Goal: Information Seeking & Learning: Learn about a topic

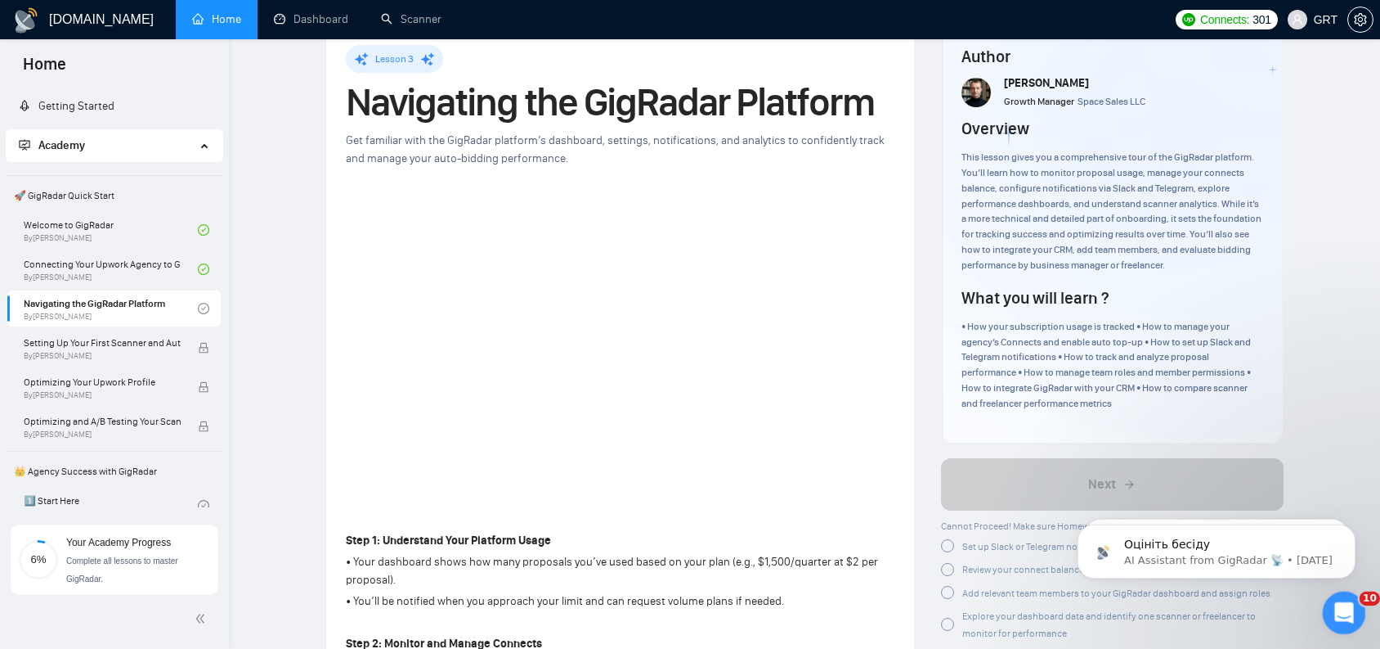
click at [1326, 605] on div "Open Intercom Messenger" at bounding box center [1342, 610] width 54 height 54
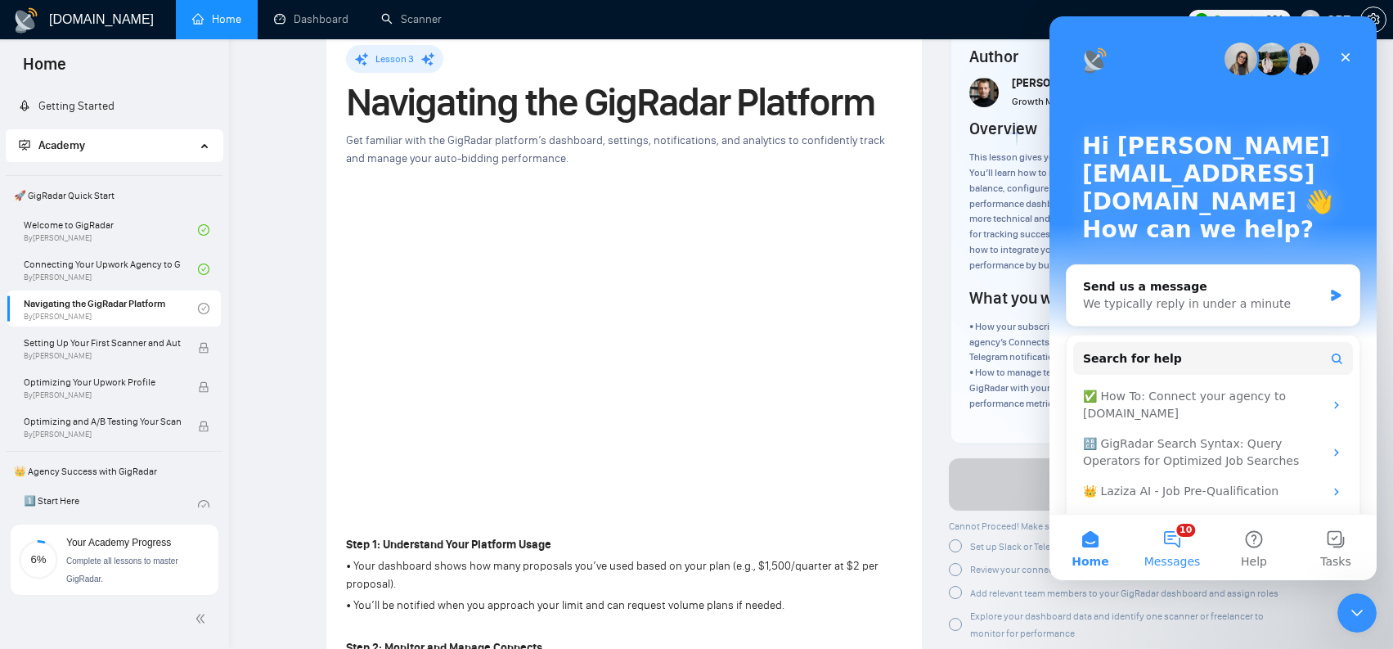
click at [1190, 529] on button "10 Messages" at bounding box center [1172, 546] width 82 height 65
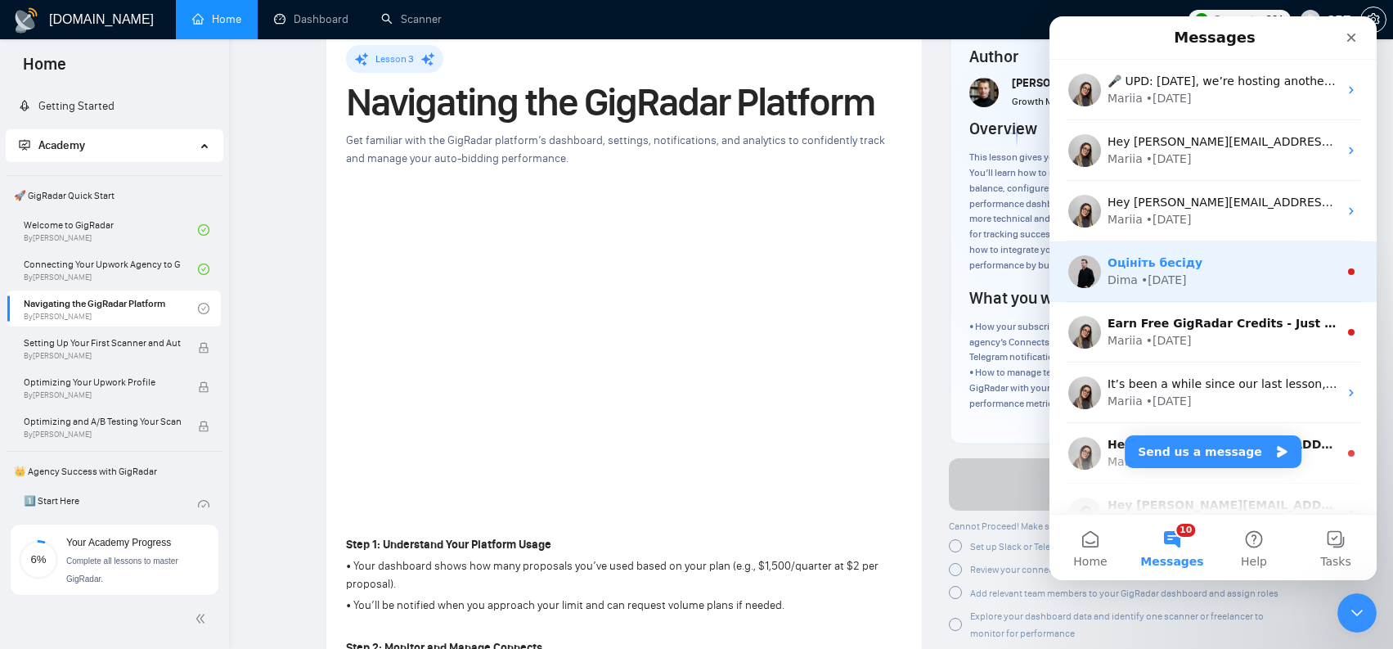
click at [1233, 254] on div "Оцініть бесіду" at bounding box center [1222, 262] width 231 height 17
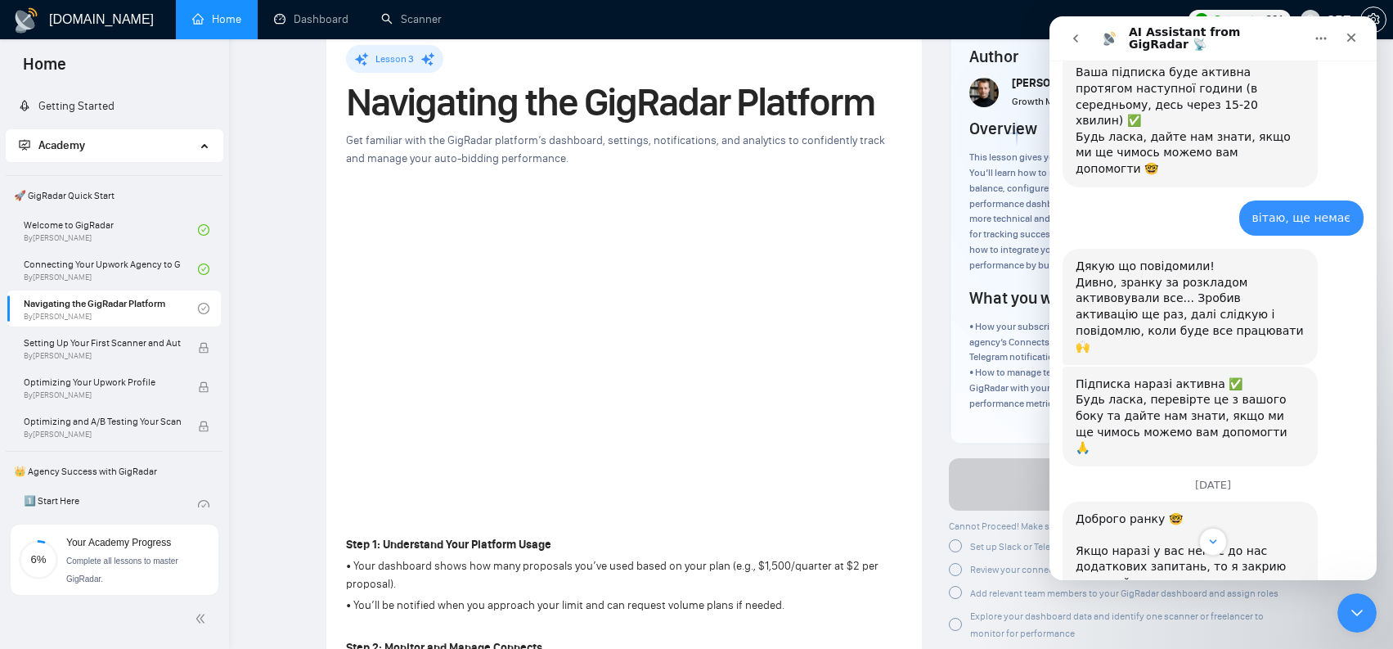
scroll to position [1848, 0]
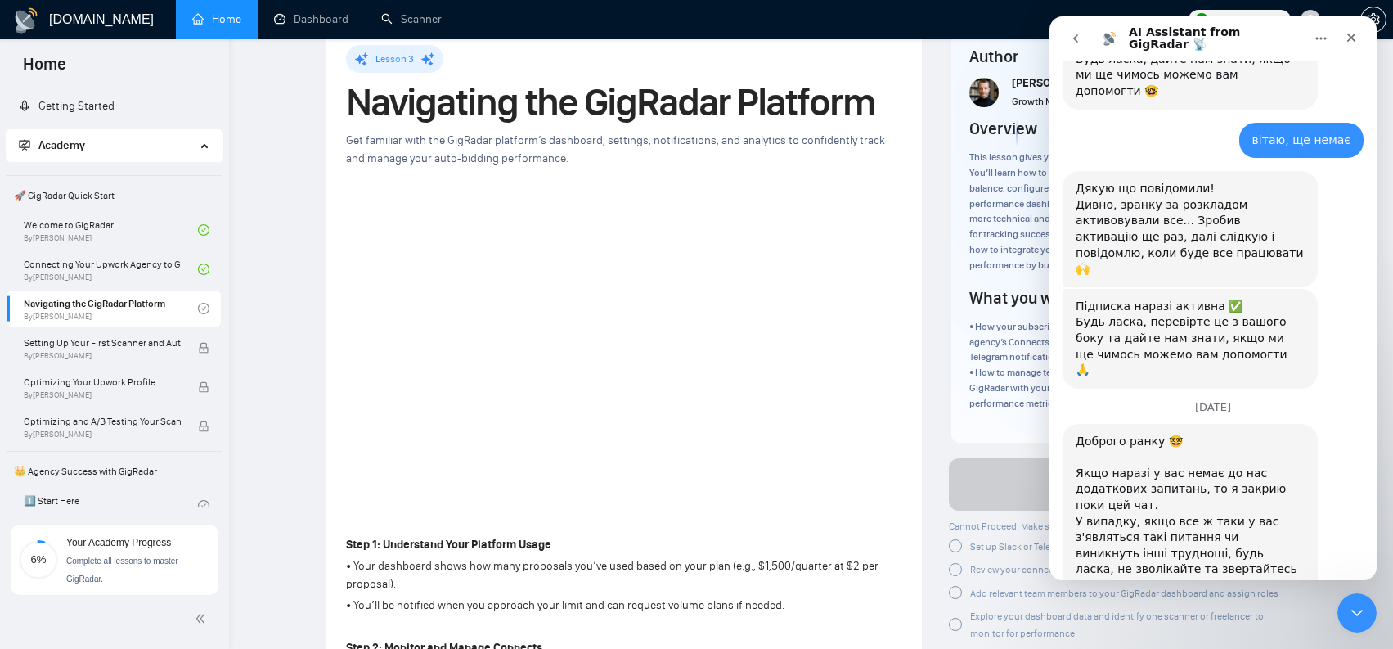
click at [1049, 38] on nav "AI Assistant from GigRadar 📡" at bounding box center [1212, 38] width 327 height 44
click at [1060, 38] on button "go back" at bounding box center [1075, 38] width 31 height 31
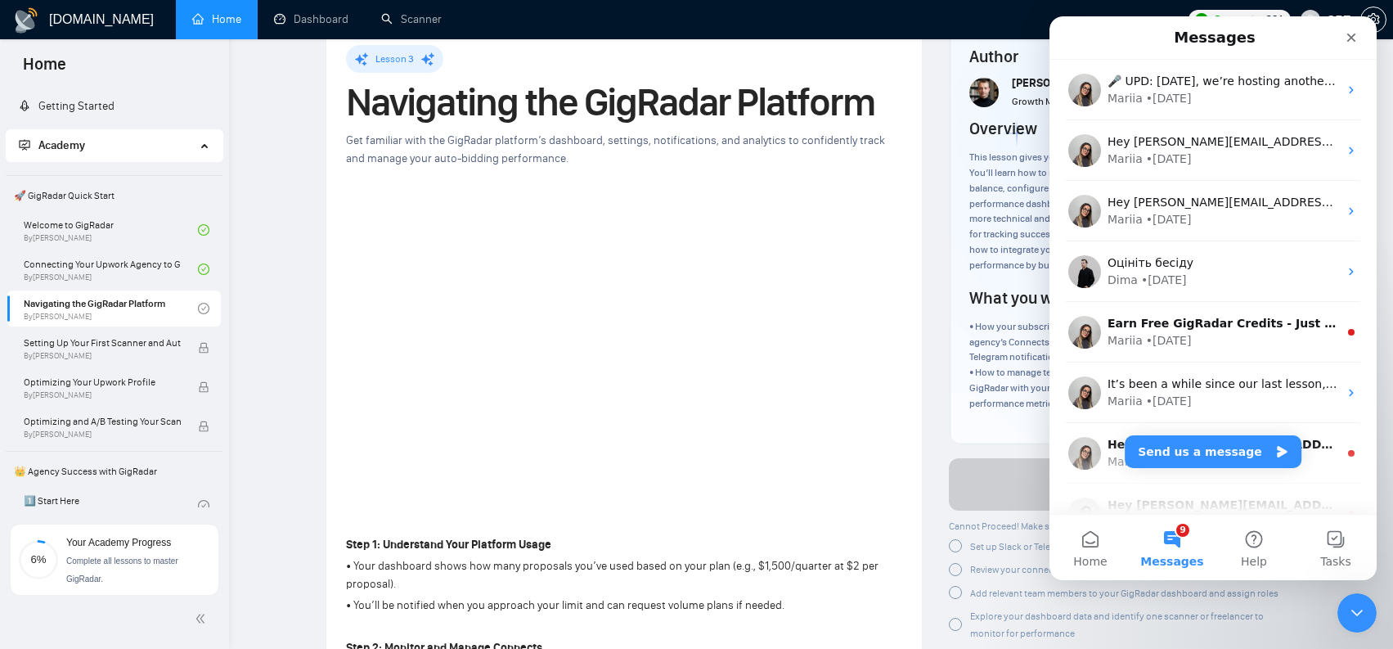
scroll to position [0, 0]
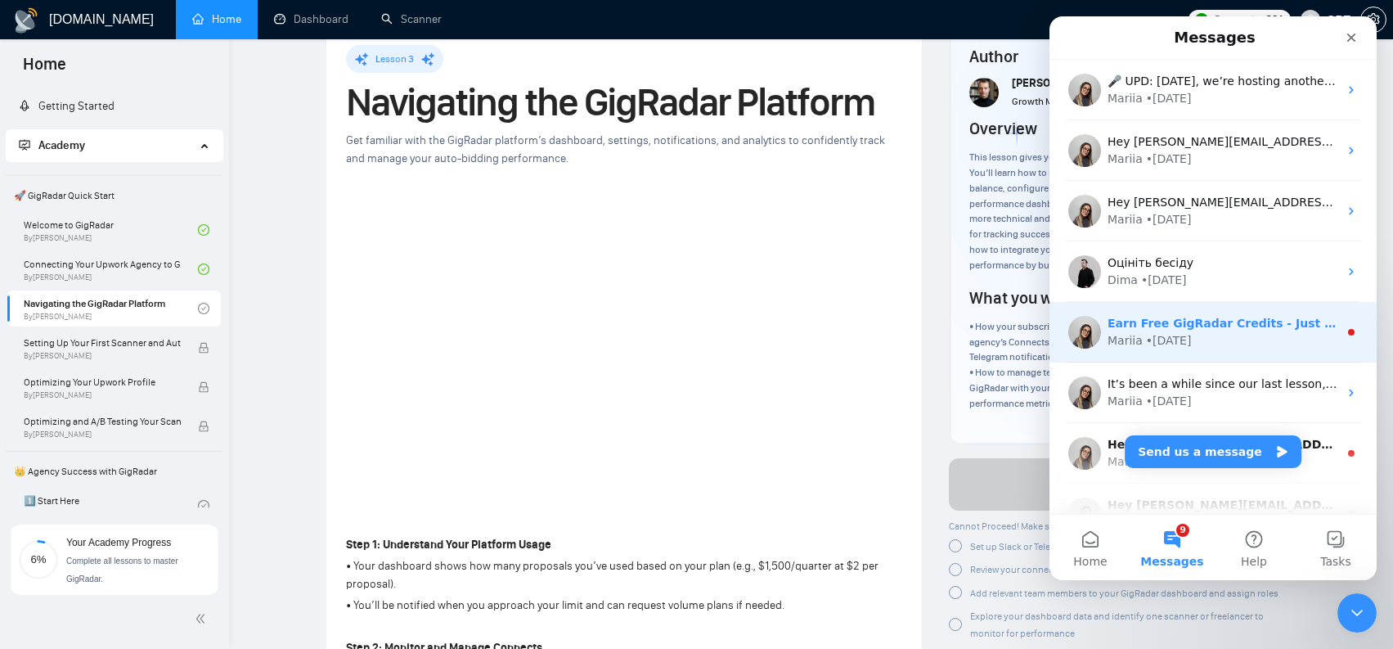
click at [1262, 343] on div "Mariia • 1w ago" at bounding box center [1222, 340] width 231 height 17
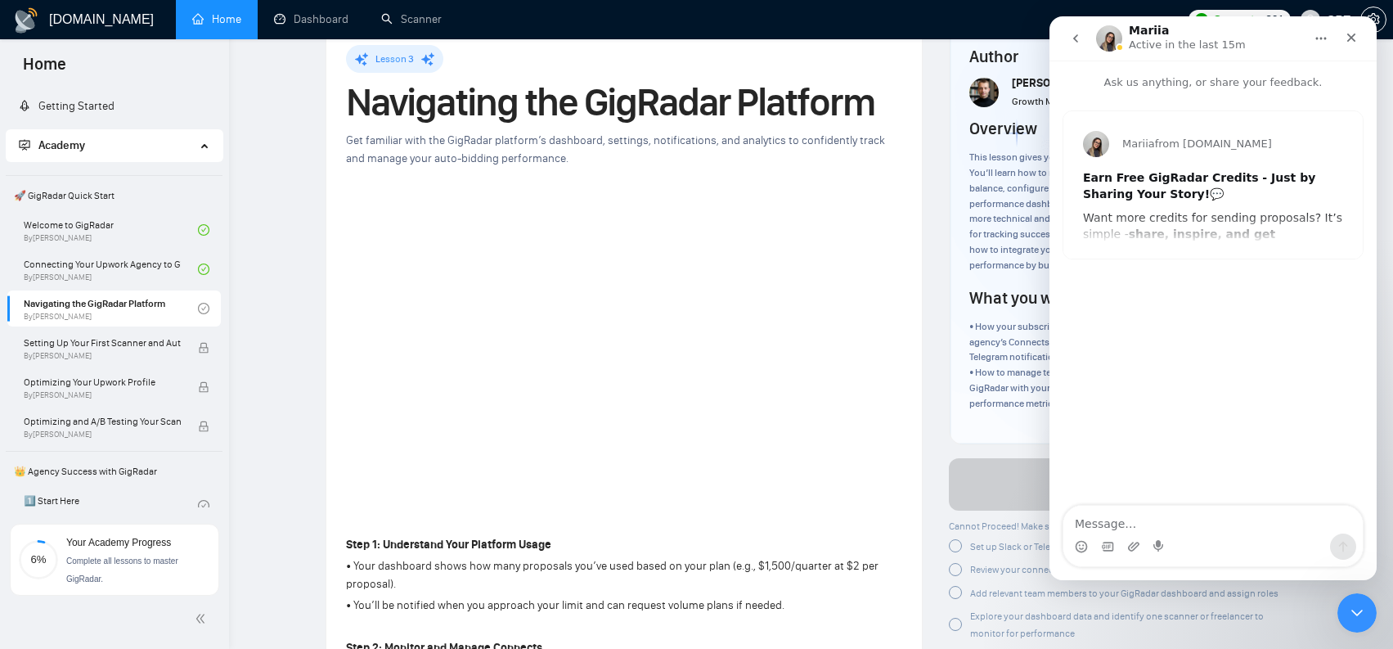
click at [1244, 208] on div "Earn Free GigRadar Credits - Just by Sharing Your Story! 💬 Want more credits fo…" at bounding box center [1213, 394] width 260 height 449
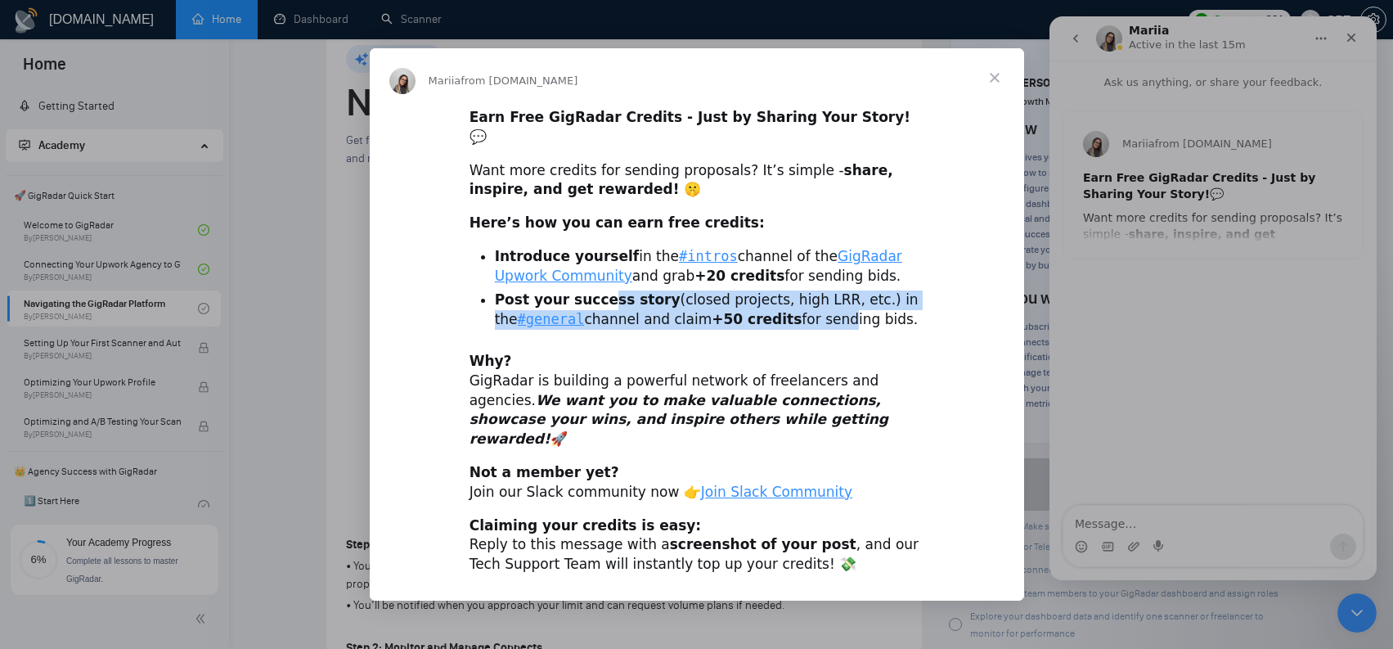
drag, startPoint x: 599, startPoint y: 303, endPoint x: 802, endPoint y: 319, distance: 203.5
click at [802, 319] on li "Post your success story (closed projects, high LRR, etc.) in the #general chann…" at bounding box center [709, 309] width 429 height 39
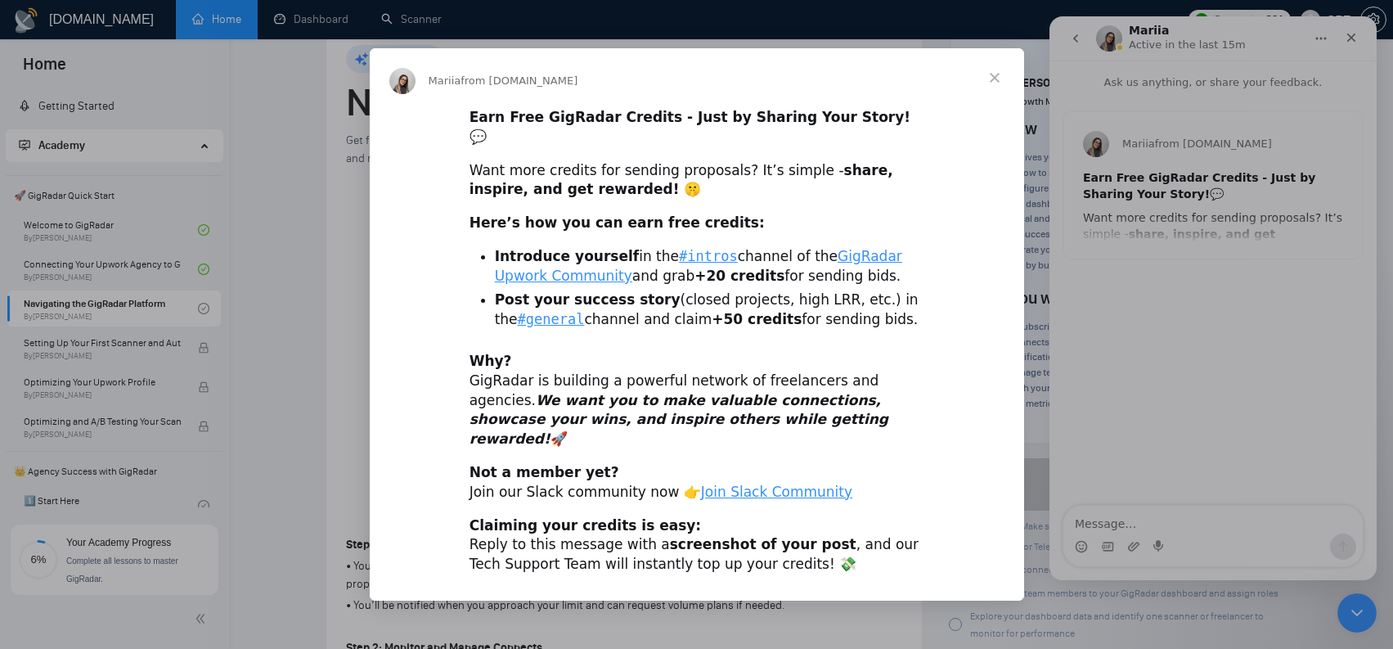
click at [992, 97] on span "Close" at bounding box center [994, 77] width 59 height 59
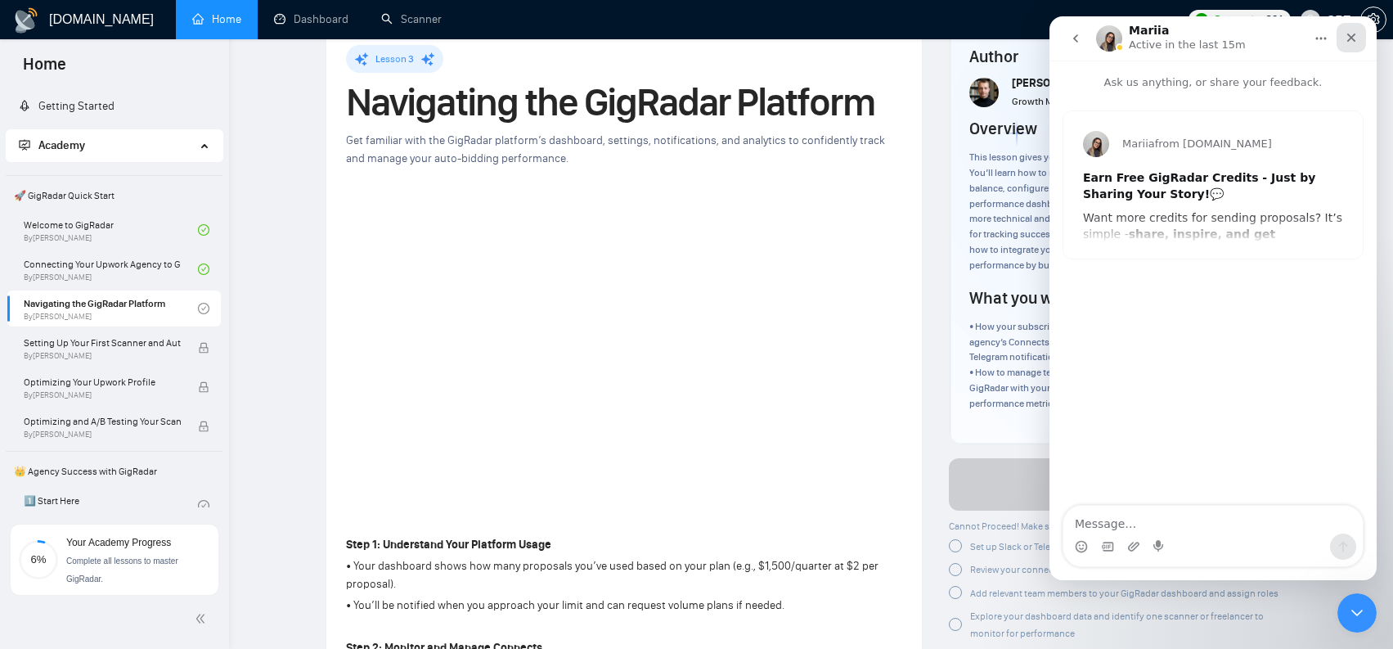
click at [1343, 39] on div "Close" at bounding box center [1350, 37] width 29 height 29
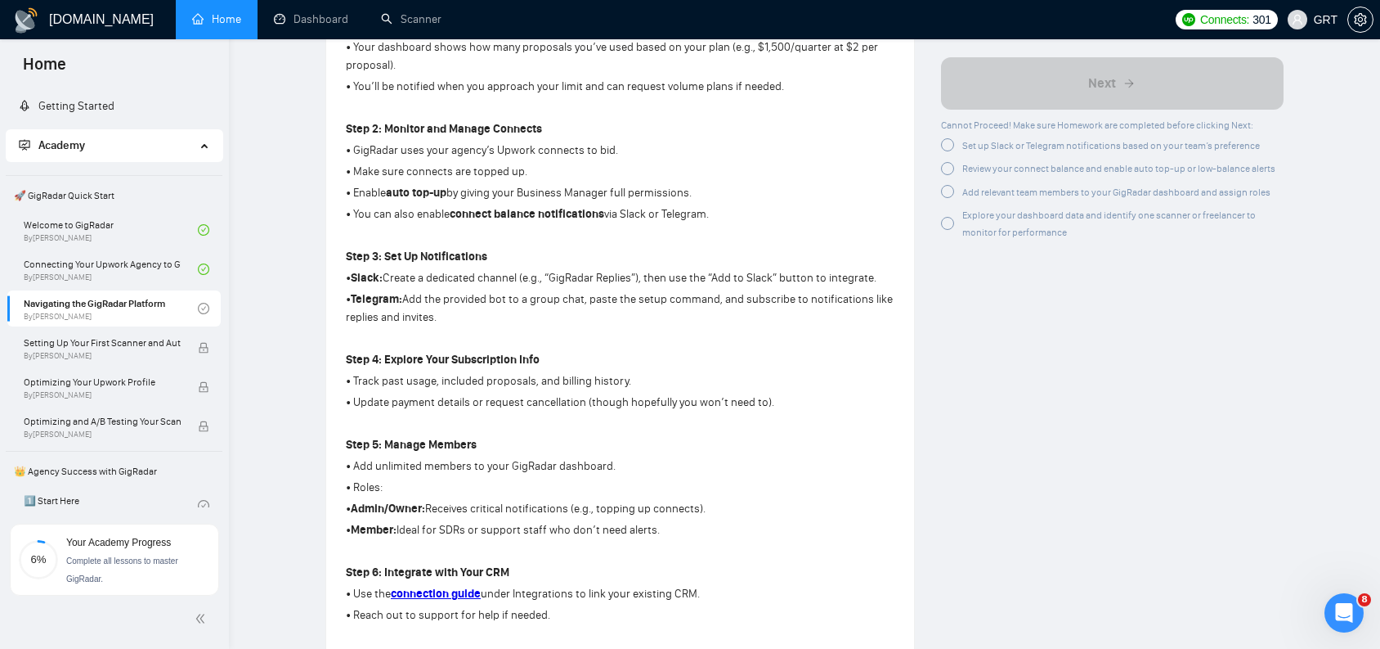
scroll to position [221, 0]
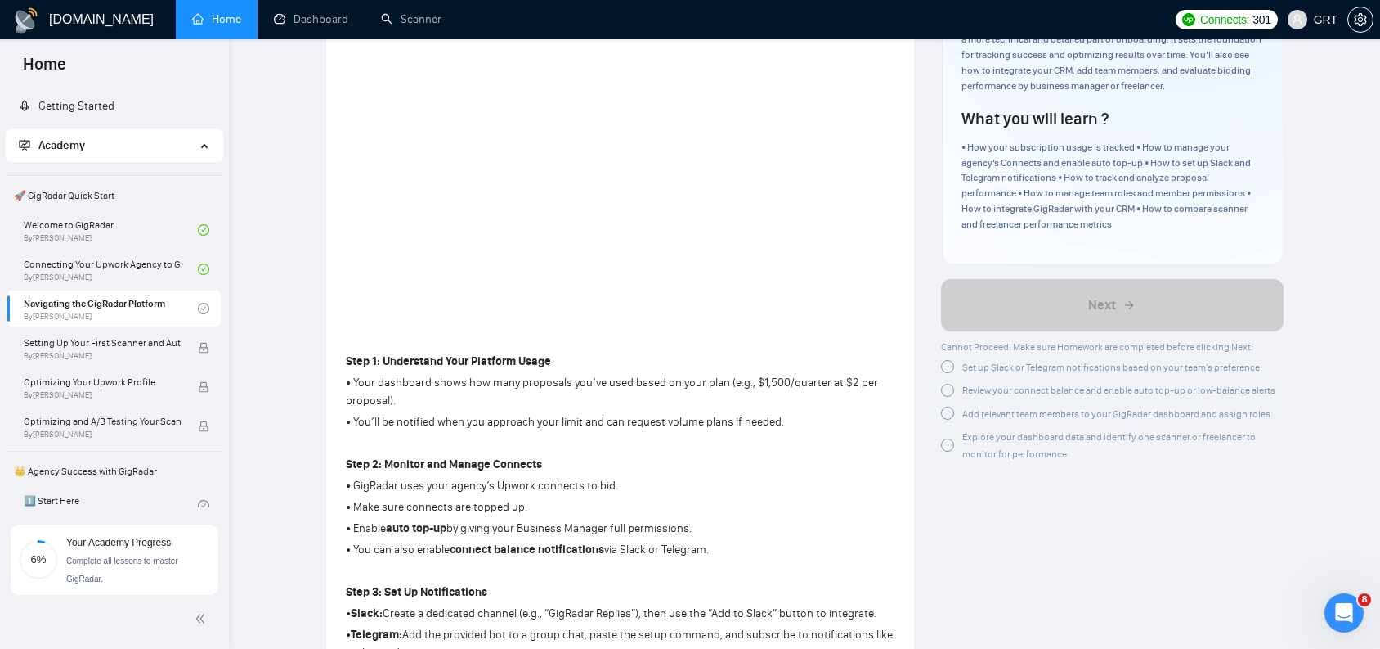
click at [950, 360] on div at bounding box center [947, 366] width 13 height 13
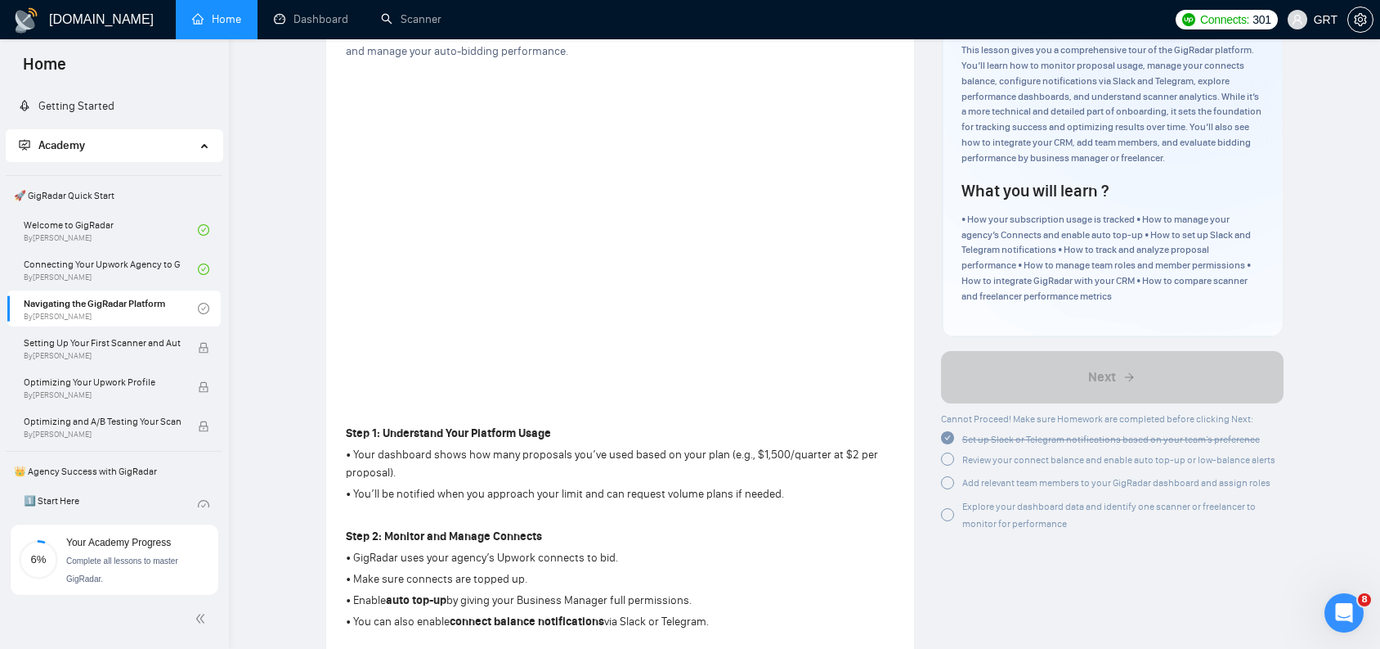
scroll to position [57, 0]
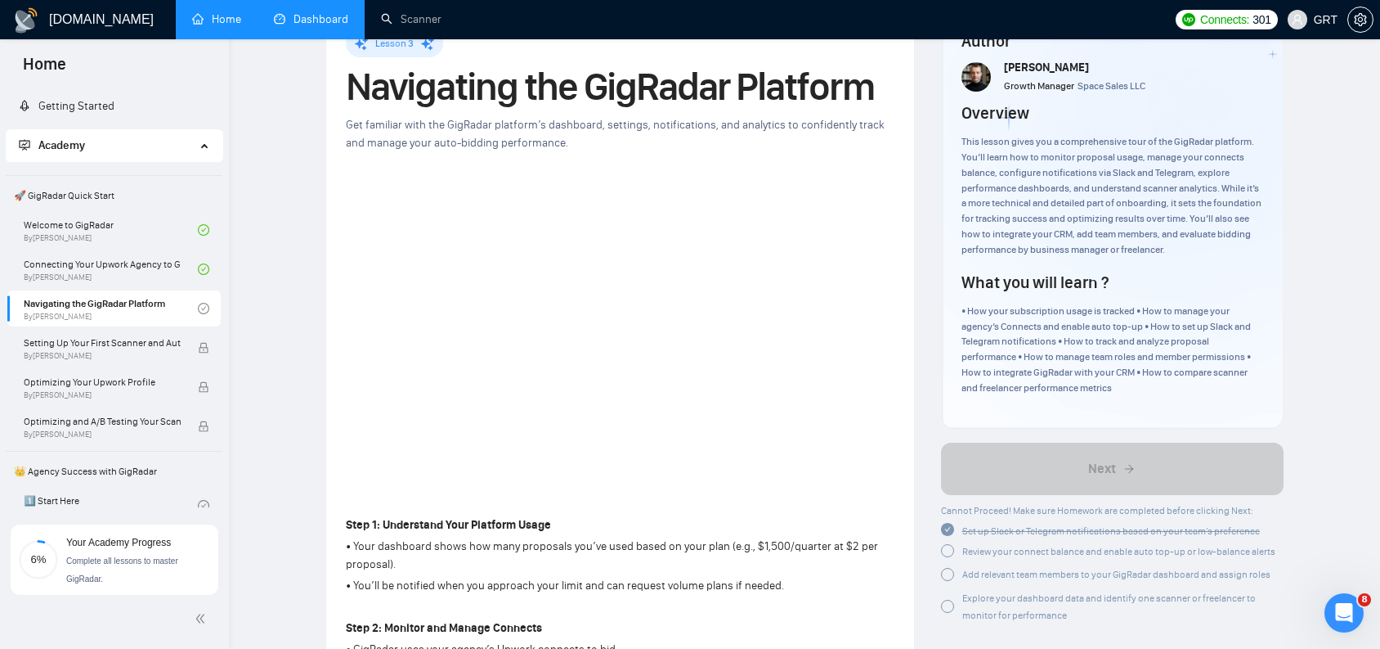
click at [317, 23] on link "Dashboard" at bounding box center [311, 19] width 74 height 14
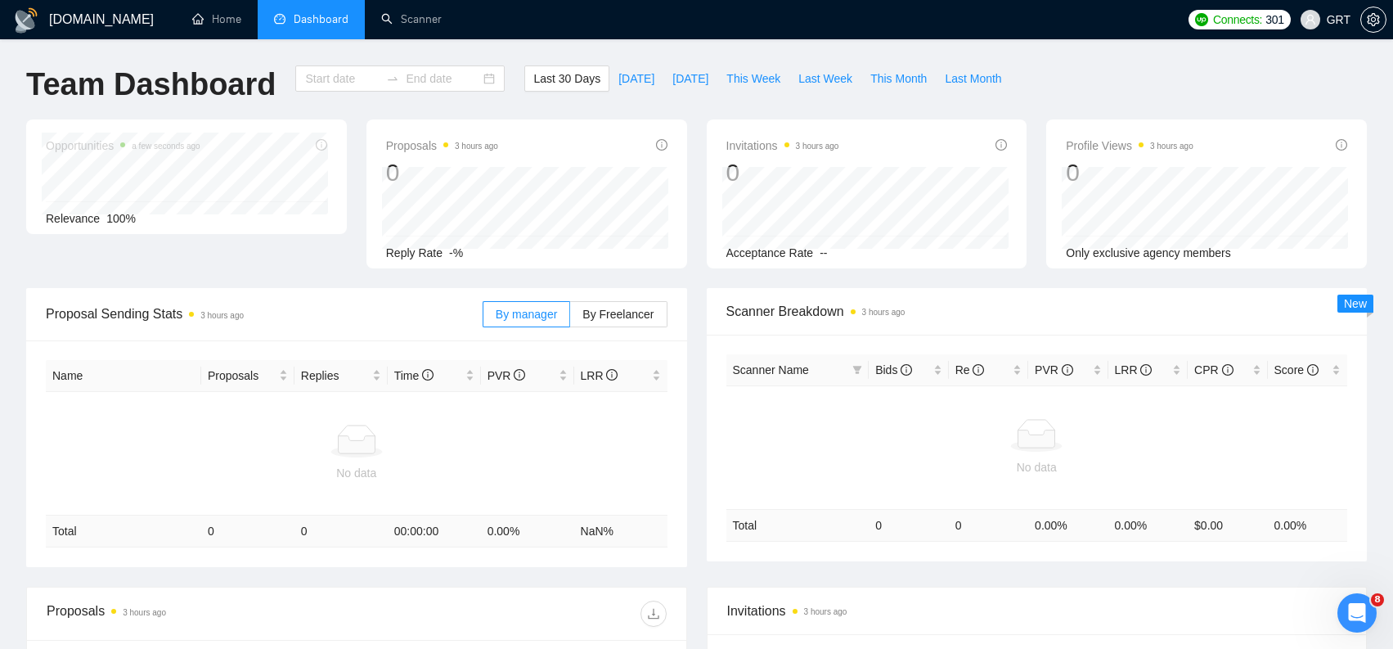
type input "2025-08-09"
type input "2025-09-08"
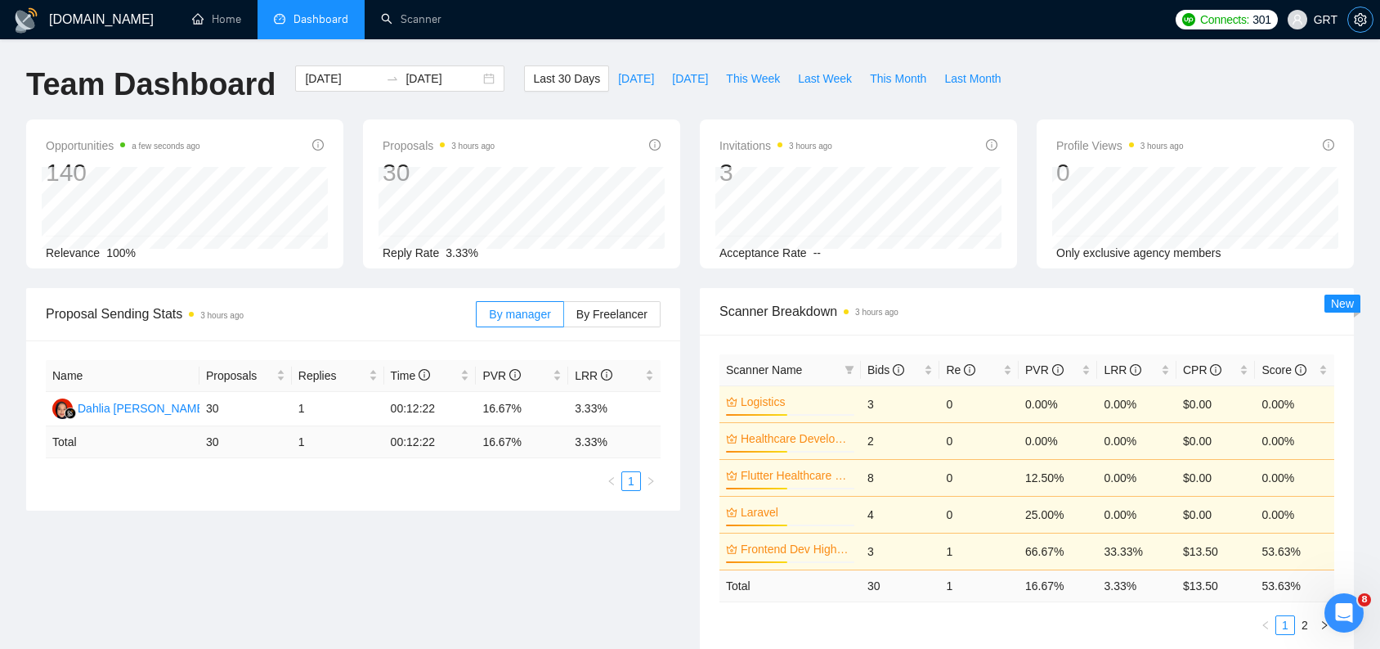
click at [1358, 18] on icon "setting" at bounding box center [1360, 19] width 13 height 13
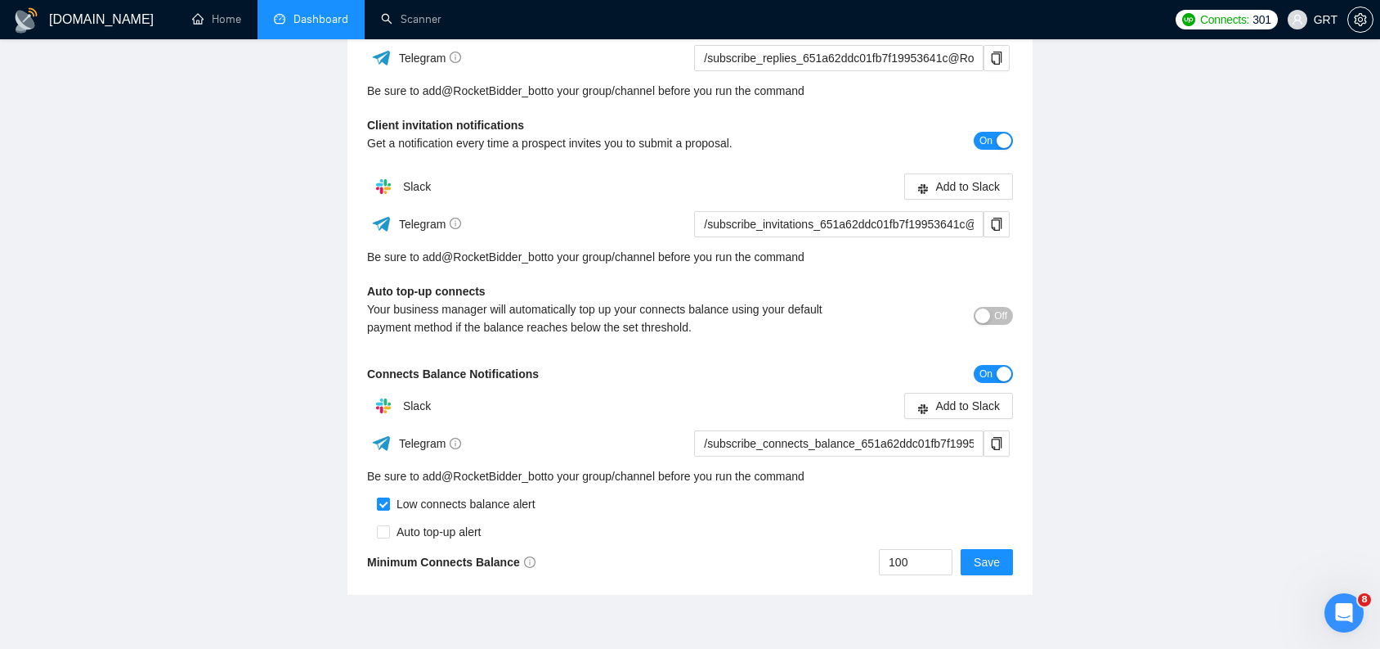
scroll to position [26, 0]
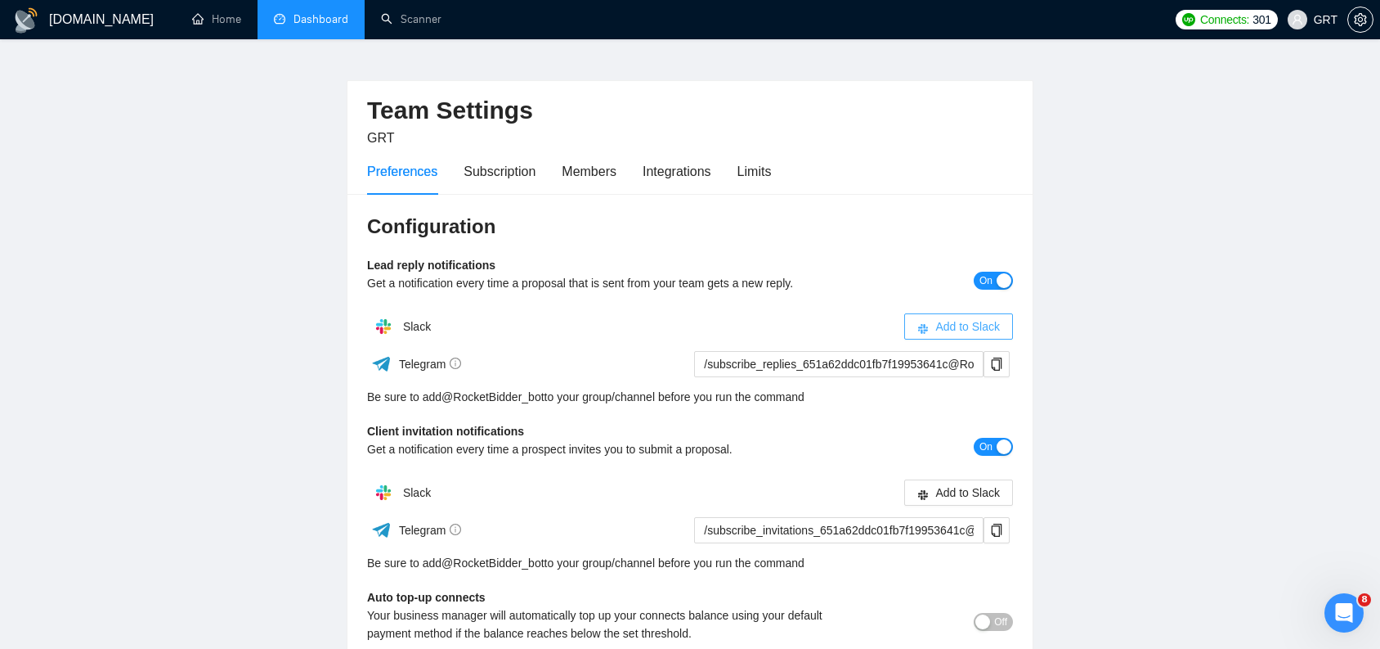
click at [954, 331] on span "Add to Slack" at bounding box center [968, 326] width 65 height 18
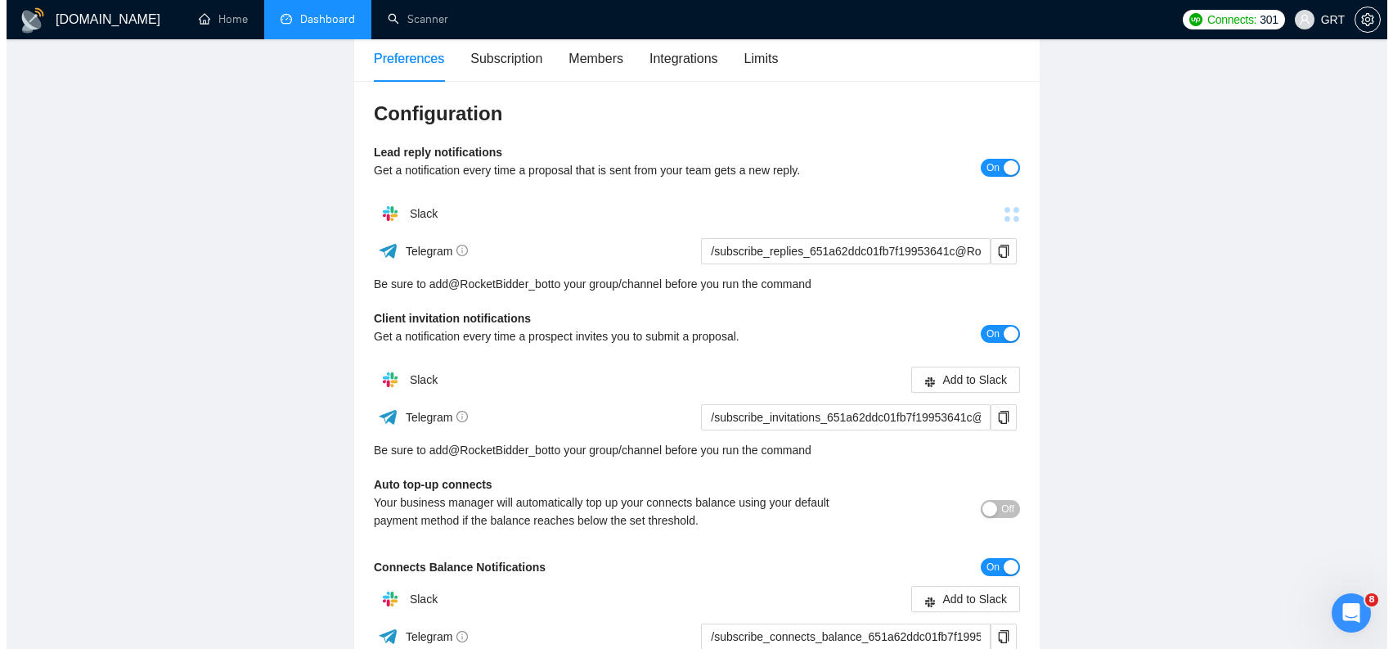
scroll to position [0, 0]
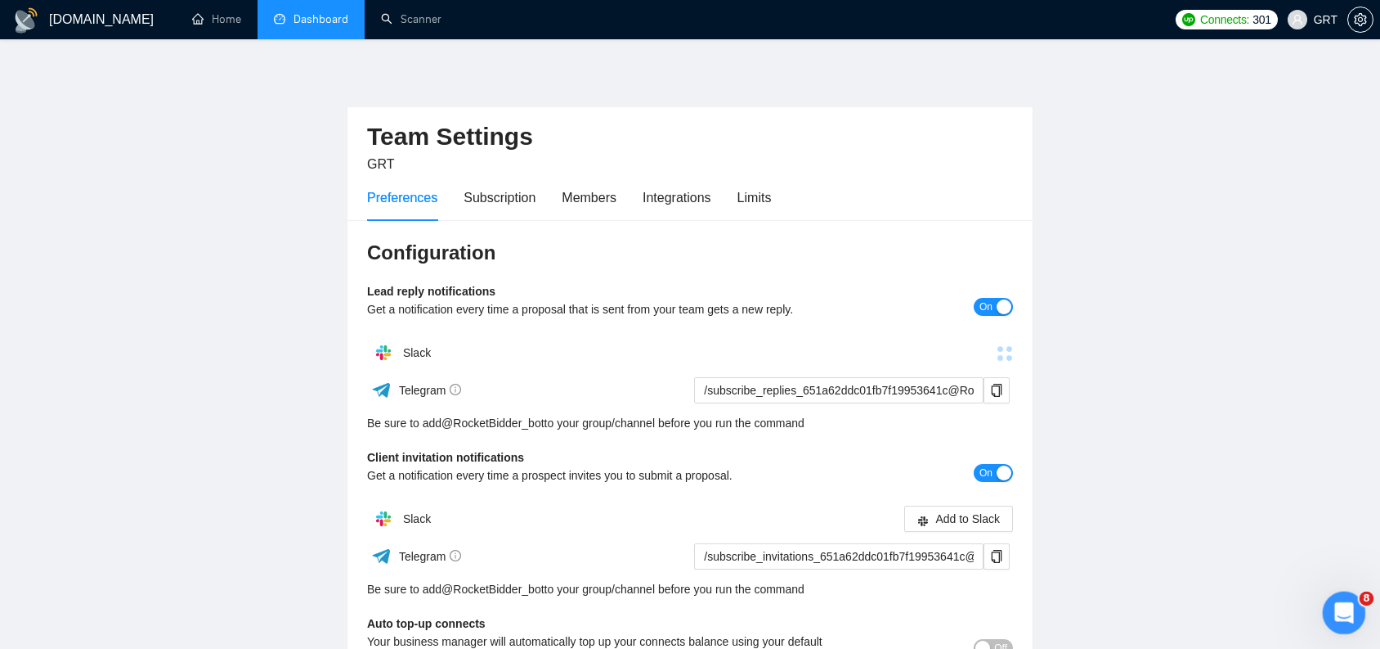
click at [1362, 604] on span "8" at bounding box center [1367, 598] width 15 height 15
click at [1349, 605] on icon "Open Intercom Messenger" at bounding box center [1342, 610] width 27 height 27
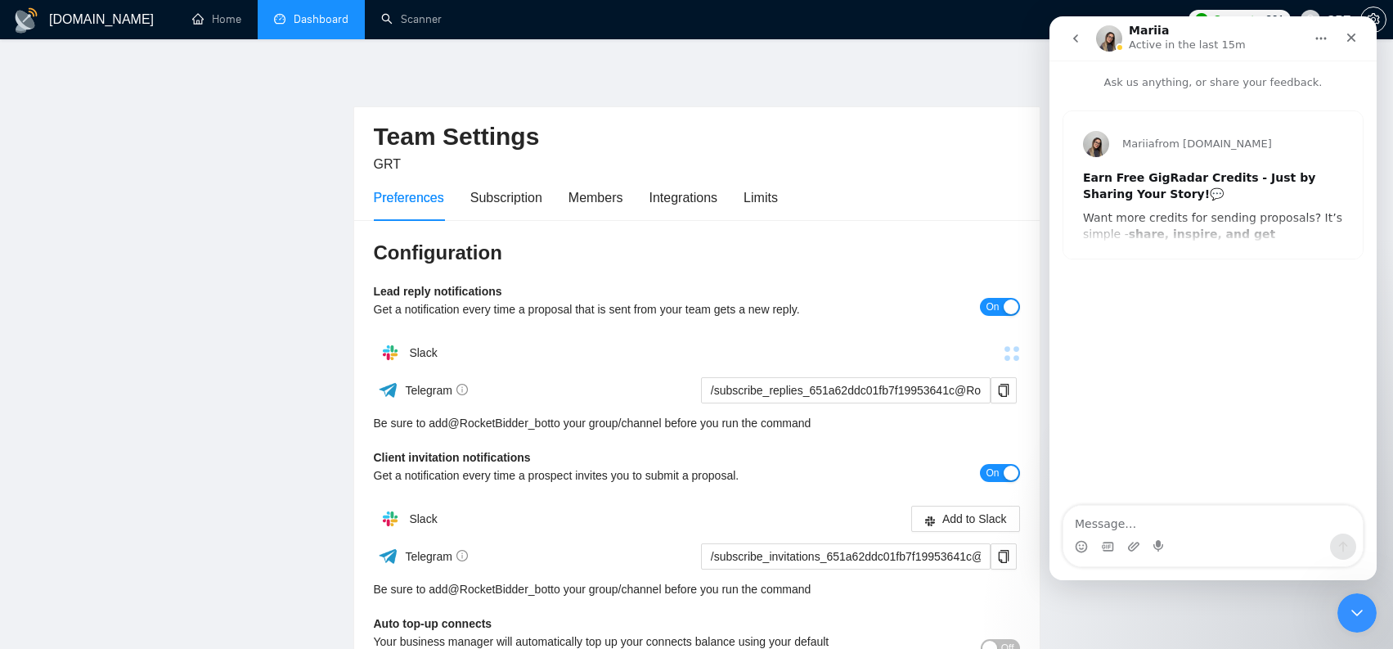
click at [1077, 43] on icon "go back" at bounding box center [1075, 38] width 13 height 13
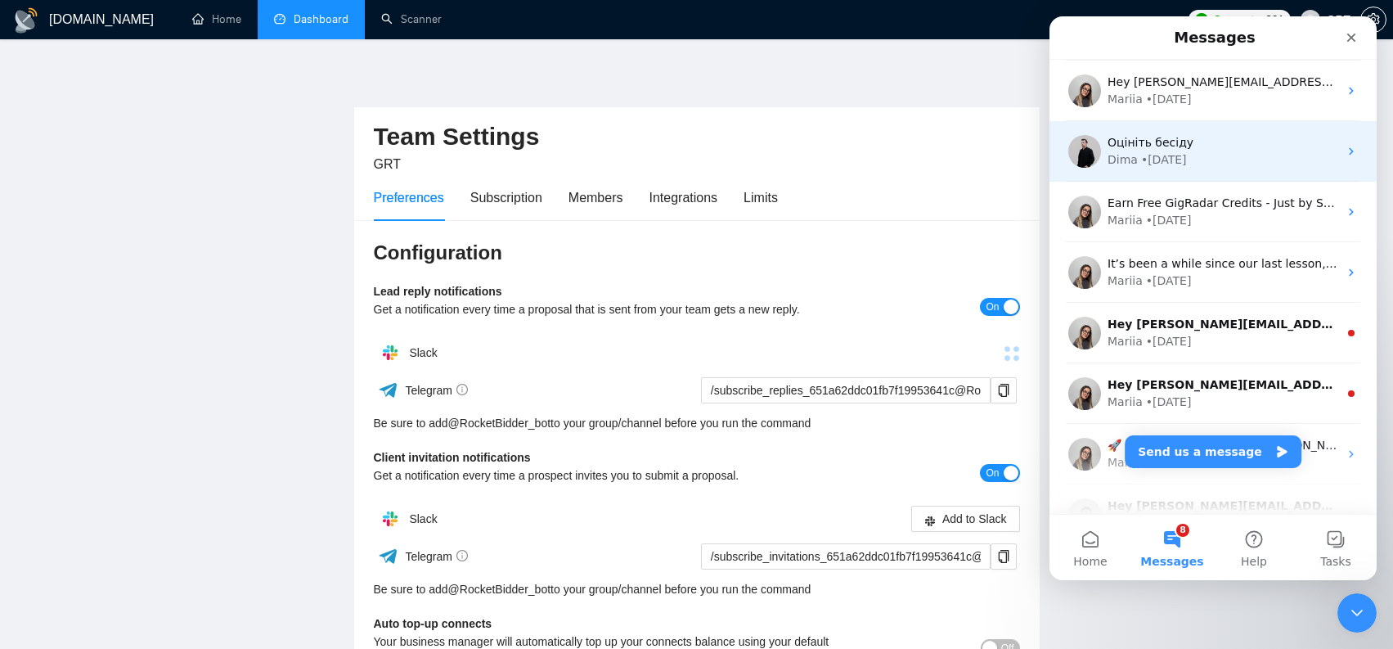
scroll to position [217, 0]
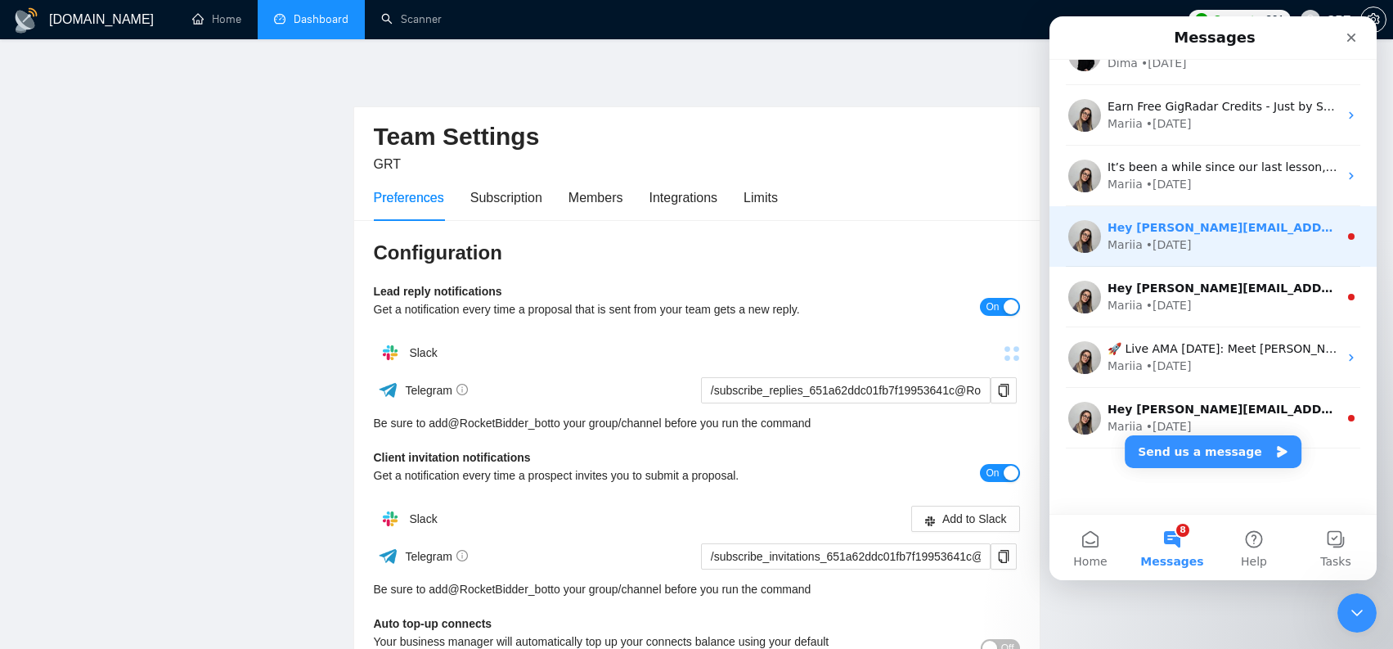
click at [1248, 240] on div "Mariia • 4w ago" at bounding box center [1222, 244] width 231 height 17
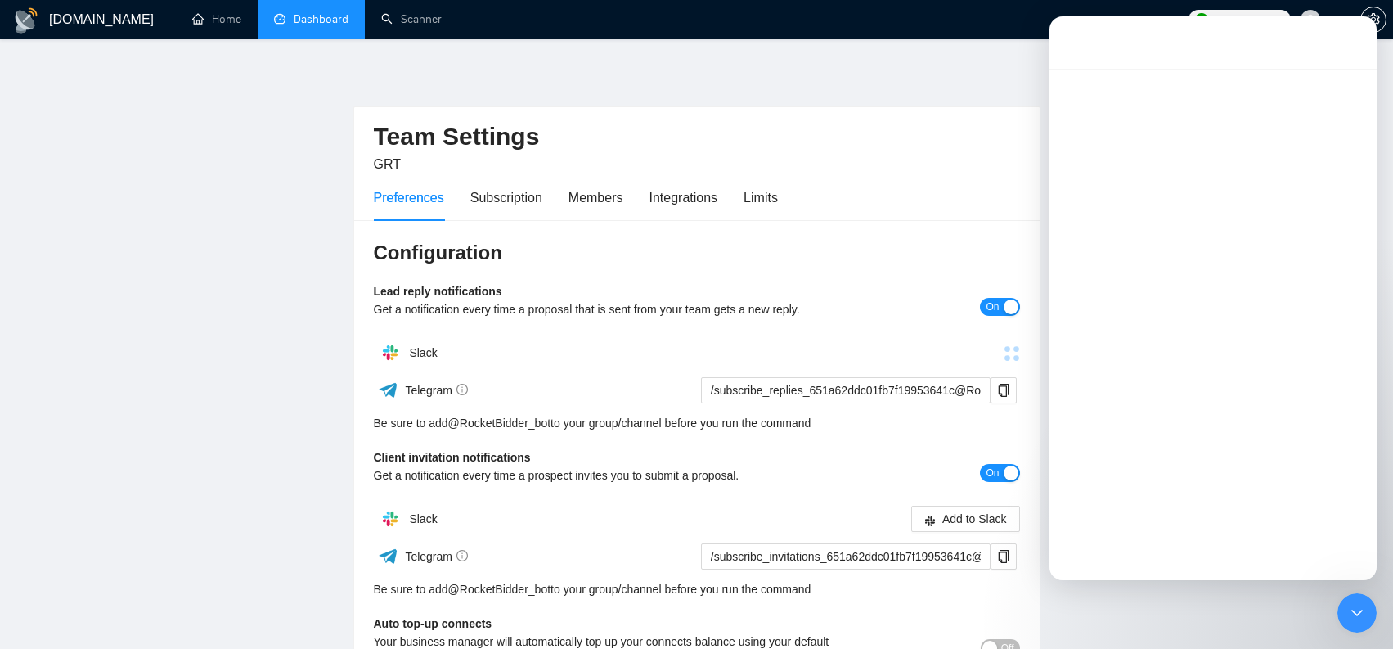
scroll to position [150, 0]
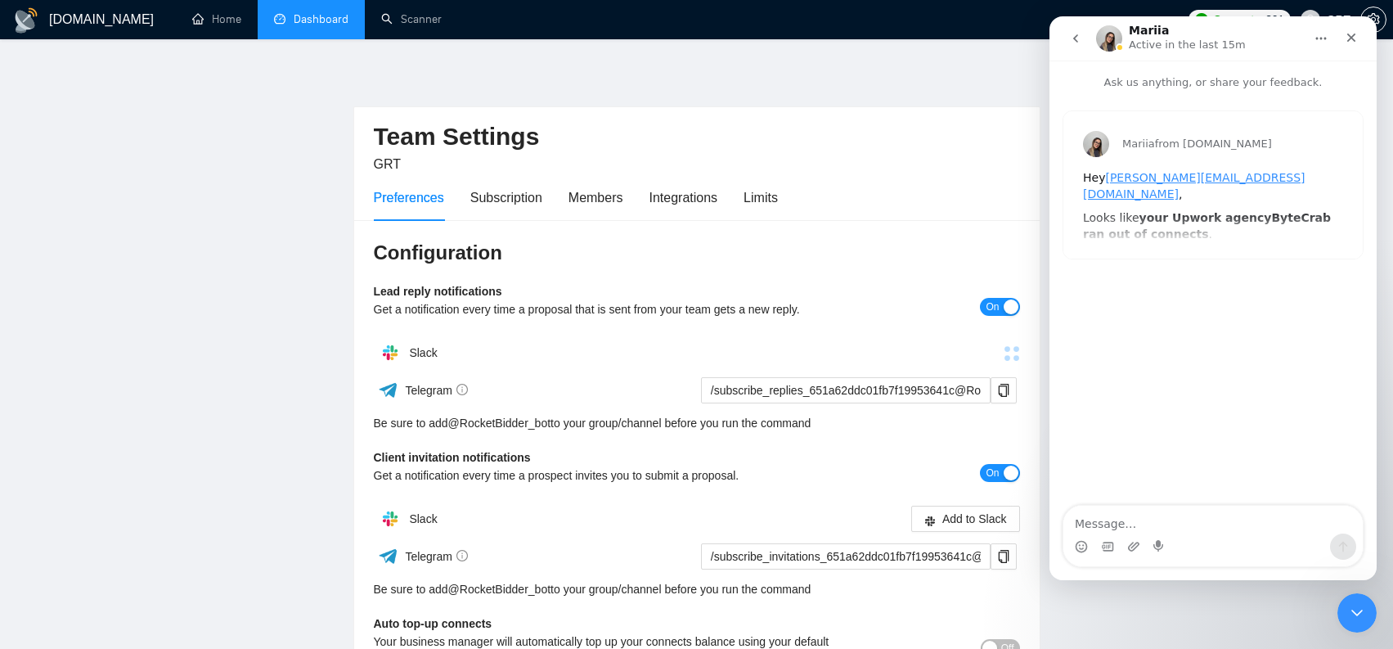
click at [1075, 38] on icon "go back" at bounding box center [1075, 38] width 5 height 8
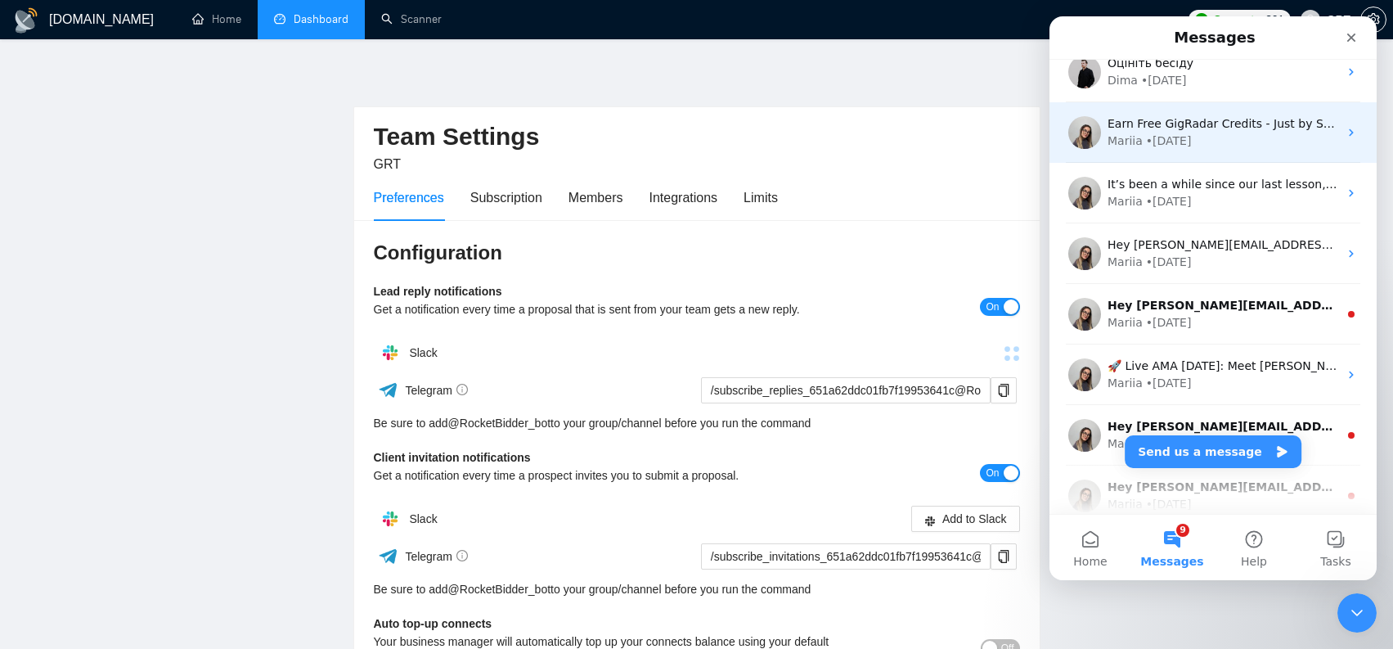
scroll to position [321, 0]
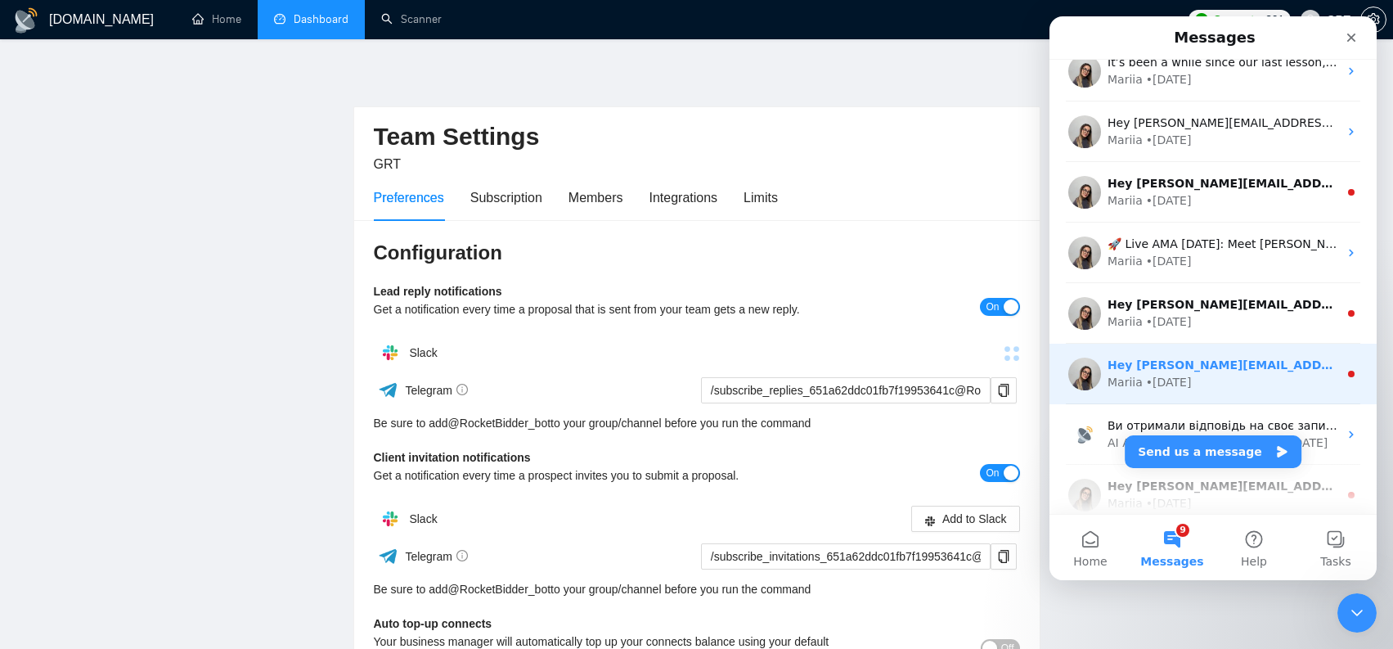
click at [1208, 352] on div "Hey stan.kuzn@gmail.com, Looks like your Upwork agency ByteCrab ran out of conn…" at bounding box center [1212, 373] width 327 height 61
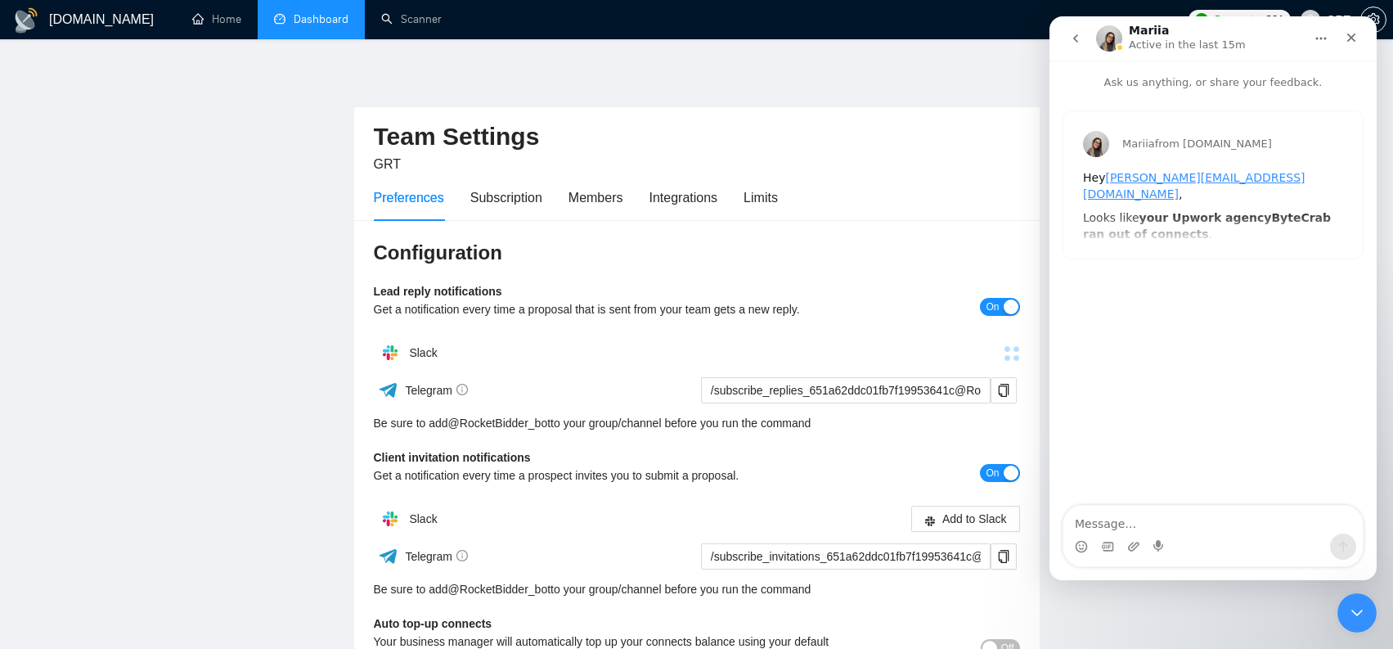
click at [1081, 46] on button "go back" at bounding box center [1075, 38] width 31 height 31
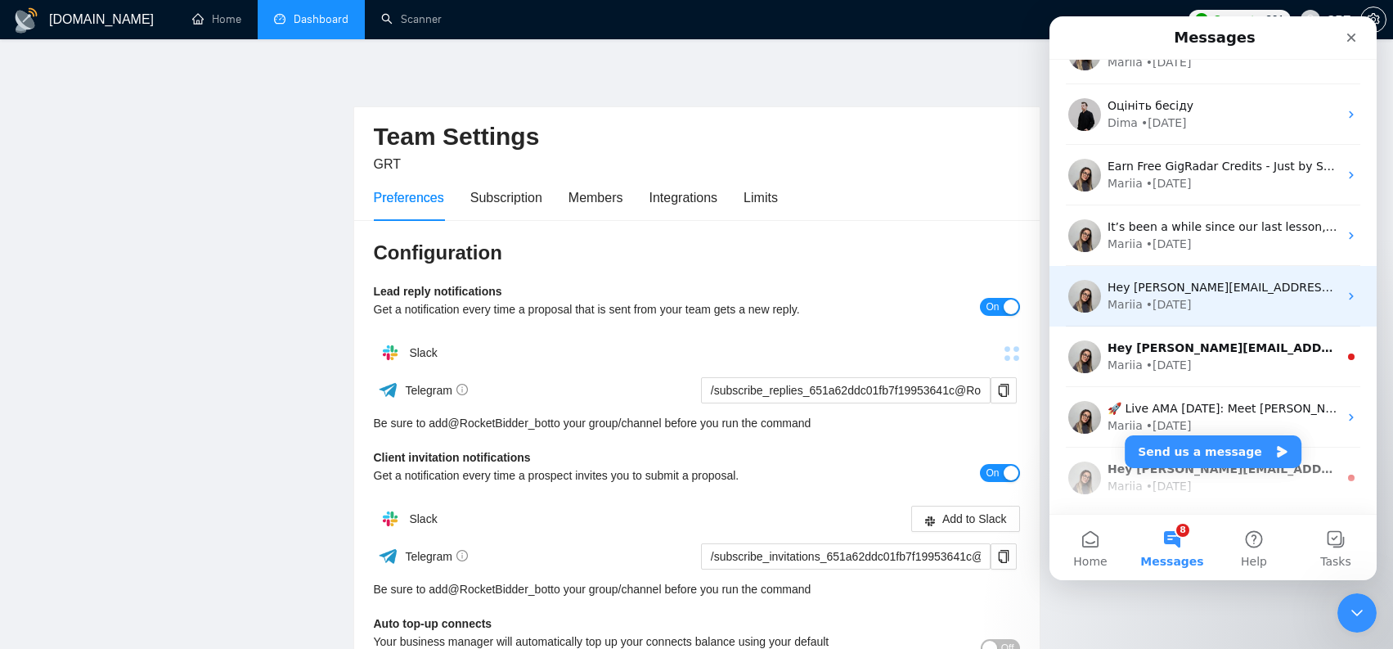
scroll to position [160, 0]
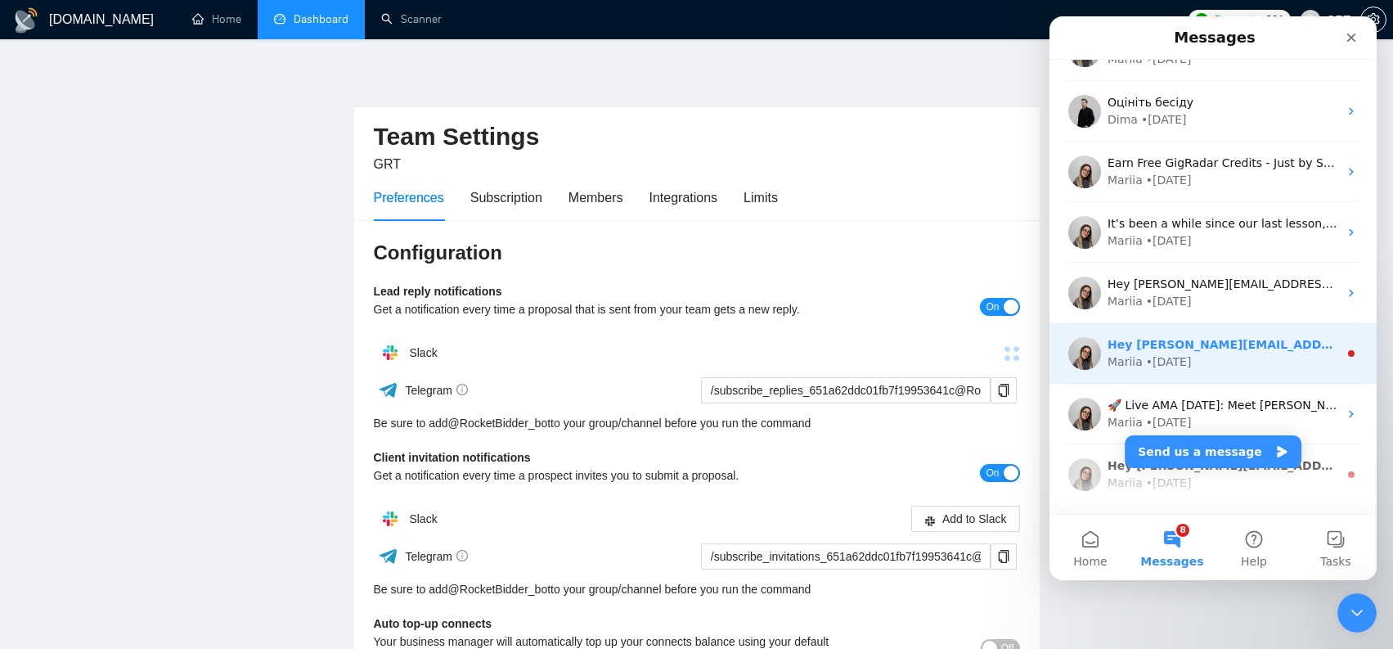
click at [1229, 333] on div "Hey stan.kuzn@gmail.com, Looks like your Upwork agency ByteCrab ran out of conn…" at bounding box center [1212, 353] width 327 height 61
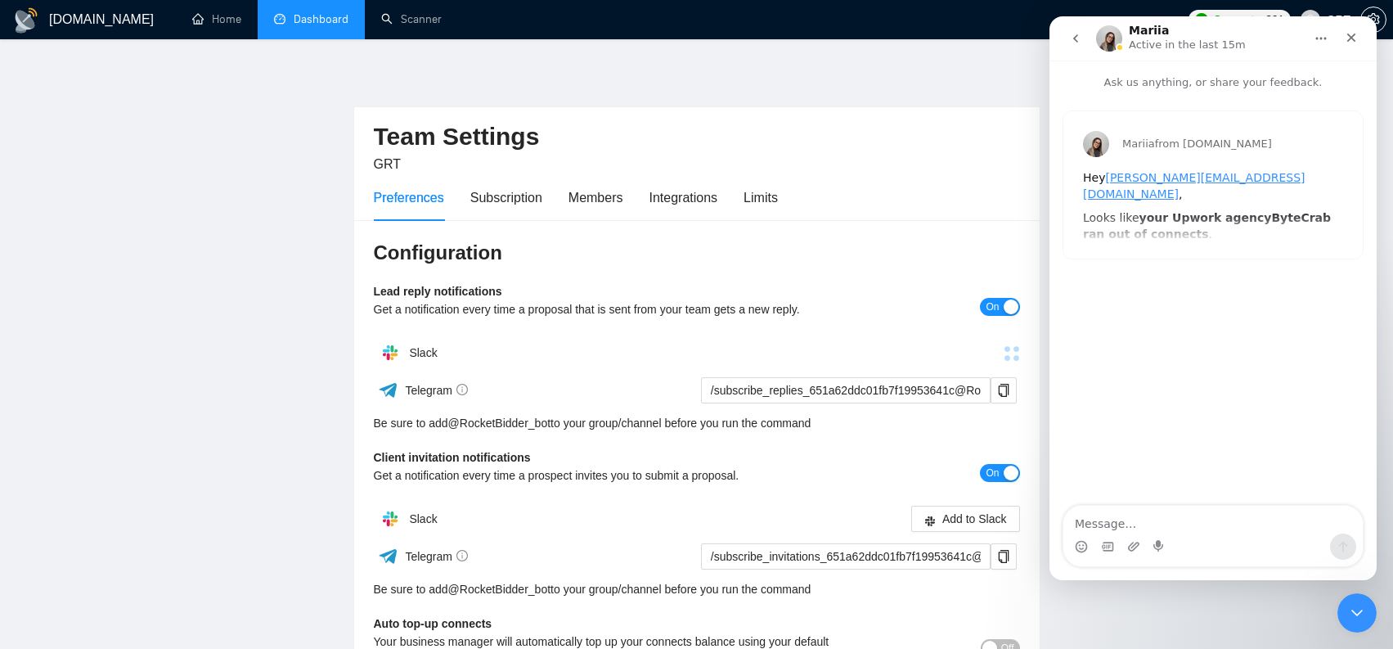
click at [1077, 38] on icon "go back" at bounding box center [1075, 38] width 13 height 13
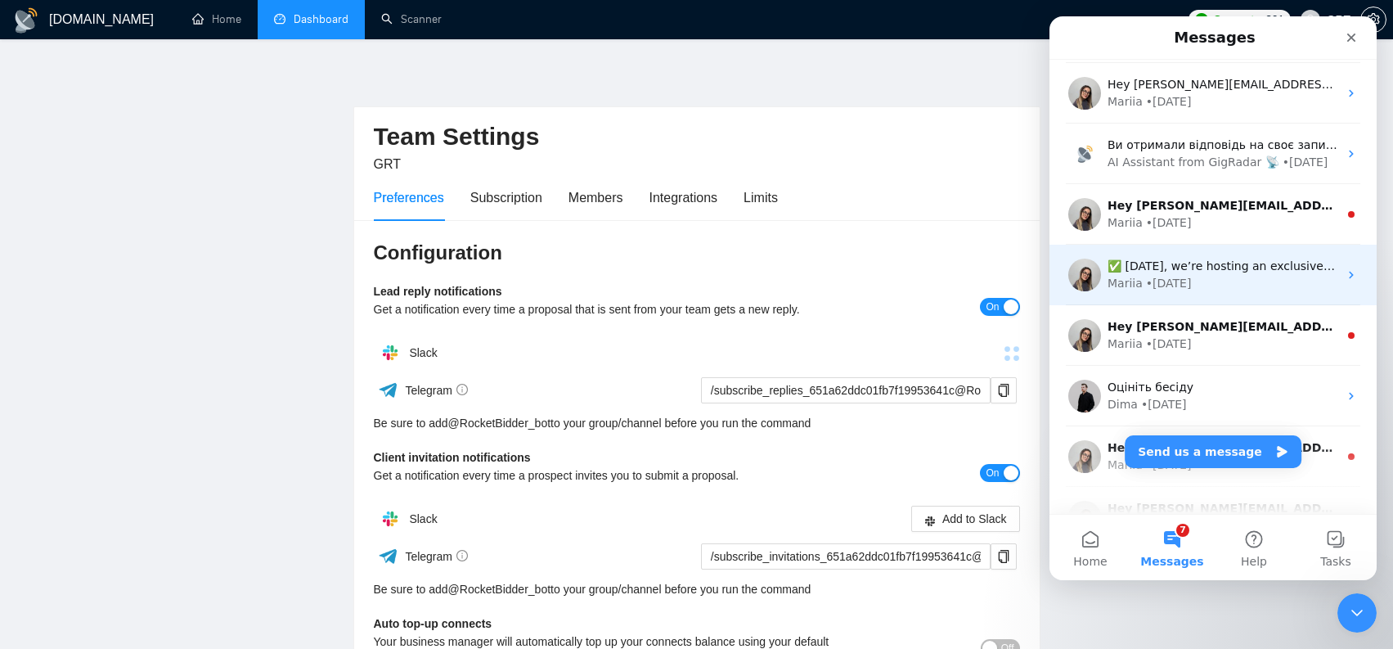
scroll to position [605, 0]
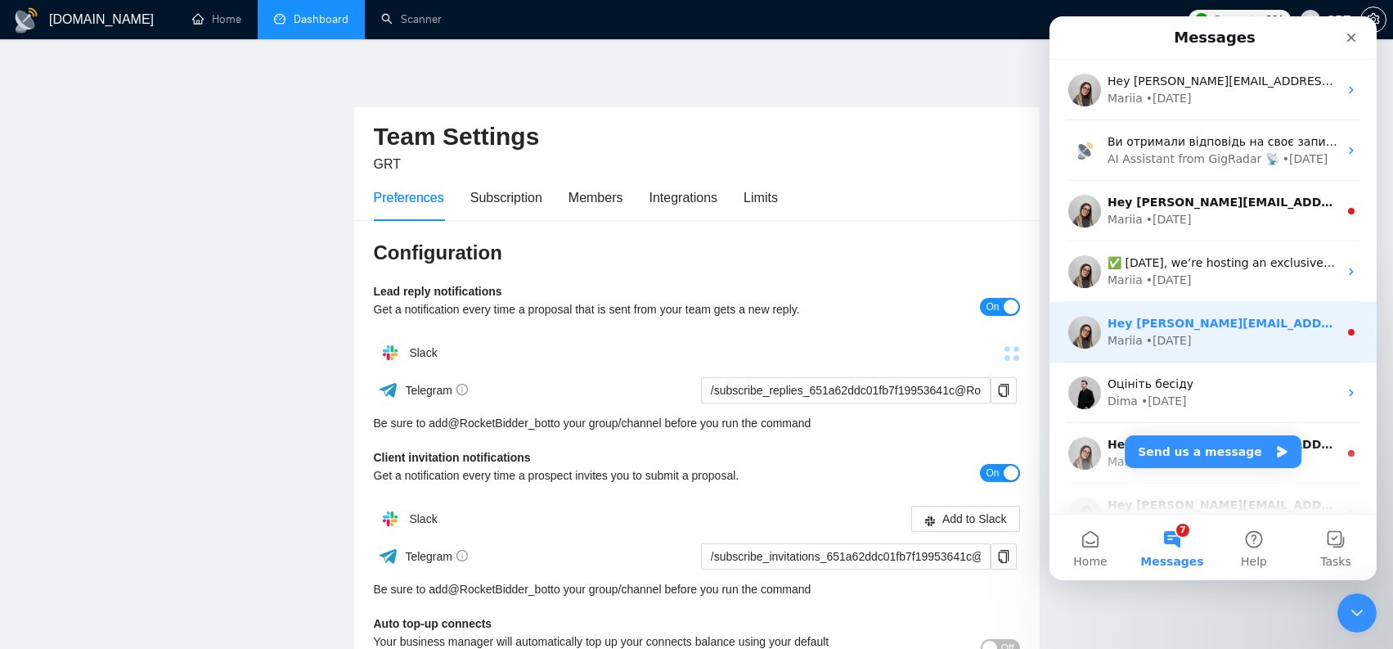
click at [1221, 338] on div "Mariia • 9w ago" at bounding box center [1222, 340] width 231 height 17
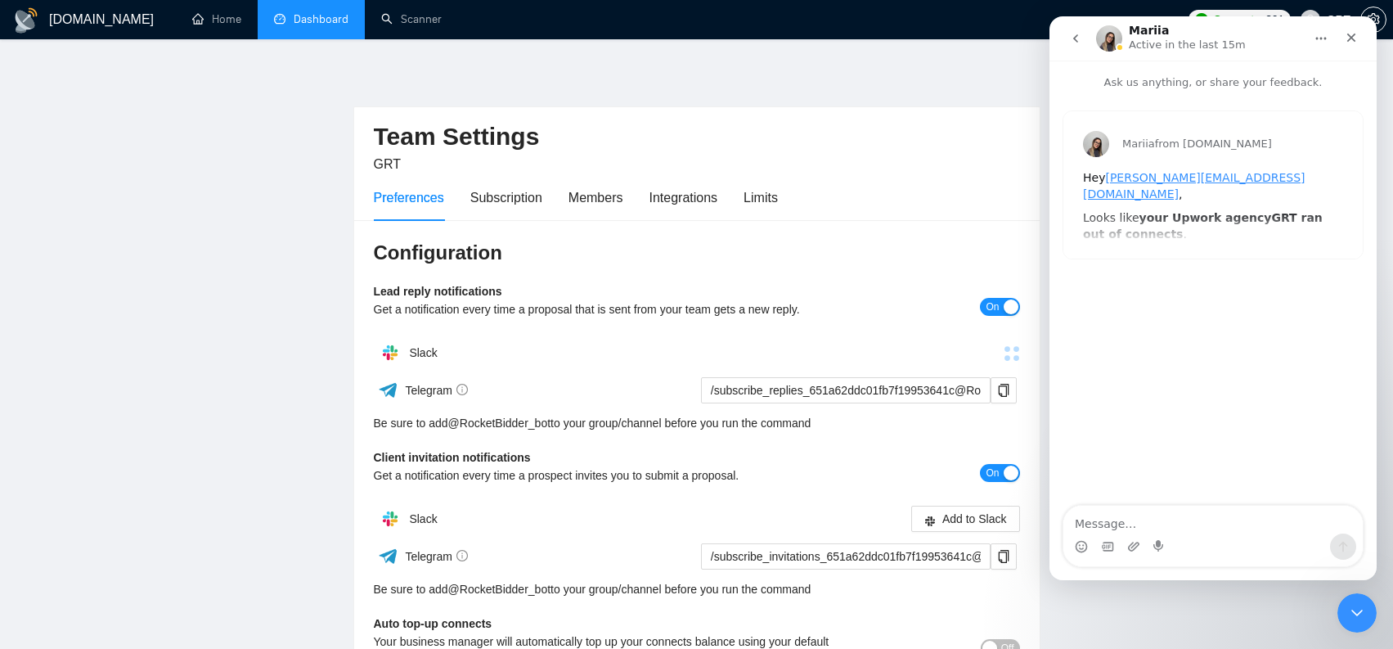
click at [1079, 46] on button "go back" at bounding box center [1075, 38] width 31 height 31
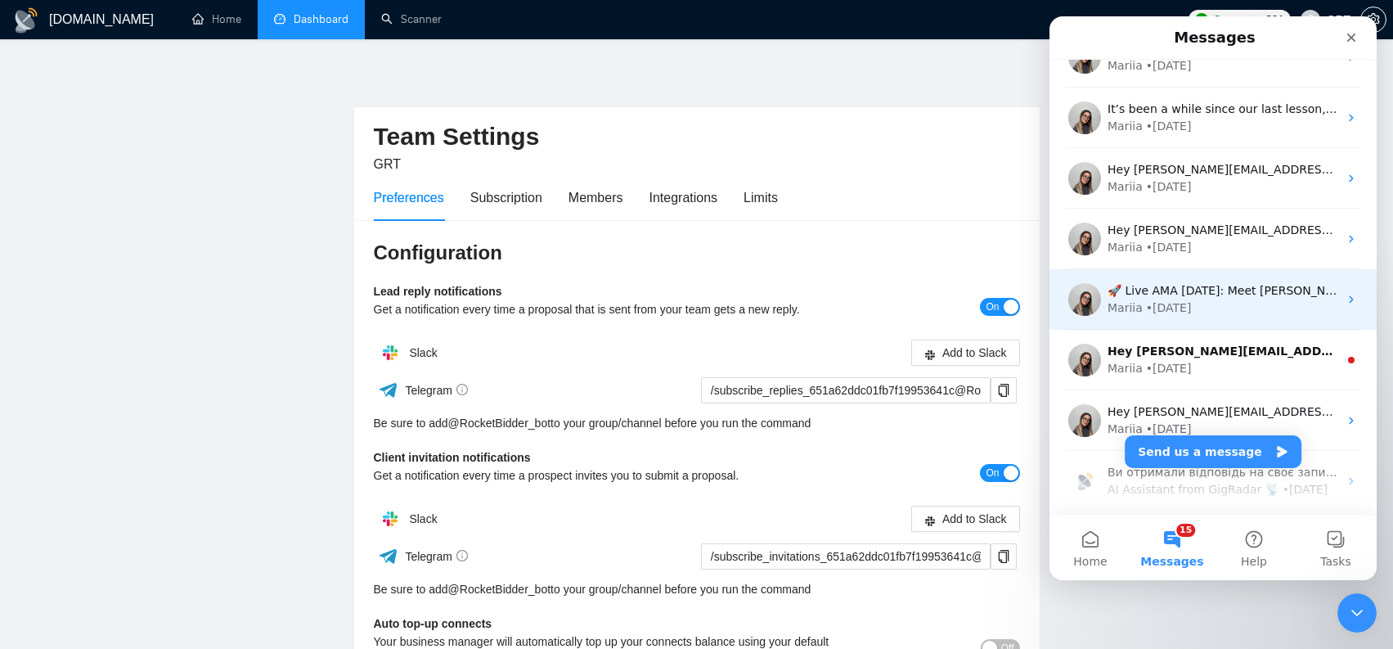
scroll to position [278, 0]
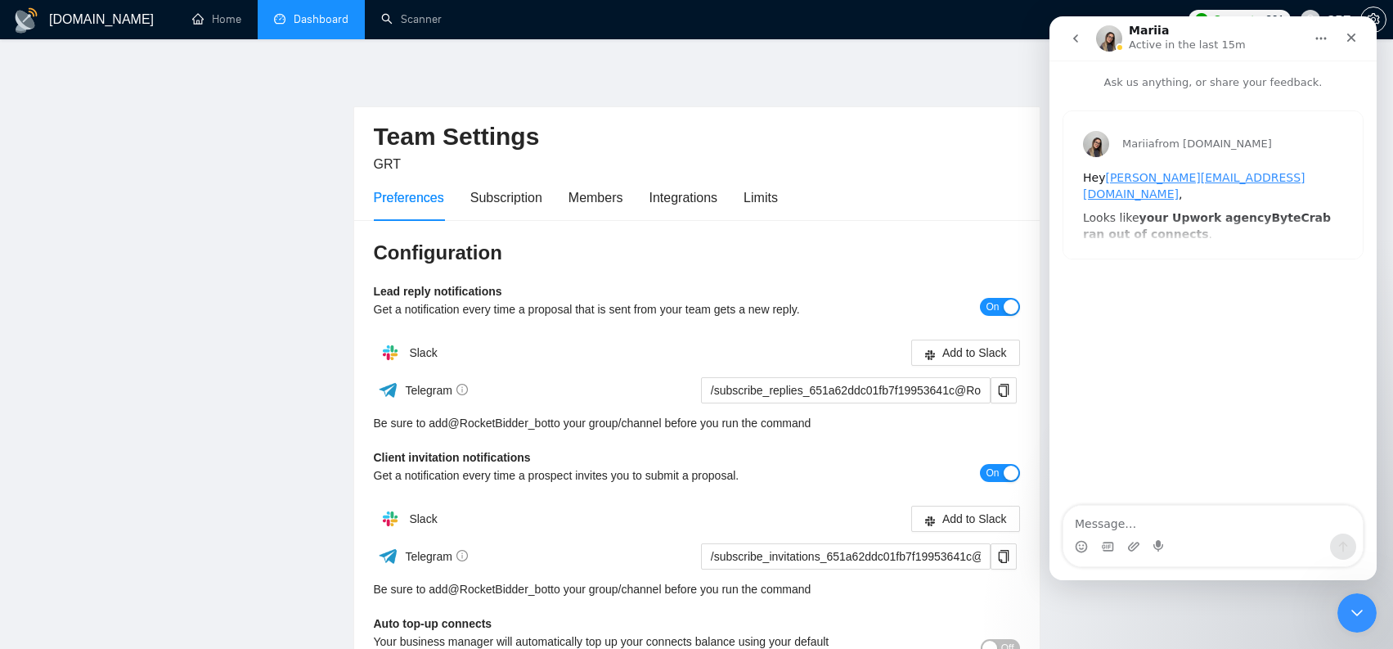
click at [1083, 40] on button "go back" at bounding box center [1075, 38] width 31 height 31
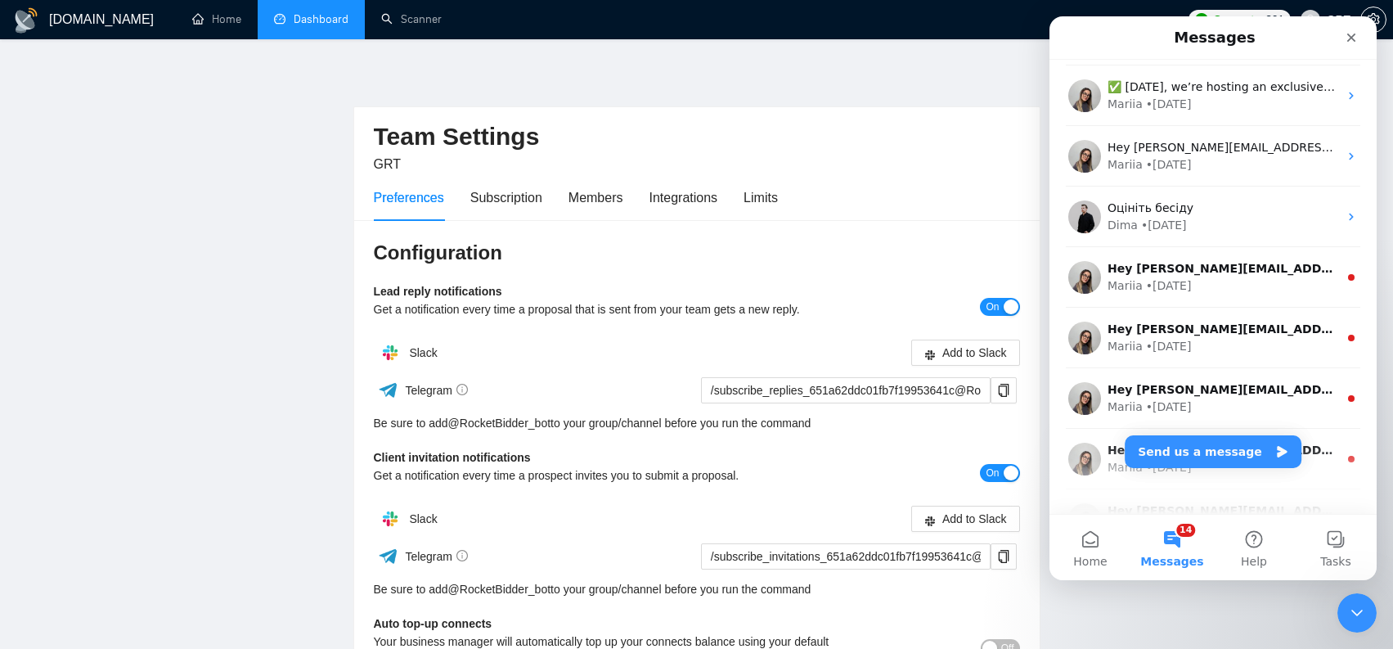
scroll to position [1427, 0]
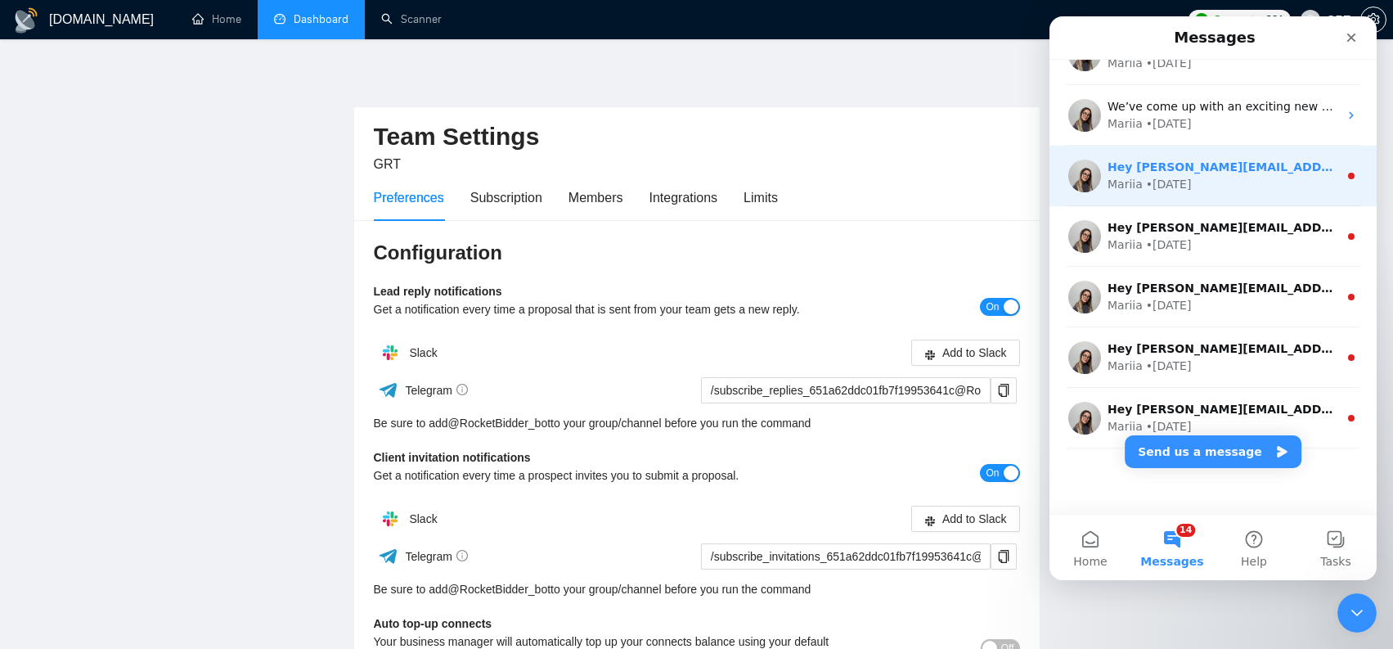
click at [1167, 178] on div "• 16w ago" at bounding box center [1169, 184] width 46 height 17
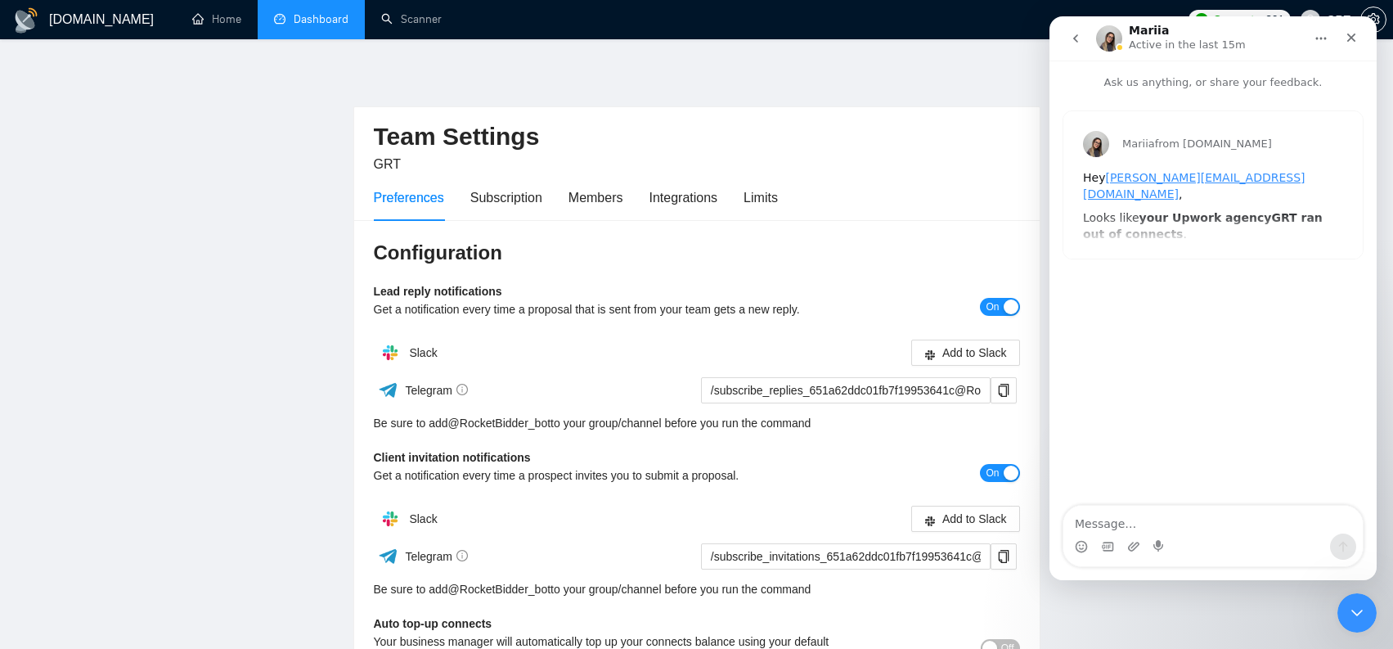
click at [1066, 43] on button "go back" at bounding box center [1075, 38] width 31 height 31
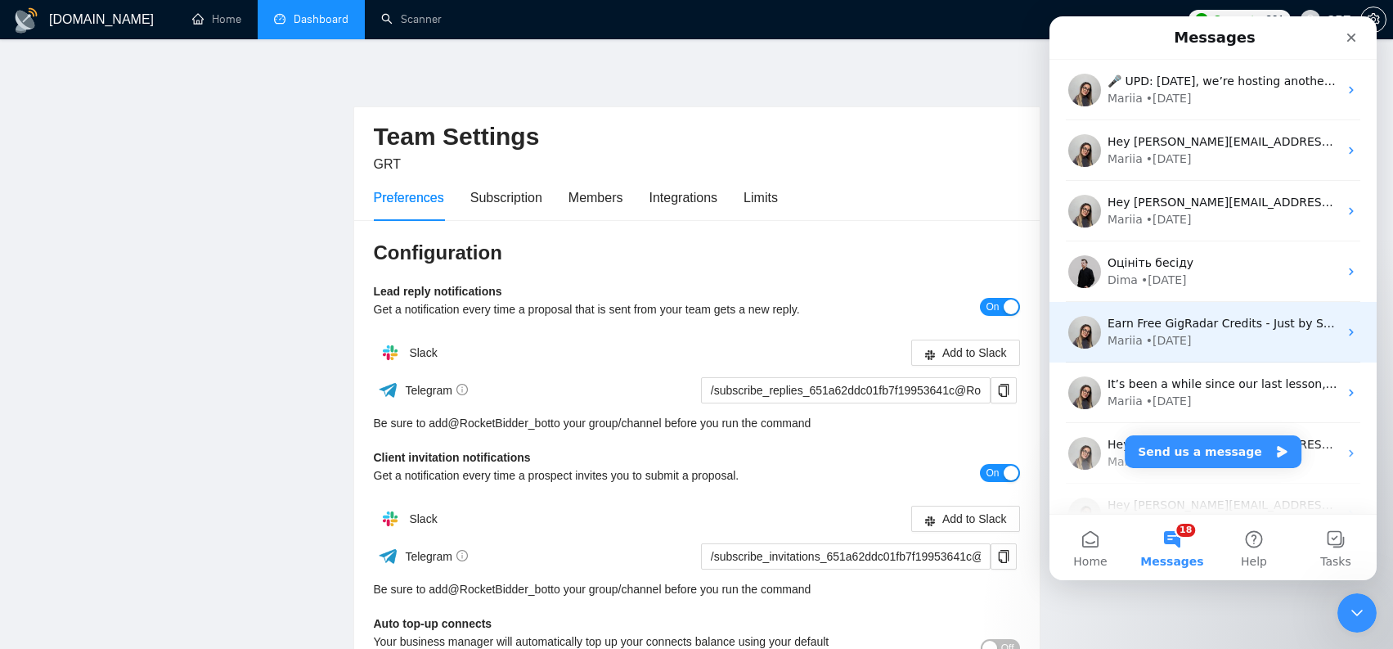
scroll to position [2032, 0]
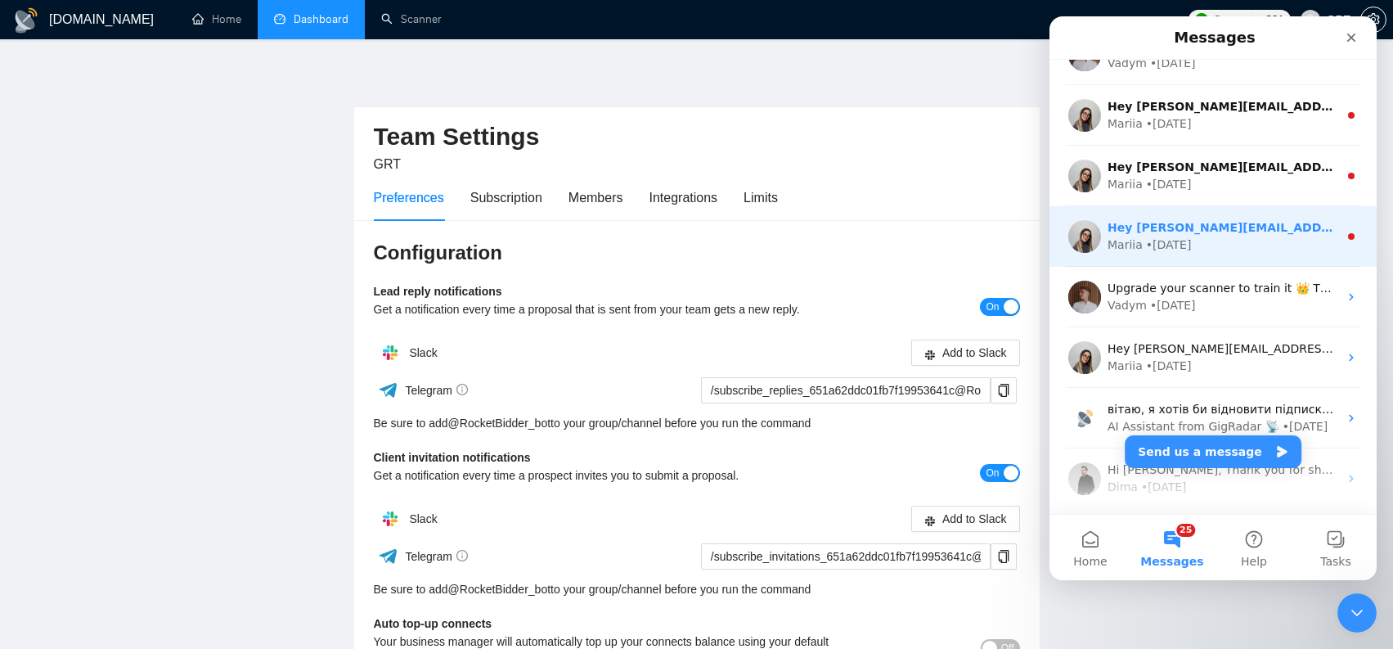
click at [1174, 240] on div "• 24w ago" at bounding box center [1169, 244] width 46 height 17
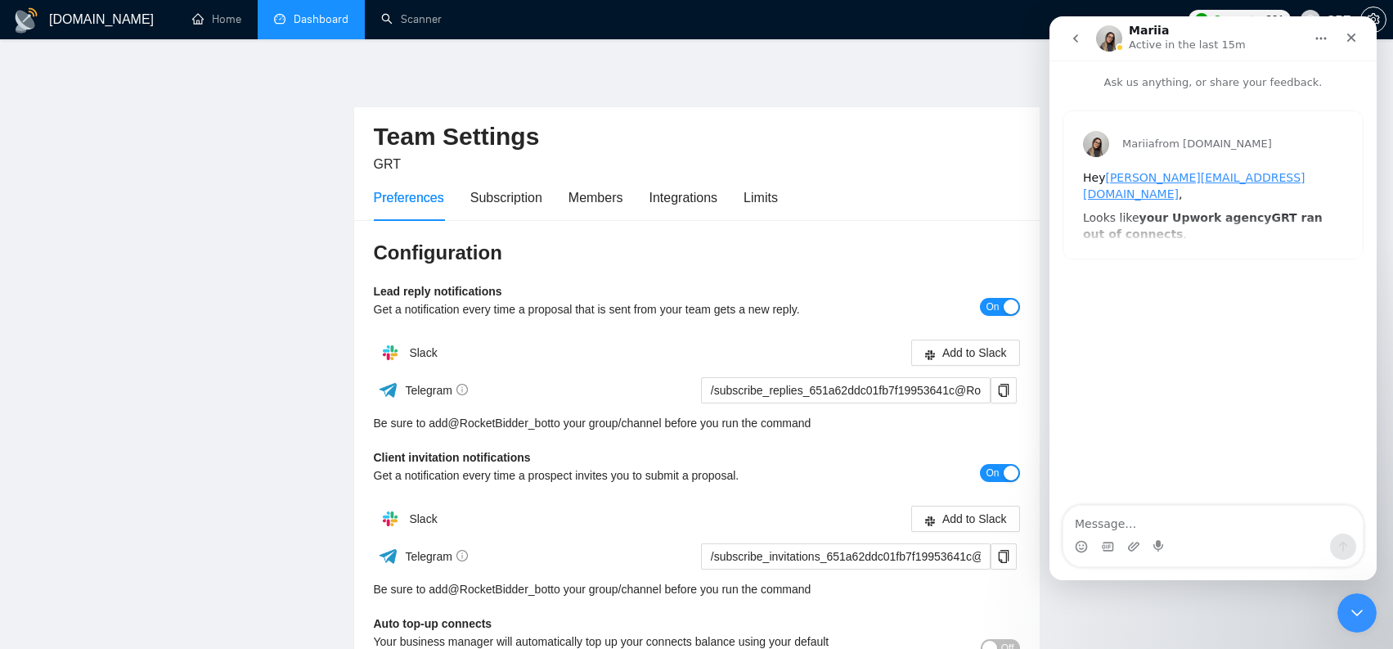
click at [1077, 45] on button "go back" at bounding box center [1075, 38] width 31 height 31
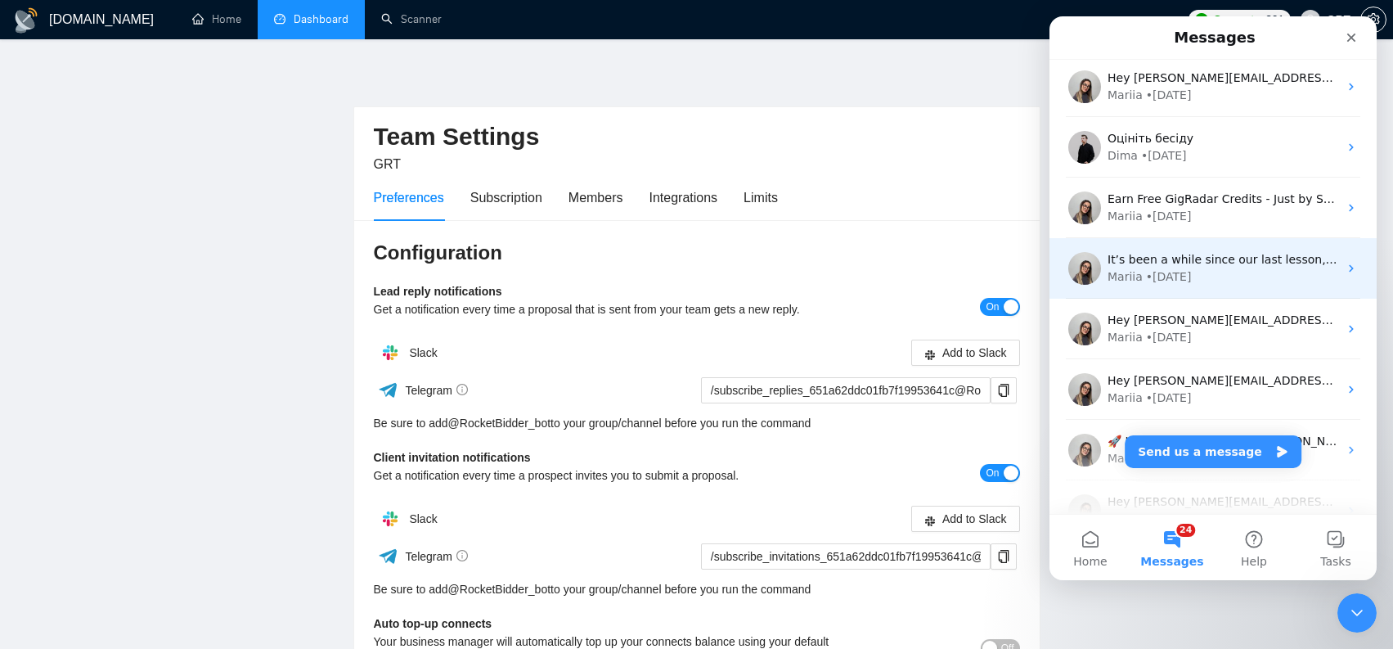
scroll to position [469, 0]
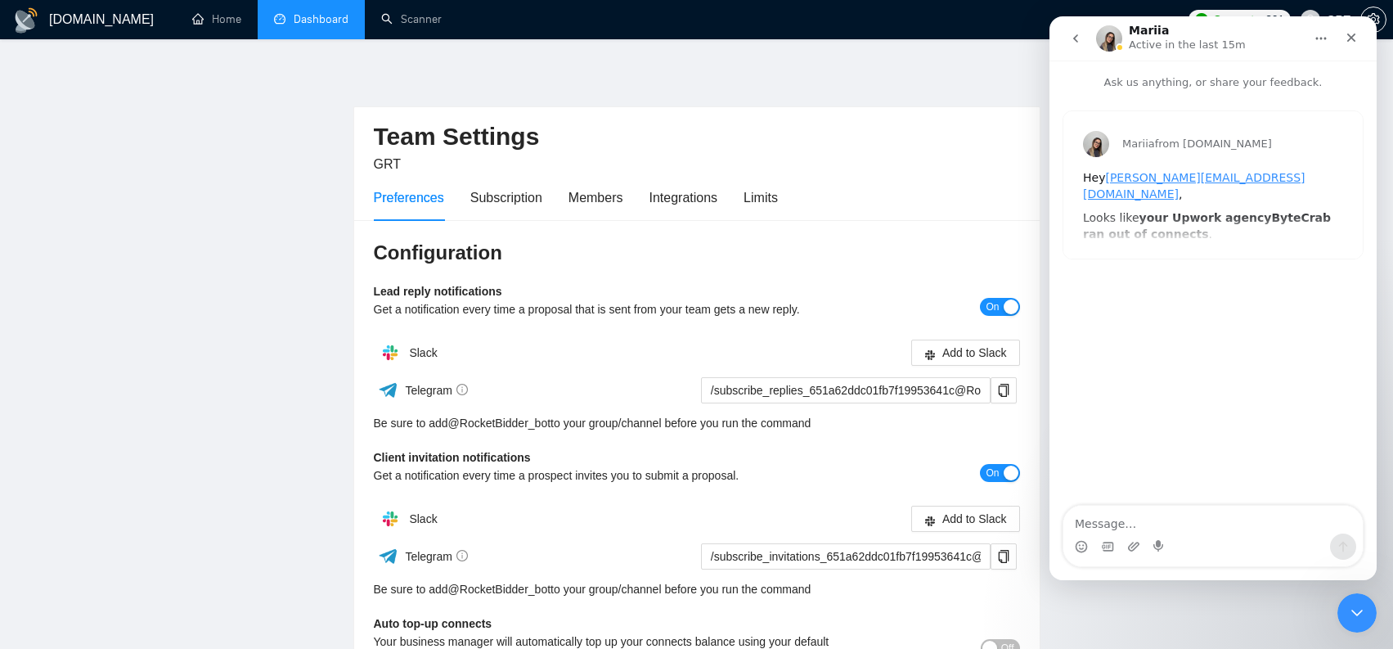
click at [1073, 35] on icon "go back" at bounding box center [1075, 38] width 13 height 13
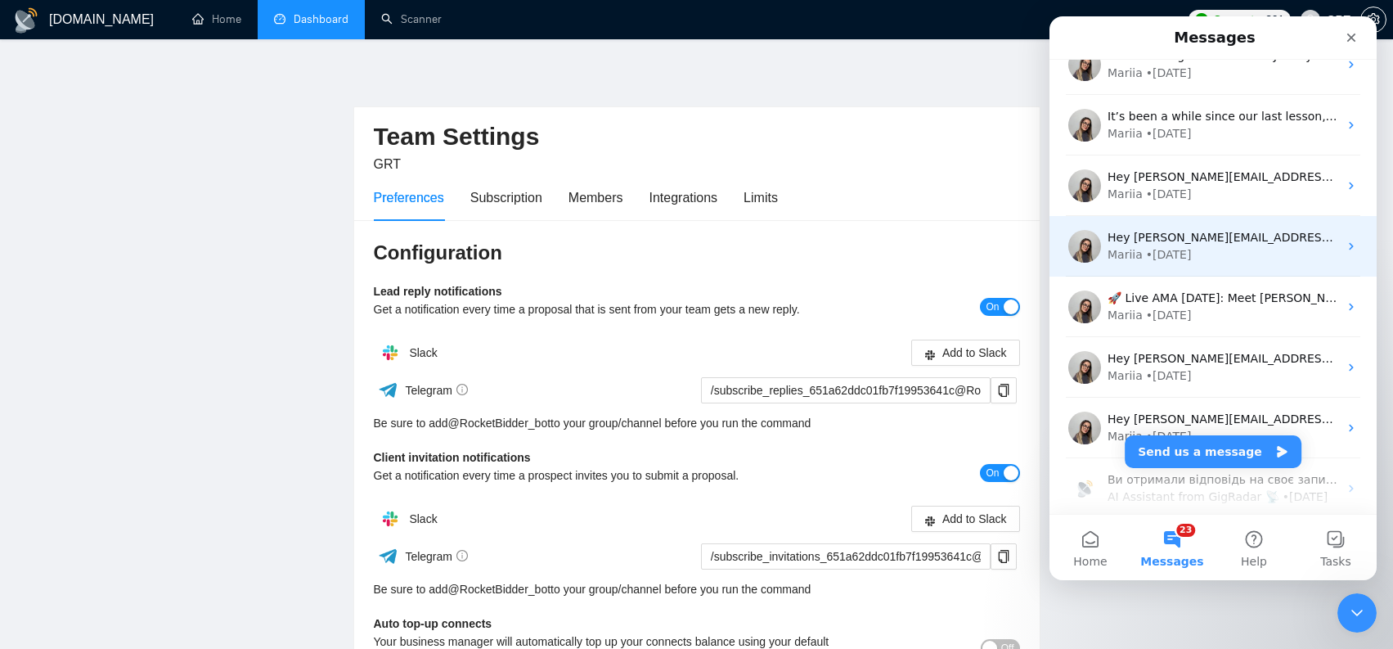
scroll to position [2637, 0]
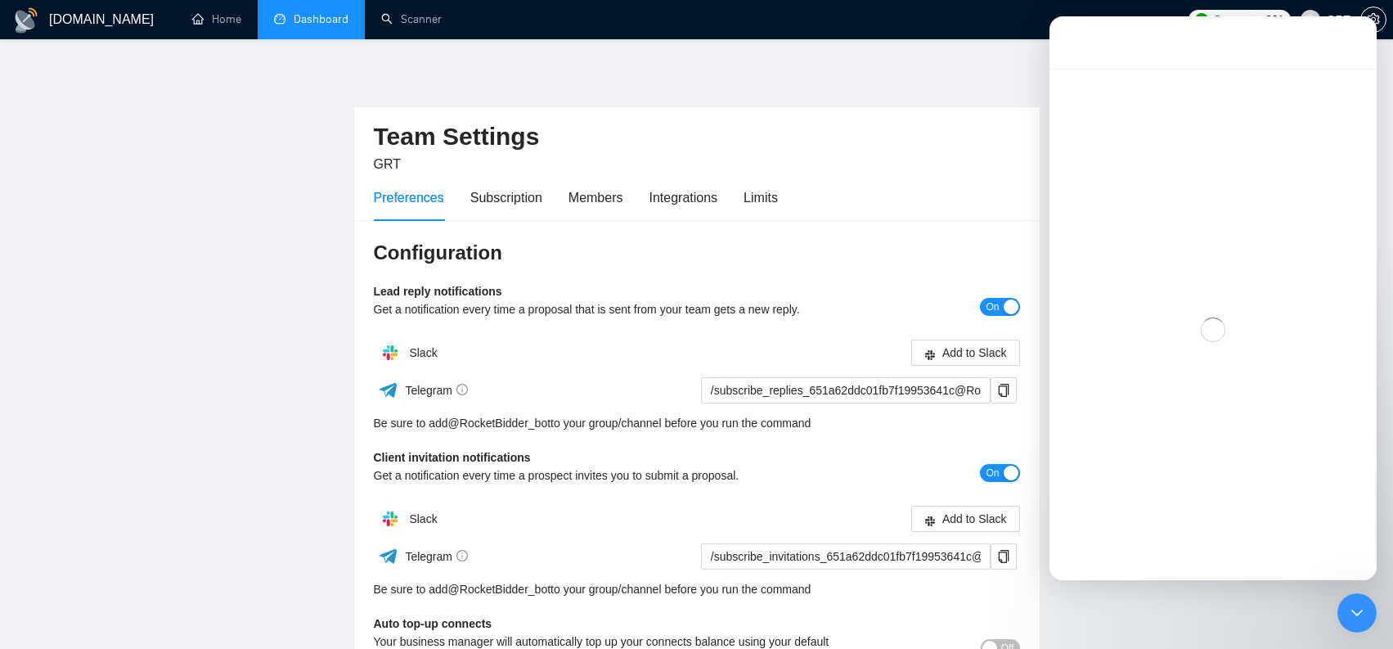
scroll to position [2571, 0]
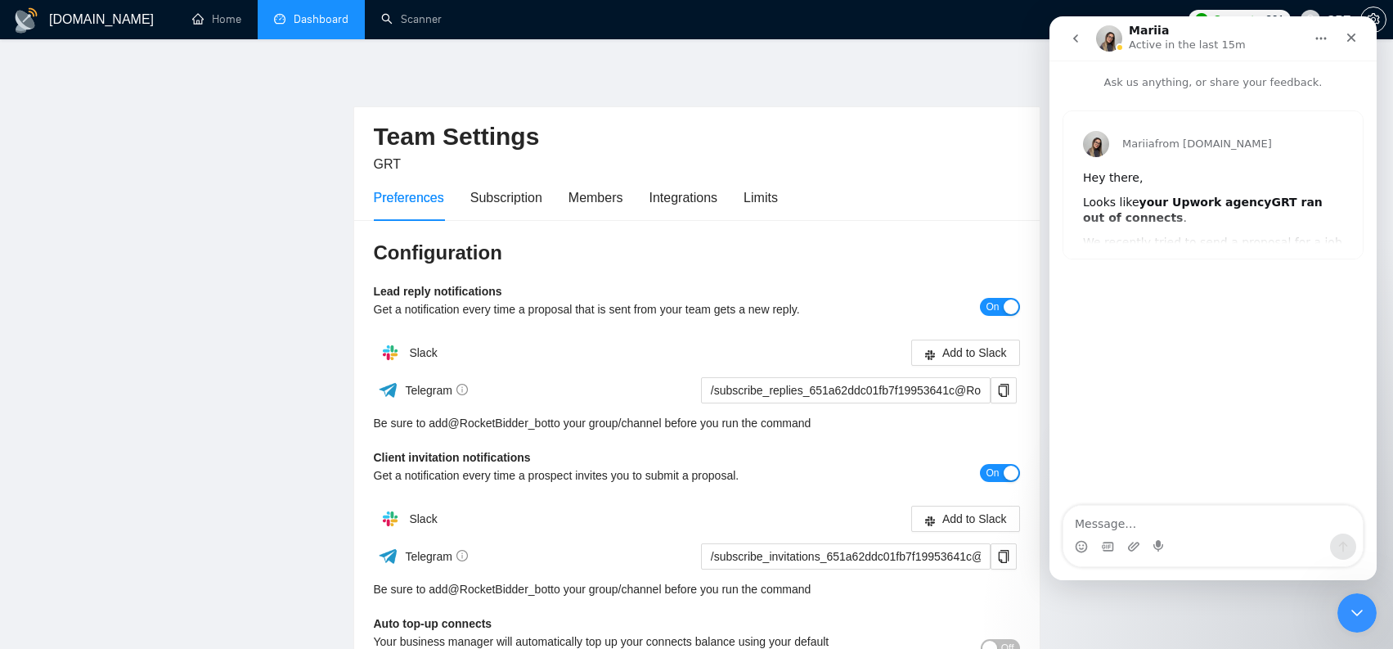
click at [1071, 44] on icon "go back" at bounding box center [1075, 38] width 13 height 13
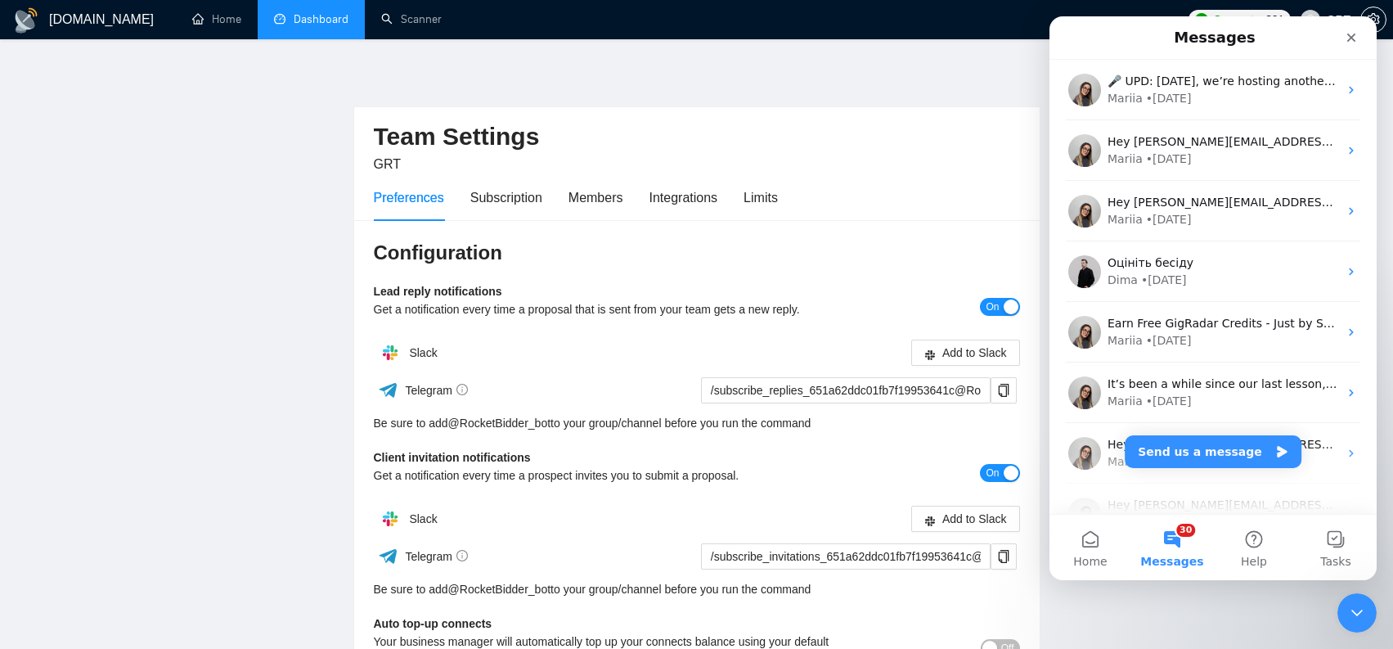
scroll to position [3243, 0]
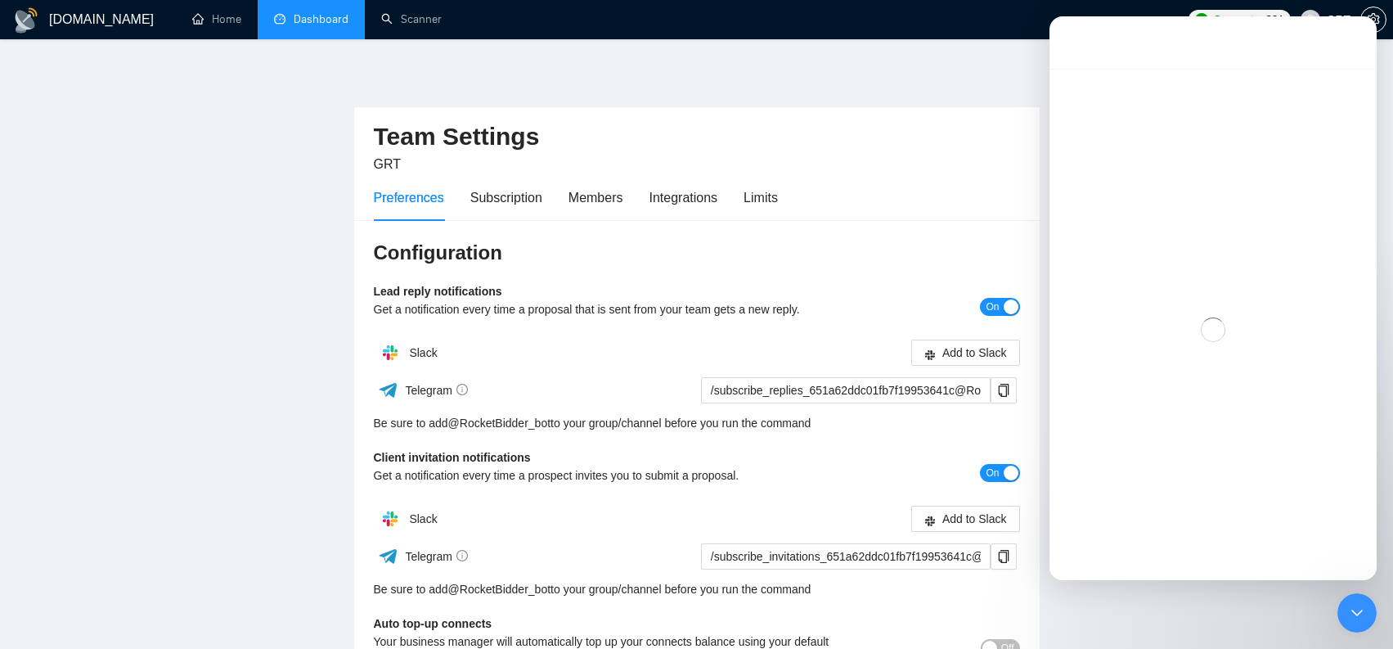
scroll to position [3176, 0]
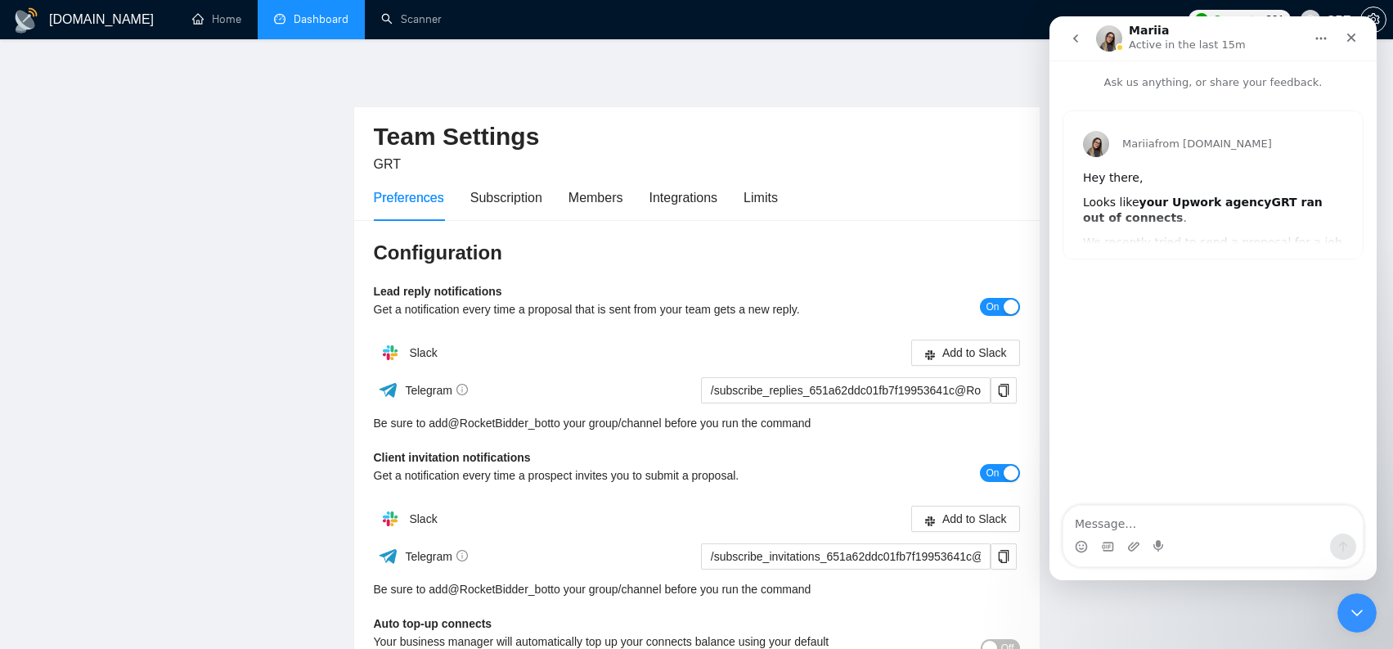
click at [1081, 47] on button "go back" at bounding box center [1075, 38] width 31 height 31
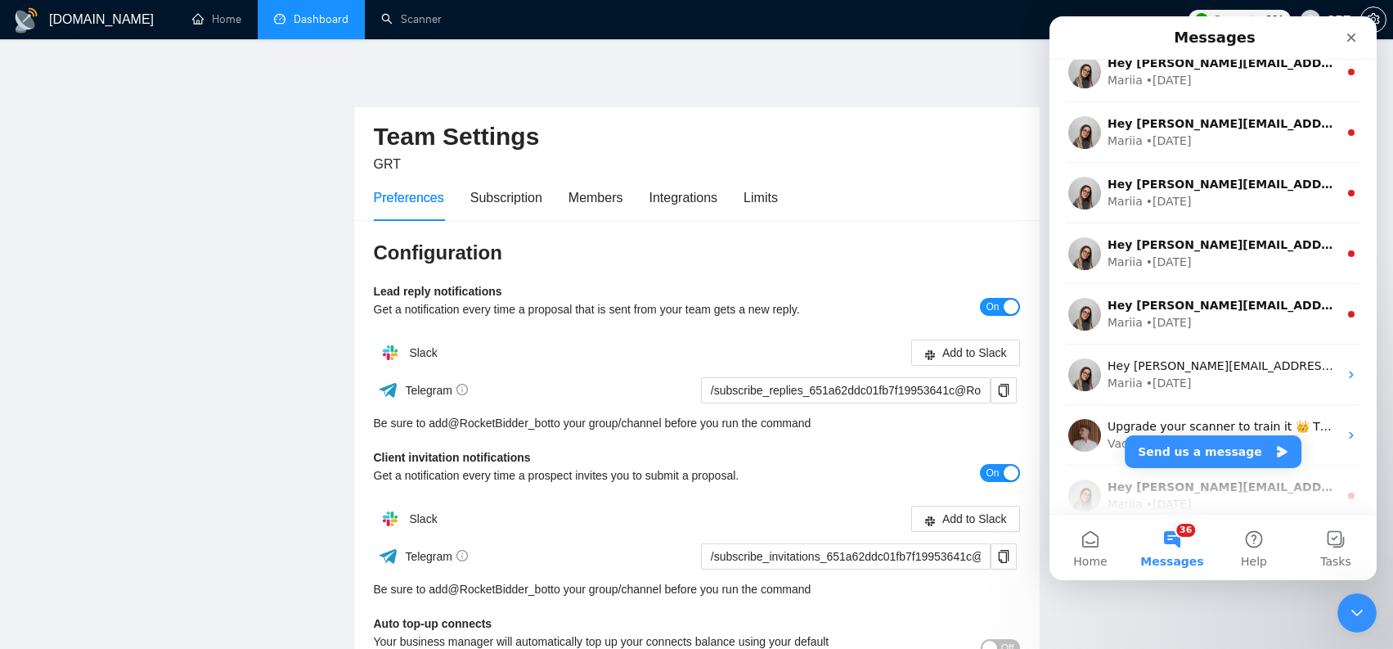
scroll to position [3848, 0]
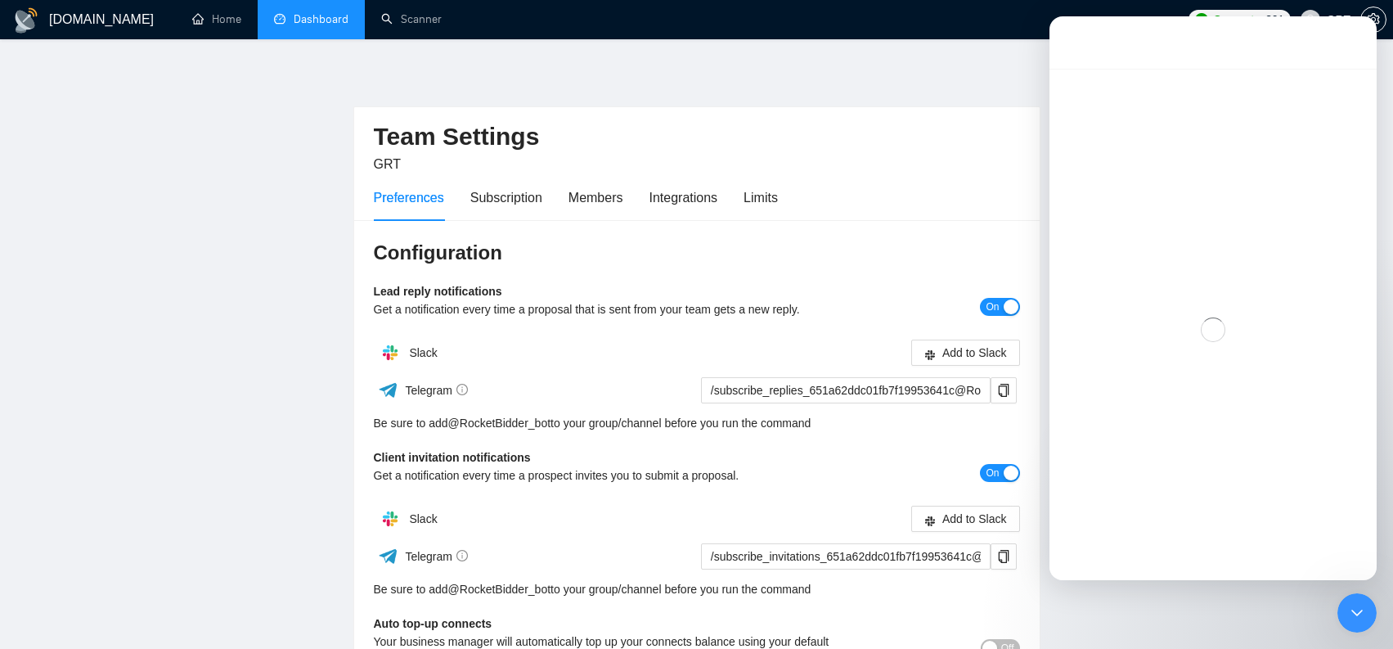
scroll to position [3782, 0]
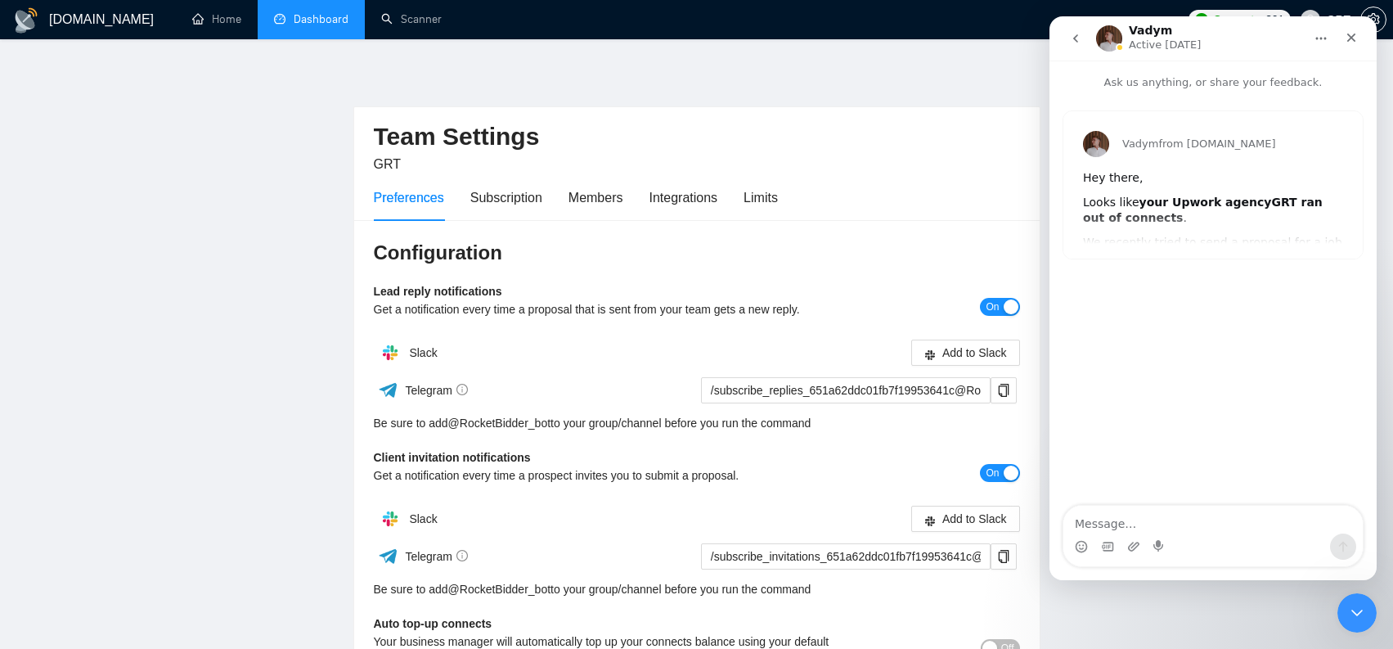
click at [1079, 51] on button "go back" at bounding box center [1075, 38] width 31 height 31
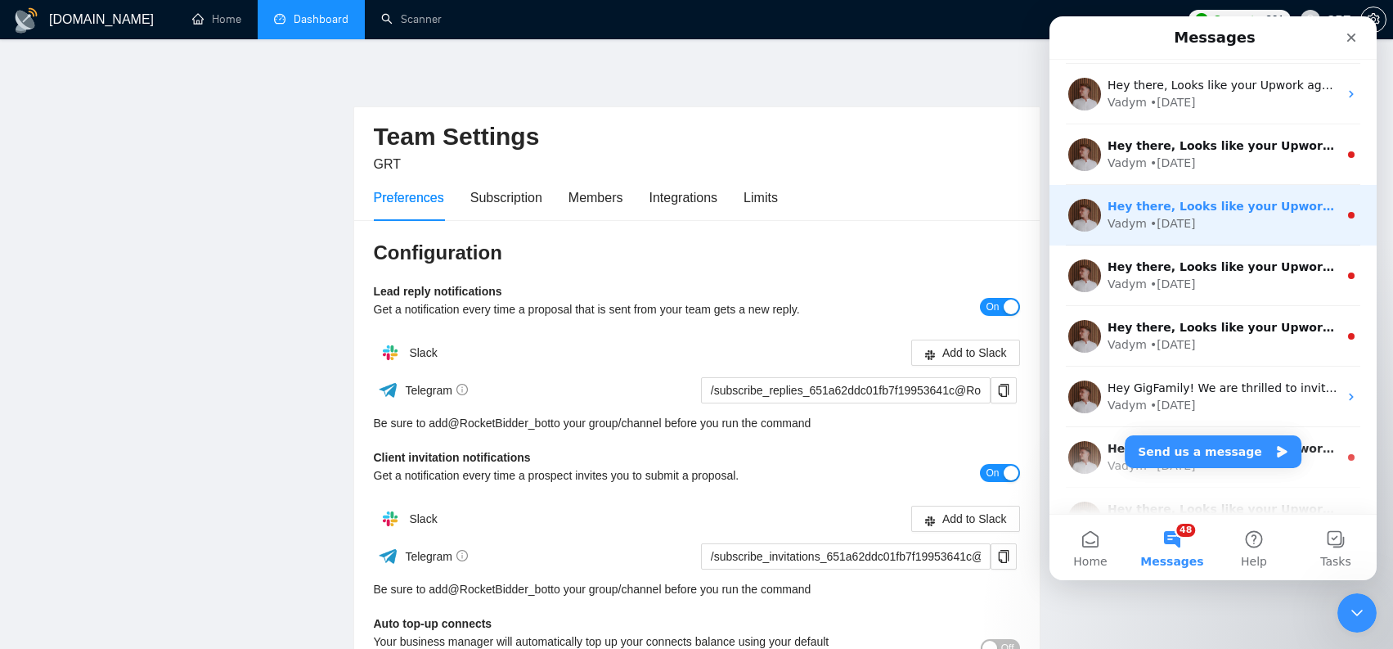
scroll to position [4108, 0]
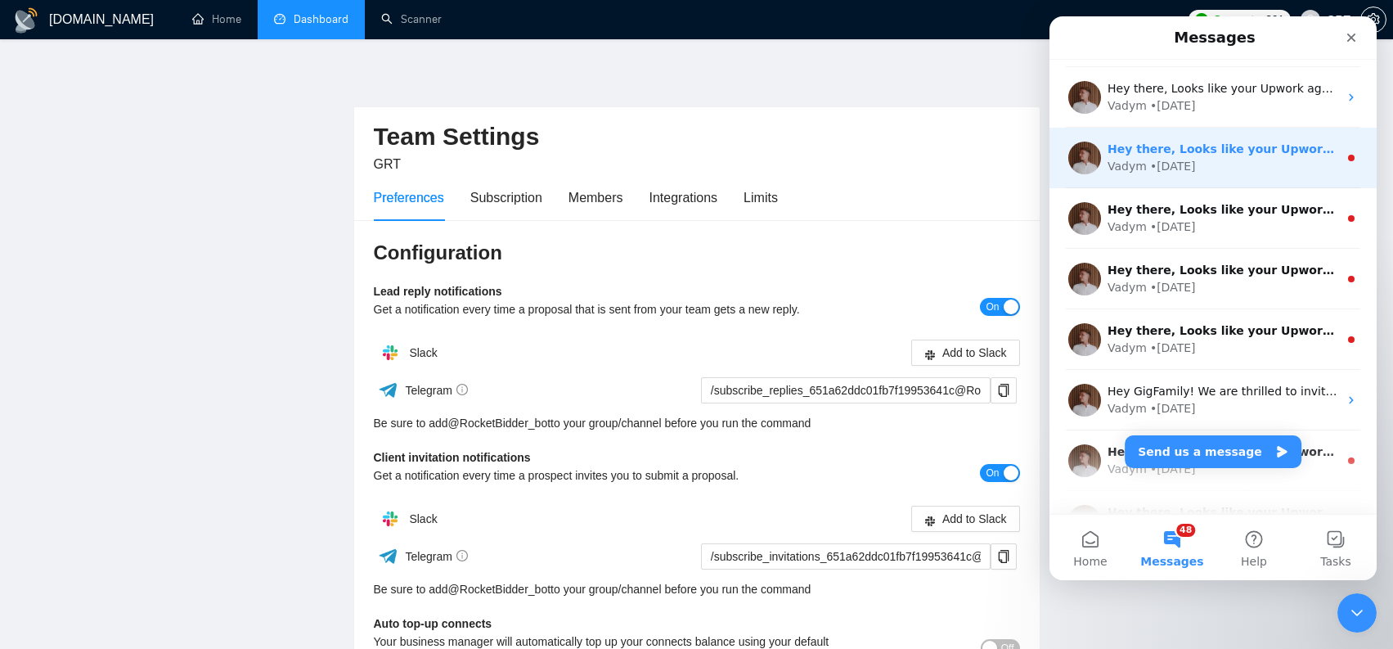
click at [1195, 162] on div "• 88w ago" at bounding box center [1173, 166] width 46 height 17
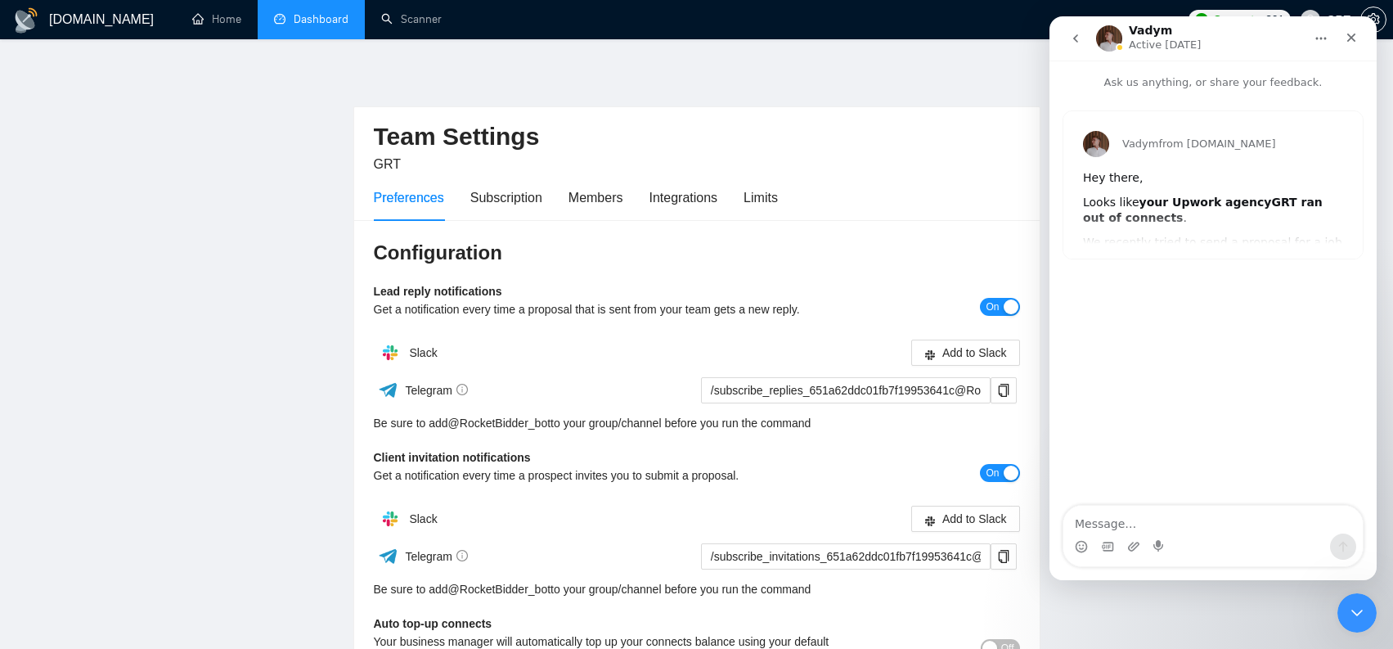
click at [1073, 38] on icon "go back" at bounding box center [1075, 38] width 13 height 13
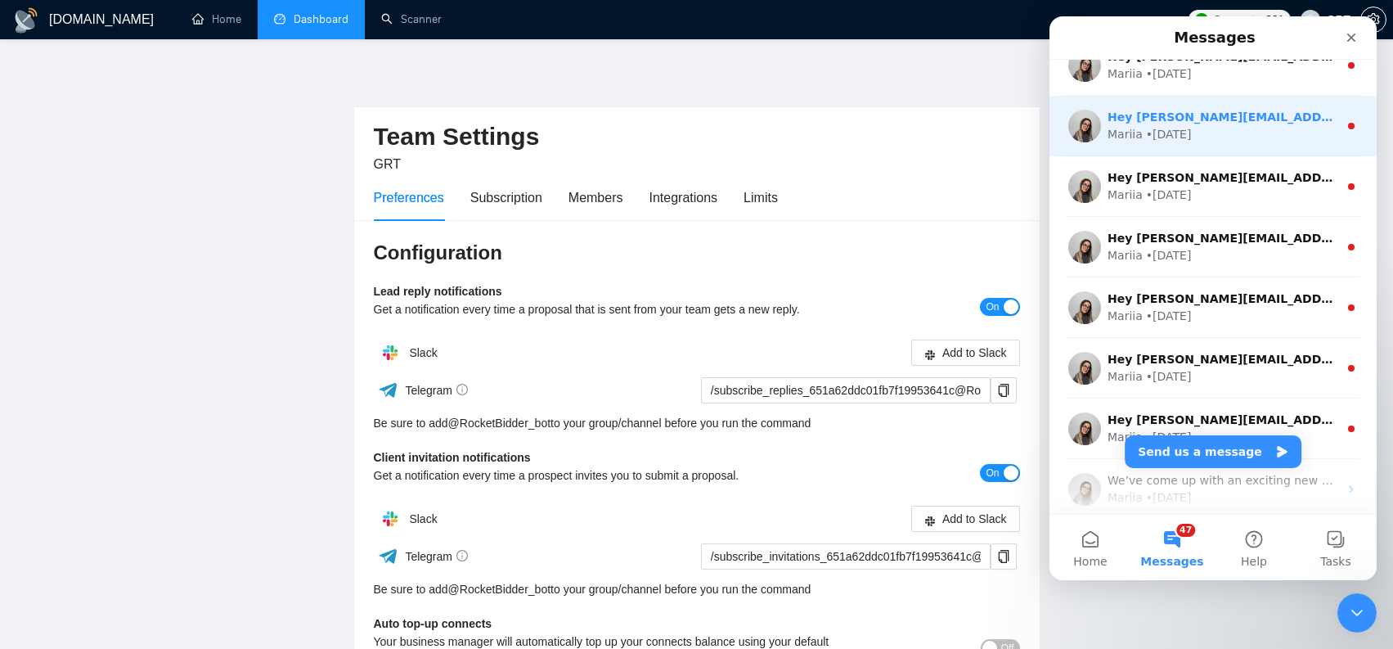
scroll to position [1035, 0]
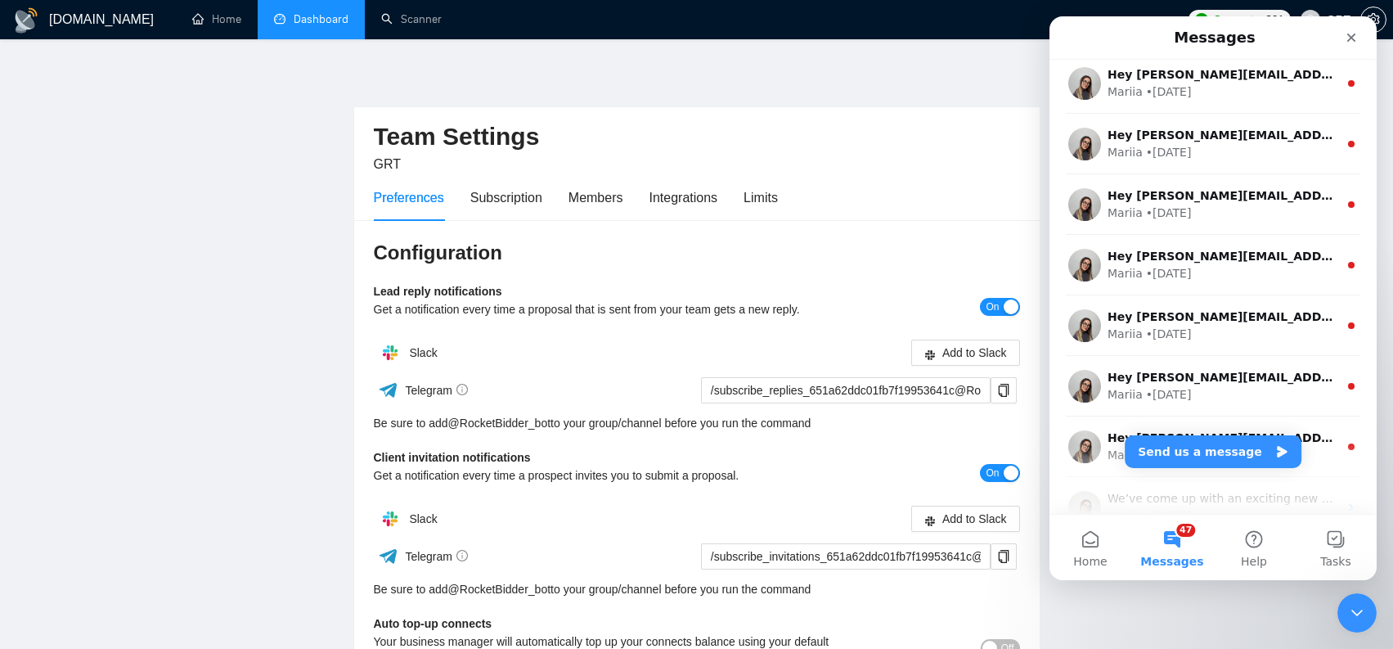
click at [1183, 546] on button "47 Messages" at bounding box center [1172, 546] width 82 height 65
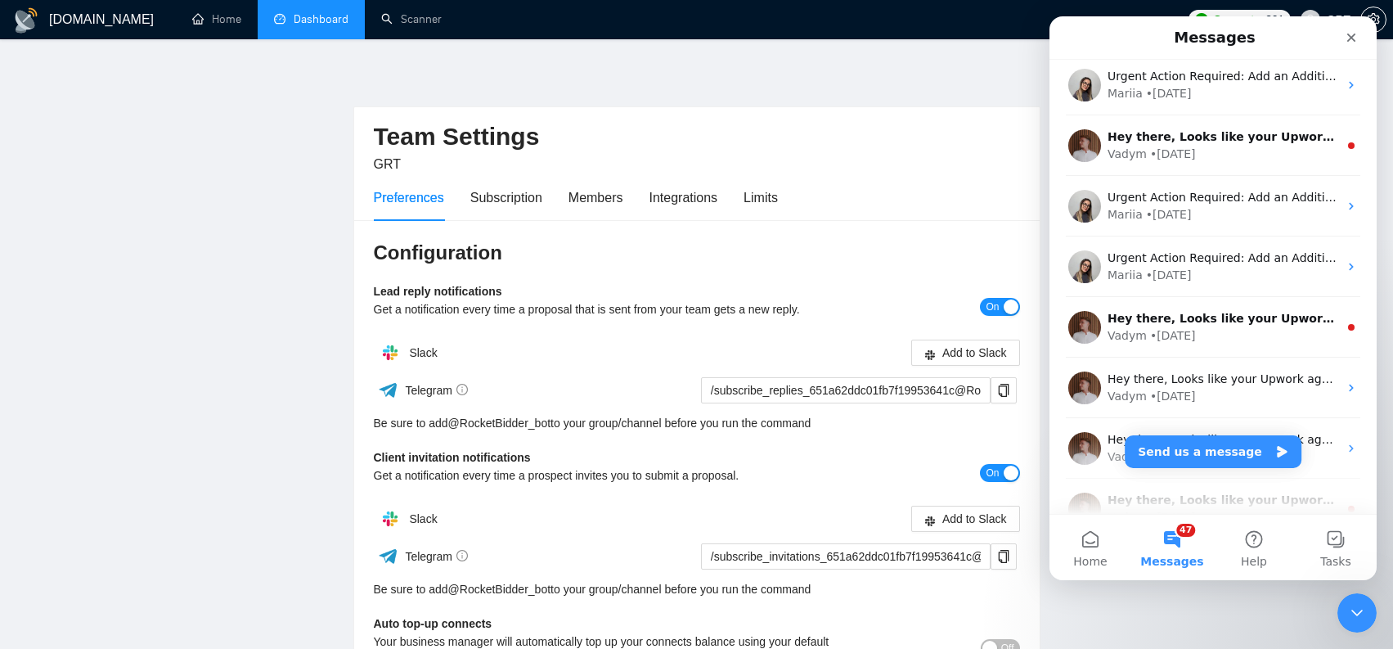
scroll to position [4756, 0]
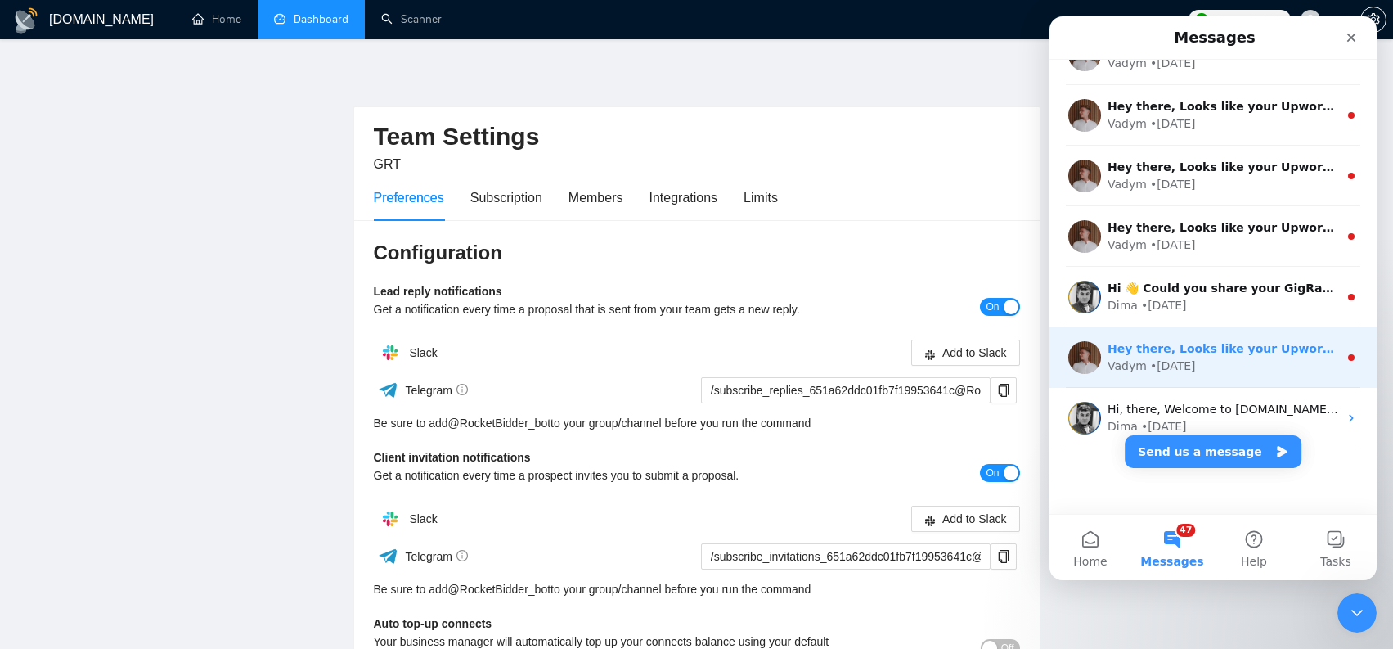
click at [1264, 357] on div "Vadym • 96w ago" at bounding box center [1222, 365] width 231 height 17
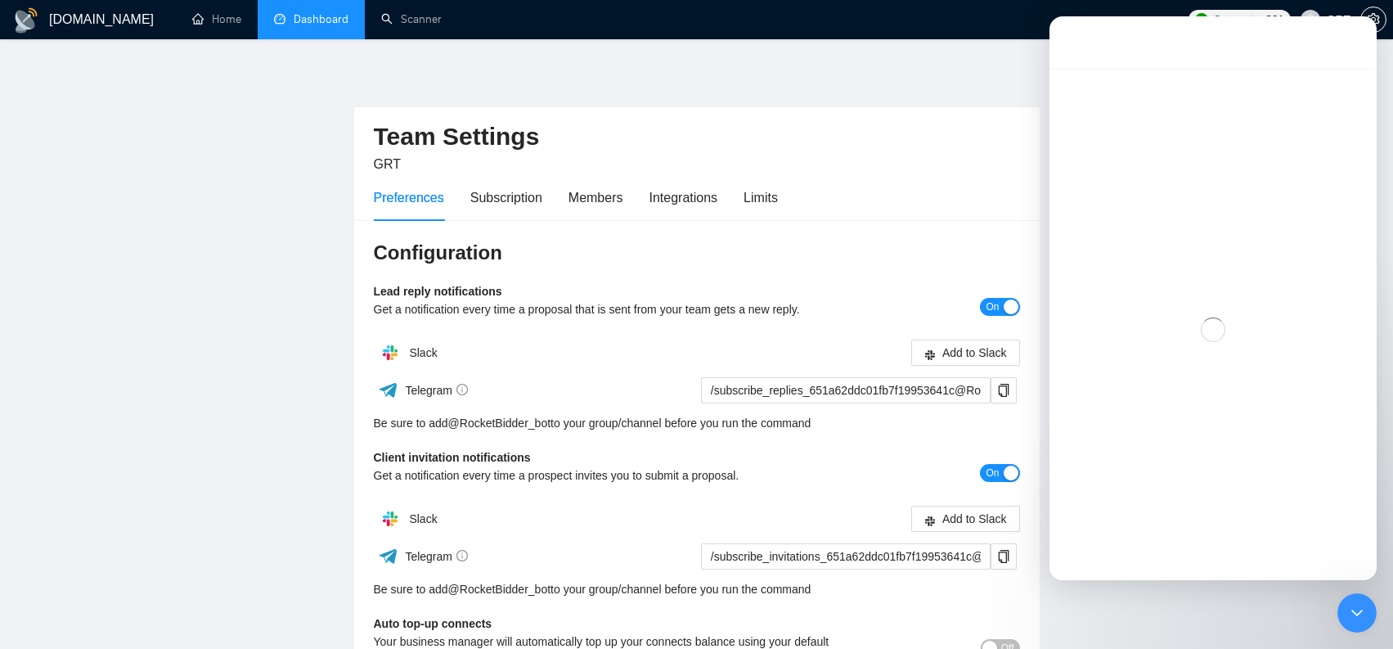
scroll to position [4689, 0]
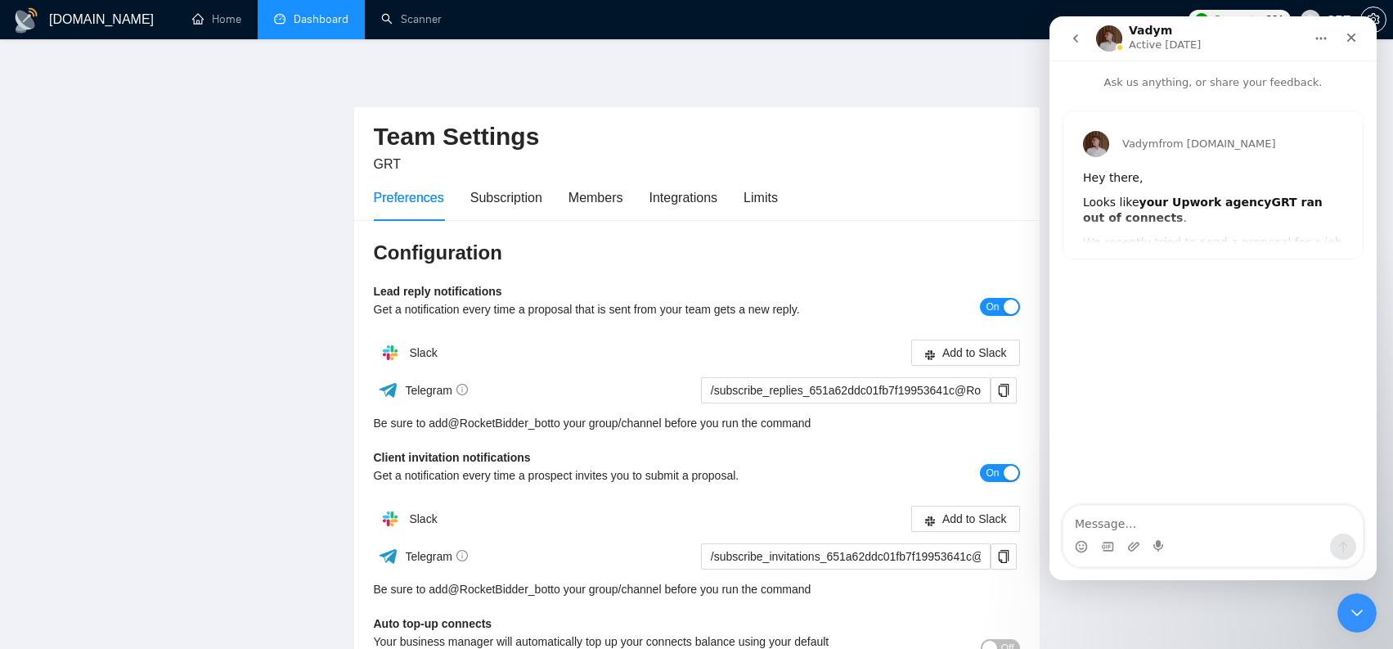
click at [1084, 38] on button "go back" at bounding box center [1075, 38] width 31 height 31
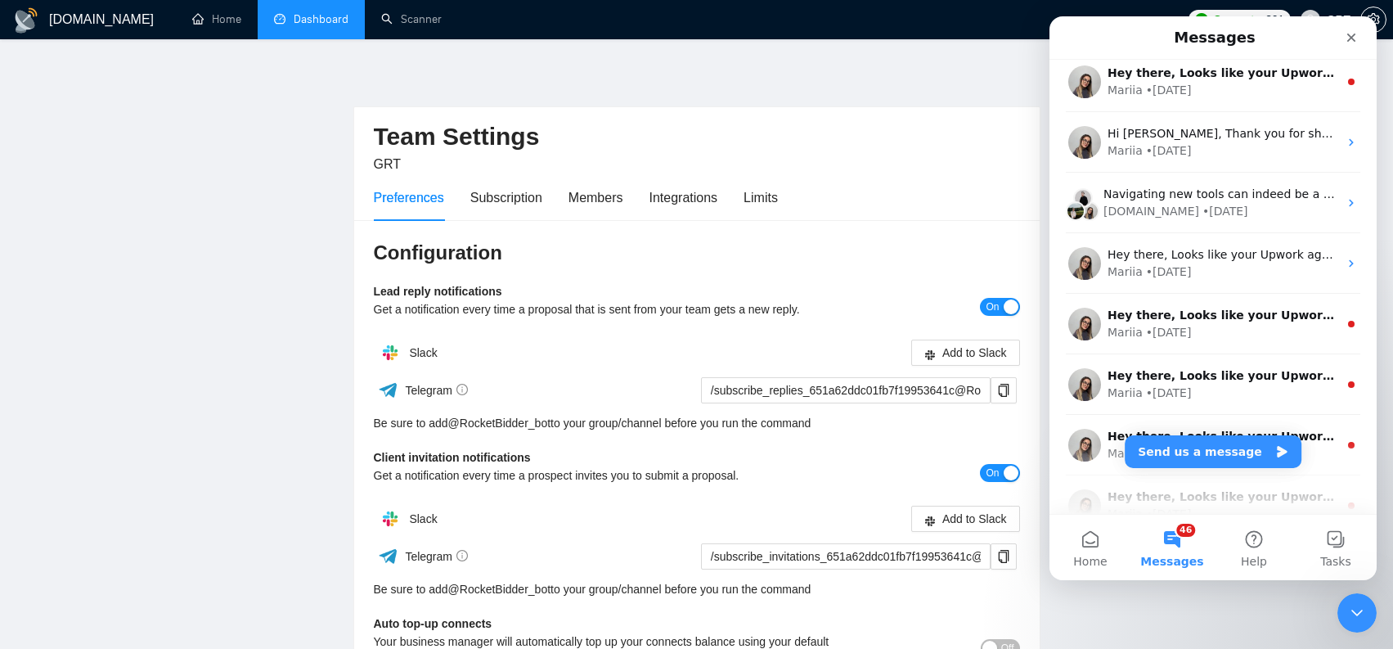
scroll to position [4756, 0]
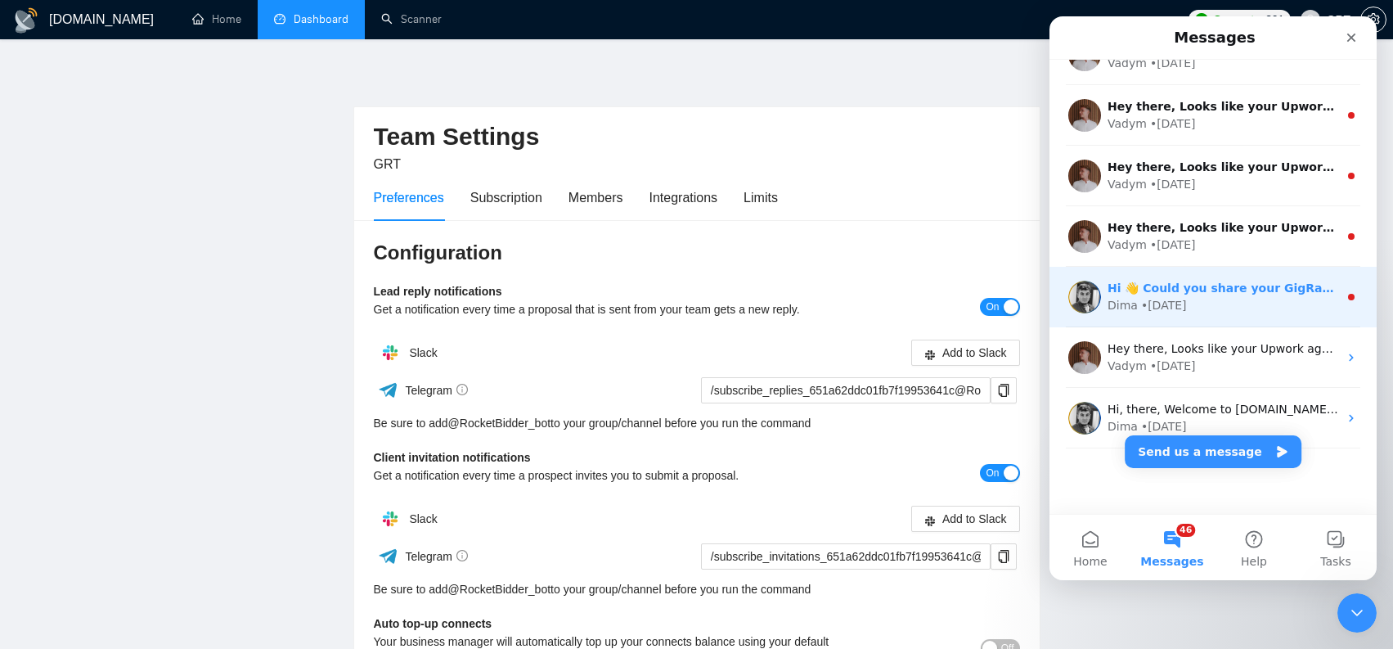
click at [1232, 312] on div "Dima • 96w ago" at bounding box center [1222, 305] width 231 height 17
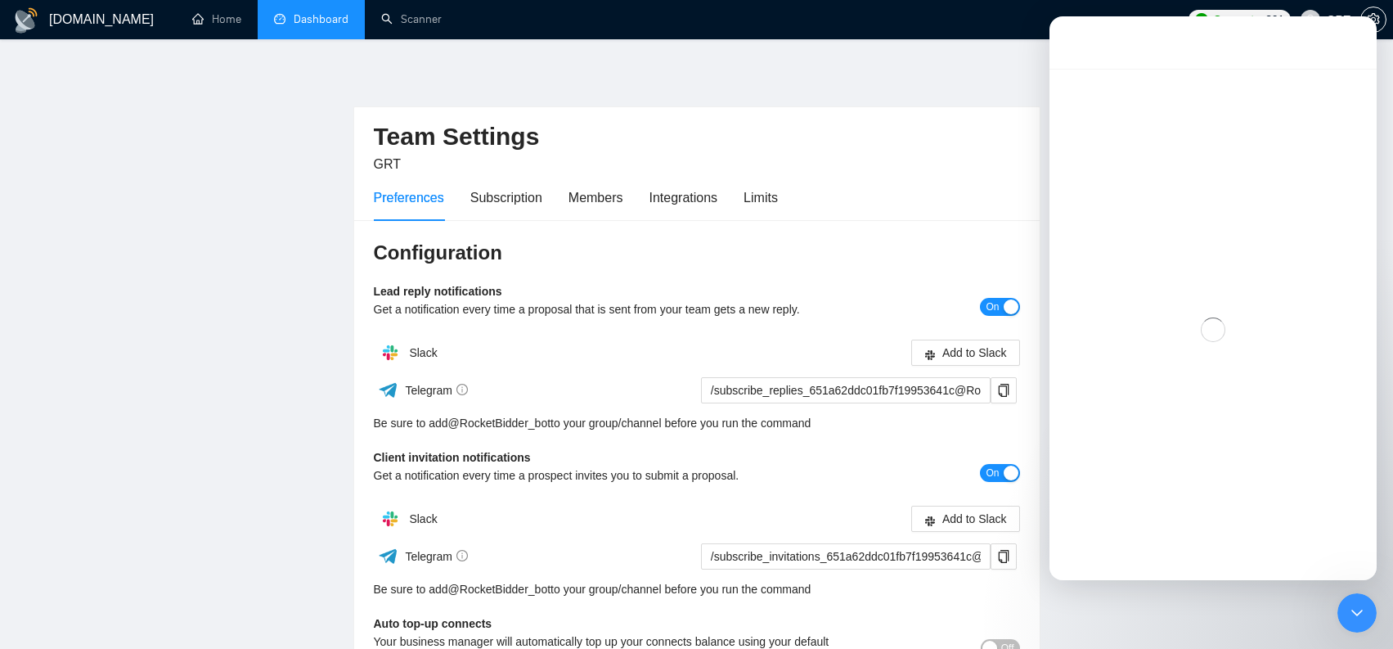
scroll to position [4689, 0]
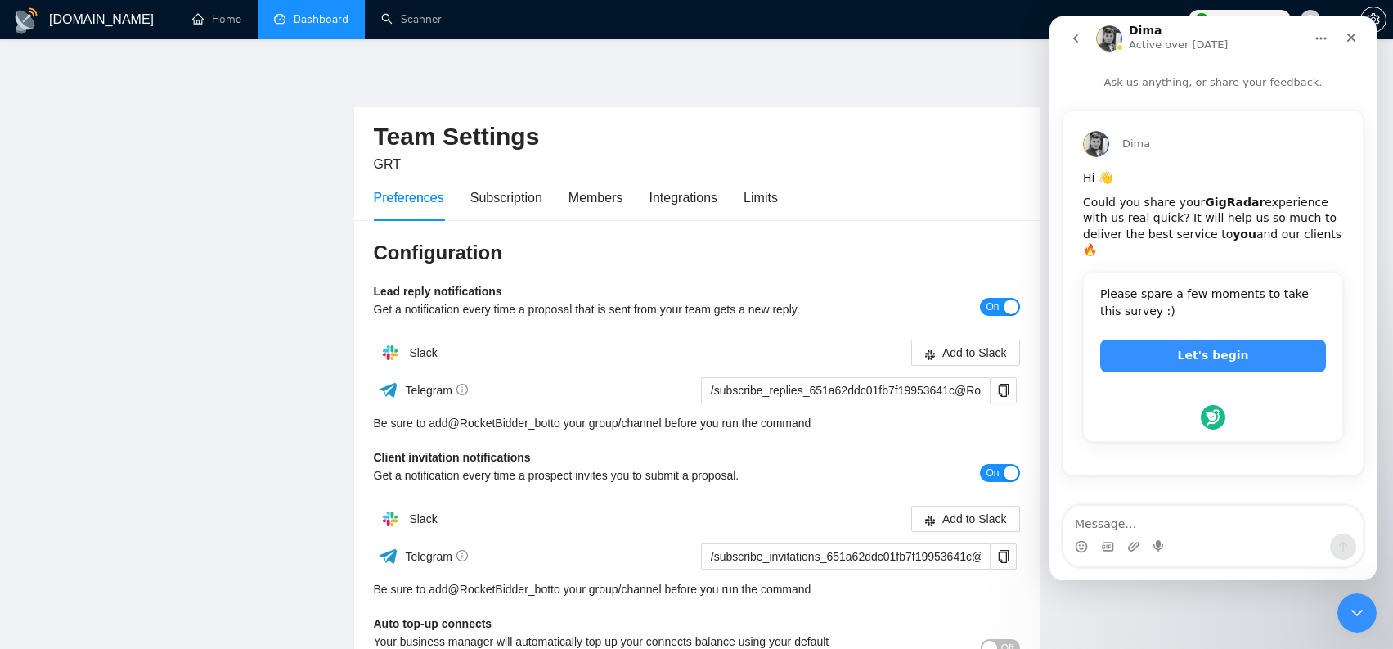
click at [1077, 47] on button "go back" at bounding box center [1075, 38] width 31 height 31
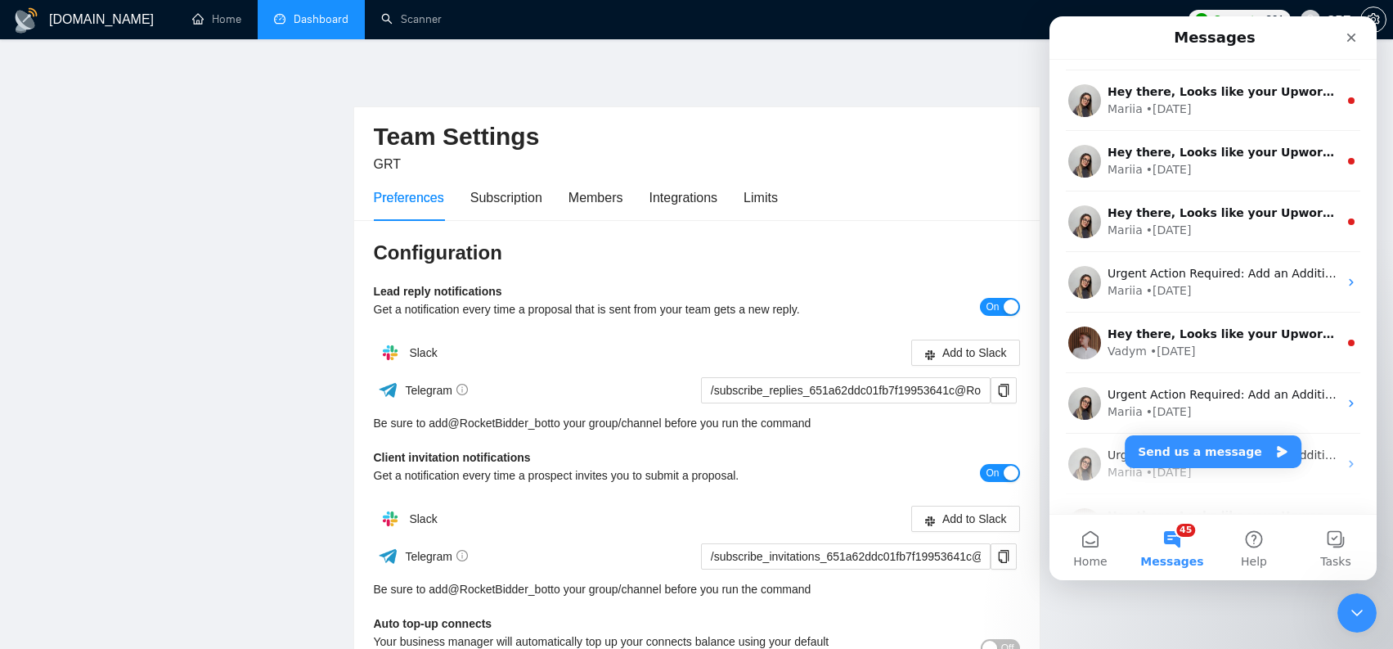
scroll to position [4756, 0]
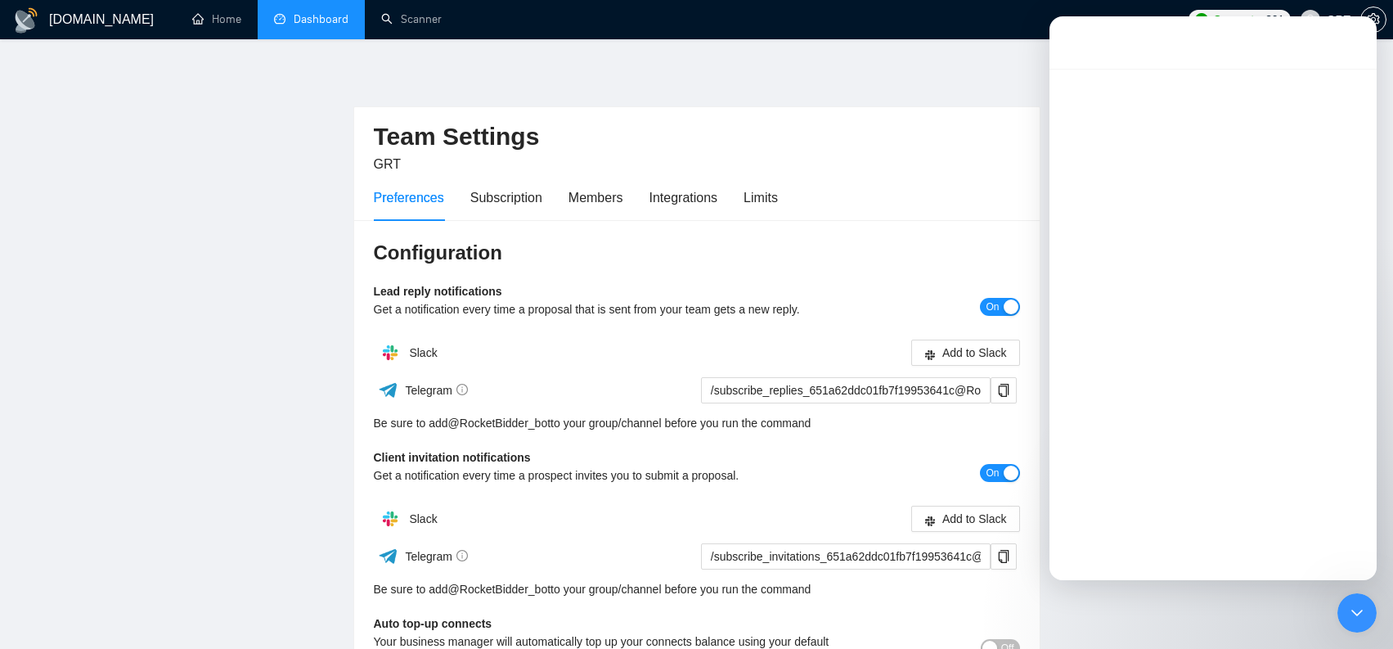
scroll to position [4689, 0]
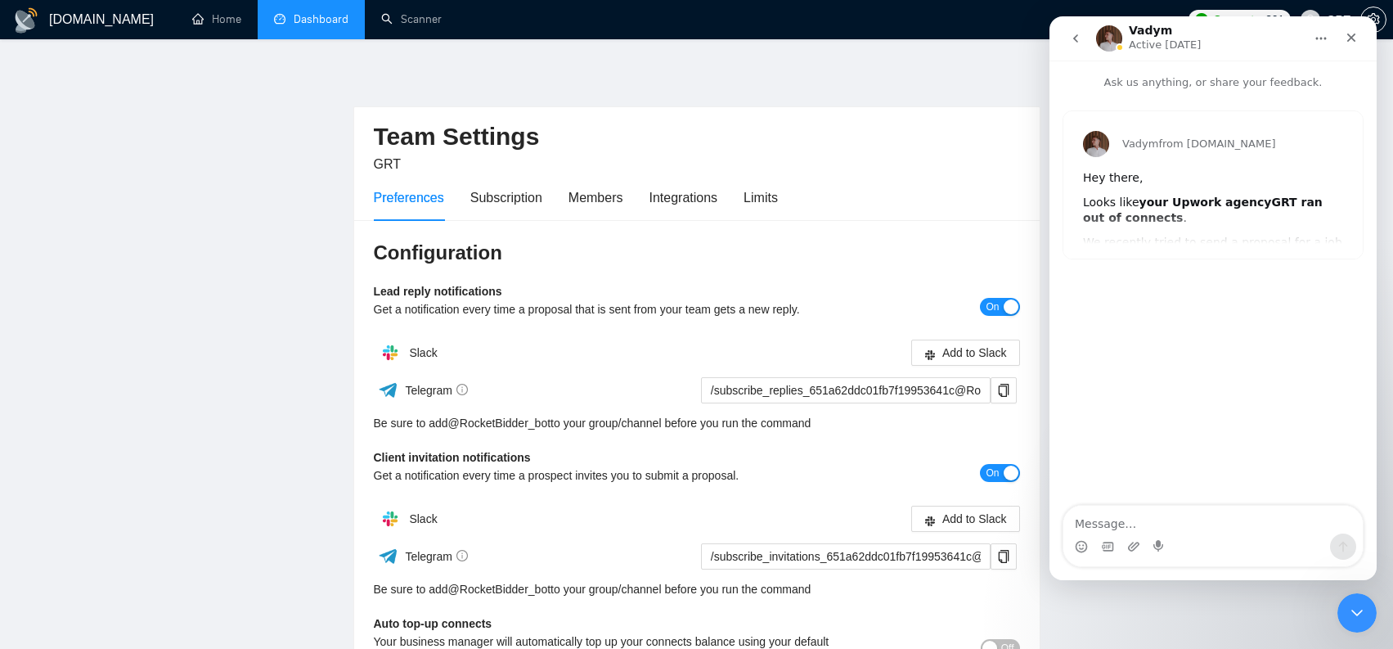
click at [1073, 31] on button "go back" at bounding box center [1075, 38] width 31 height 31
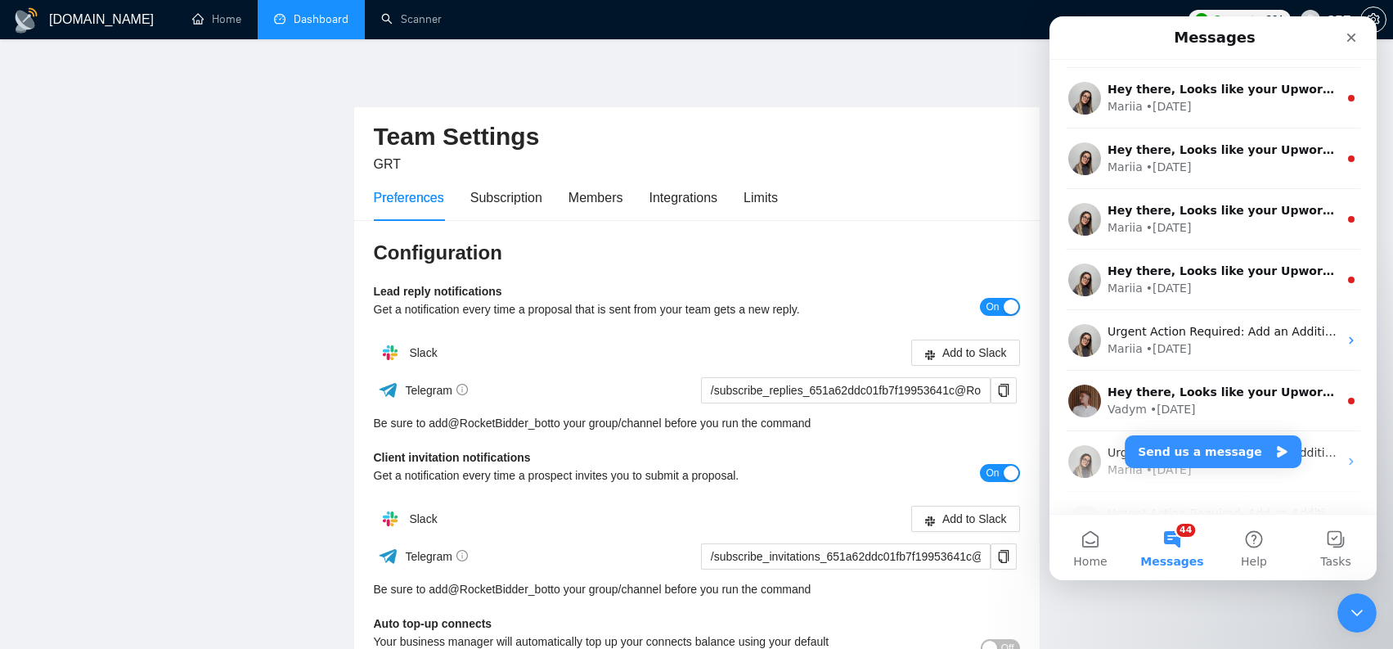
scroll to position [4756, 0]
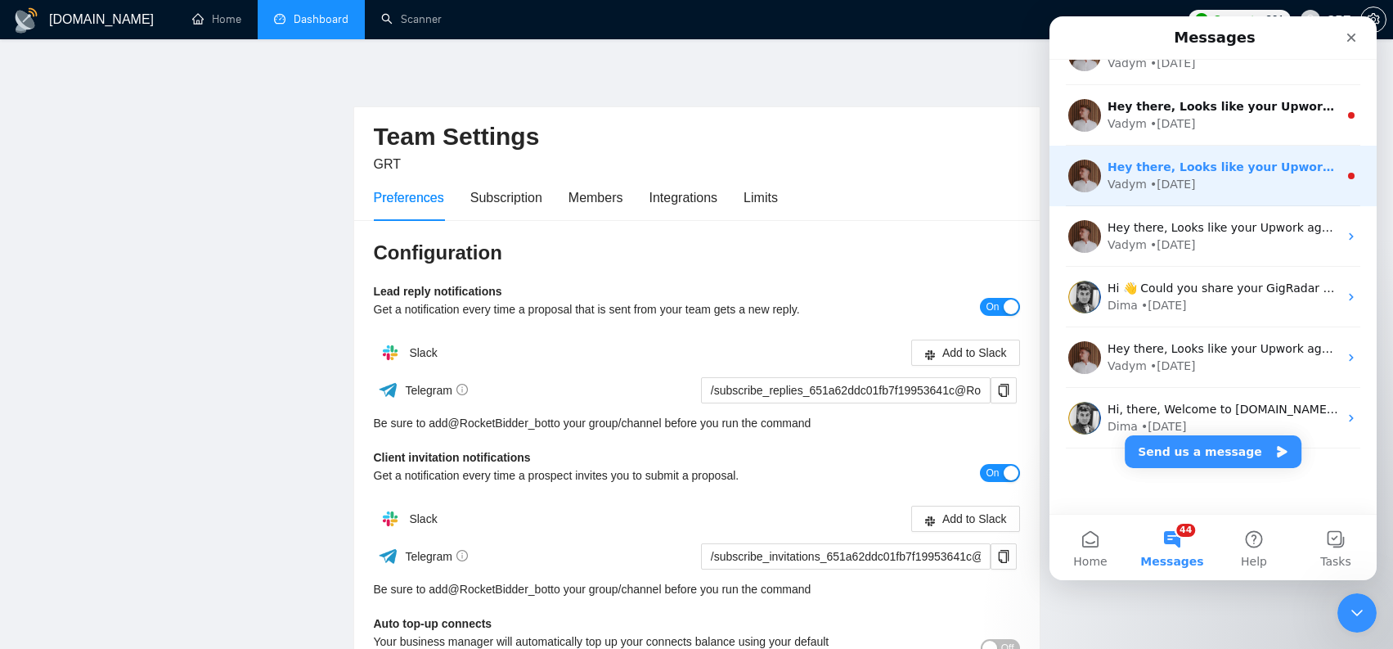
click at [1218, 174] on div "Hey there, Looks like your Upwork agency GRT ran out of connects. We recently t…" at bounding box center [1222, 167] width 231 height 17
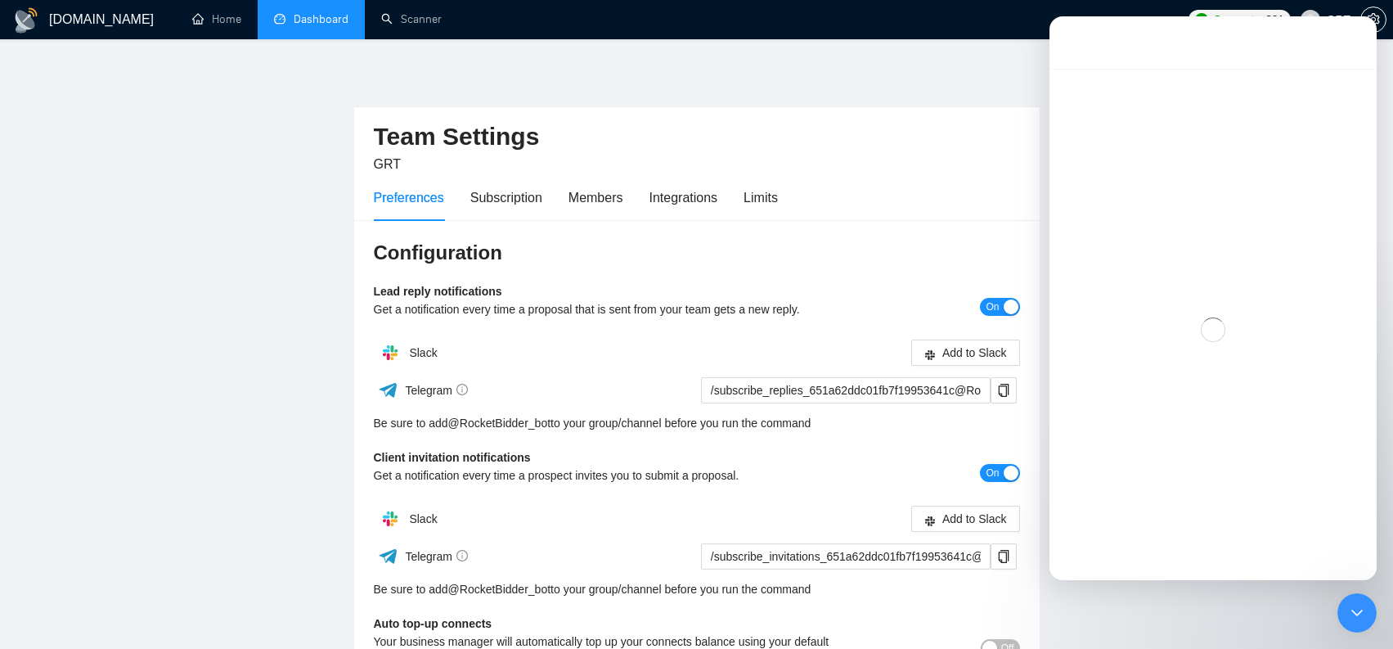
scroll to position [4689, 0]
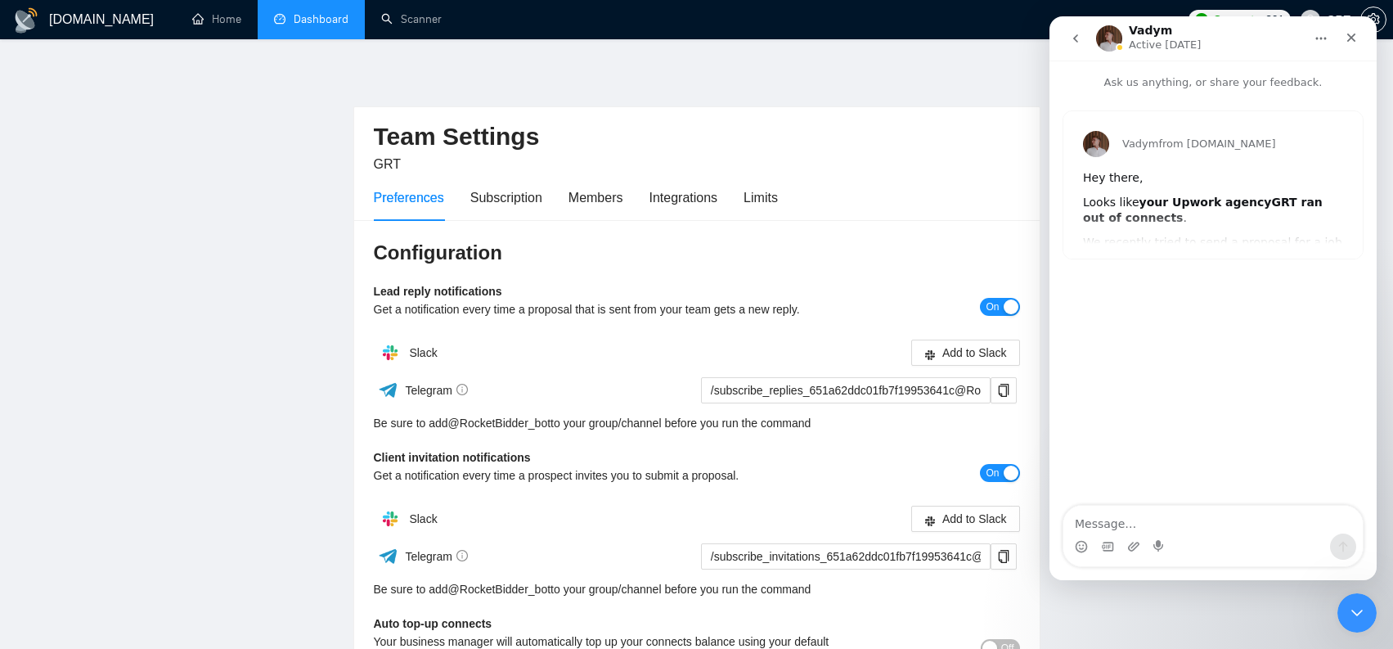
click at [1079, 40] on icon "go back" at bounding box center [1075, 38] width 13 height 13
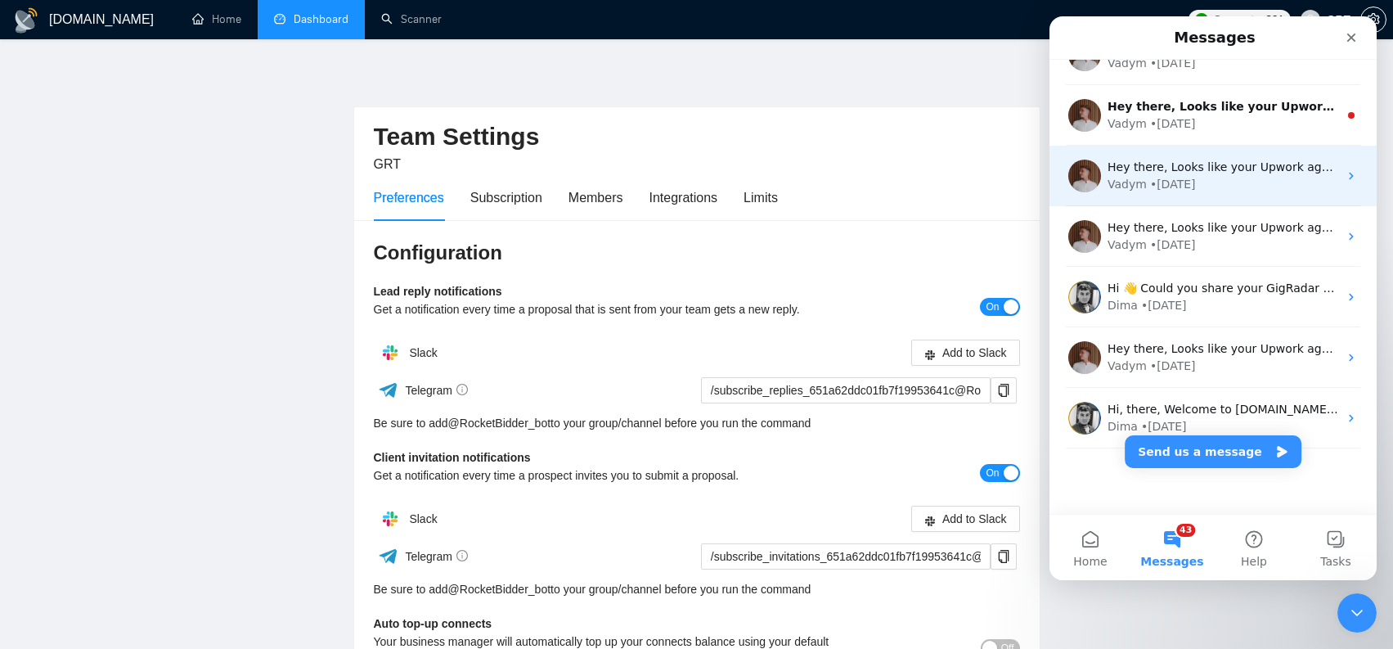
scroll to position [4733, 0]
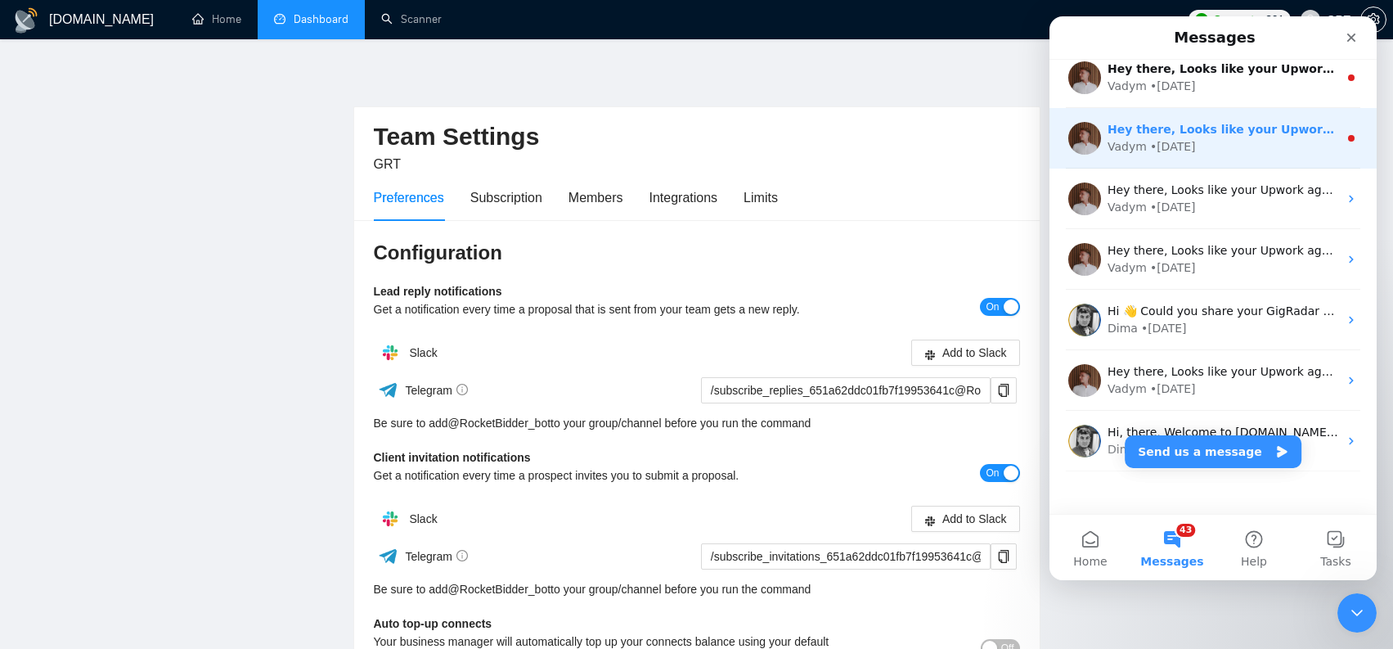
click at [1252, 141] on div "Vadym • 94w ago" at bounding box center [1222, 146] width 231 height 17
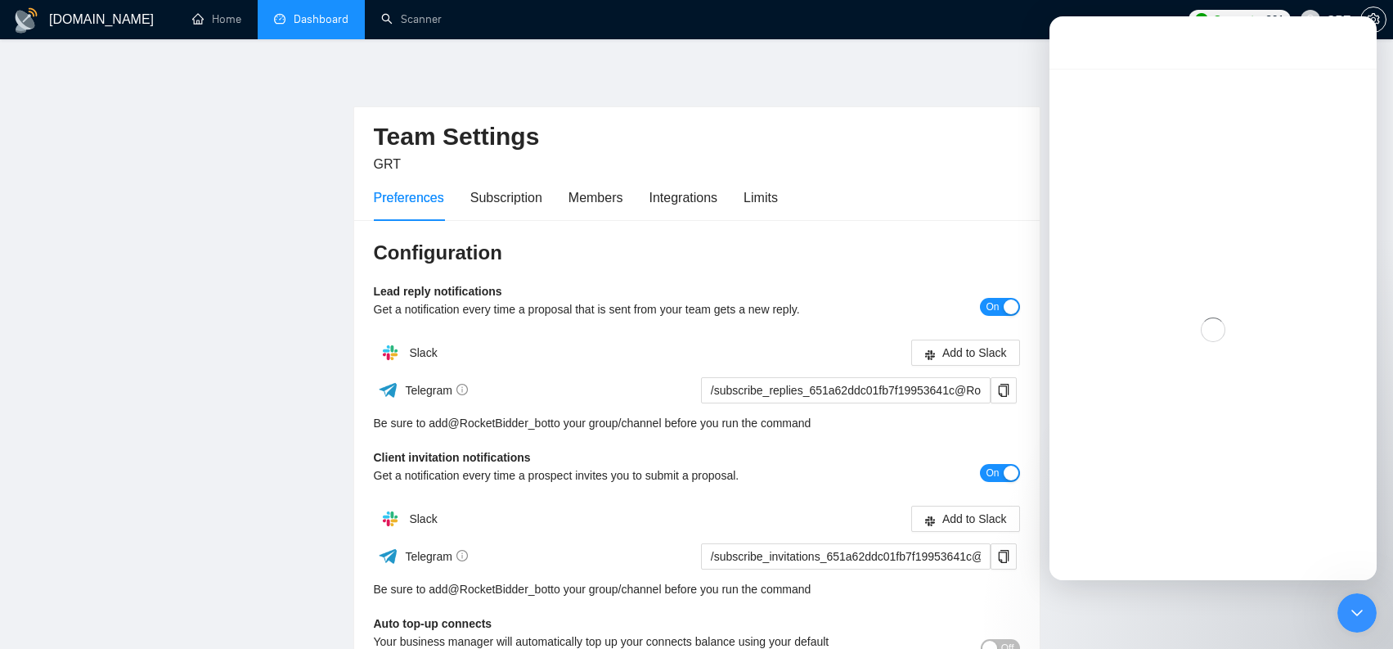
scroll to position [4689, 0]
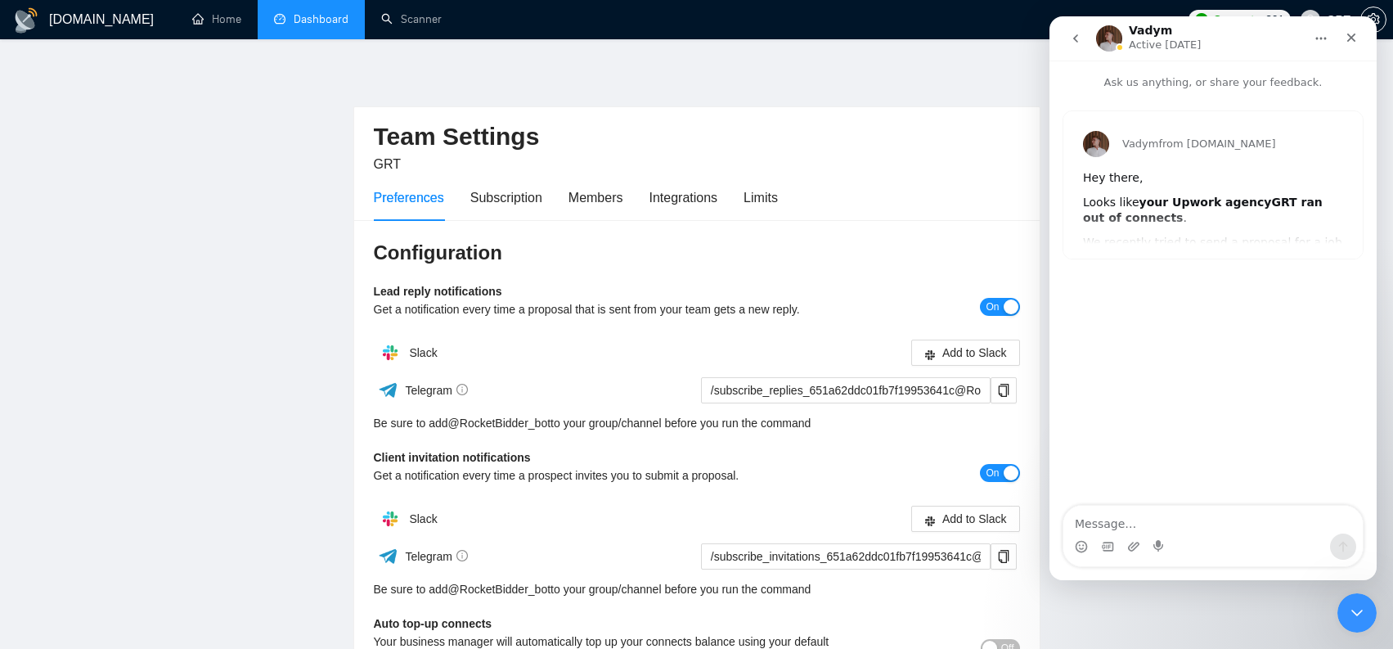
click at [1087, 33] on button "go back" at bounding box center [1075, 38] width 31 height 31
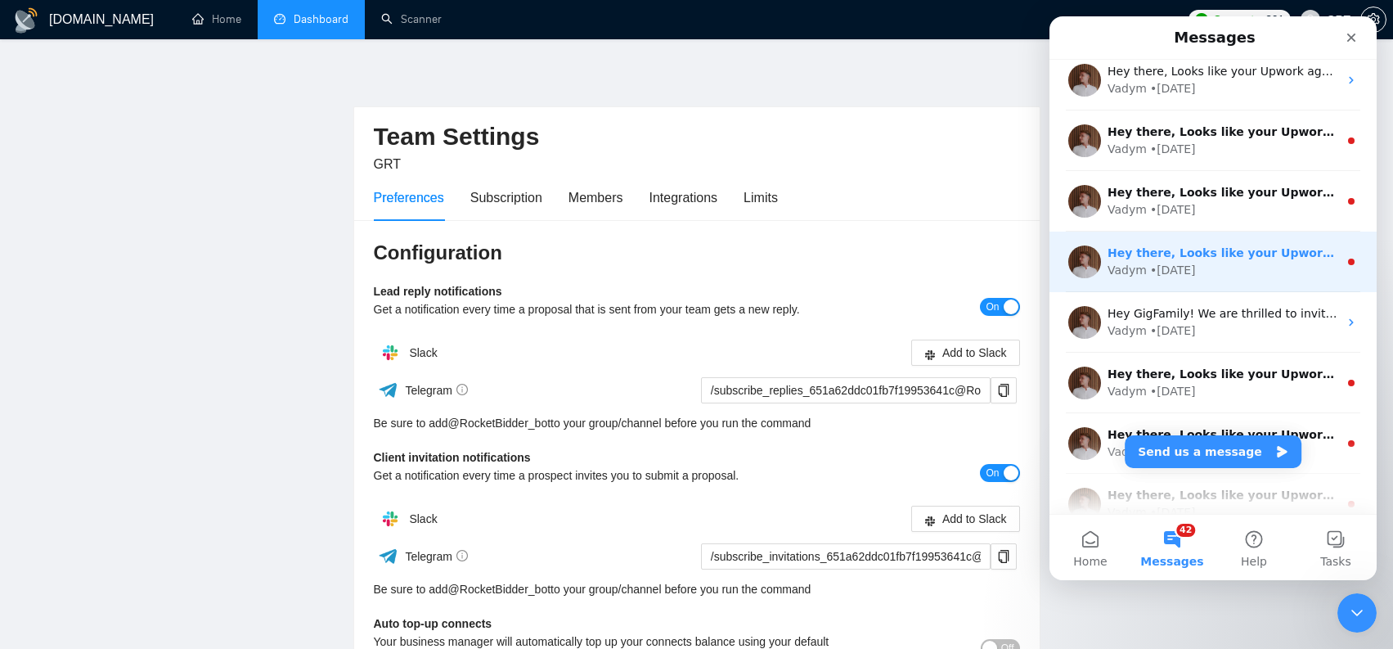
scroll to position [4190, 0]
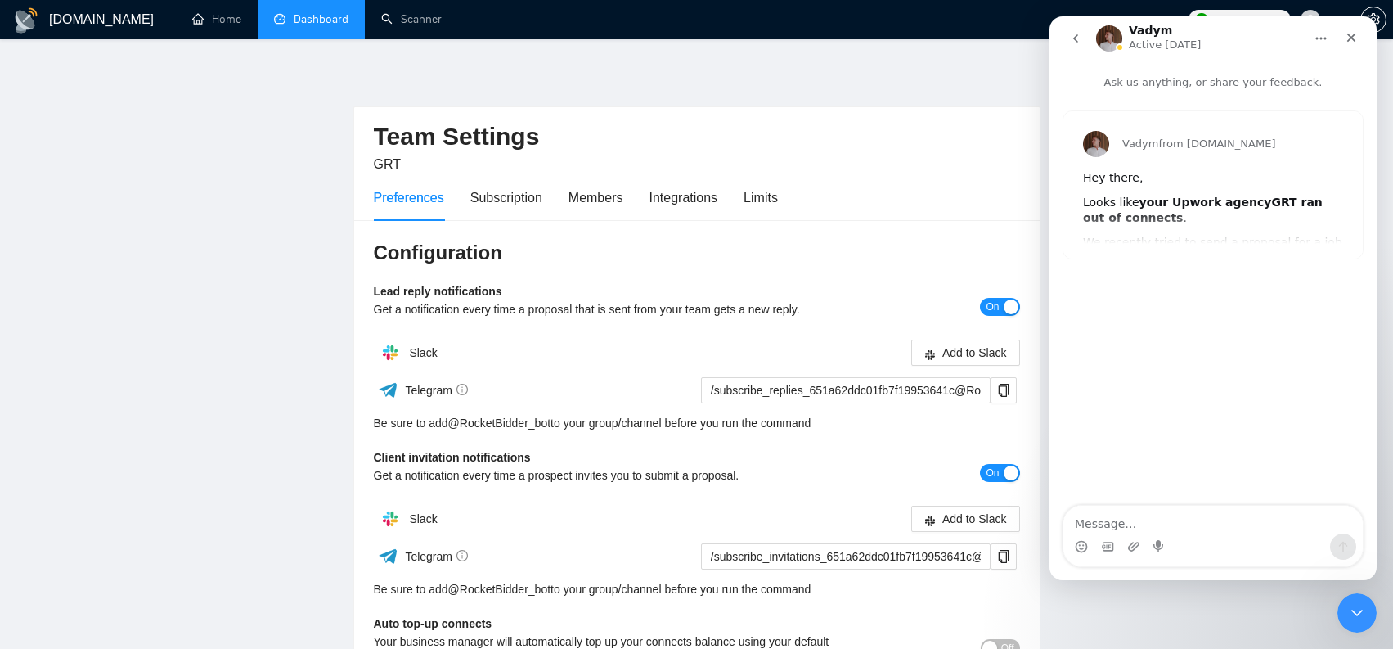
click at [1076, 40] on icon "go back" at bounding box center [1075, 38] width 5 height 8
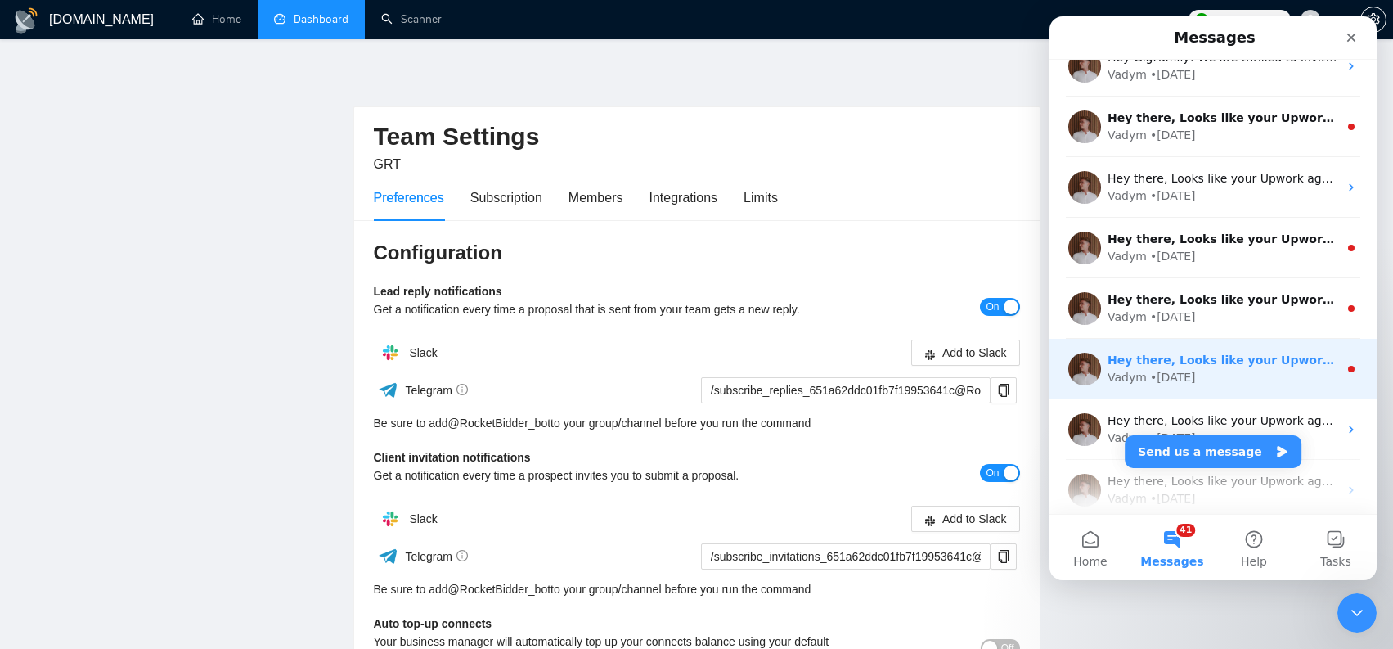
scroll to position [4445, 0]
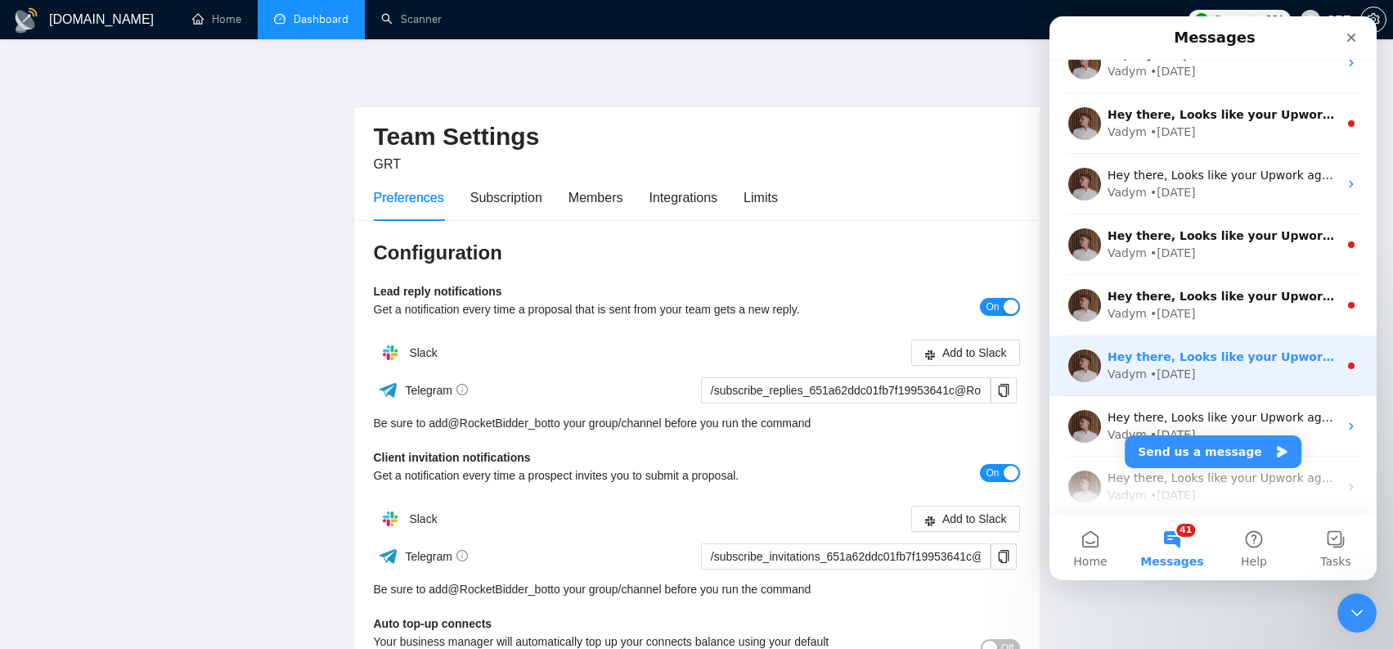
click at [1274, 346] on div "Hey there, Looks like your Upwork agency GRT ran out of connects. We recently t…" at bounding box center [1212, 365] width 327 height 61
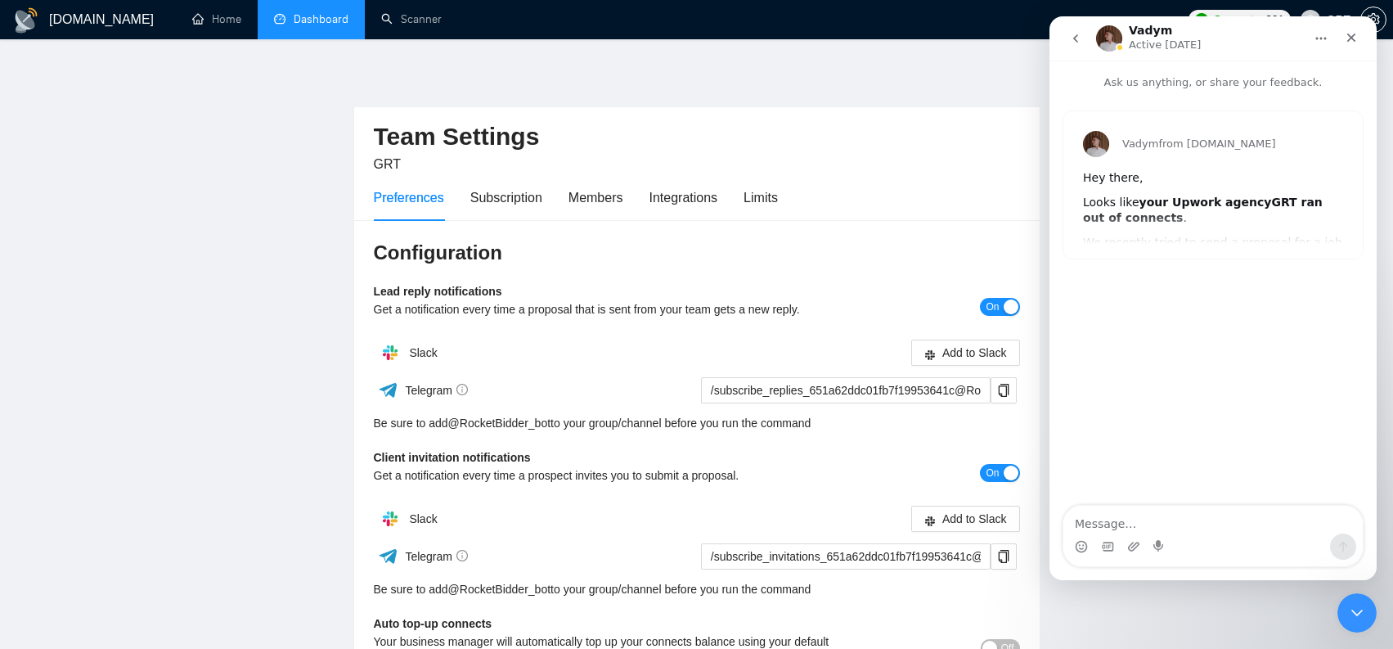
click at [1071, 36] on icon "go back" at bounding box center [1075, 38] width 13 height 13
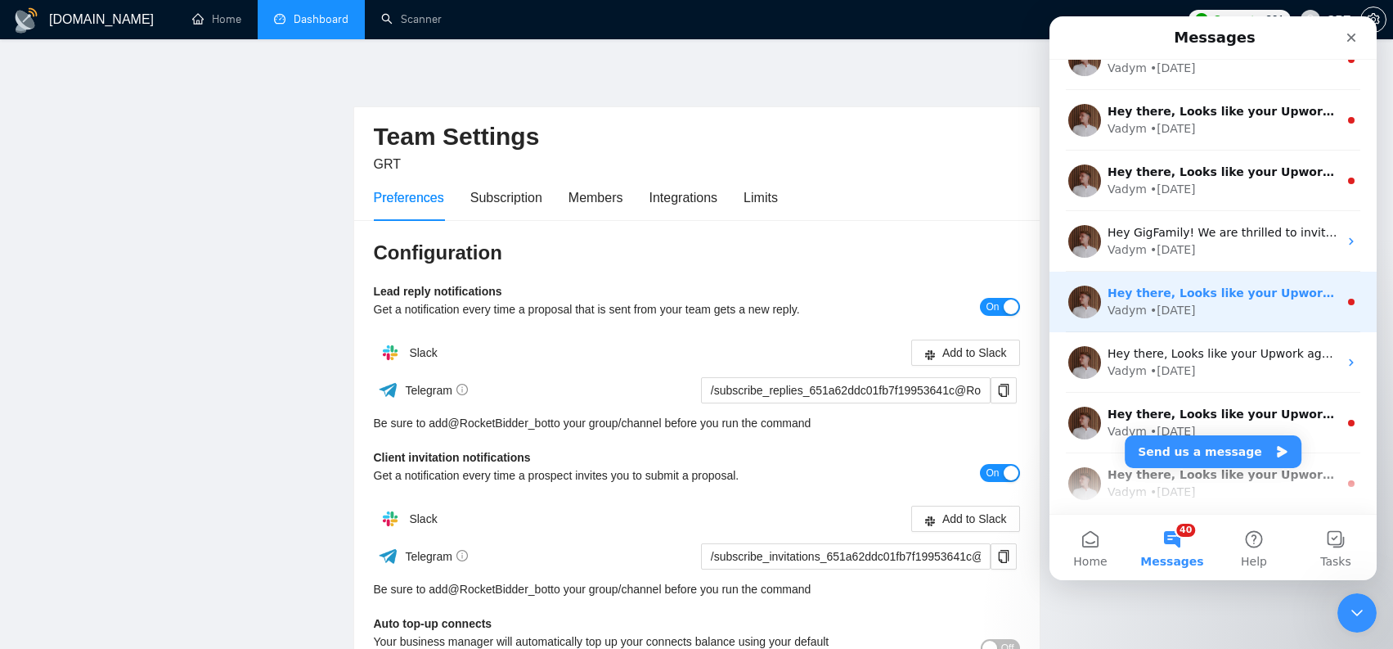
scroll to position [4270, 0]
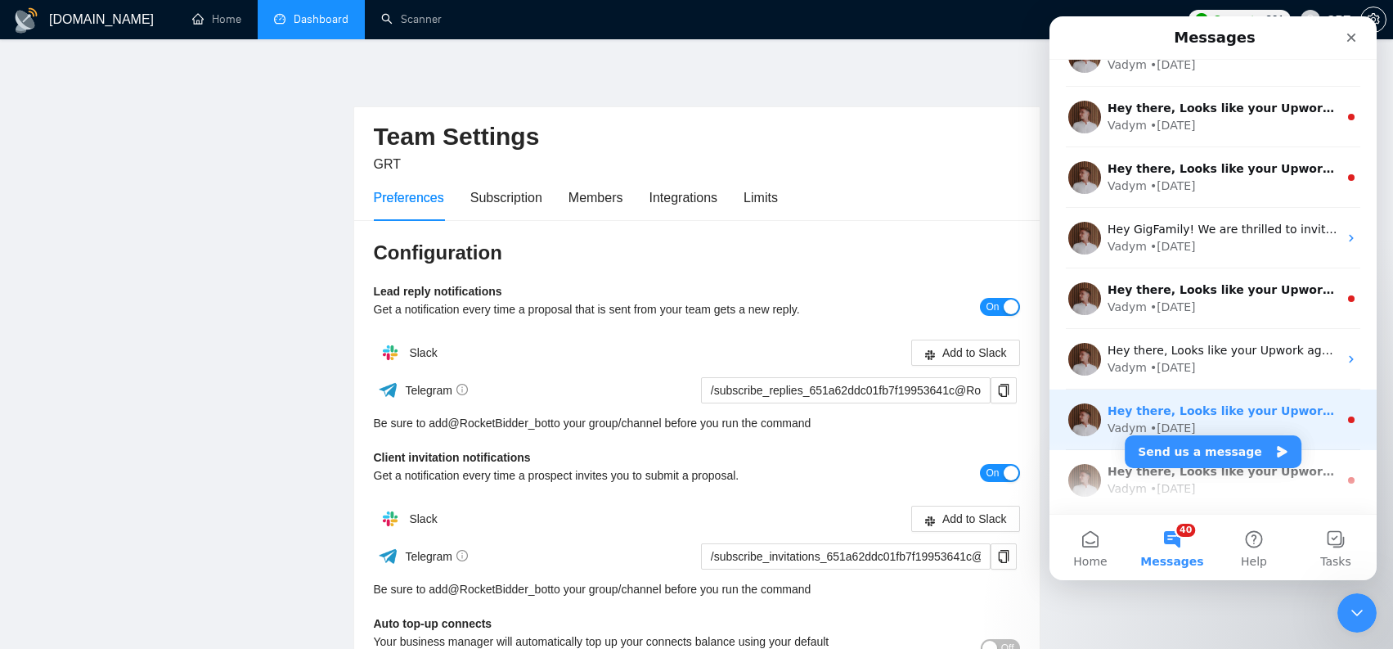
click at [1288, 393] on div "Hey there, Looks like your Upwork agency GRT ran out of connects. We recently t…" at bounding box center [1212, 419] width 327 height 61
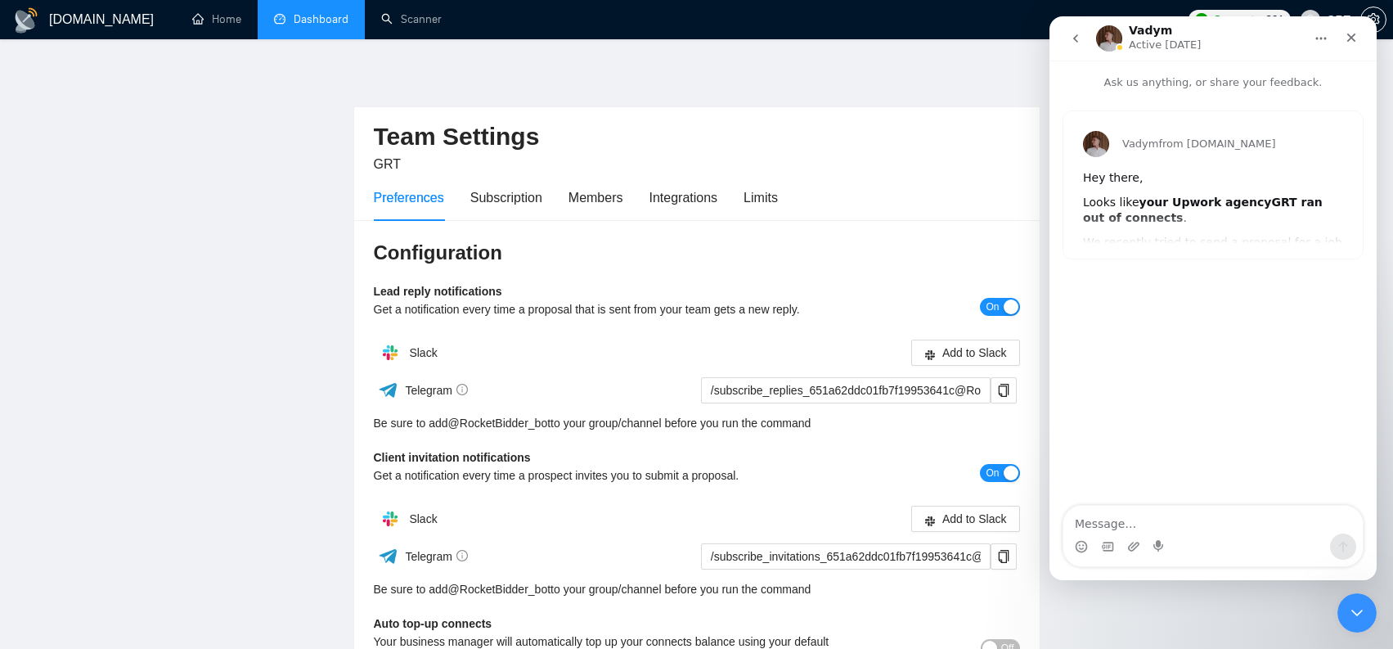
click at [1071, 49] on button "go back" at bounding box center [1075, 38] width 31 height 31
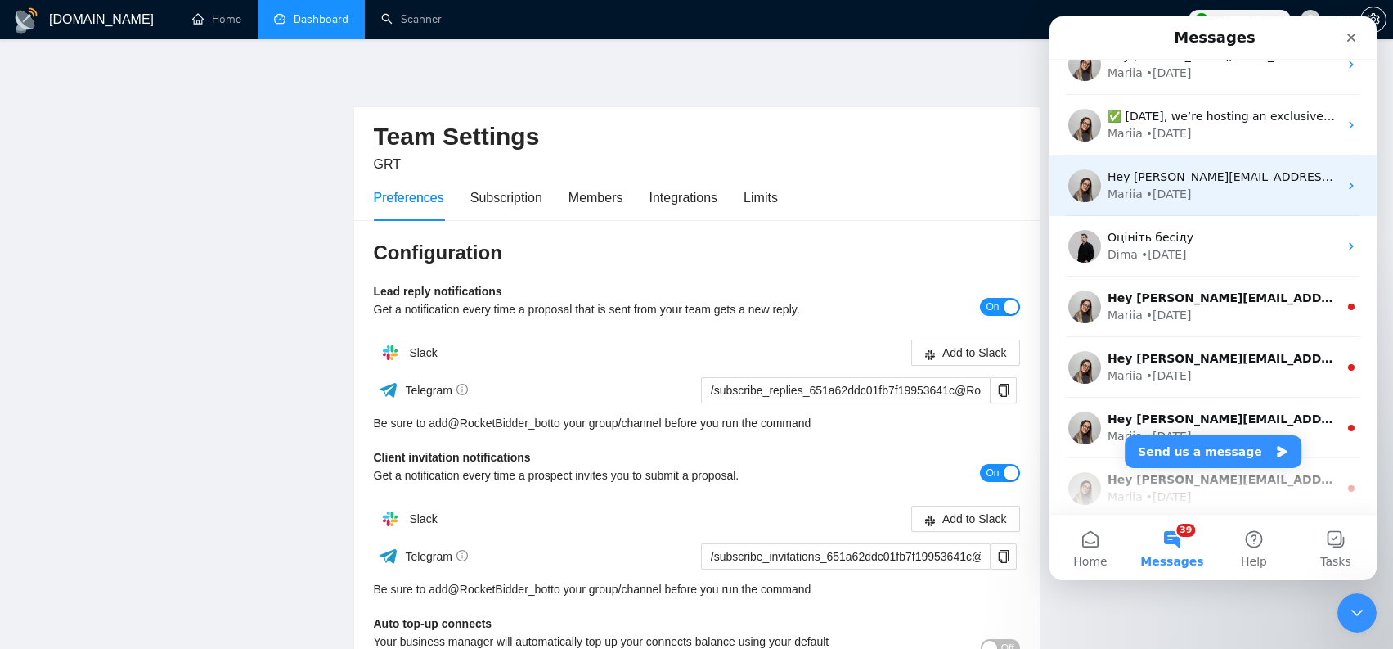
scroll to position [776, 0]
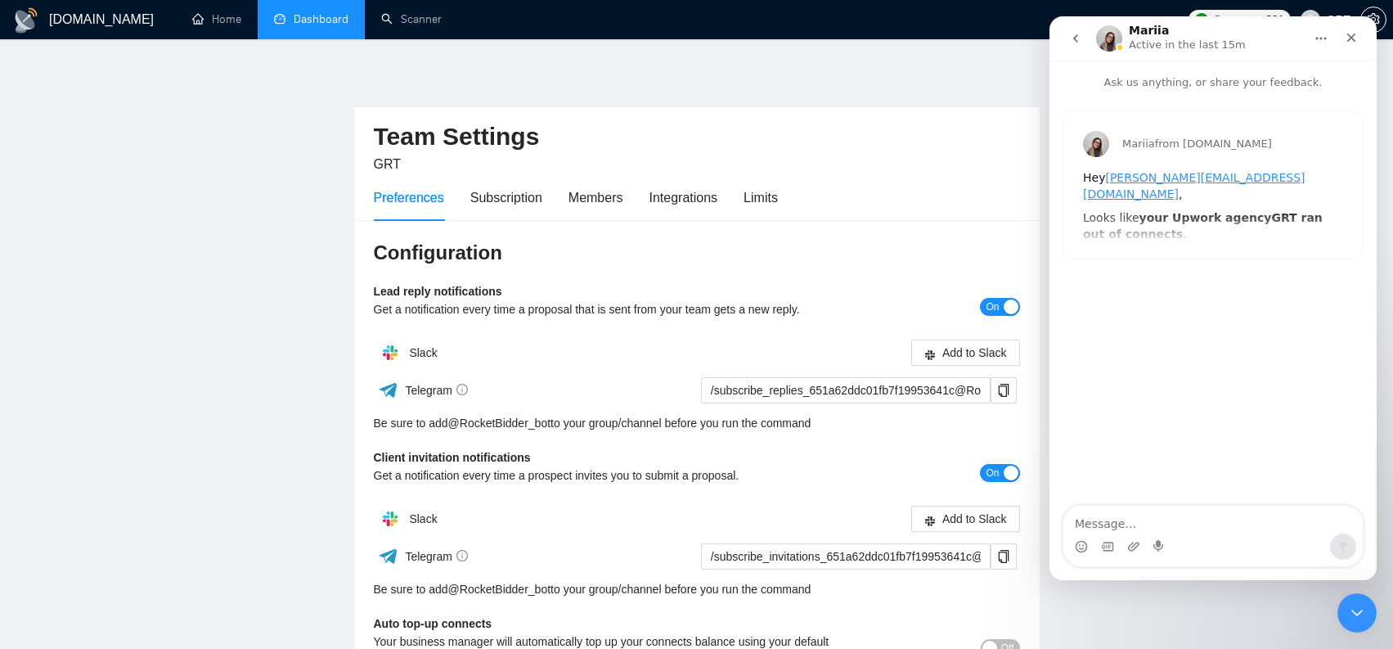
click at [1085, 48] on button "go back" at bounding box center [1075, 38] width 31 height 31
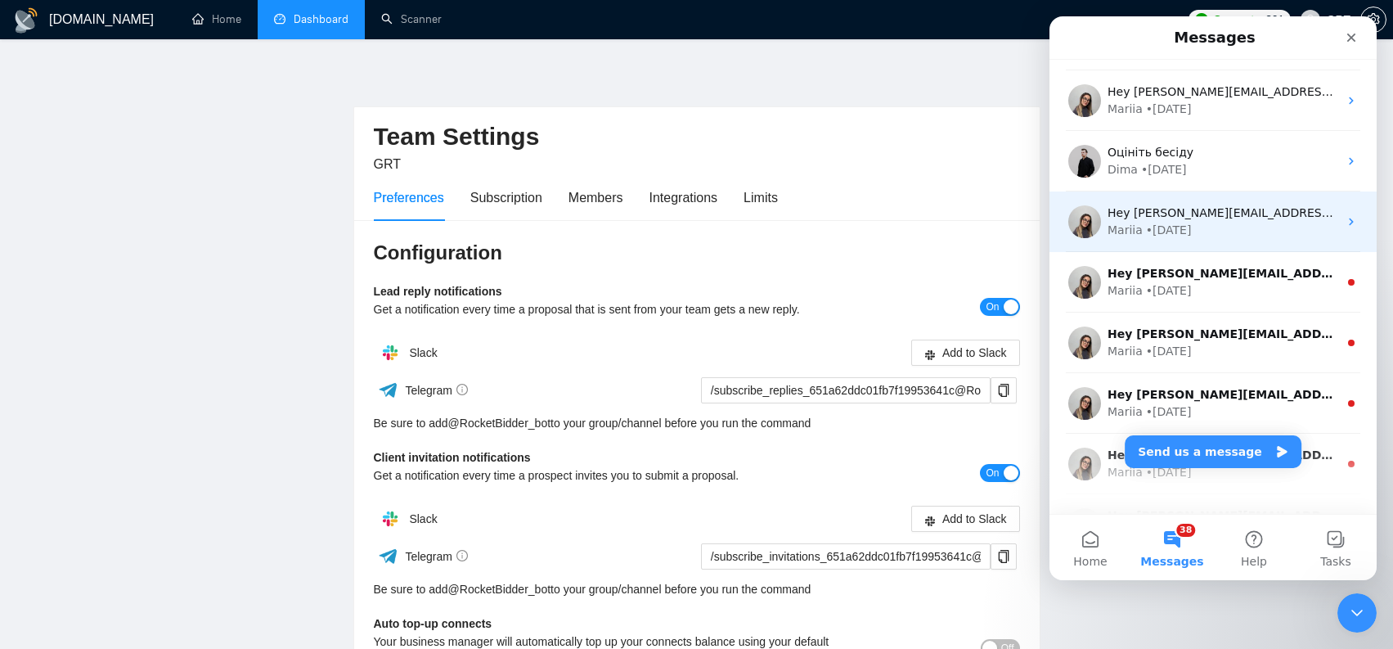
scroll to position [840, 0]
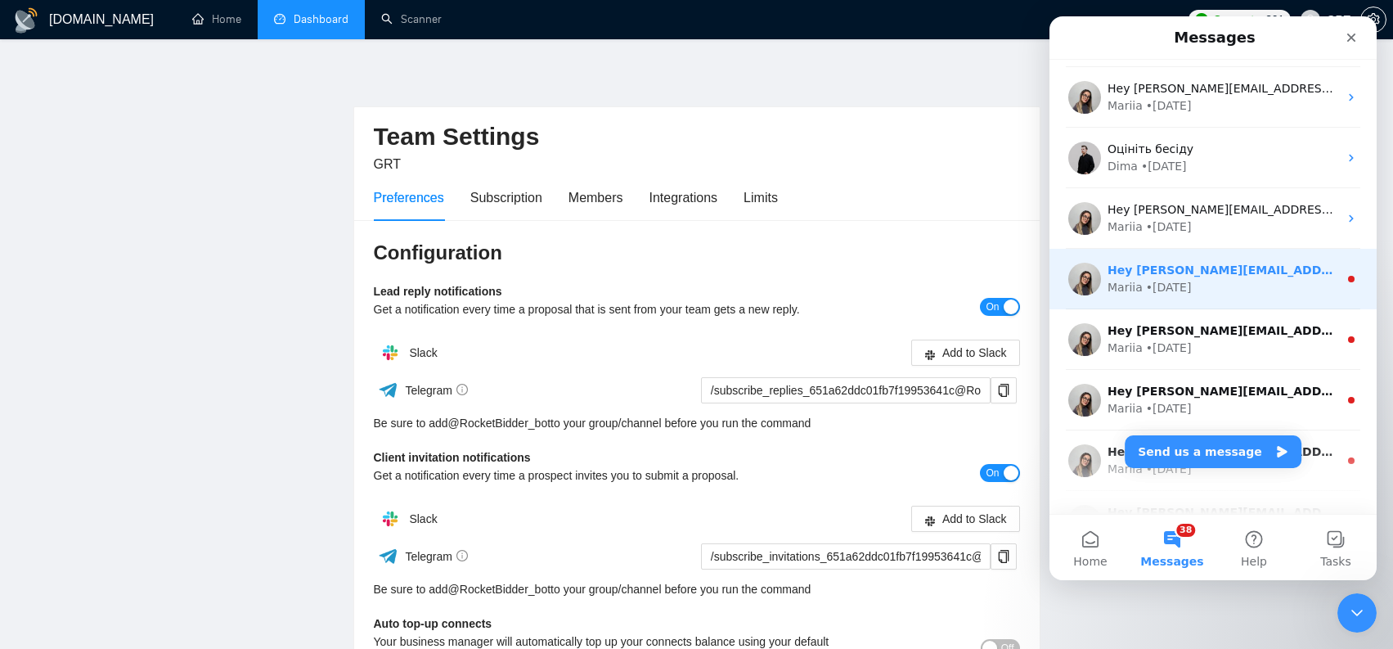
click at [1187, 258] on div "Hey stan.kuzn@gmail.com, Looks like your Upwork agency GRT ran out of connects.…" at bounding box center [1212, 279] width 327 height 61
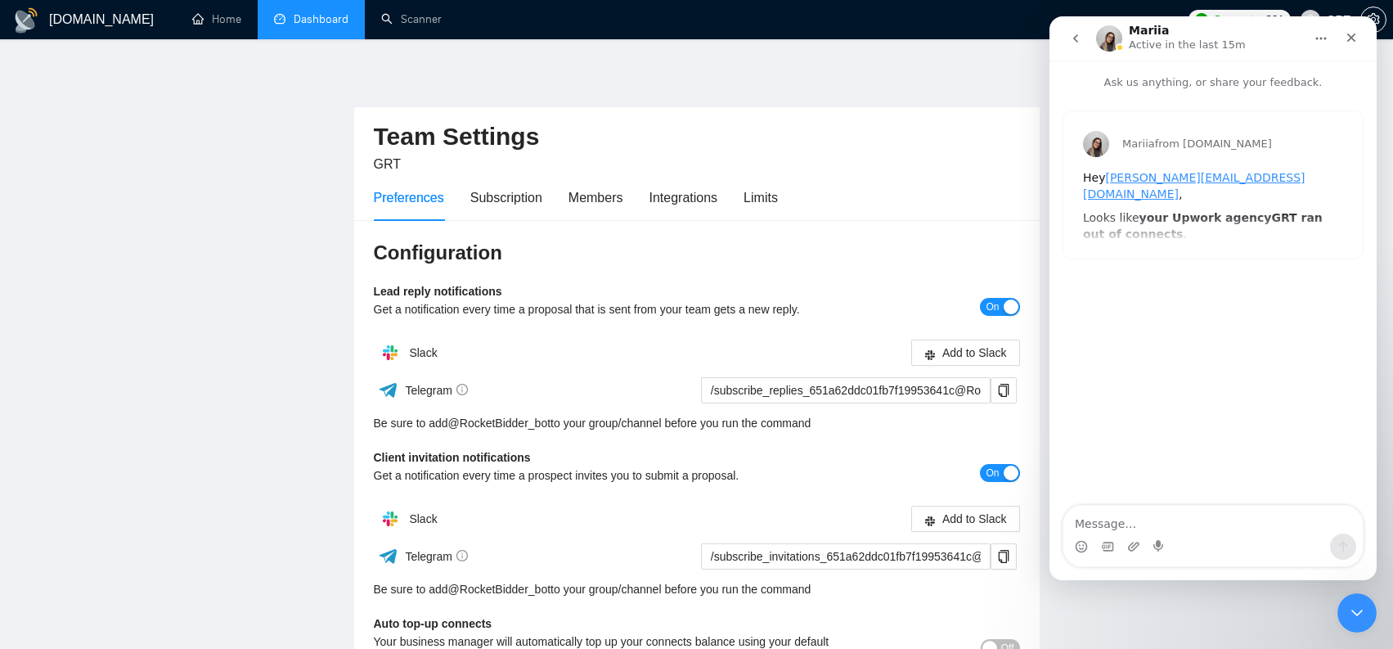
click at [1082, 47] on button "go back" at bounding box center [1075, 38] width 31 height 31
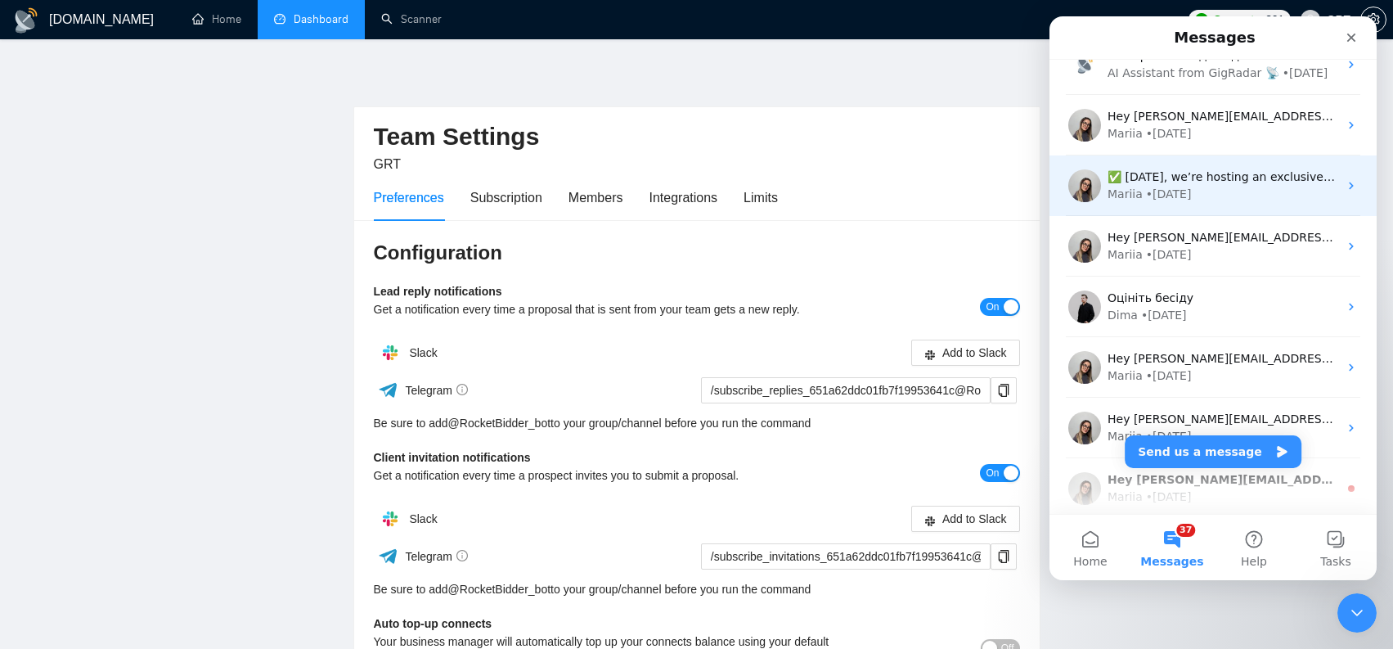
scroll to position [958, 0]
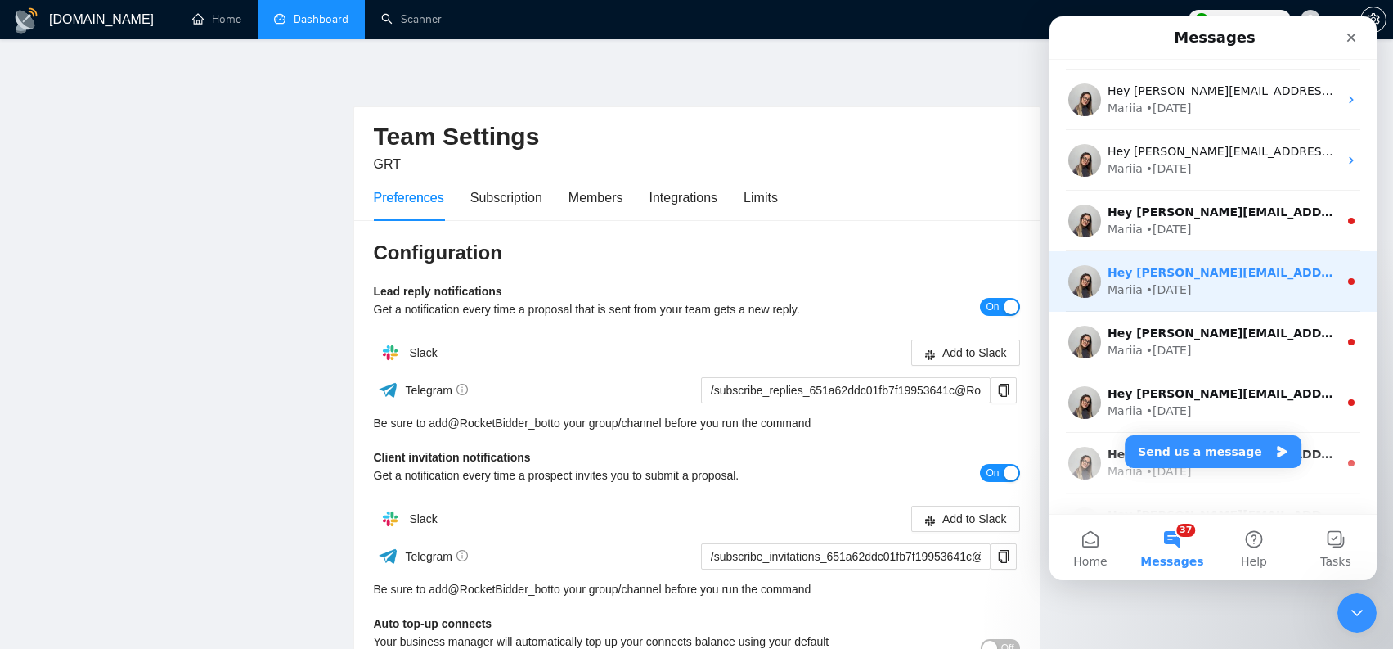
click at [1173, 256] on div "Hey stan.kuzn@gmail.com, Looks like your Upwork agency GRT ran out of connects.…" at bounding box center [1212, 281] width 327 height 61
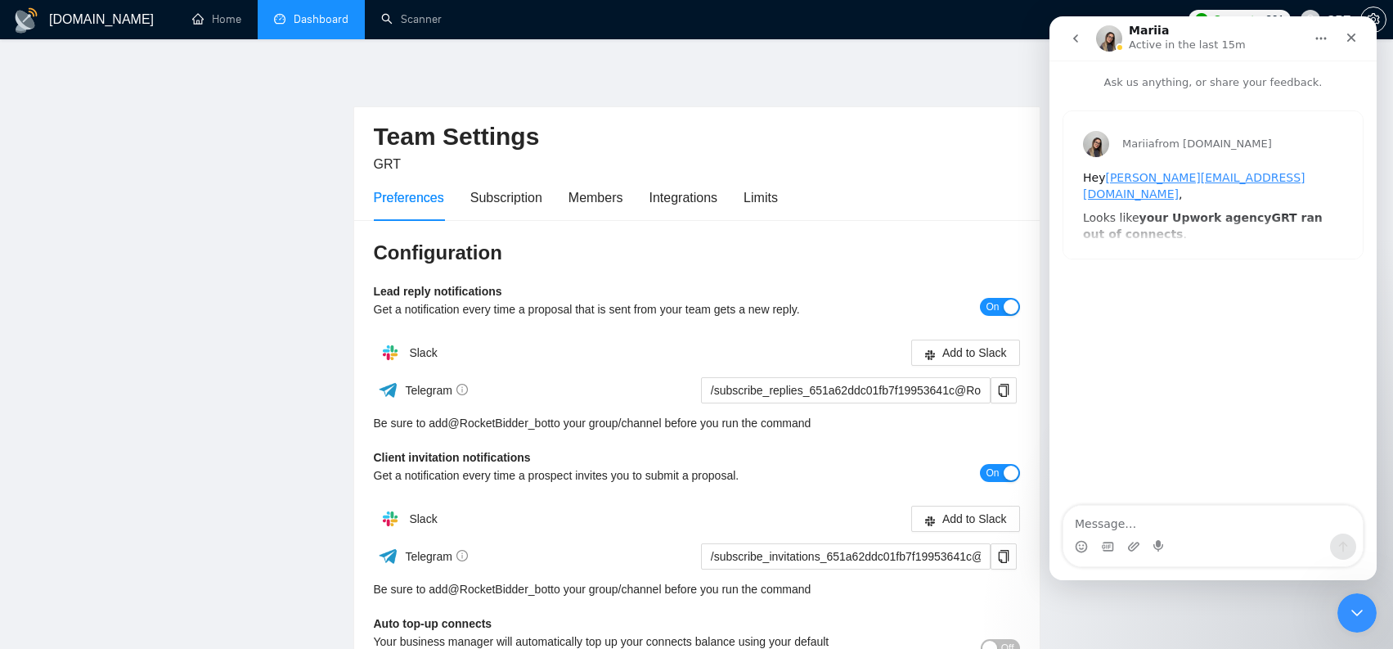
click at [1087, 45] on button "go back" at bounding box center [1075, 38] width 31 height 31
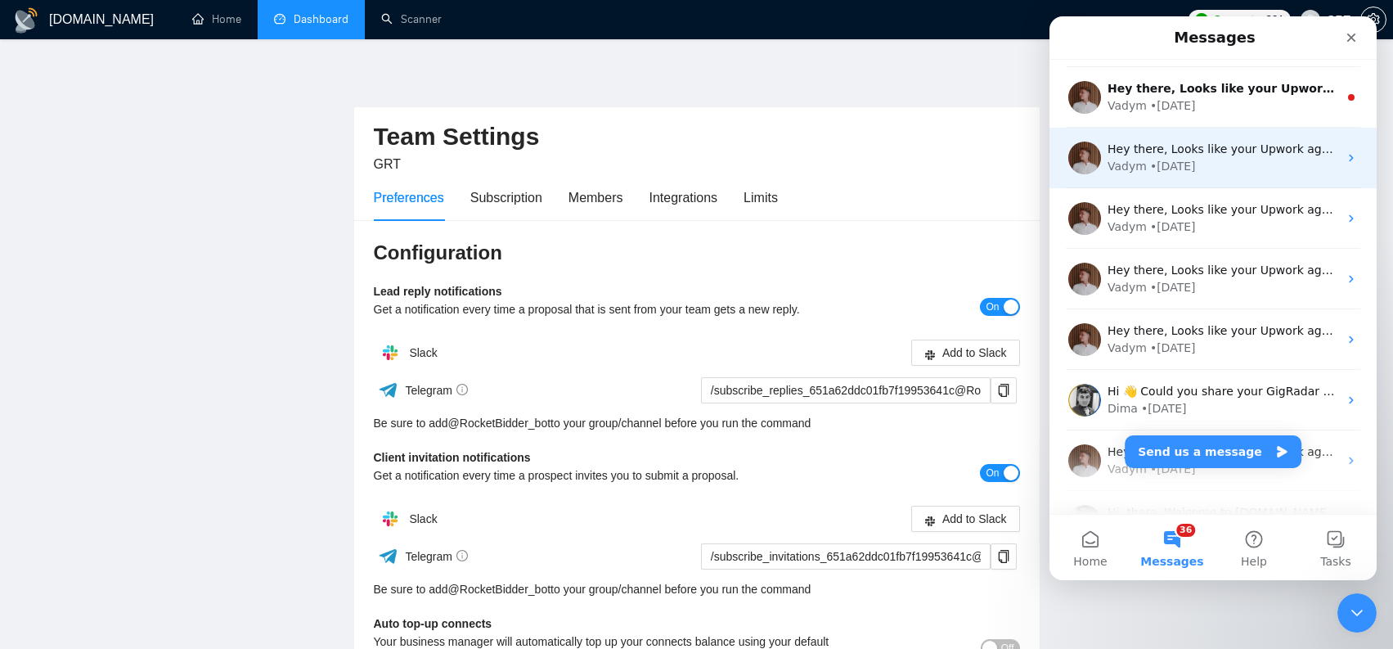
scroll to position [4575, 0]
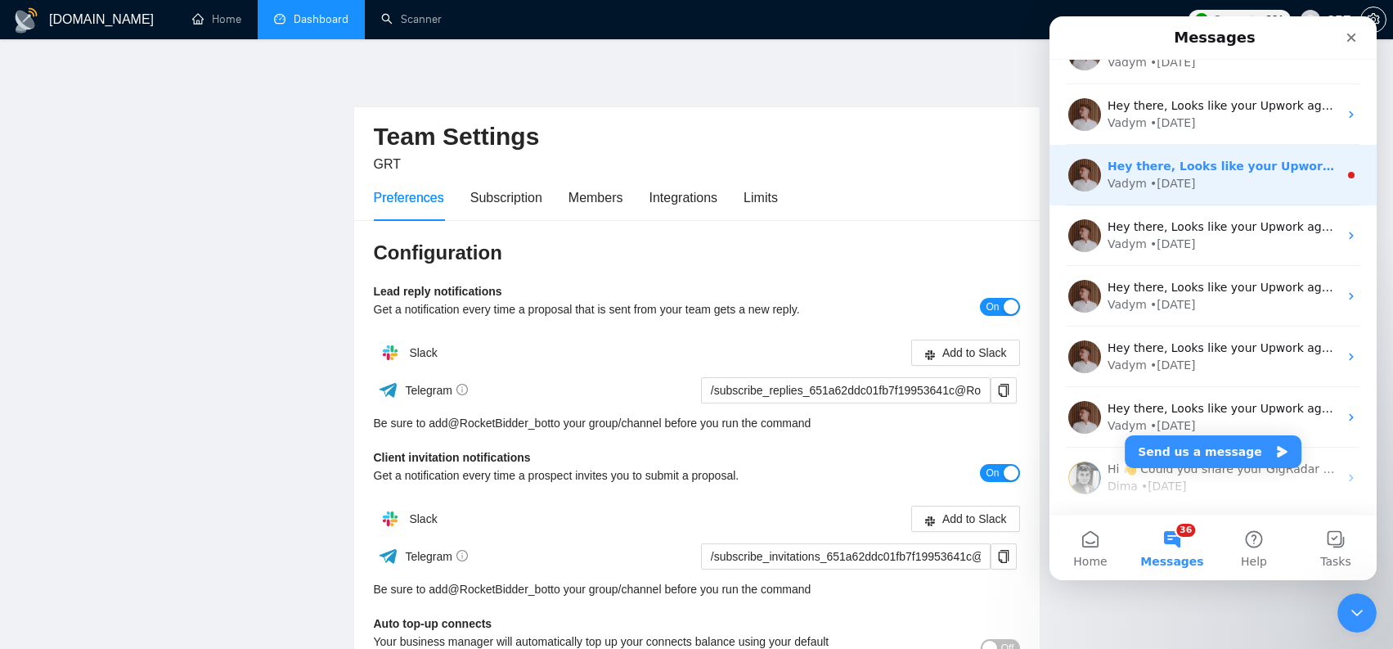
click at [1205, 177] on div "Vadym • 92w ago" at bounding box center [1222, 183] width 231 height 17
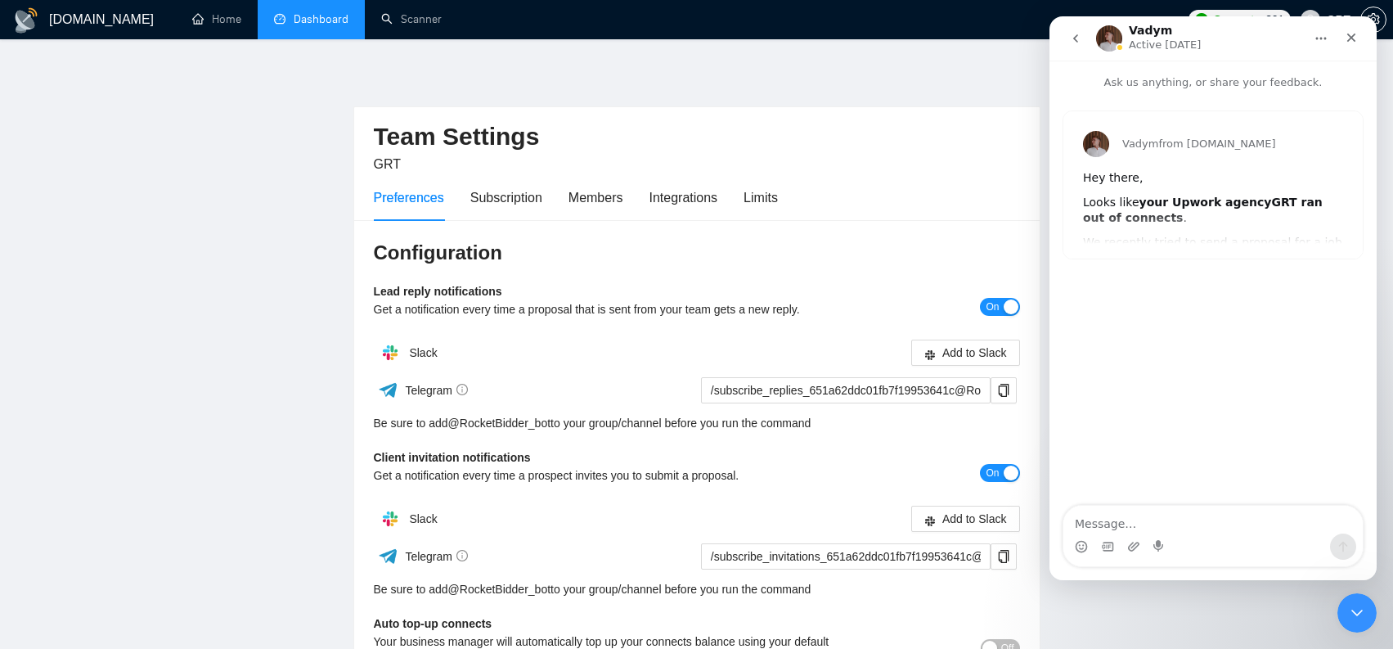
click at [1085, 43] on button "go back" at bounding box center [1075, 38] width 31 height 31
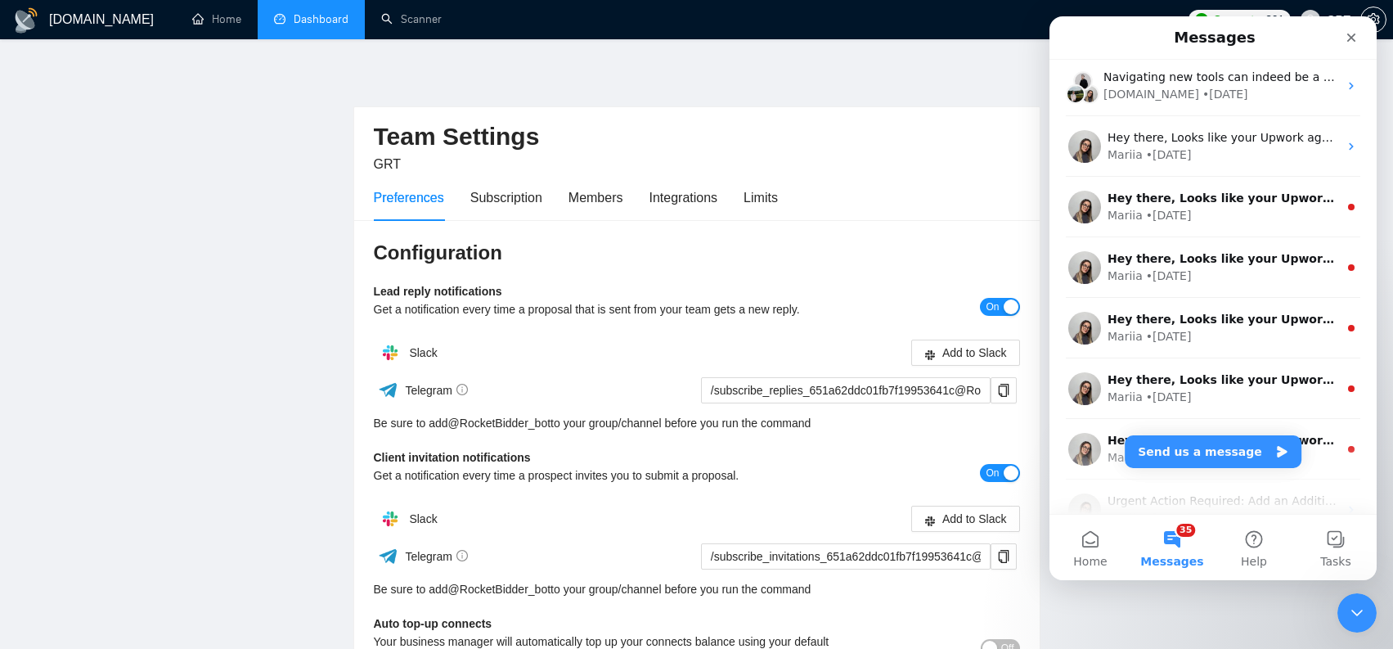
scroll to position [4756, 0]
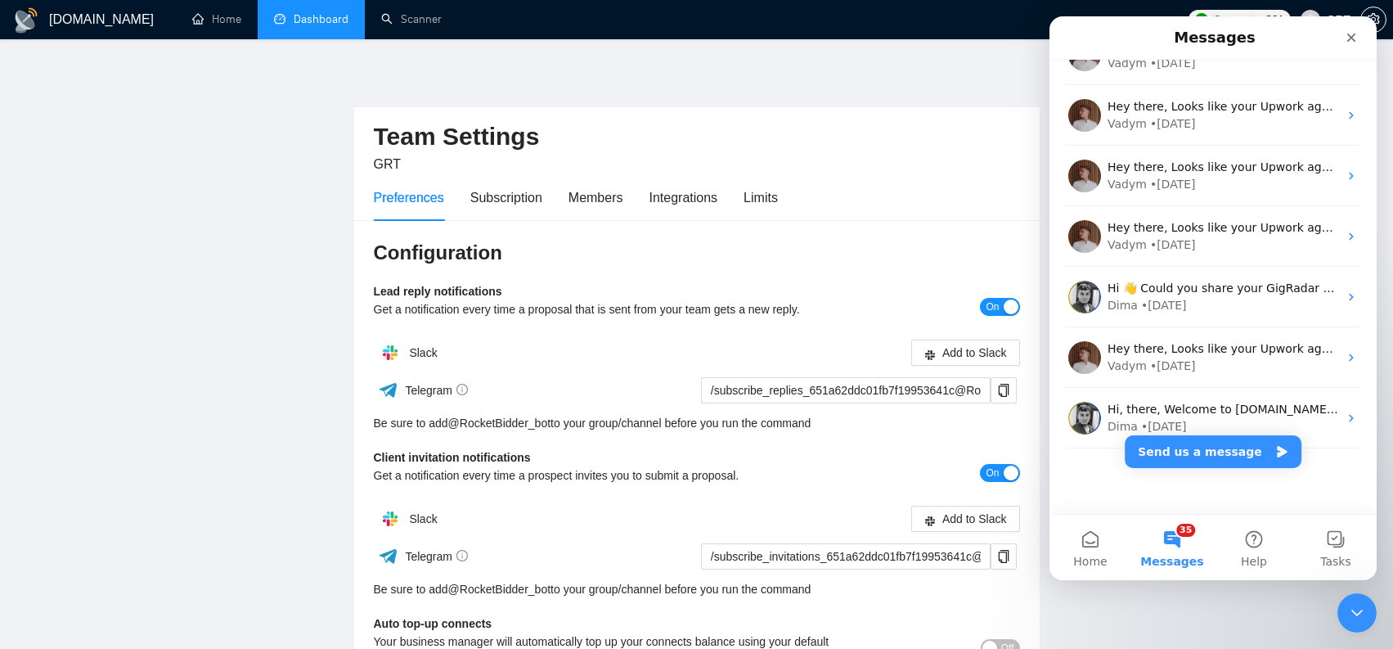
click at [1179, 553] on button "35 Messages" at bounding box center [1172, 546] width 82 height 65
click at [1331, 541] on button "Tasks" at bounding box center [1336, 546] width 82 height 65
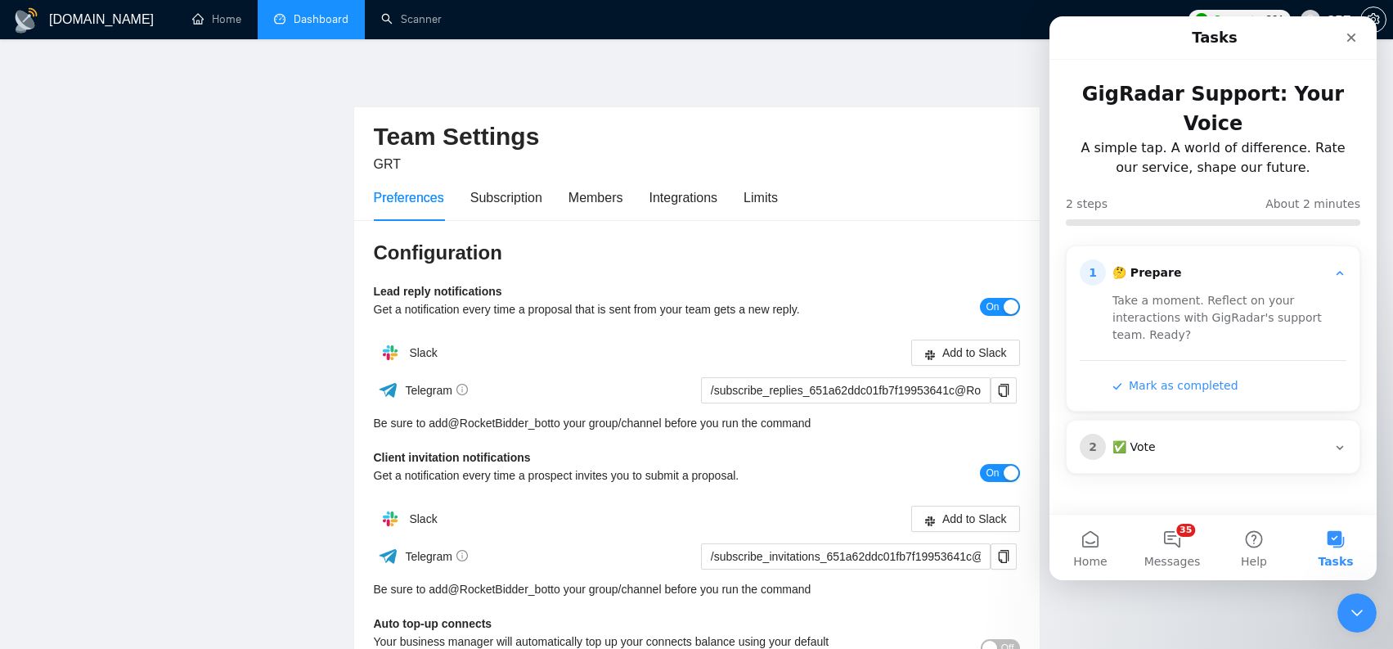
click at [1340, 441] on icon "Intercom messenger" at bounding box center [1339, 447] width 13 height 13
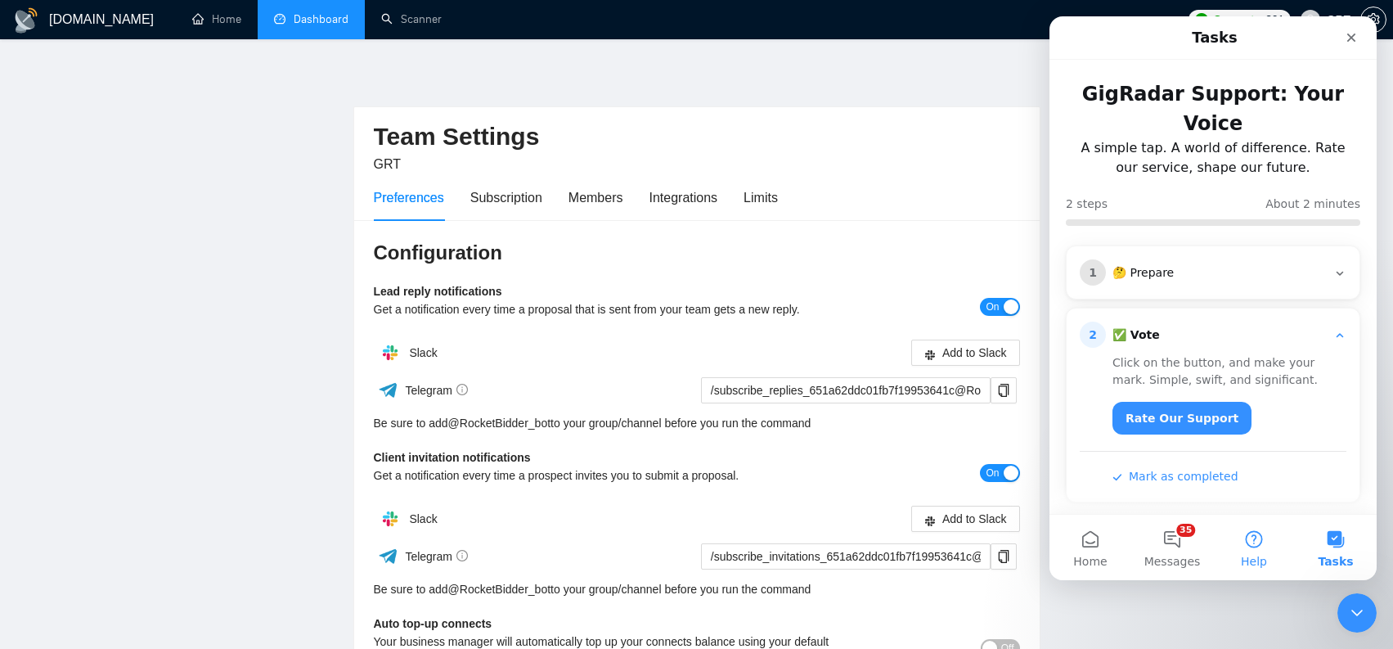
click at [1257, 536] on button "Help" at bounding box center [1254, 546] width 82 height 65
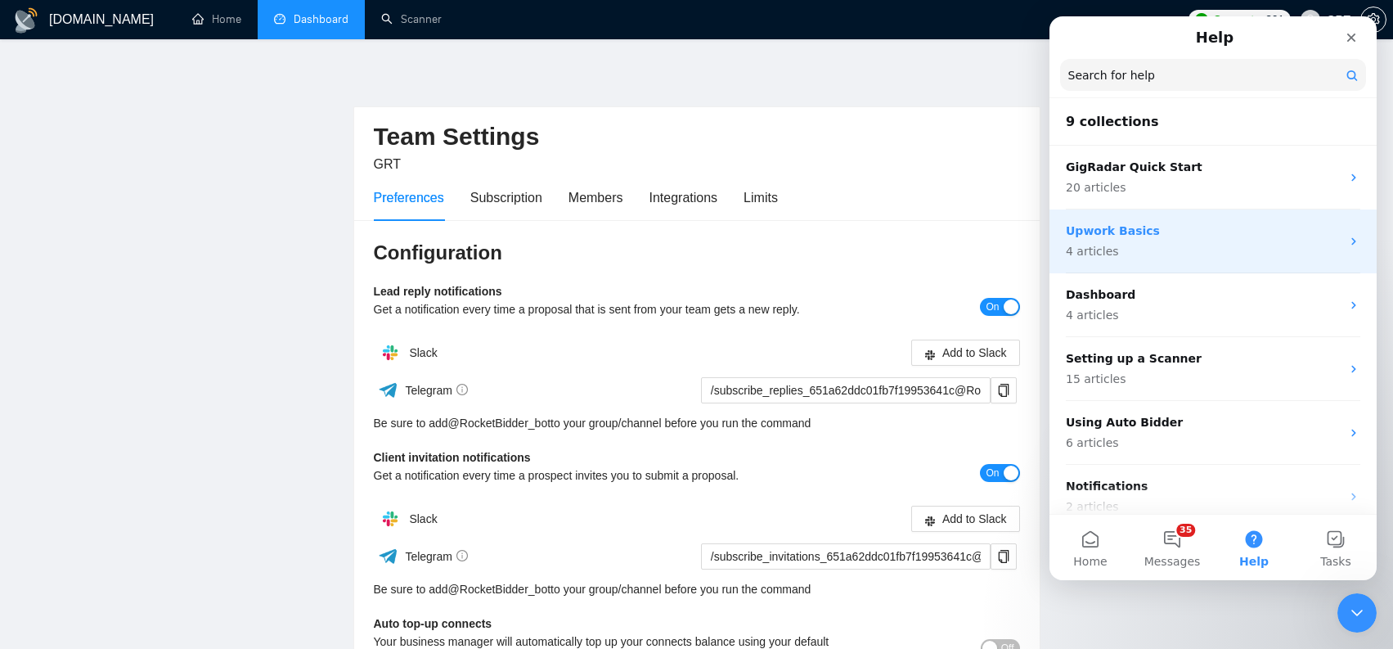
click at [1327, 244] on p "4 articles" at bounding box center [1203, 251] width 275 height 17
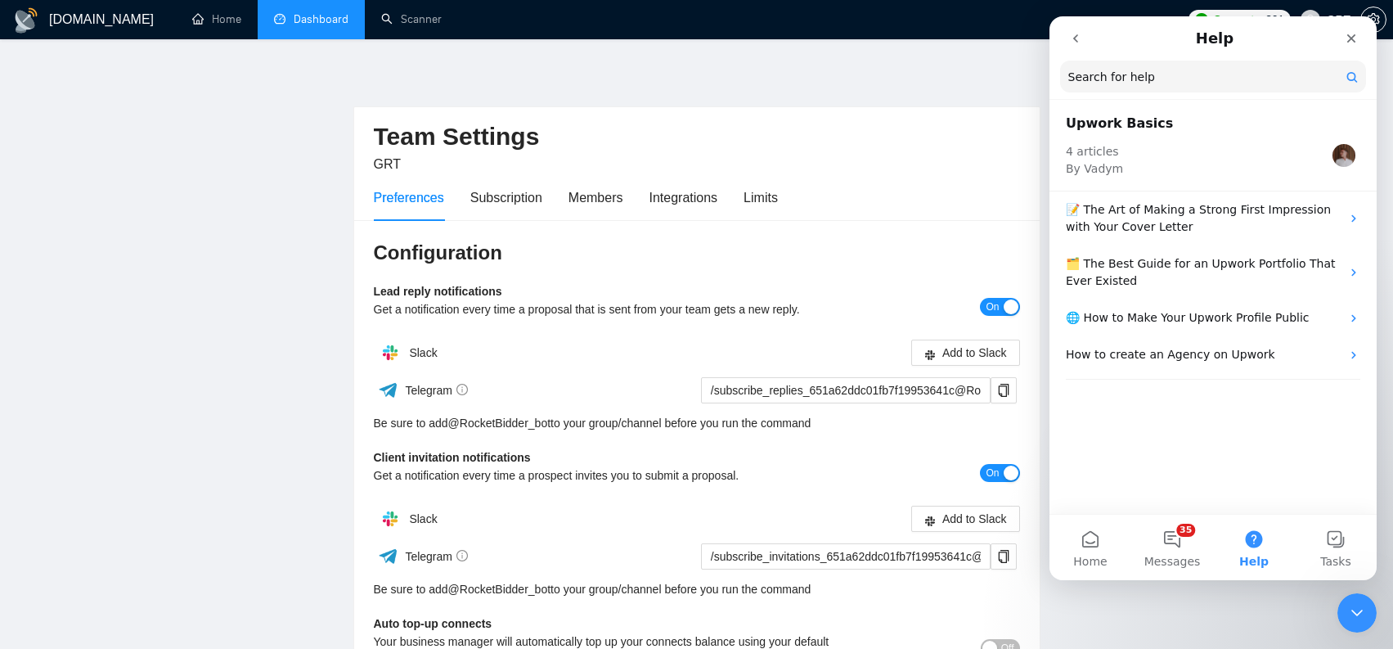
click at [1079, 44] on icon "go back" at bounding box center [1075, 38] width 13 height 13
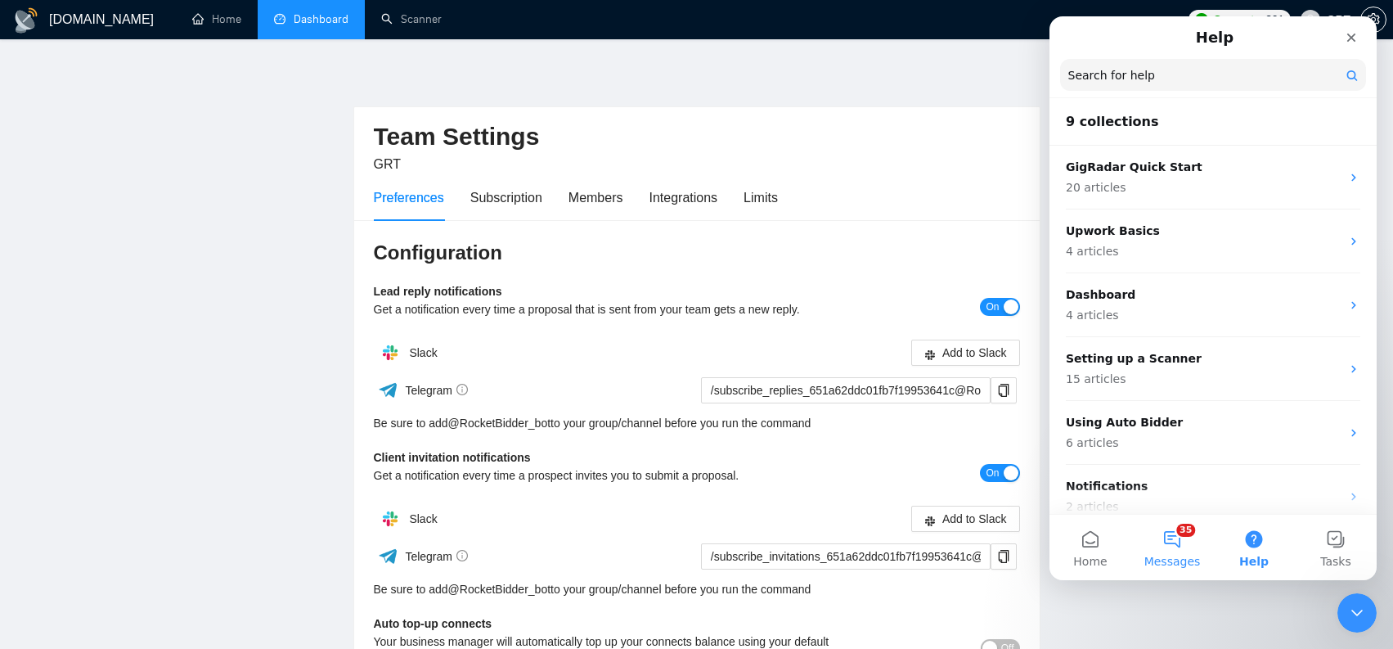
click at [1169, 556] on span "Messages" at bounding box center [1172, 560] width 56 height 11
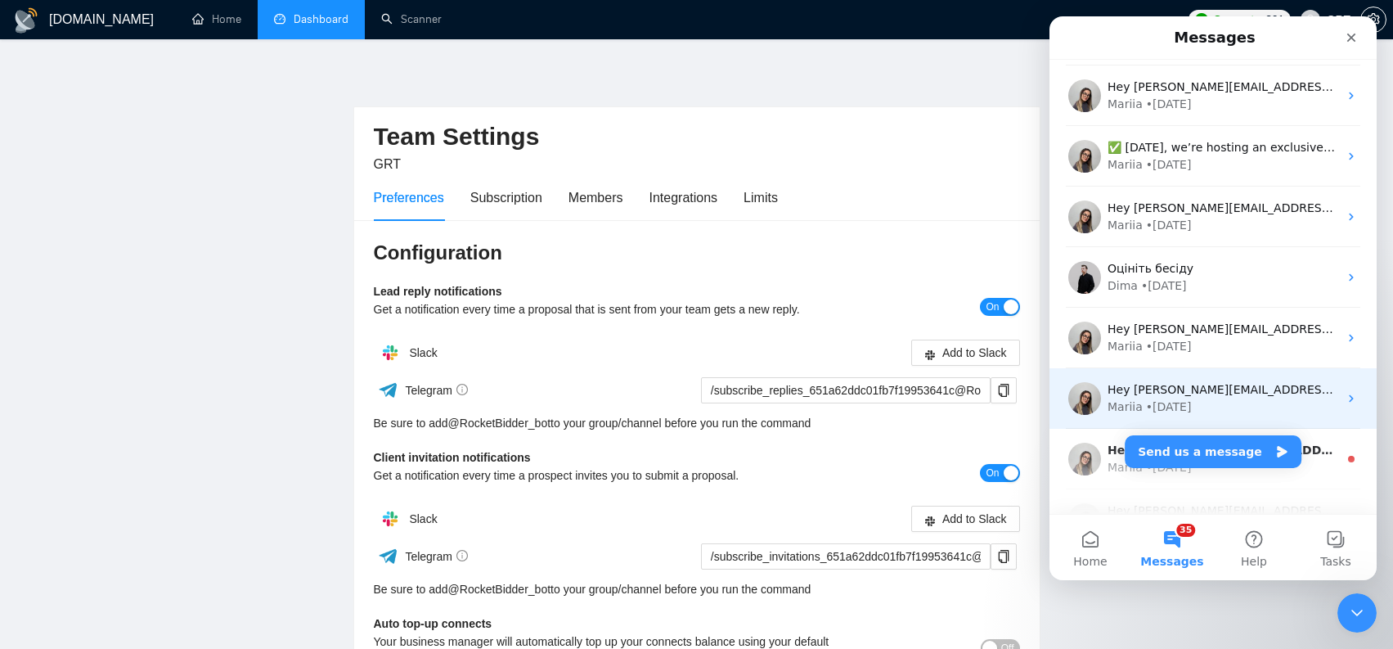
scroll to position [842, 0]
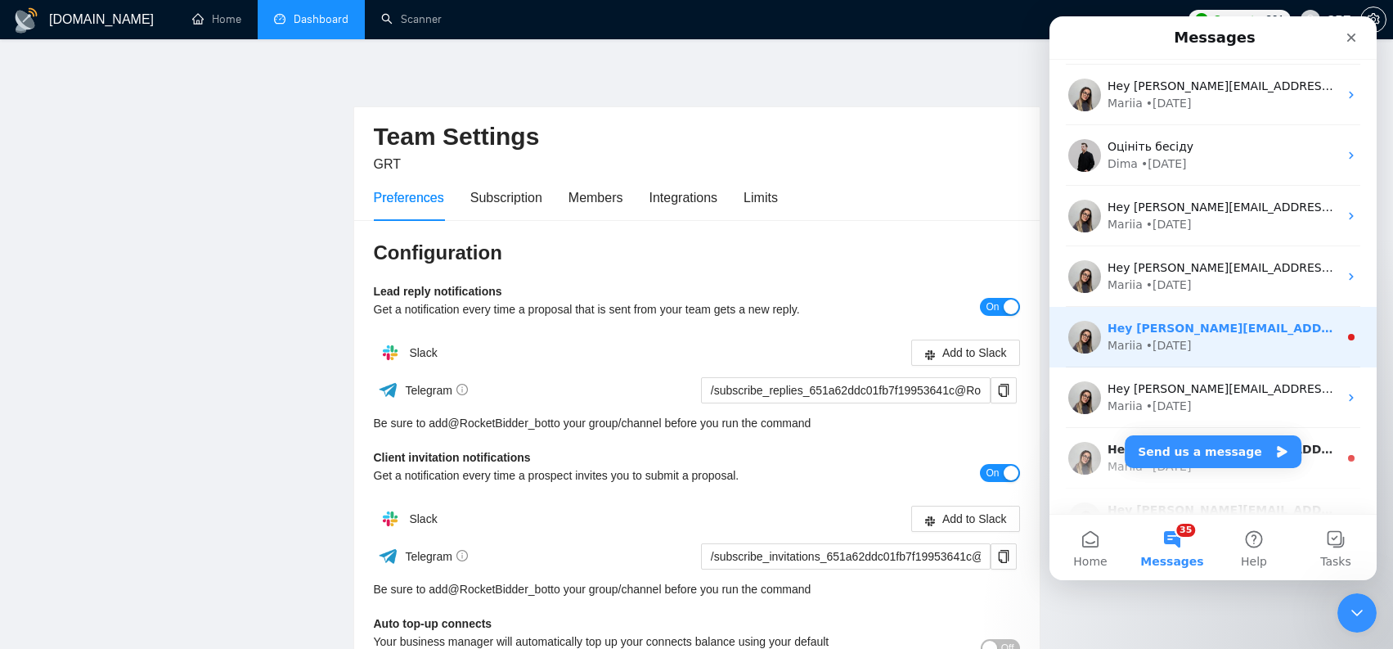
click at [1210, 360] on div "Hey stan.kuzn@gmail.com, Looks like your Upwork agency GRT ran out of connects.…" at bounding box center [1212, 337] width 327 height 61
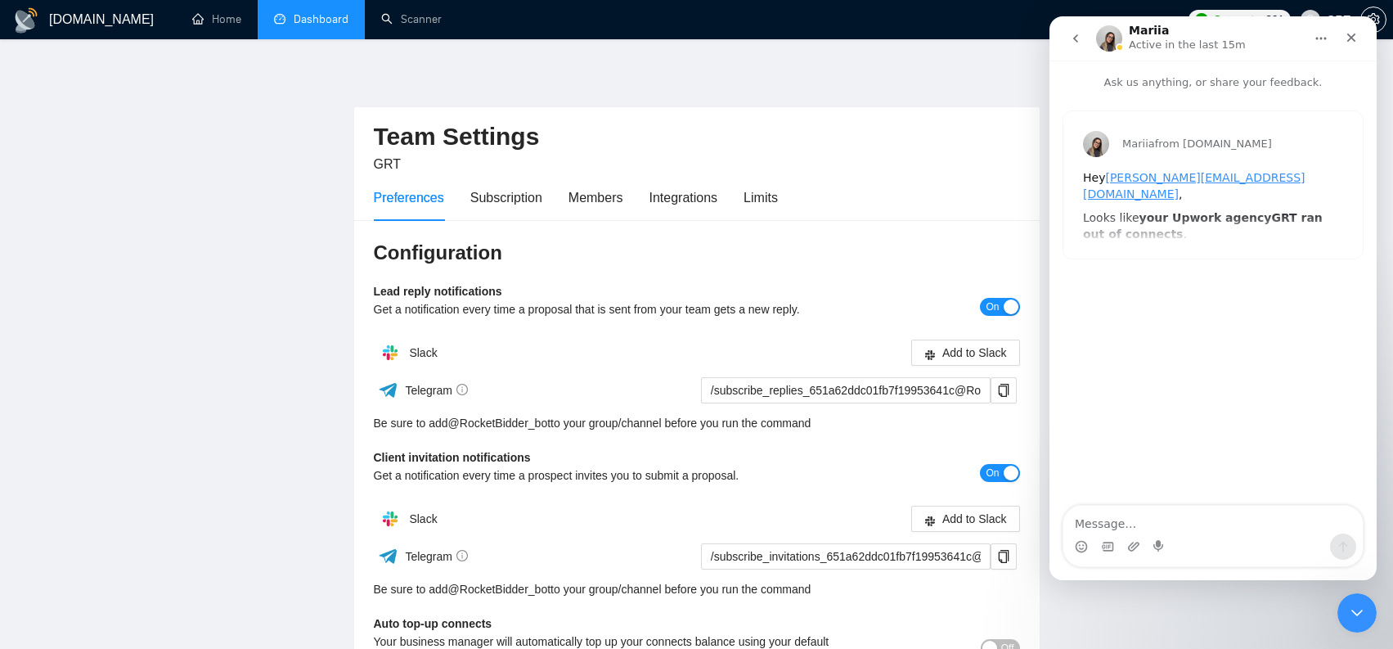
click at [1084, 43] on button "go back" at bounding box center [1075, 38] width 31 height 31
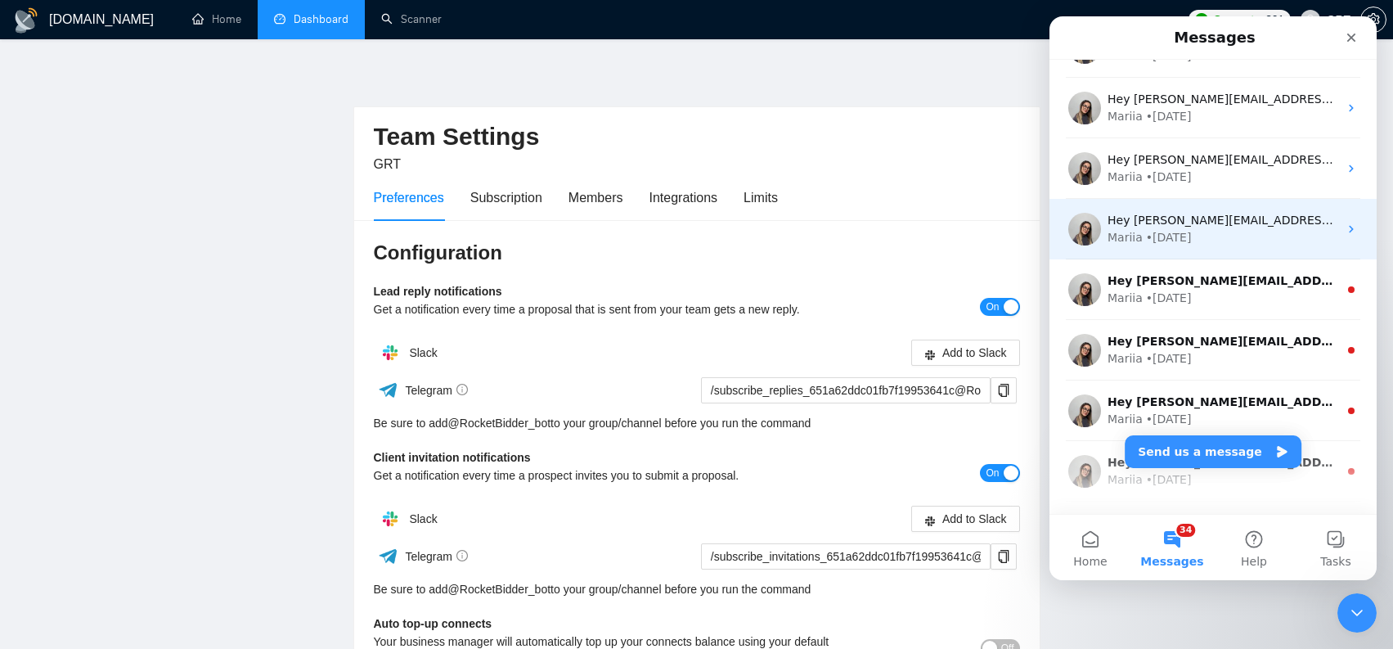
scroll to position [1014, 0]
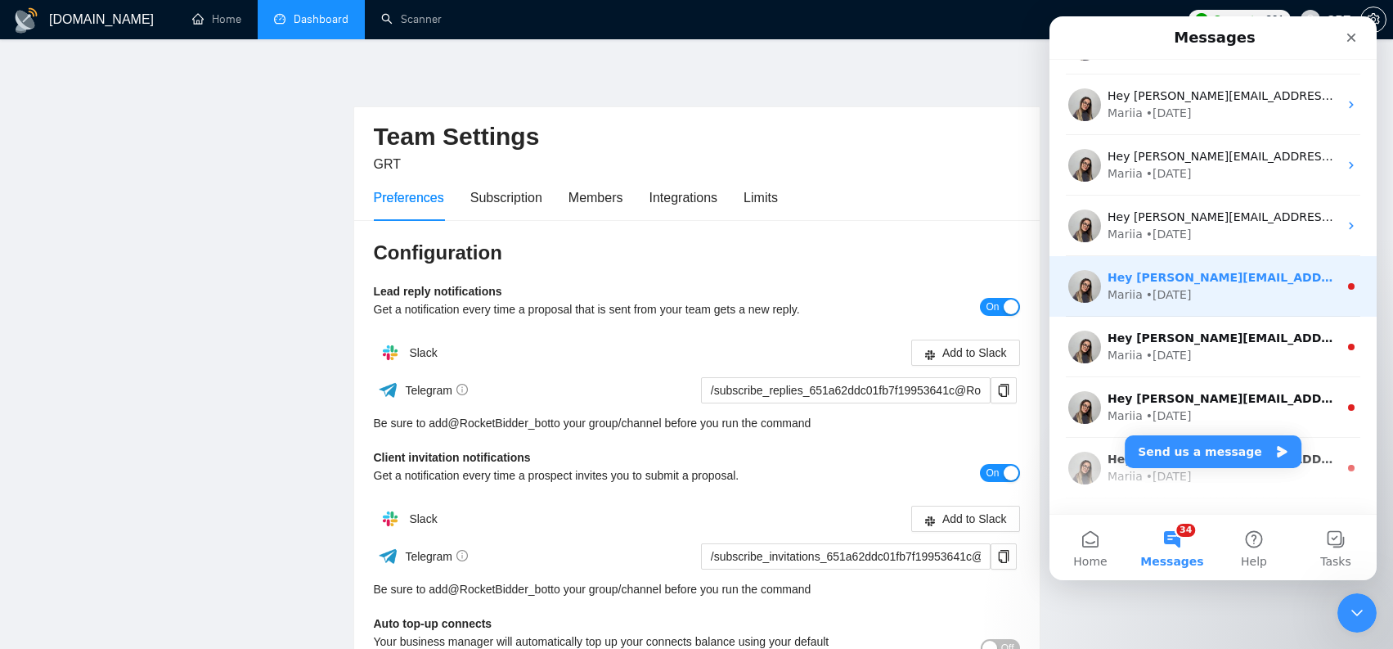
click at [1253, 291] on div "Mariia • 14w ago" at bounding box center [1222, 294] width 231 height 17
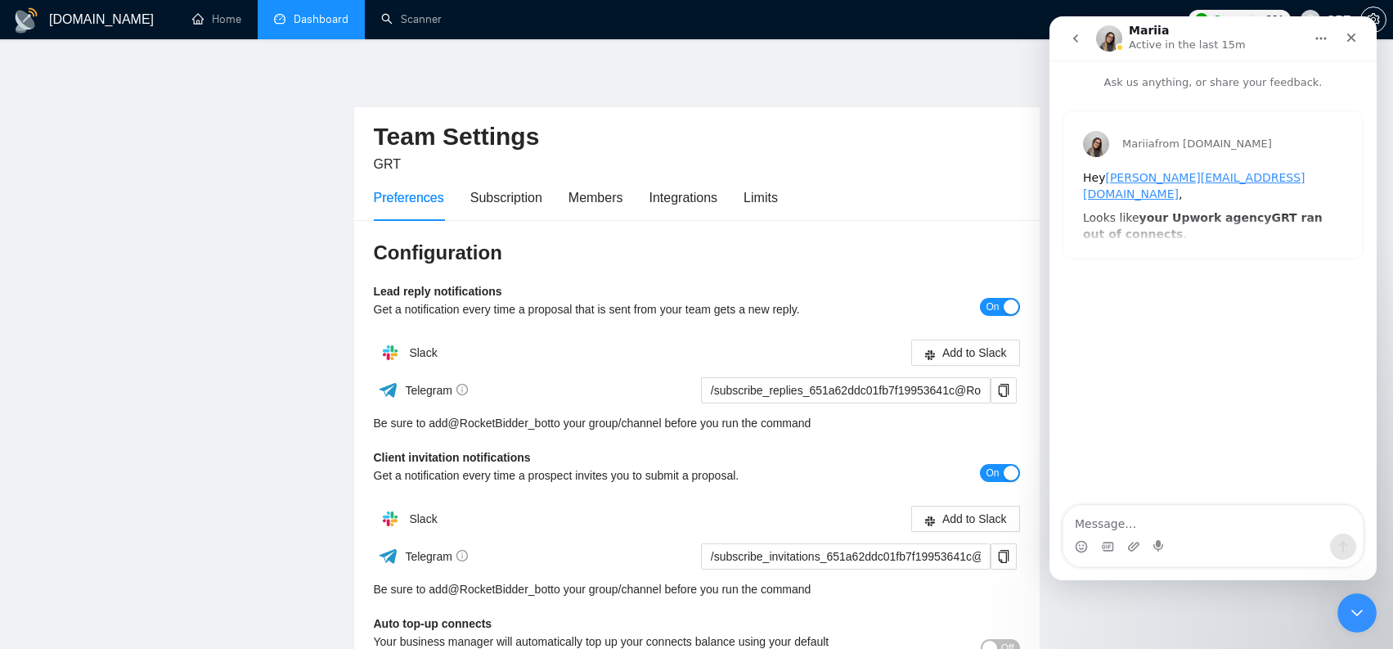
click at [1084, 48] on button "go back" at bounding box center [1075, 38] width 31 height 31
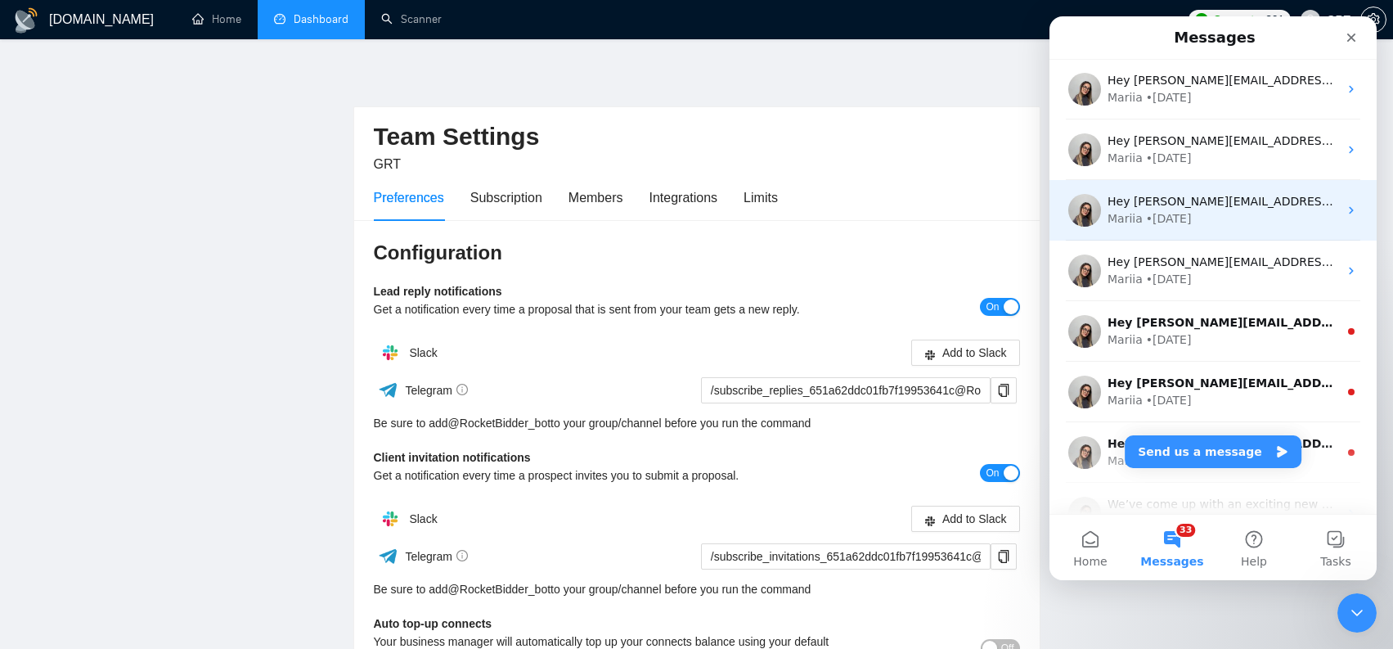
scroll to position [1123, 0]
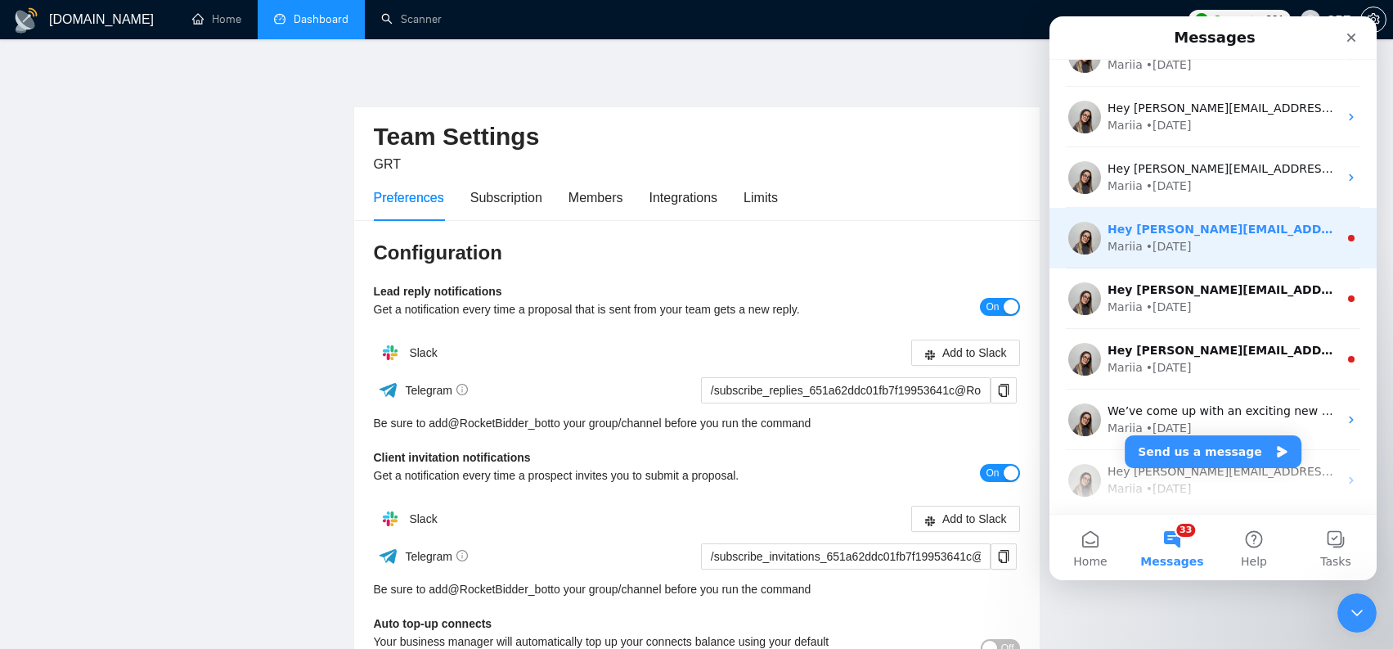
click at [1241, 249] on div "Mariia • 14w ago" at bounding box center [1222, 246] width 231 height 17
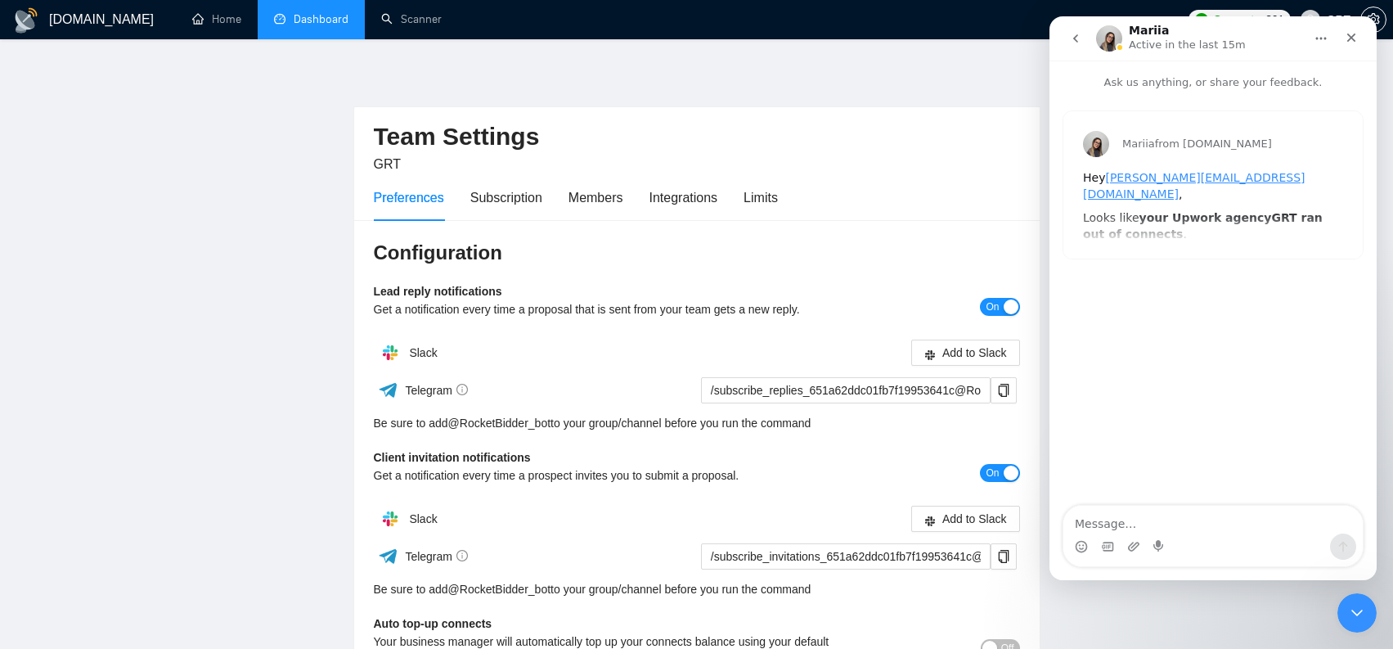
click at [1071, 40] on icon "go back" at bounding box center [1075, 38] width 13 height 13
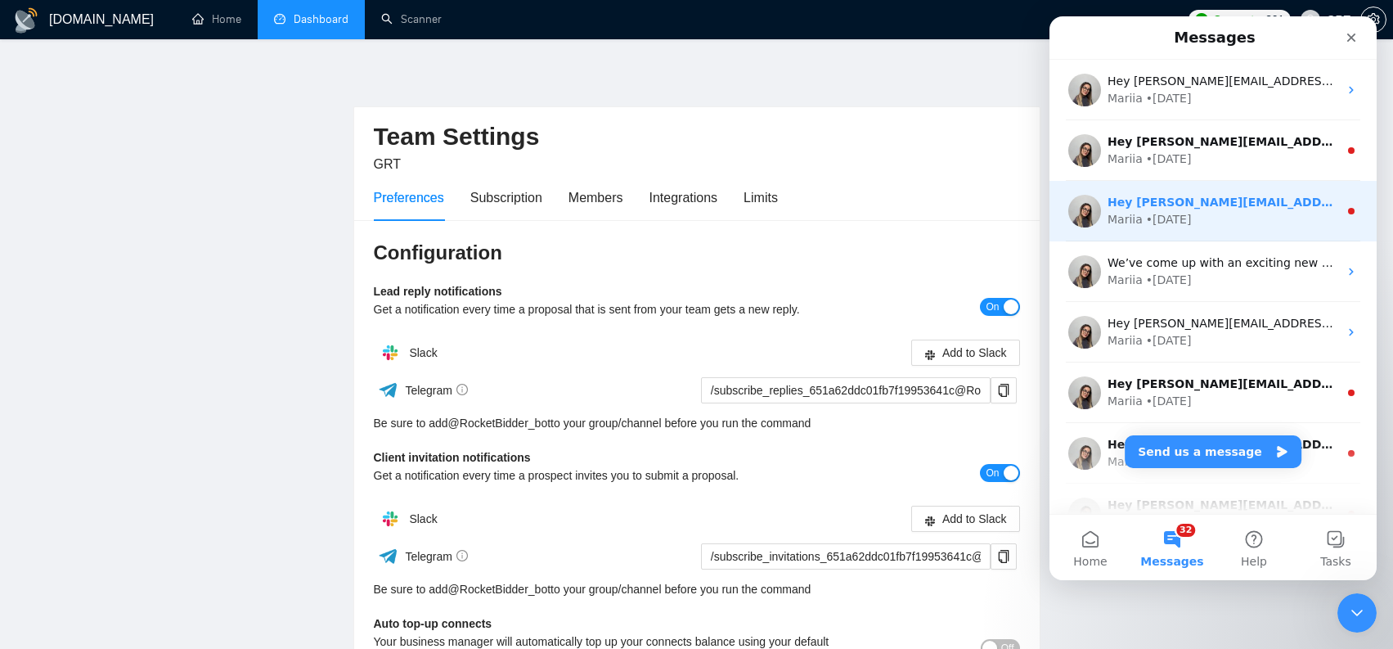
scroll to position [1274, 0]
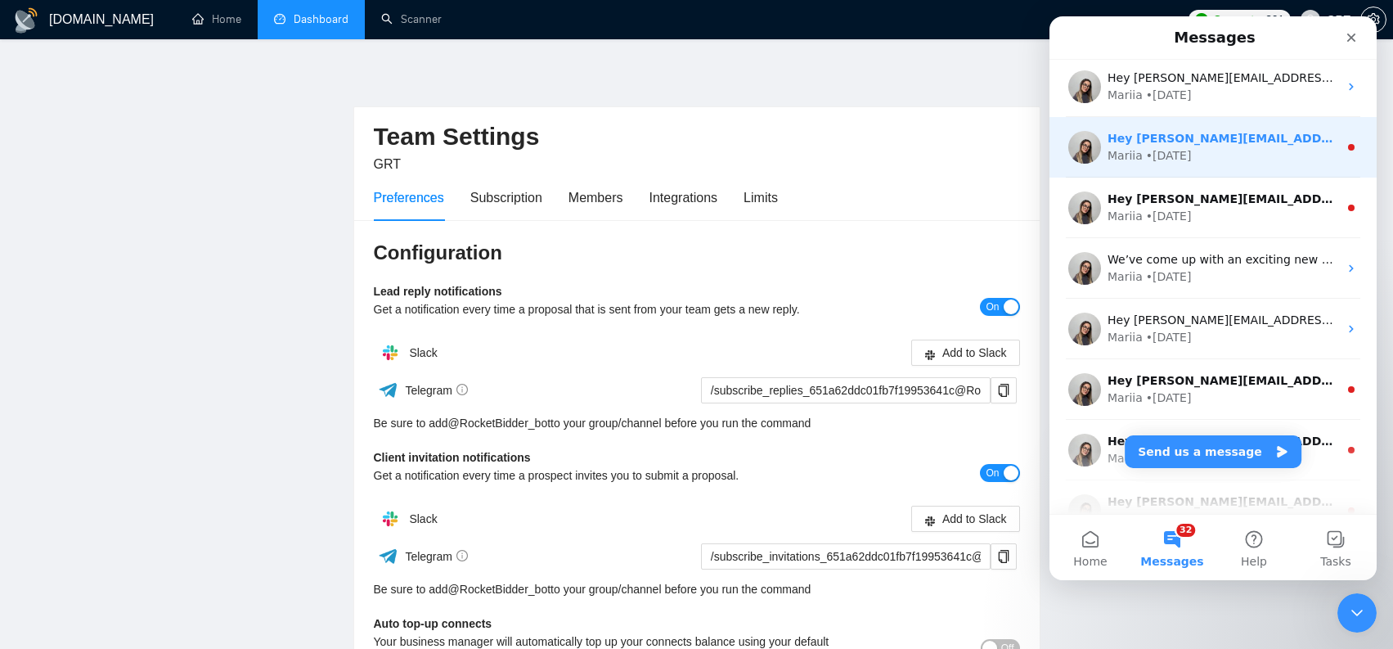
click at [1233, 159] on div "Mariia • 14w ago" at bounding box center [1222, 155] width 231 height 17
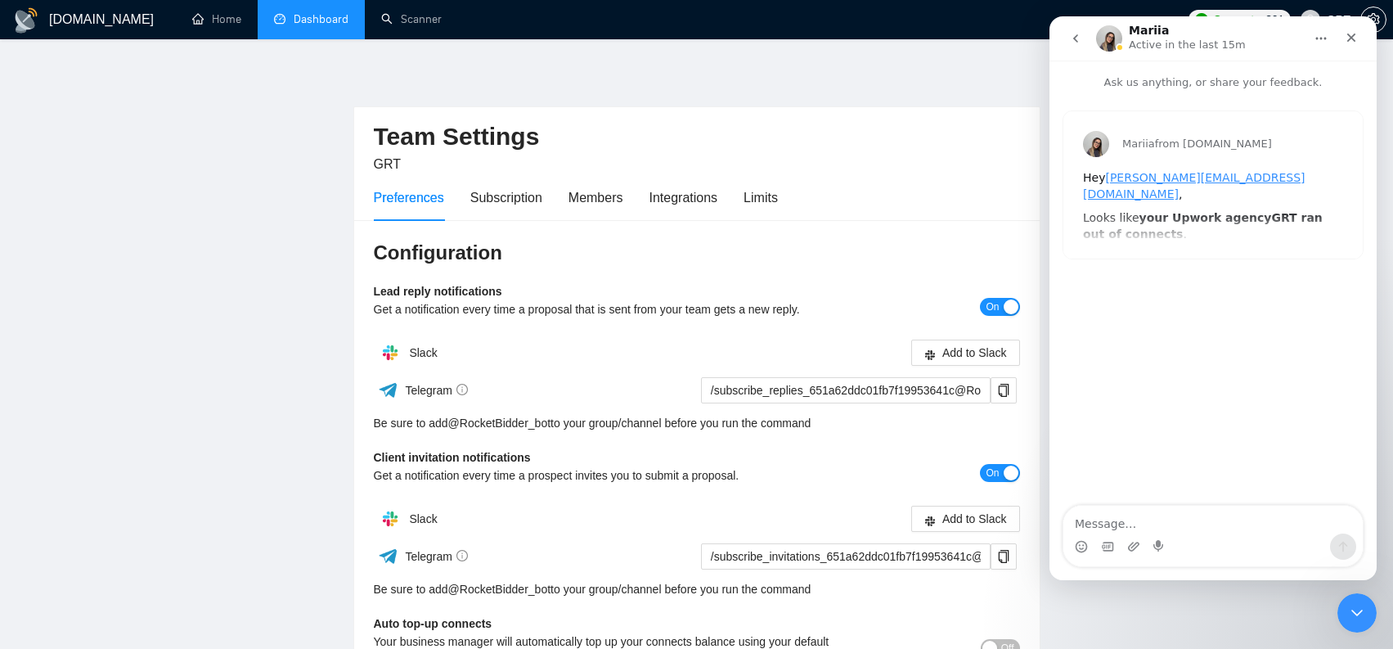
click at [1084, 37] on button "go back" at bounding box center [1075, 38] width 31 height 31
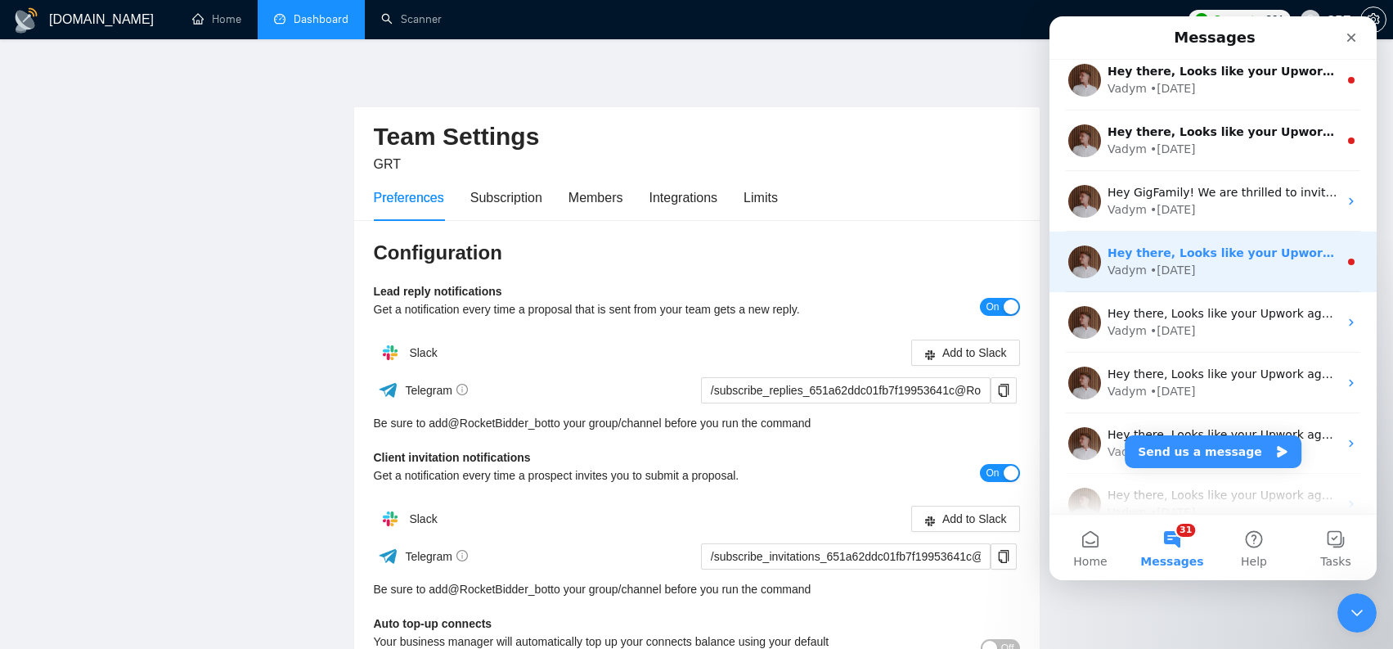
scroll to position [4310, 0]
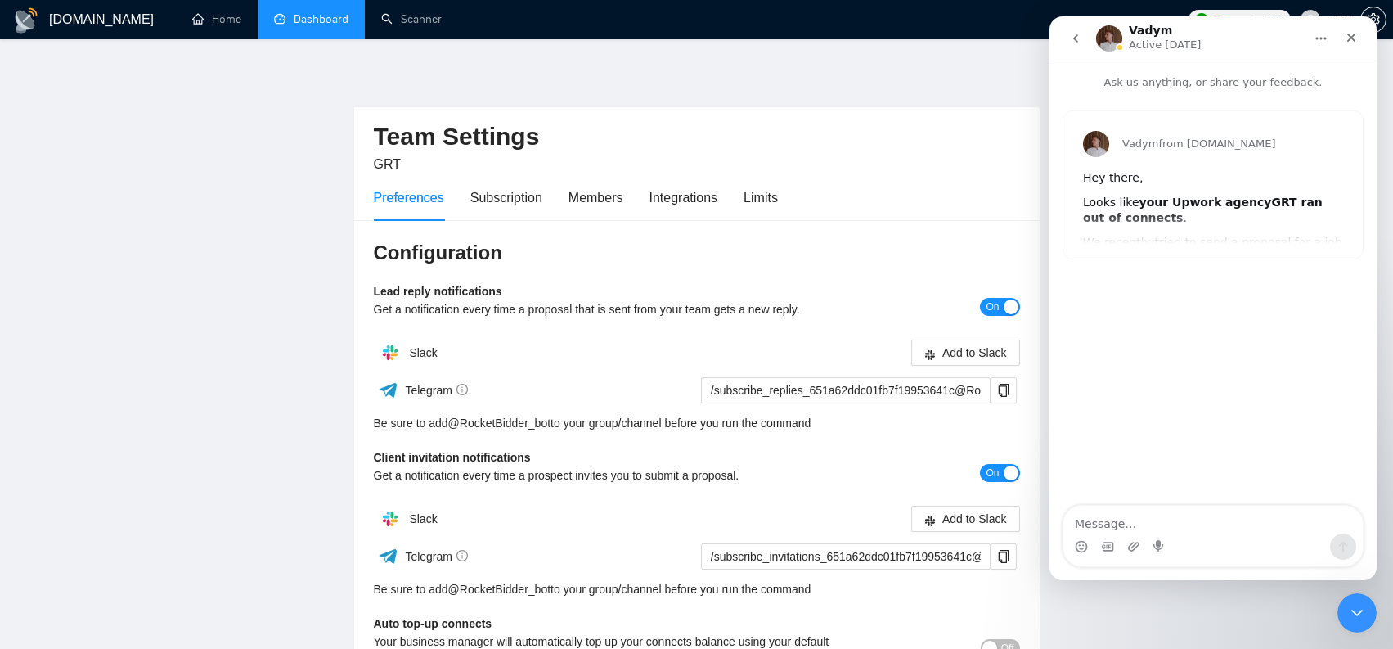
click at [1083, 43] on button "go back" at bounding box center [1075, 38] width 31 height 31
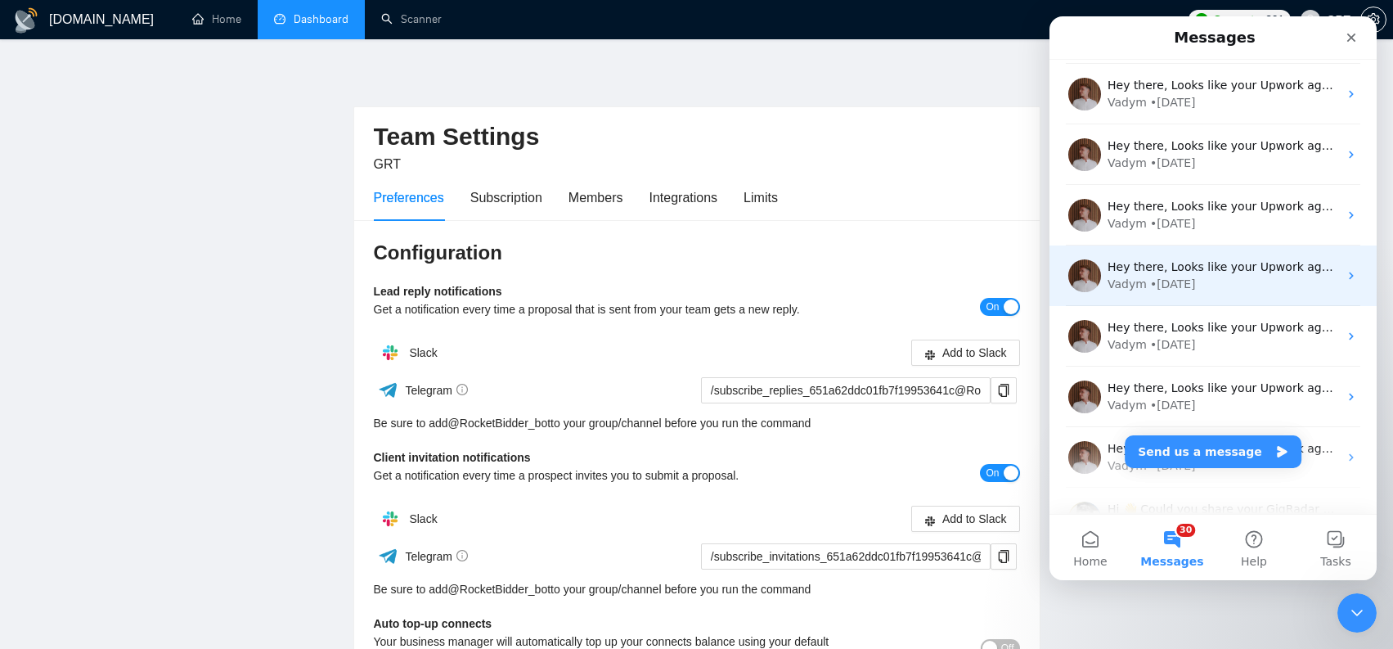
scroll to position [4095, 0]
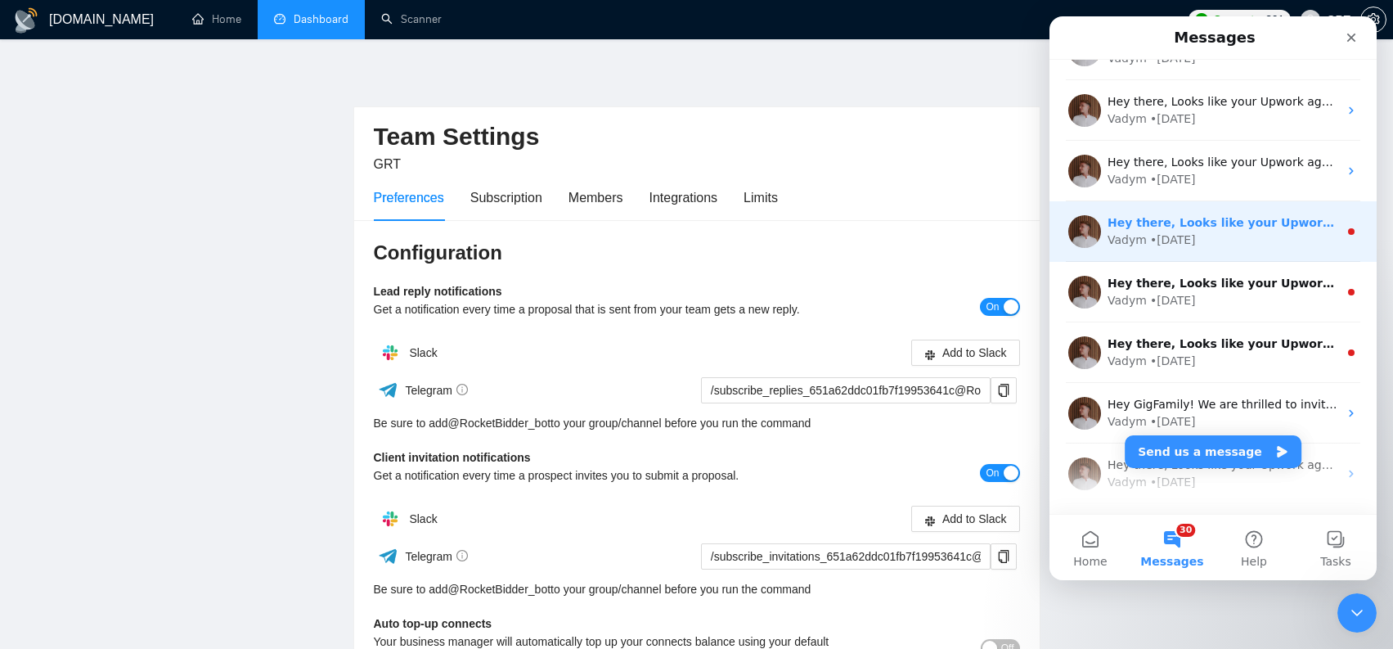
click at [1284, 239] on div "Vadym • 89w ago" at bounding box center [1222, 239] width 231 height 17
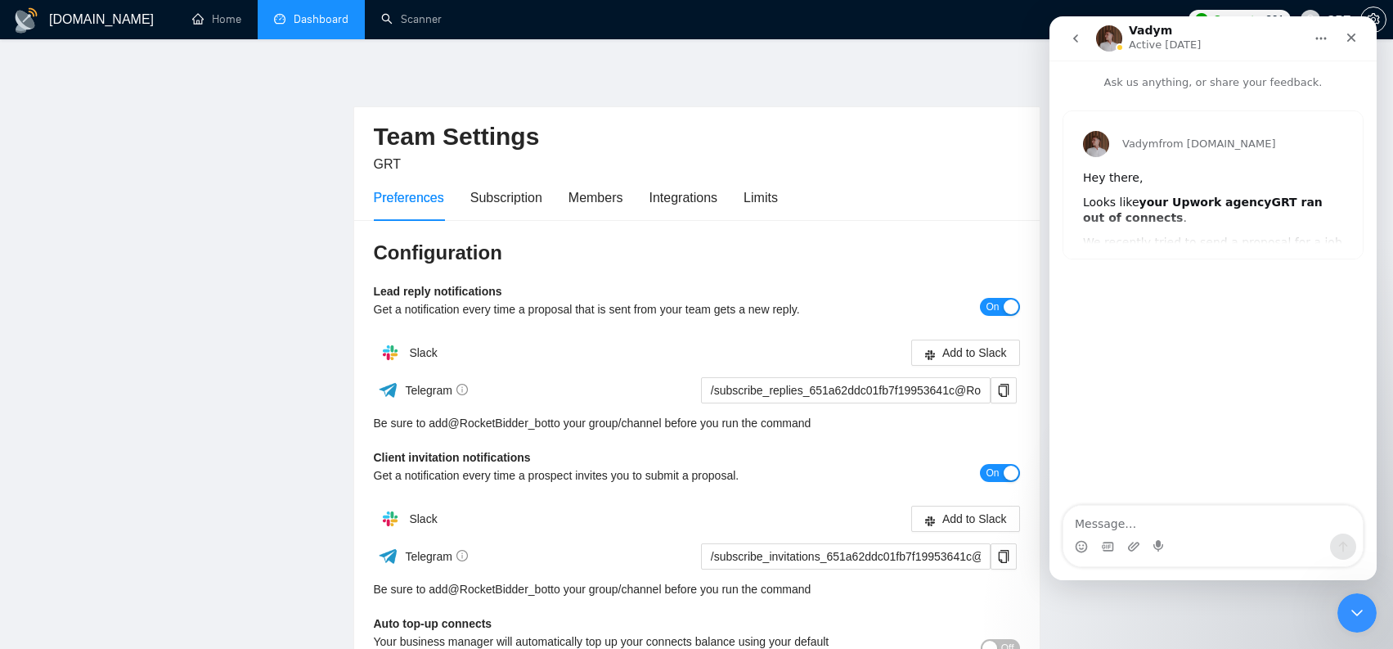
click at [1088, 44] on button "go back" at bounding box center [1075, 38] width 31 height 31
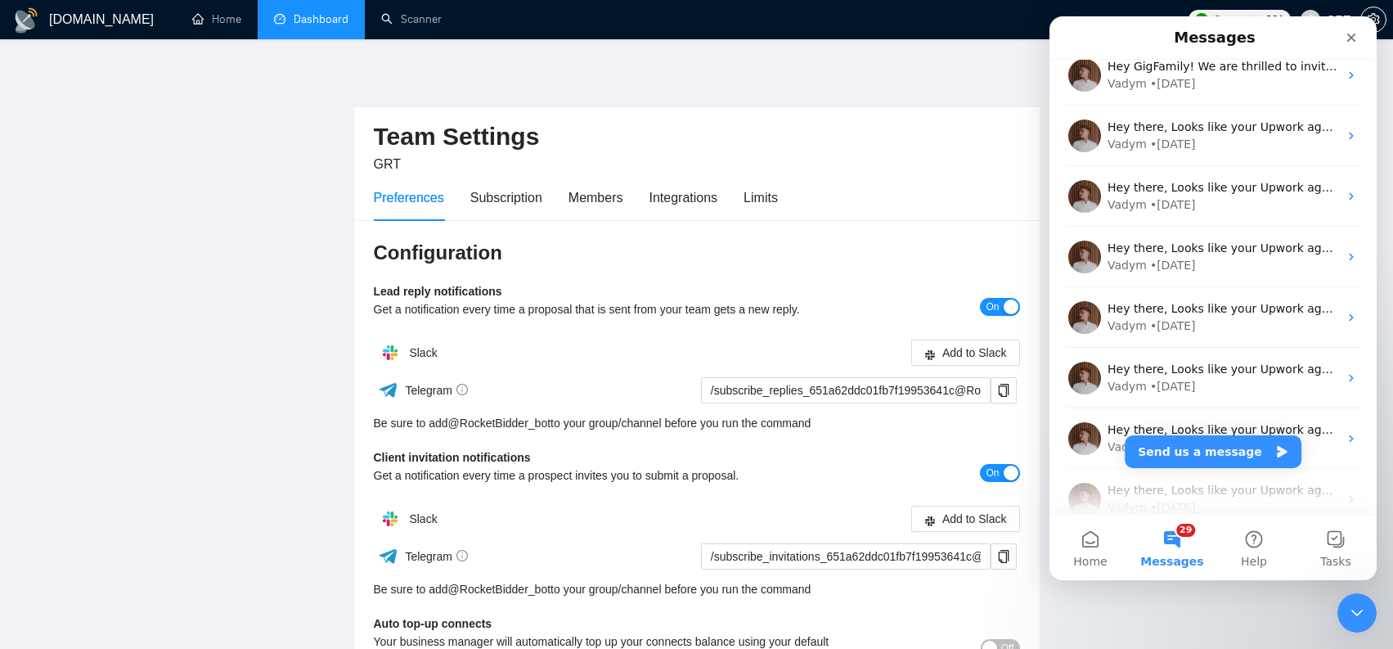
scroll to position [3881, 0]
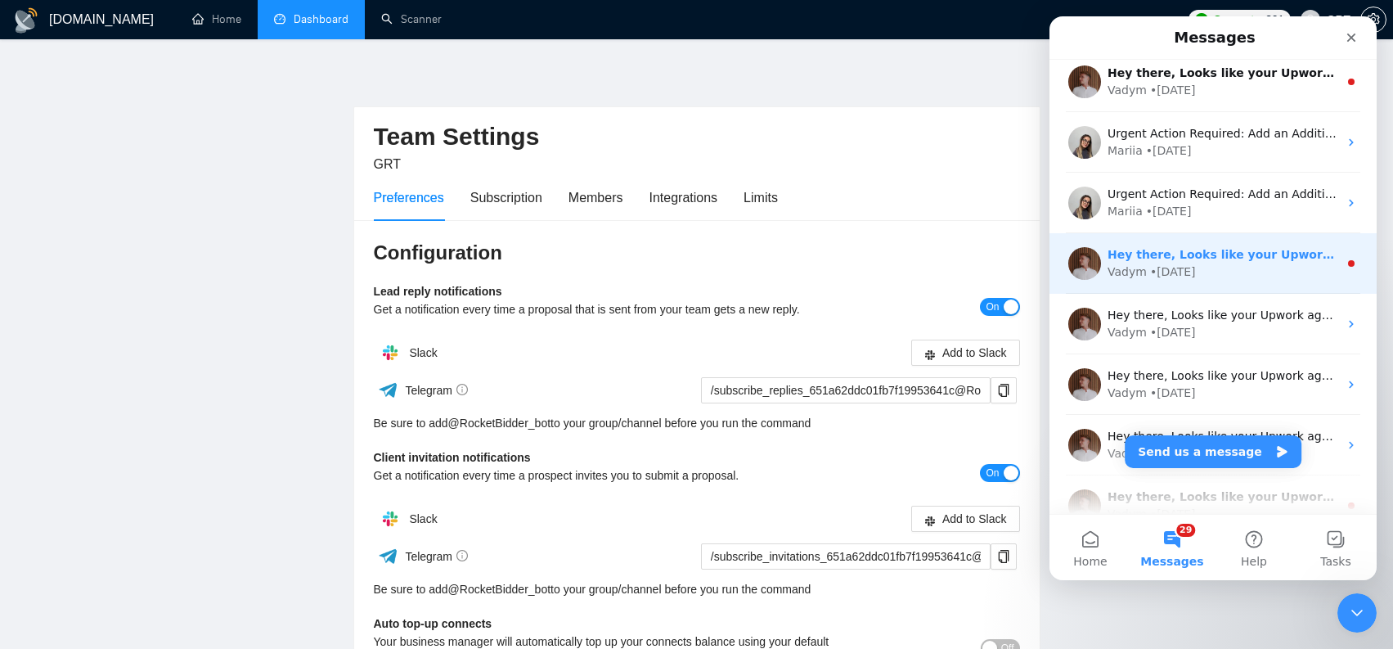
click at [1293, 288] on div "Hey there, Looks like your Upwork agency GRT ran out of connects. We recently t…" at bounding box center [1212, 263] width 327 height 61
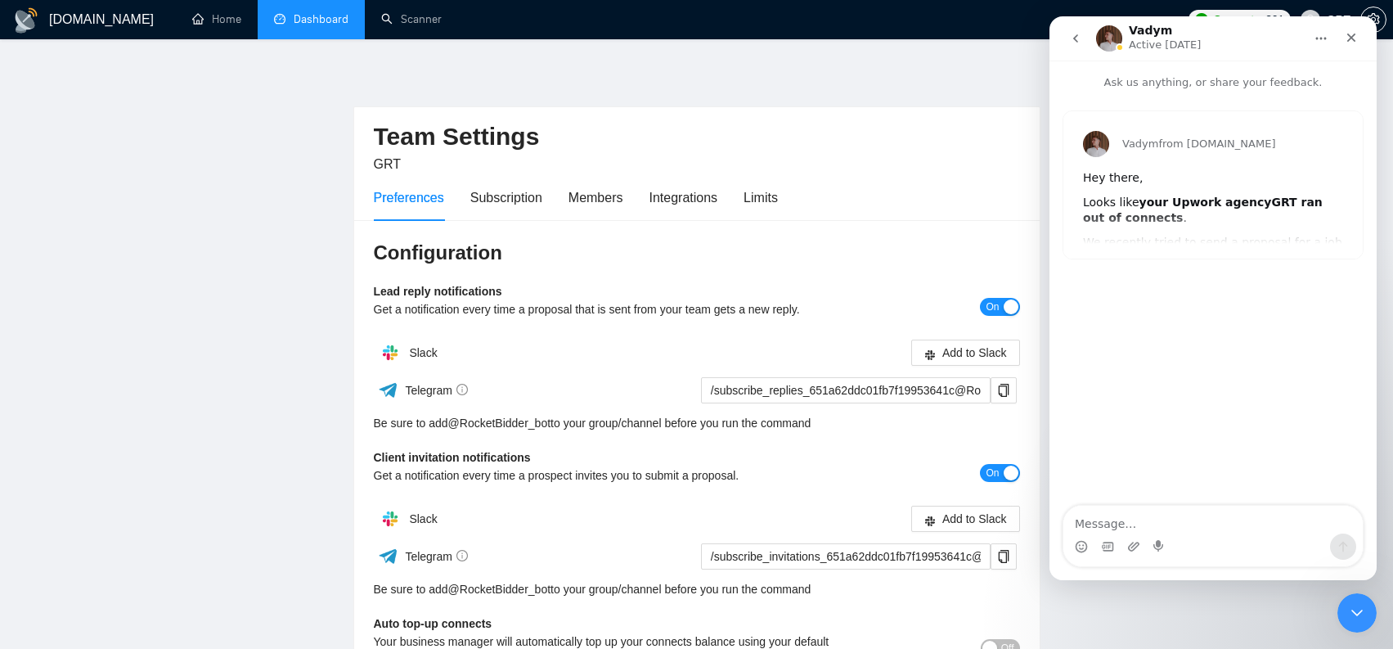
click at [1074, 46] on button "go back" at bounding box center [1075, 38] width 31 height 31
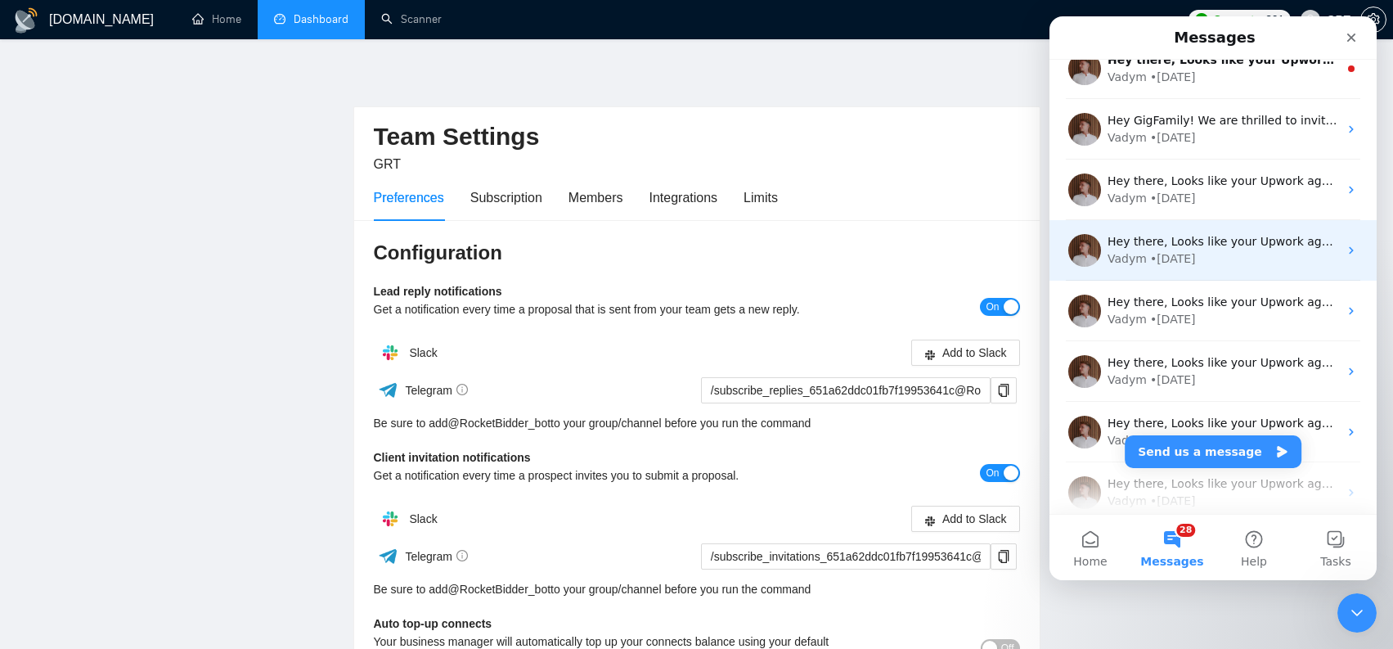
scroll to position [4354, 0]
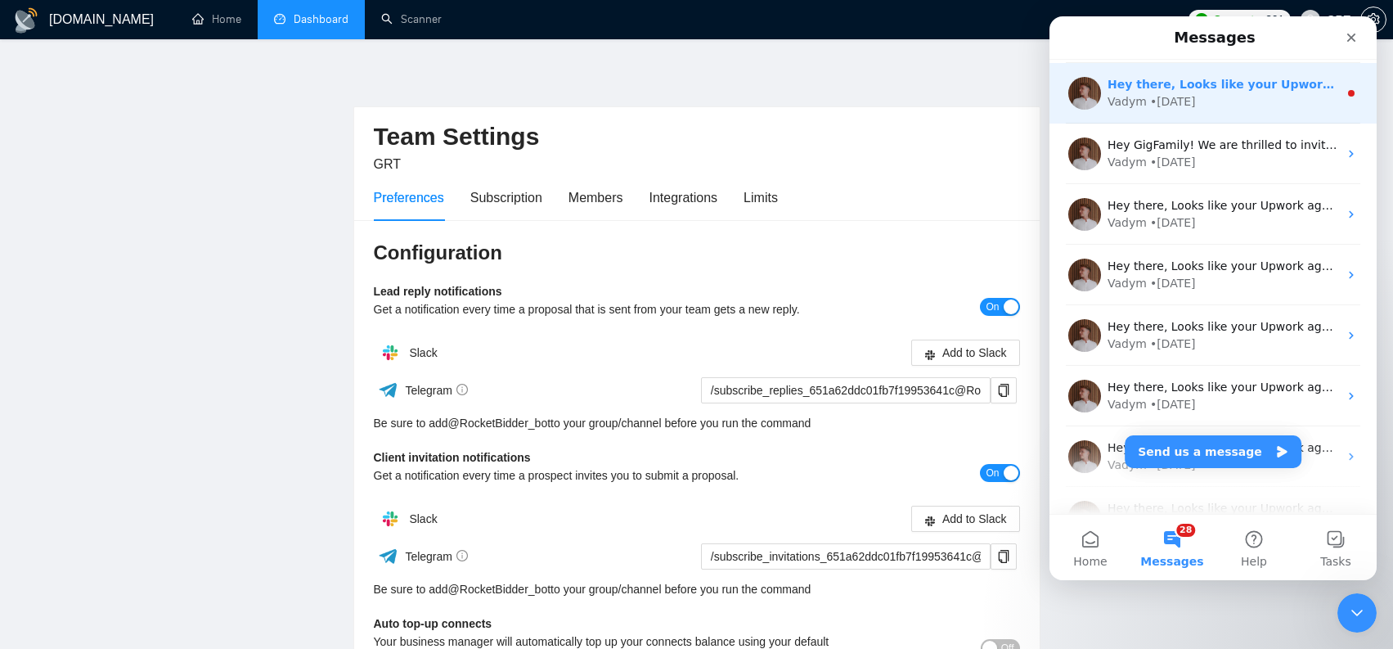
click at [1285, 116] on div "Hey there, Looks like your Upwork agency GRT ran out of connects. We recently t…" at bounding box center [1212, 93] width 327 height 61
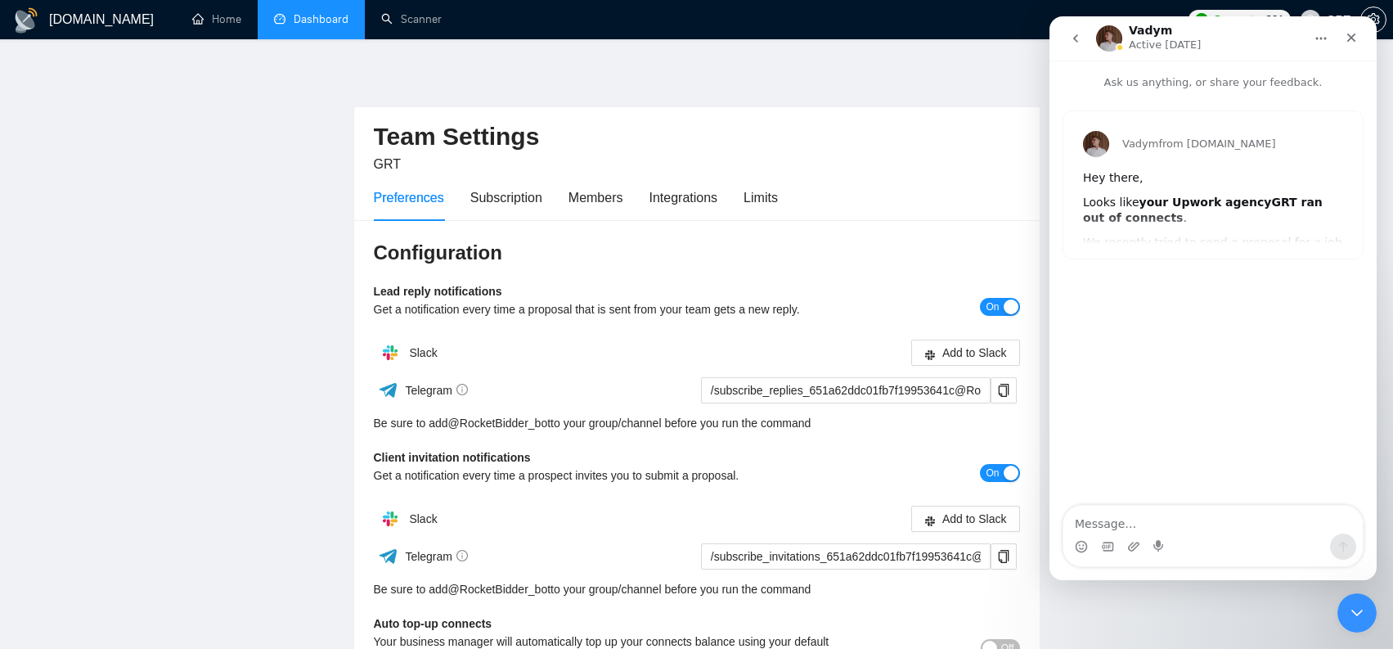
click at [1080, 41] on icon "go back" at bounding box center [1075, 38] width 13 height 13
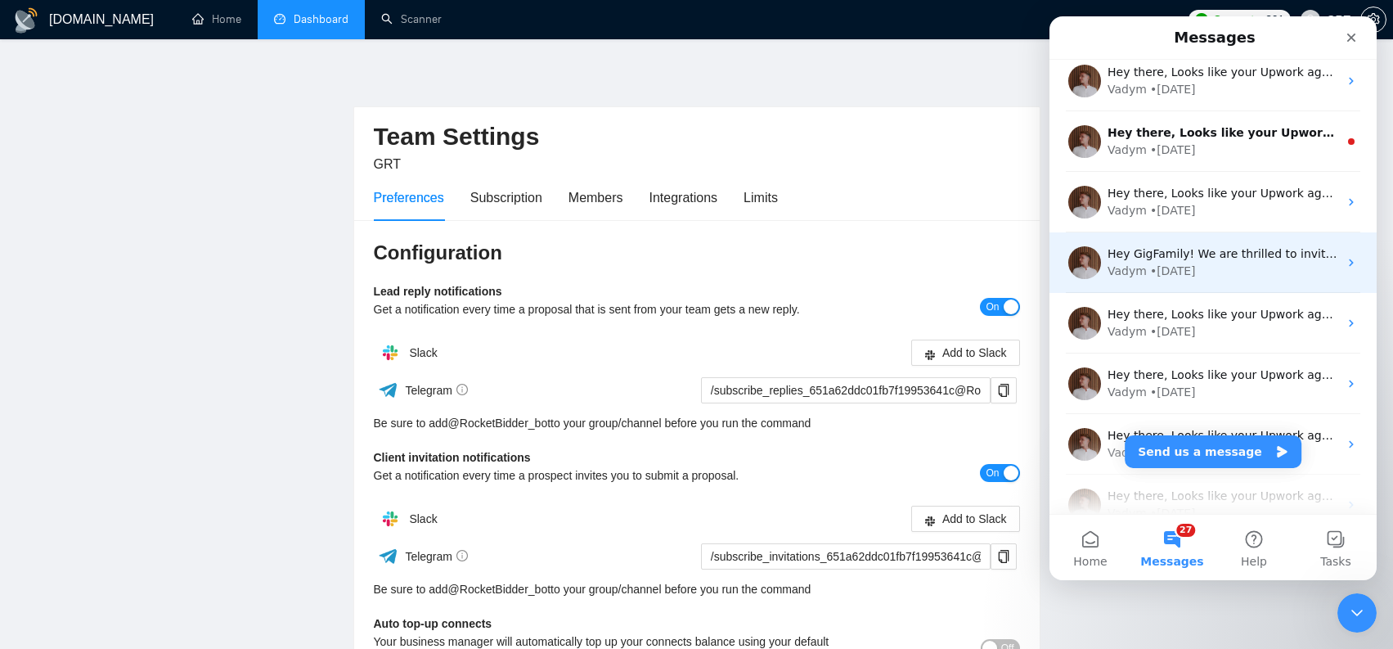
scroll to position [4242, 0]
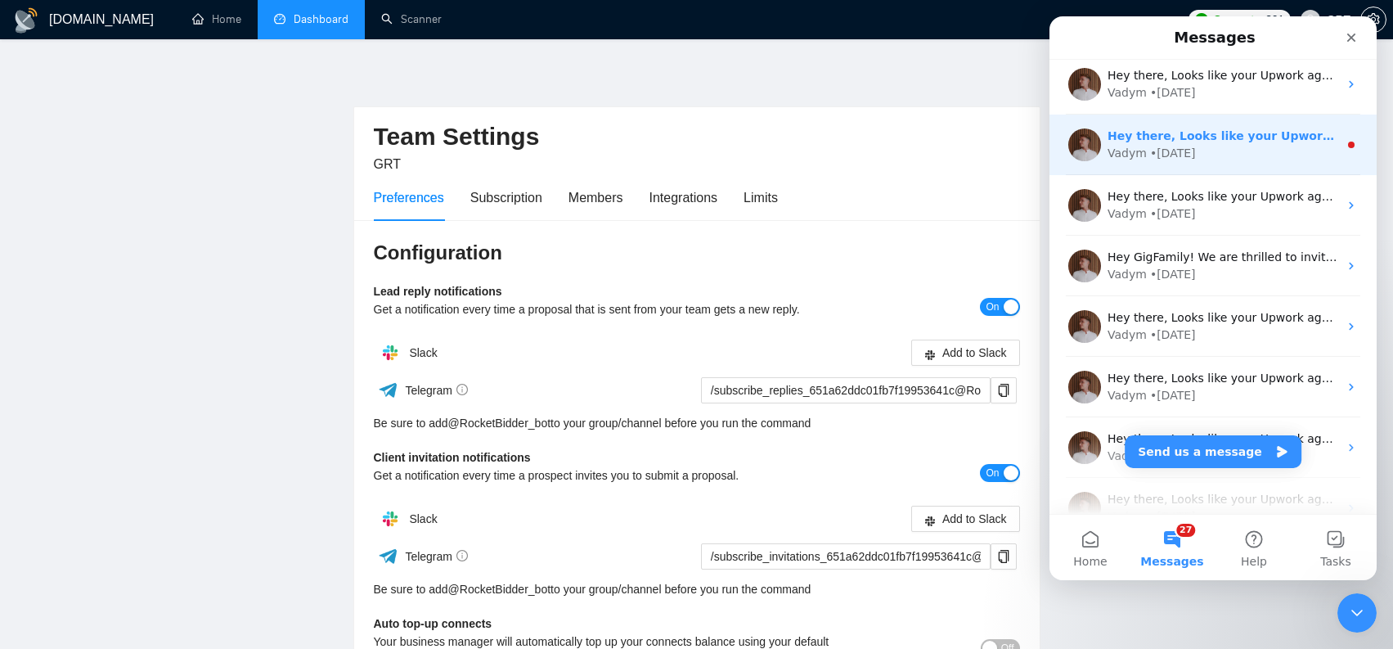
click at [1263, 153] on div "Vadym • 90w ago" at bounding box center [1222, 153] width 231 height 17
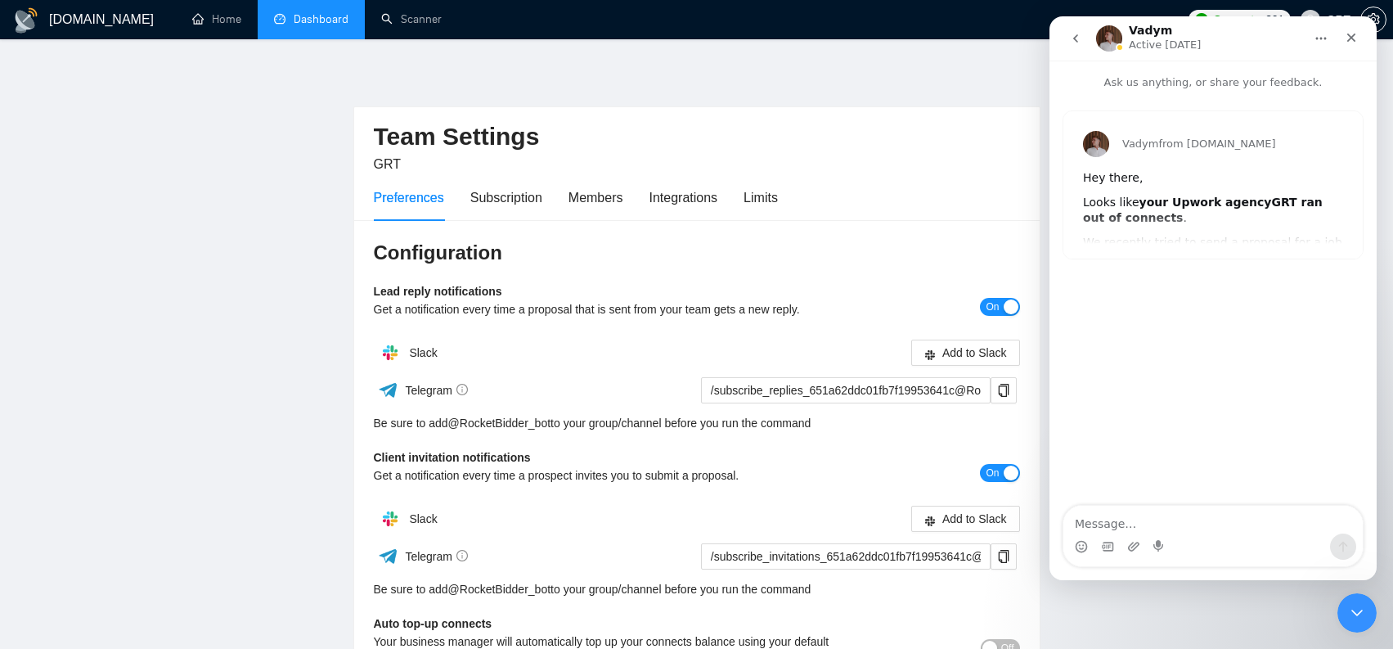
click at [1084, 46] on button "go back" at bounding box center [1075, 38] width 31 height 31
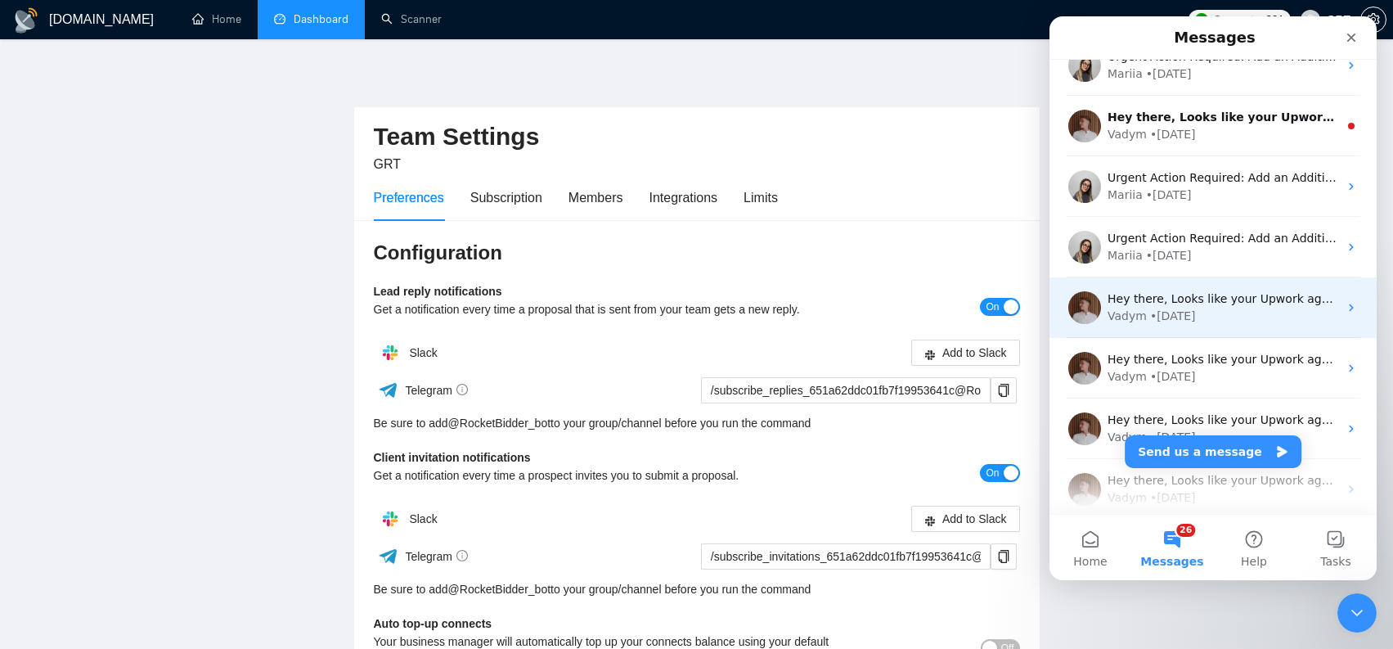
scroll to position [3702, 0]
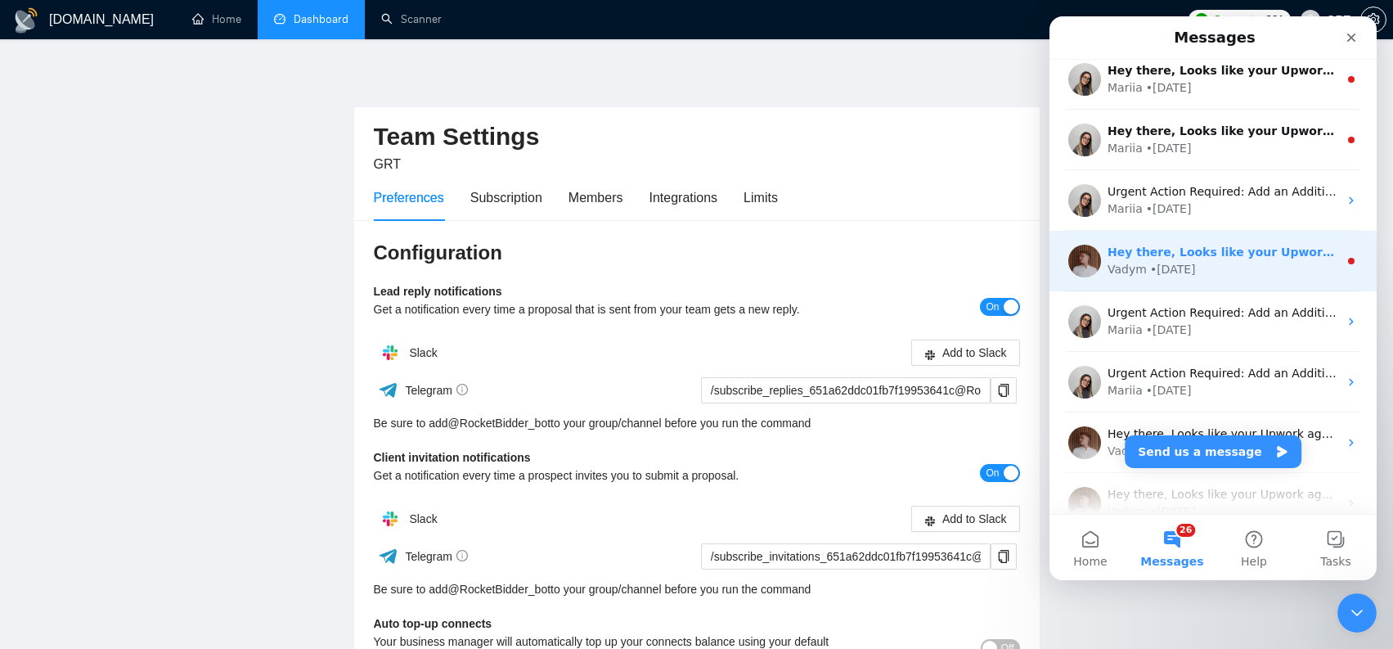
click at [1241, 280] on div "Hey there, Looks like your Upwork agency GRT ran out of connects. We recently t…" at bounding box center [1212, 261] width 327 height 61
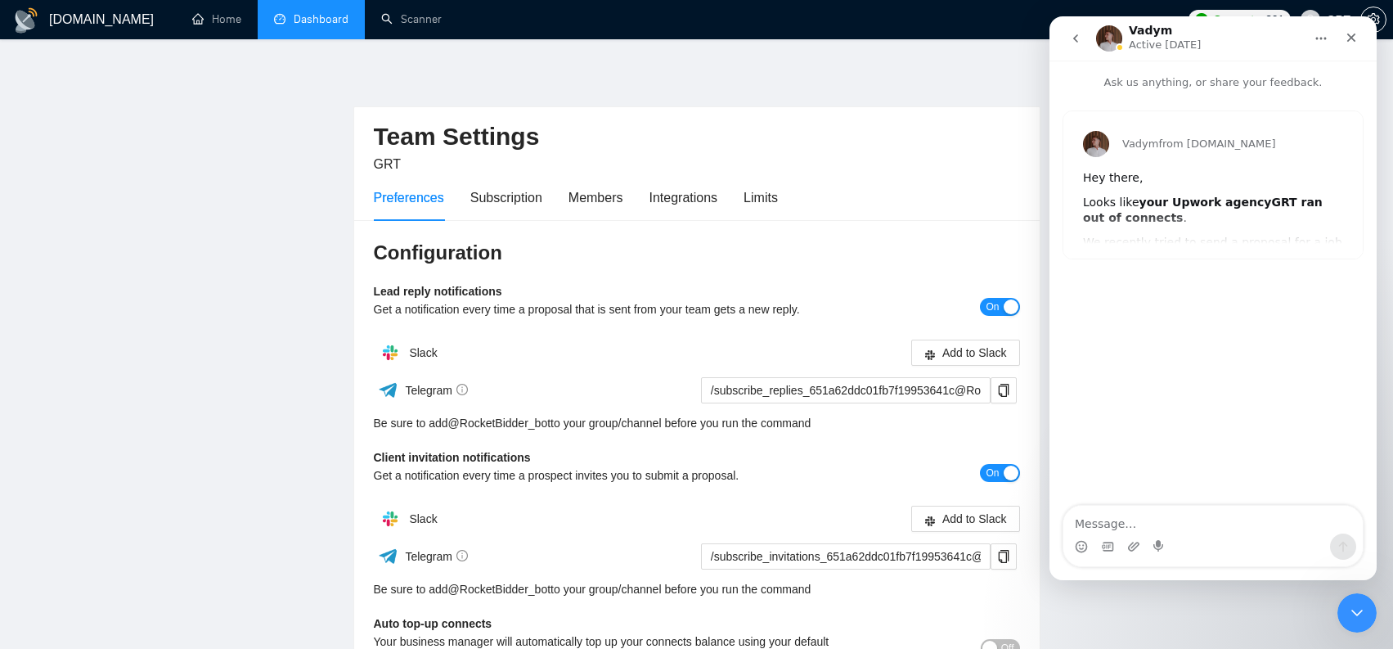
click at [1083, 44] on button "go back" at bounding box center [1075, 38] width 31 height 31
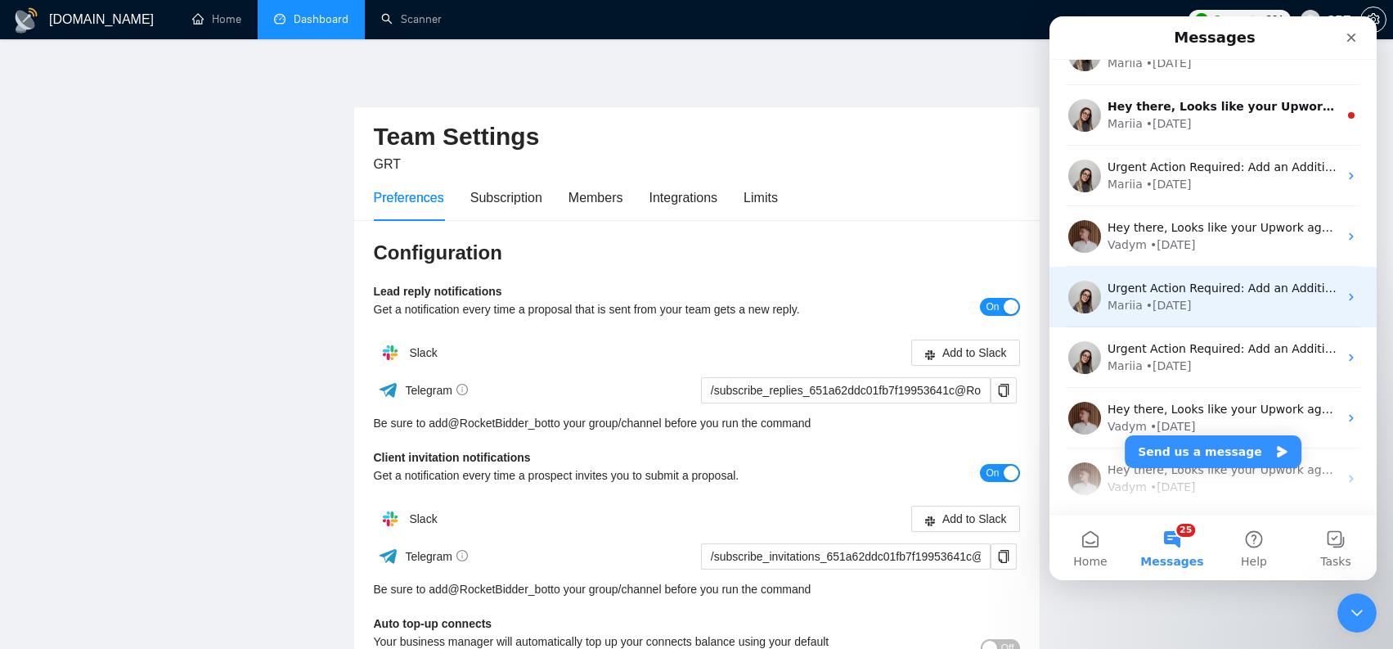
scroll to position [3696, 0]
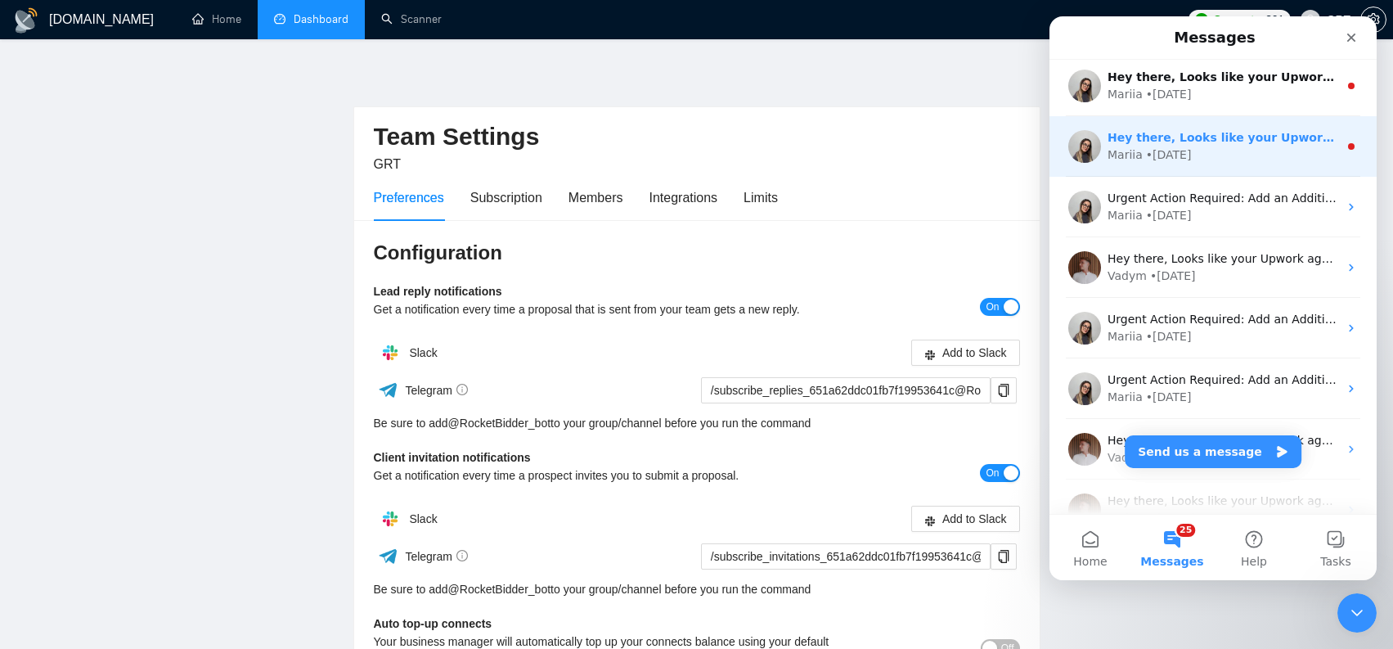
click at [1279, 150] on div "Mariia • 85w ago" at bounding box center [1222, 154] width 231 height 17
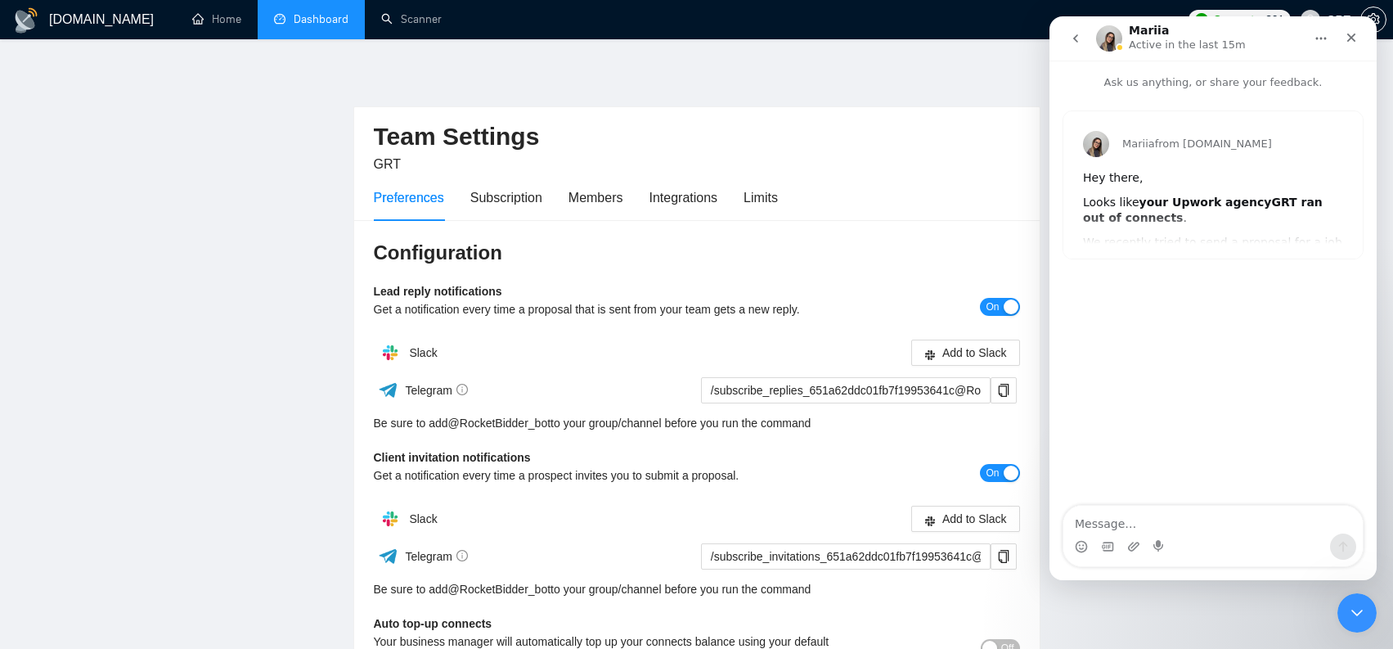
click at [1076, 45] on button "go back" at bounding box center [1075, 38] width 31 height 31
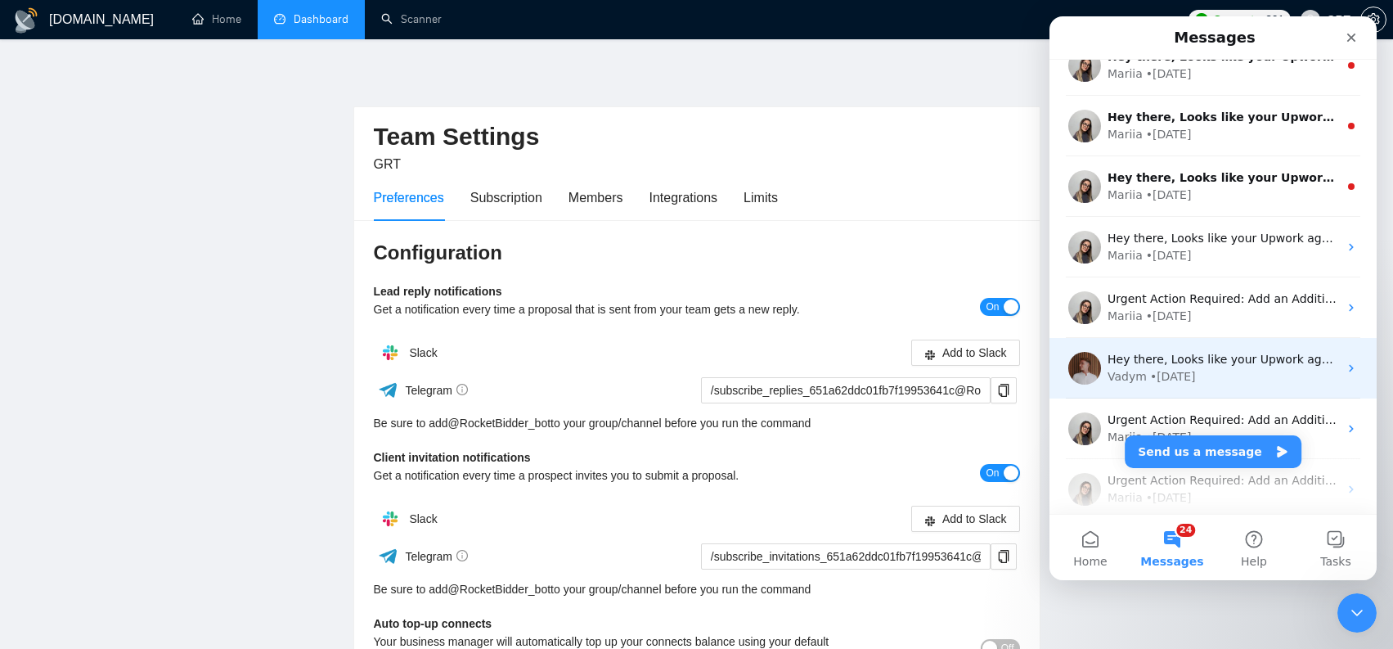
scroll to position [3592, 0]
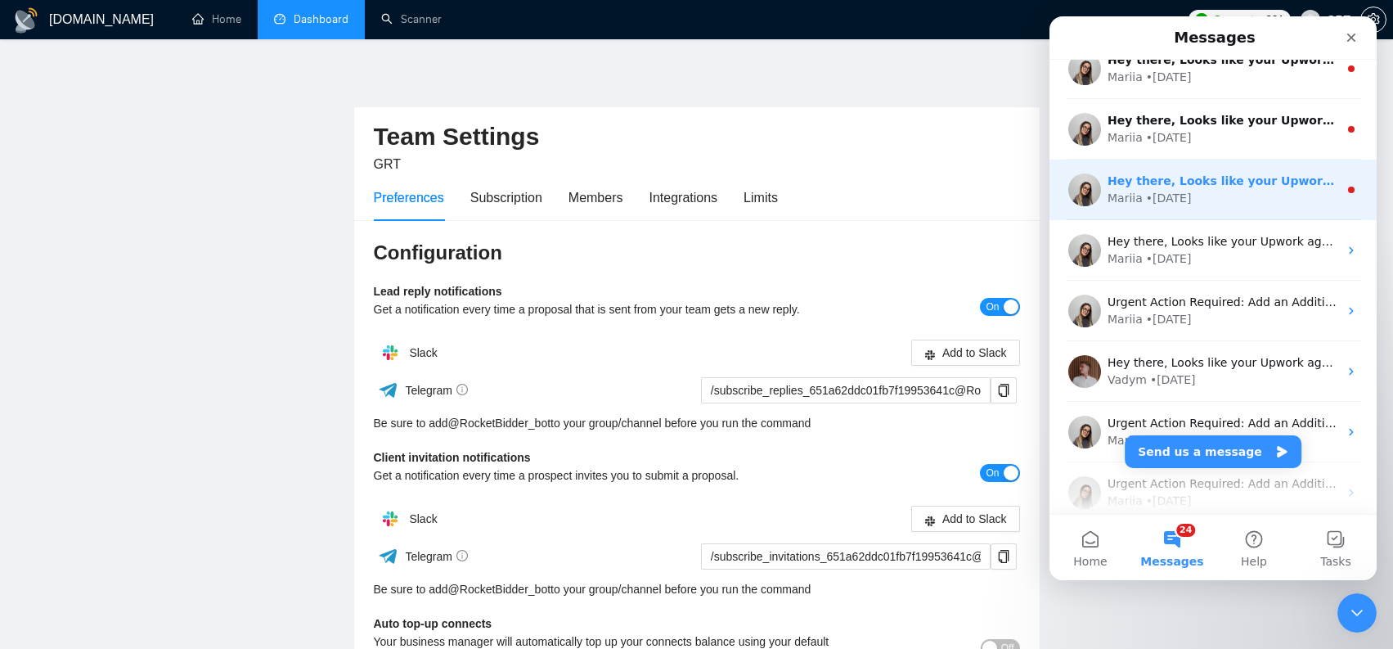
click at [1272, 206] on div "Mariia • 83w ago" at bounding box center [1222, 198] width 231 height 17
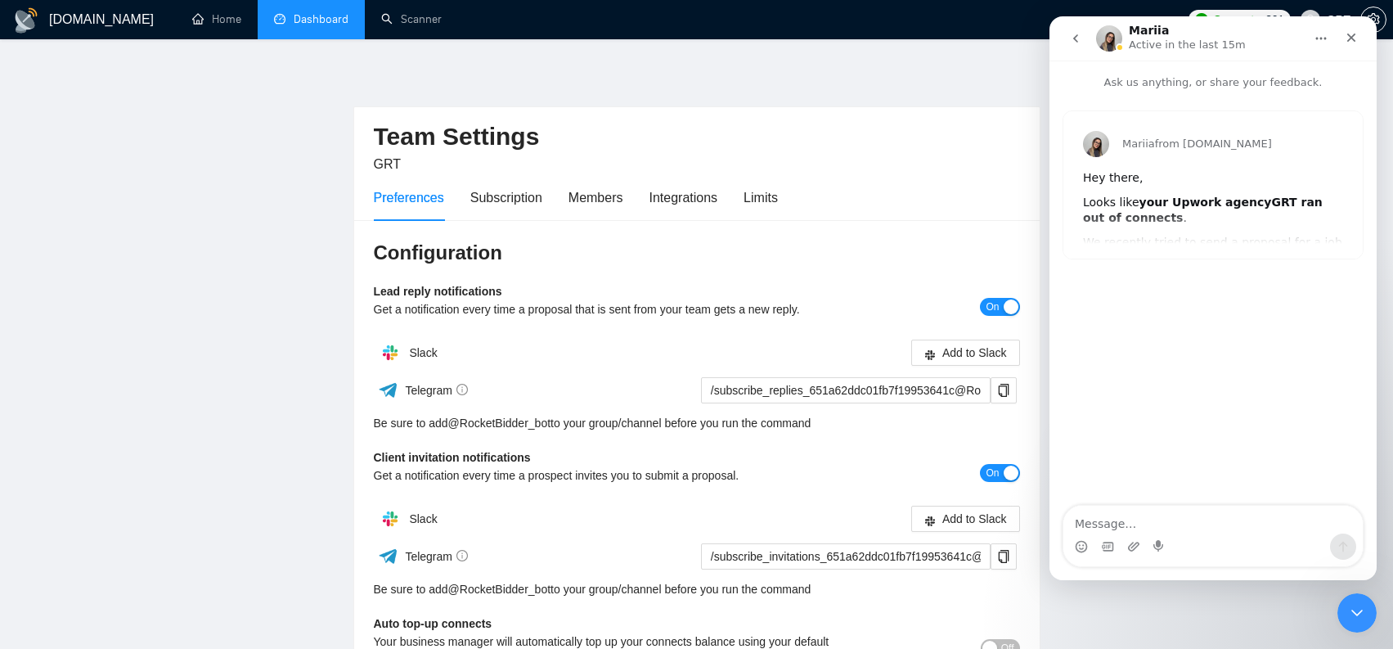
click at [1077, 43] on icon "go back" at bounding box center [1075, 38] width 13 height 13
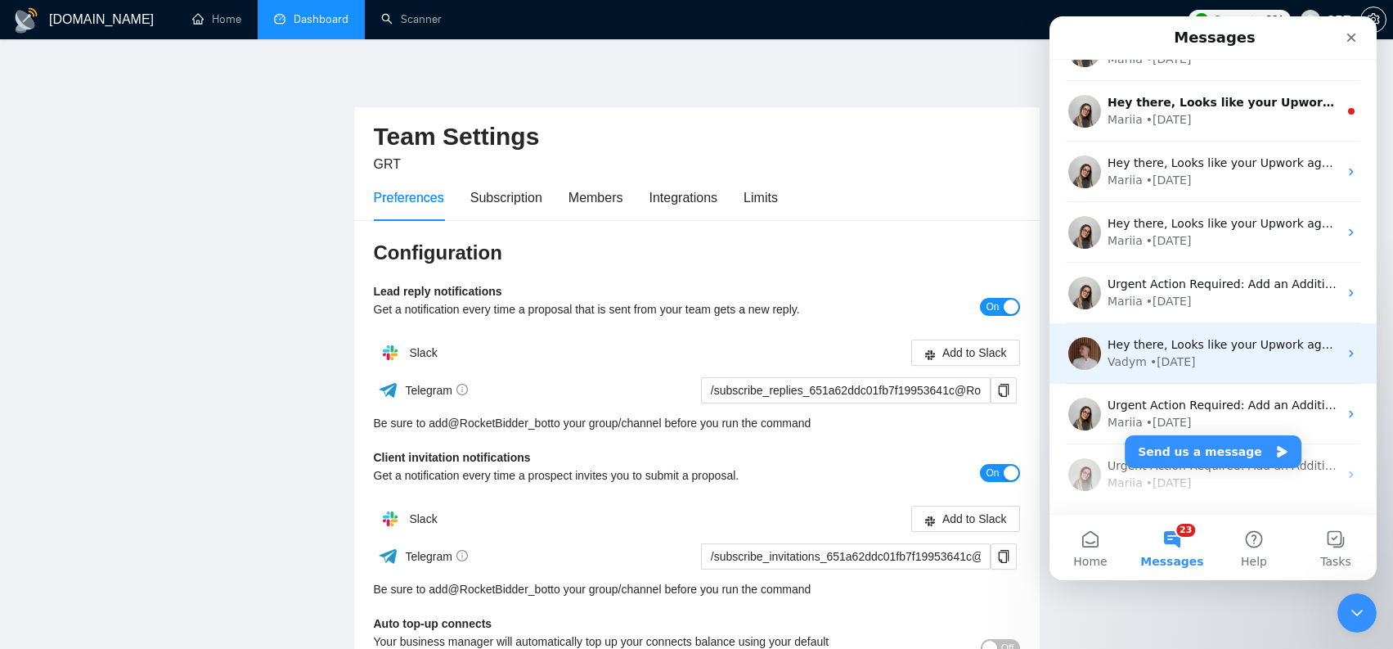
scroll to position [3436, 0]
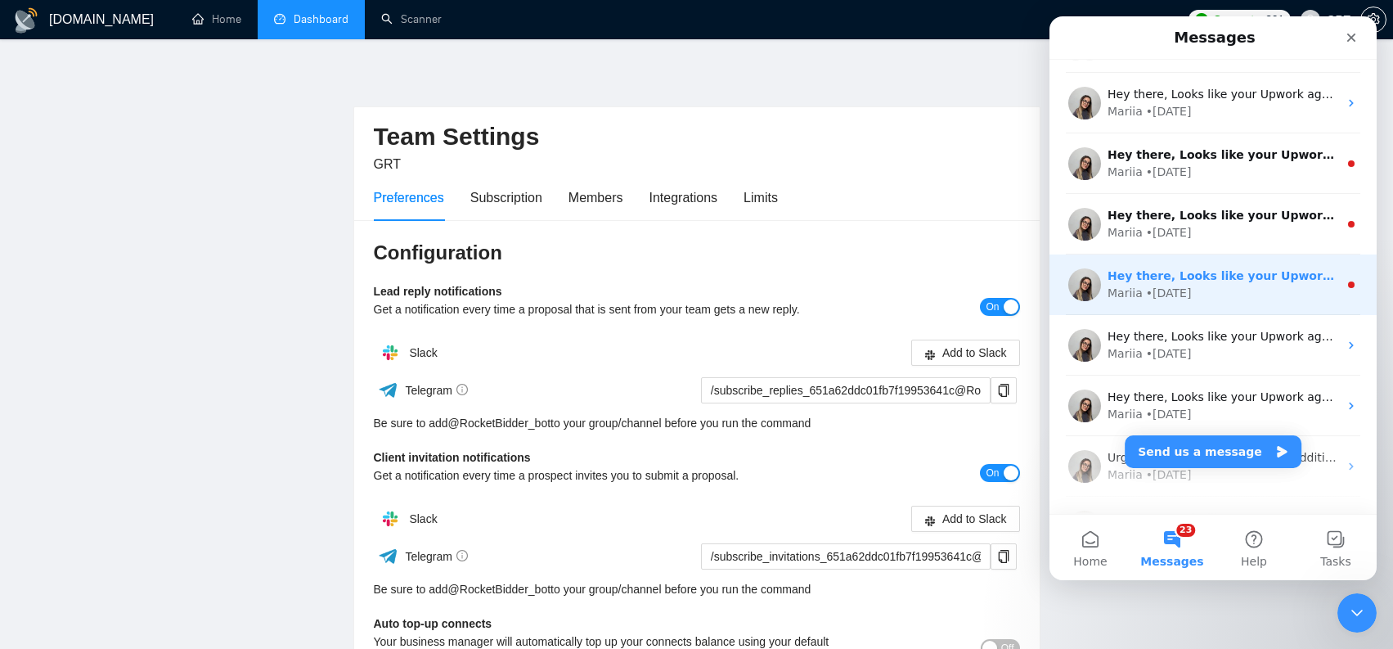
click at [1303, 289] on div "Mariia • 83w ago" at bounding box center [1222, 293] width 231 height 17
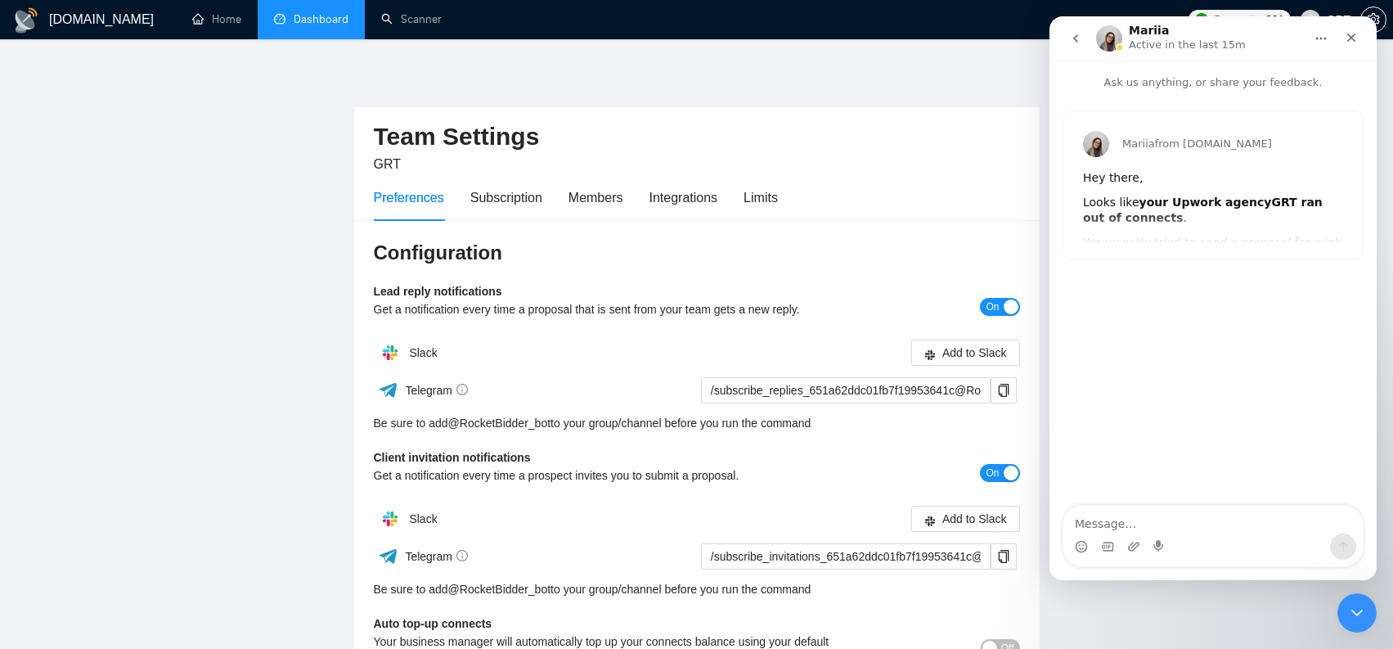
click at [1072, 40] on icon "go back" at bounding box center [1075, 38] width 13 height 13
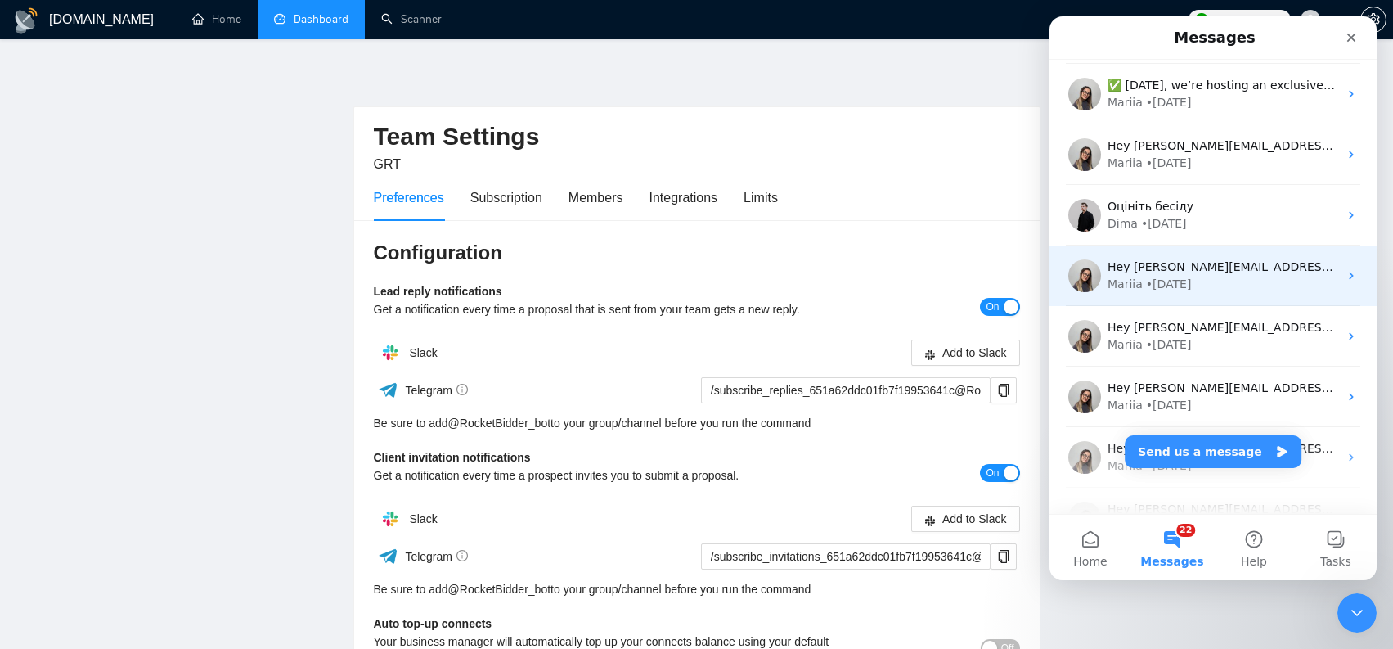
scroll to position [1142, 0]
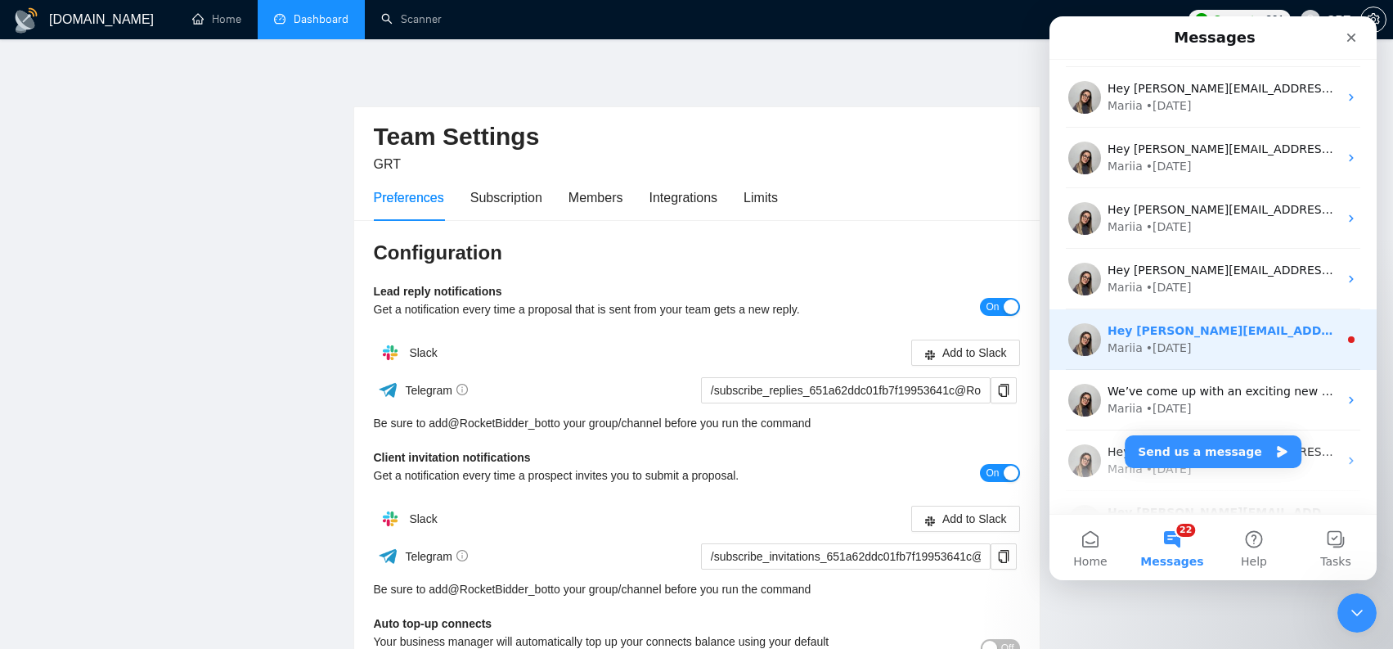
click at [1304, 343] on div "Mariia • 15w ago" at bounding box center [1222, 347] width 231 height 17
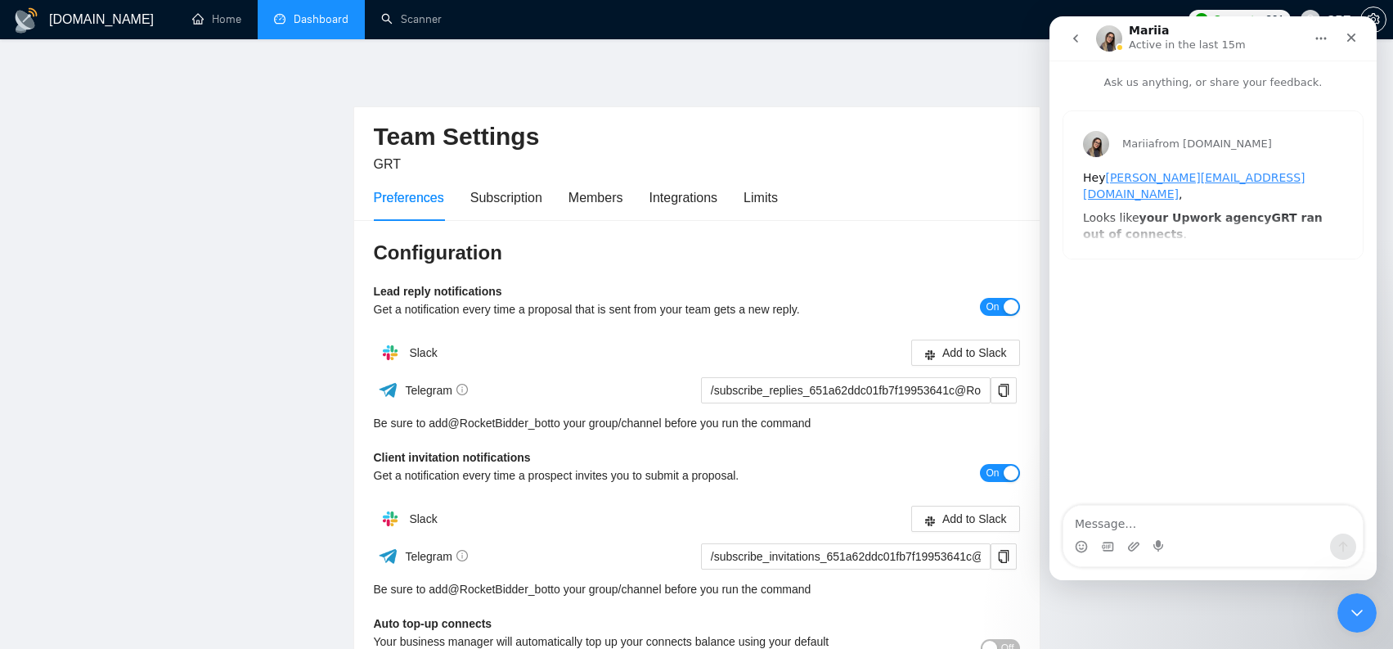
click at [1079, 37] on icon "go back" at bounding box center [1075, 38] width 13 height 13
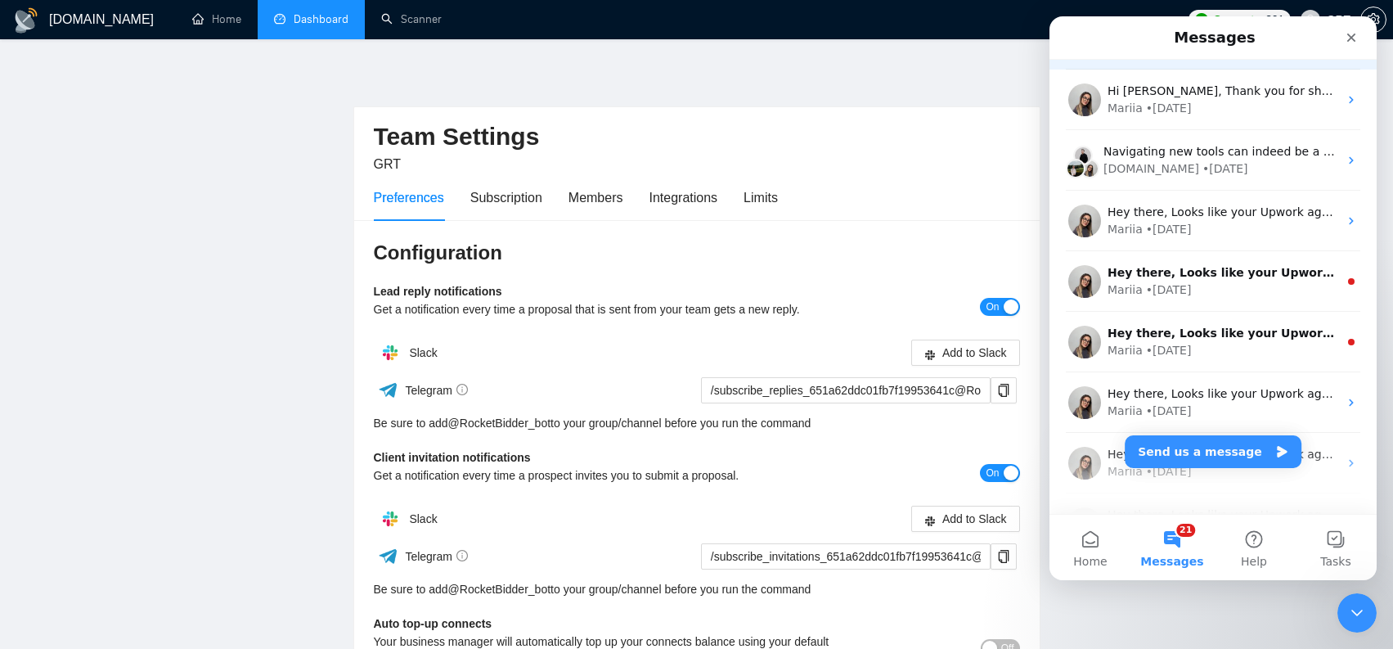
scroll to position [3136, 0]
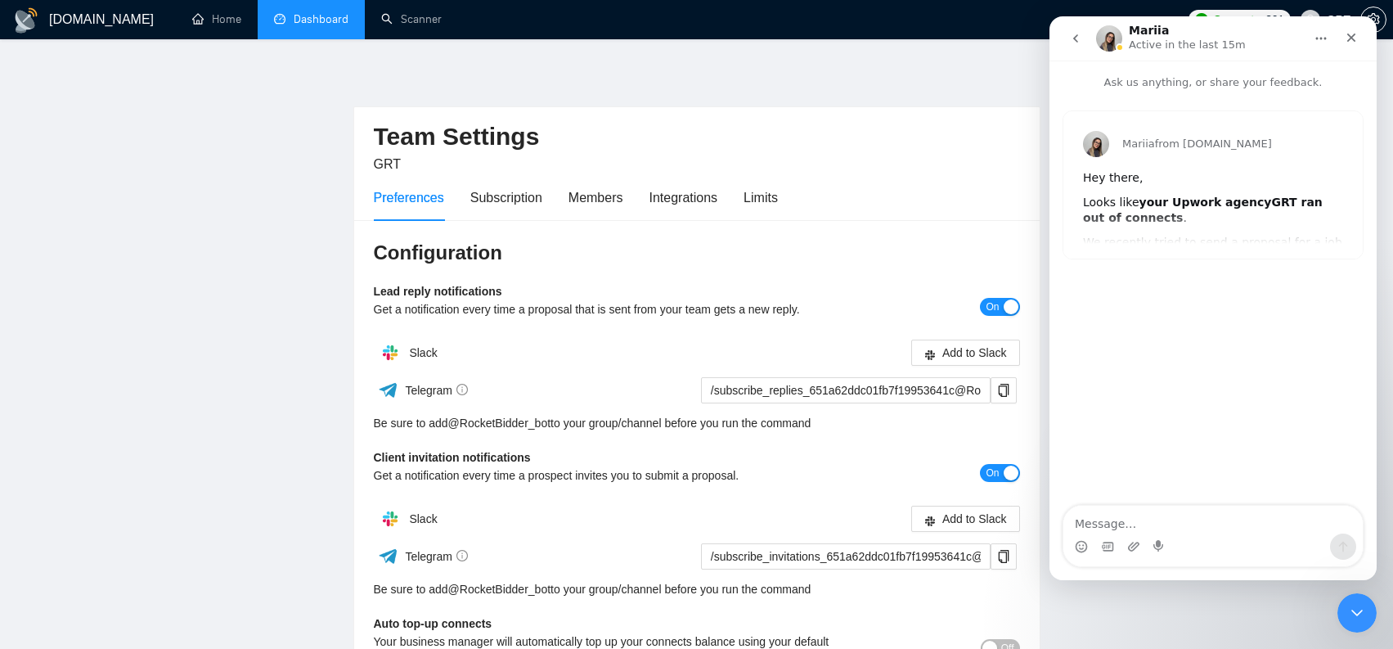
click at [1080, 44] on icon "go back" at bounding box center [1075, 38] width 13 height 13
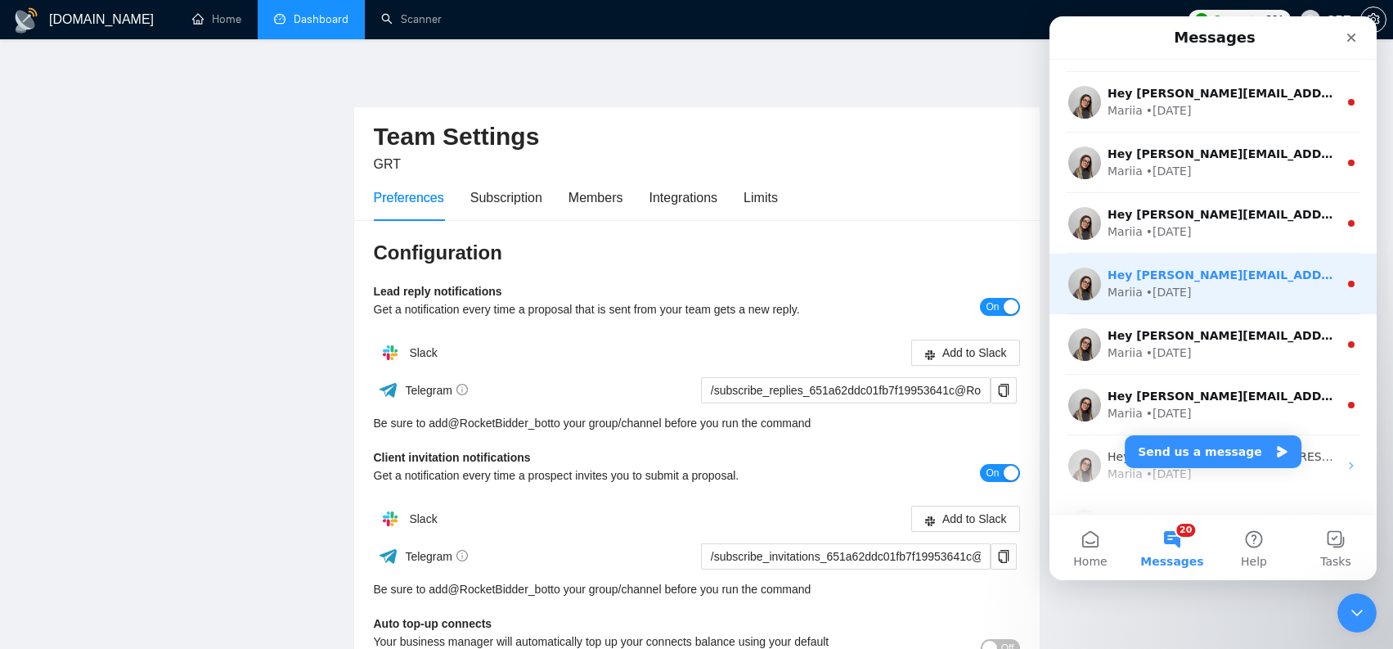
scroll to position [1564, 0]
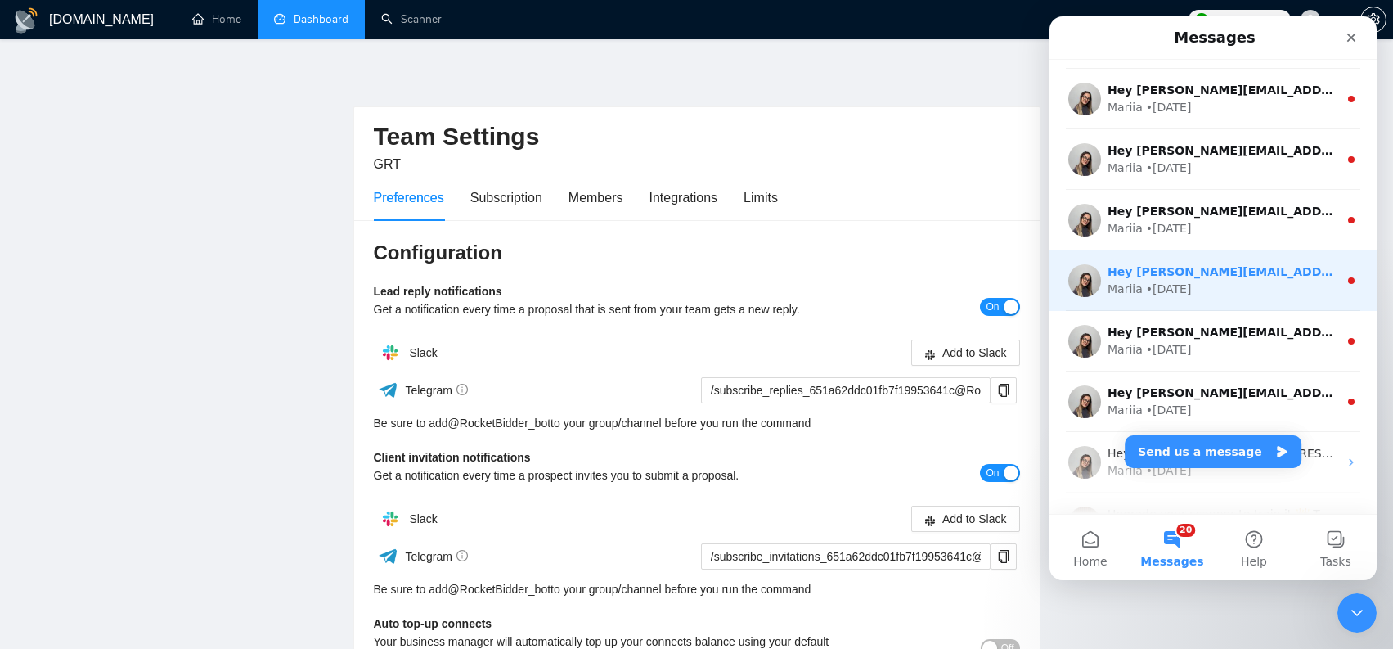
click at [1266, 302] on div "Hey stan.kuzn@gmail.com, Looks like your Upwork agency GRT ran out of connects.…" at bounding box center [1212, 280] width 327 height 61
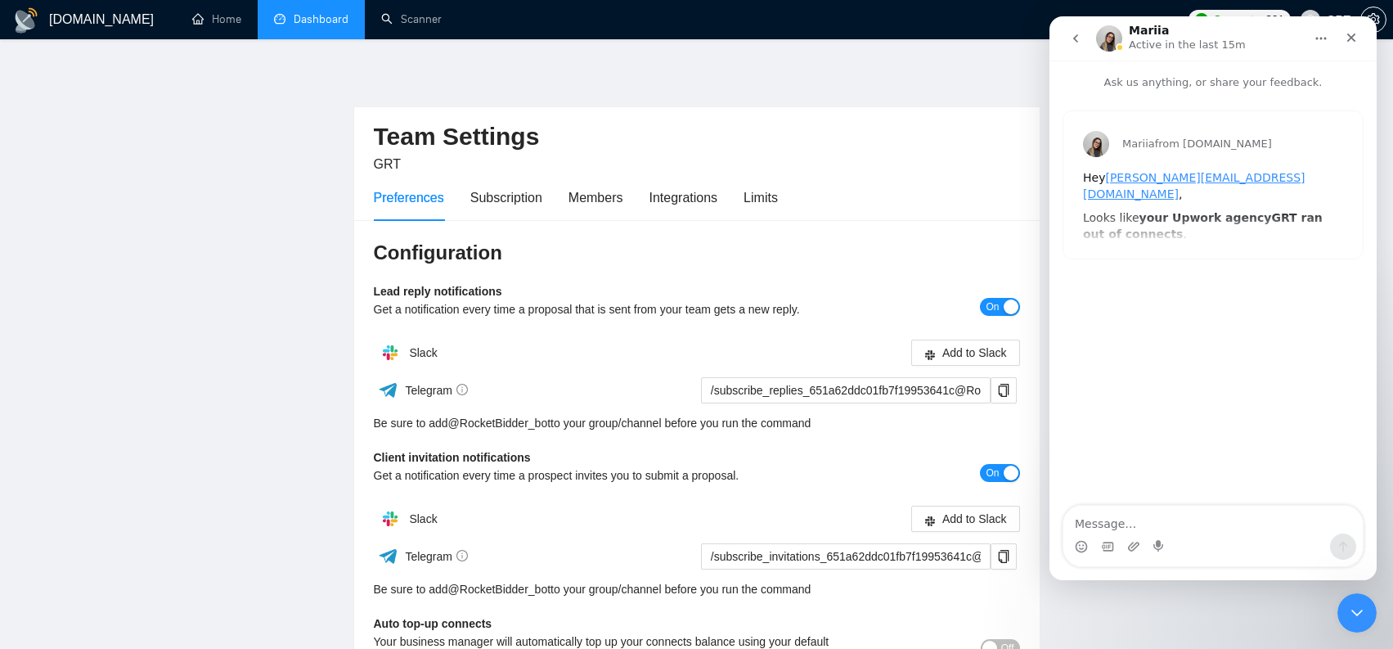
click at [1074, 44] on icon "go back" at bounding box center [1075, 38] width 13 height 13
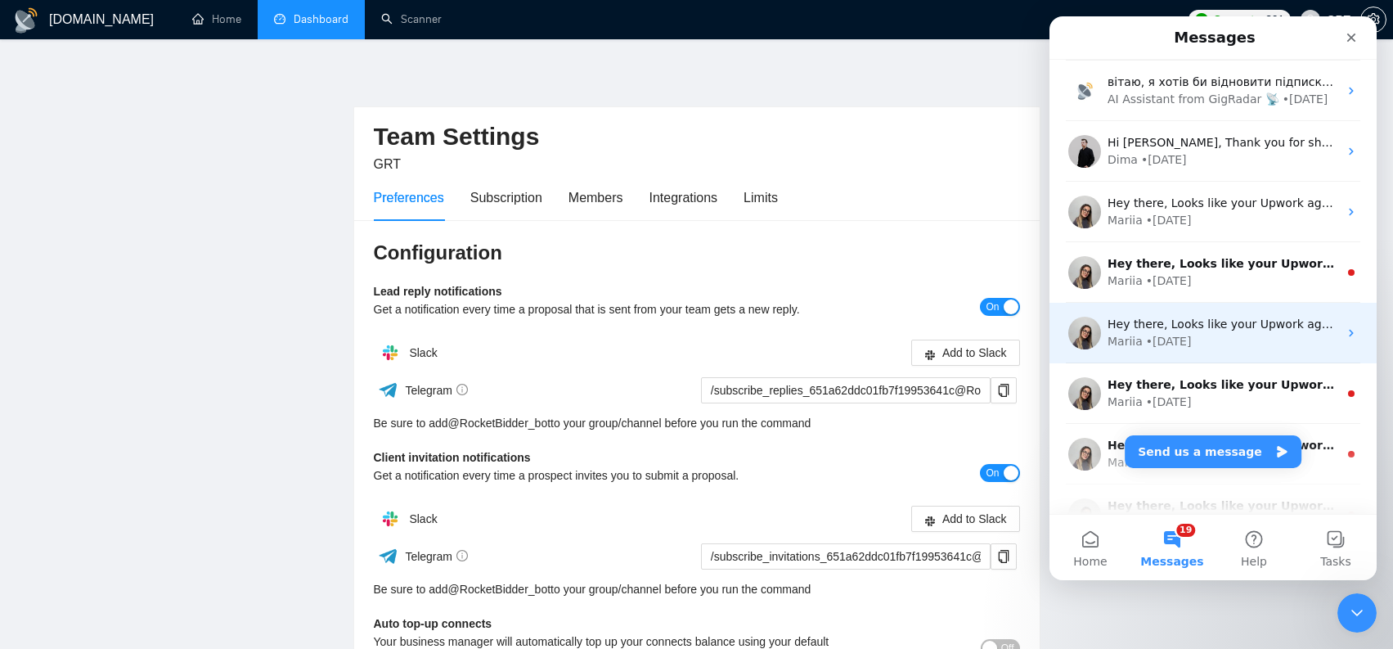
scroll to position [2363, 0]
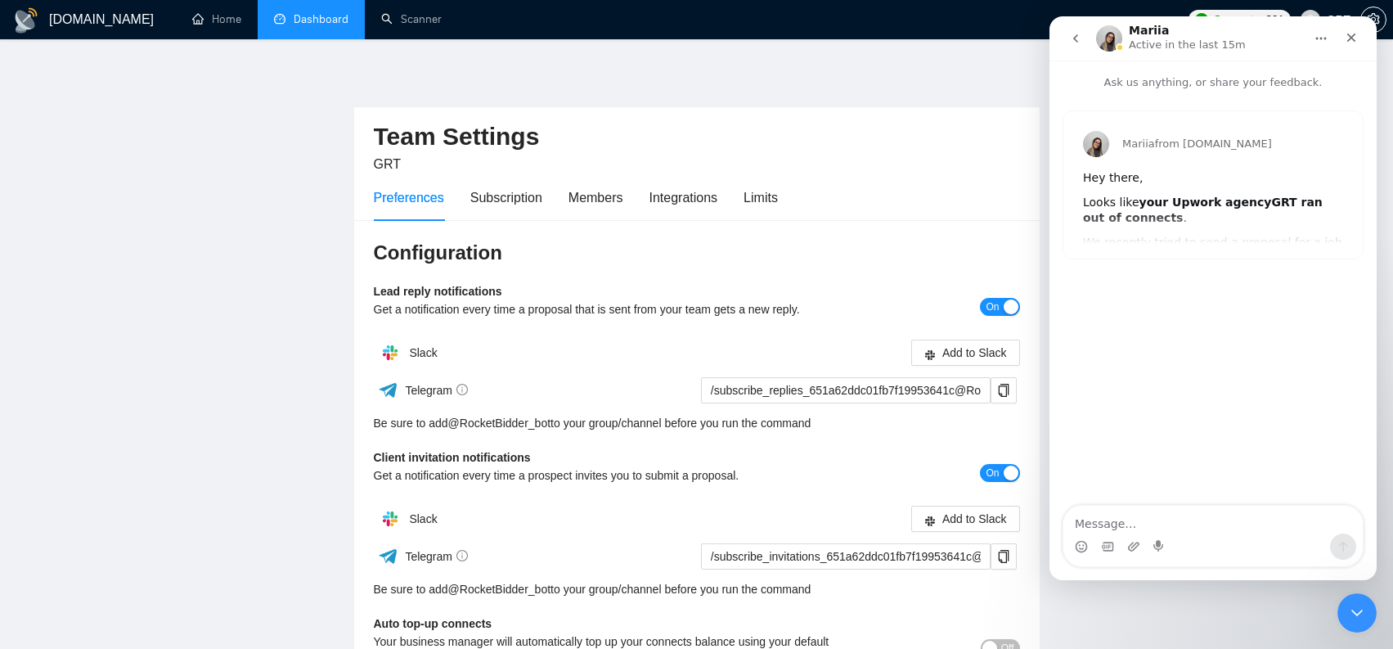
click at [1079, 43] on icon "go back" at bounding box center [1075, 38] width 13 height 13
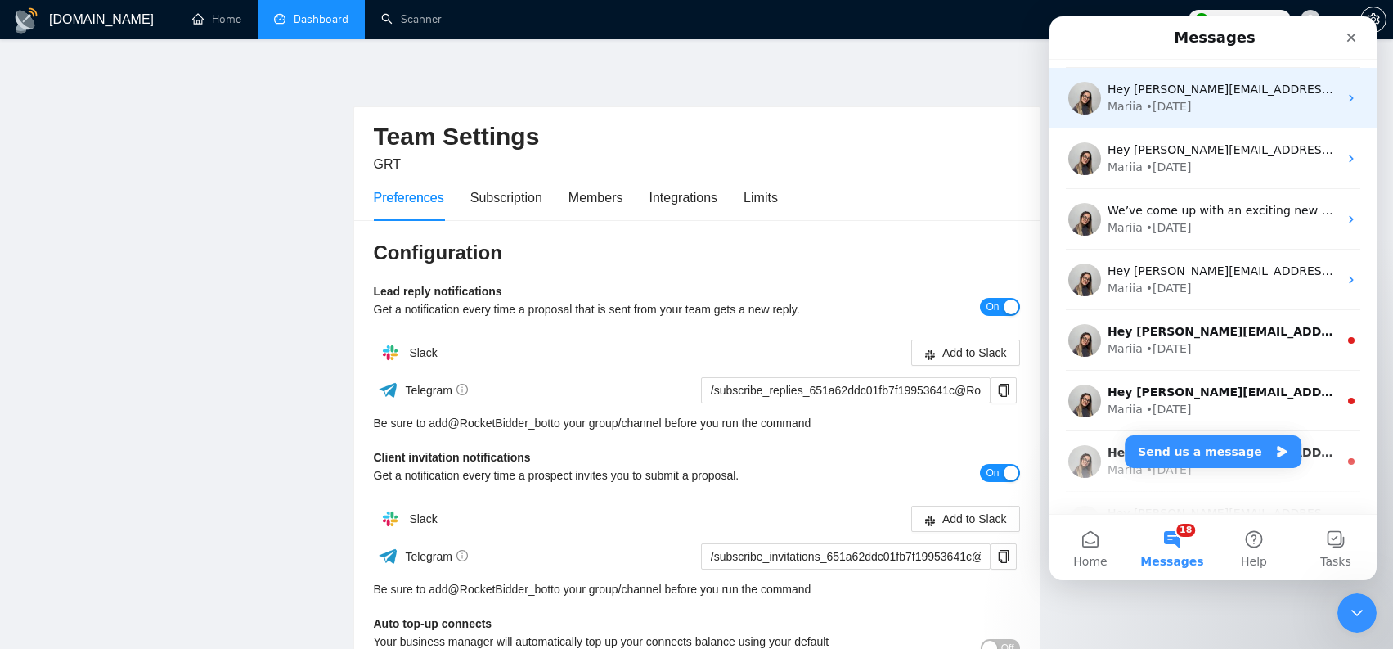
scroll to position [1629, 0]
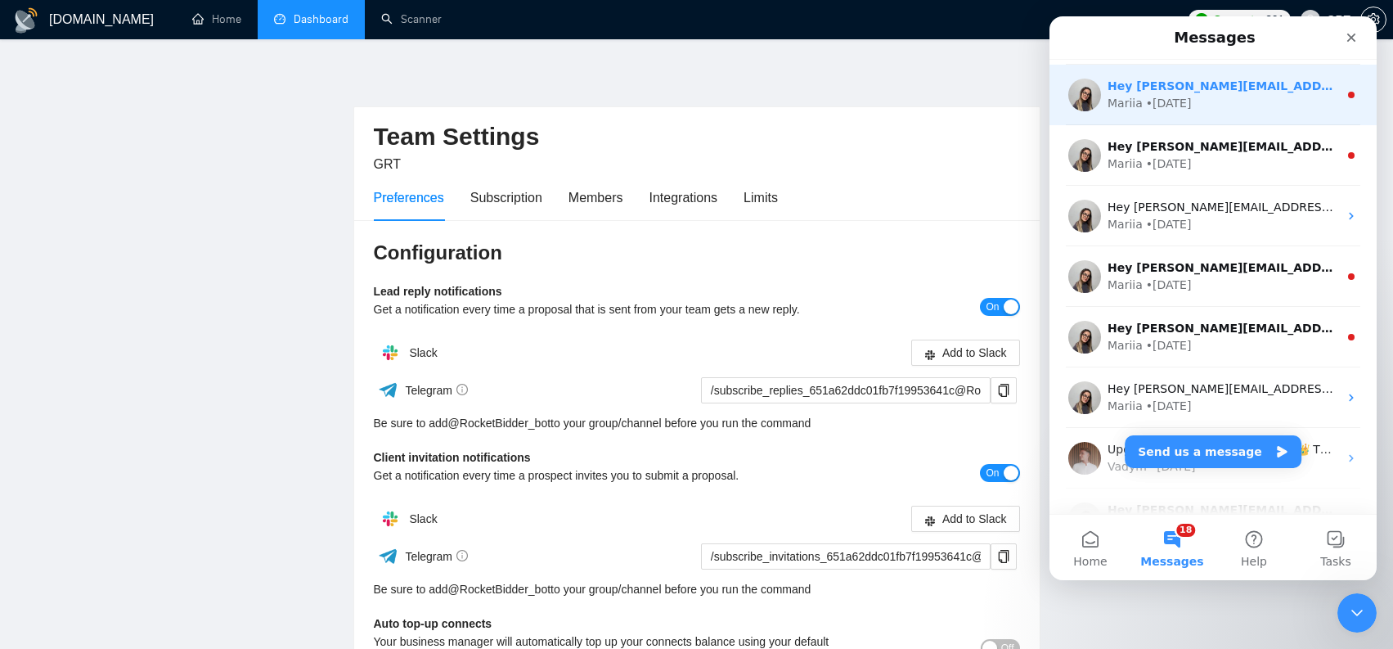
click at [1224, 113] on div "Hey stan.kuzn@gmail.com, Looks like your Upwork agency GRT ran out of connects.…" at bounding box center [1212, 95] width 327 height 61
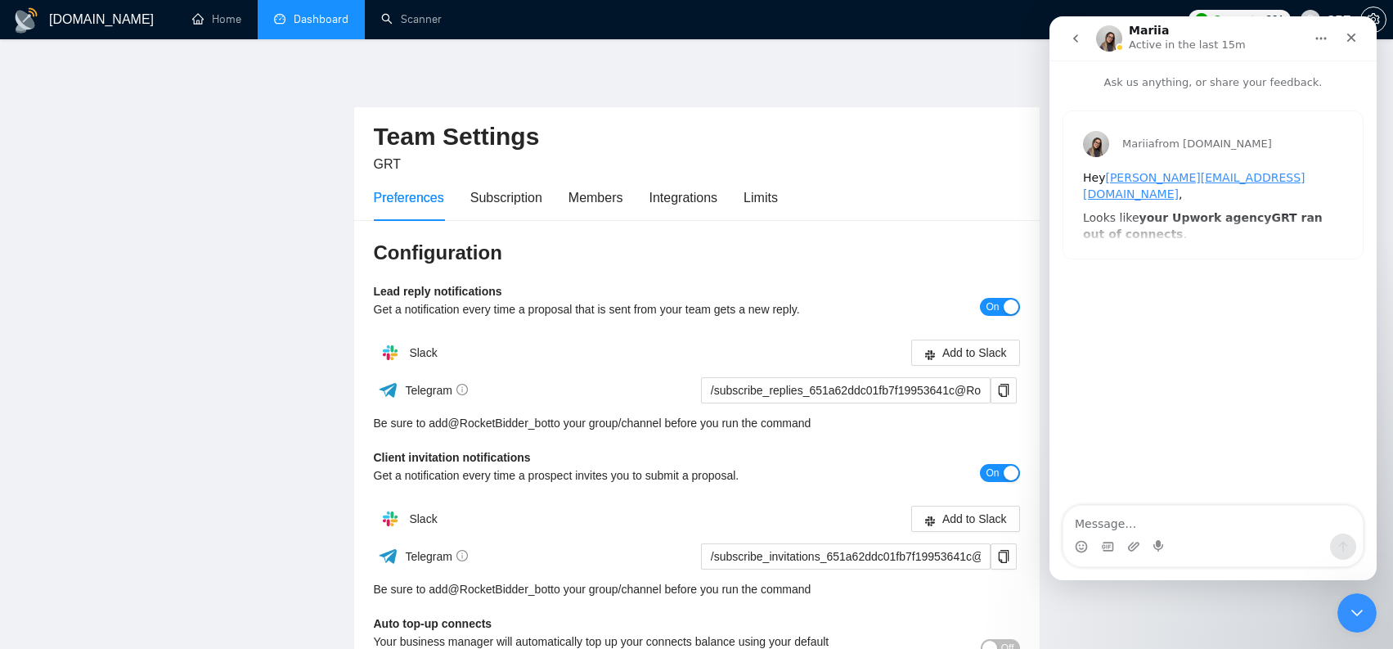
click at [1079, 44] on icon "go back" at bounding box center [1075, 38] width 13 height 13
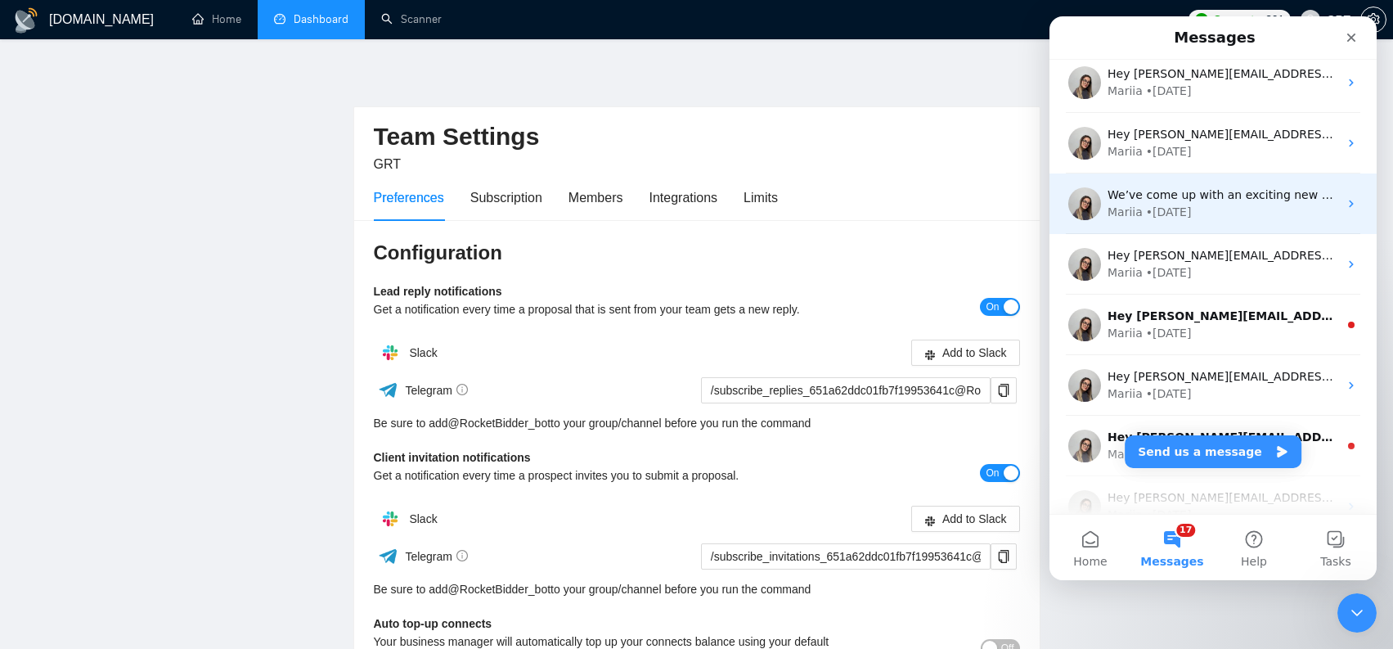
scroll to position [1342, 0]
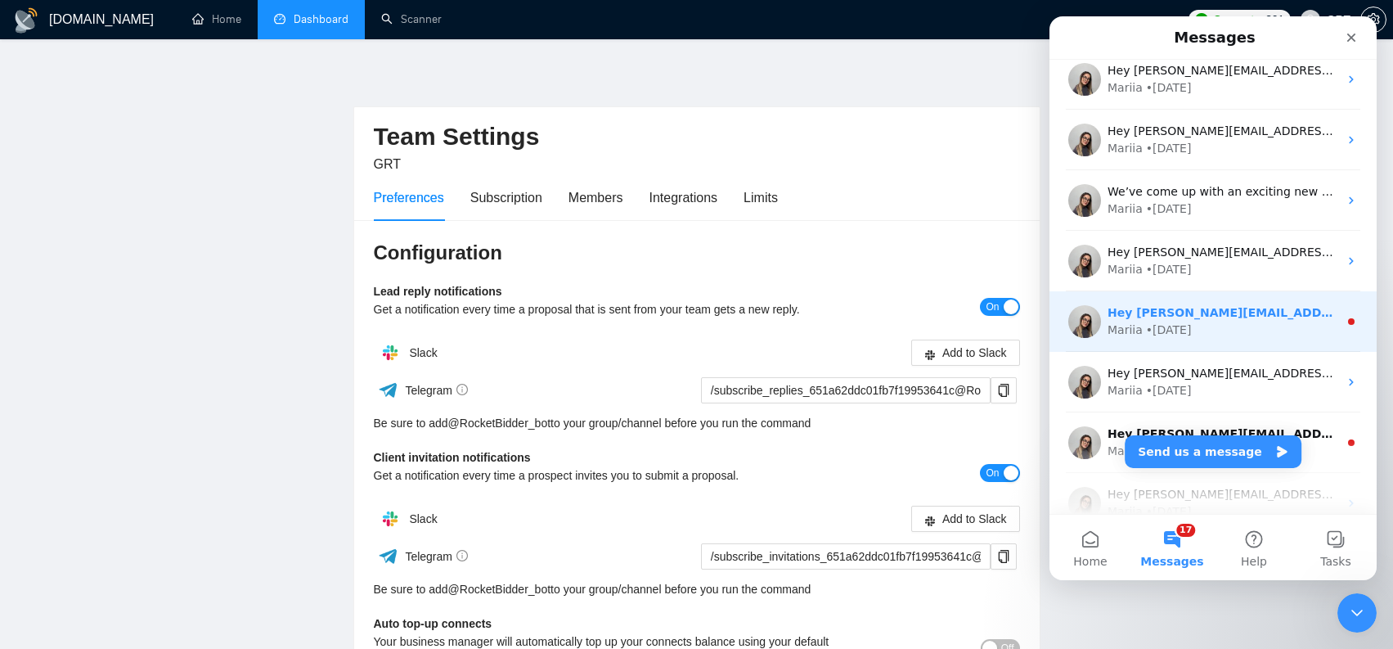
click at [1263, 322] on div "Mariia • 16w ago" at bounding box center [1222, 329] width 231 height 17
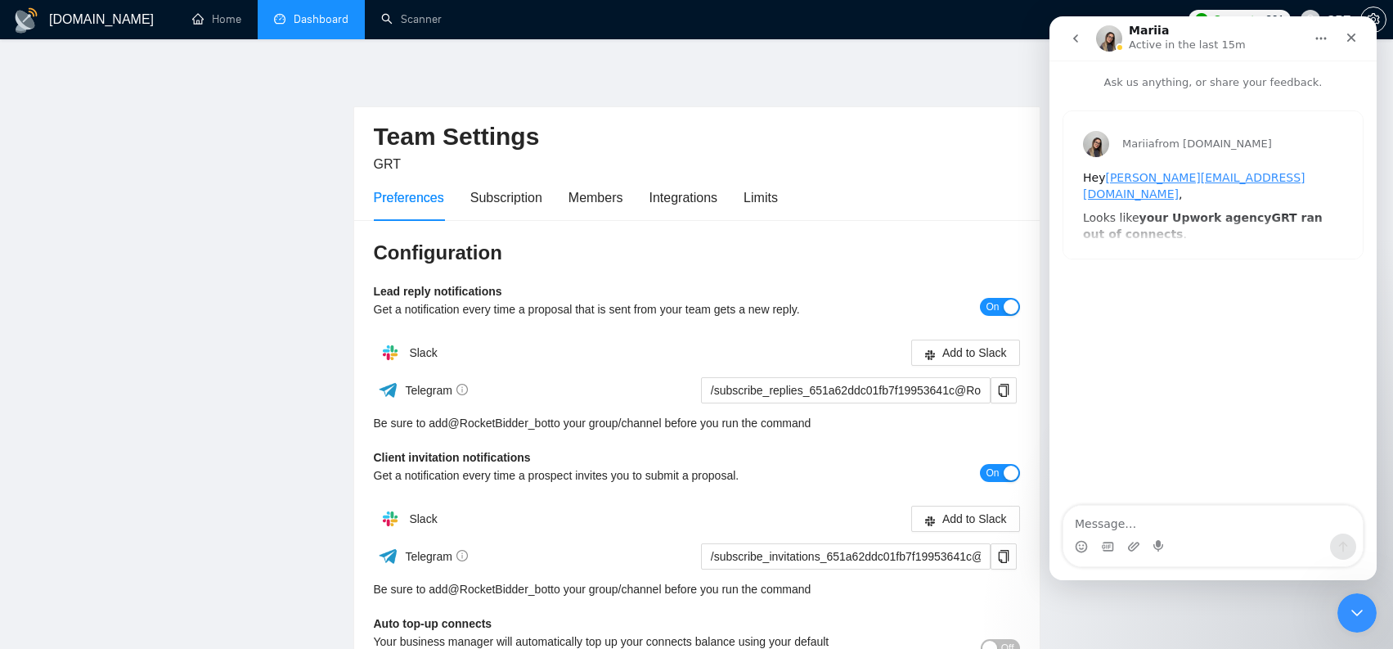
click at [1089, 45] on button "go back" at bounding box center [1075, 38] width 31 height 31
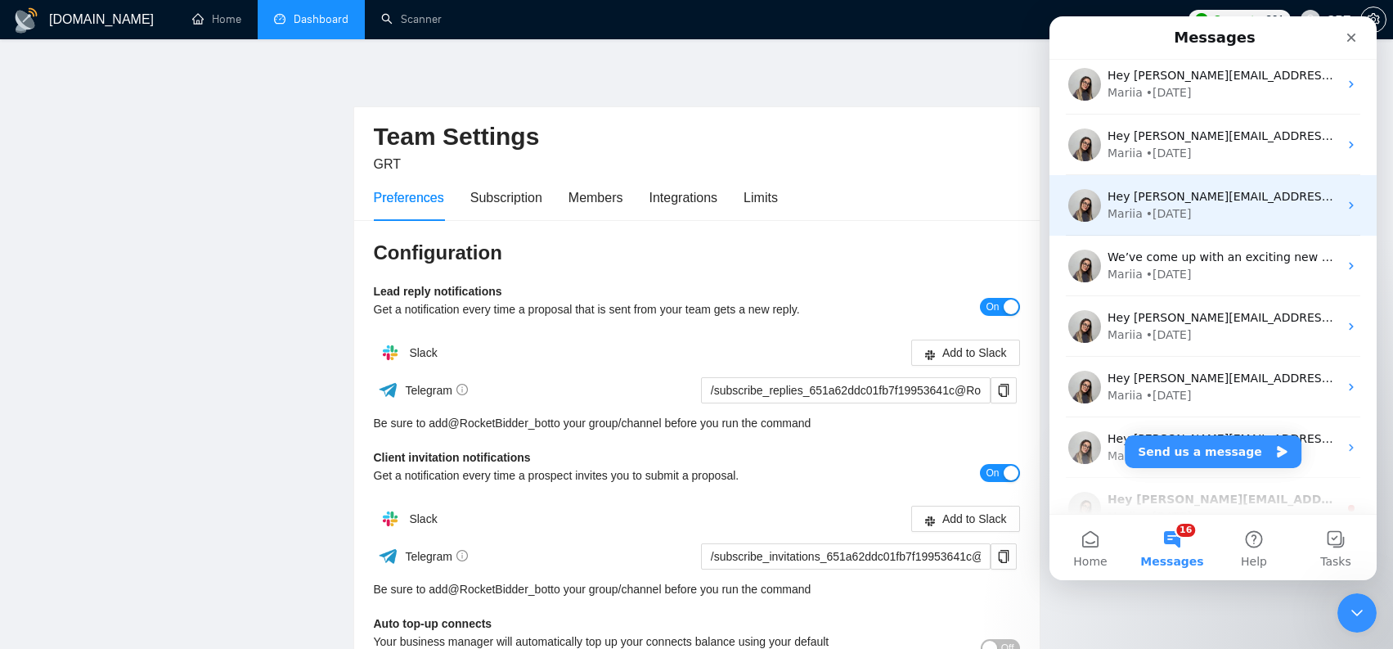
scroll to position [1600, 0]
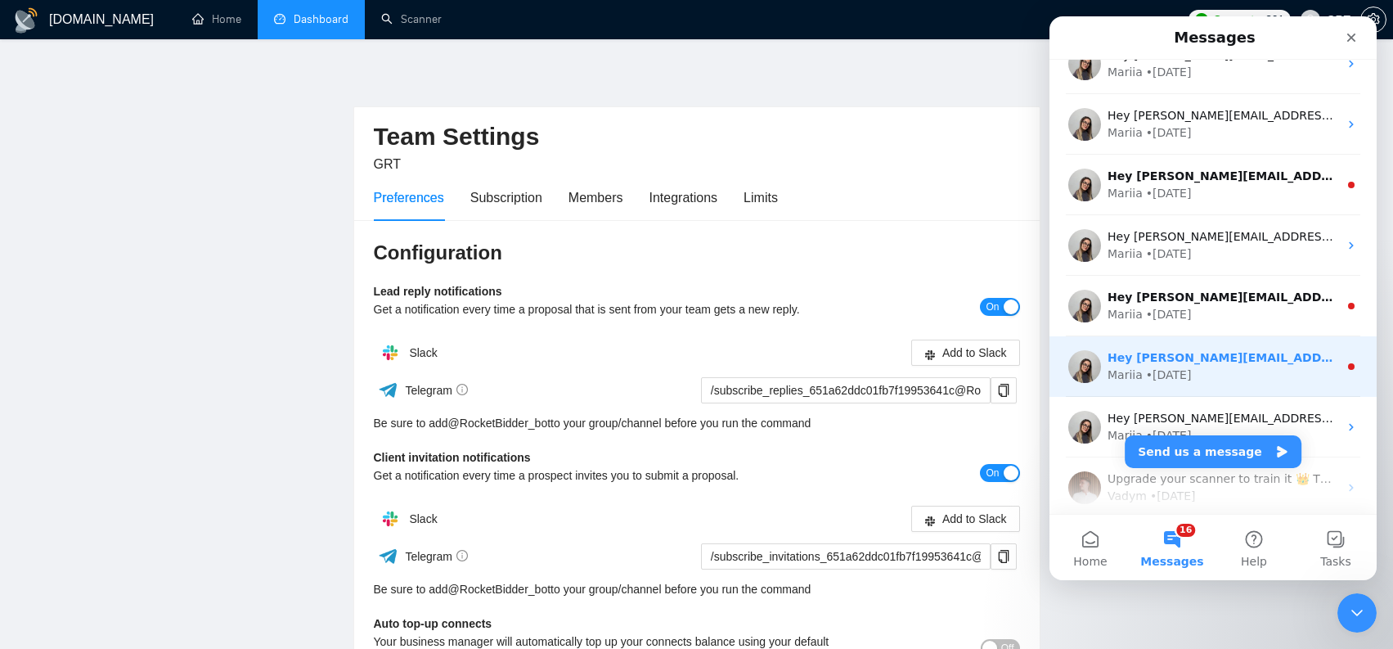
click at [1265, 336] on div "Hey stan.kuzn@gmail.com, Looks like your Upwork agency GRT ran out of connects.…" at bounding box center [1212, 366] width 327 height 61
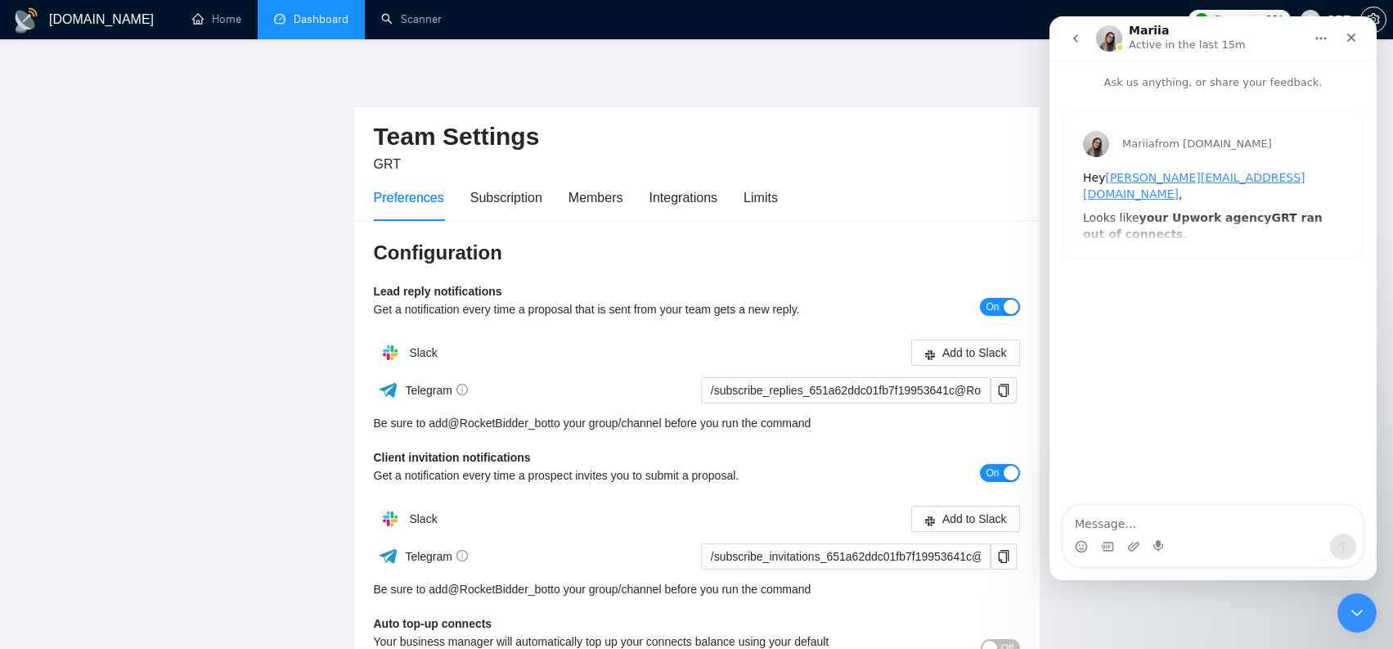
click at [1074, 49] on button "go back" at bounding box center [1075, 38] width 31 height 31
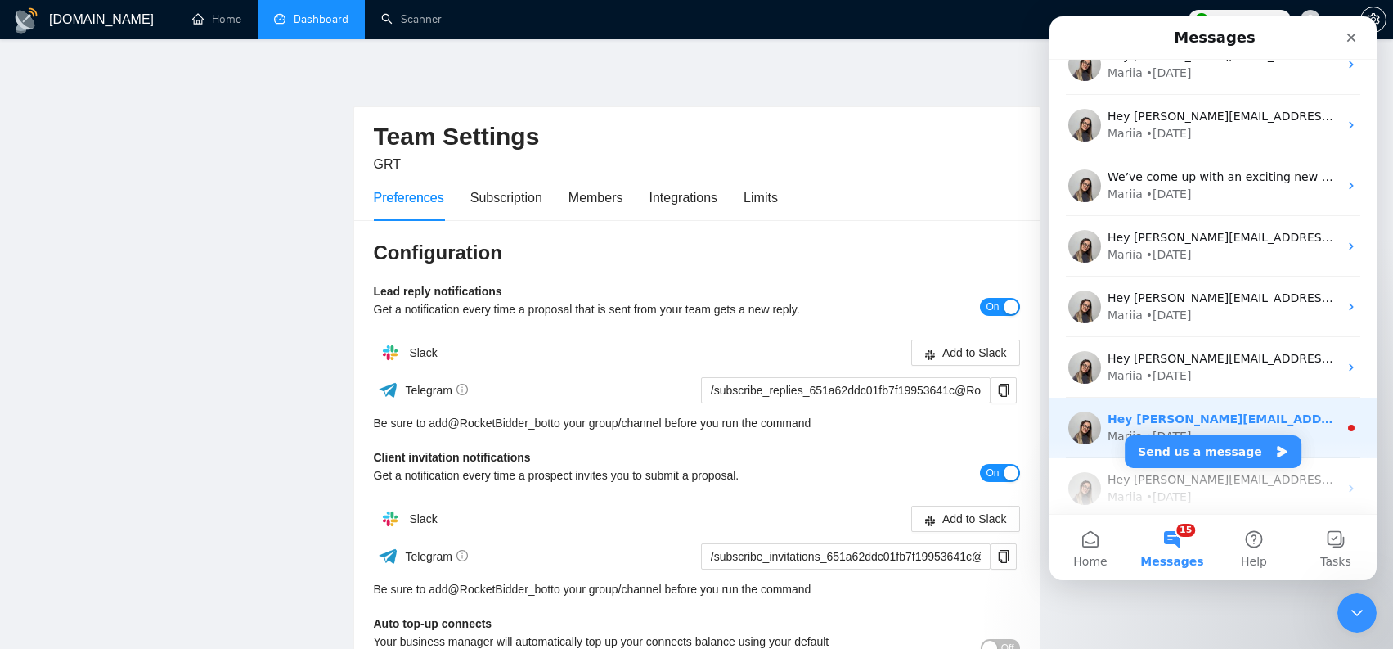
scroll to position [1434, 0]
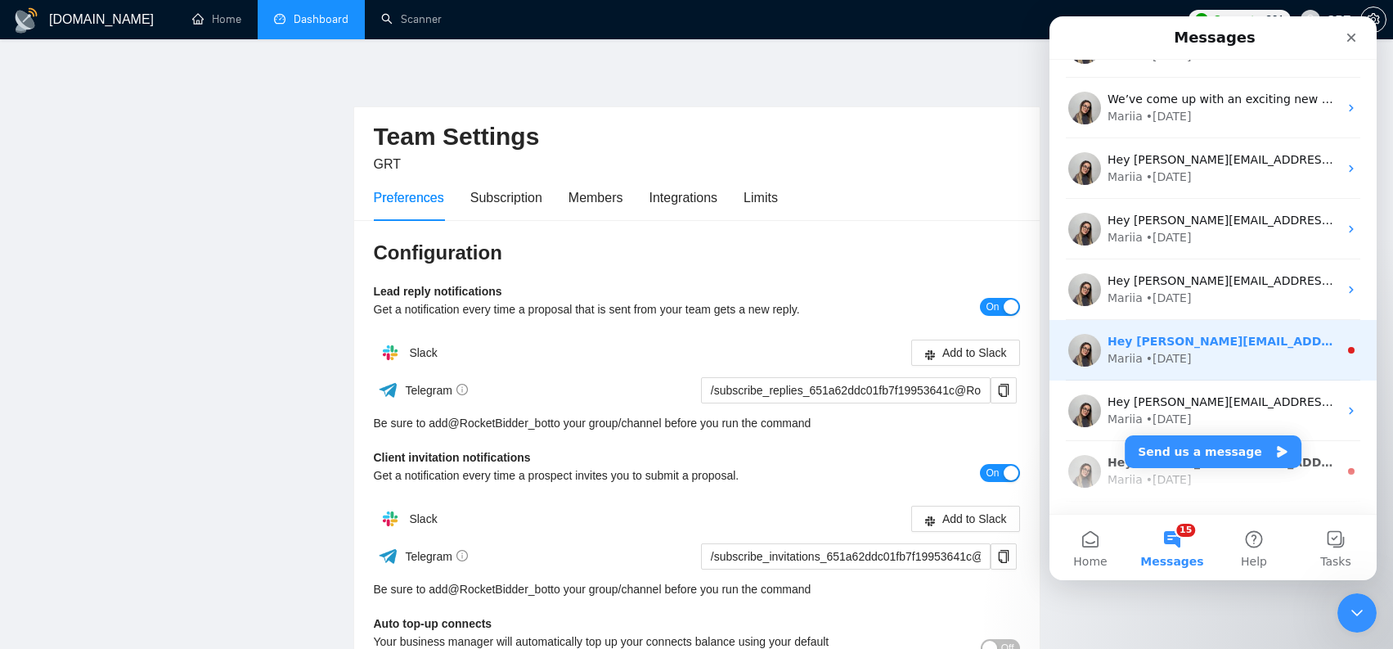
click at [1280, 332] on div "Hey stan.kuzn@gmail.com, Looks like your Upwork agency GRT ran out of connects.…" at bounding box center [1212, 350] width 327 height 61
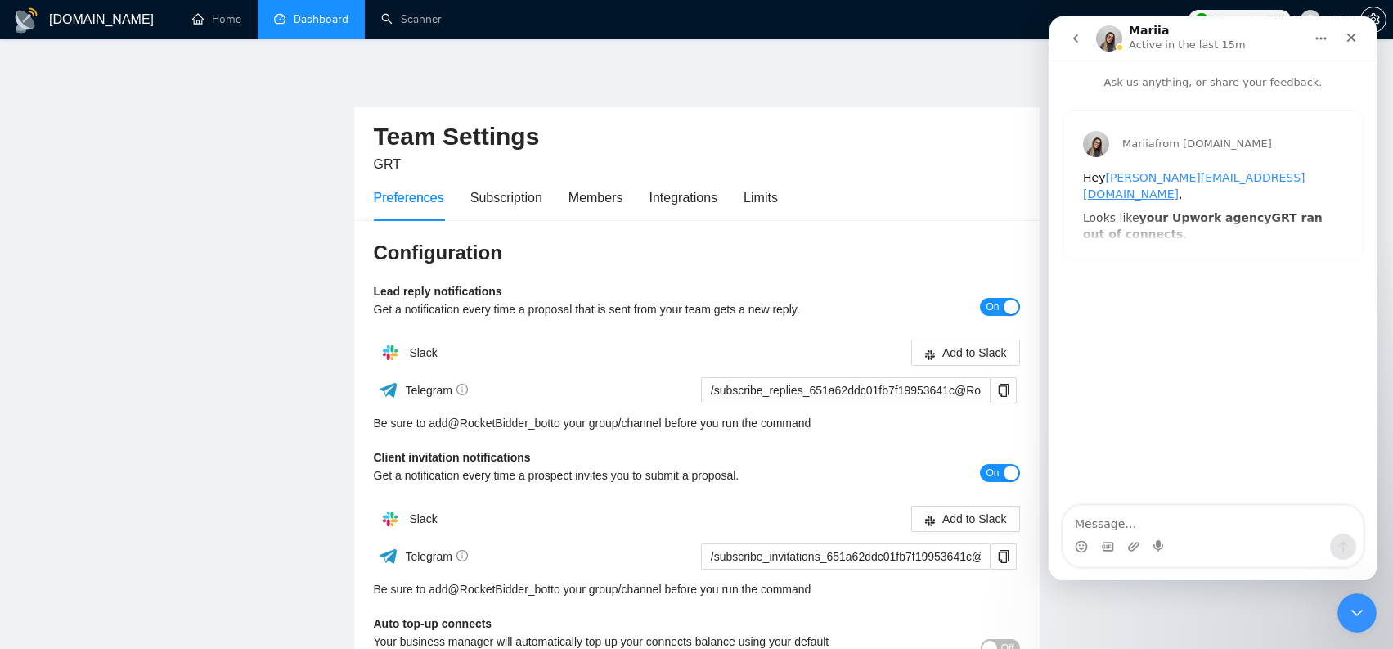
click at [1082, 49] on button "go back" at bounding box center [1075, 38] width 31 height 31
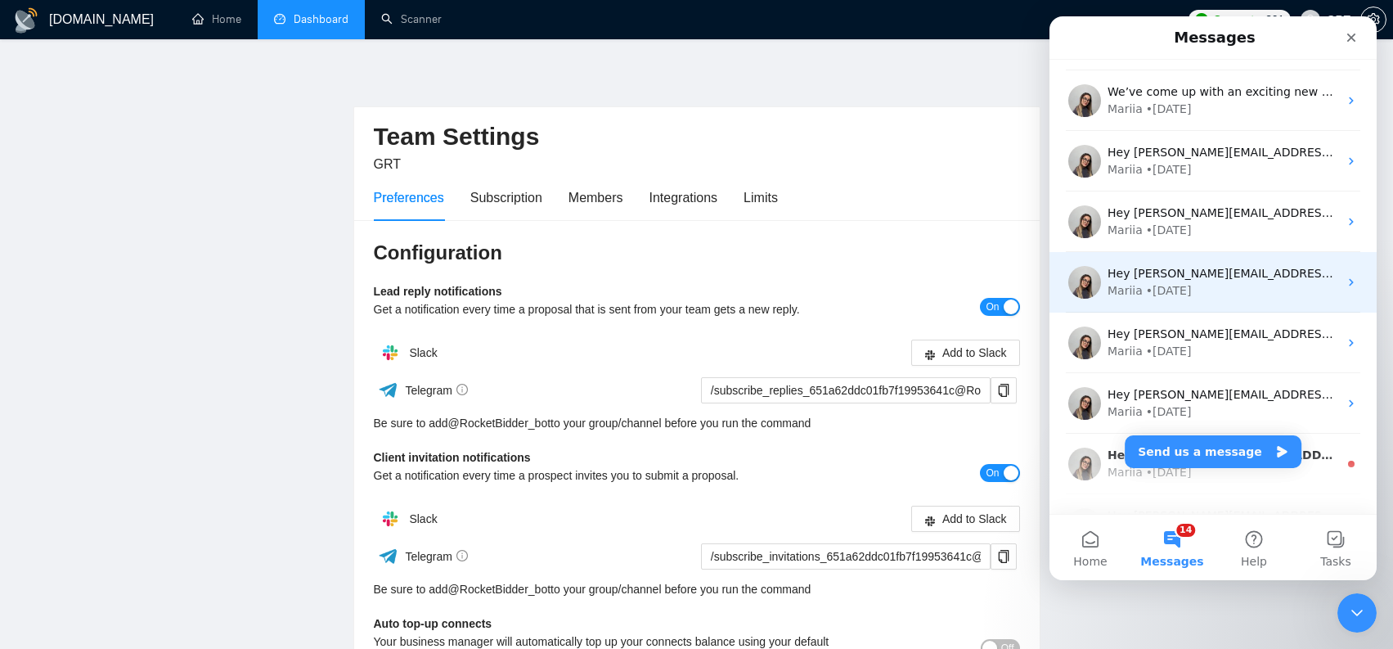
scroll to position [1539, 0]
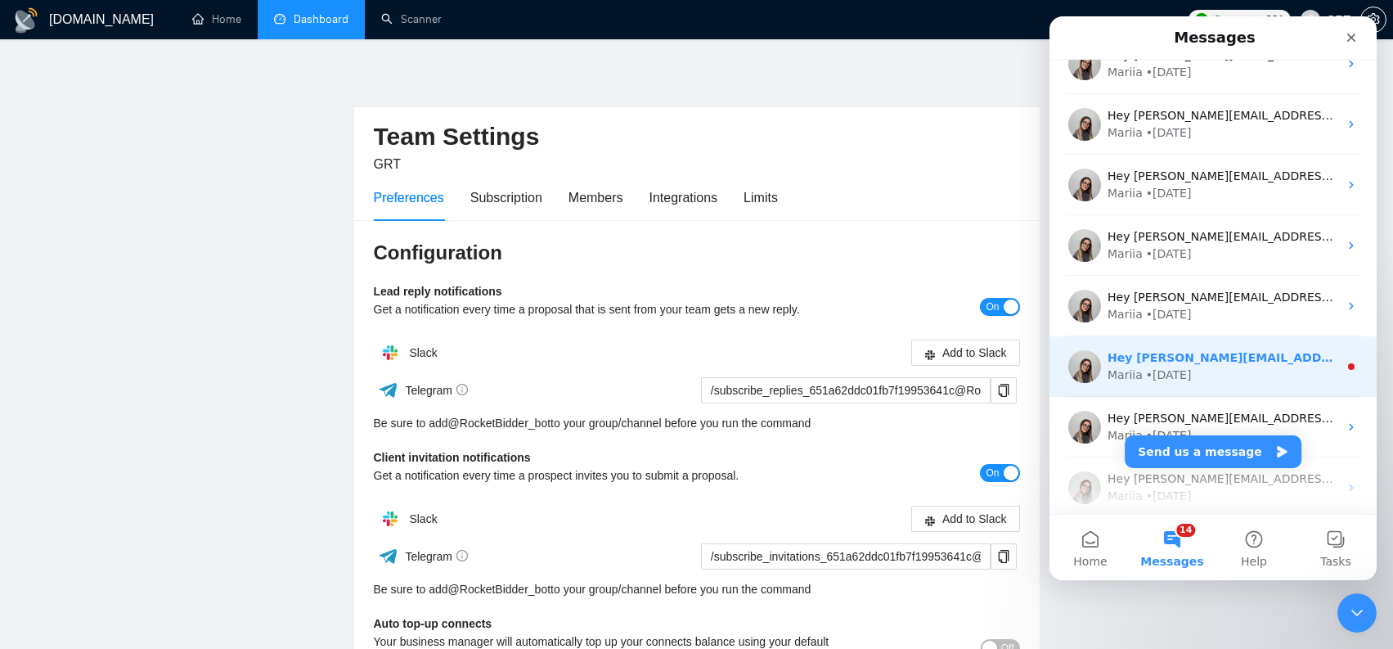
click at [1224, 379] on div "Mariia • 19w ago" at bounding box center [1222, 374] width 231 height 17
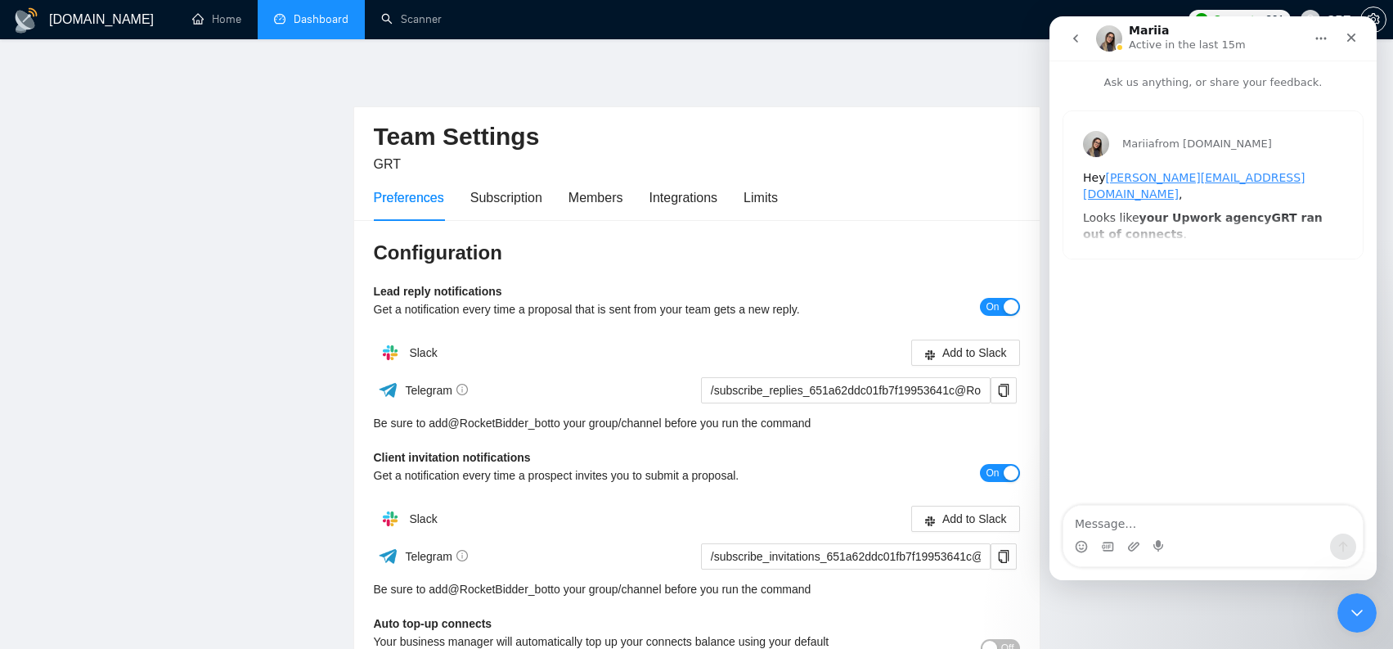
click at [1077, 47] on button "go back" at bounding box center [1075, 38] width 31 height 31
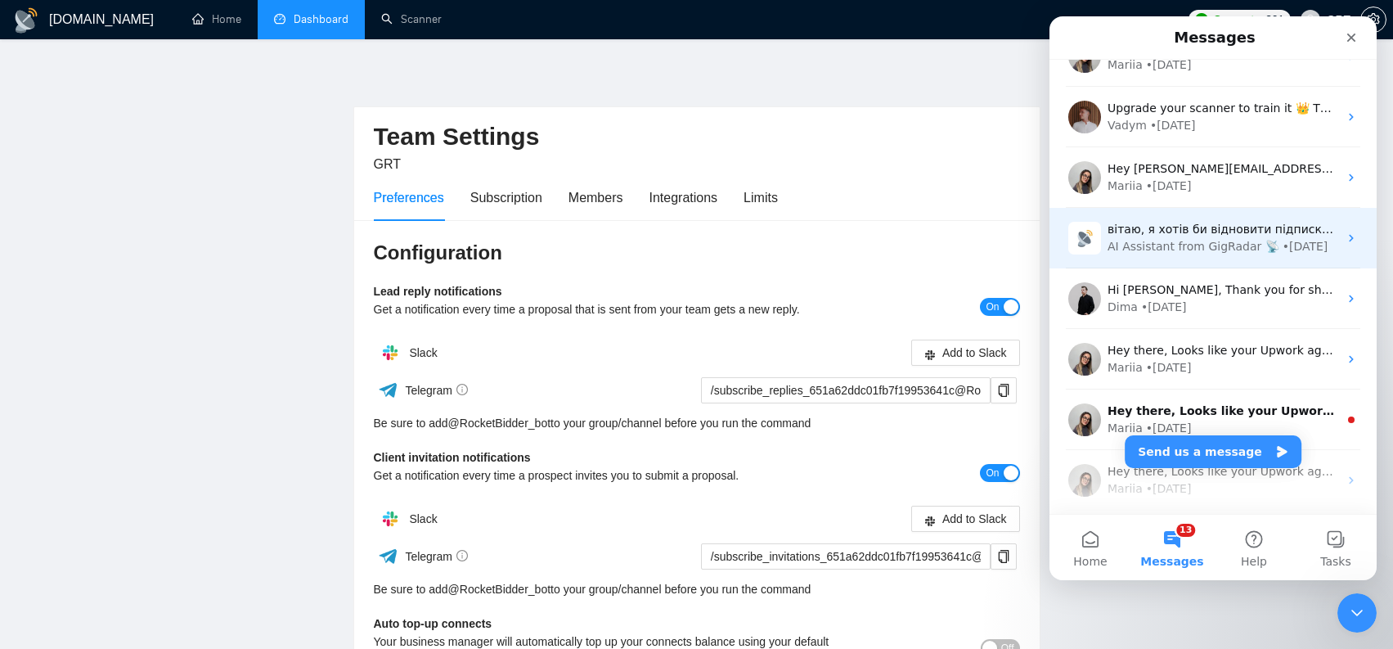
scroll to position [2343, 0]
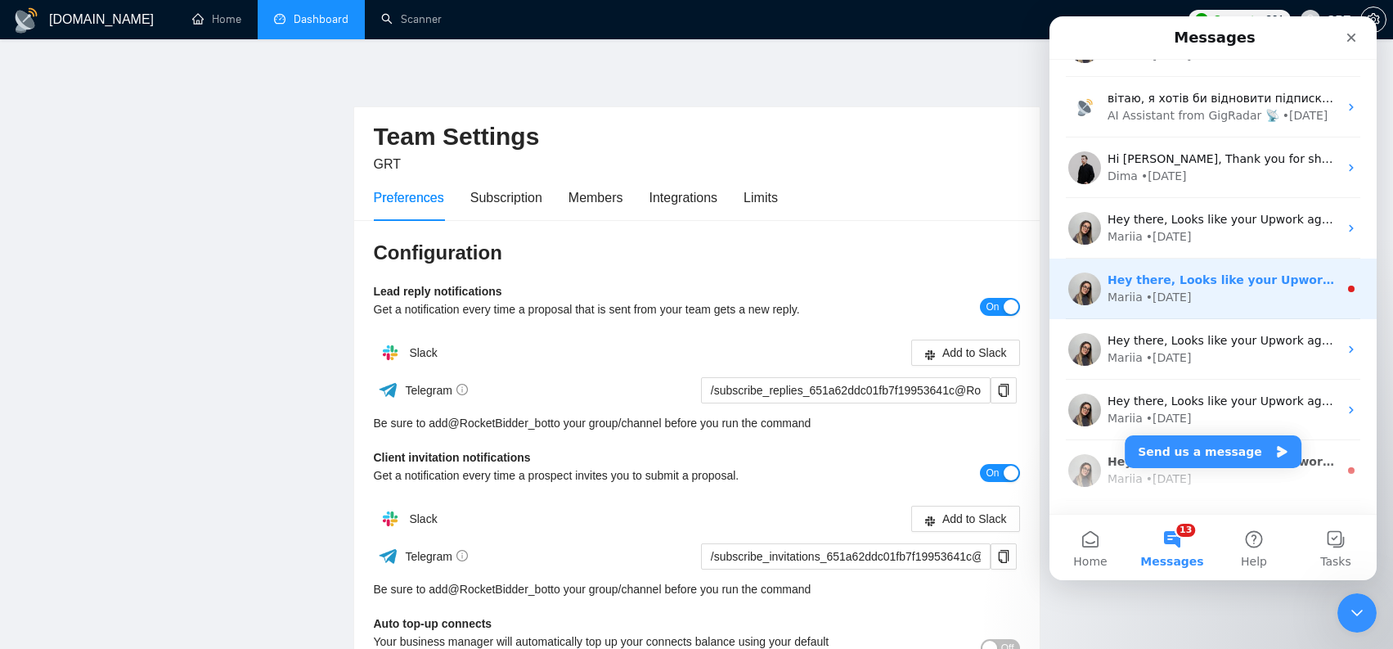
click at [1286, 312] on div "Hey there, Looks like your Upwork agency GRT ran out of connects. We recently t…" at bounding box center [1212, 288] width 327 height 61
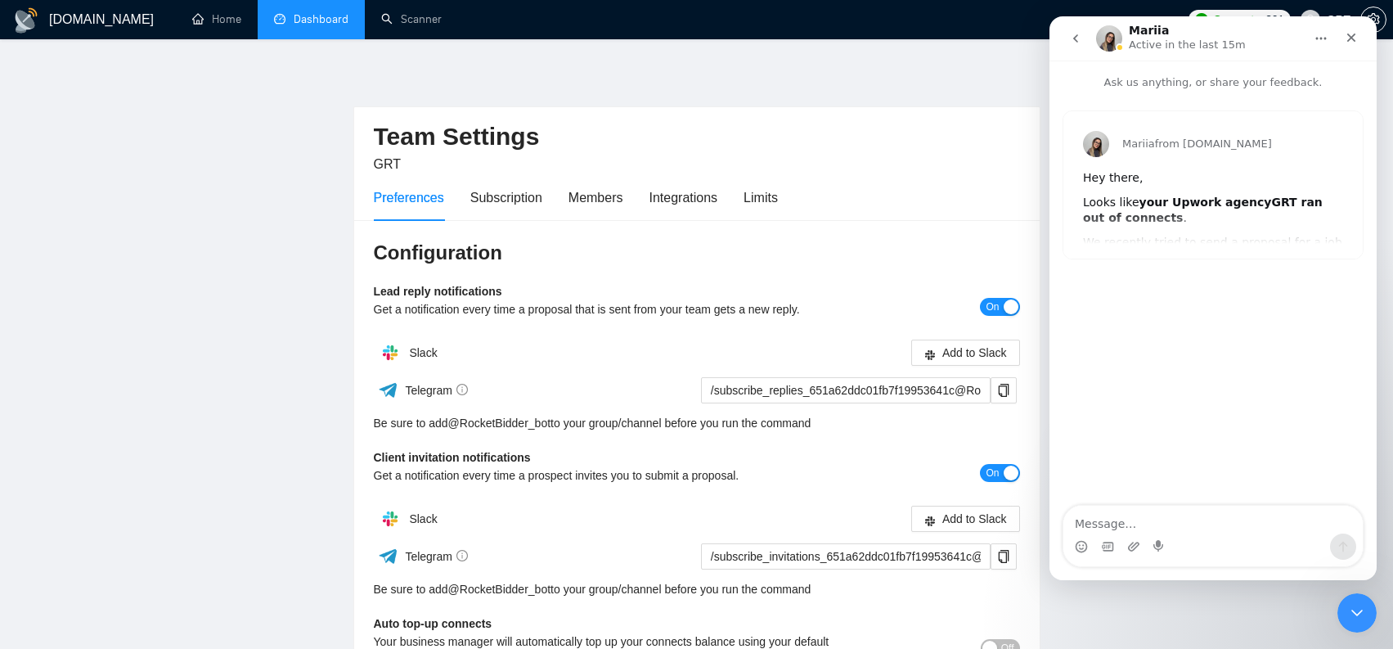
click at [1080, 51] on button "go back" at bounding box center [1075, 38] width 31 height 31
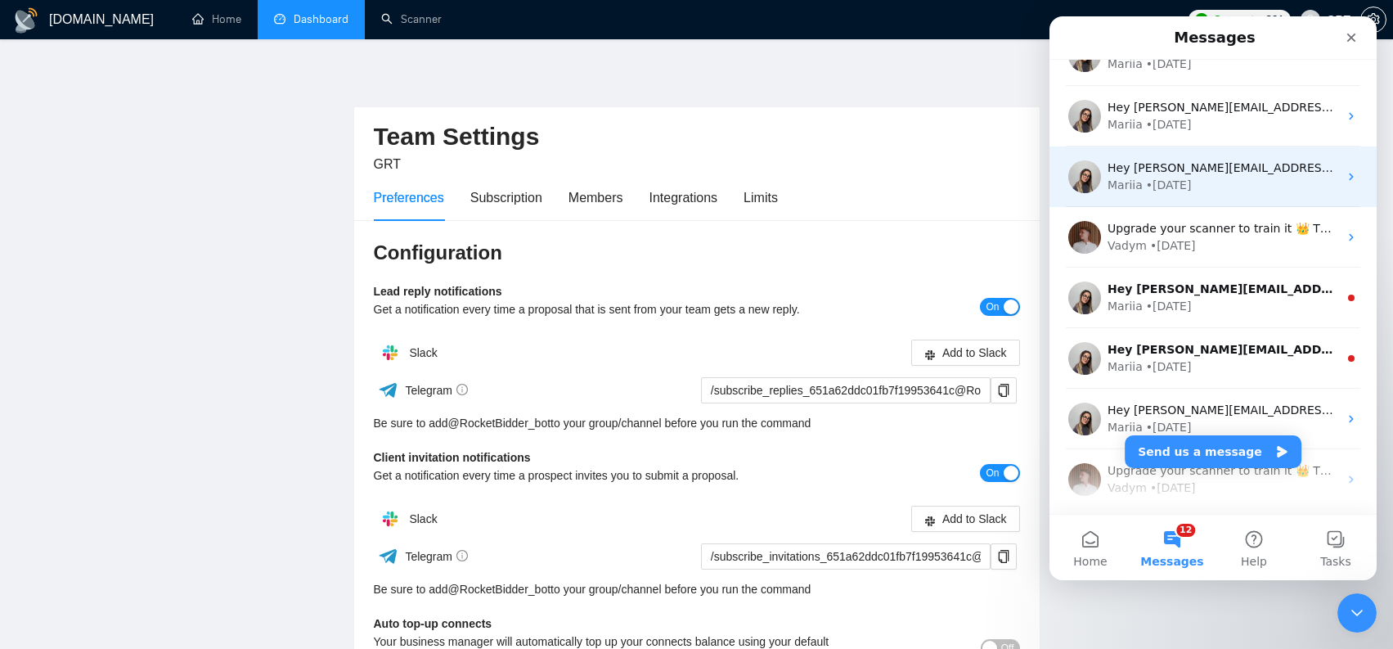
scroll to position [1853, 0]
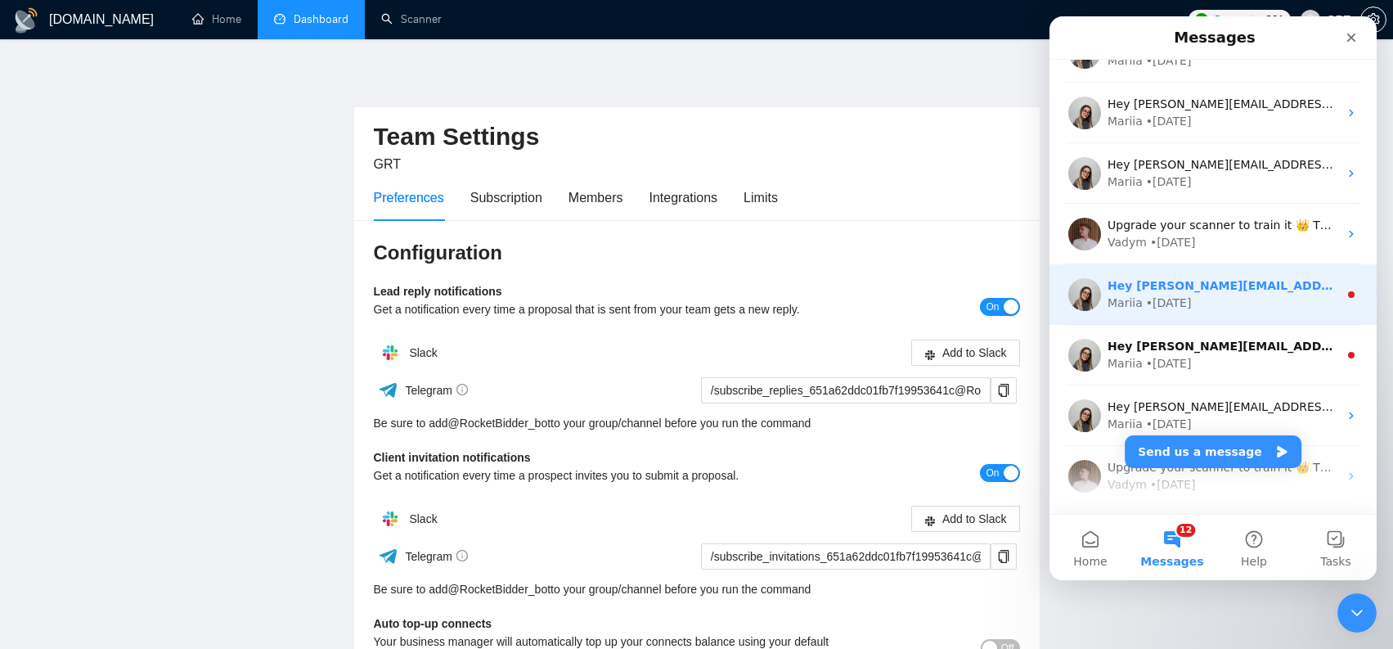
click at [1271, 302] on div "Mariia • 24w ago" at bounding box center [1222, 302] width 231 height 17
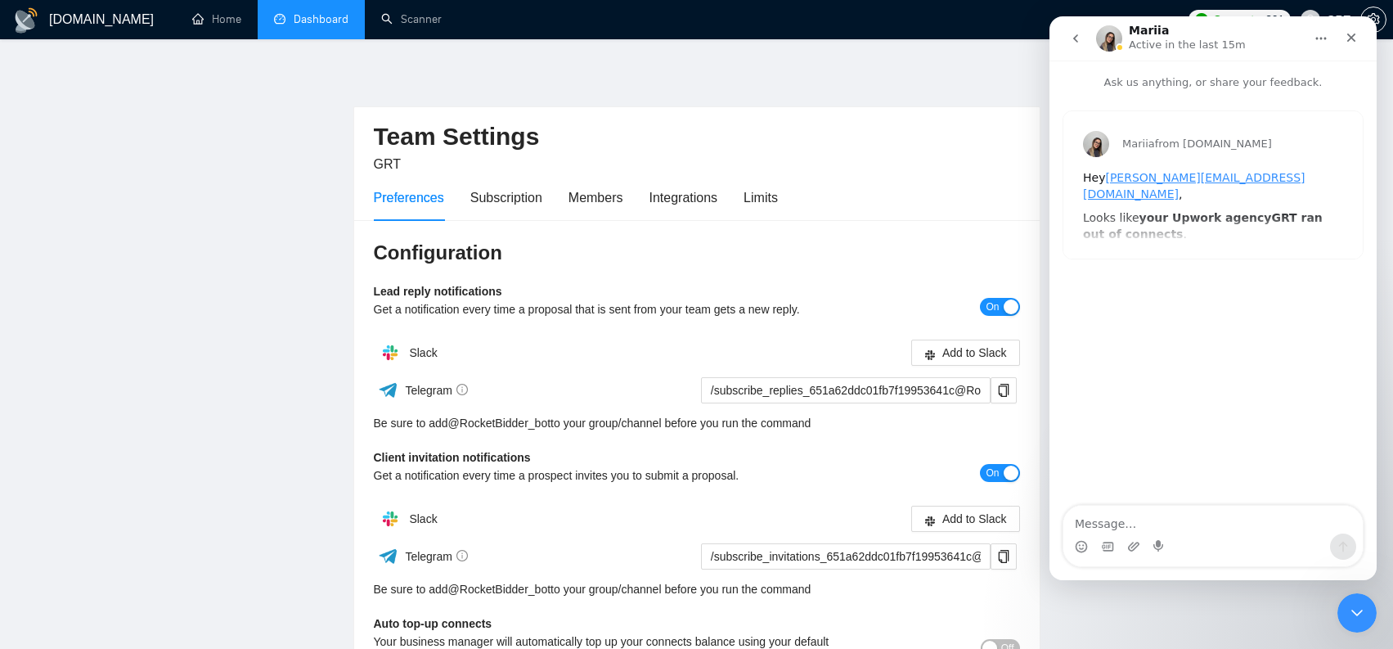
click at [1084, 55] on nav "Mariia Active in the last 15m" at bounding box center [1212, 38] width 327 height 44
click at [1083, 47] on button "go back" at bounding box center [1075, 38] width 31 height 31
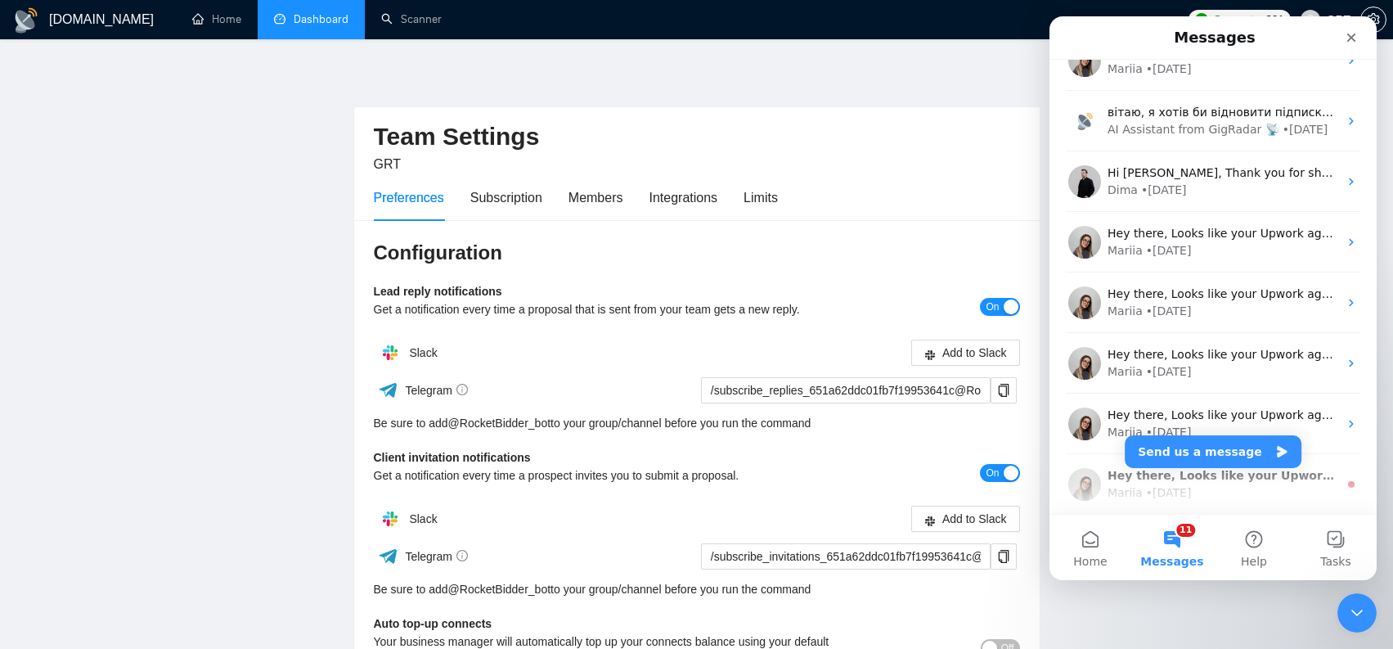
scroll to position [2565, 0]
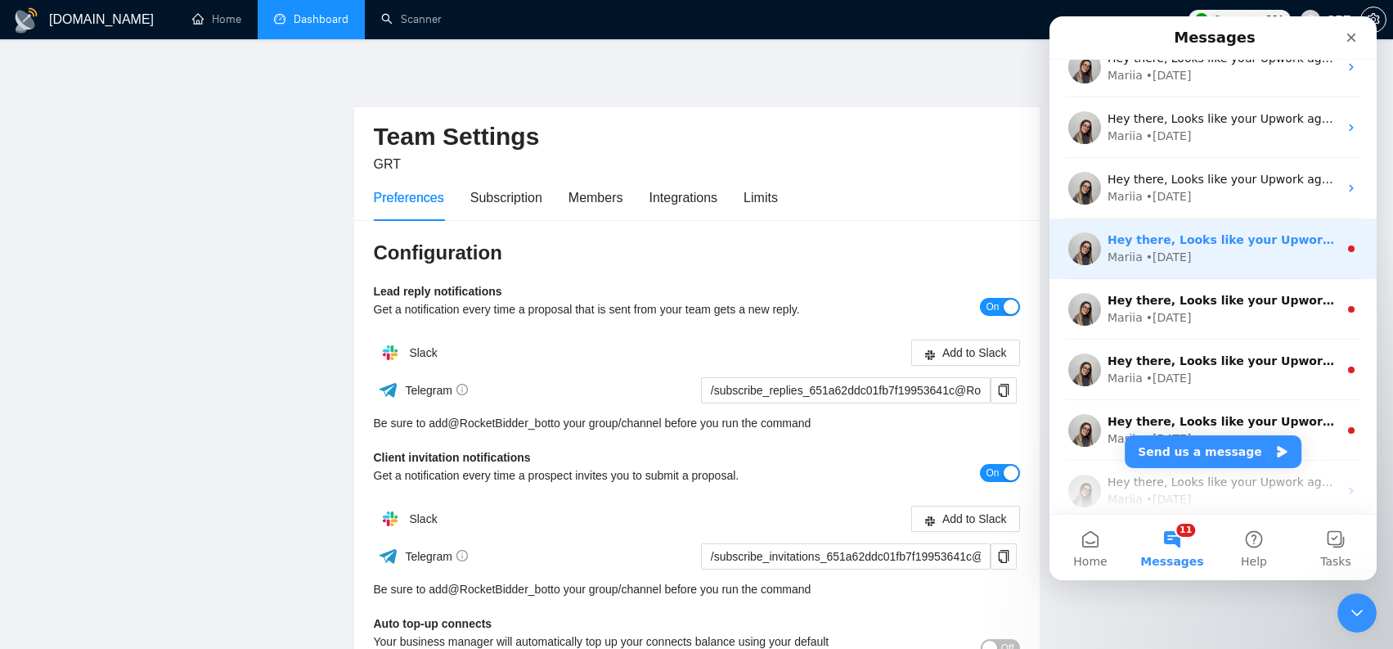
click at [1278, 255] on div "Mariia • 76w ago" at bounding box center [1222, 257] width 231 height 17
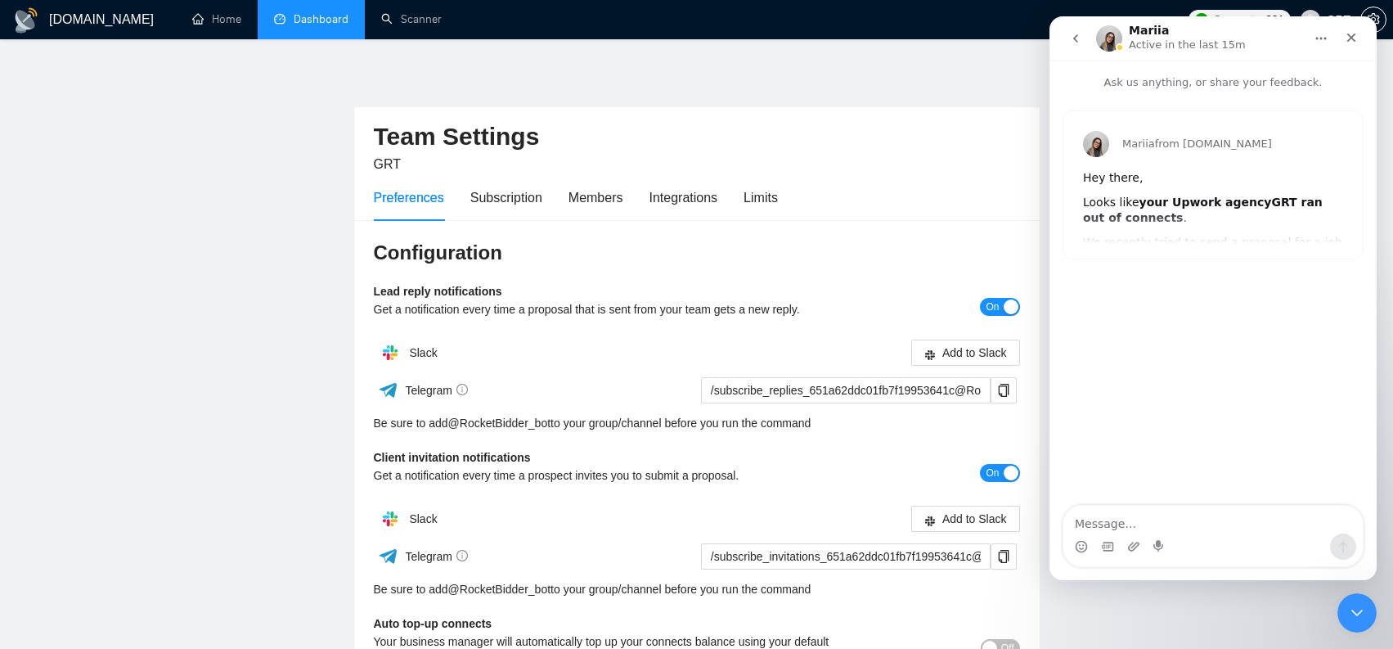
click at [1083, 39] on button "go back" at bounding box center [1075, 38] width 31 height 31
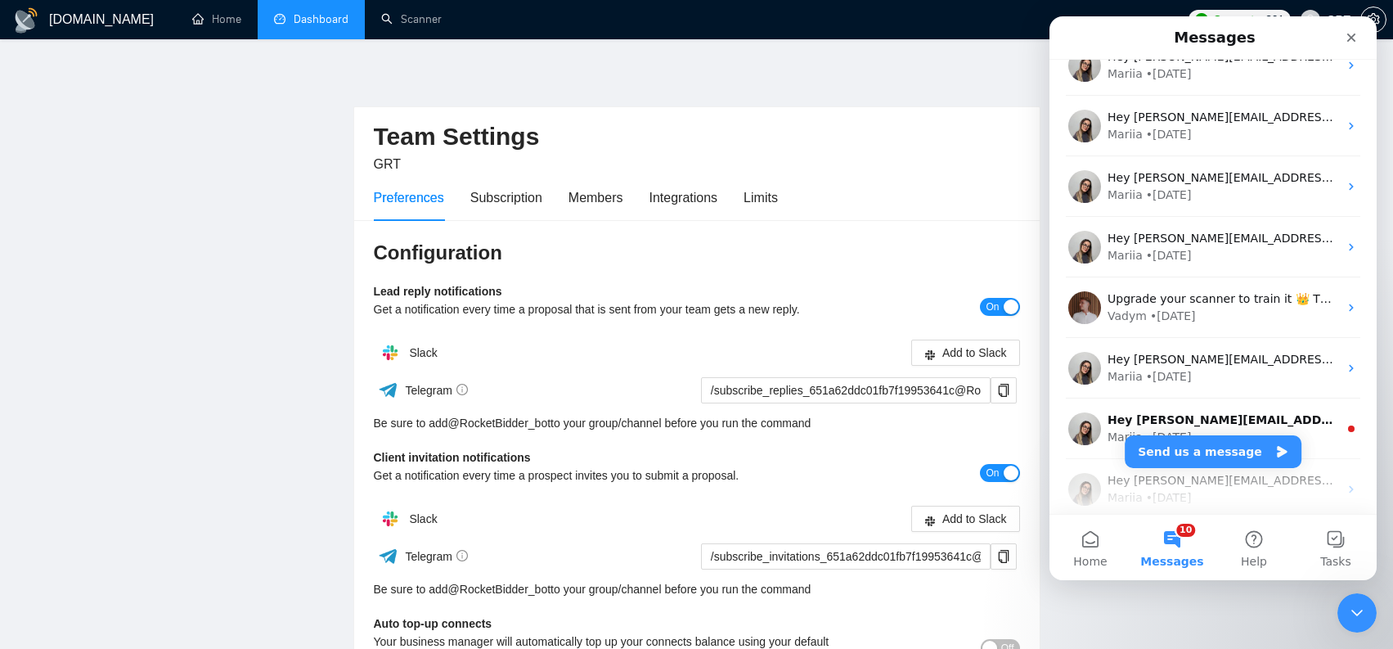
scroll to position [1901, 0]
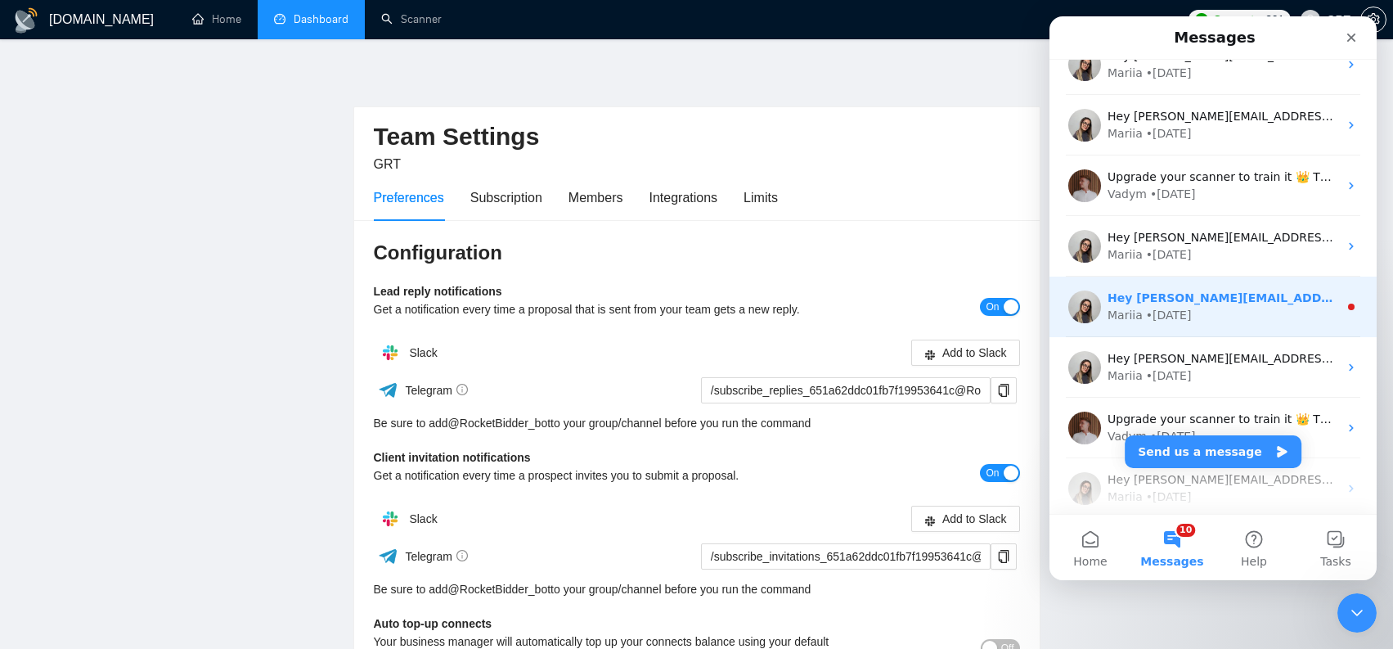
click at [1291, 316] on div "Mariia • 24w ago" at bounding box center [1222, 315] width 231 height 17
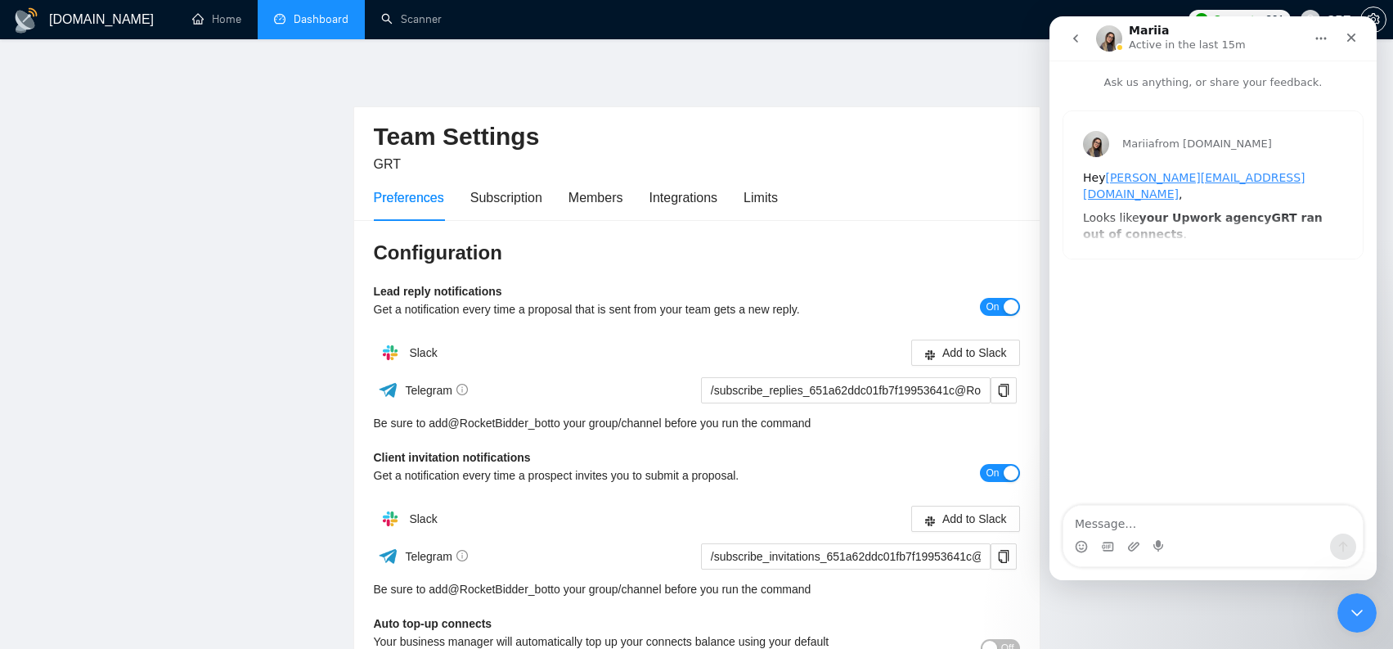
click at [1078, 45] on button "go back" at bounding box center [1075, 38] width 31 height 31
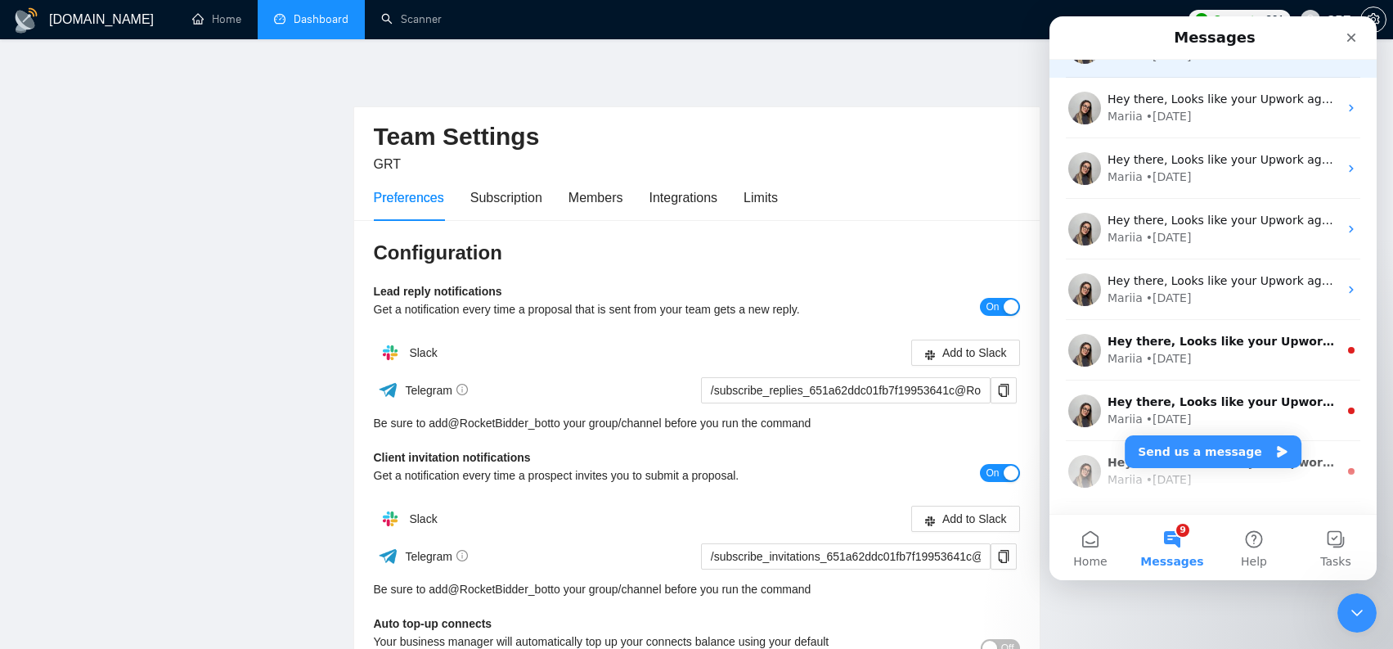
scroll to position [2641, 0]
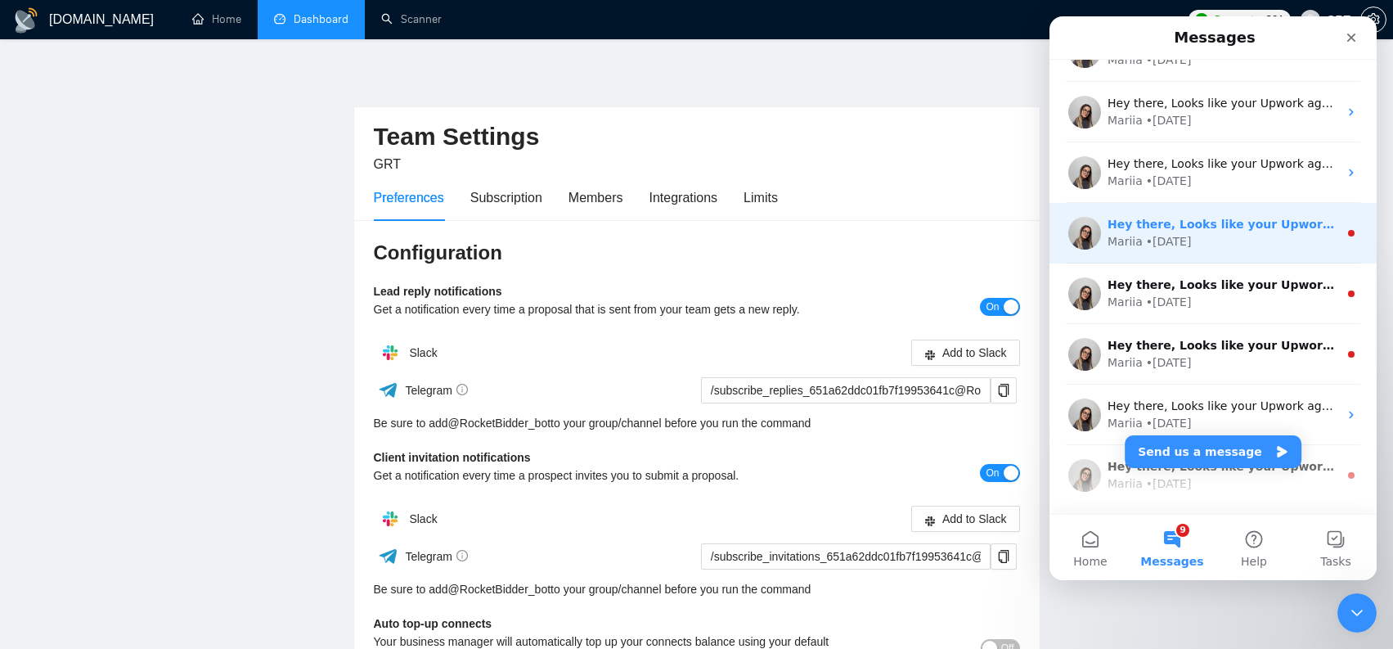
click at [1234, 250] on div "Hey there, Looks like your Upwork agency GRT ran out of connects. We recently t…" at bounding box center [1212, 233] width 327 height 61
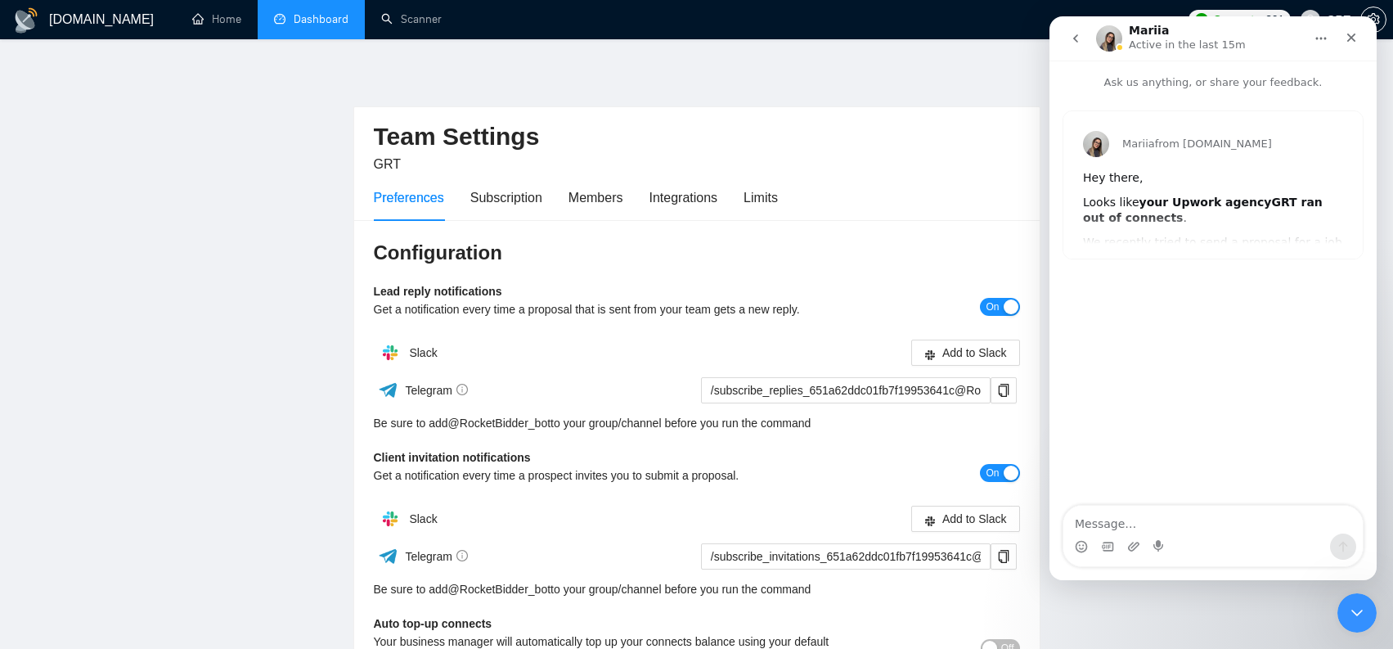
click at [1084, 39] on button "go back" at bounding box center [1075, 38] width 31 height 31
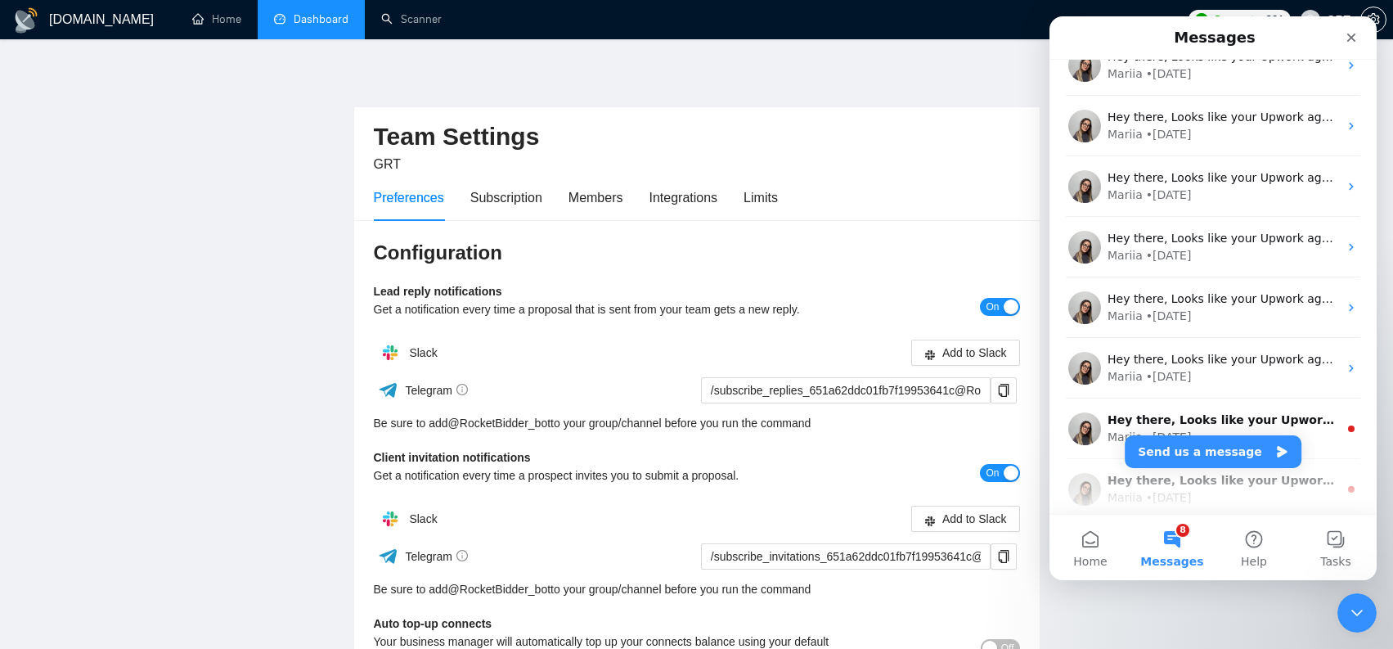
scroll to position [2766, 0]
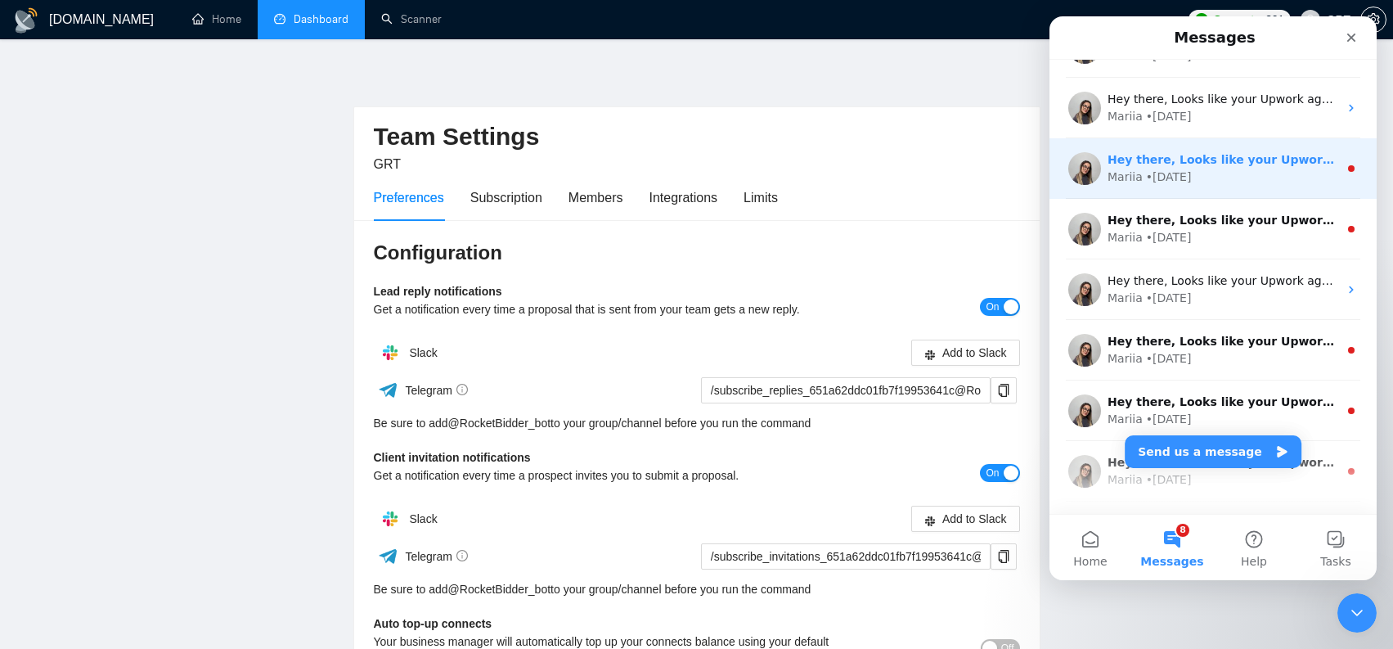
click at [1218, 182] on div "Mariia • 77w ago" at bounding box center [1222, 176] width 231 height 17
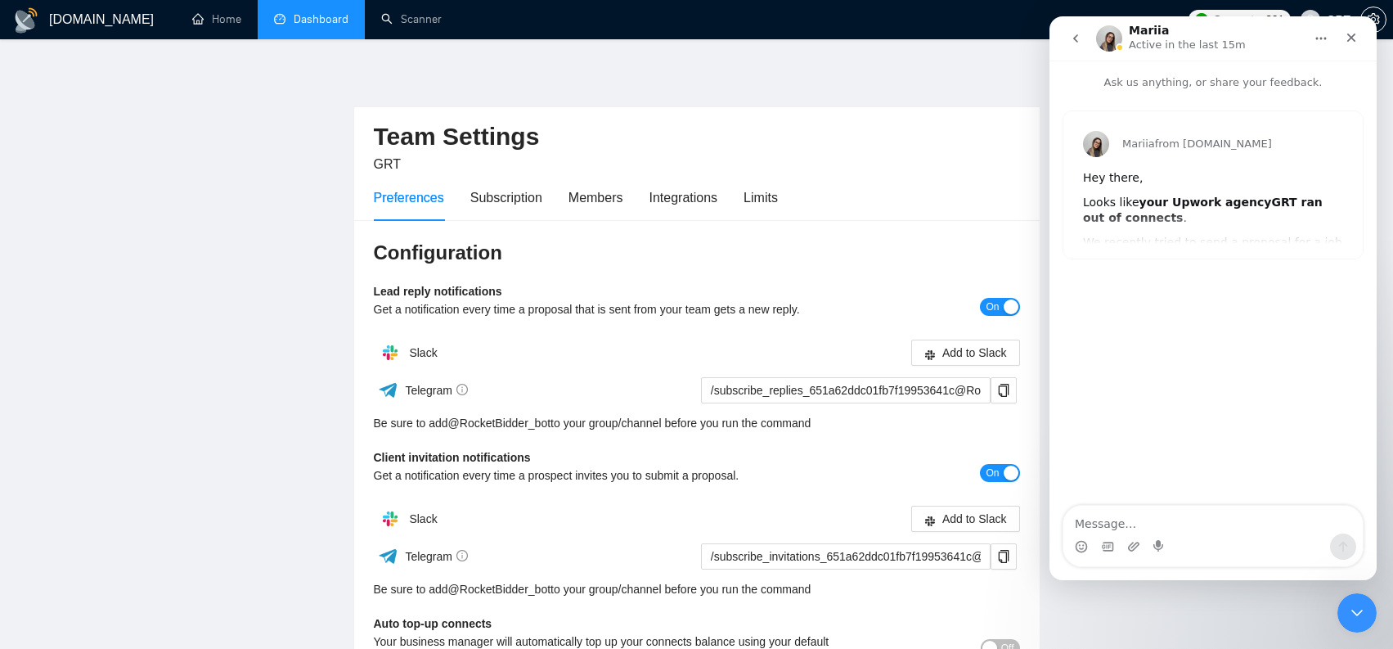
click at [1084, 43] on button "go back" at bounding box center [1075, 38] width 31 height 31
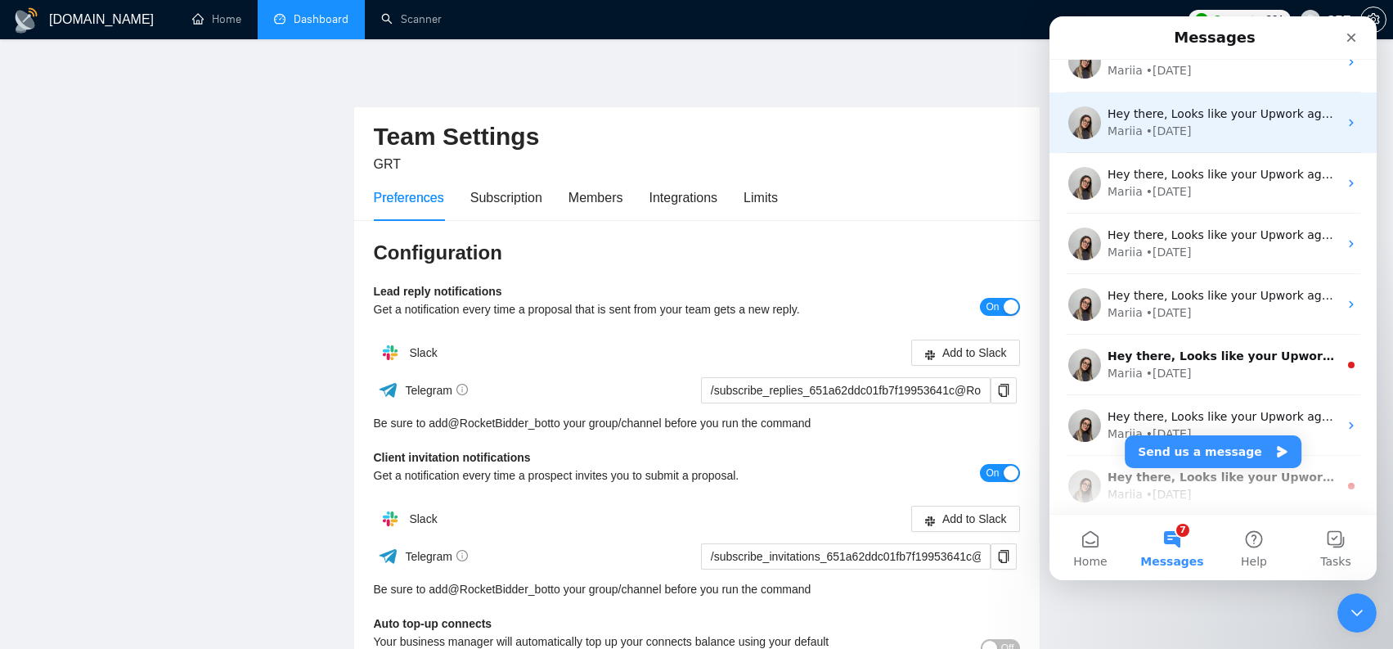
scroll to position [2696, 0]
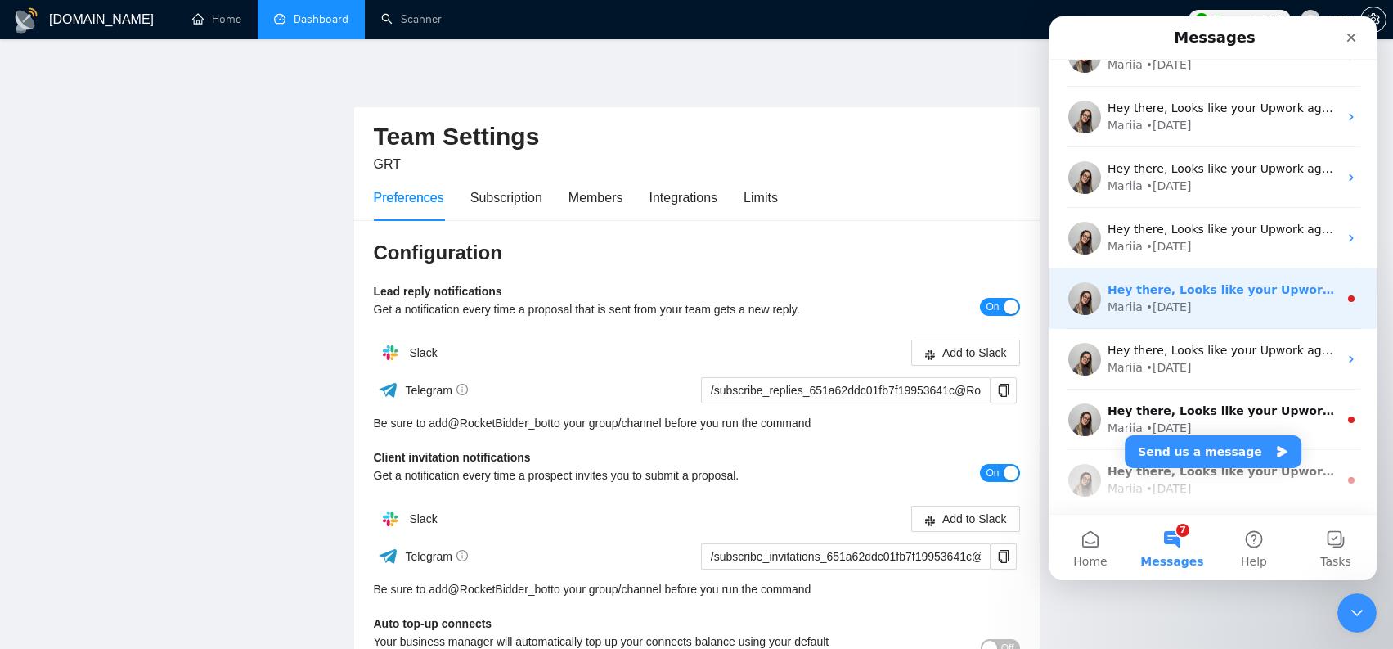
click at [1269, 307] on div "Mariia • 78w ago" at bounding box center [1222, 306] width 231 height 17
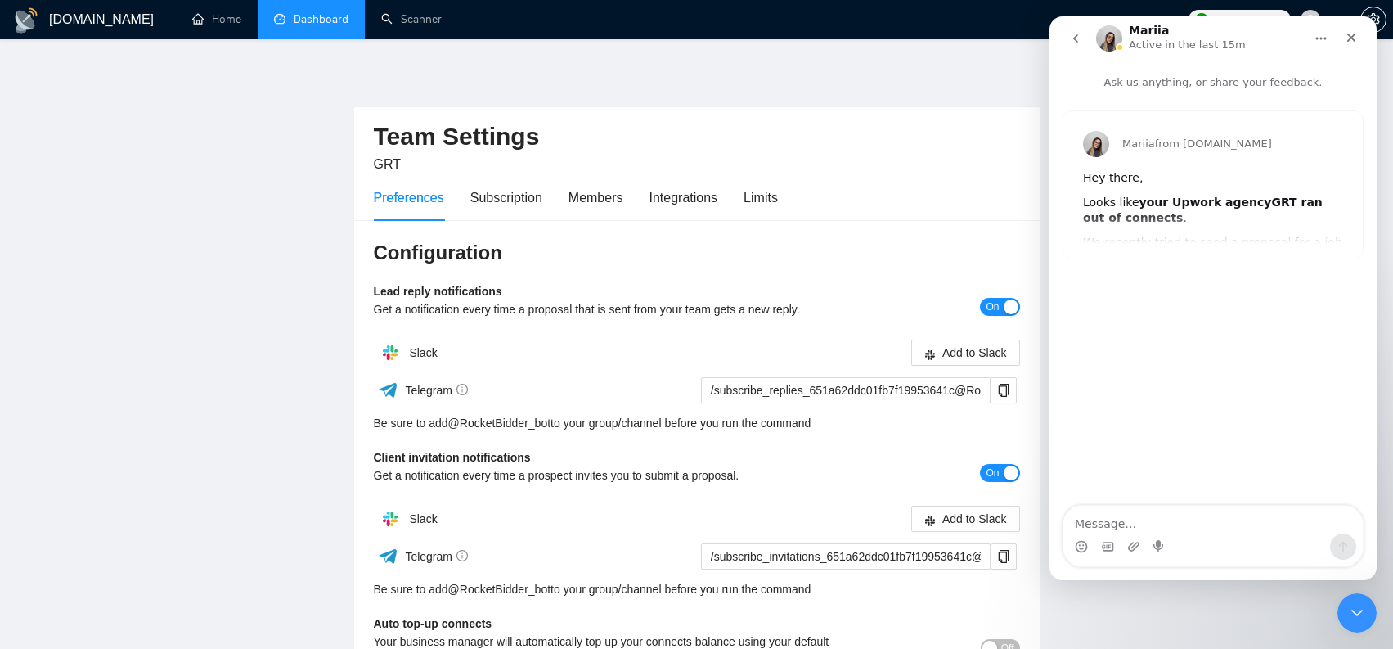
click at [1072, 41] on icon "go back" at bounding box center [1075, 38] width 13 height 13
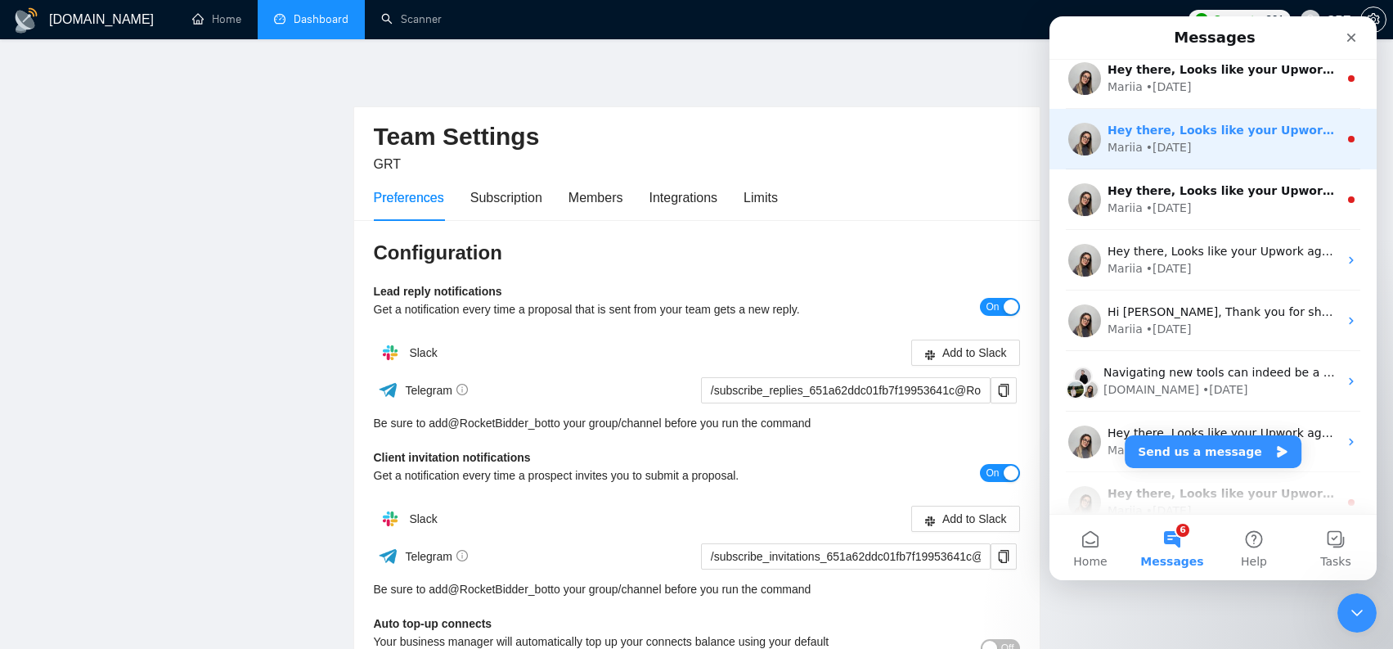
scroll to position [3075, 0]
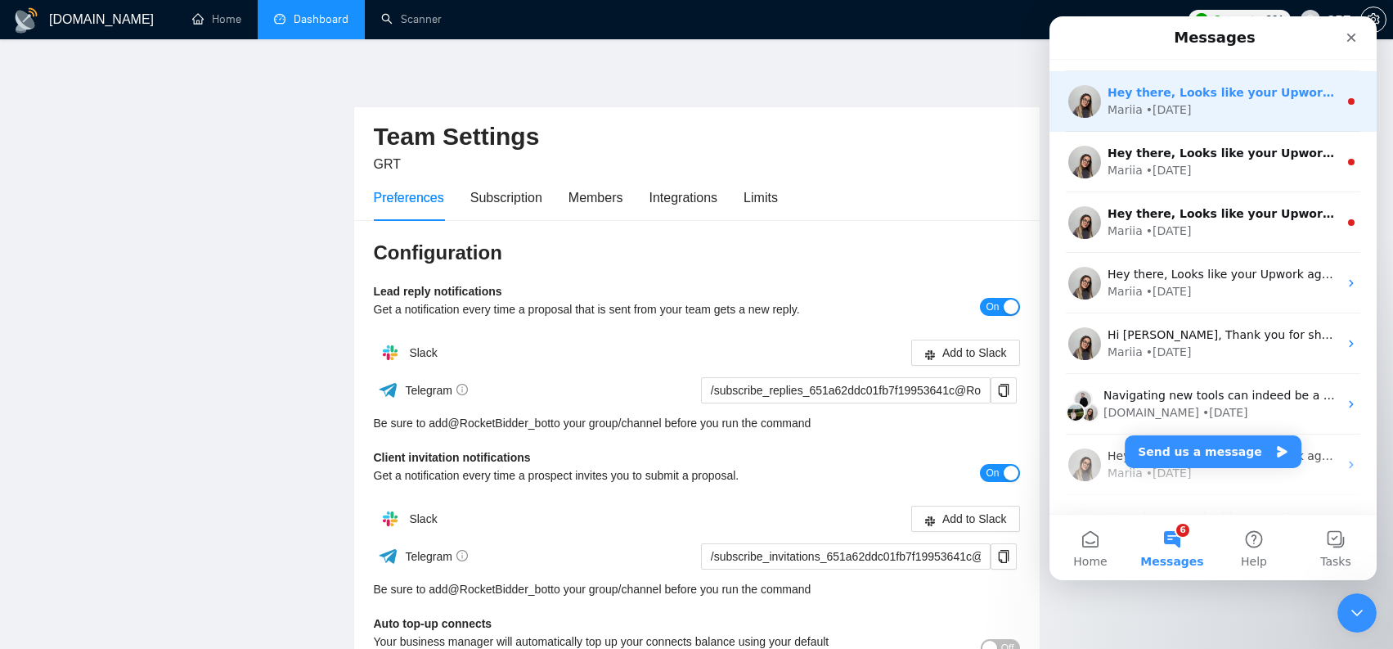
click at [1246, 127] on div "Hey there, Looks like your Upwork agency GRT ran out of connects. We recently t…" at bounding box center [1212, 101] width 327 height 61
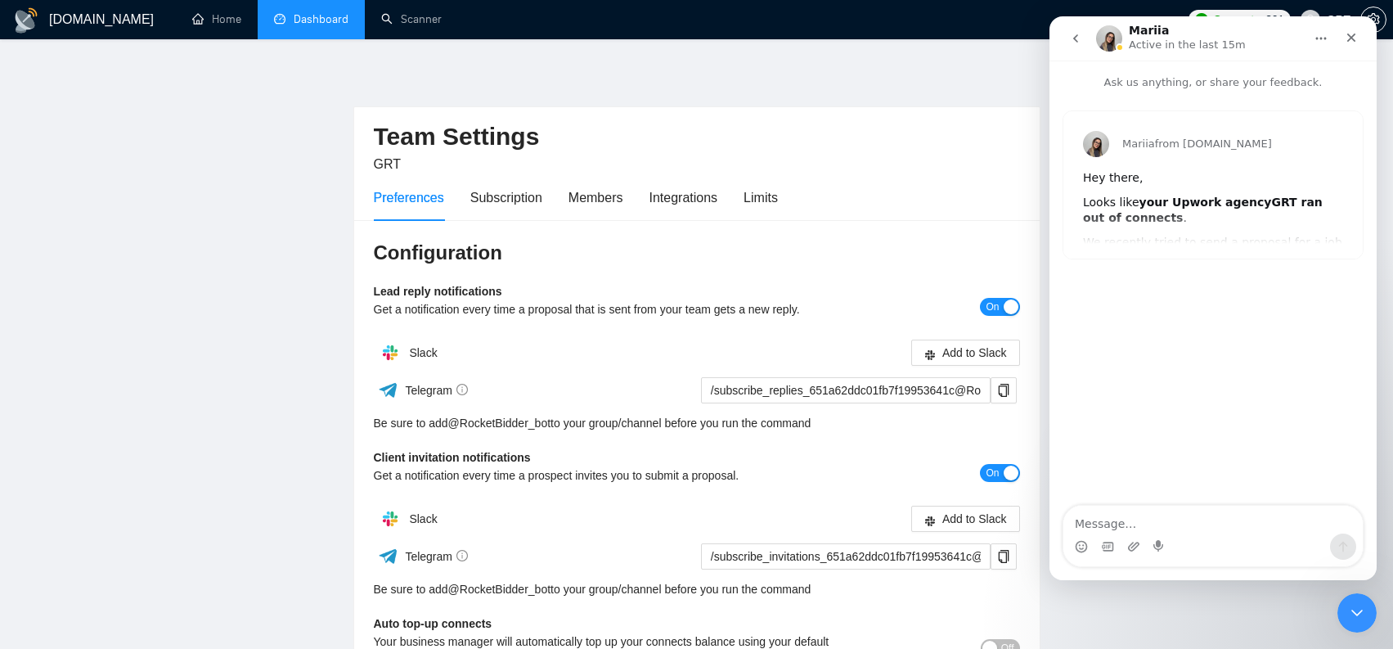
click at [1084, 46] on button "go back" at bounding box center [1075, 38] width 31 height 31
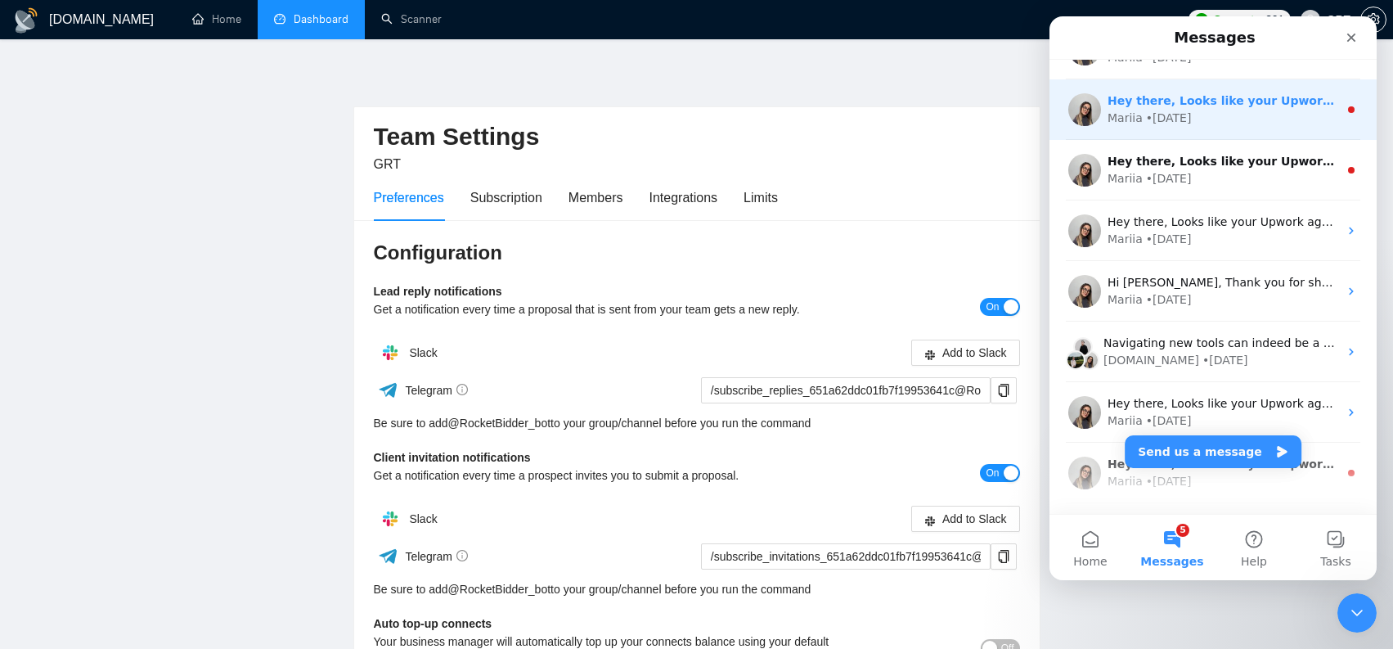
scroll to position [3109, 0]
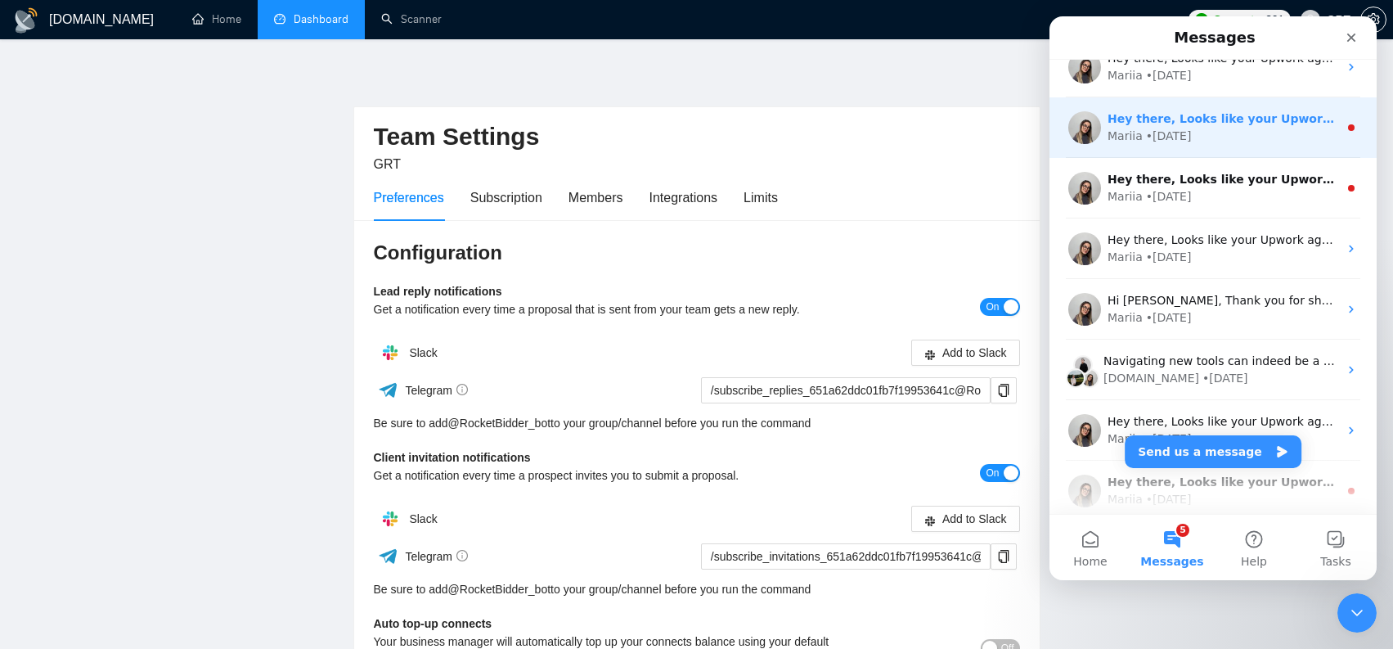
click at [1259, 145] on div "Hey there, Looks like your Upwork agency GRT ran out of connects. We recently t…" at bounding box center [1212, 127] width 327 height 61
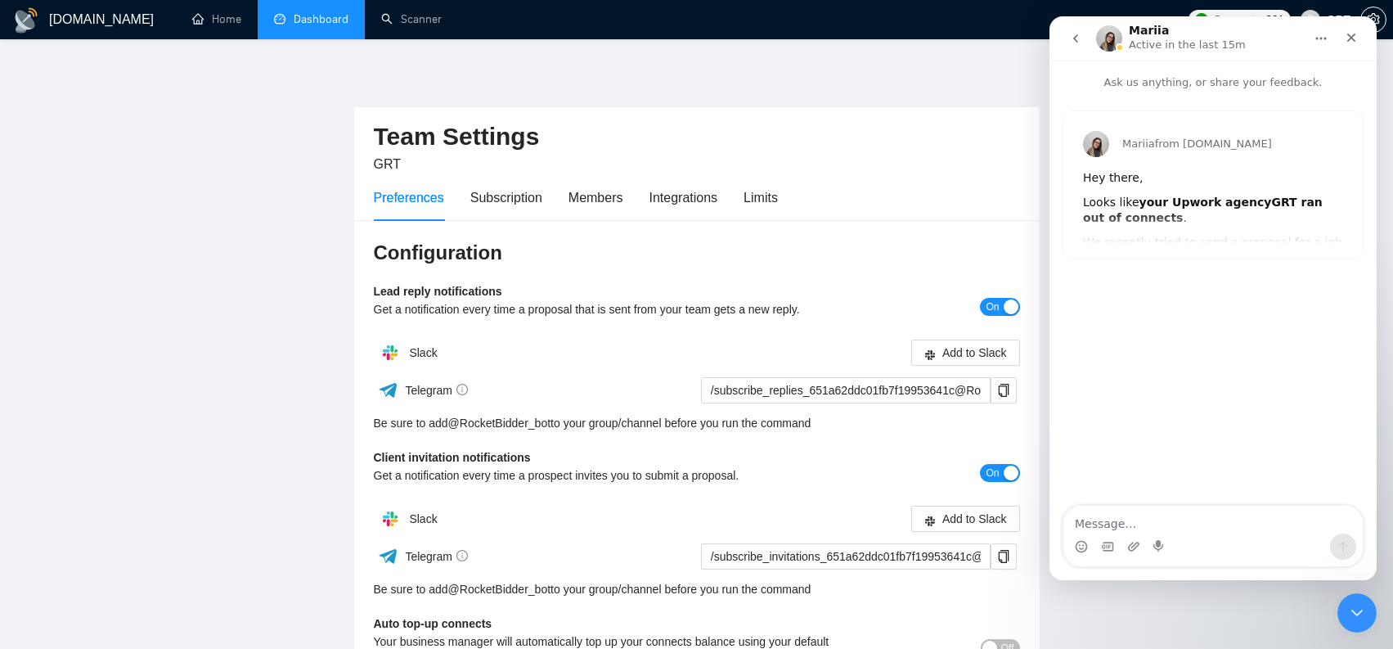
click at [1087, 43] on button "go back" at bounding box center [1075, 38] width 31 height 31
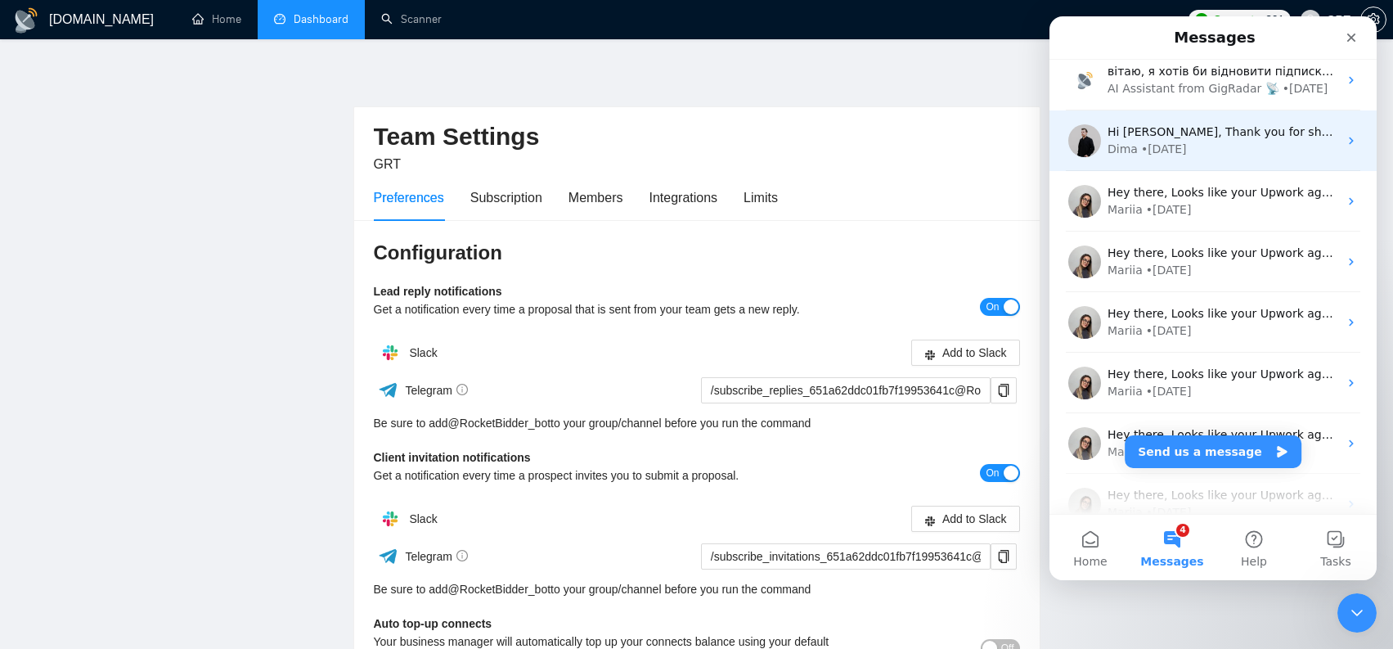
scroll to position [3087, 0]
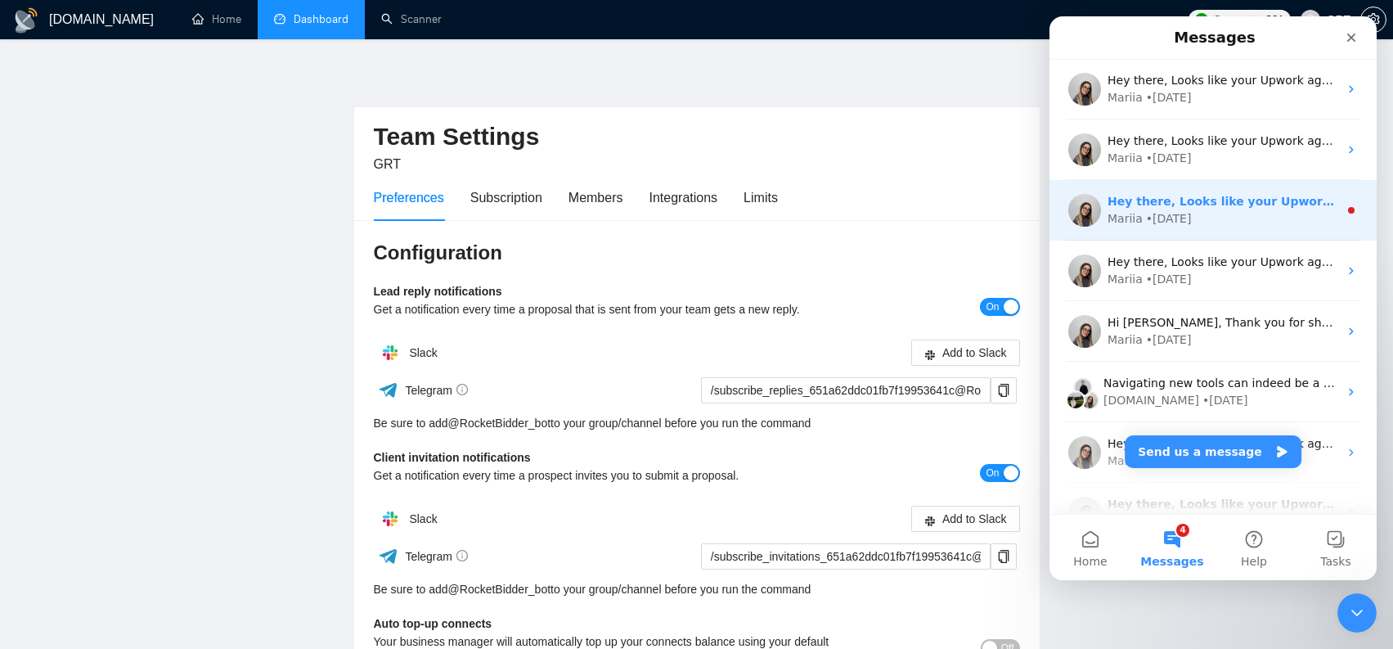
click at [1212, 213] on div "Mariia • 79w ago" at bounding box center [1222, 218] width 231 height 17
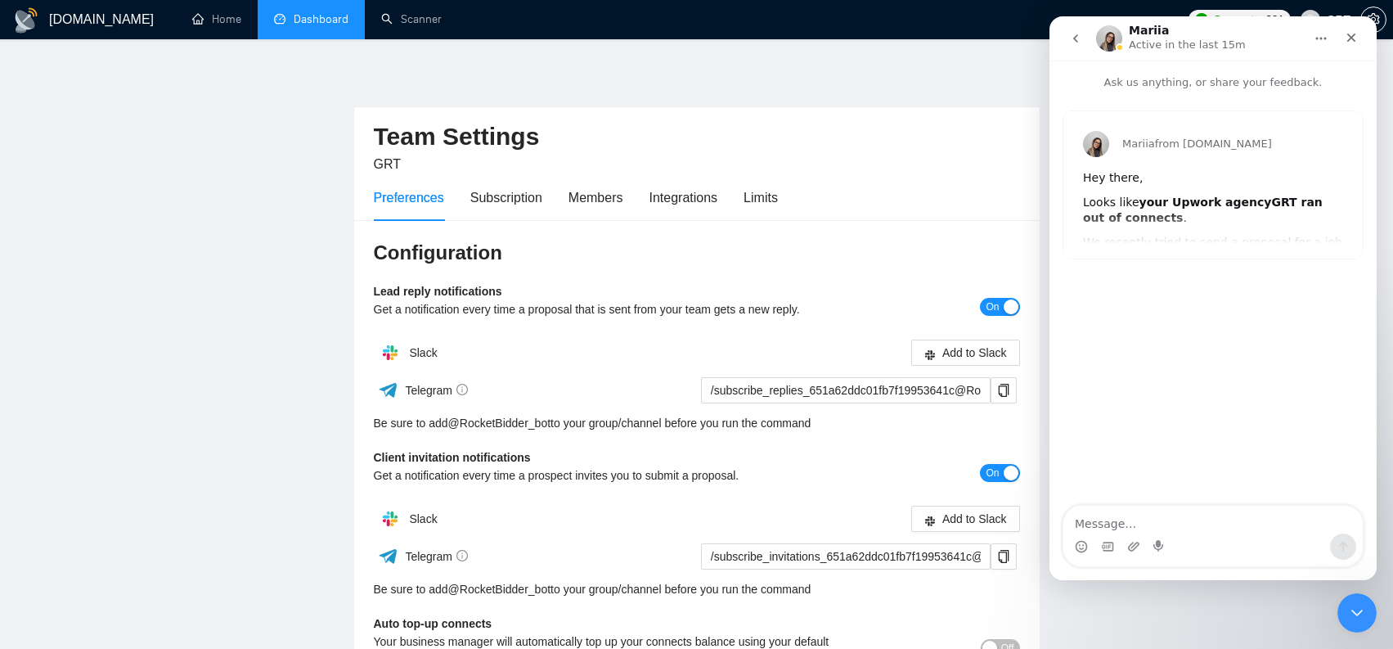
click at [1082, 46] on button "go back" at bounding box center [1075, 38] width 31 height 31
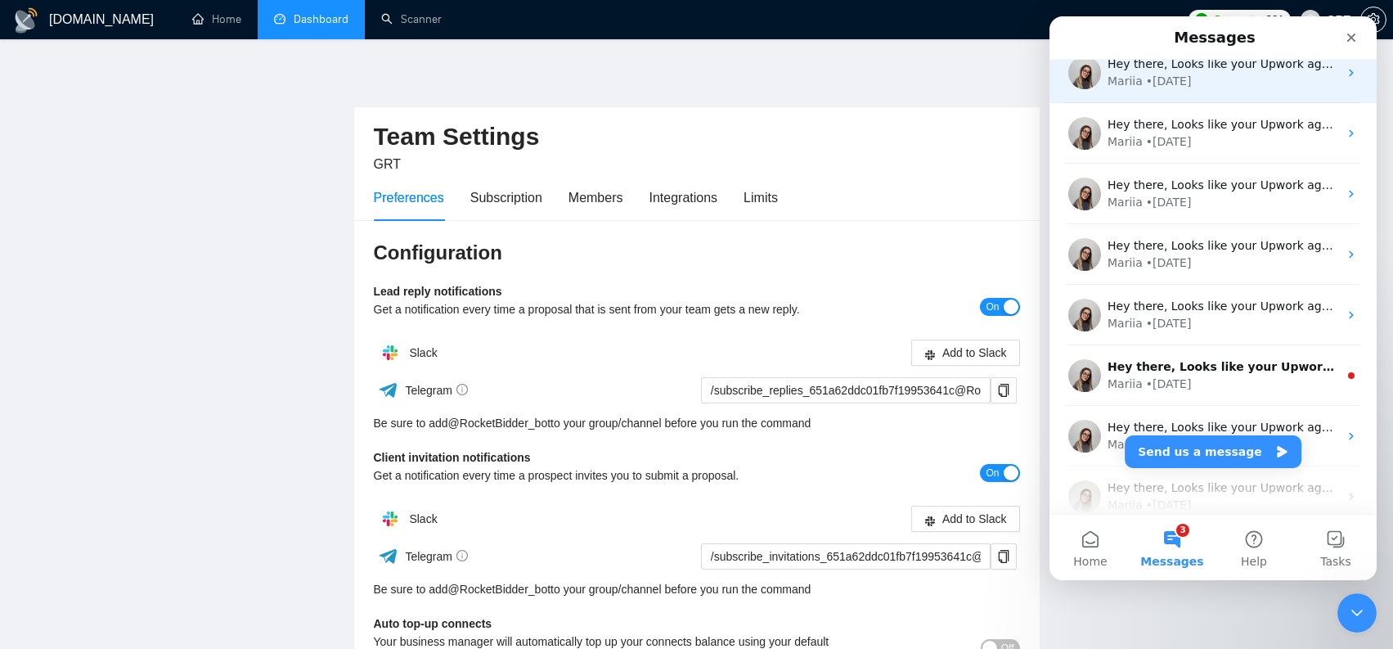
scroll to position [2744, 0]
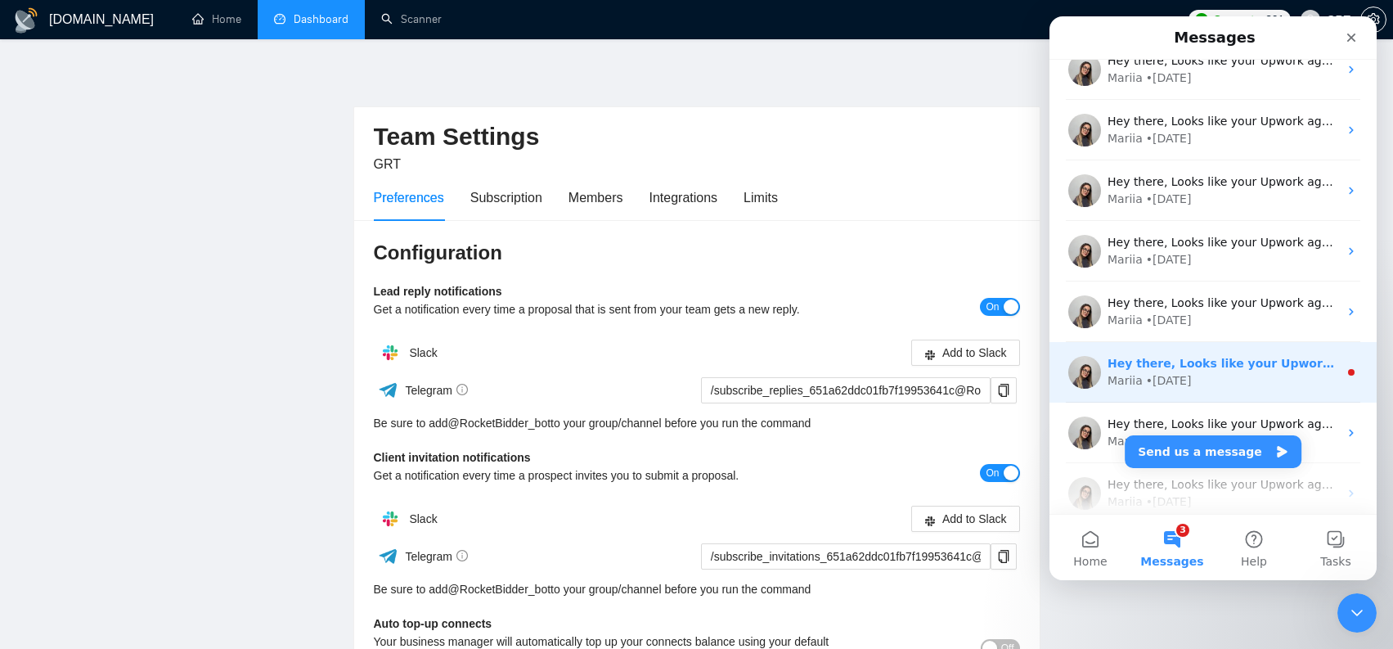
click at [1312, 373] on div "Mariia • 78w ago" at bounding box center [1222, 380] width 231 height 17
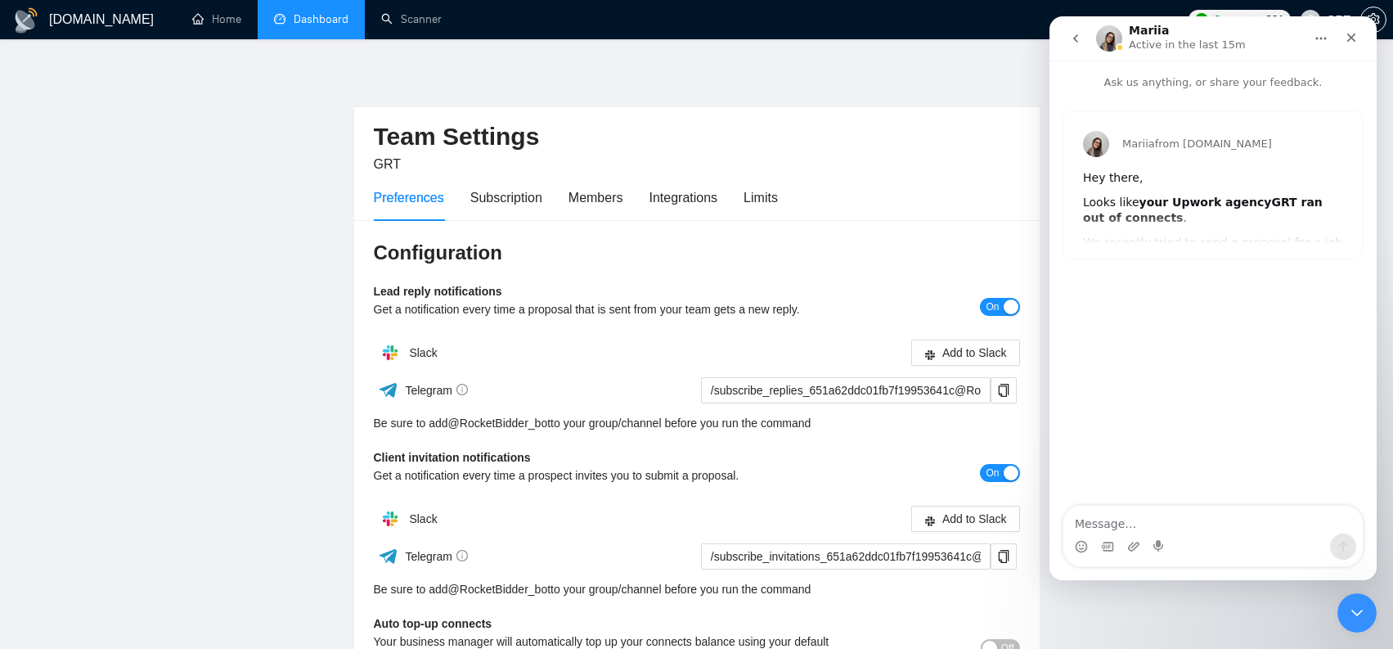
click at [1087, 51] on button "go back" at bounding box center [1075, 38] width 31 height 31
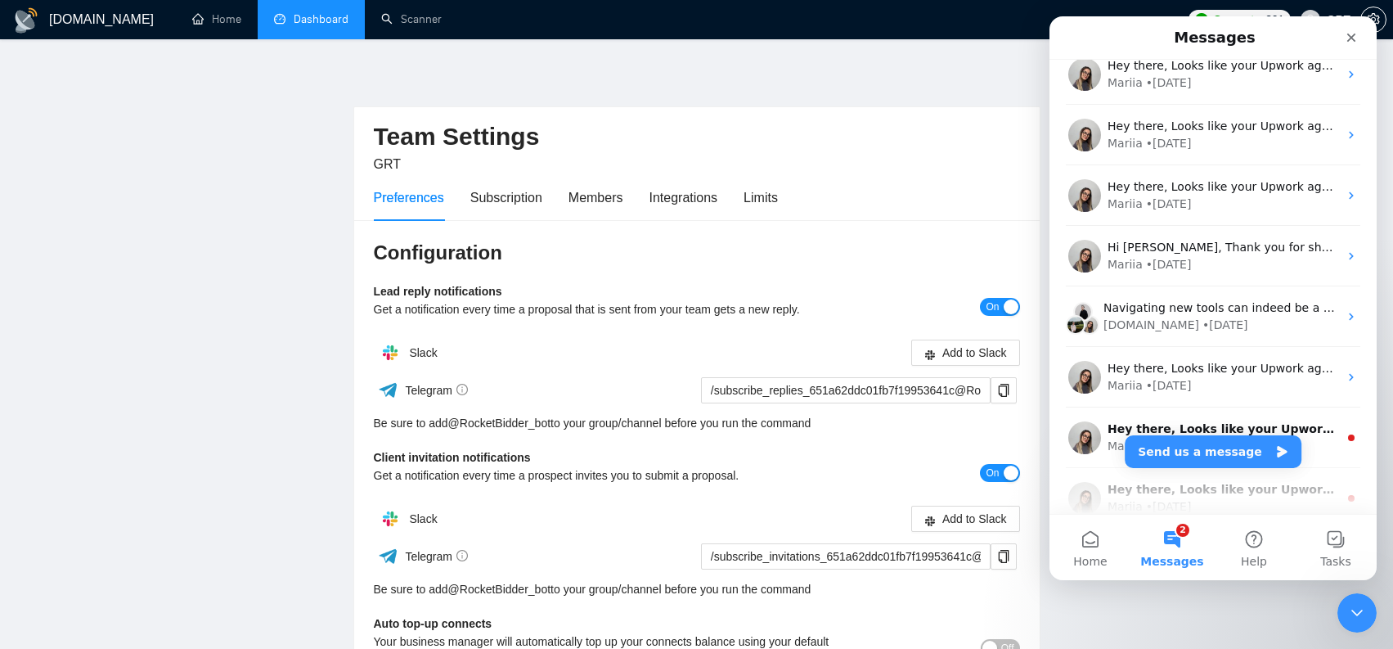
scroll to position [3358, 0]
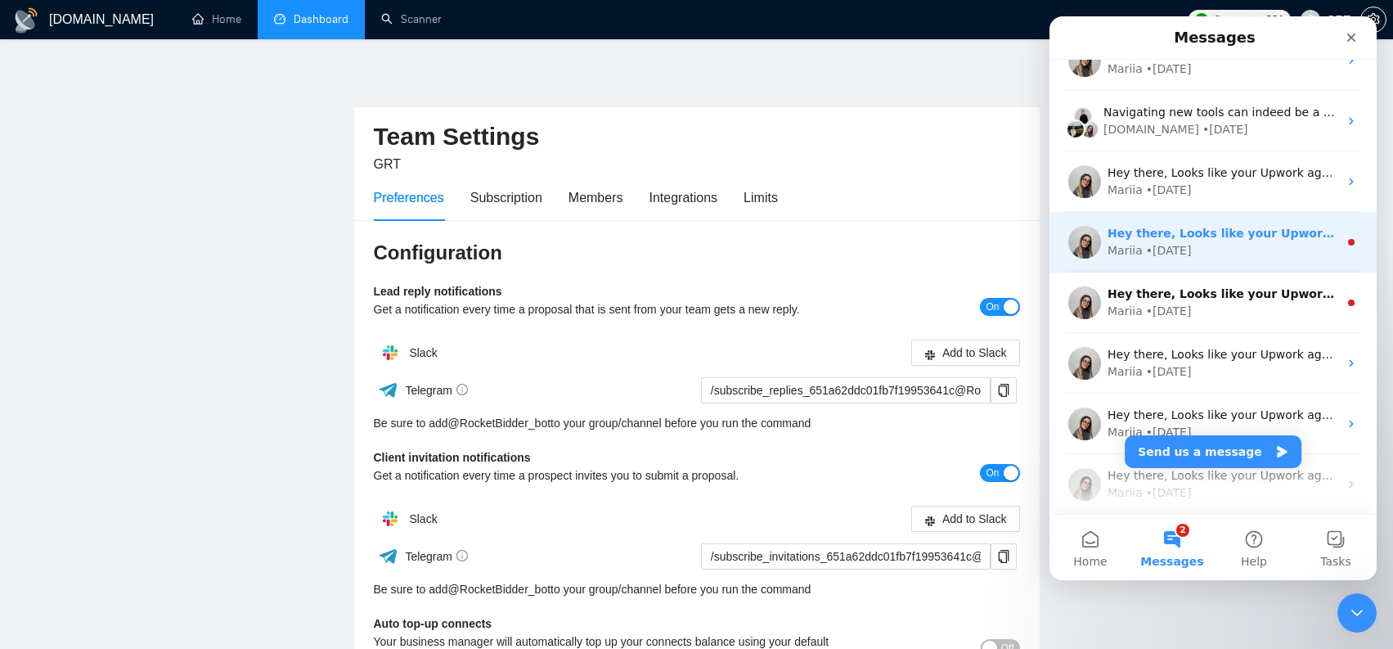
click at [1225, 251] on div "Mariia • 82w ago" at bounding box center [1222, 250] width 231 height 17
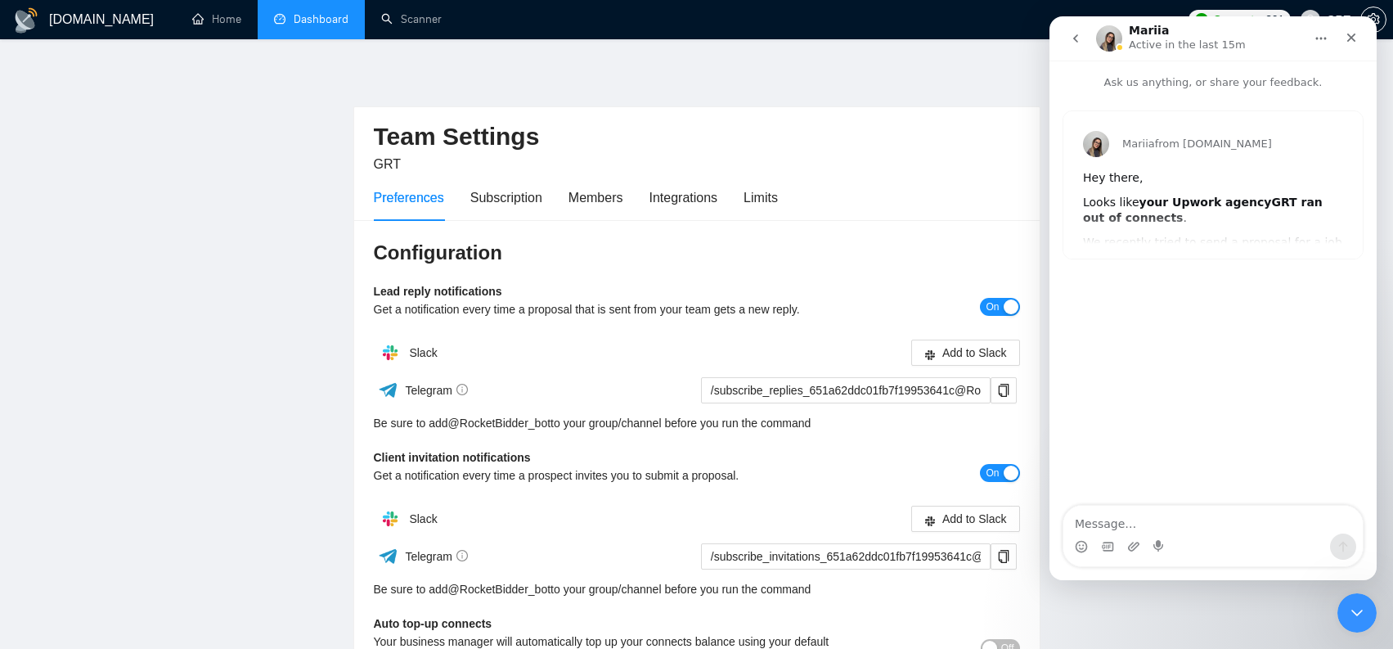
click at [1087, 47] on button "go back" at bounding box center [1075, 38] width 31 height 31
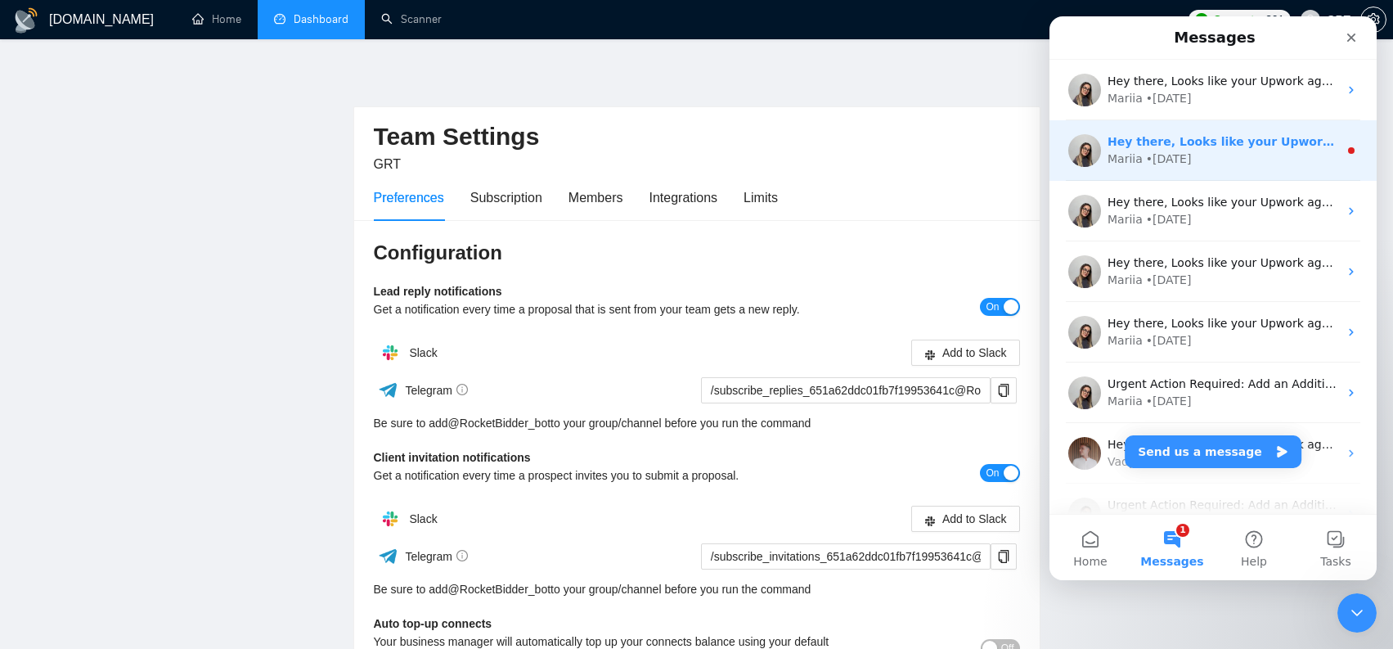
scroll to position [3507, 0]
click at [1254, 167] on div "Mariia • 82w ago" at bounding box center [1222, 162] width 231 height 17
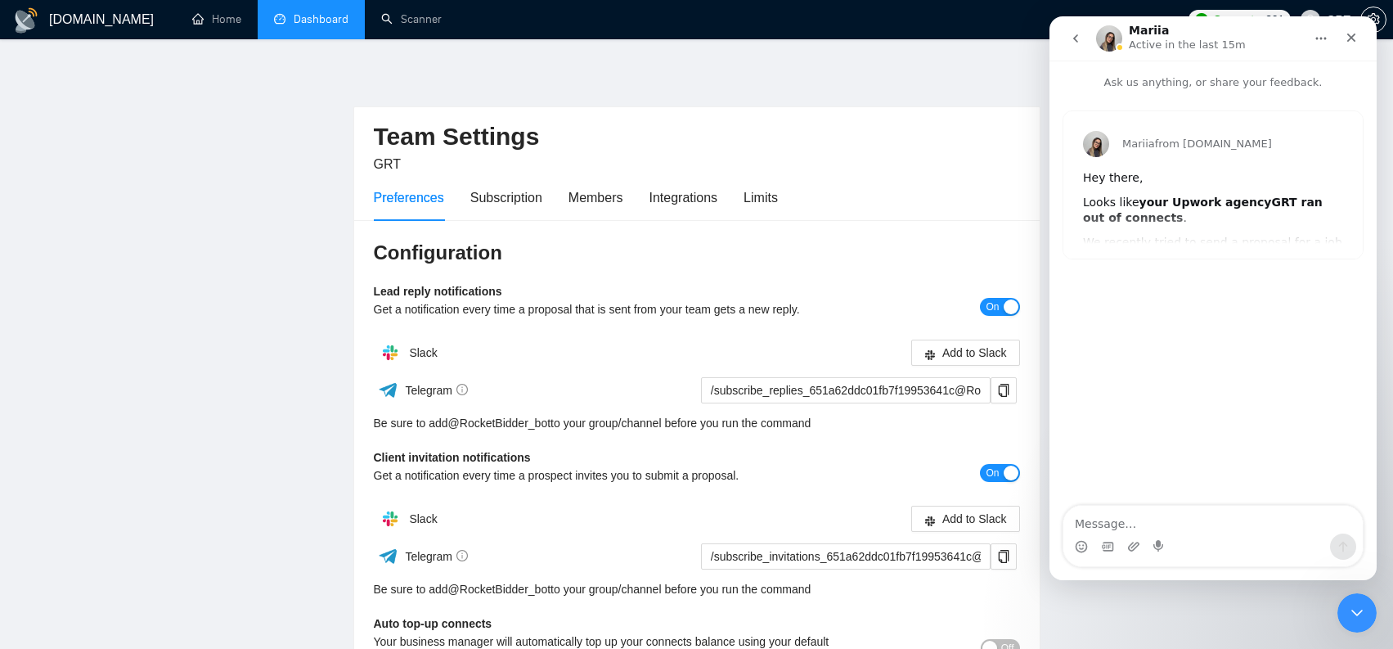
click at [1081, 46] on button "go back" at bounding box center [1075, 38] width 31 height 31
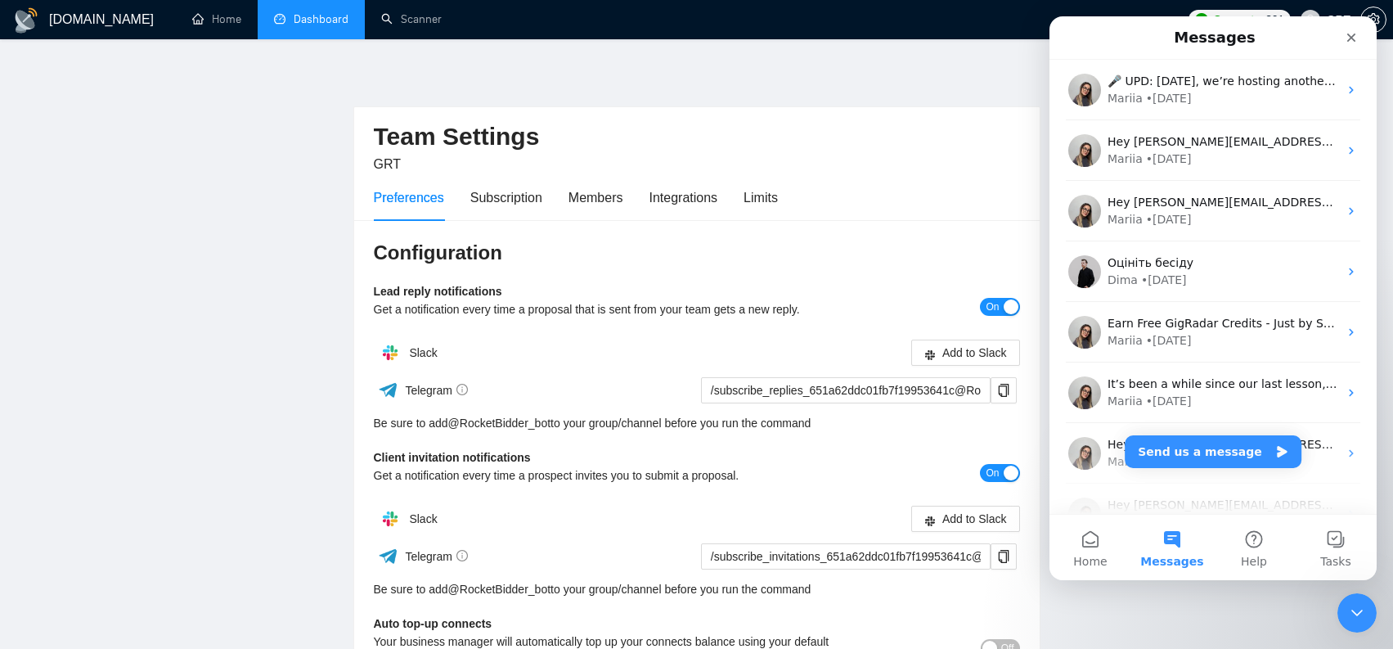
click at [1287, 595] on main "Team Settings GRT Preferences Subscription Members Integrations Limits Configur…" at bounding box center [696, 496] width 1340 height 862
click at [1124, 550] on button "Home" at bounding box center [1090, 546] width 82 height 65
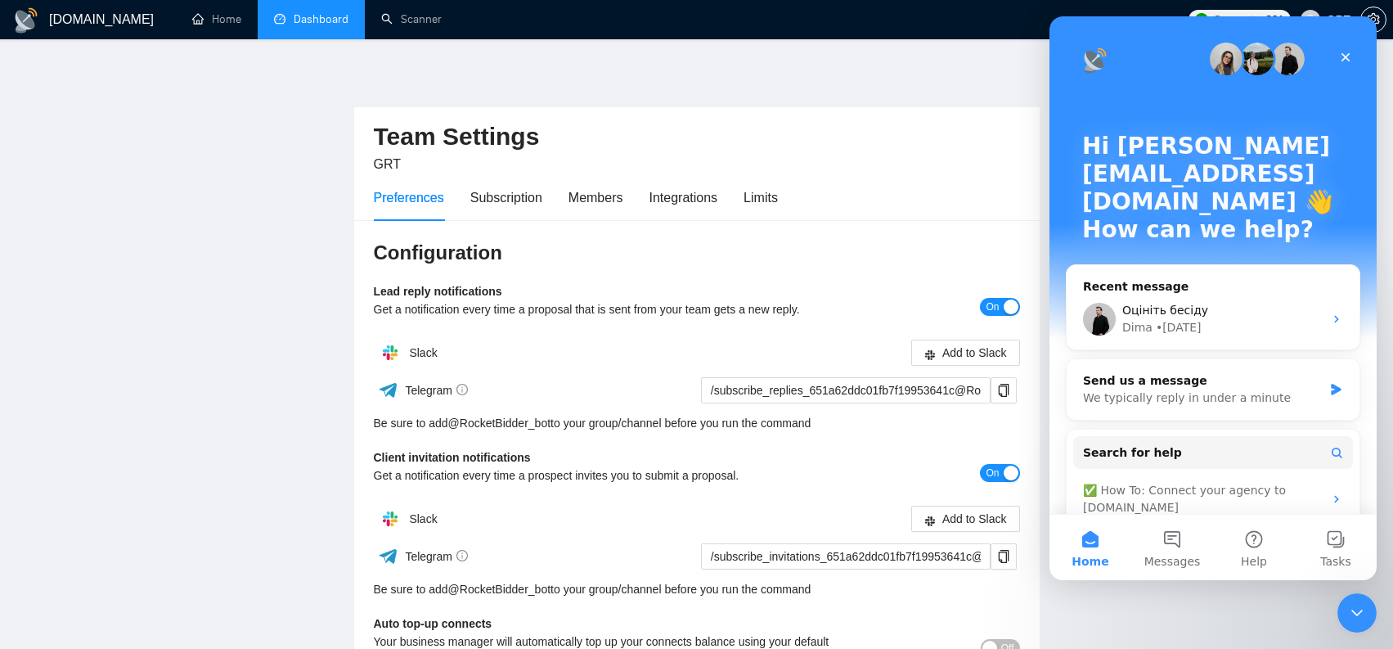
click at [1097, 548] on button "Home" at bounding box center [1090, 546] width 82 height 65
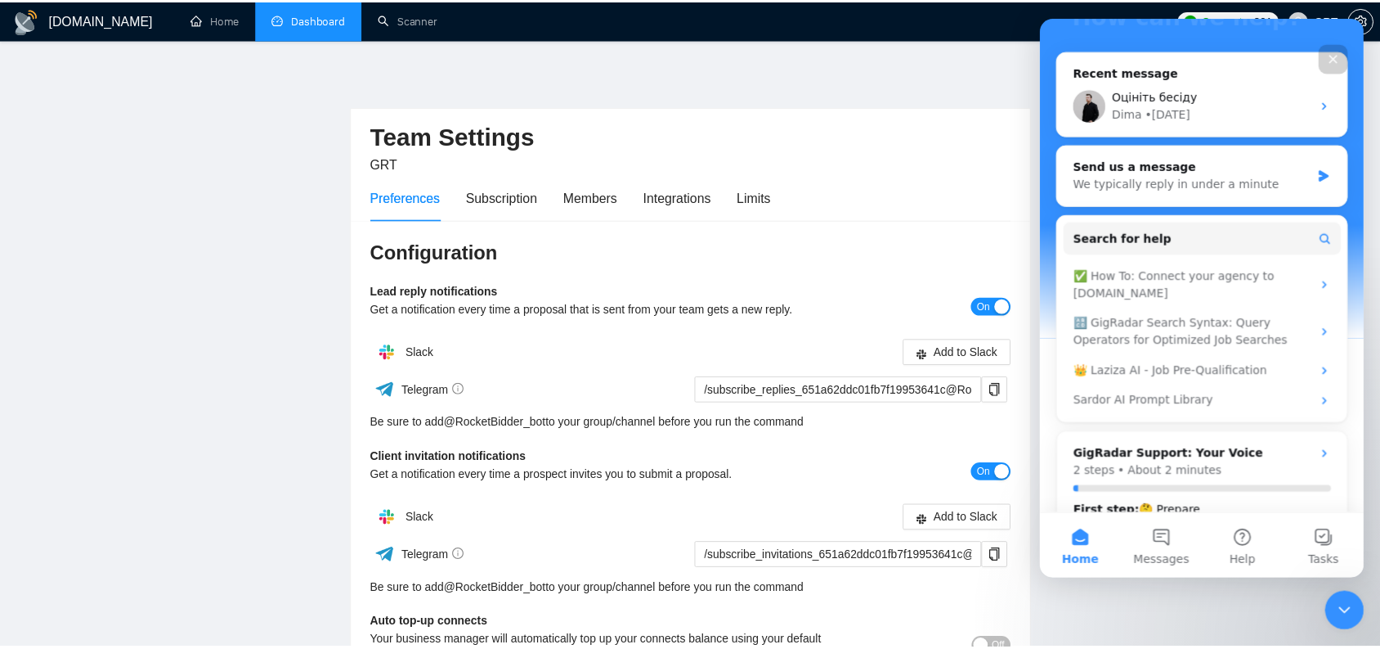
scroll to position [0, 0]
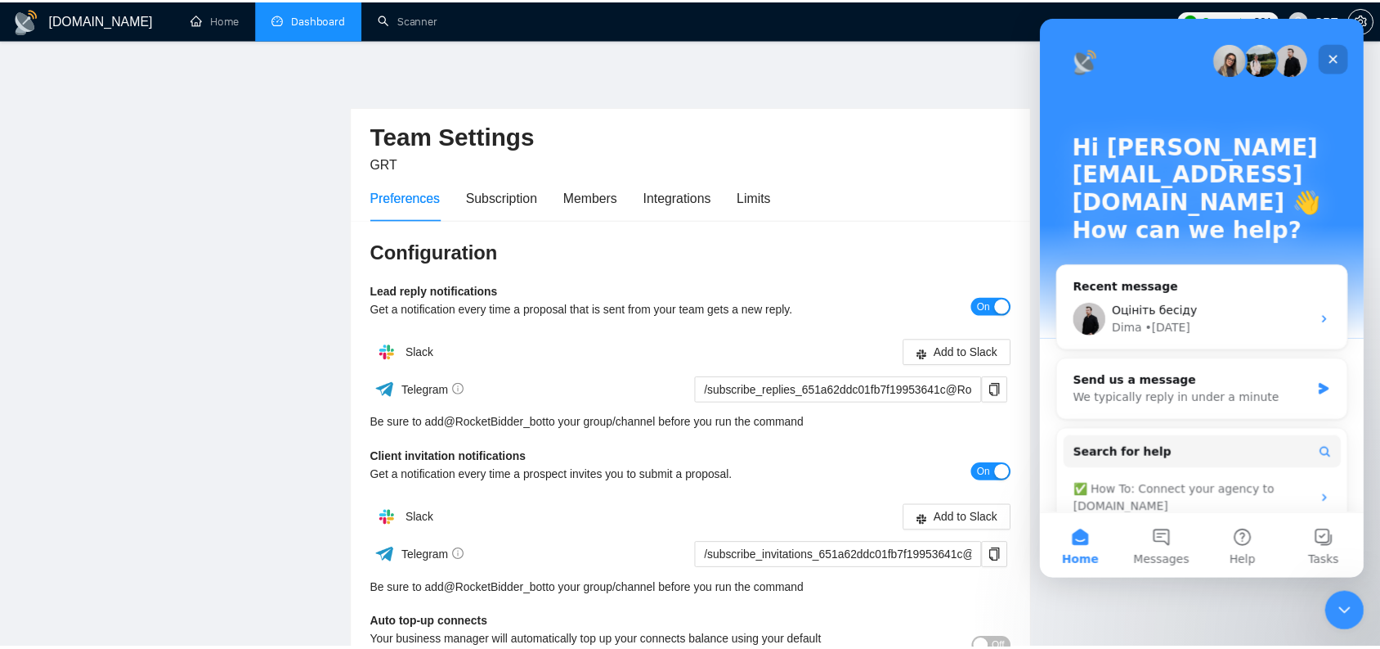
drag, startPoint x: 1333, startPoint y: 50, endPoint x: 2388, endPoint y: 144, distance: 1059.1
click at [1333, 50] on div "Close" at bounding box center [1335, 59] width 29 height 29
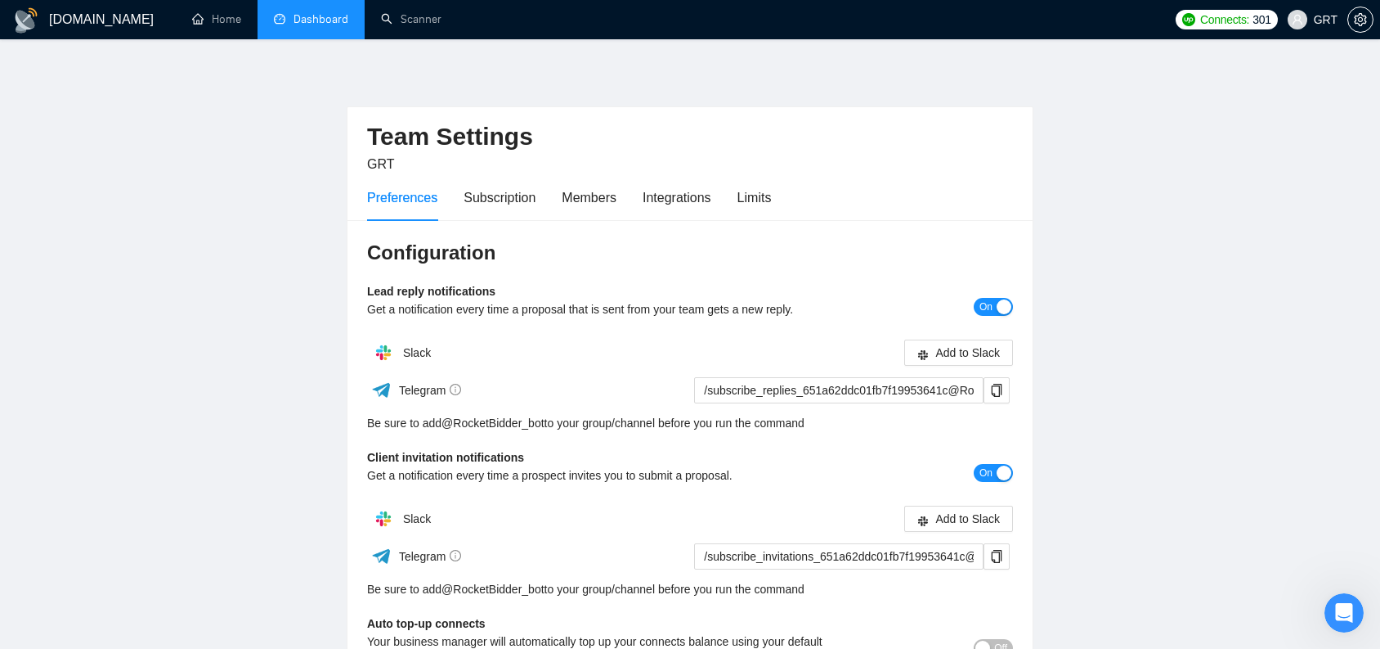
click at [317, 26] on link "Dashboard" at bounding box center [311, 19] width 74 height 14
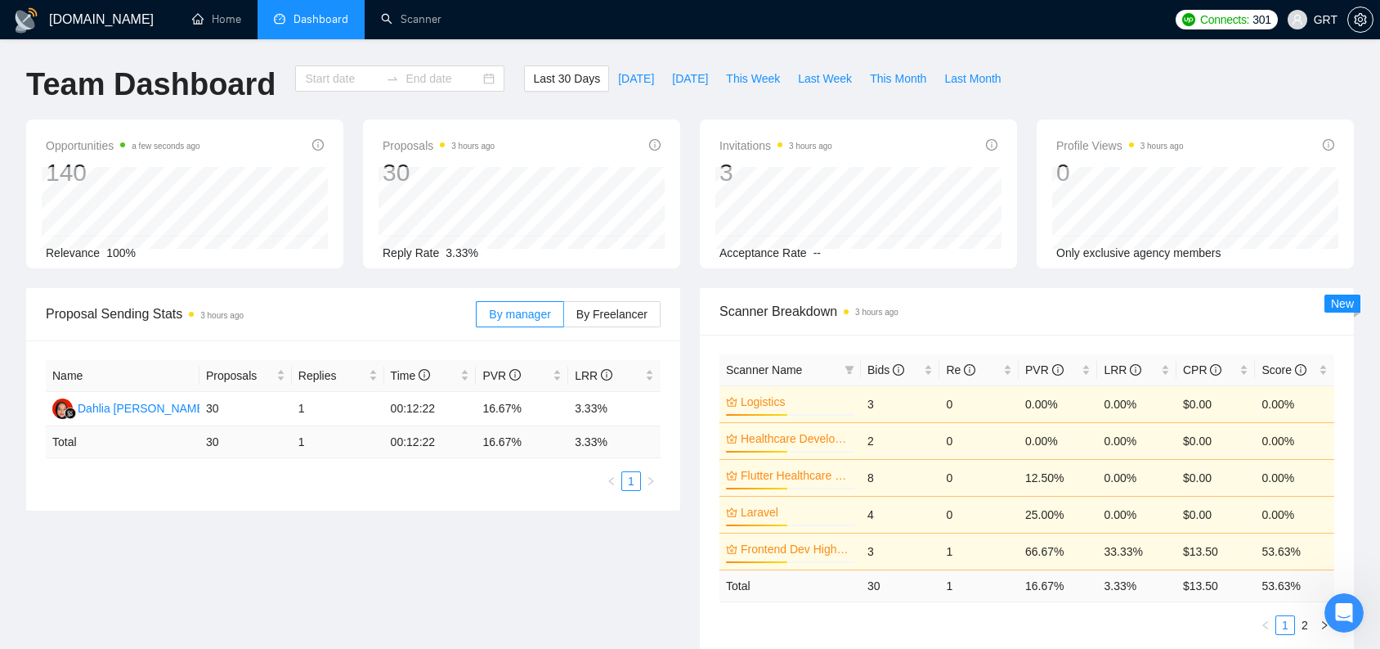
type input "2025-08-09"
type input "2025-09-08"
click at [644, 317] on span "By Freelancer" at bounding box center [612, 313] width 71 height 13
click at [564, 318] on input "By Freelancer" at bounding box center [564, 318] width 0 height 0
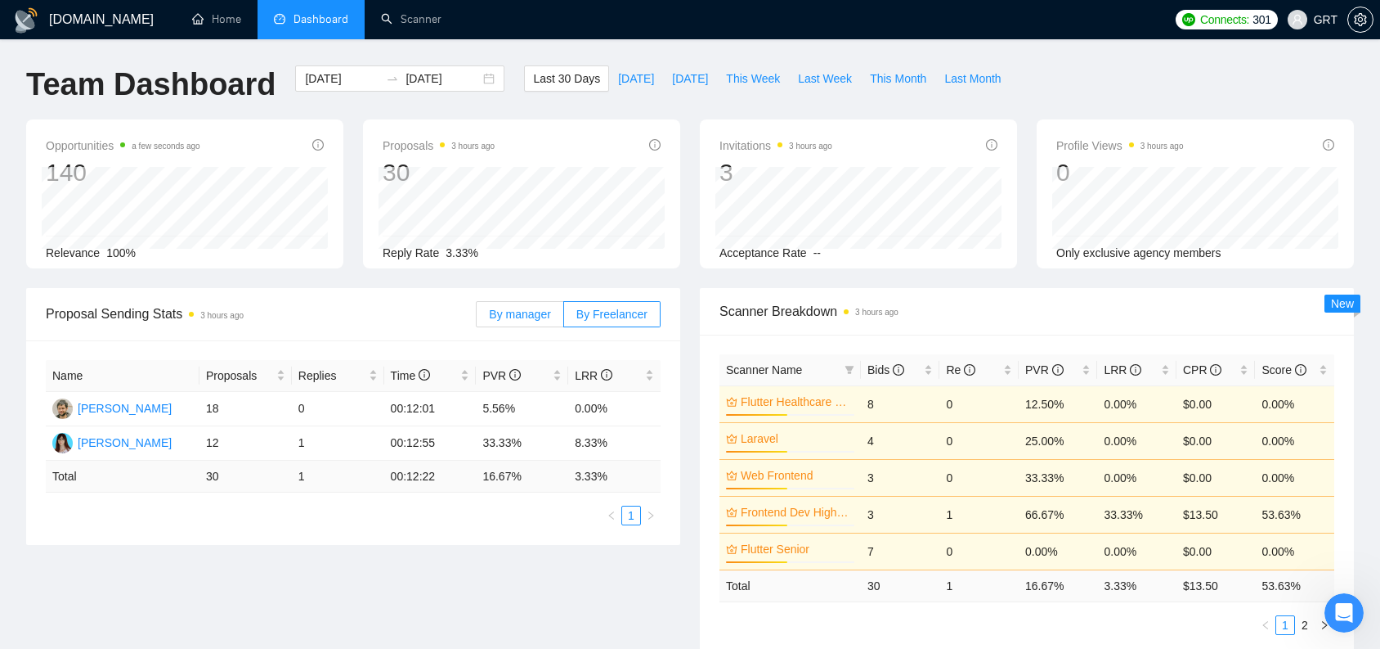
click at [546, 316] on span "By manager" at bounding box center [519, 313] width 61 height 13
click at [477, 318] on input "By manager" at bounding box center [477, 318] width 0 height 0
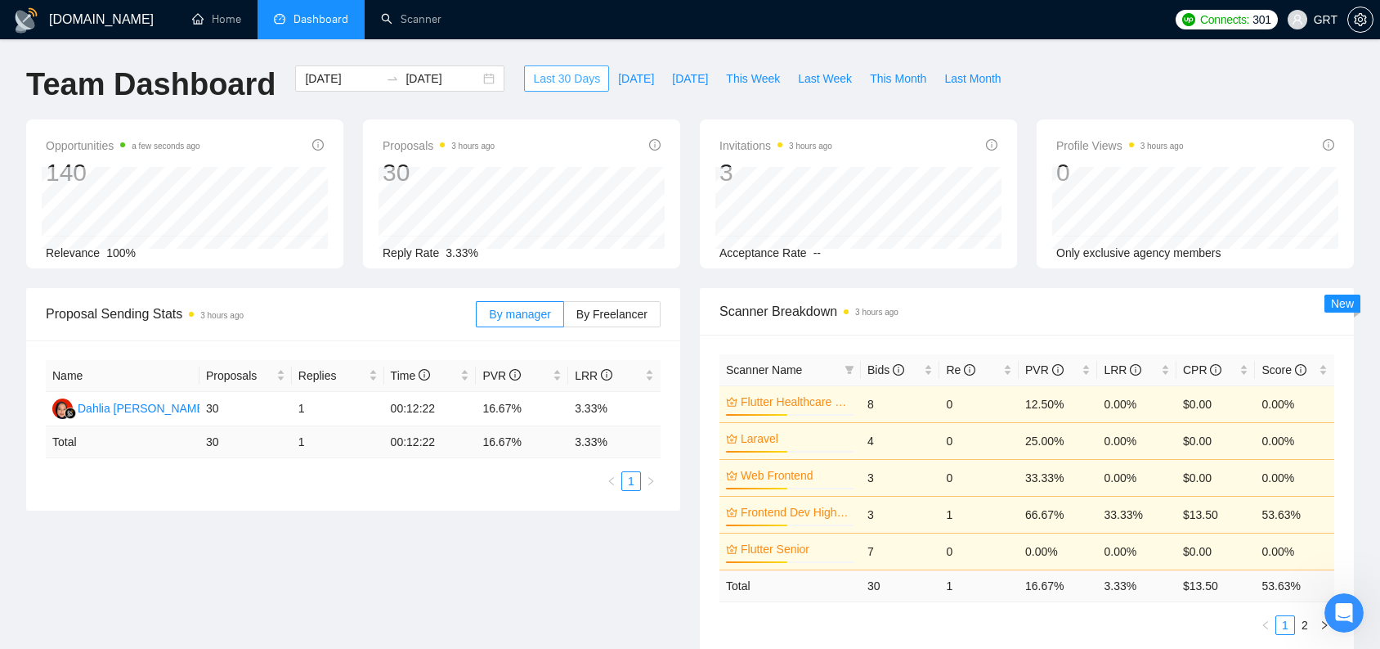
click at [563, 83] on span "Last 30 Days" at bounding box center [566, 79] width 67 height 18
click at [620, 76] on span "[DATE]" at bounding box center [636, 79] width 36 height 18
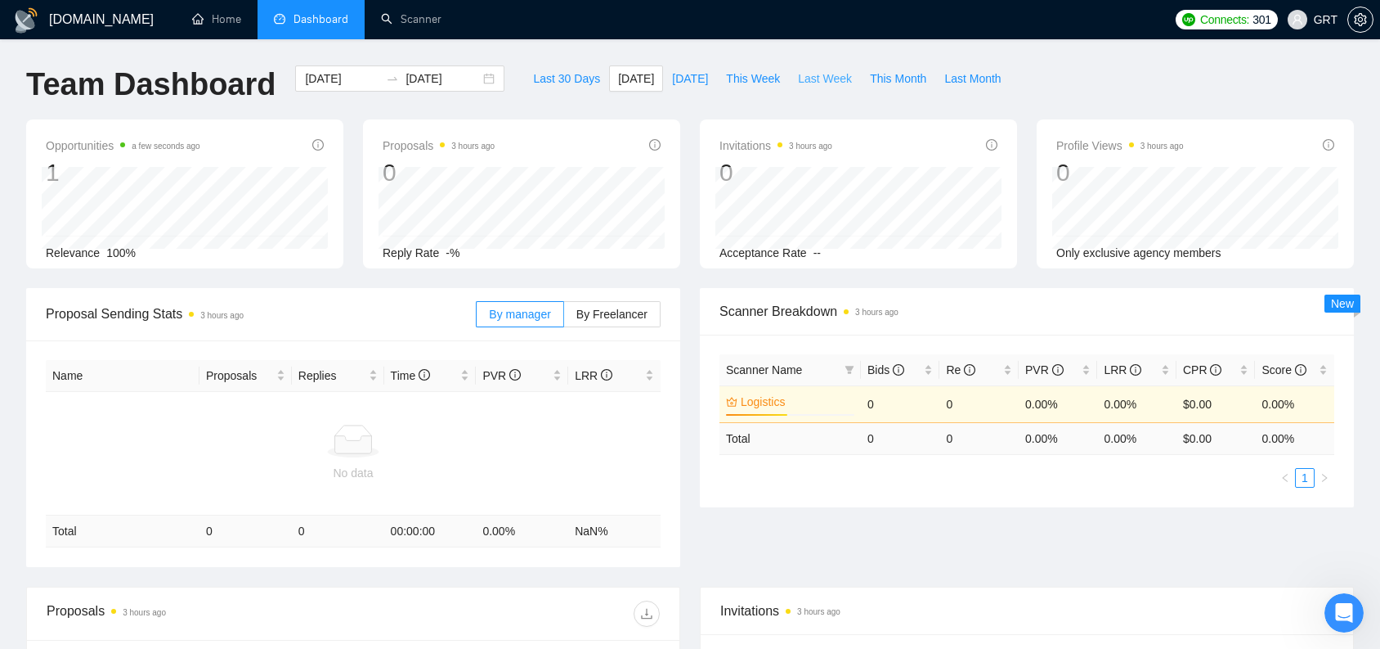
click at [815, 78] on span "Last Week" at bounding box center [825, 79] width 54 height 18
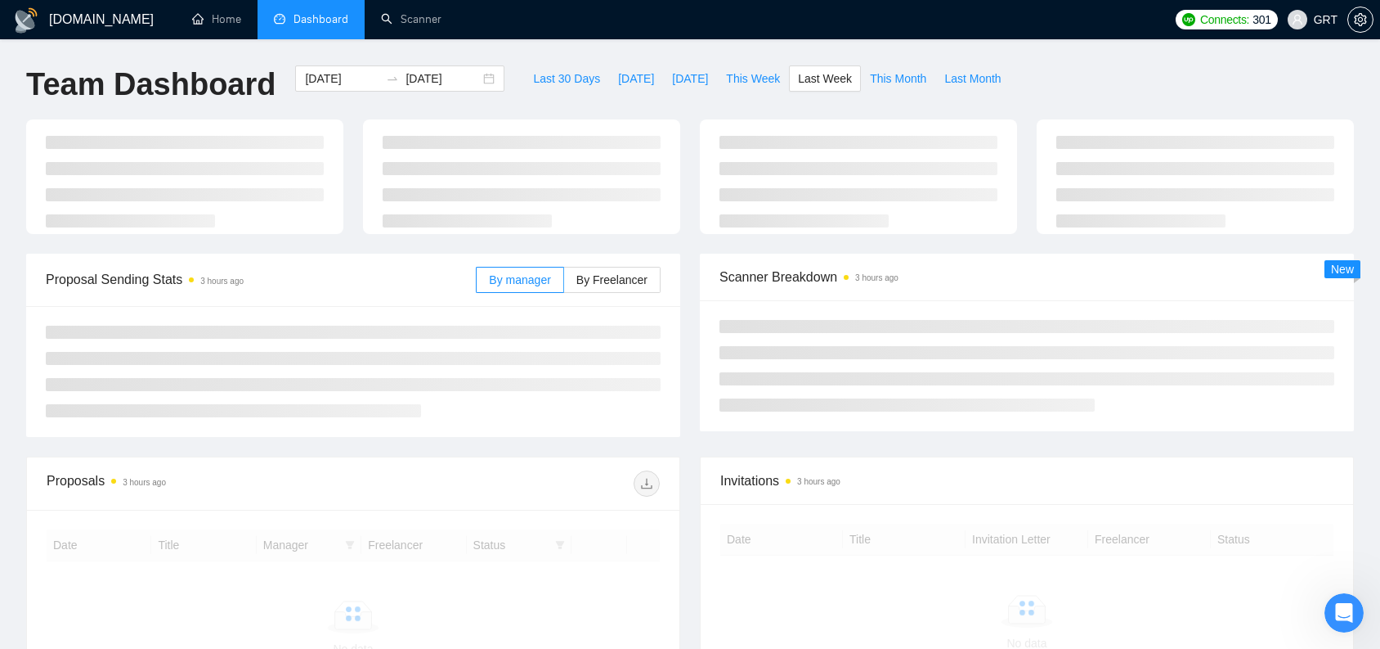
type input "[DATE]"
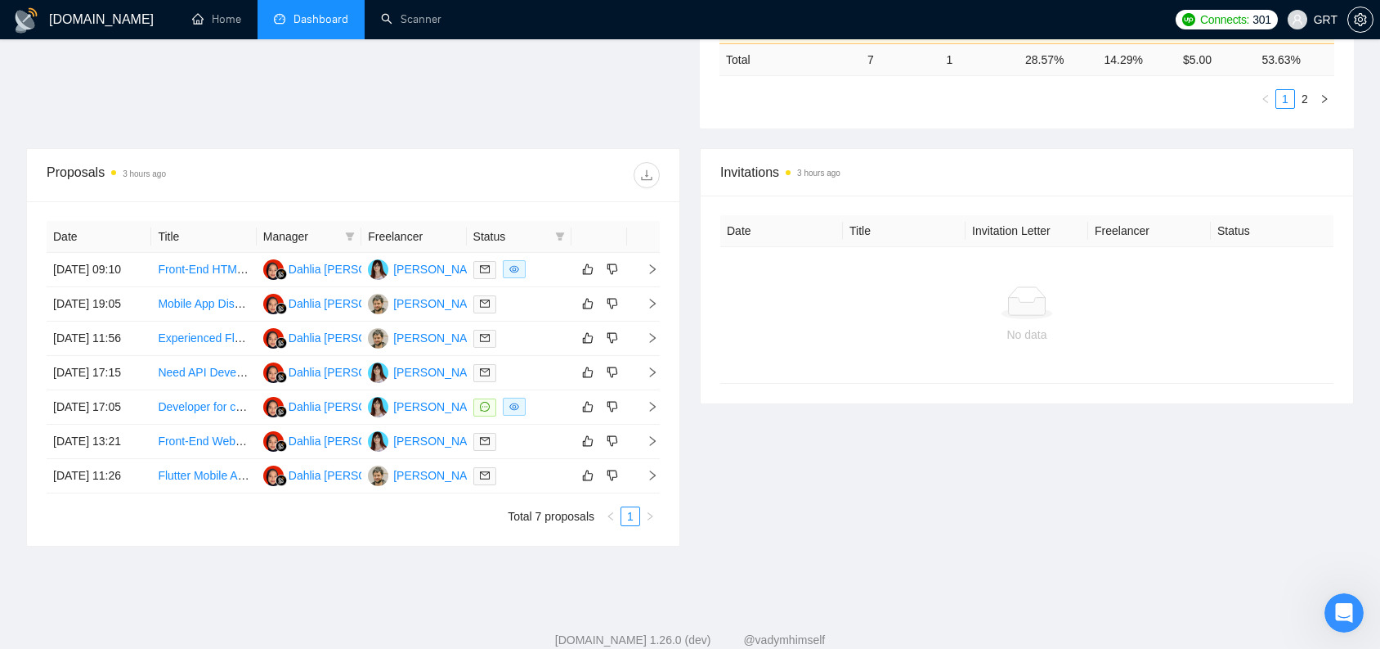
scroll to position [533, 0]
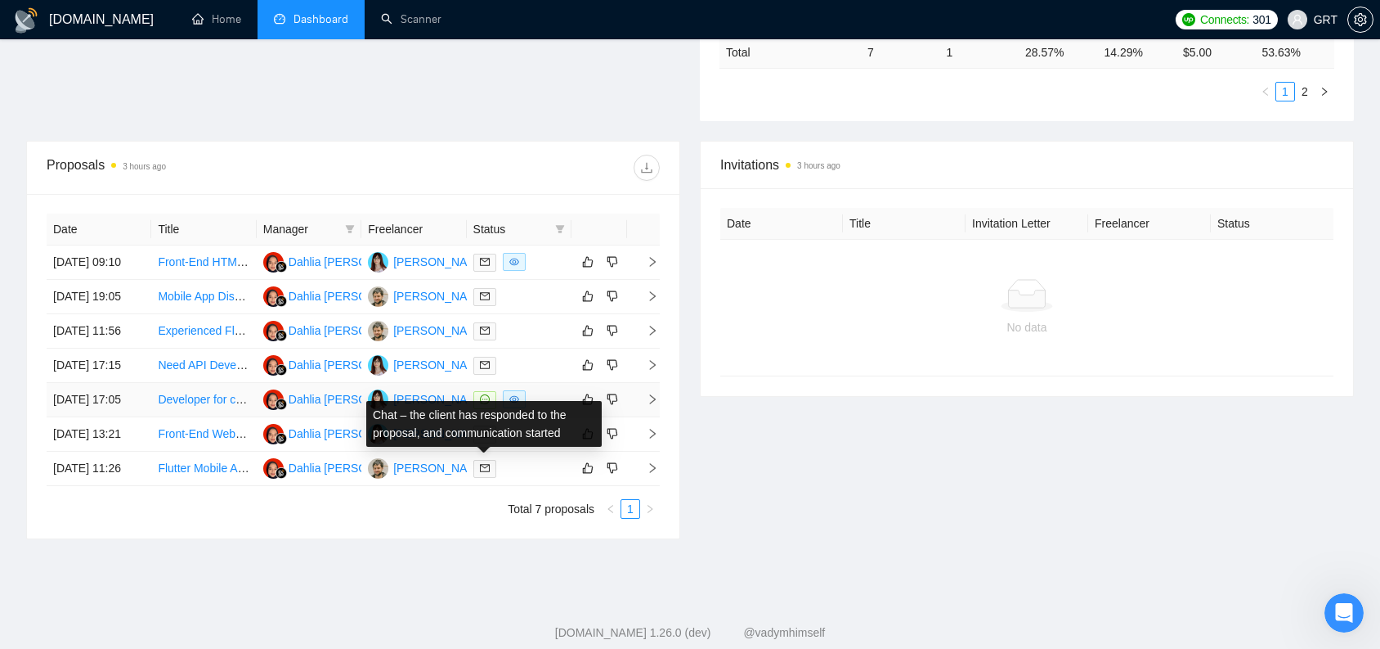
click at [487, 404] on icon "message" at bounding box center [485, 399] width 10 height 10
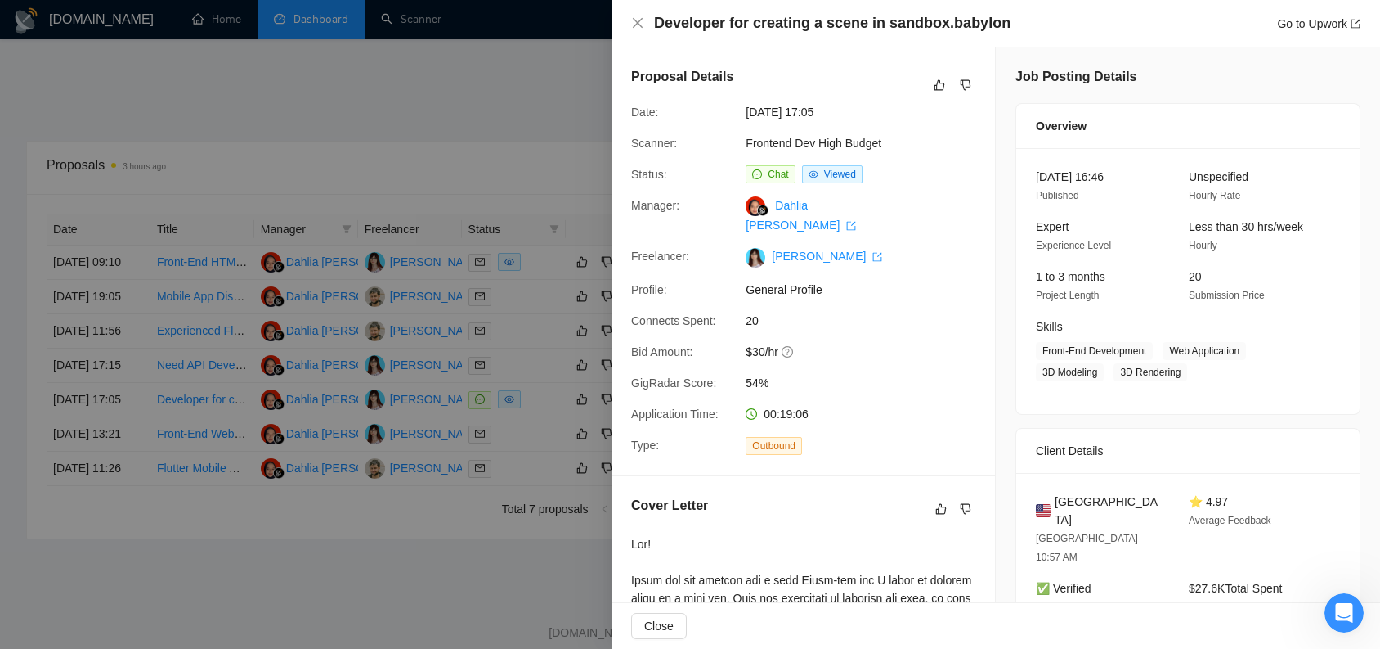
click at [981, 5] on div "Developer for creating a scene in sandbox.babylon Go to Upwork" at bounding box center [996, 23] width 769 height 47
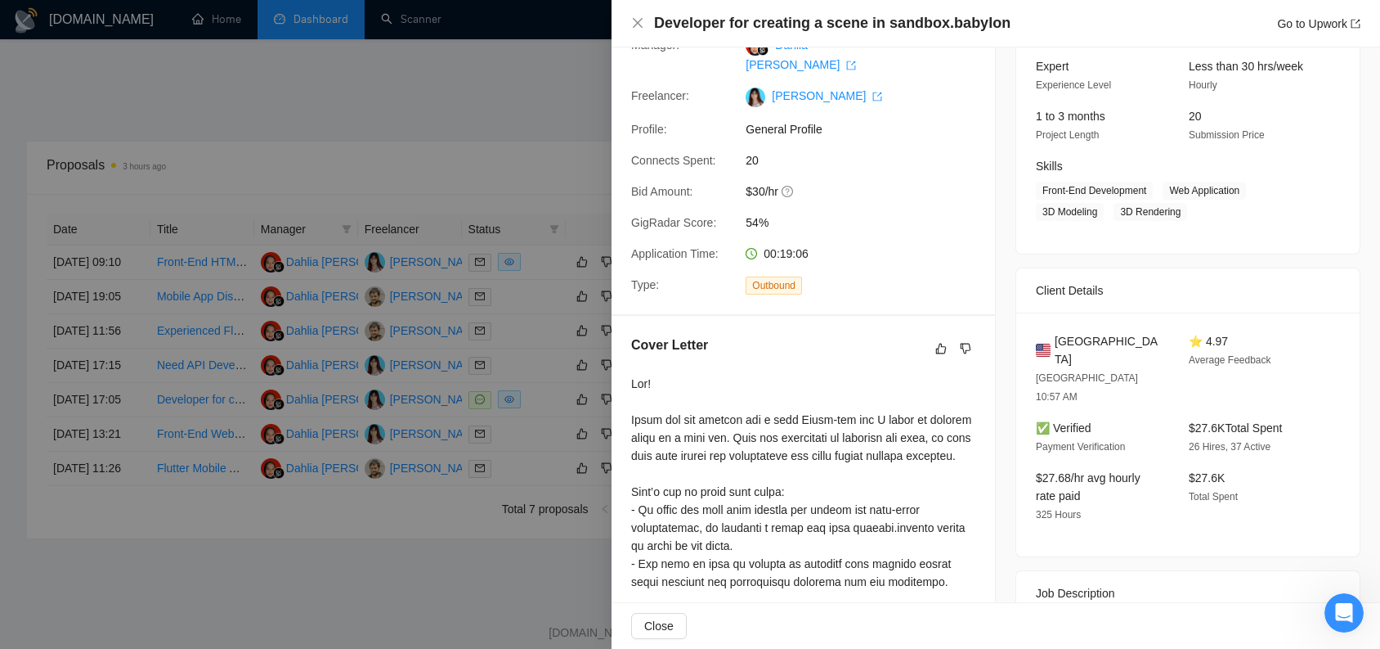
scroll to position [272, 0]
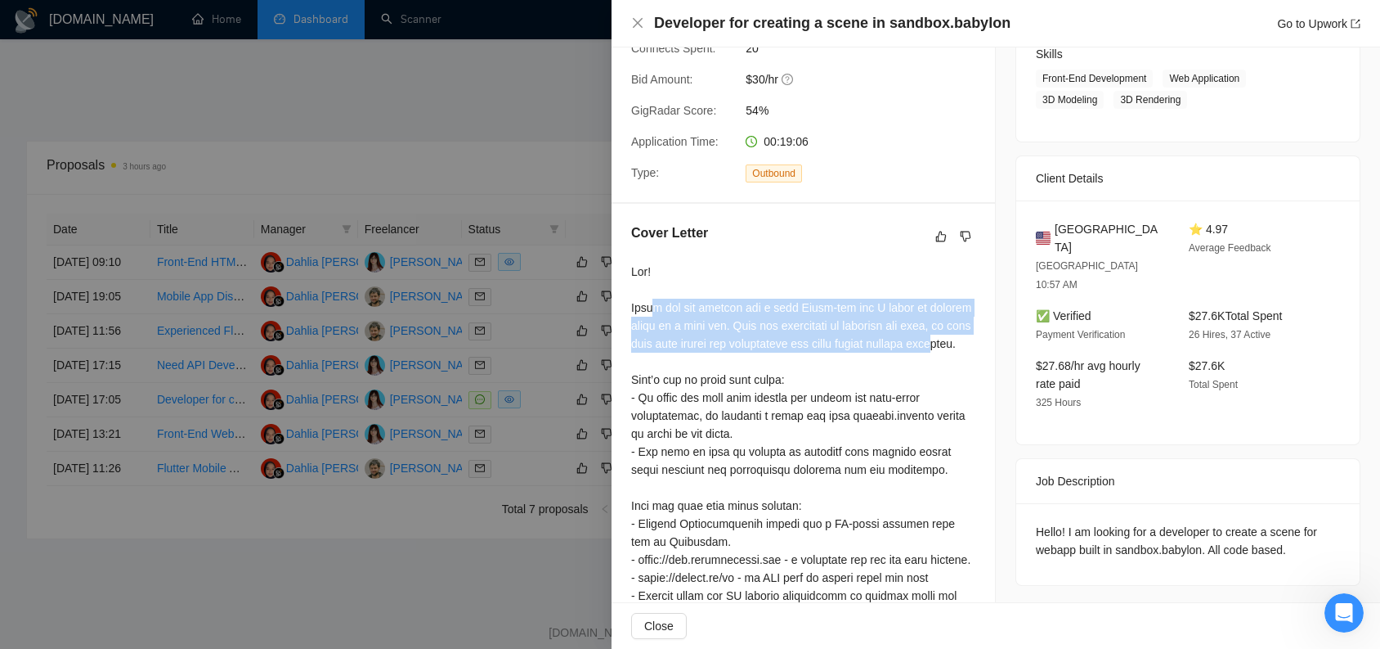
drag, startPoint x: 655, startPoint y: 306, endPoint x: 724, endPoint y: 355, distance: 84.4
click at [724, 355] on div at bounding box center [803, 569] width 344 height 612
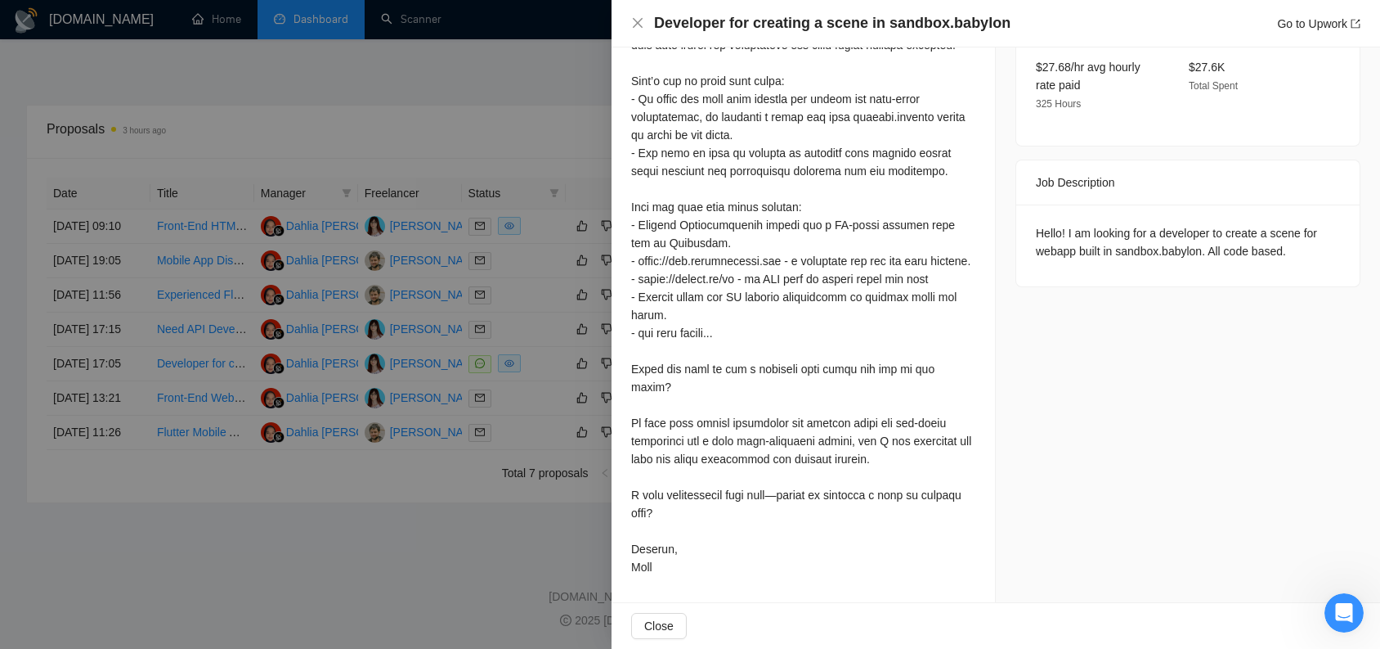
scroll to position [384, 0]
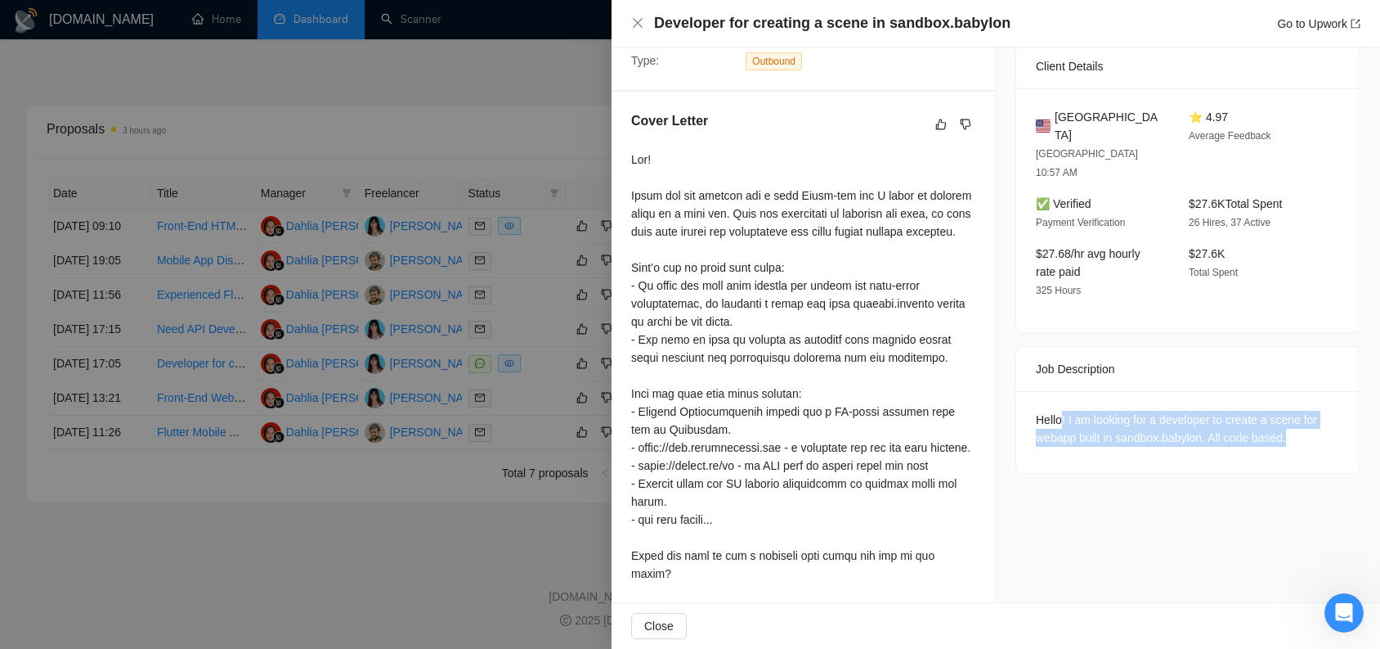
drag, startPoint x: 1058, startPoint y: 377, endPoint x: 1303, endPoint y: 400, distance: 245.6
click at [1303, 411] on div "Hello! I am looking for a developer to create a scene for webapp built in sandb…" at bounding box center [1188, 429] width 304 height 36
click at [1278, 411] on div "Hello! I am looking for a developer to create a scene for webapp built in sandb…" at bounding box center [1188, 429] width 304 height 36
drag, startPoint x: 1058, startPoint y: 382, endPoint x: 1281, endPoint y: 402, distance: 223.3
click at [1281, 411] on div "Hello! I am looking for a developer to create a scene for webapp built in sandb…" at bounding box center [1188, 429] width 304 height 36
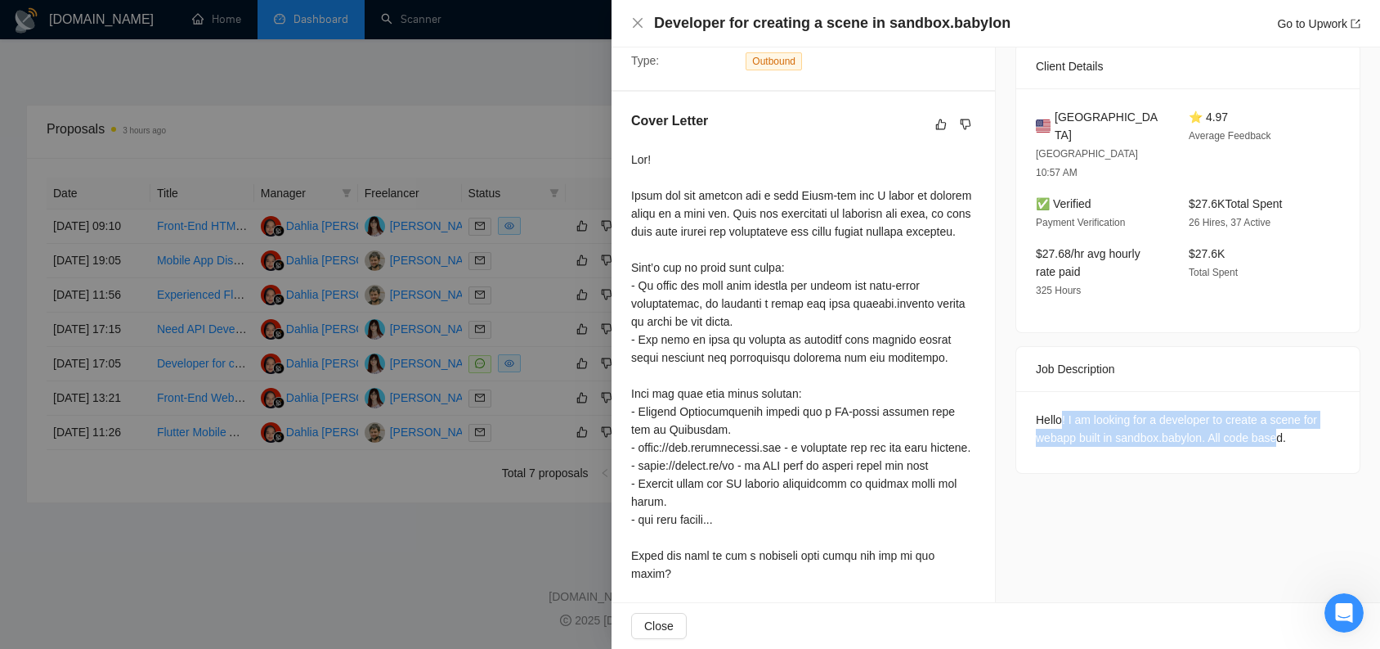
click at [1281, 411] on div "Hello! I am looking for a developer to create a scene for webapp built in sandb…" at bounding box center [1188, 429] width 304 height 36
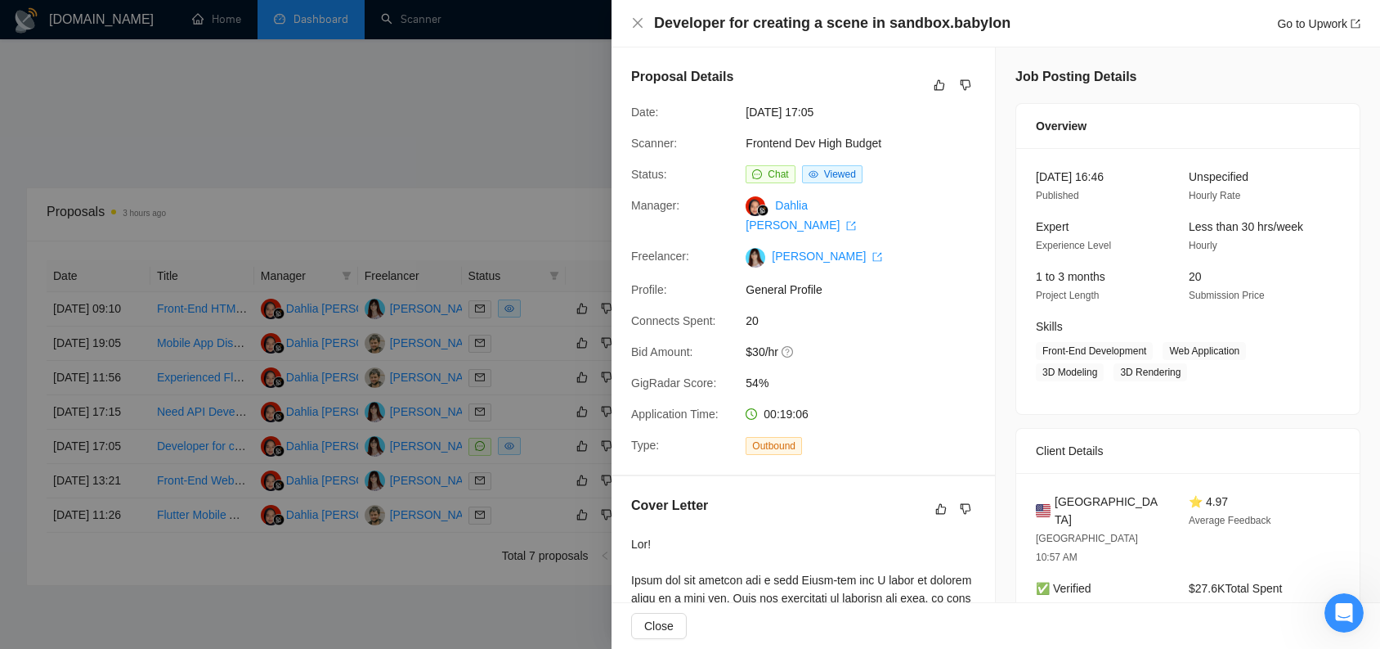
scroll to position [141, 0]
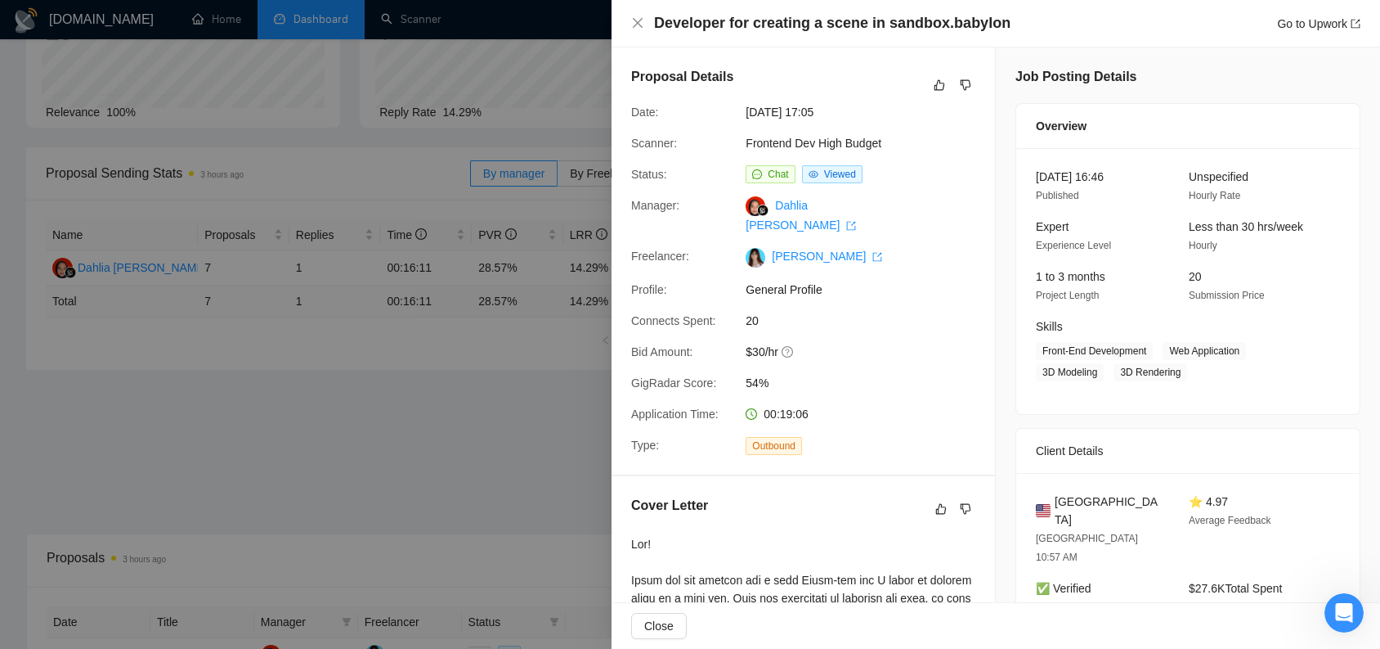
click at [637, 37] on div "Developer for creating a scene in sandbox.babylon Go to Upwork" at bounding box center [996, 23] width 769 height 47
click at [639, 28] on icon "close" at bounding box center [637, 22] width 13 height 13
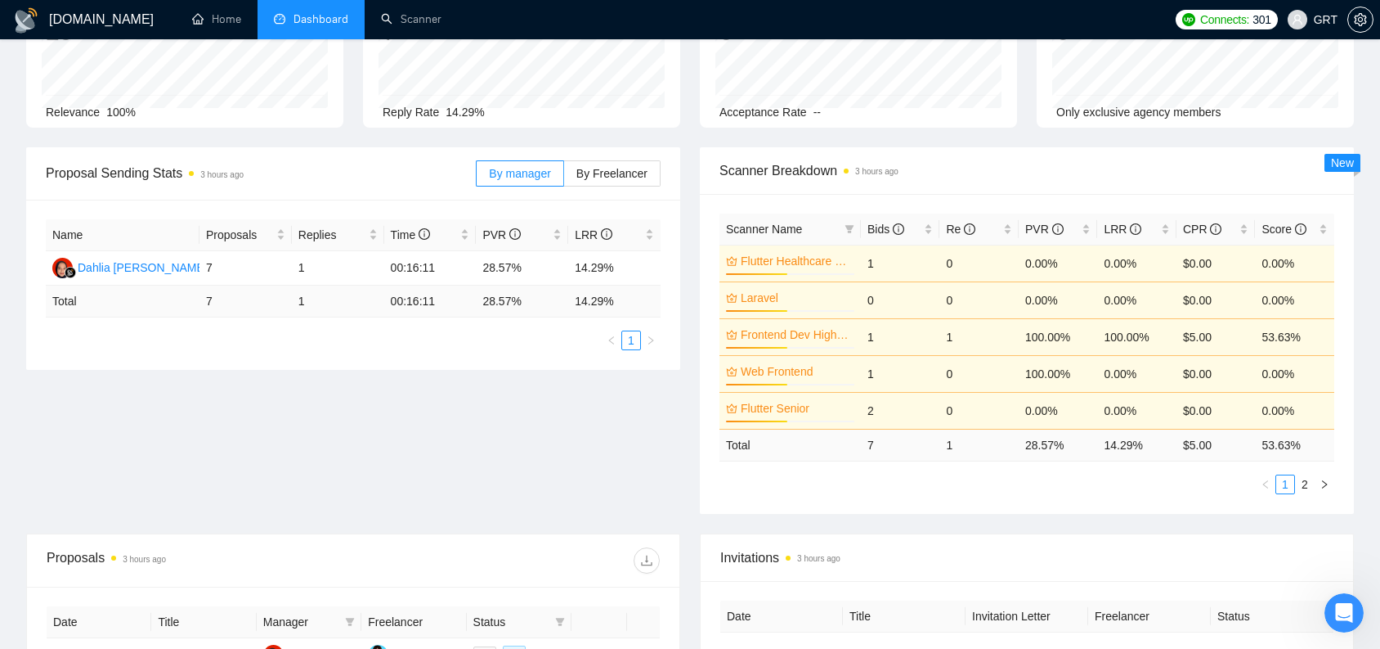
scroll to position [0, 0]
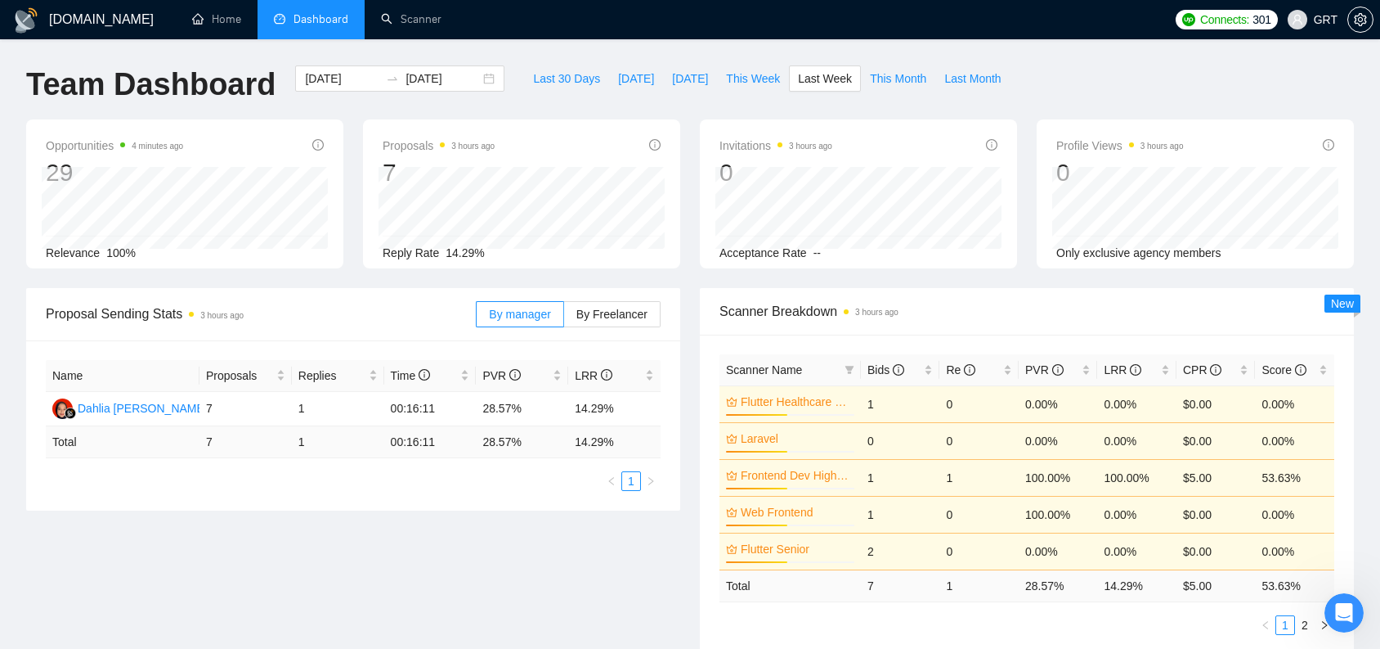
click at [419, 42] on div "GigRadar.io Home Dashboard Scanner Connects: 301 GRT Team Dashboard 2025-09-01 …" at bounding box center [690, 609] width 1380 height 1218
click at [415, 26] on link "Scanner" at bounding box center [411, 19] width 61 height 14
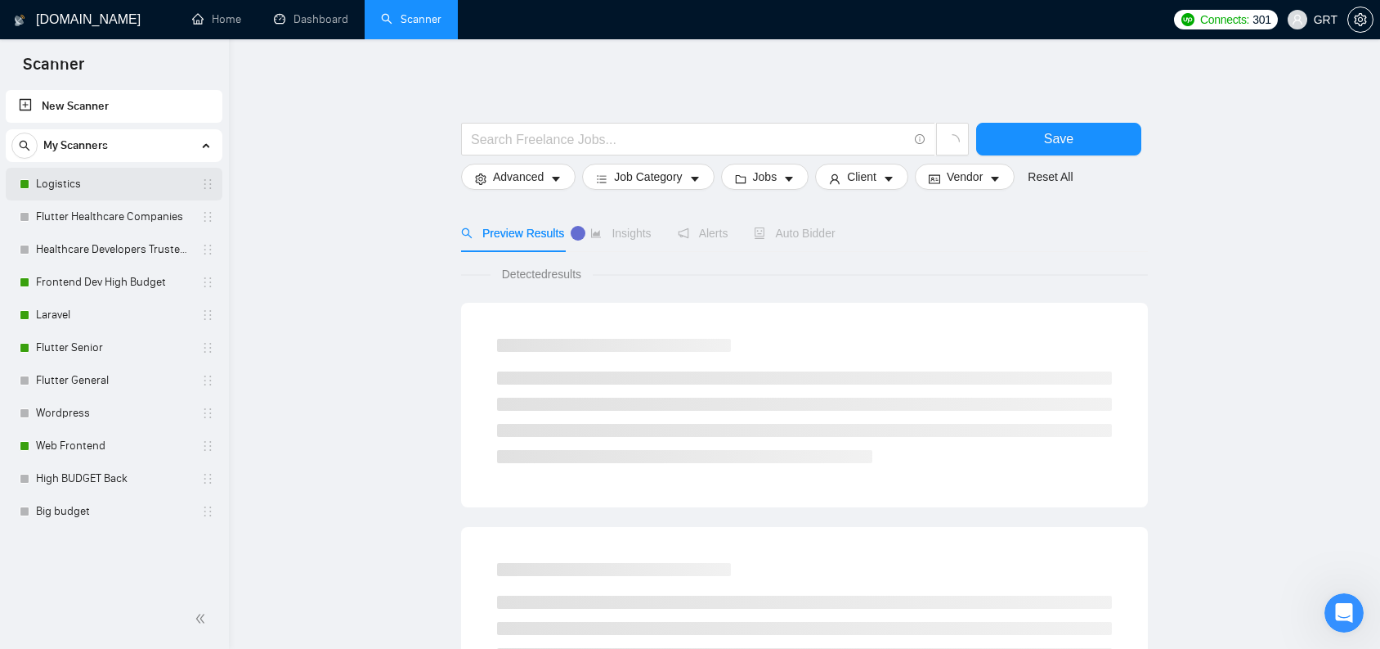
click at [70, 186] on link "Logistics" at bounding box center [113, 184] width 155 height 33
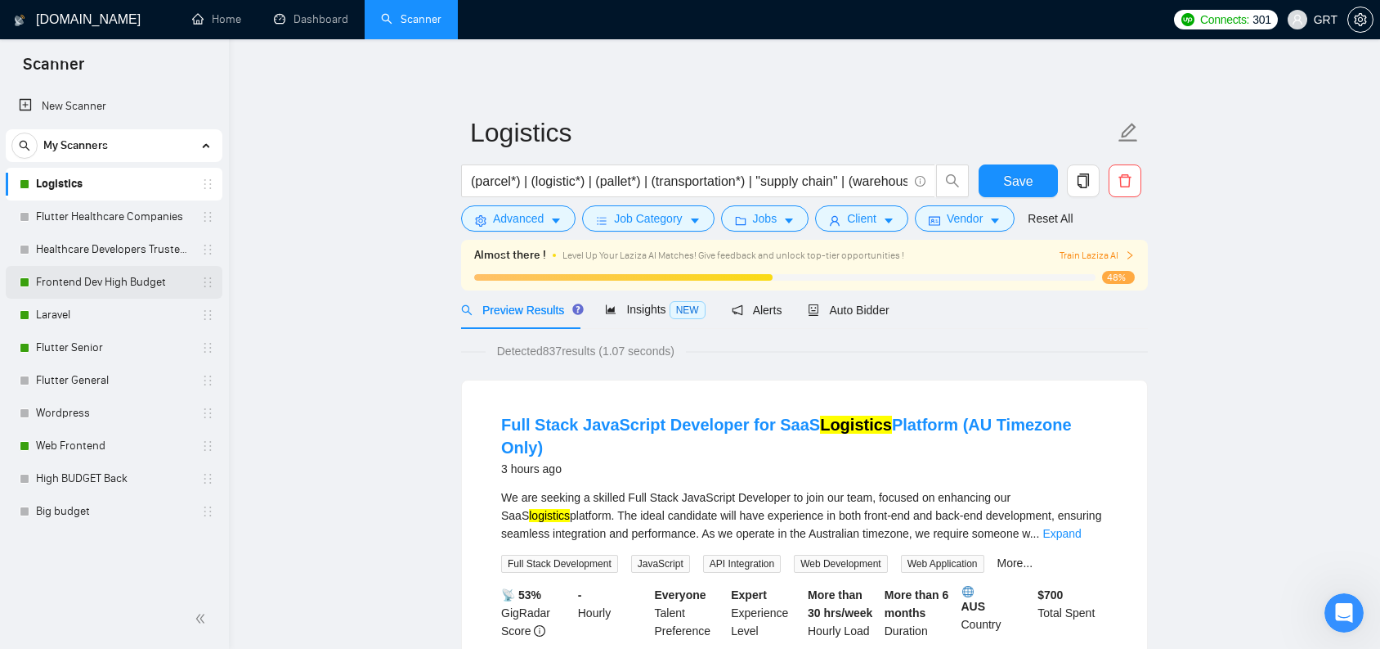
click at [97, 281] on link "Frontend Dev High Budget" at bounding box center [113, 282] width 155 height 33
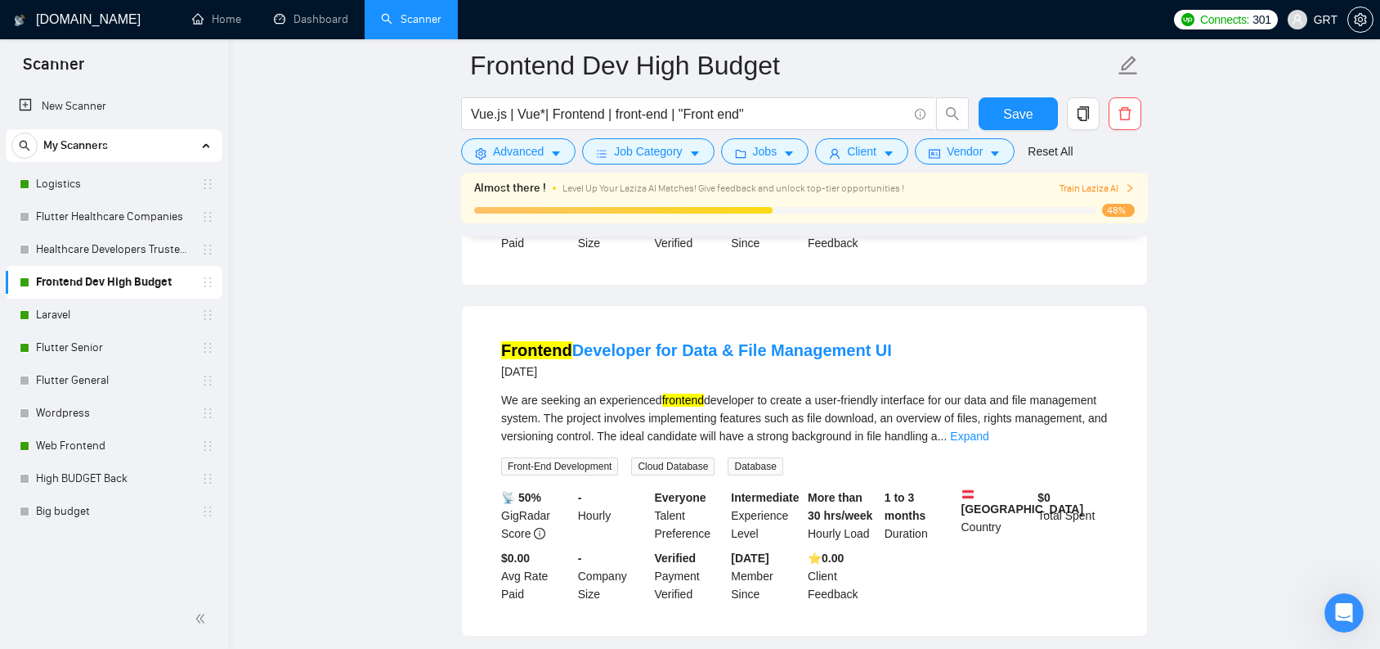
scroll to position [1126, 0]
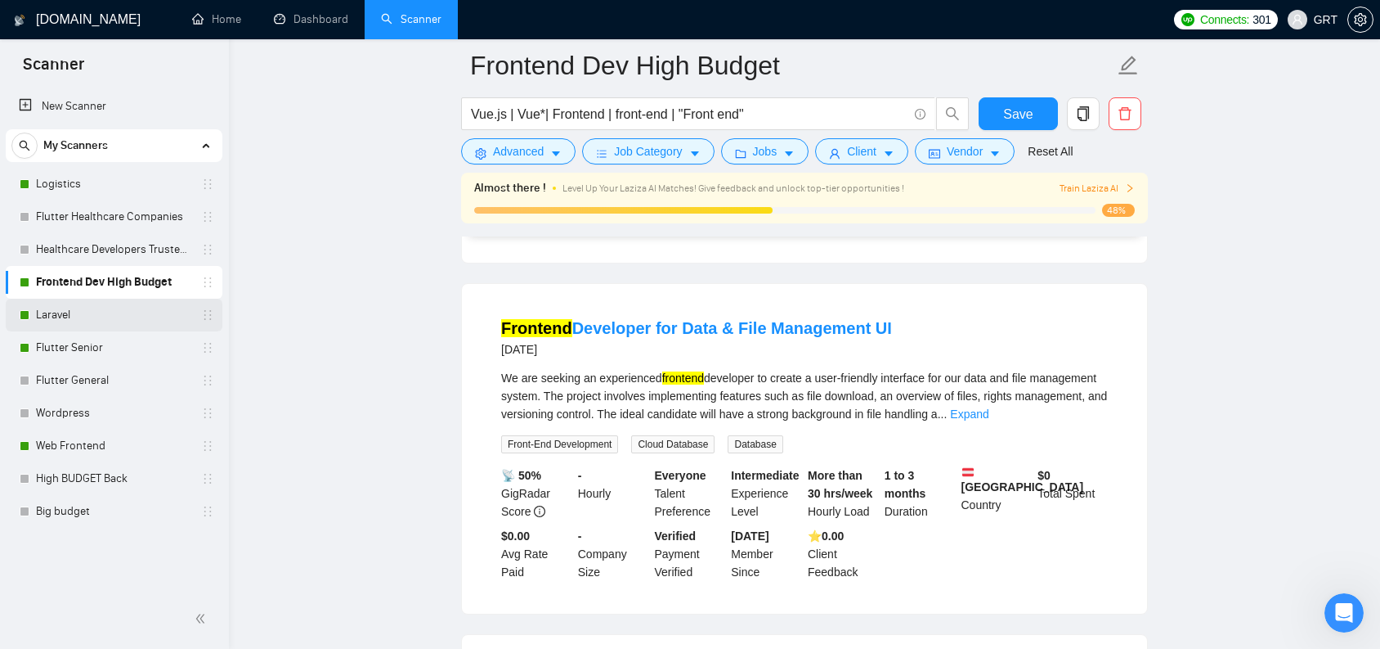
click at [43, 321] on link "Laravel" at bounding box center [113, 314] width 155 height 33
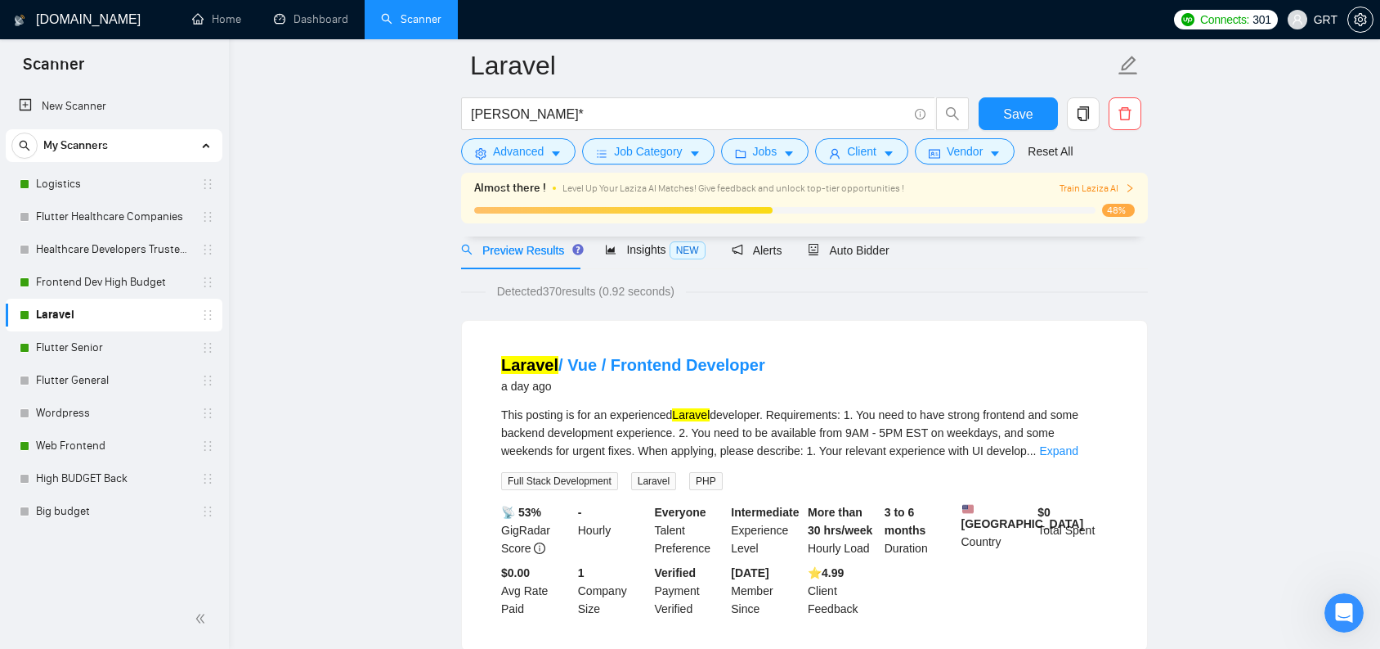
scroll to position [99, 0]
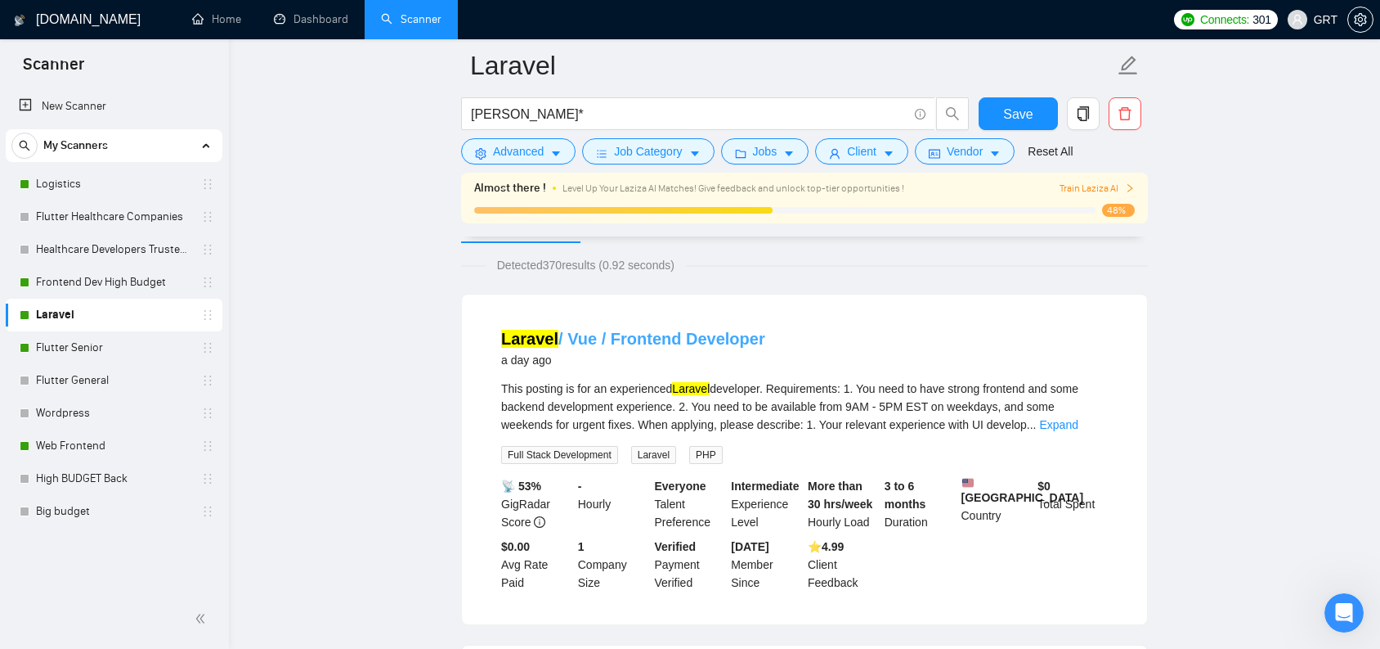
click at [624, 342] on link "Laravel / Vue / Frontend Developer" at bounding box center [633, 339] width 264 height 18
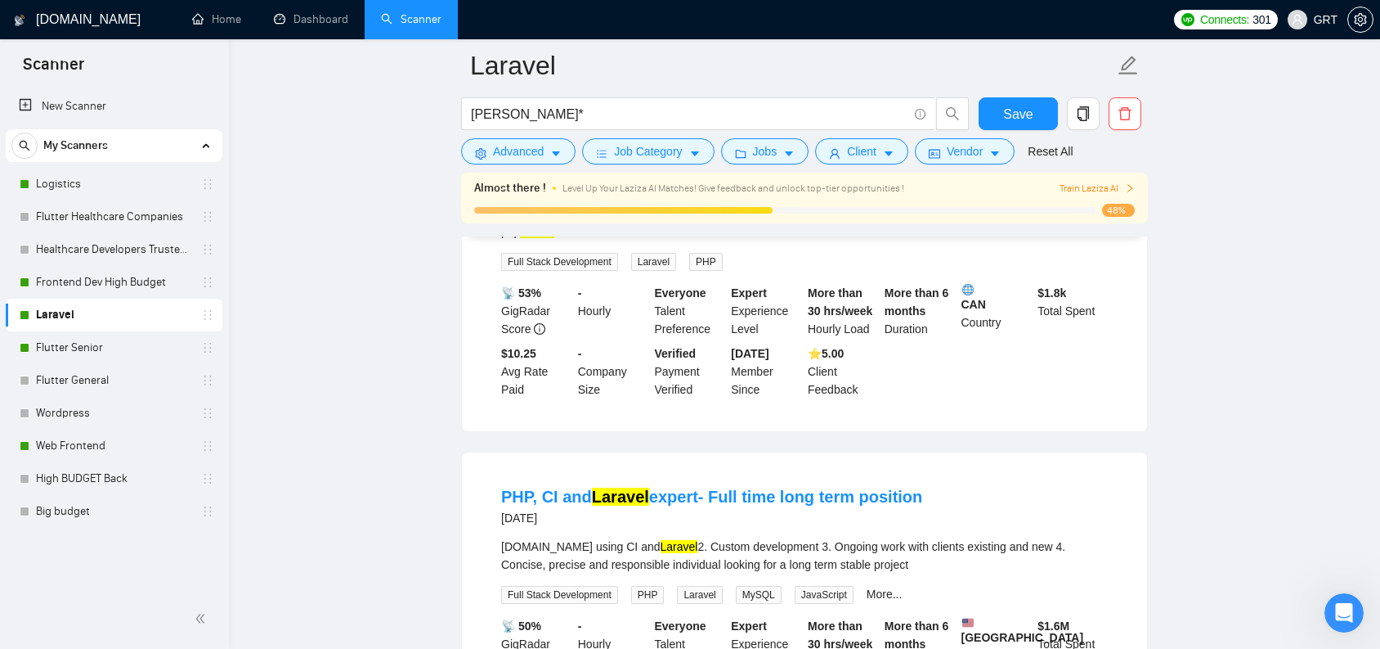
scroll to position [518, 0]
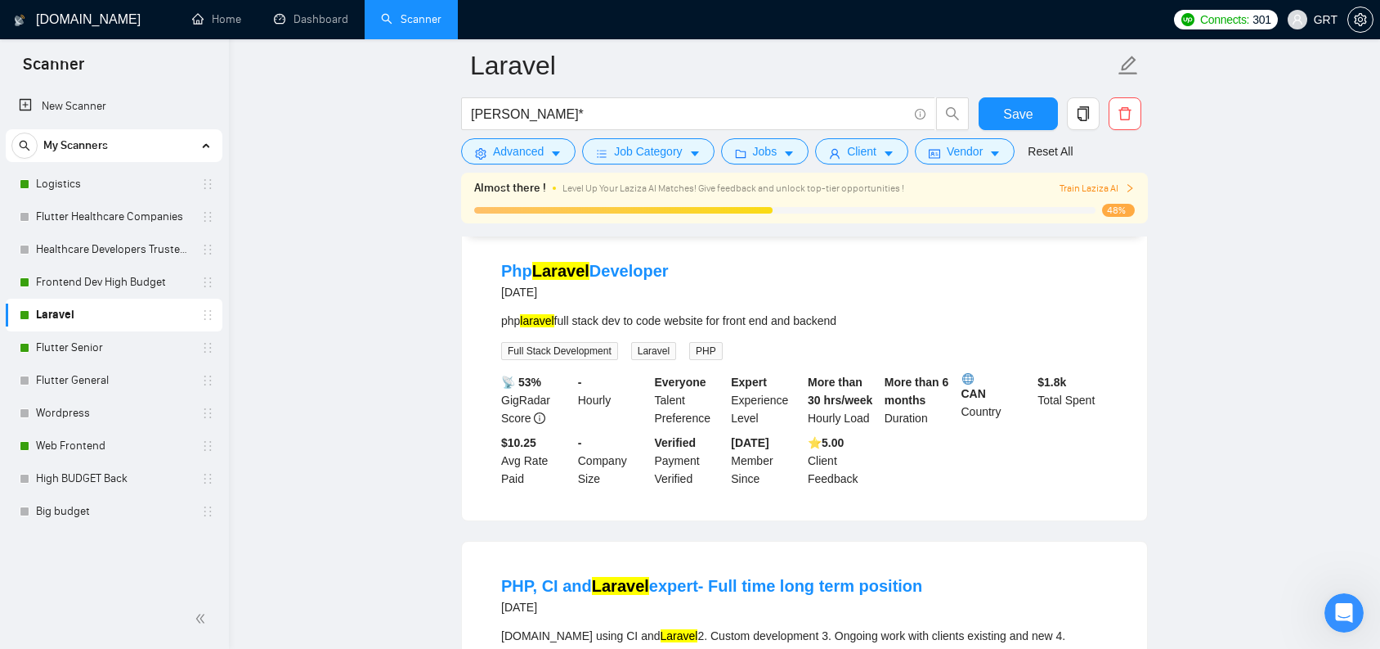
drag, startPoint x: 657, startPoint y: 325, endPoint x: 838, endPoint y: 331, distance: 181.6
click at [878, 330] on div "php laravel full stack dev to code website for front end and backend" at bounding box center [804, 321] width 607 height 18
click at [838, 330] on div "php laravel full stack dev to code website for front end and backend" at bounding box center [804, 321] width 607 height 18
click at [72, 501] on link "Big budget" at bounding box center [113, 511] width 155 height 33
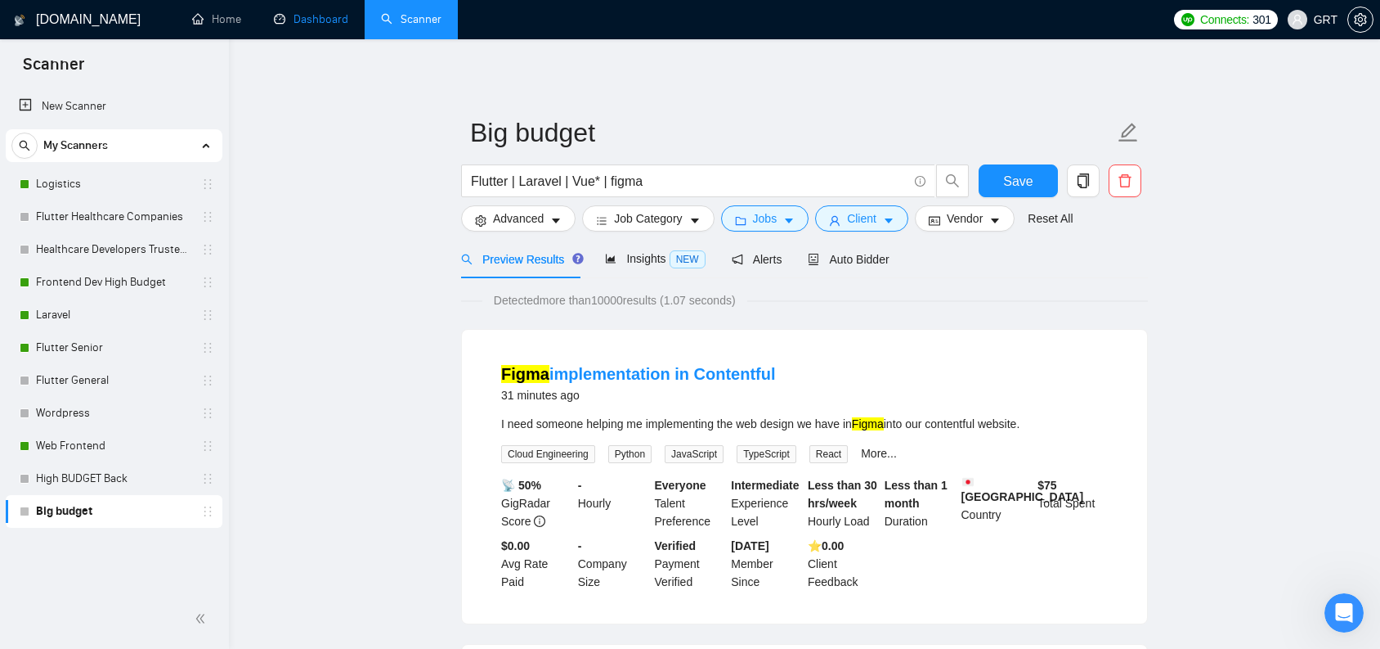
click at [293, 22] on link "Dashboard" at bounding box center [311, 19] width 74 height 14
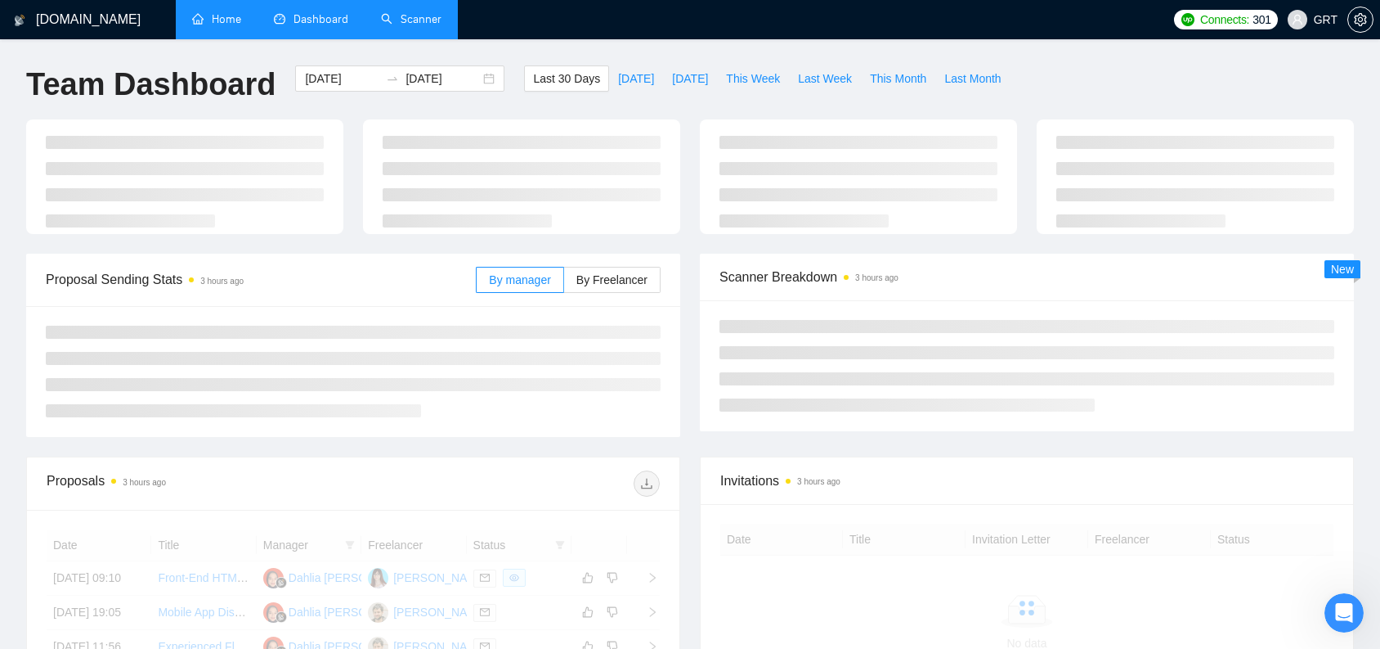
click at [195, 17] on link "Home" at bounding box center [216, 19] width 49 height 14
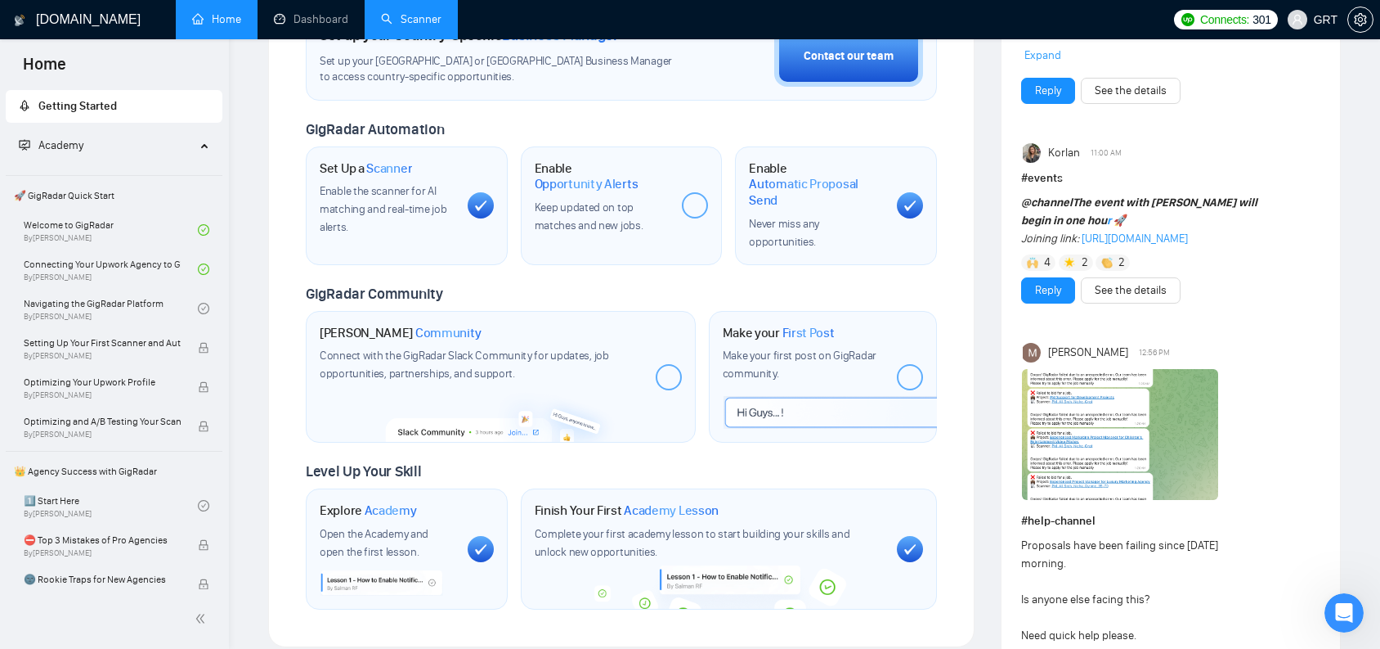
scroll to position [489, 0]
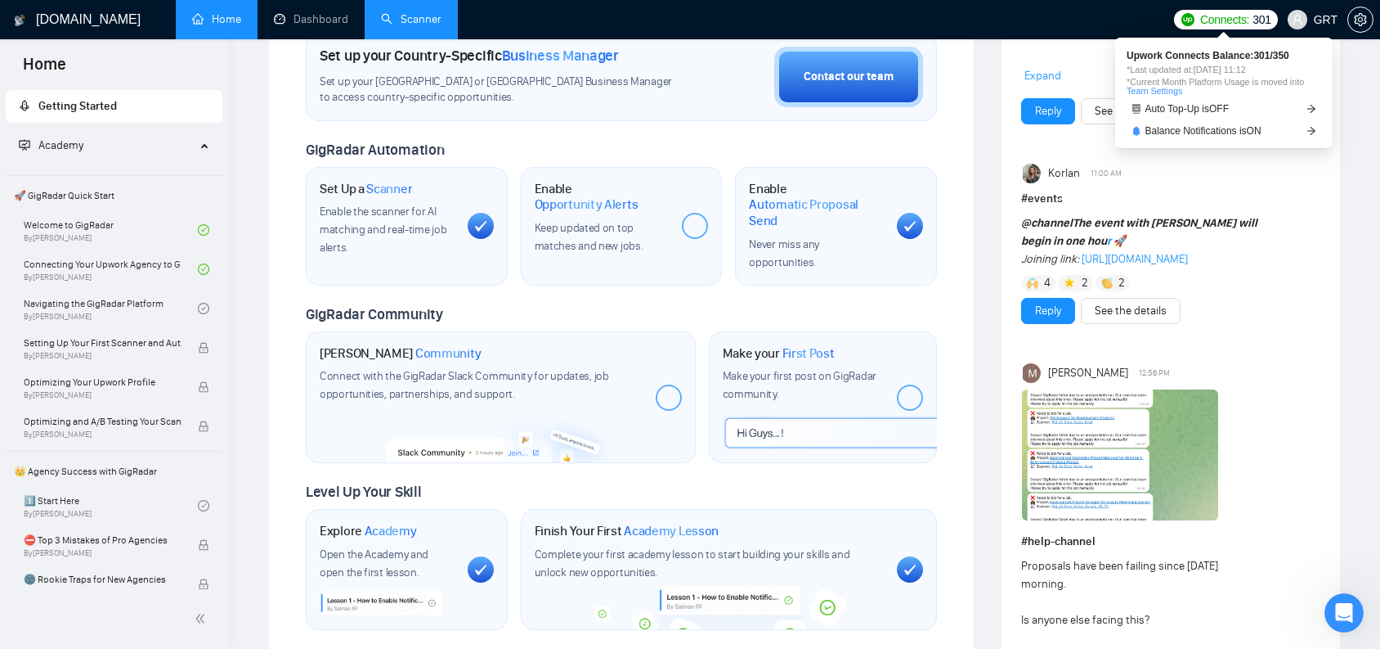
click at [1210, 23] on span "Connects:" at bounding box center [1225, 20] width 49 height 18
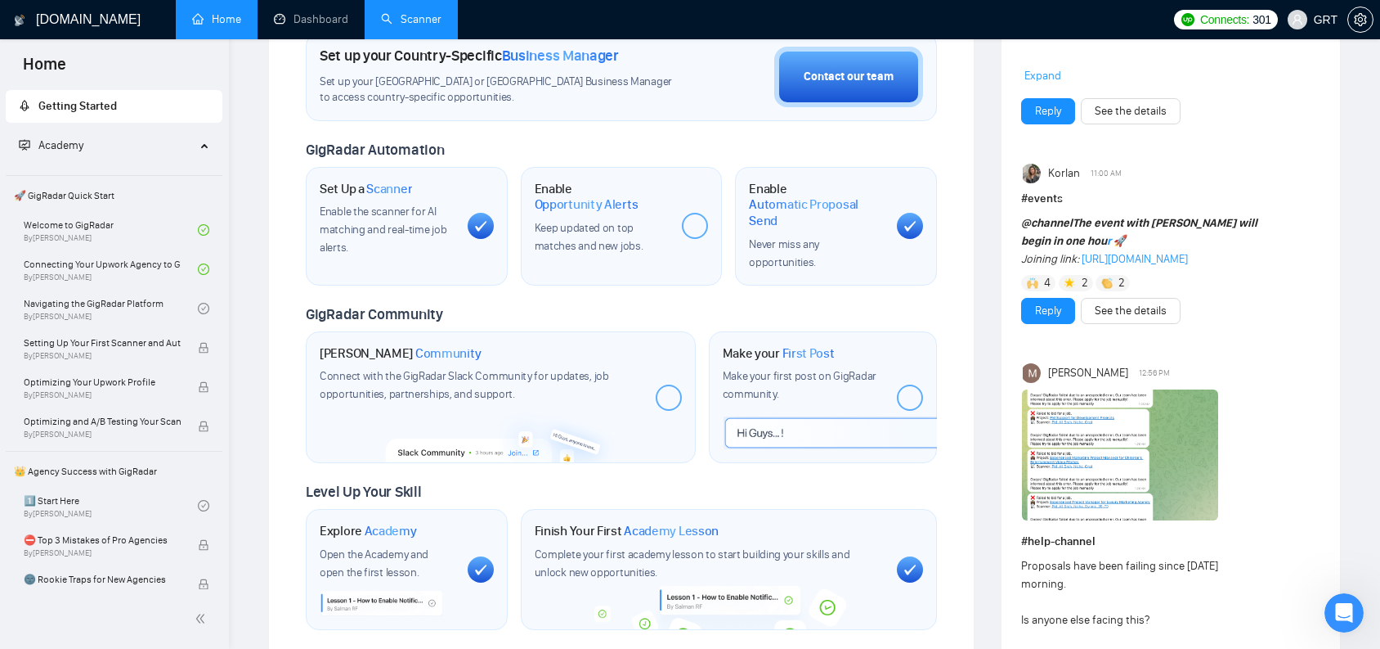
click at [420, 19] on link "Scanner" at bounding box center [411, 19] width 61 height 14
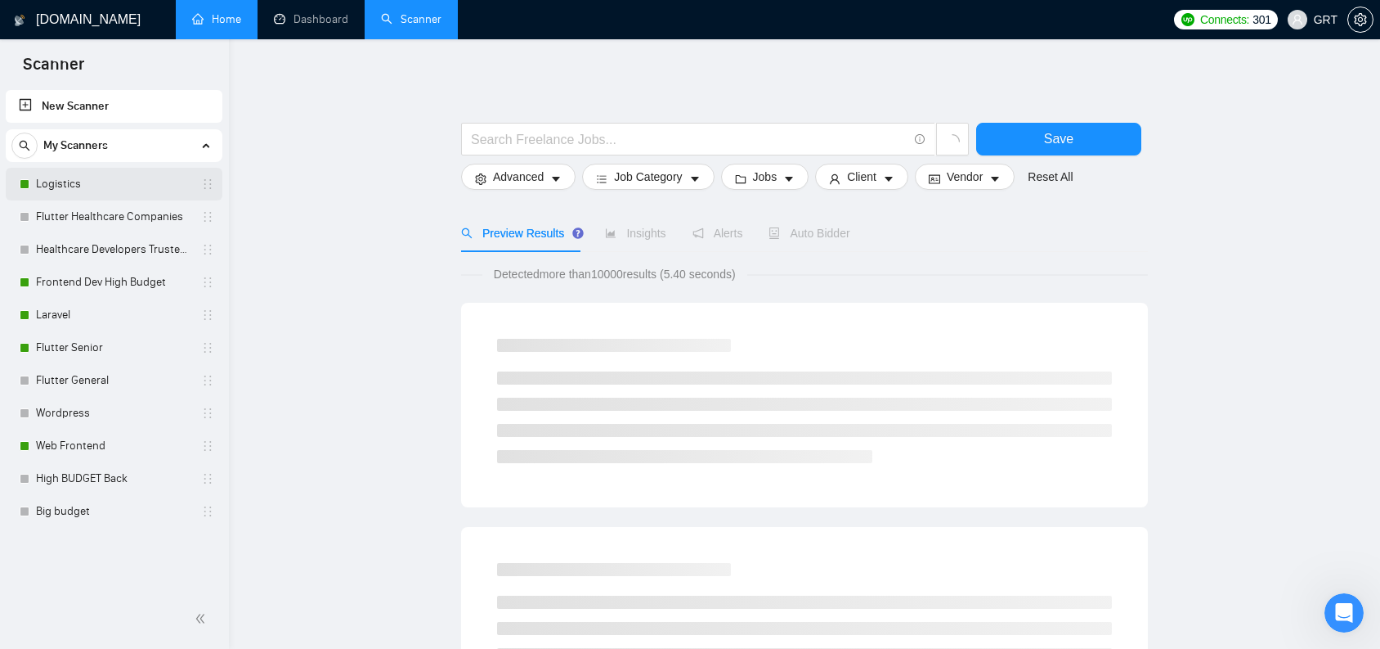
click at [165, 182] on link "Logistics" at bounding box center [113, 184] width 155 height 33
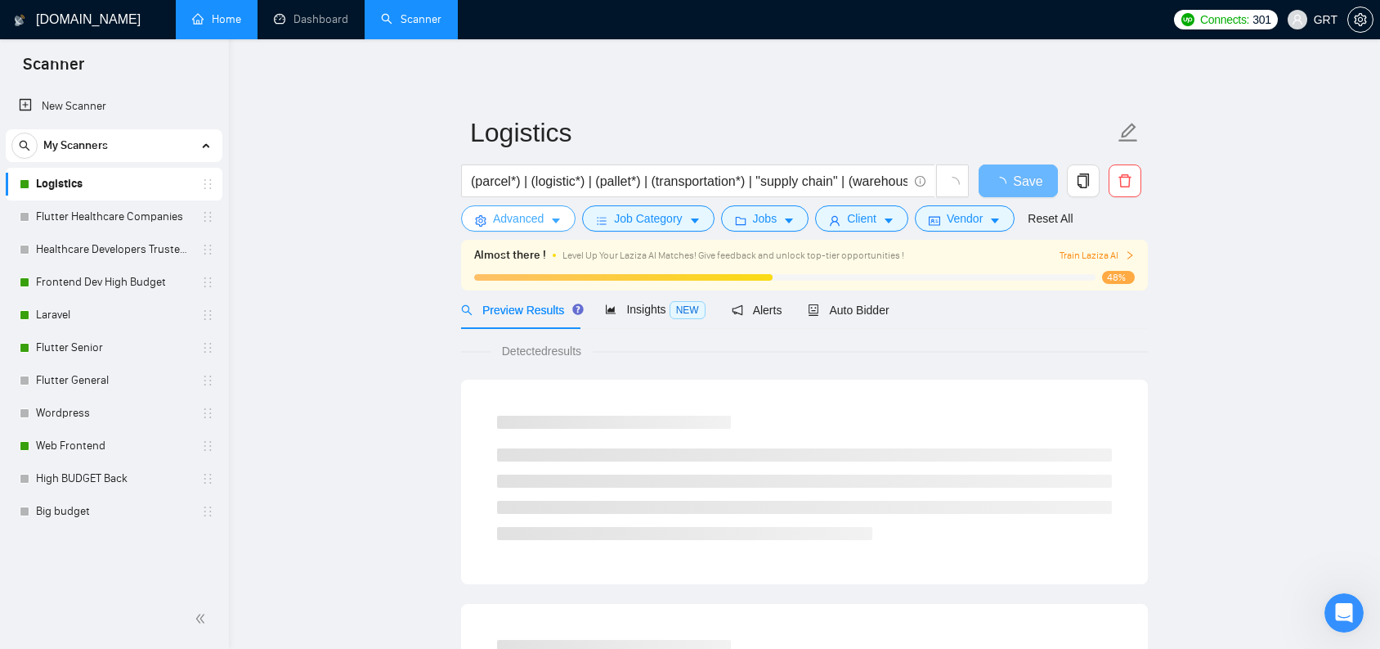
click at [558, 227] on span "caret-down" at bounding box center [555, 220] width 11 height 12
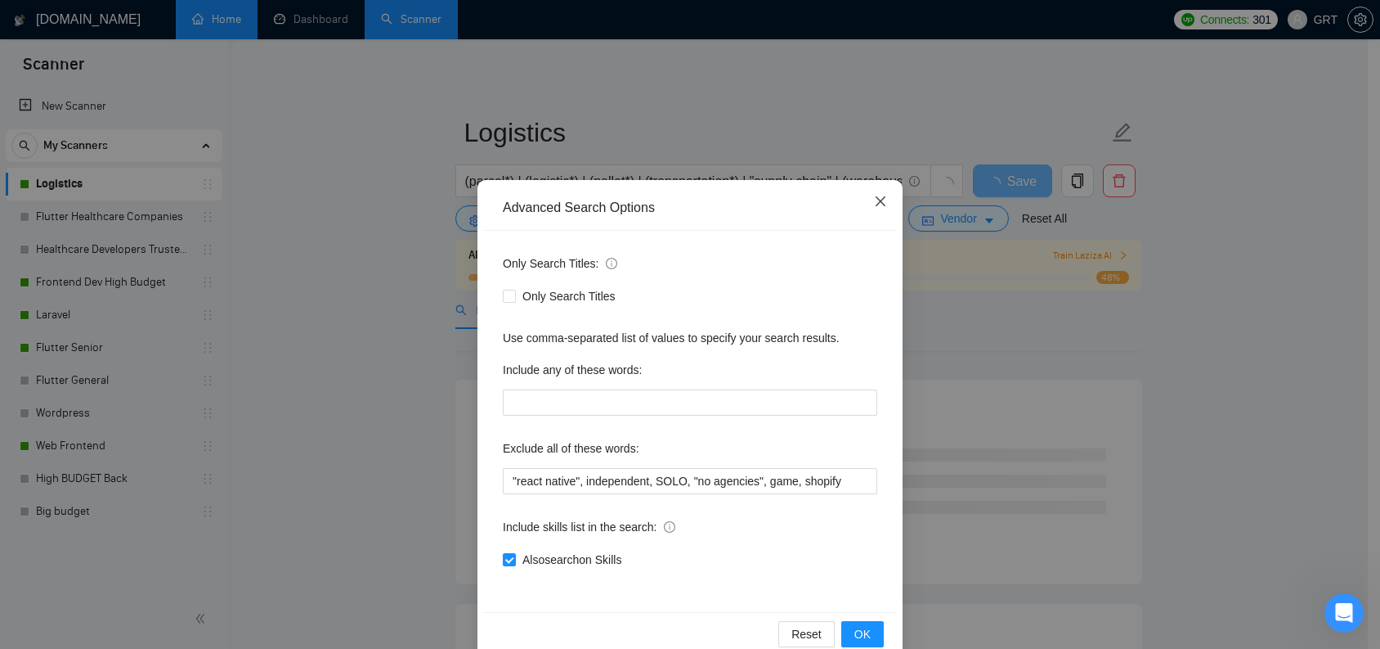
click at [875, 204] on icon "close" at bounding box center [880, 201] width 13 height 13
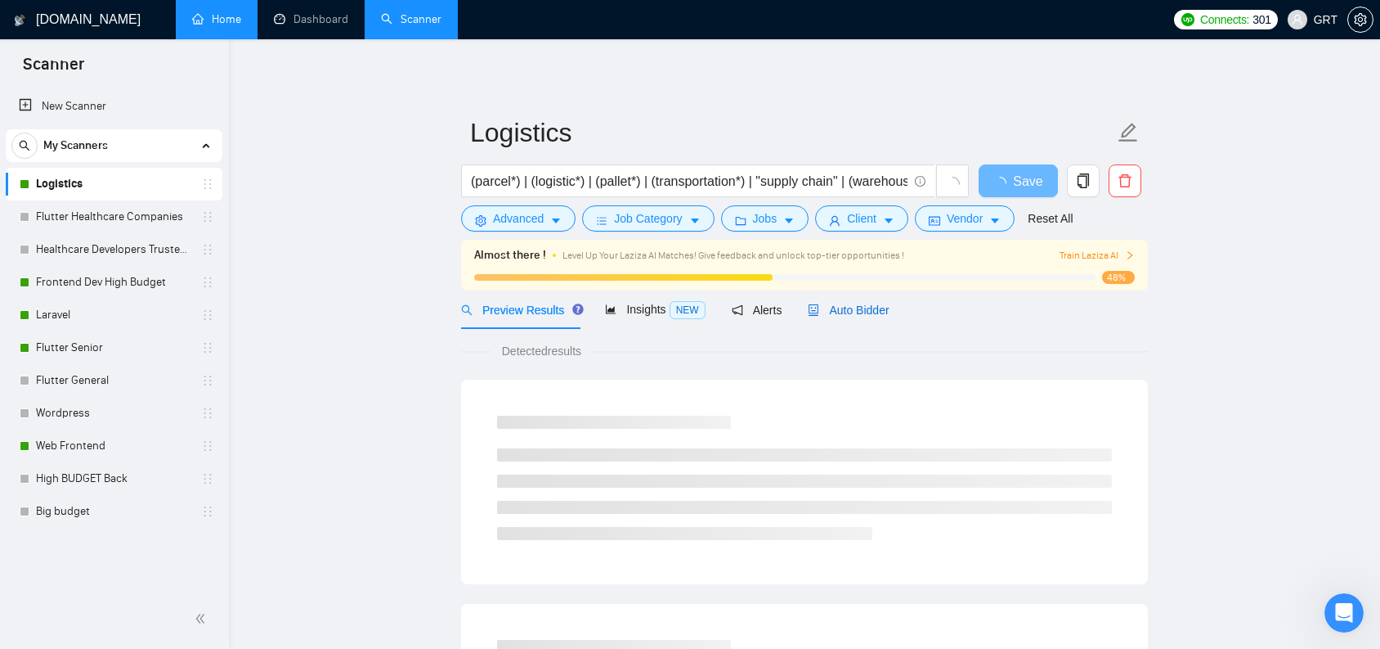
click at [853, 306] on span "Auto Bidder" at bounding box center [848, 309] width 81 height 13
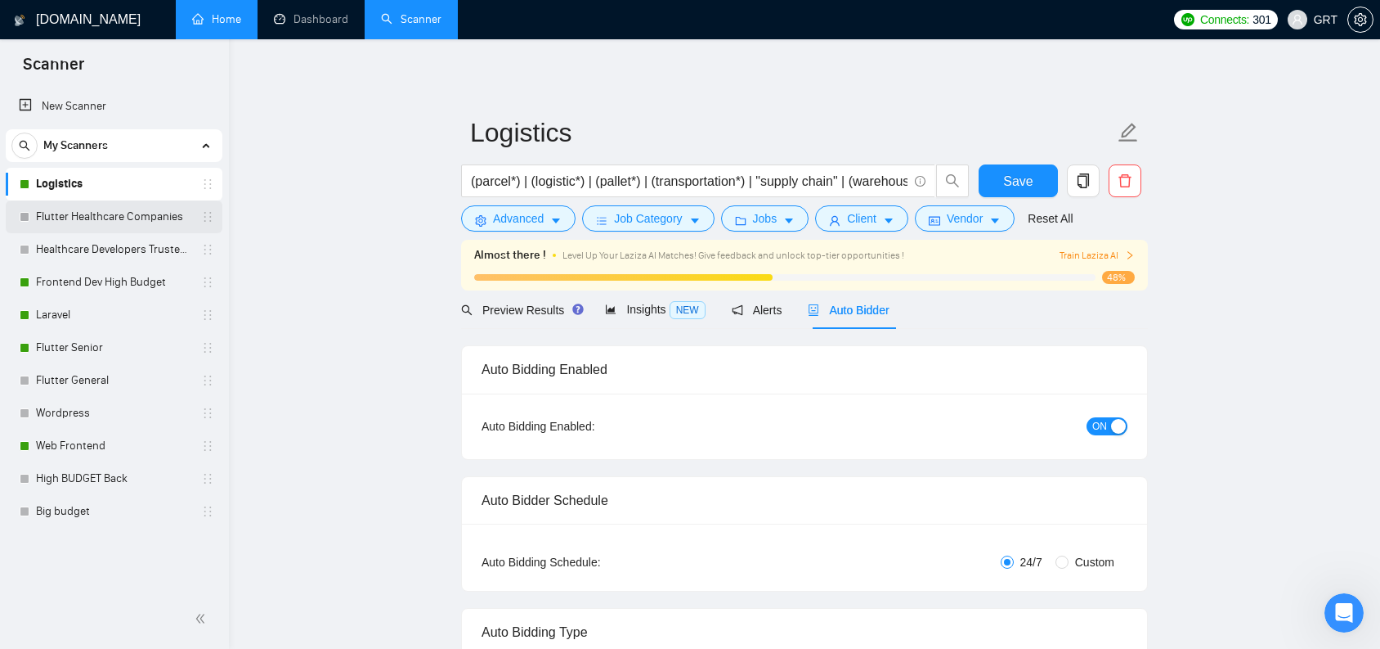
click at [108, 219] on link "Flutter Healthcare Companies" at bounding box center [113, 216] width 155 height 33
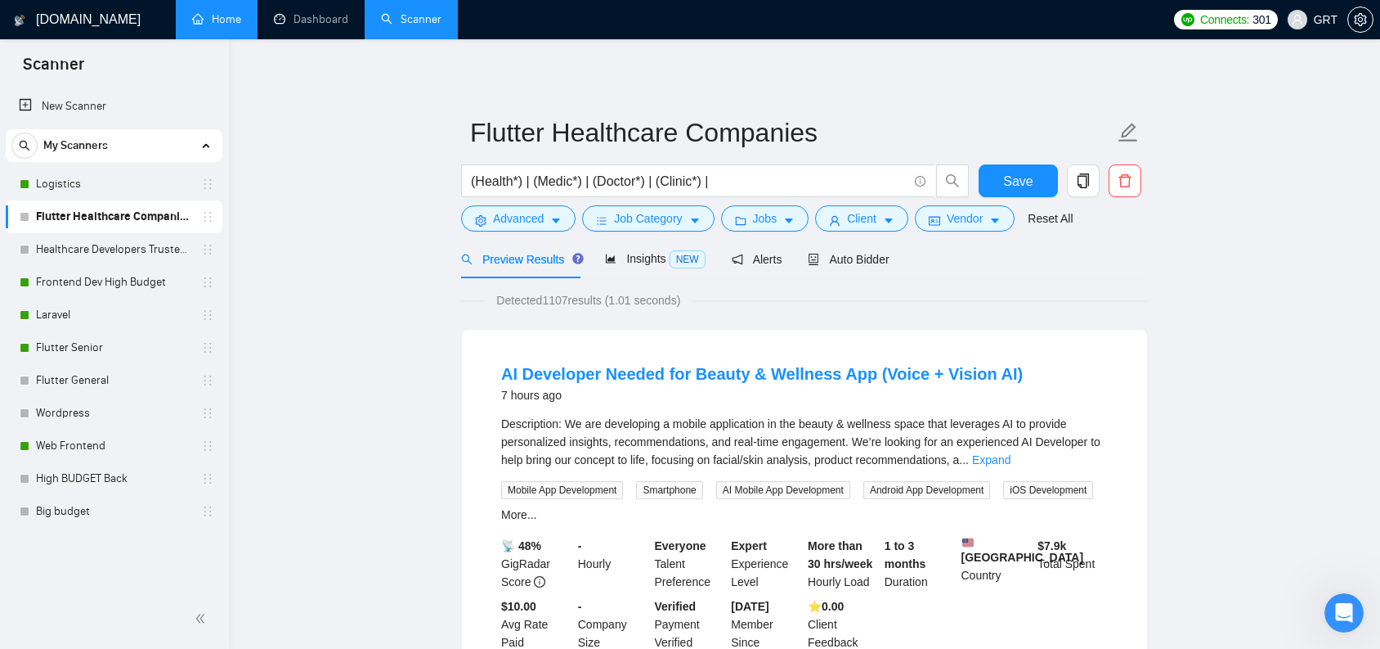
click at [204, 25] on link "Home" at bounding box center [216, 19] width 49 height 14
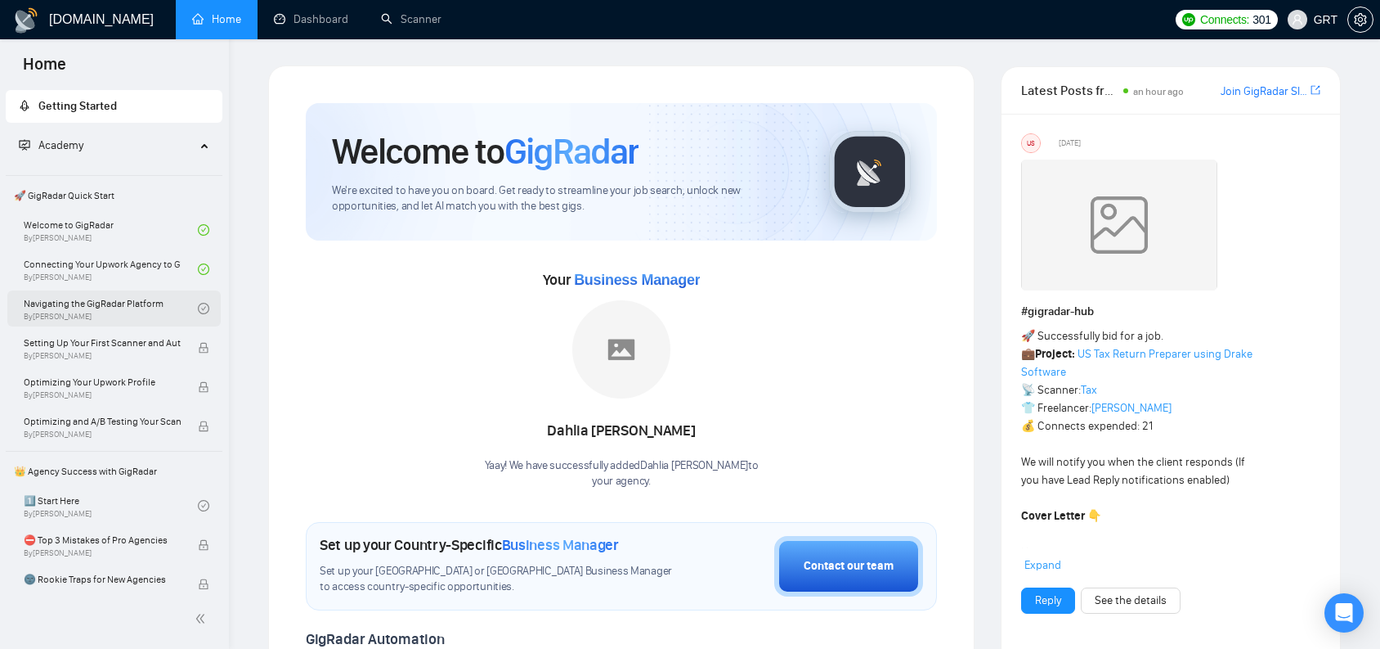
click at [97, 298] on link "Navigating the GigRadar Platform By Vlad Timinsky" at bounding box center [111, 308] width 174 height 36
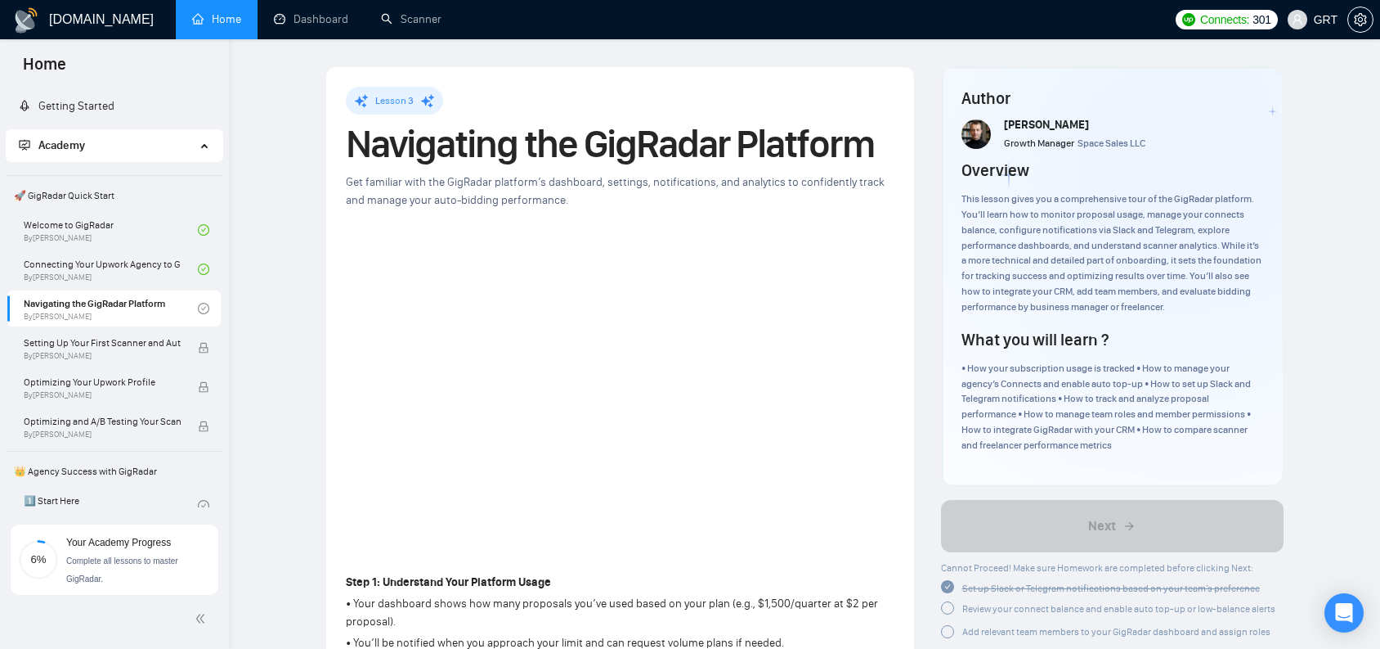
scroll to position [81, 0]
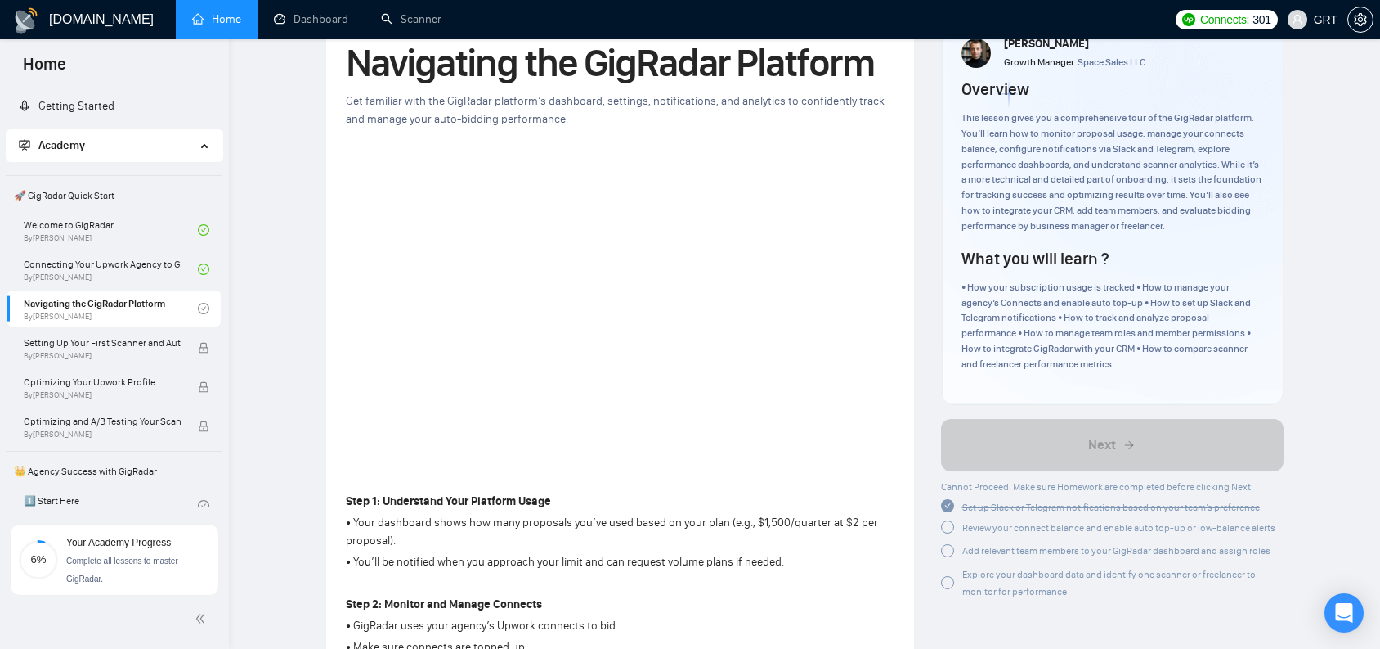
click at [946, 520] on div at bounding box center [947, 526] width 13 height 13
click at [949, 541] on div at bounding box center [947, 547] width 13 height 13
click at [948, 570] on div at bounding box center [947, 576] width 13 height 13
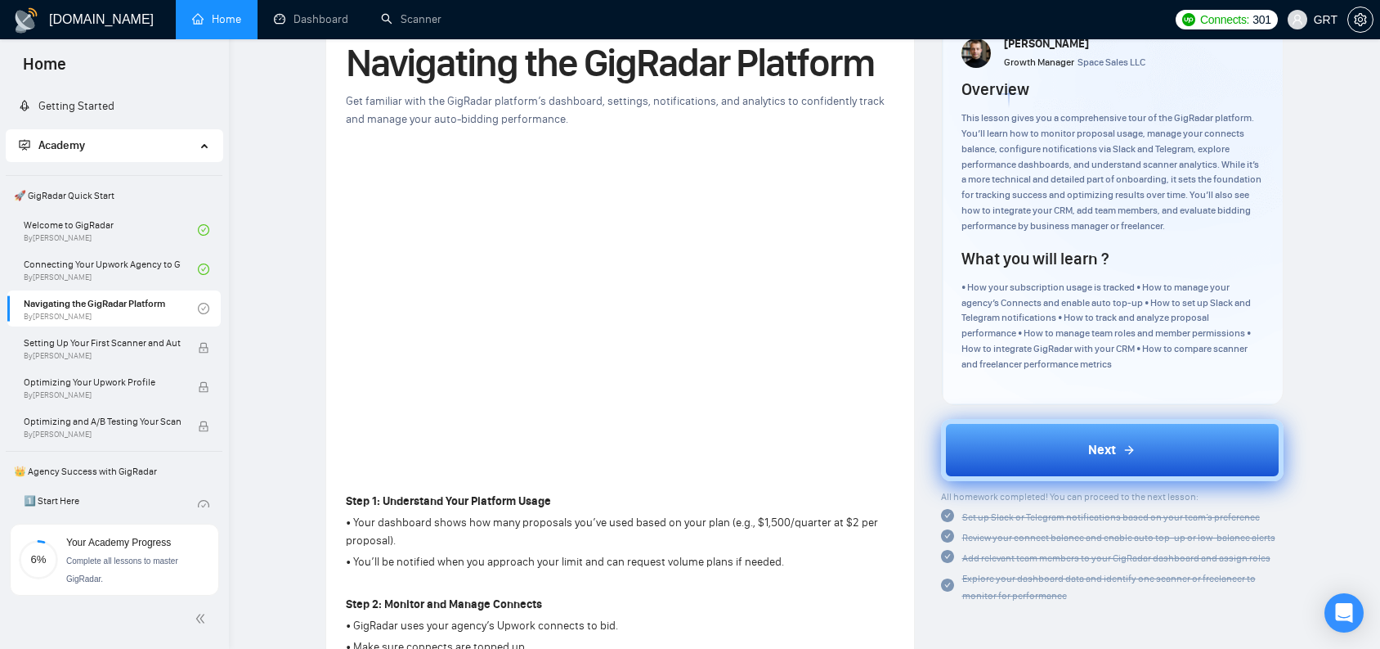
click at [1134, 443] on icon at bounding box center [1129, 449] width 13 height 13
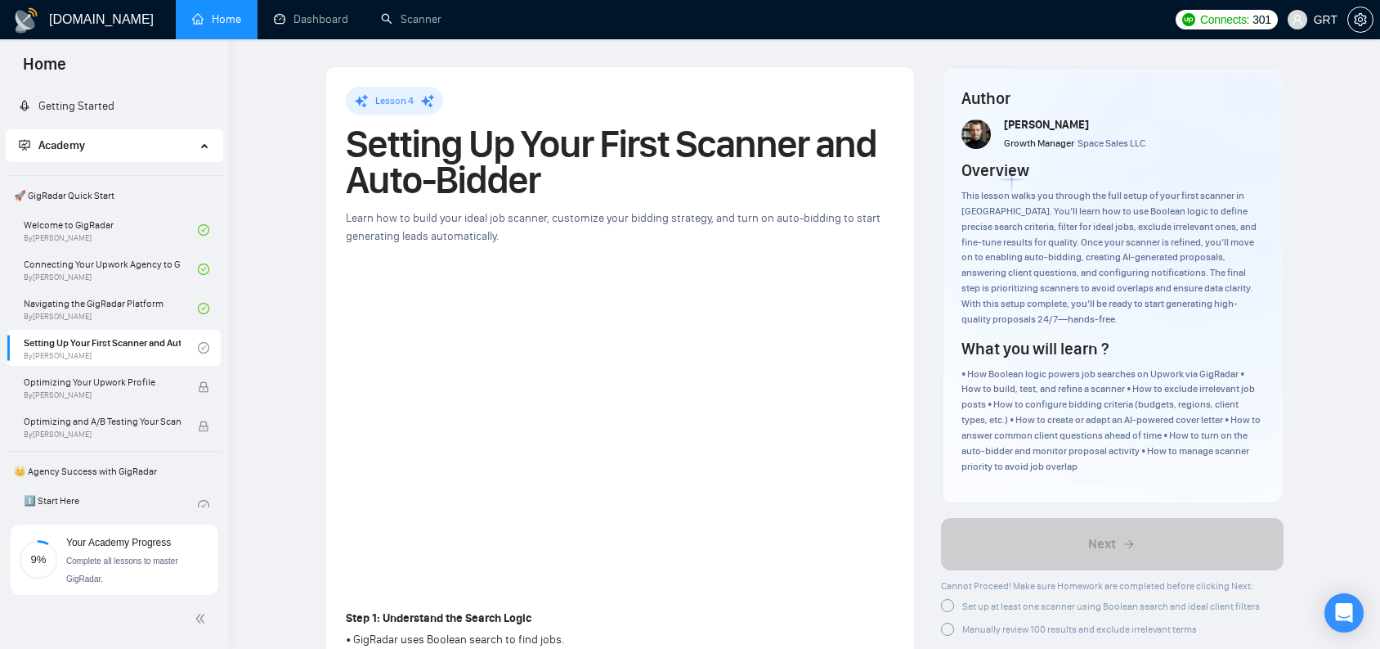
scroll to position [95, 0]
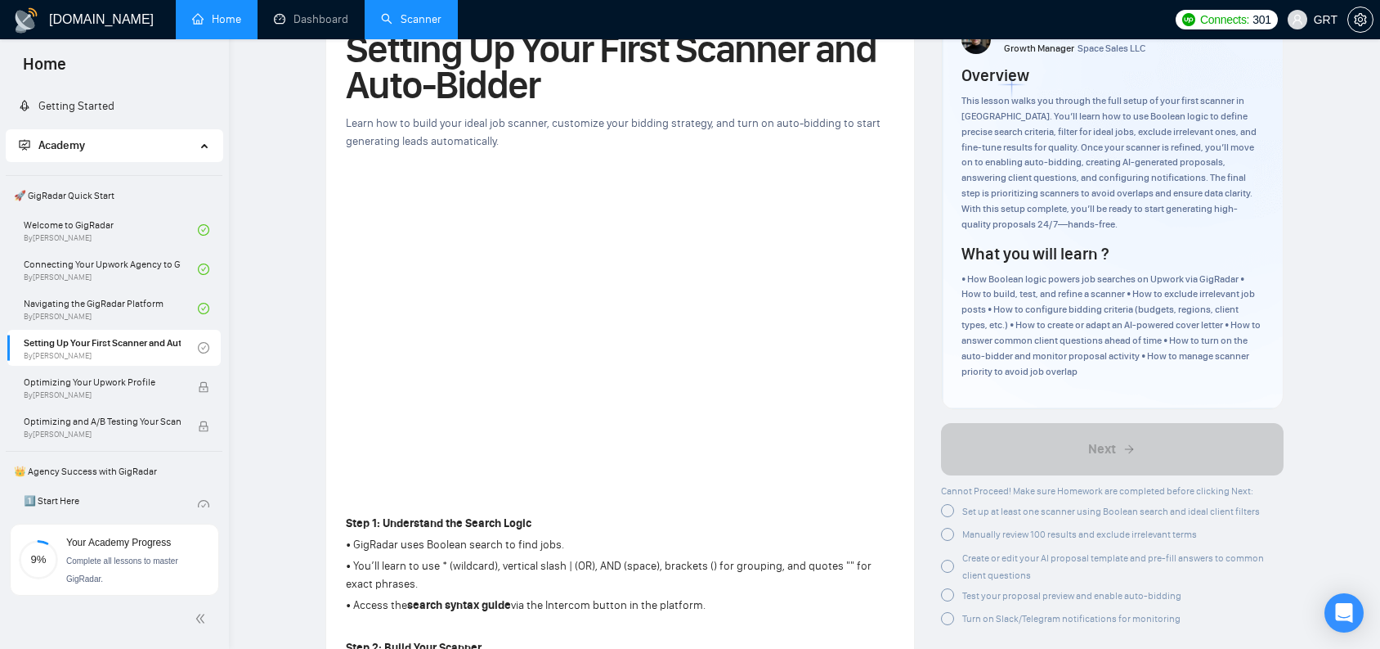
click at [442, 26] on link "Scanner" at bounding box center [411, 19] width 61 height 14
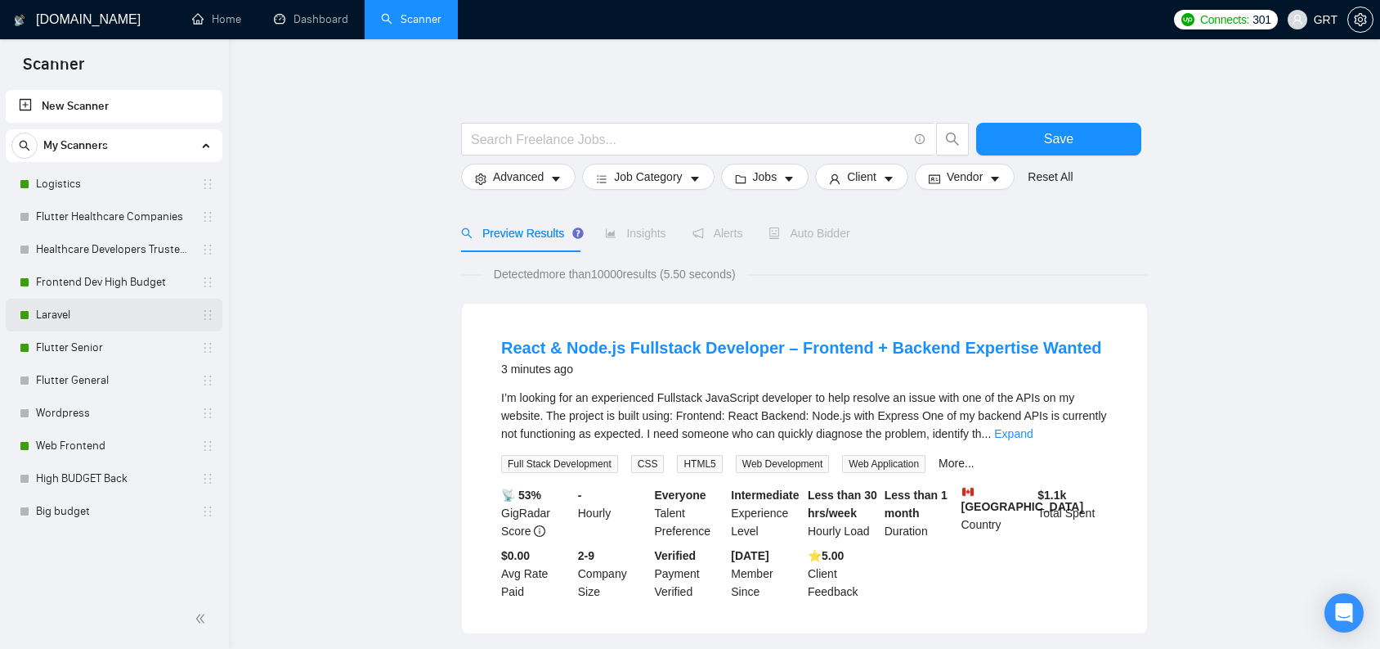
click at [62, 311] on link "Laravel" at bounding box center [113, 314] width 155 height 33
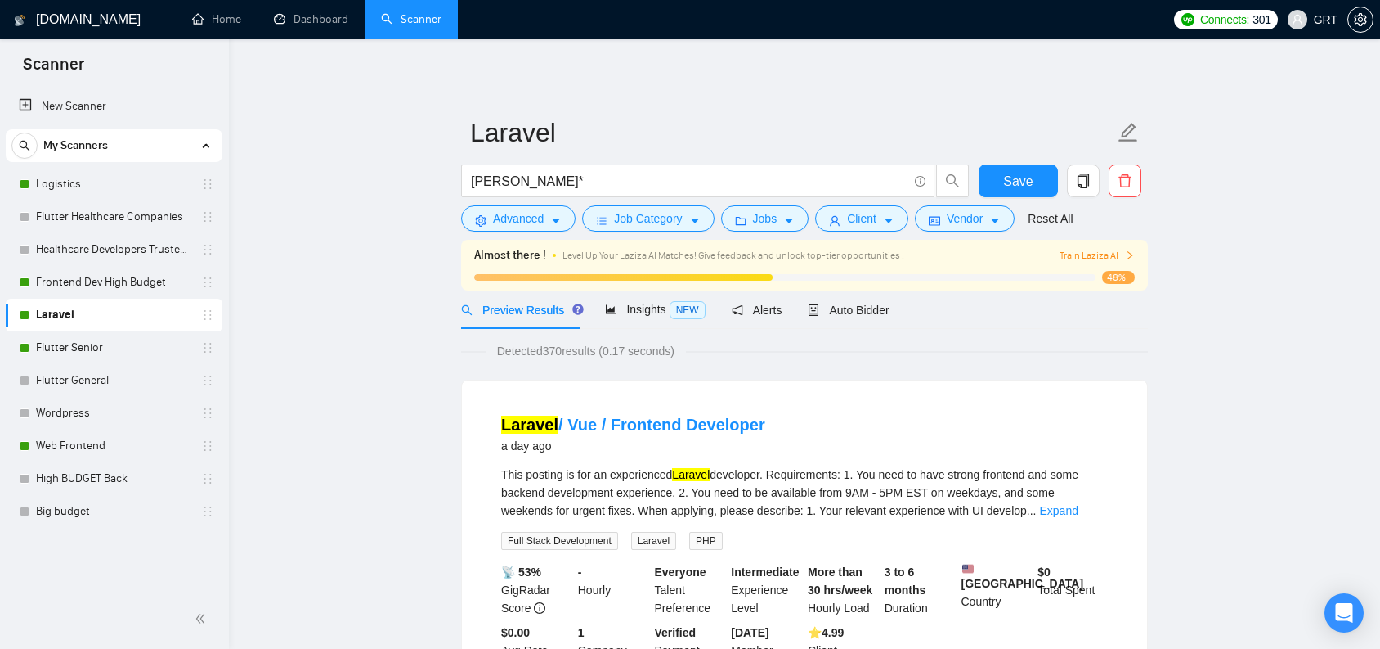
click at [1125, 254] on icon "right" at bounding box center [1130, 255] width 10 height 10
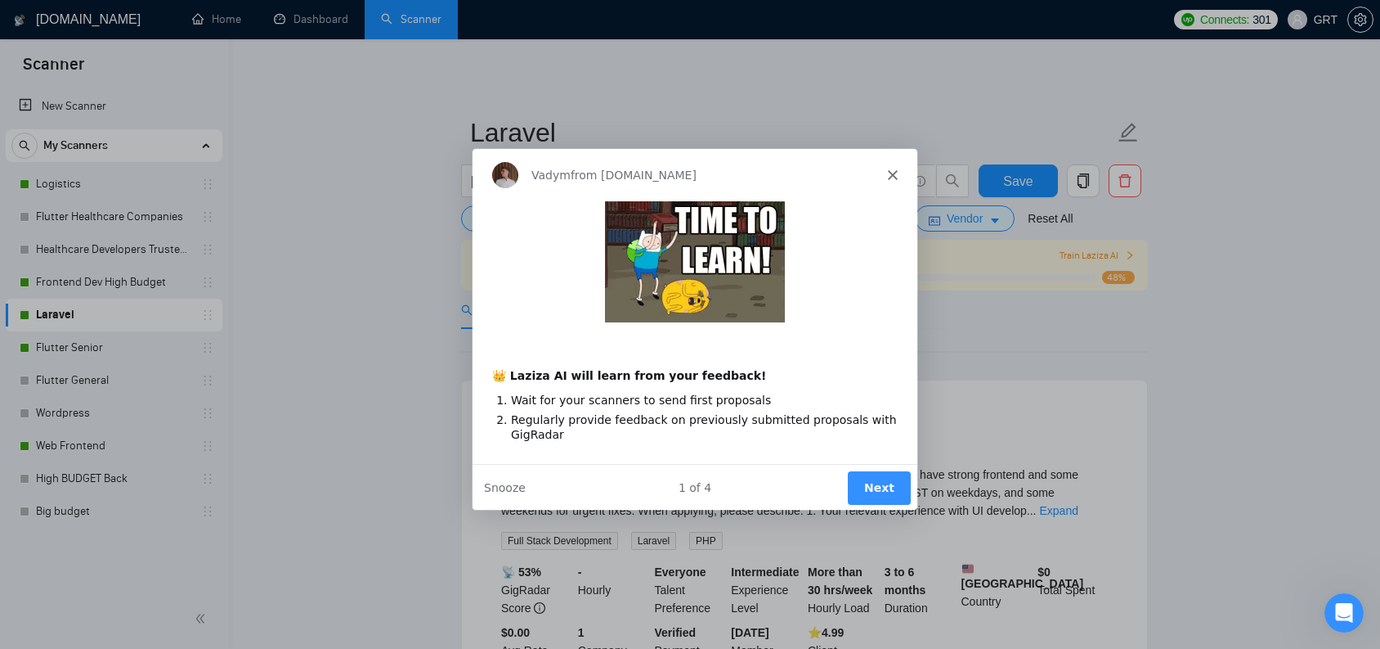
click at [895, 173] on icon "Close" at bounding box center [892, 174] width 10 height 10
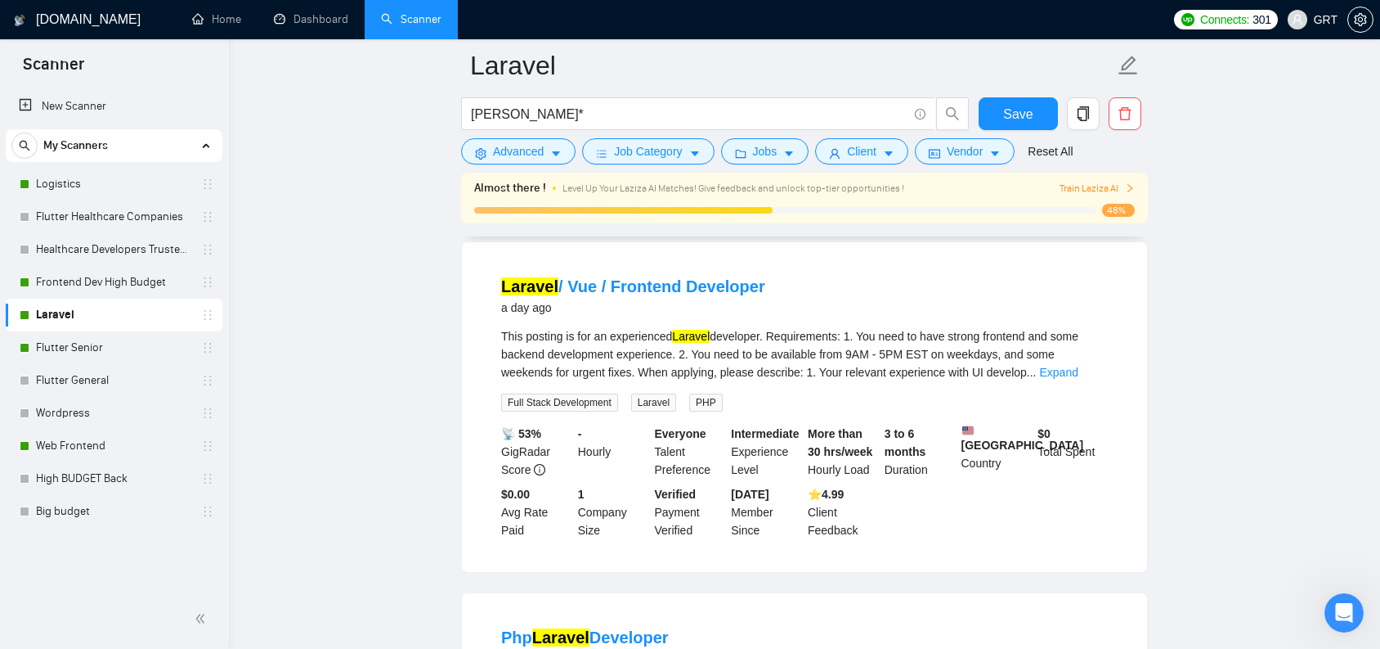
scroll to position [155, 0]
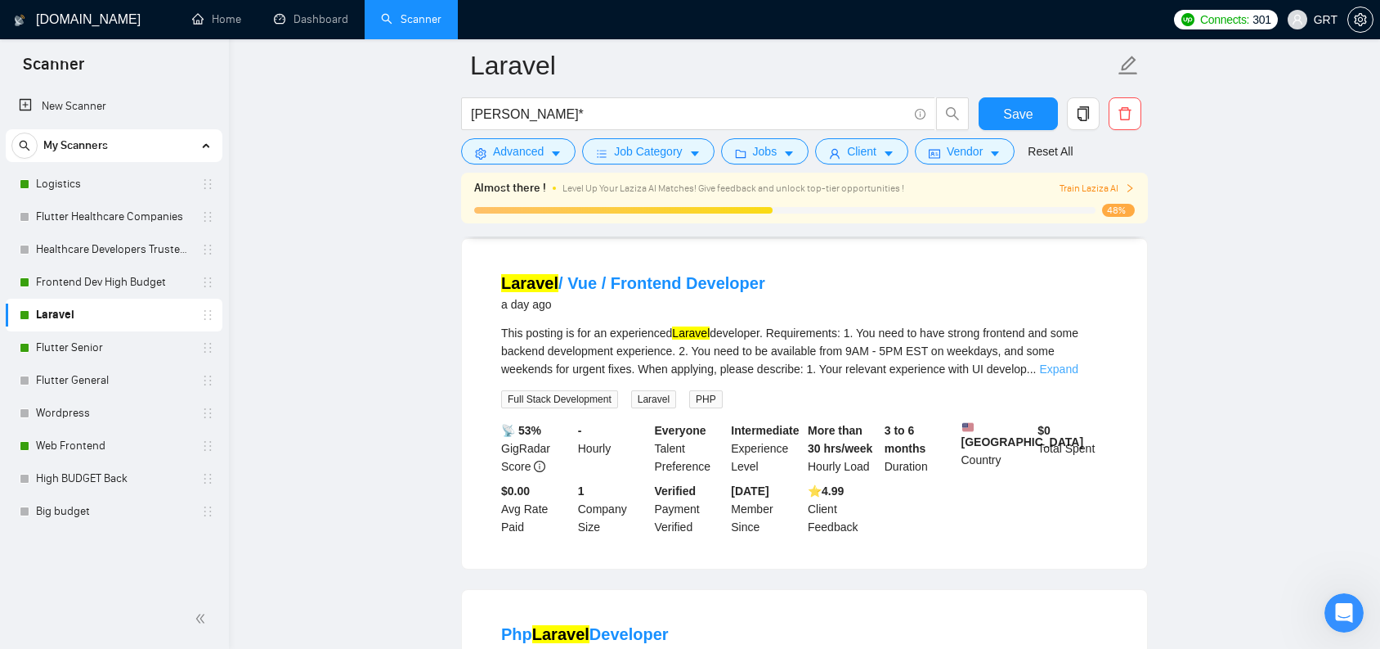
click at [1069, 374] on link "Expand" at bounding box center [1059, 368] width 38 height 13
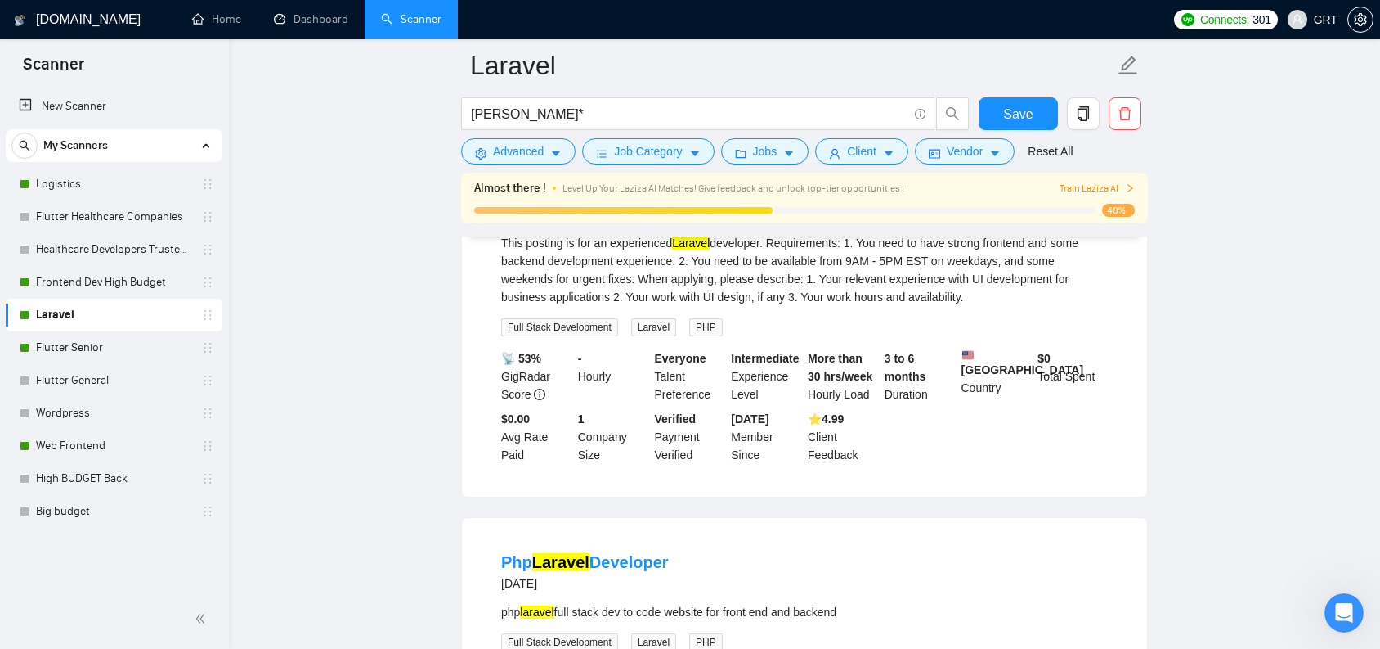
scroll to position [110, 0]
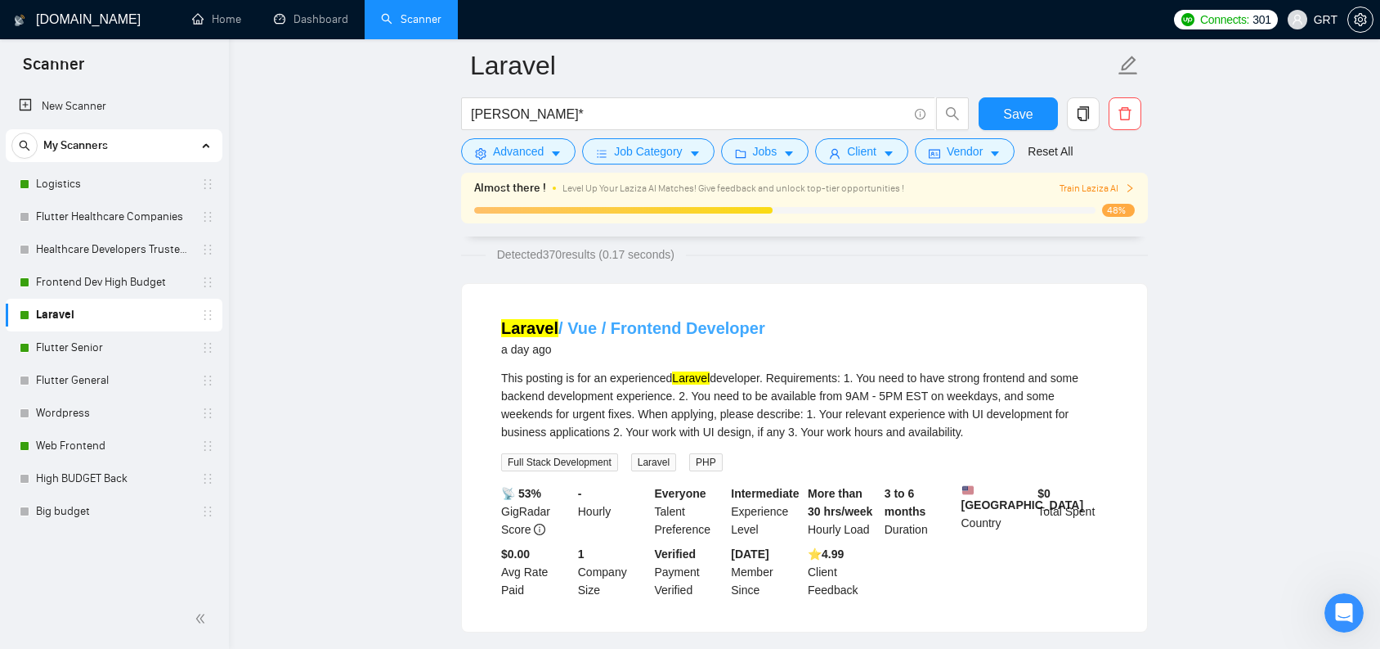
click at [631, 323] on link "Laravel / Vue / Frontend Developer" at bounding box center [633, 328] width 264 height 18
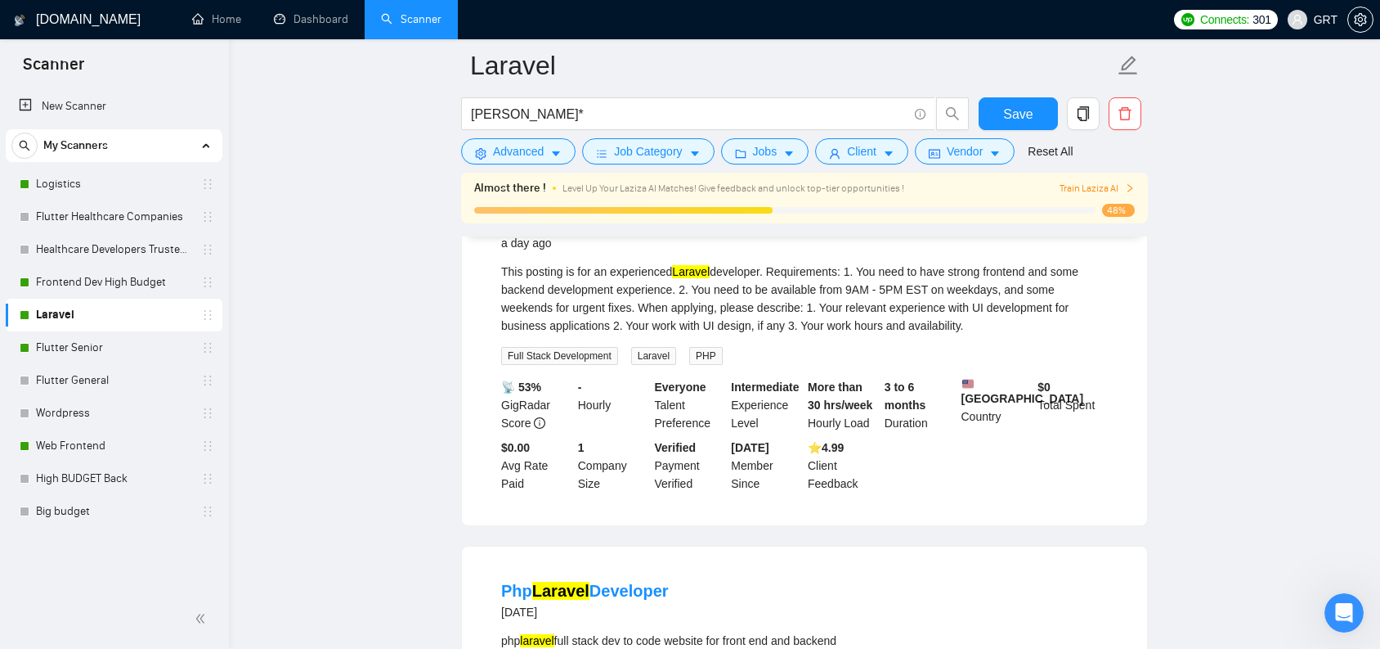
scroll to position [189, 0]
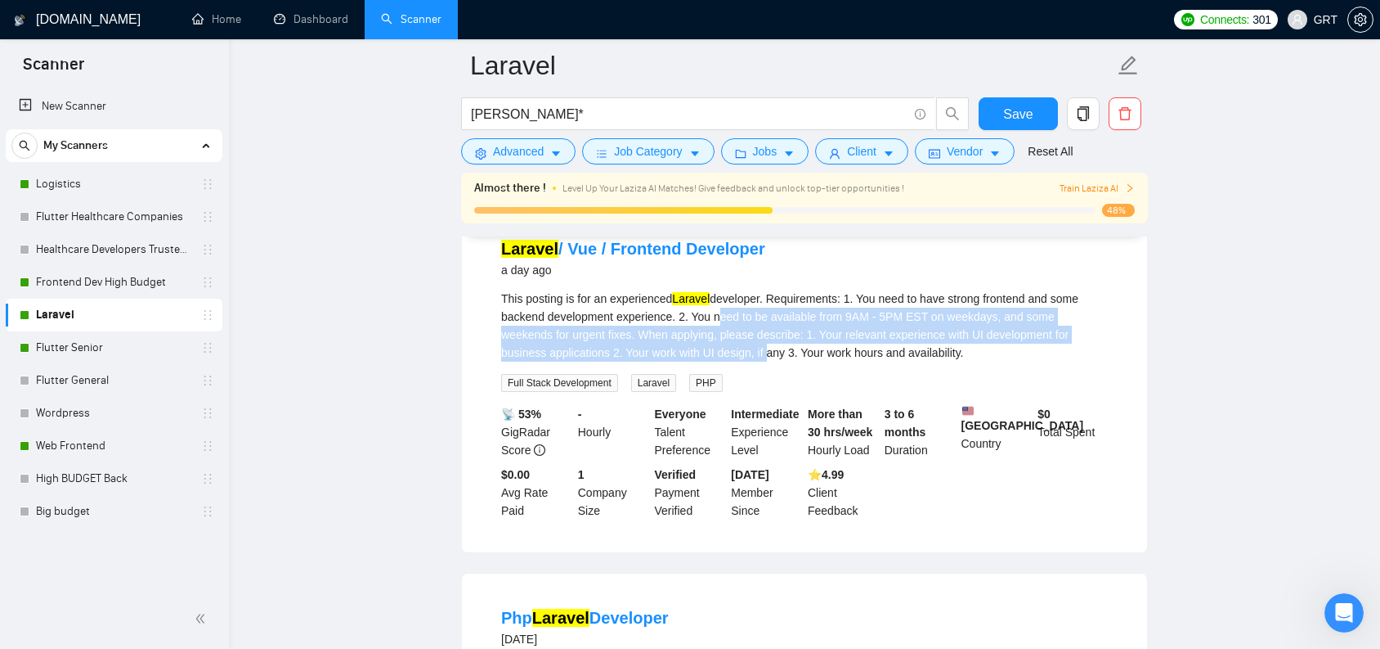
drag, startPoint x: 721, startPoint y: 309, endPoint x: 773, endPoint y: 346, distance: 63.3
click at [773, 346] on div "This posting is for an experienced Laravel developer. Requirements: 1. You need…" at bounding box center [804, 326] width 607 height 72
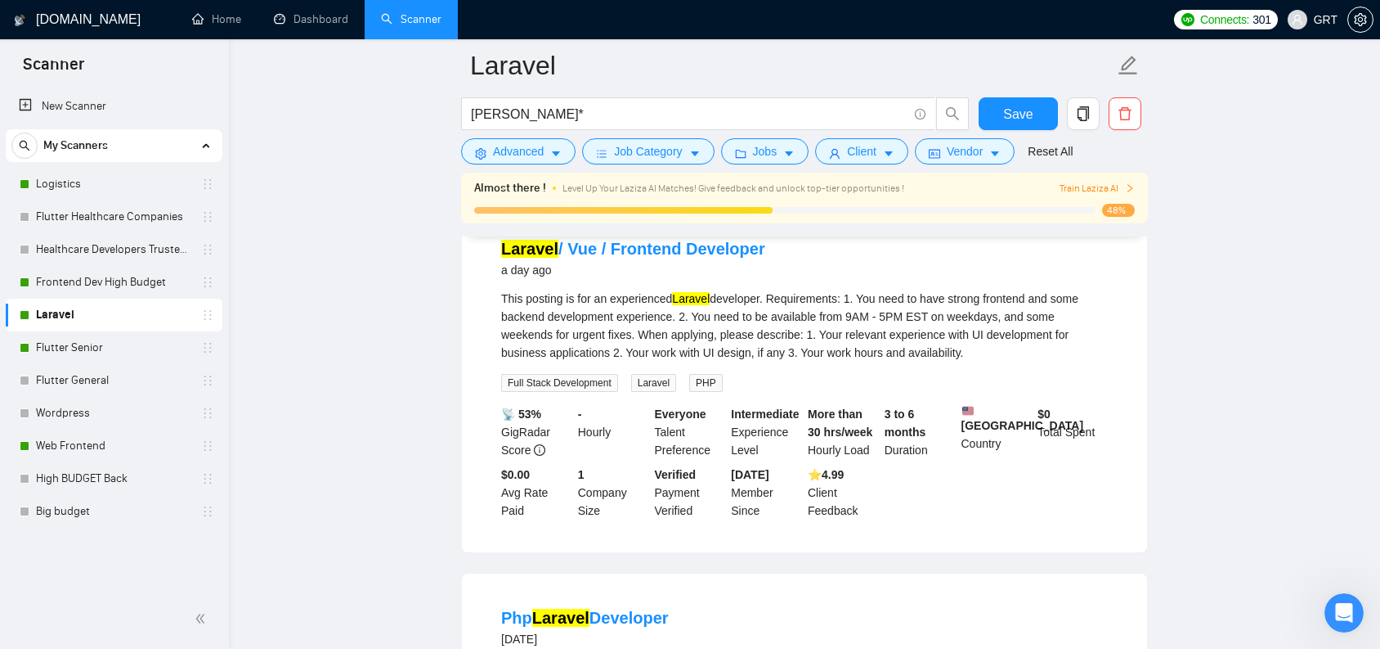
drag, startPoint x: 517, startPoint y: 332, endPoint x: 942, endPoint y: 359, distance: 426.1
click at [942, 359] on div "This posting is for an experienced Laravel developer. Requirements: 1. You need…" at bounding box center [804, 326] width 607 height 72
drag, startPoint x: 836, startPoint y: 338, endPoint x: 981, endPoint y: 357, distance: 146.9
click at [981, 357] on div "This posting is for an experienced Laravel developer. Requirements: 1. You need…" at bounding box center [804, 326] width 607 height 72
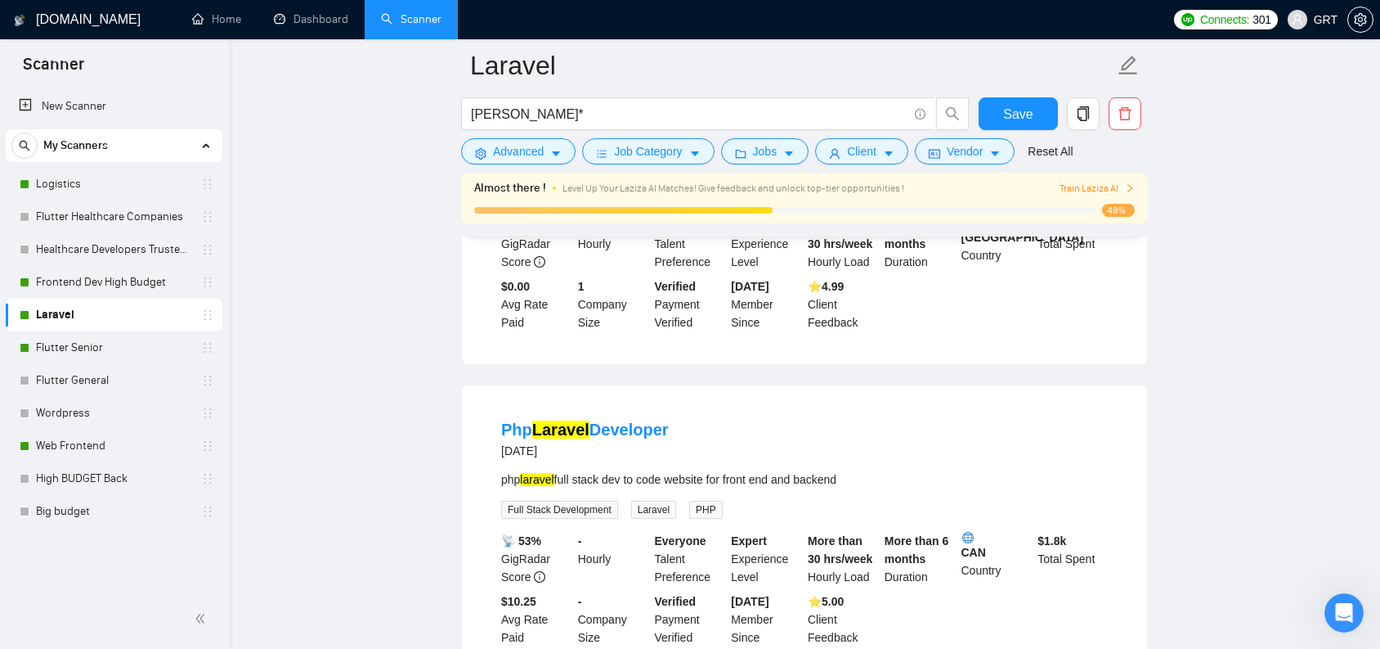
scroll to position [493, 0]
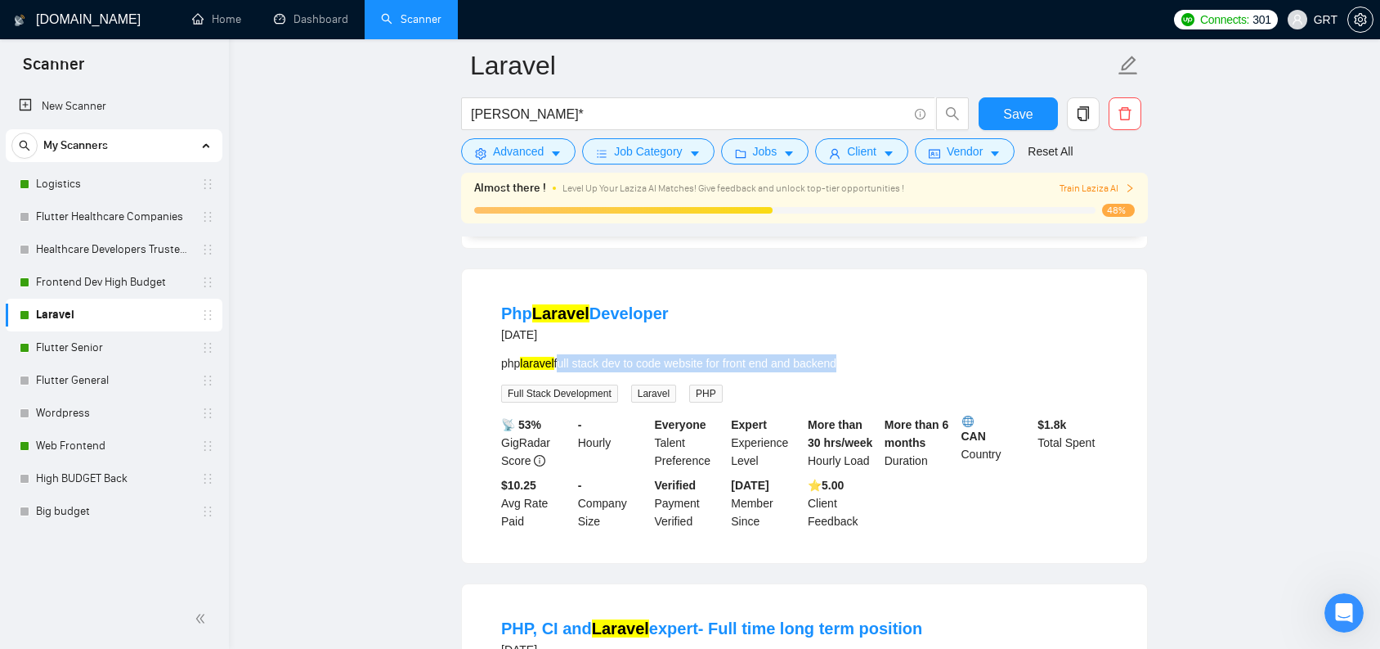
drag, startPoint x: 563, startPoint y: 373, endPoint x: 855, endPoint y: 374, distance: 291.1
click at [855, 372] on div "php laravel full stack dev to code website for front end and backend" at bounding box center [804, 363] width 607 height 18
drag, startPoint x: 839, startPoint y: 374, endPoint x: 609, endPoint y: 372, distance: 229.8
click at [609, 372] on div "php laravel full stack dev to code website for front end and backend" at bounding box center [804, 363] width 607 height 18
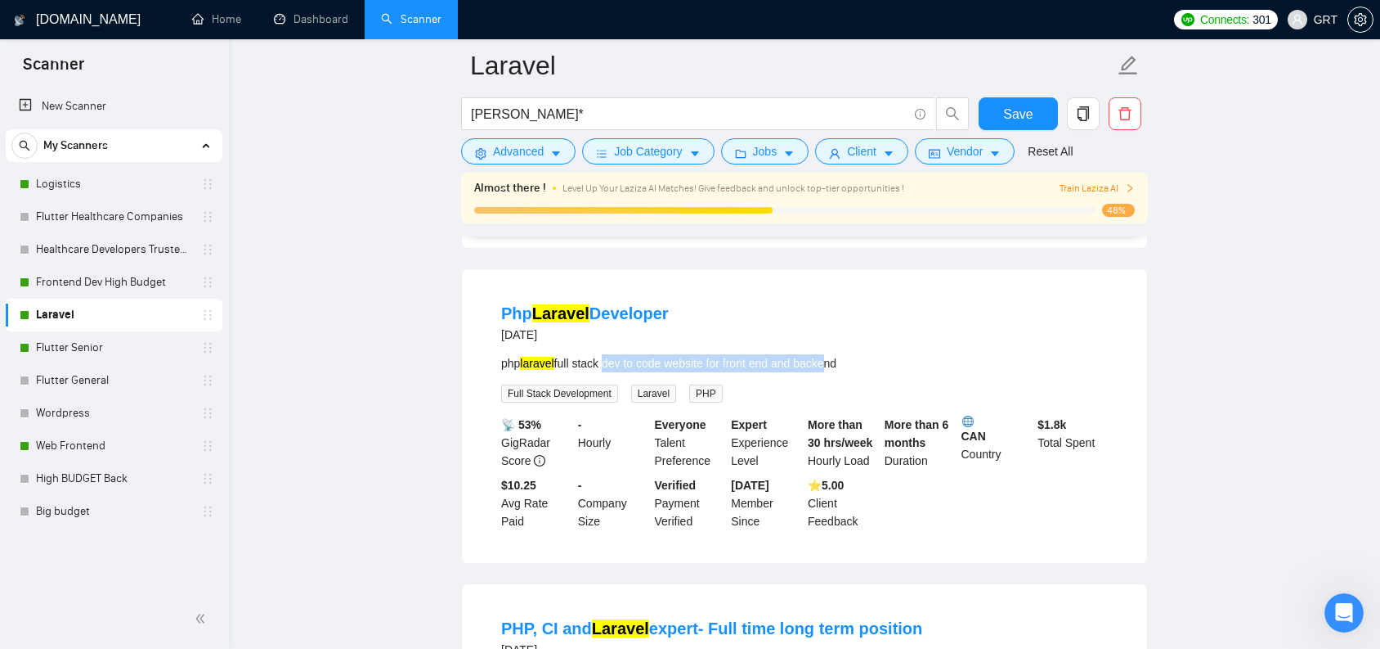
click at [609, 372] on div "php laravel full stack dev to code website for front end and backend" at bounding box center [804, 363] width 607 height 18
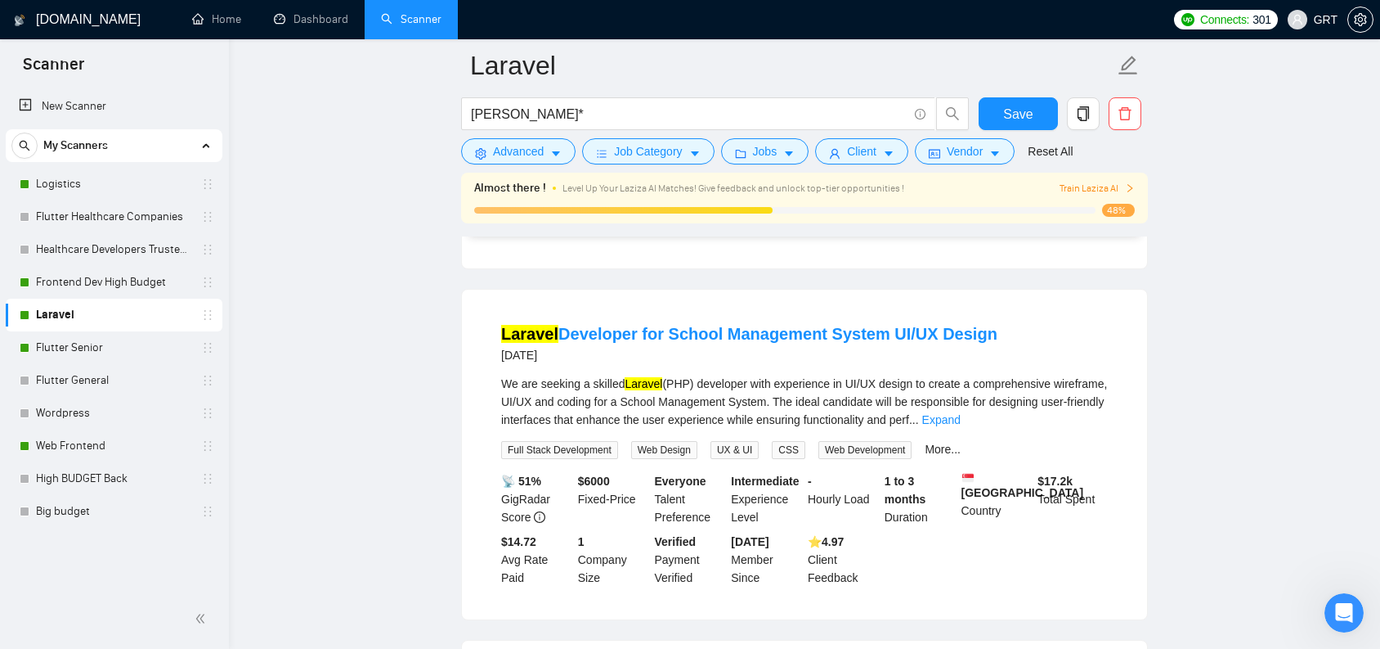
scroll to position [1457, 0]
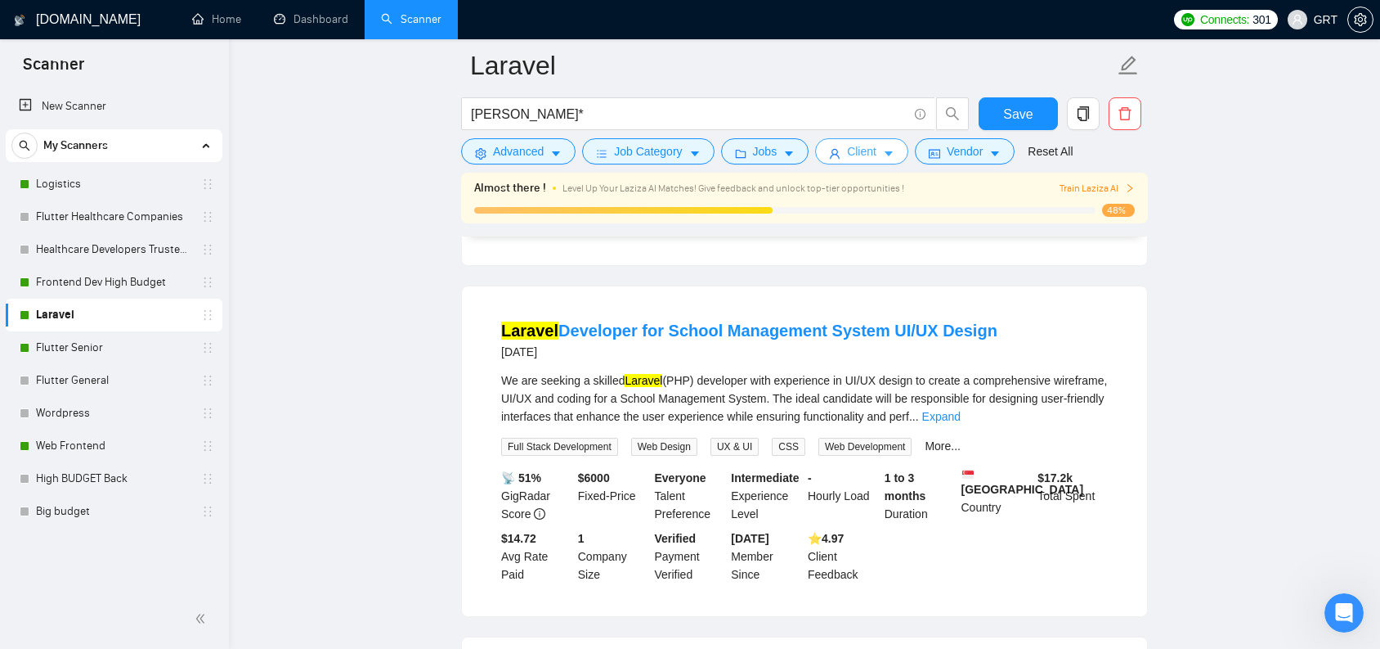
click at [895, 153] on icon "caret-down" at bounding box center [888, 153] width 11 height 11
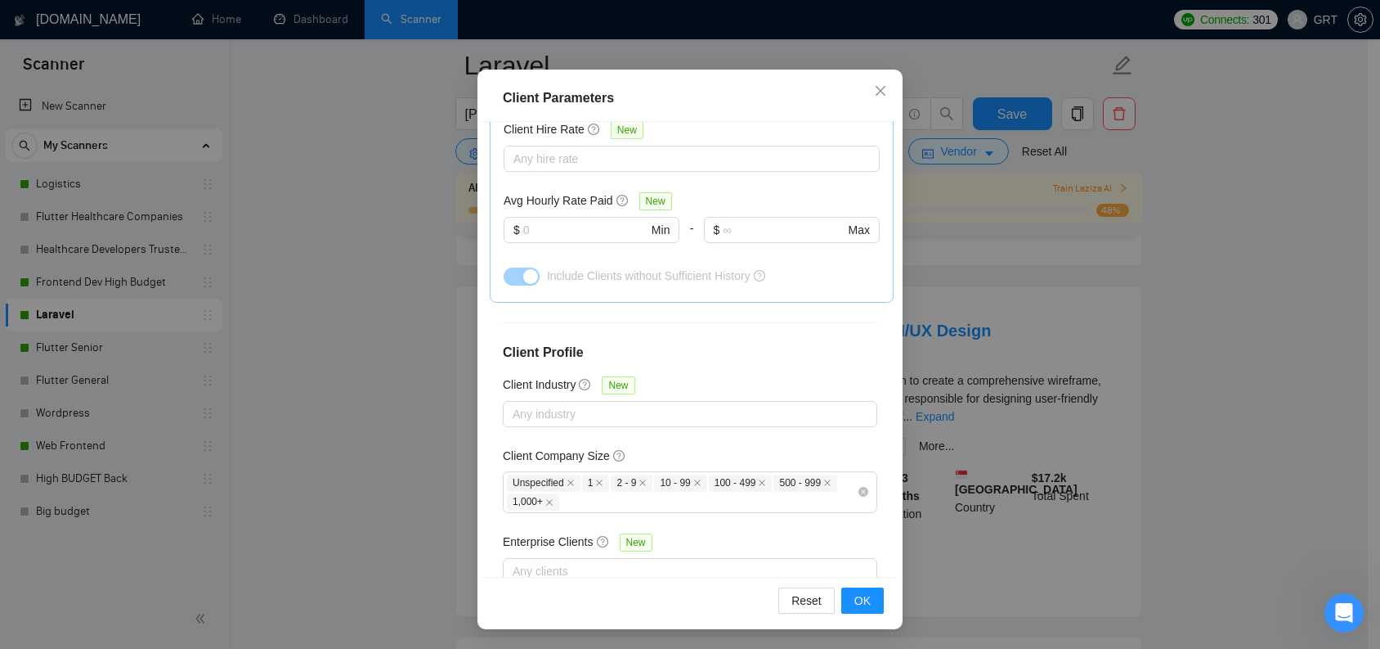
scroll to position [1493, 0]
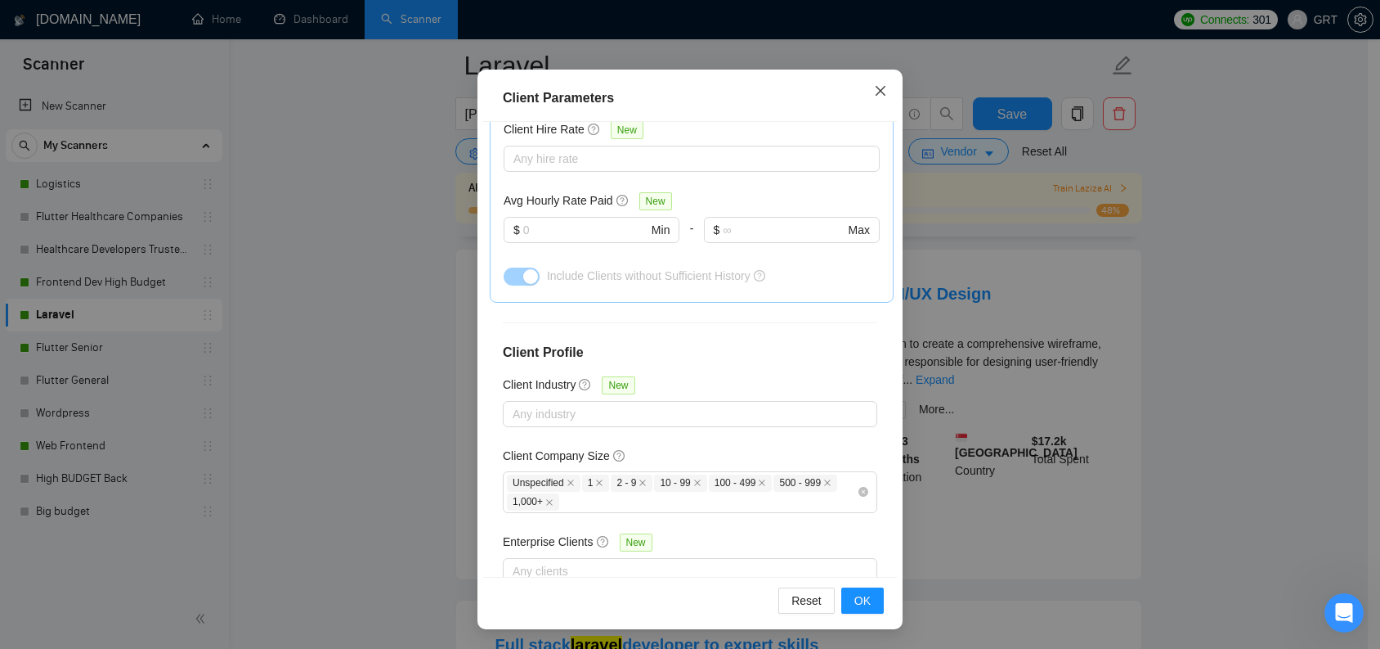
click at [882, 96] on span "Close" at bounding box center [881, 92] width 44 height 44
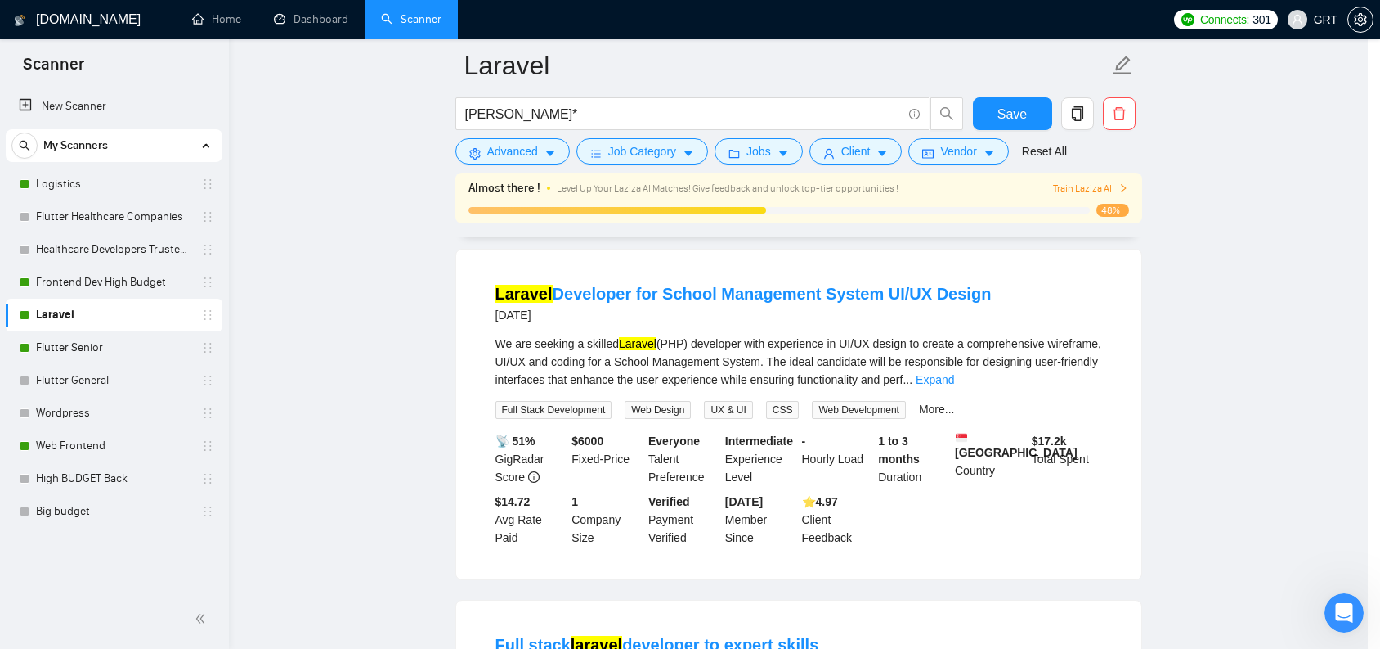
scroll to position [0, 0]
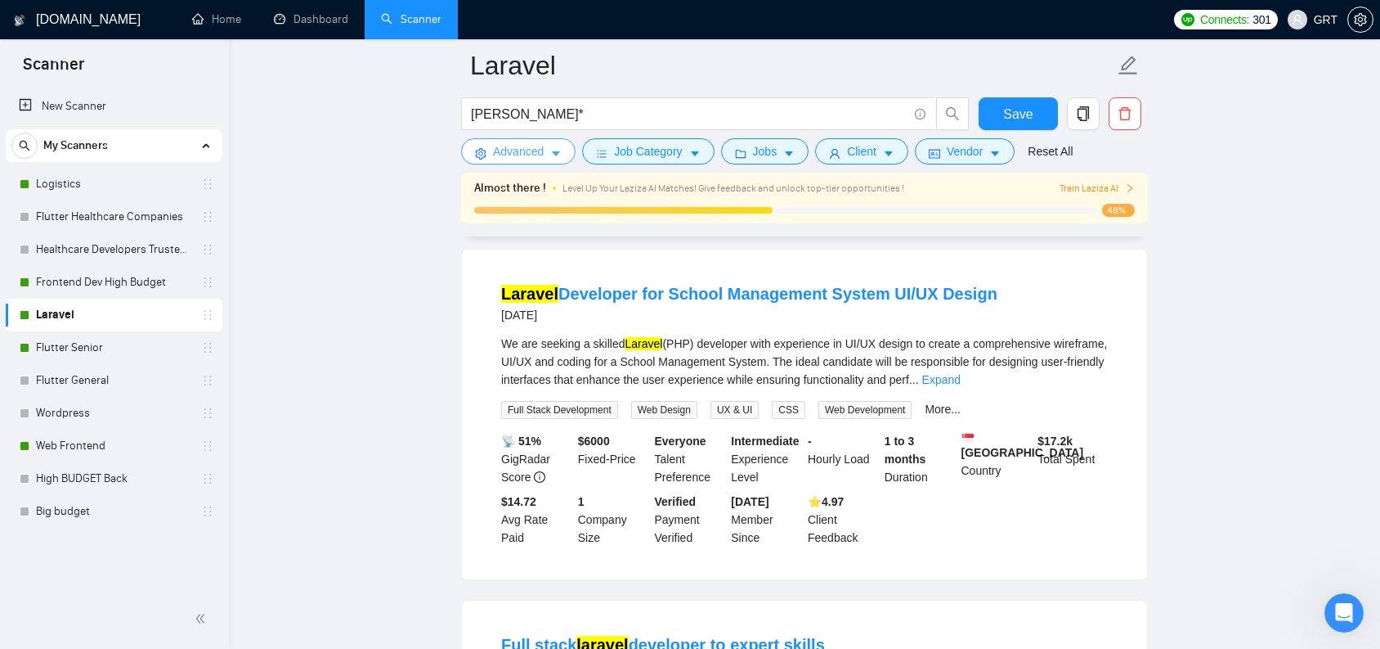
click at [562, 155] on icon "caret-down" at bounding box center [555, 153] width 11 height 11
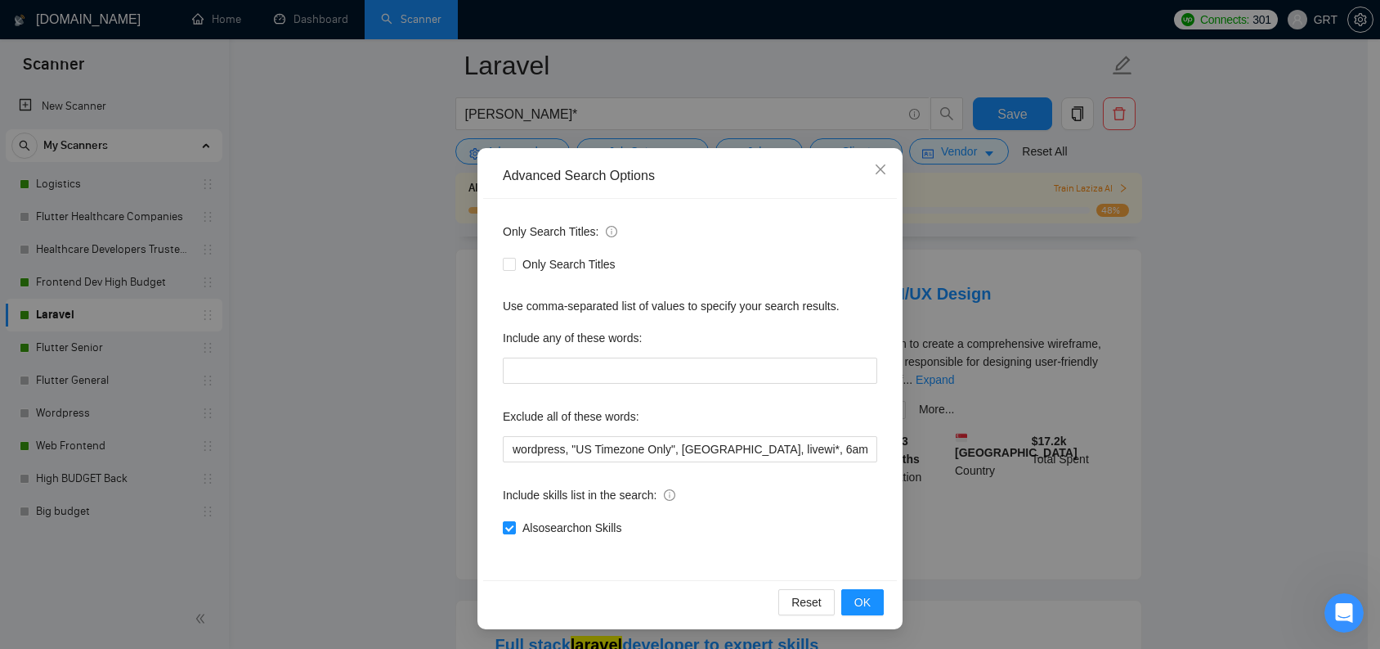
scroll to position [1625, 0]
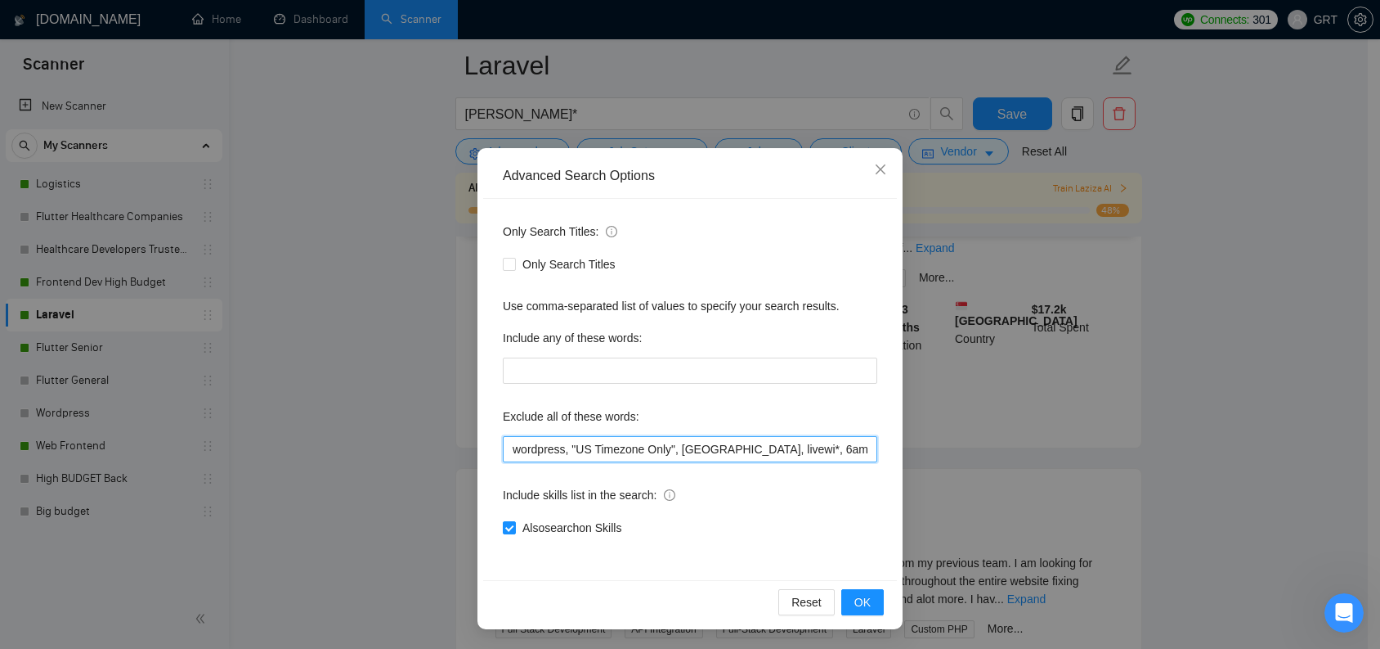
drag, startPoint x: 532, startPoint y: 453, endPoint x: 490, endPoint y: 449, distance: 41.9
click at [490, 449] on div "Only Search Titles: Only Search Titles Use comma-separated list of values to sp…" at bounding box center [690, 389] width 414 height 381
click at [526, 449] on input "wordpress, "US Timezone Only", Serbia, livewi*, 6amMart, AI, bolt*, "no agencie…" at bounding box center [690, 449] width 375 height 26
drag, startPoint x: 541, startPoint y: 450, endPoint x: 879, endPoint y: 450, distance: 338.6
click at [1009, 450] on div "Advanced Search Options Only Search Titles: Only Search Titles Use comma-separa…" at bounding box center [690, 324] width 1380 height 649
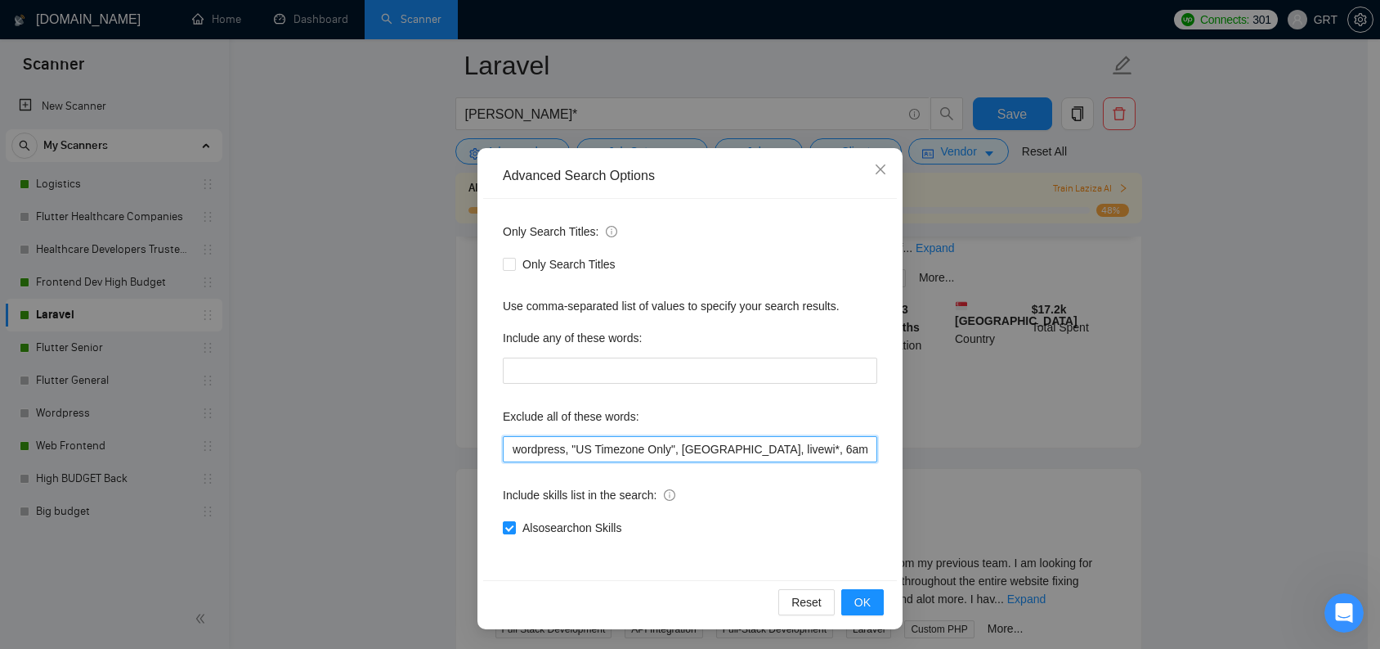
click at [760, 452] on input "wordpress, "US Timezone Only", Serbia, livewi*, 6amMart, AI, bolt*, "no agencie…" at bounding box center [690, 449] width 375 height 26
drag, startPoint x: 840, startPoint y: 450, endPoint x: 883, endPoint y: 447, distance: 43.5
click at [883, 447] on div "Only Search Titles: Only Search Titles Use comma-separated list of values to sp…" at bounding box center [690, 389] width 414 height 381
click at [801, 452] on input "wordpress, "US Timezone Only", Serbia, livewi*, 6amMart, AI, bolt*, "no agencie…" at bounding box center [690, 449] width 375 height 26
drag, startPoint x: 617, startPoint y: 451, endPoint x: 504, endPoint y: 449, distance: 113.7
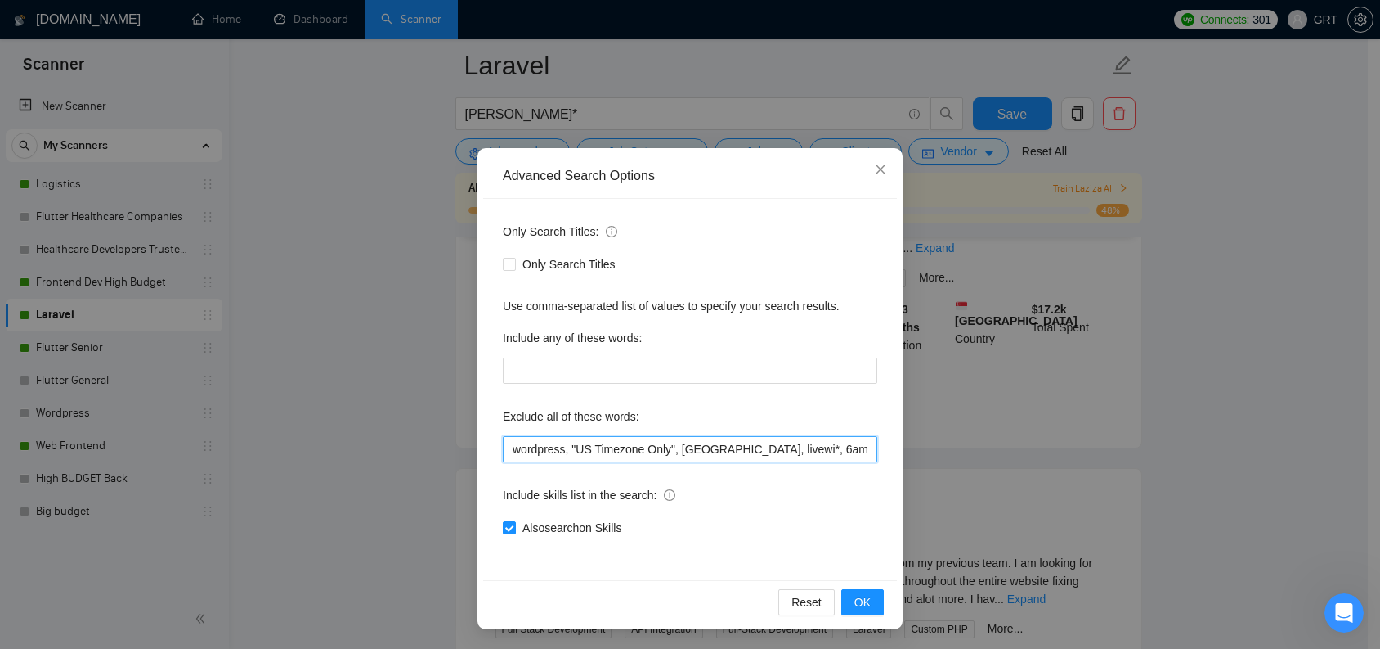
click at [504, 449] on input "wordpress, "US Timezone Only", Serbia, livewi*, 6amMart, AI, bolt*, "no agencie…" at bounding box center [690, 449] width 375 height 26
click at [874, 173] on icon "close" at bounding box center [880, 169] width 13 height 13
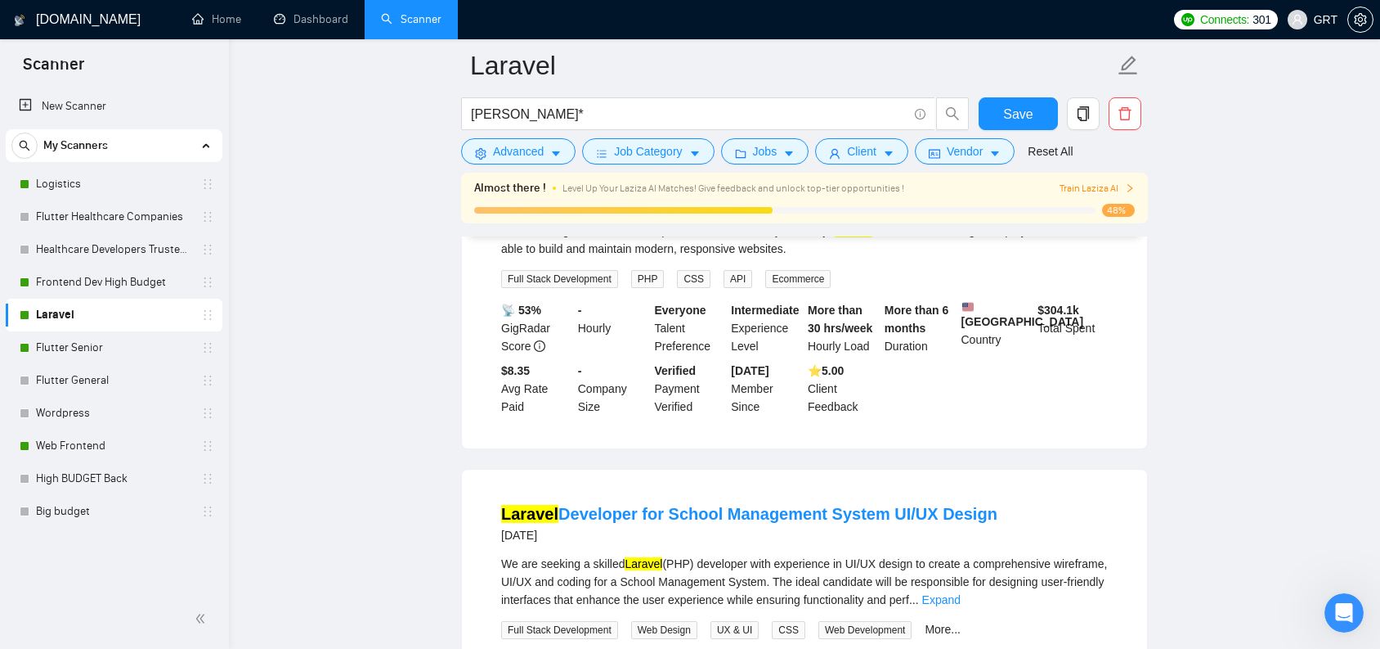
scroll to position [1115, 0]
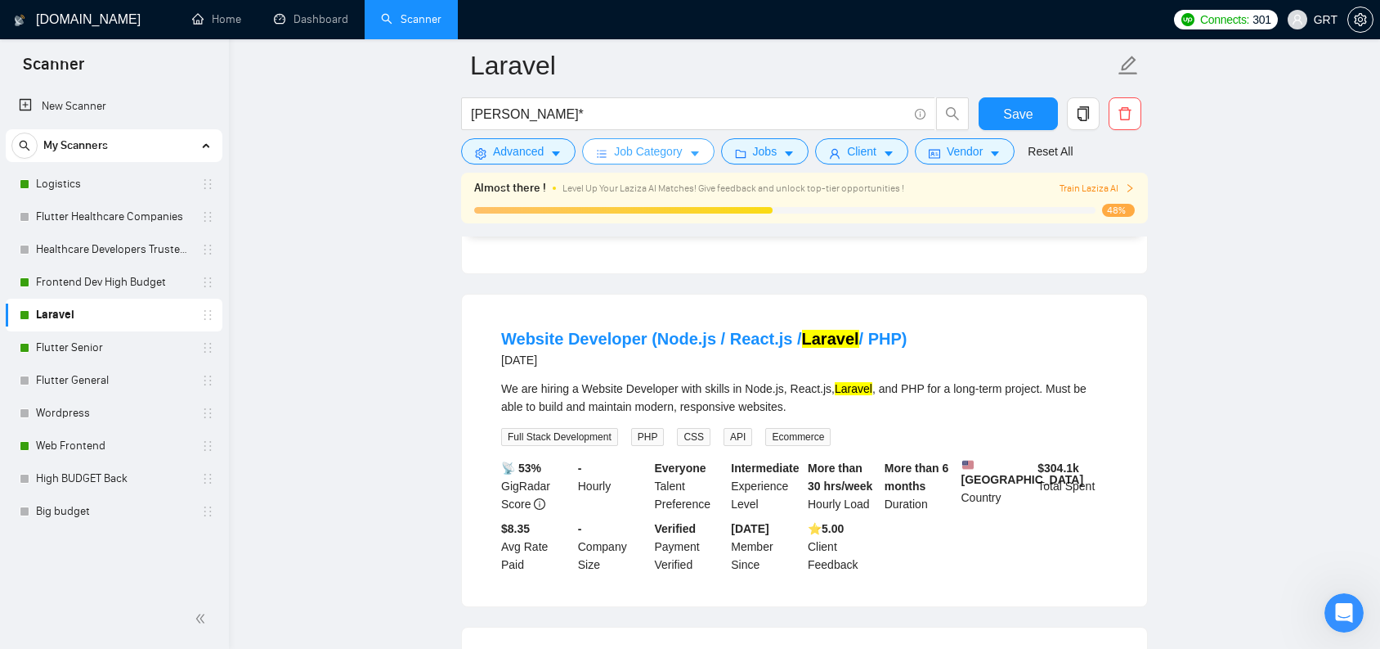
click at [689, 150] on button "Job Category" at bounding box center [648, 151] width 132 height 26
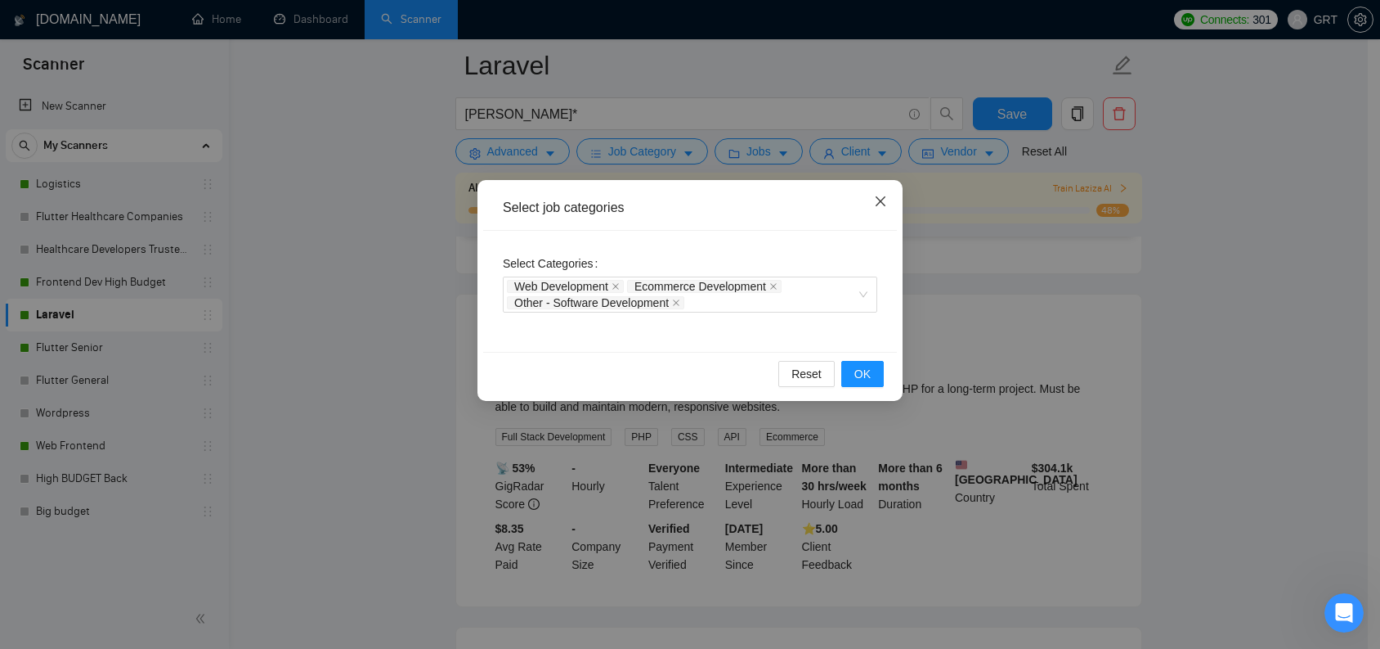
click at [881, 210] on span "Close" at bounding box center [881, 202] width 44 height 44
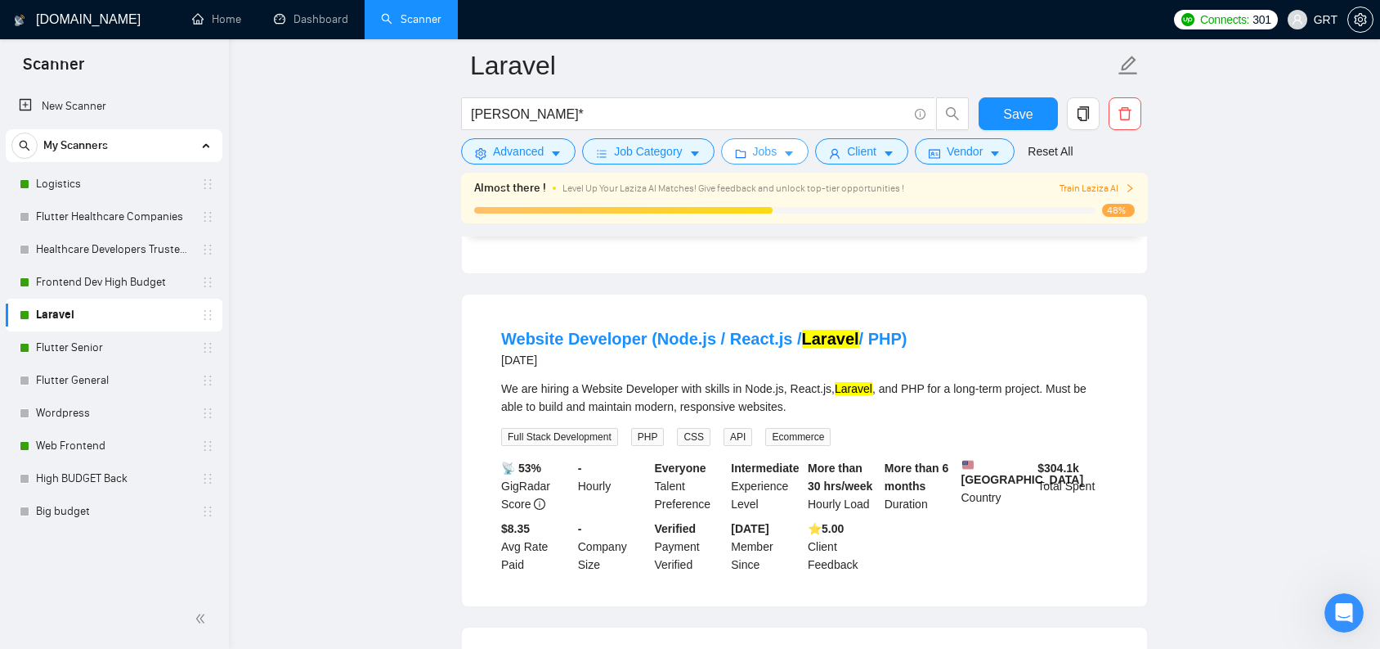
click at [803, 159] on button "Jobs" at bounding box center [765, 151] width 88 height 26
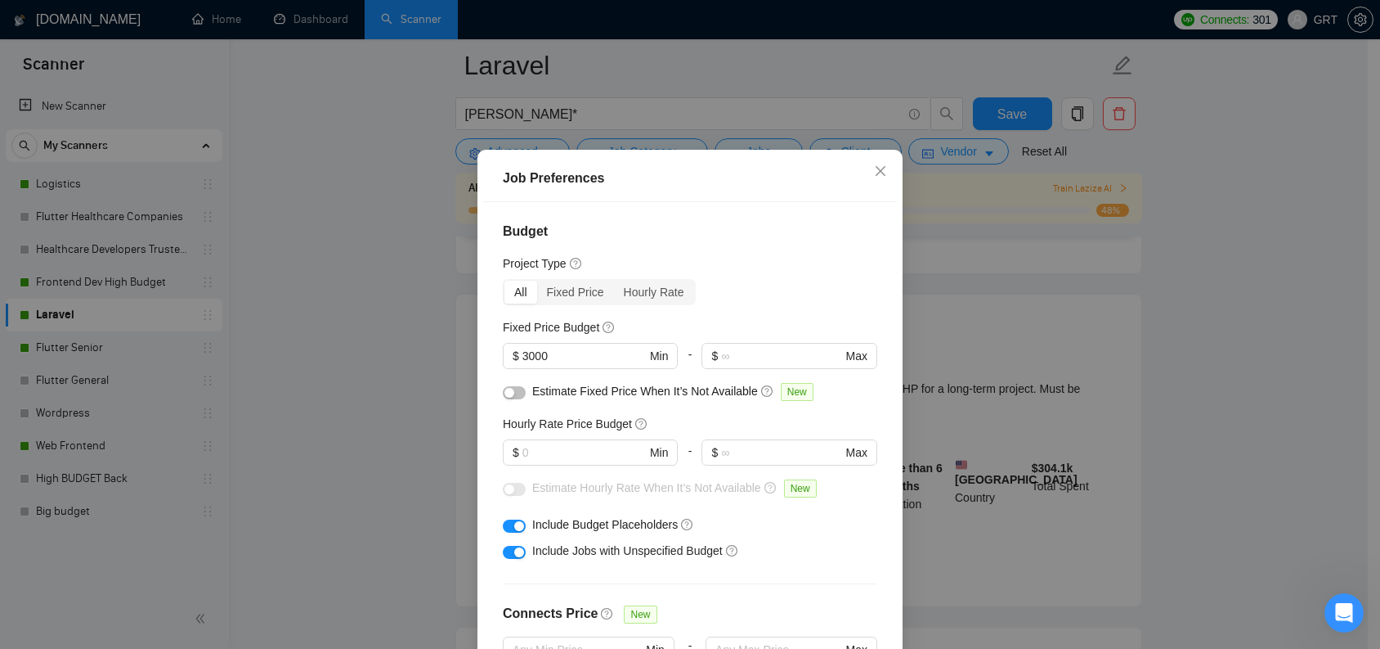
scroll to position [52, 0]
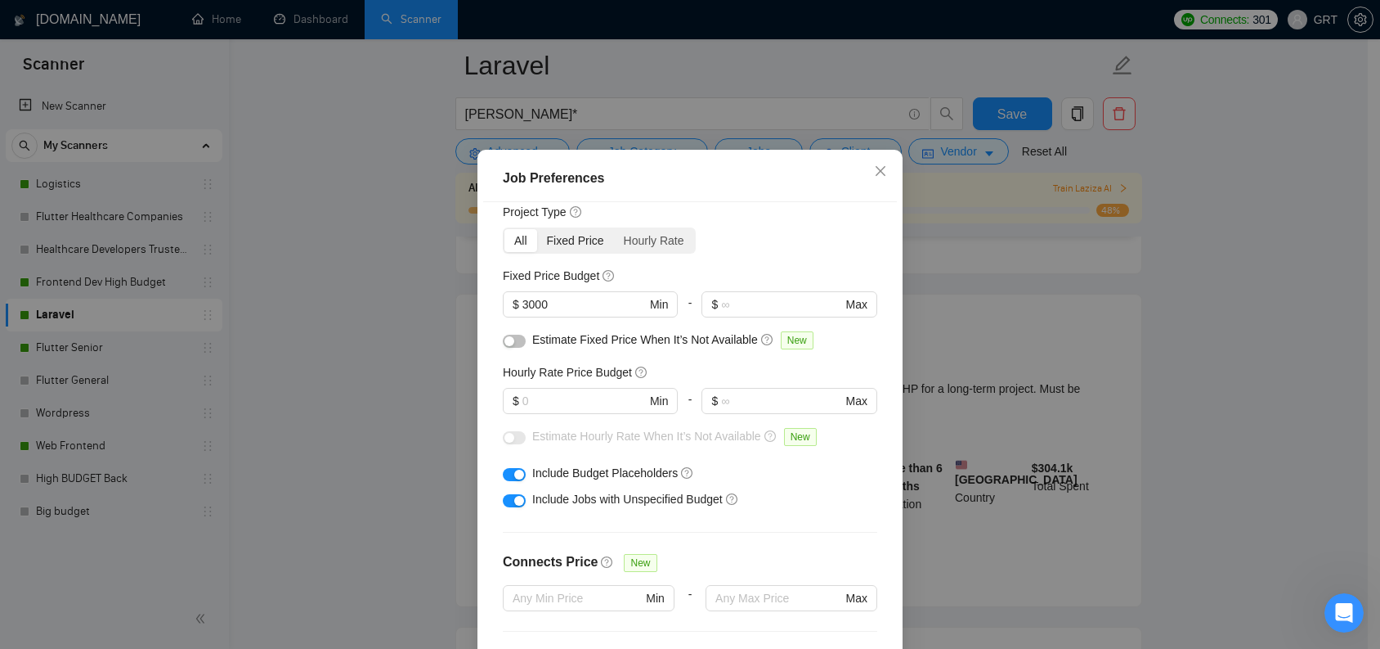
click at [592, 242] on div "Fixed Price" at bounding box center [575, 240] width 77 height 23
click at [537, 229] on input "Fixed Price" at bounding box center [537, 229] width 0 height 0
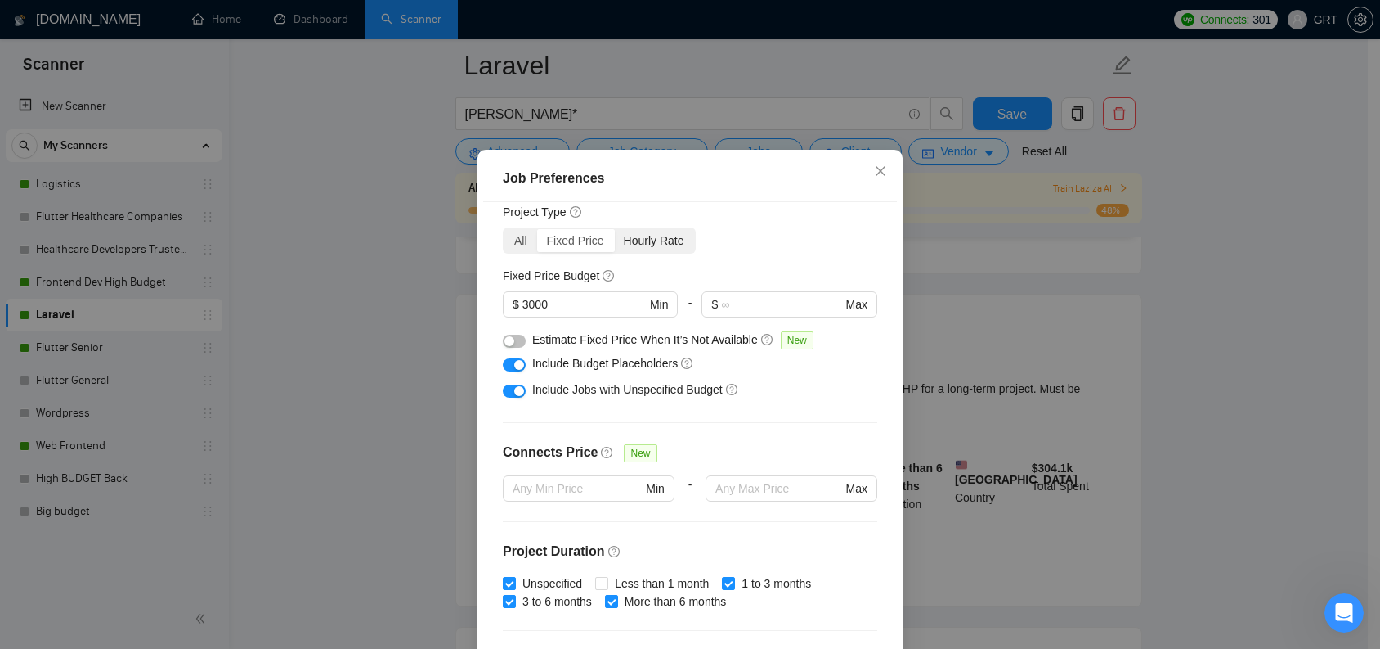
click at [648, 241] on div "Hourly Rate" at bounding box center [654, 240] width 80 height 23
click at [614, 229] on input "Hourly Rate" at bounding box center [614, 229] width 0 height 0
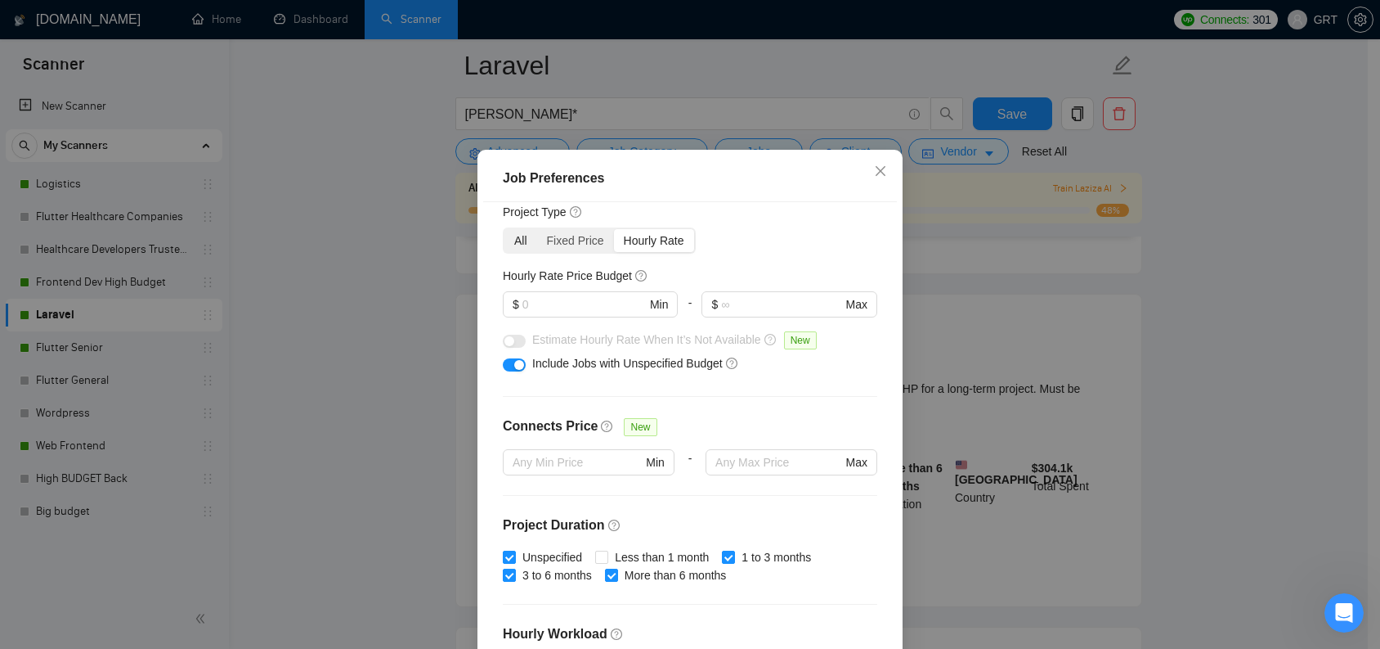
click at [519, 241] on div "All" at bounding box center [521, 240] width 33 height 23
click at [505, 229] on input "All" at bounding box center [505, 229] width 0 height 0
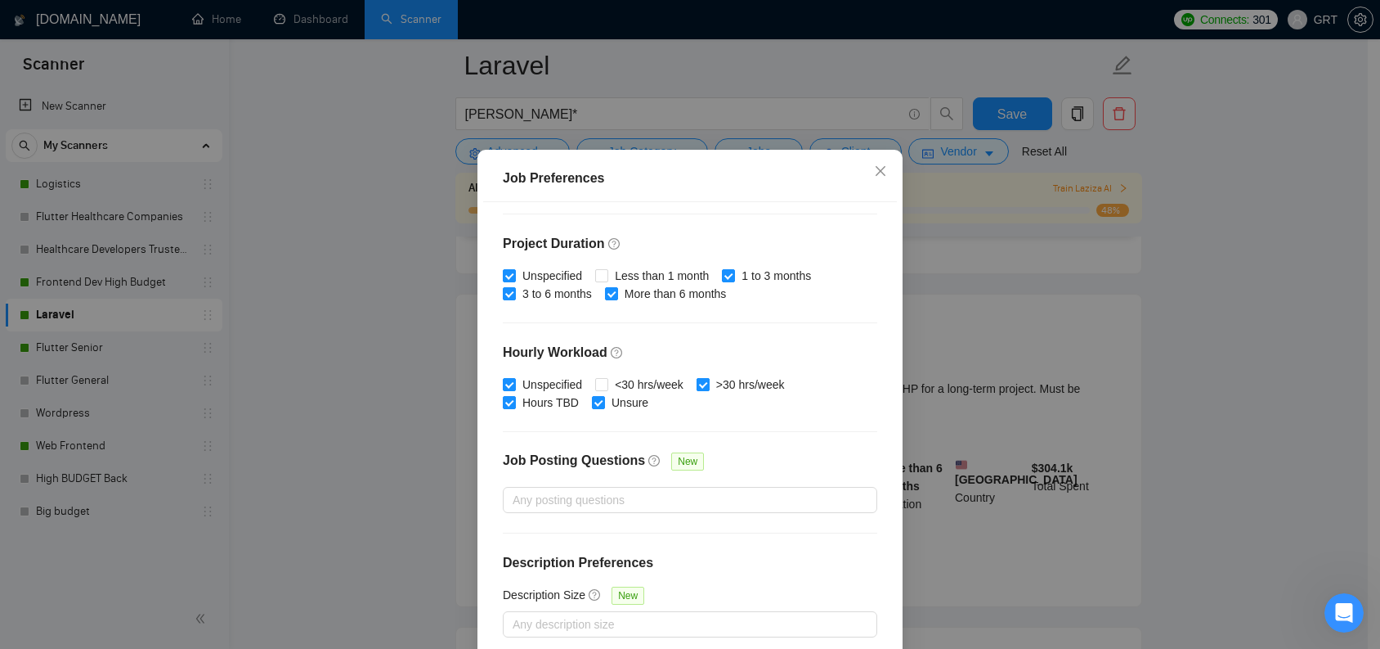
scroll to position [105, 0]
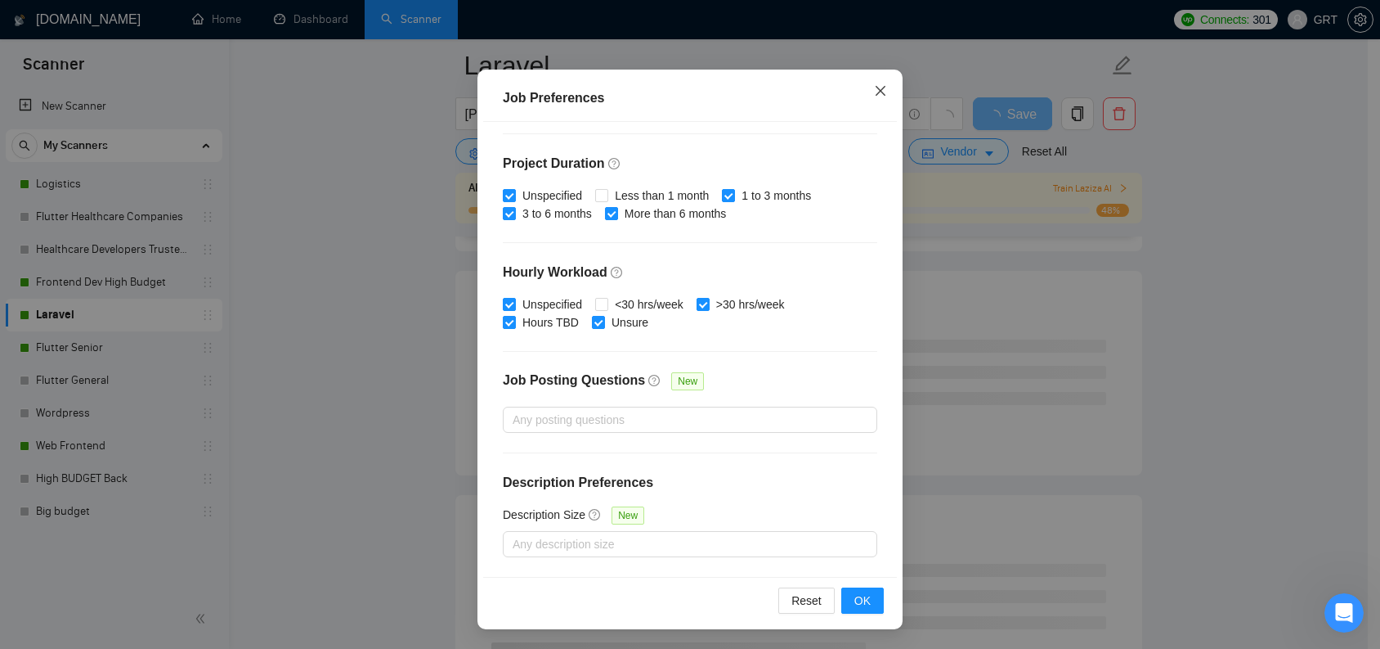
click at [874, 97] on icon "close" at bounding box center [880, 90] width 13 height 13
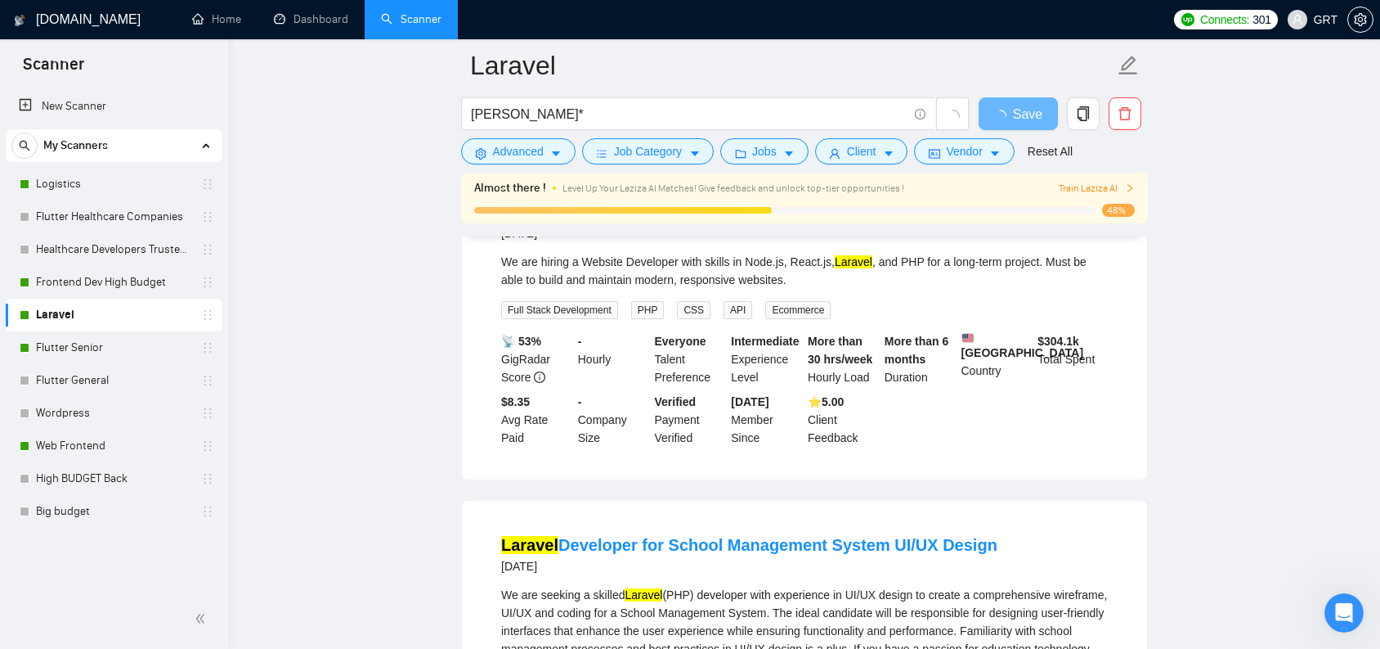
scroll to position [0, 0]
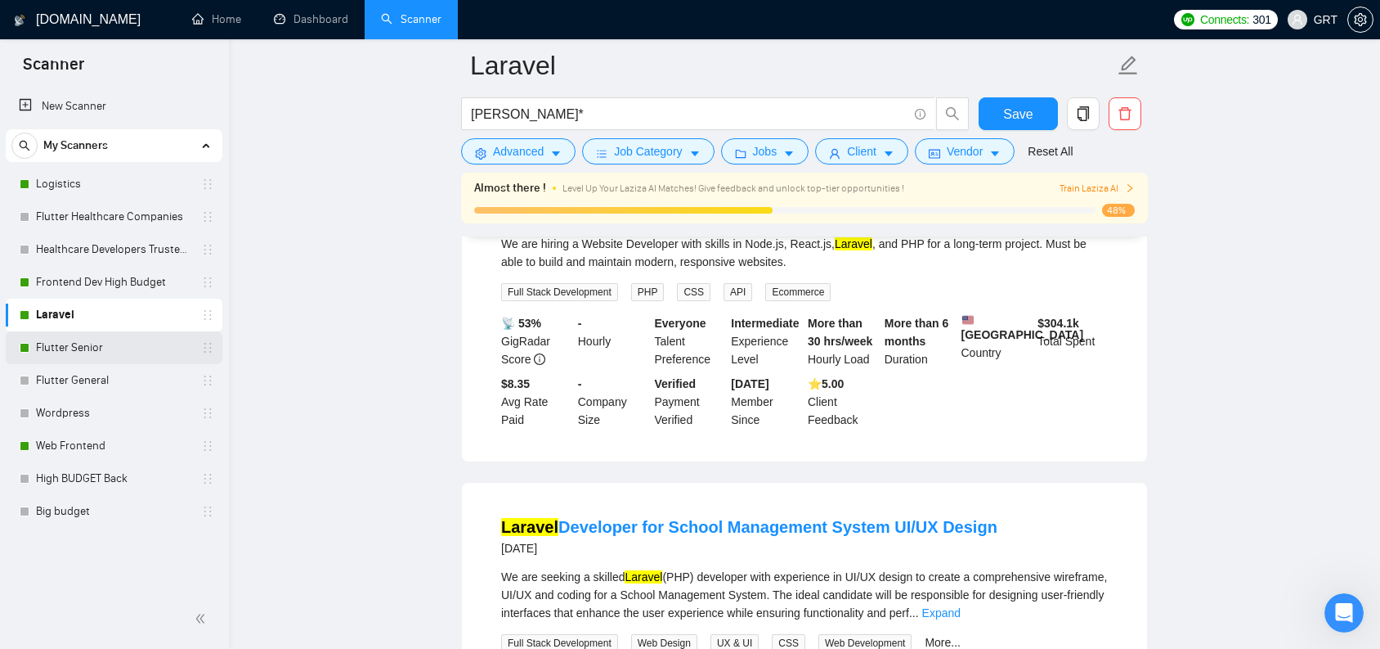
click at [129, 339] on link "Flutter Senior" at bounding box center [113, 347] width 155 height 33
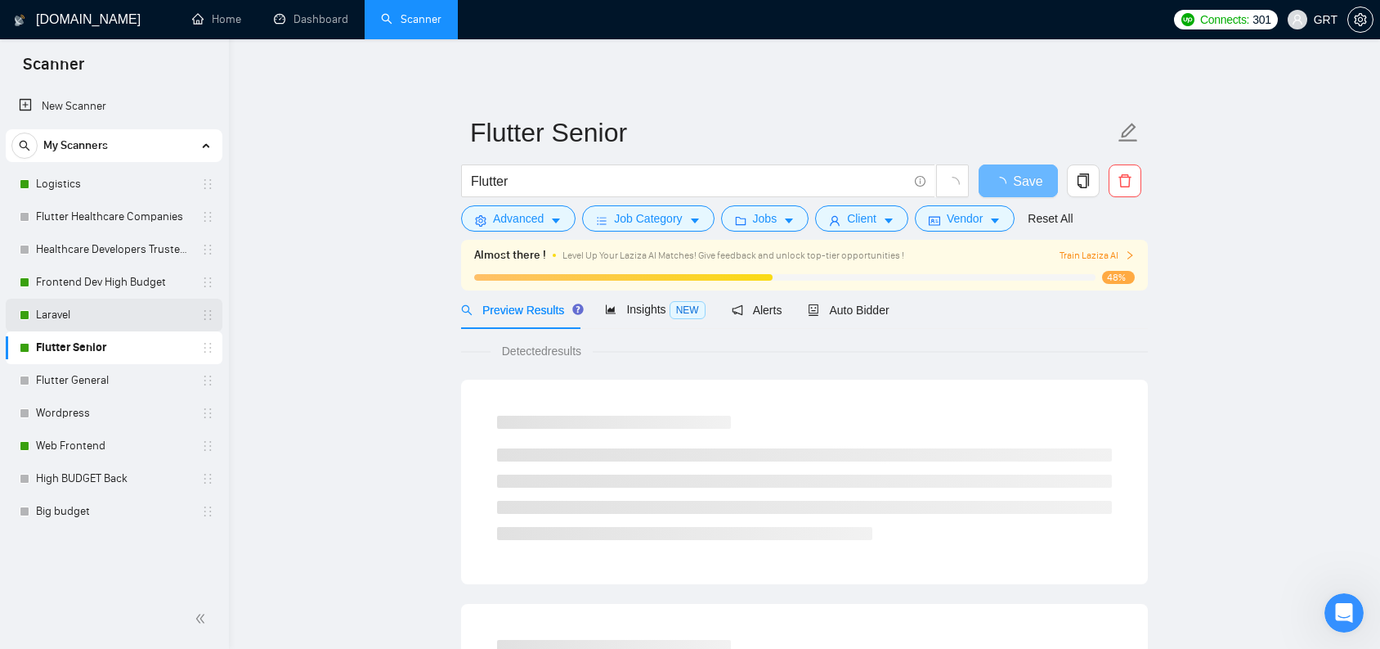
click at [128, 306] on link "Laravel" at bounding box center [113, 314] width 155 height 33
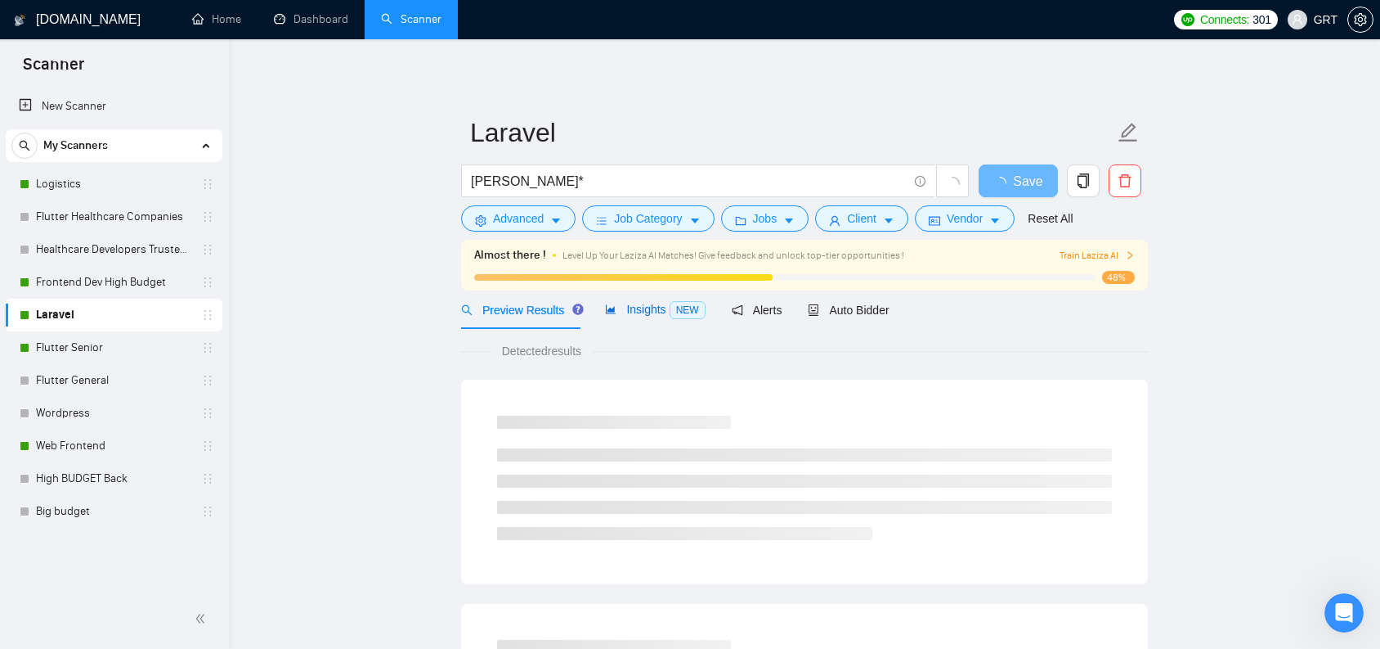
click at [653, 316] on div "Insights NEW" at bounding box center [655, 309] width 100 height 19
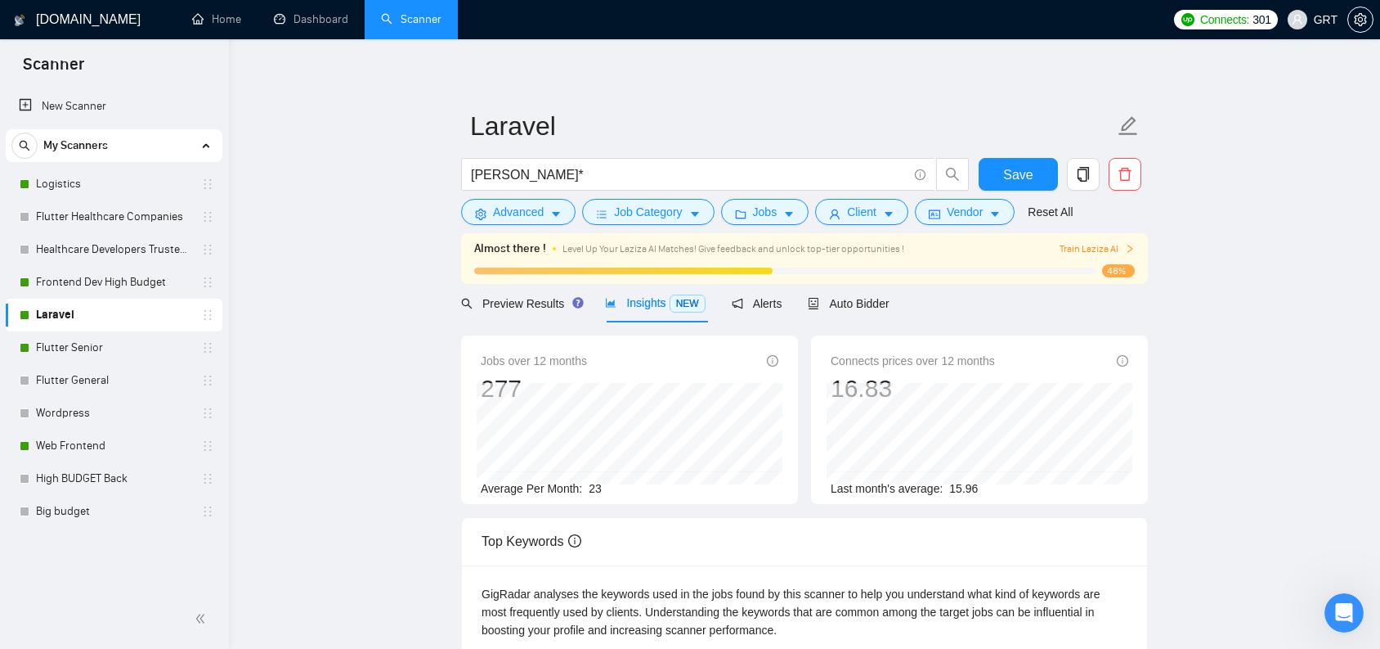
scroll to position [186, 0]
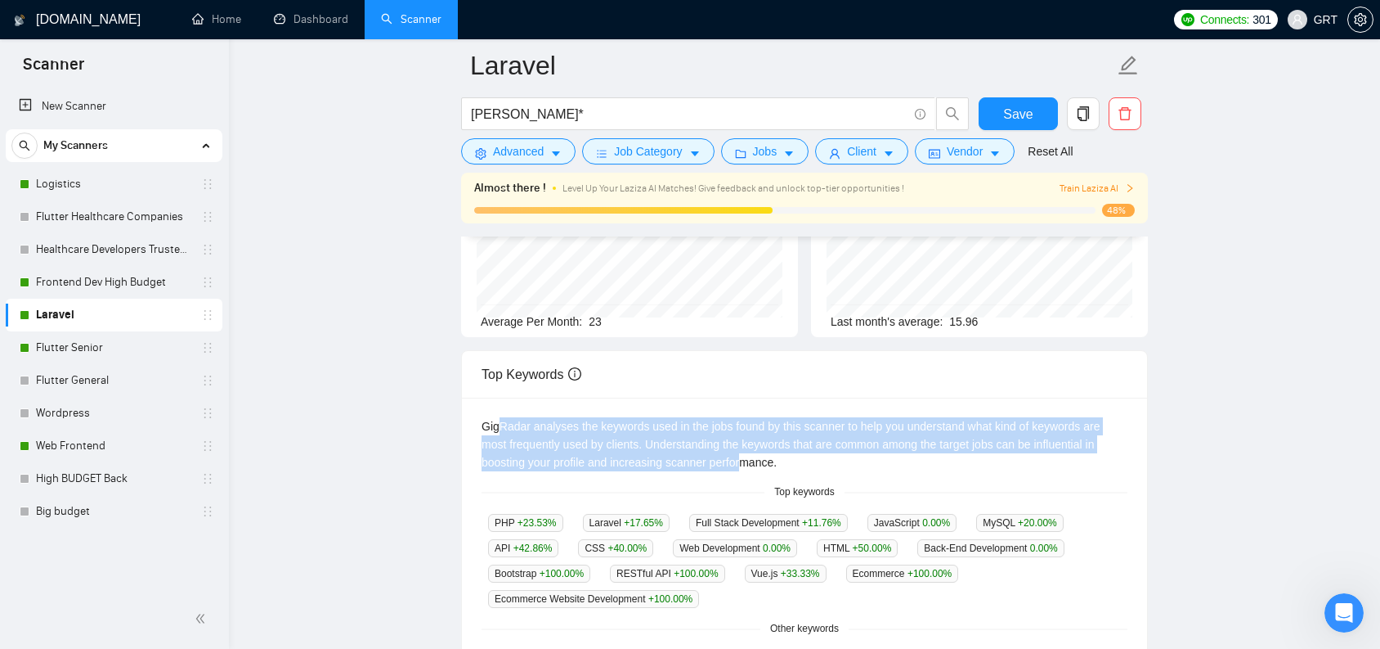
drag, startPoint x: 507, startPoint y: 426, endPoint x: 751, endPoint y: 468, distance: 247.2
click at [751, 468] on div "GigRadar analyses the keywords used in the jobs found by this scanner to help y…" at bounding box center [805, 444] width 646 height 54
click at [751, 458] on div "GigRadar analyses the keywords used in the jobs found by this scanner to help y…" at bounding box center [805, 444] width 646 height 54
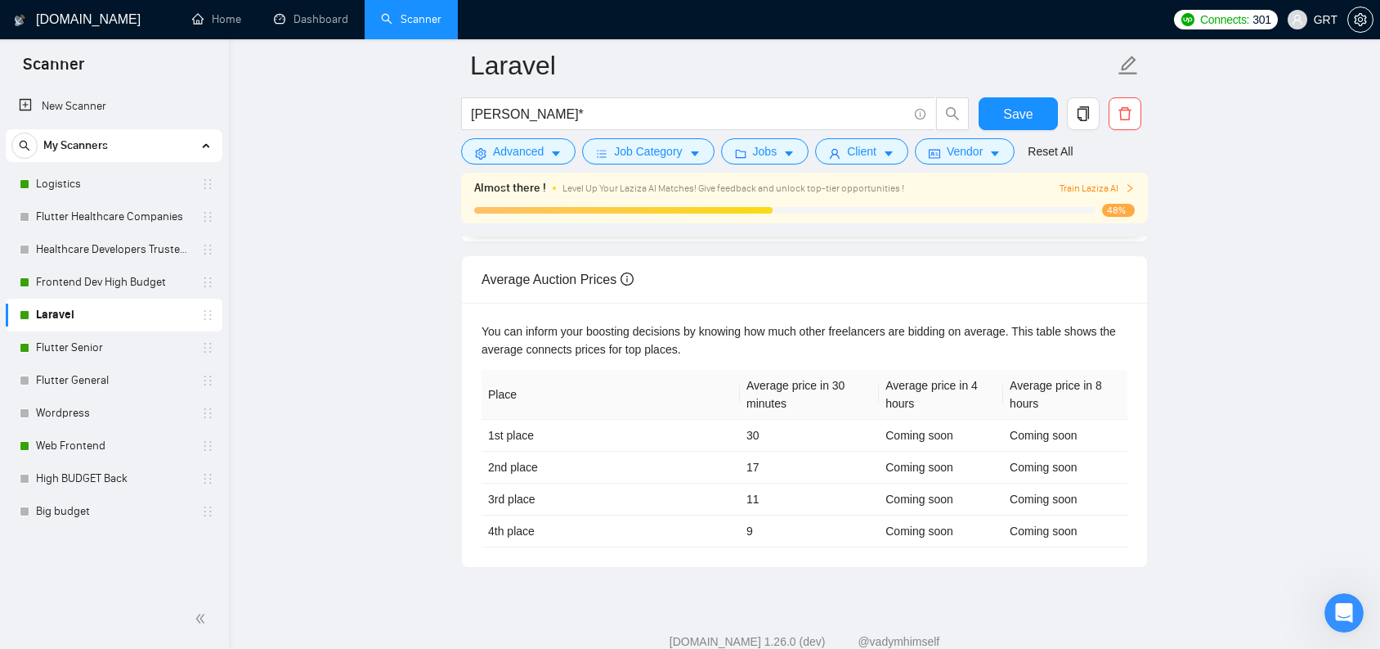
scroll to position [667, 0]
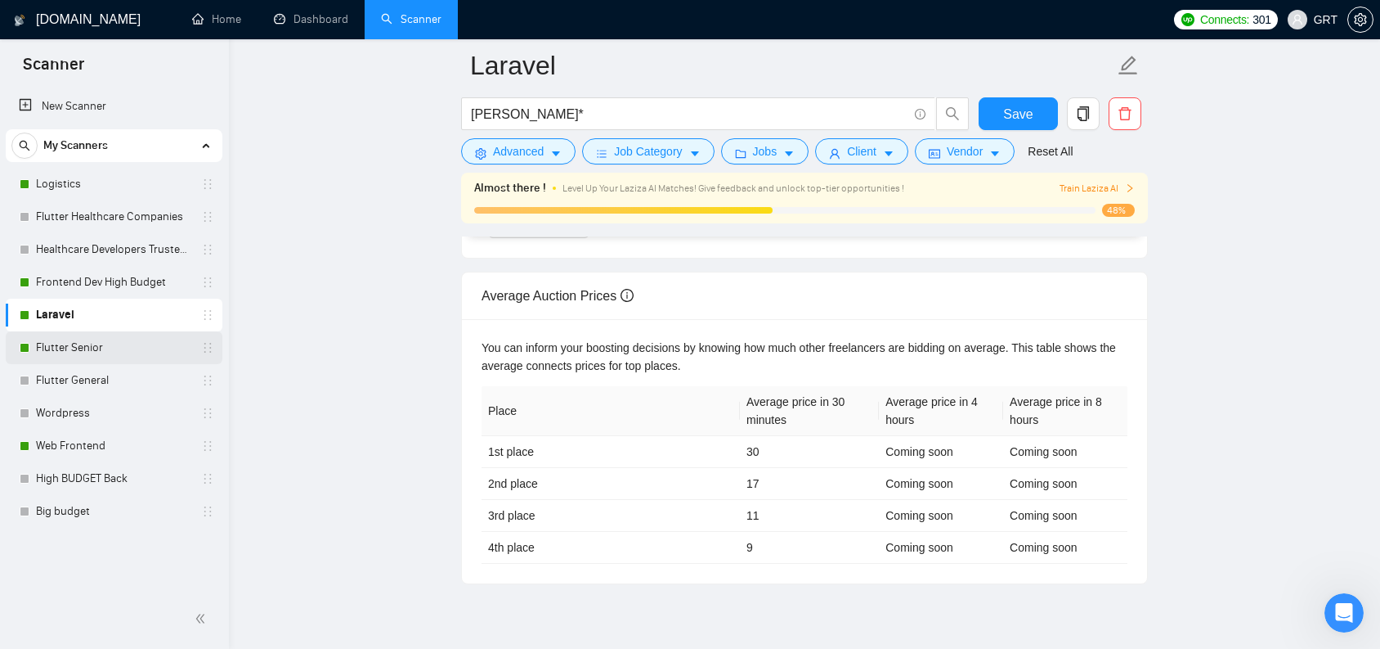
click at [79, 346] on link "Flutter Senior" at bounding box center [113, 347] width 155 height 33
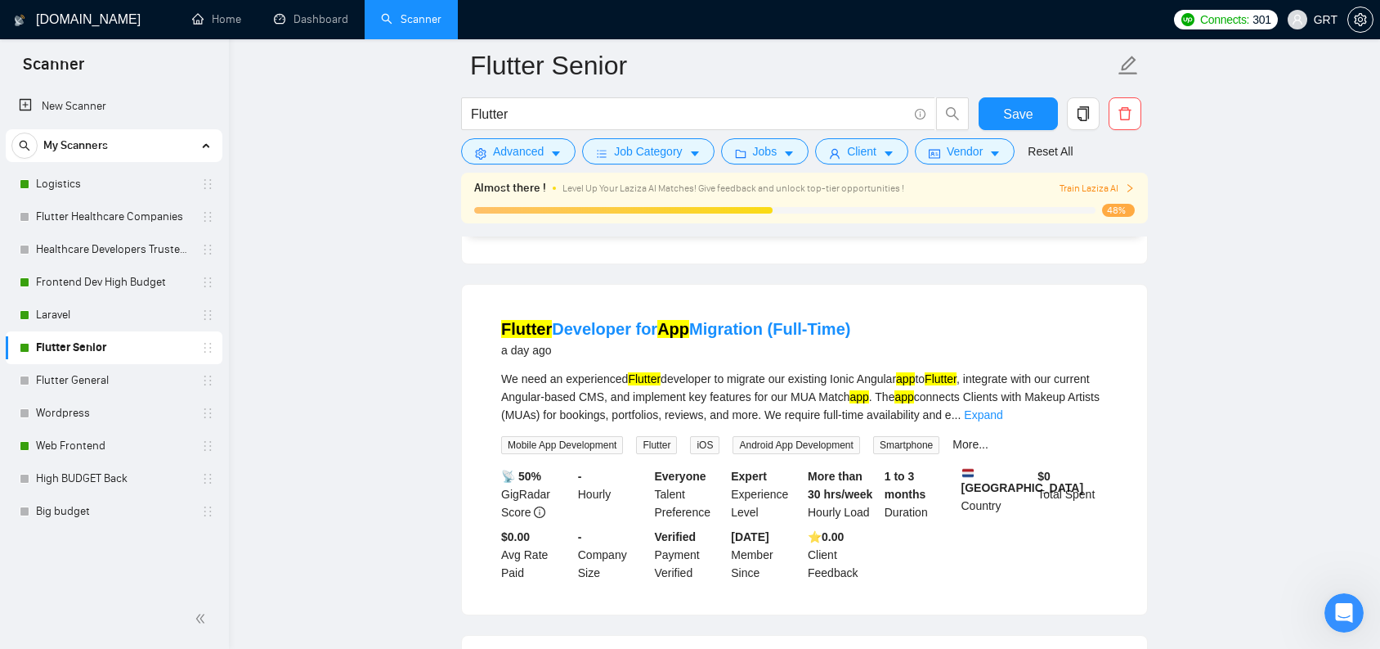
scroll to position [487, 0]
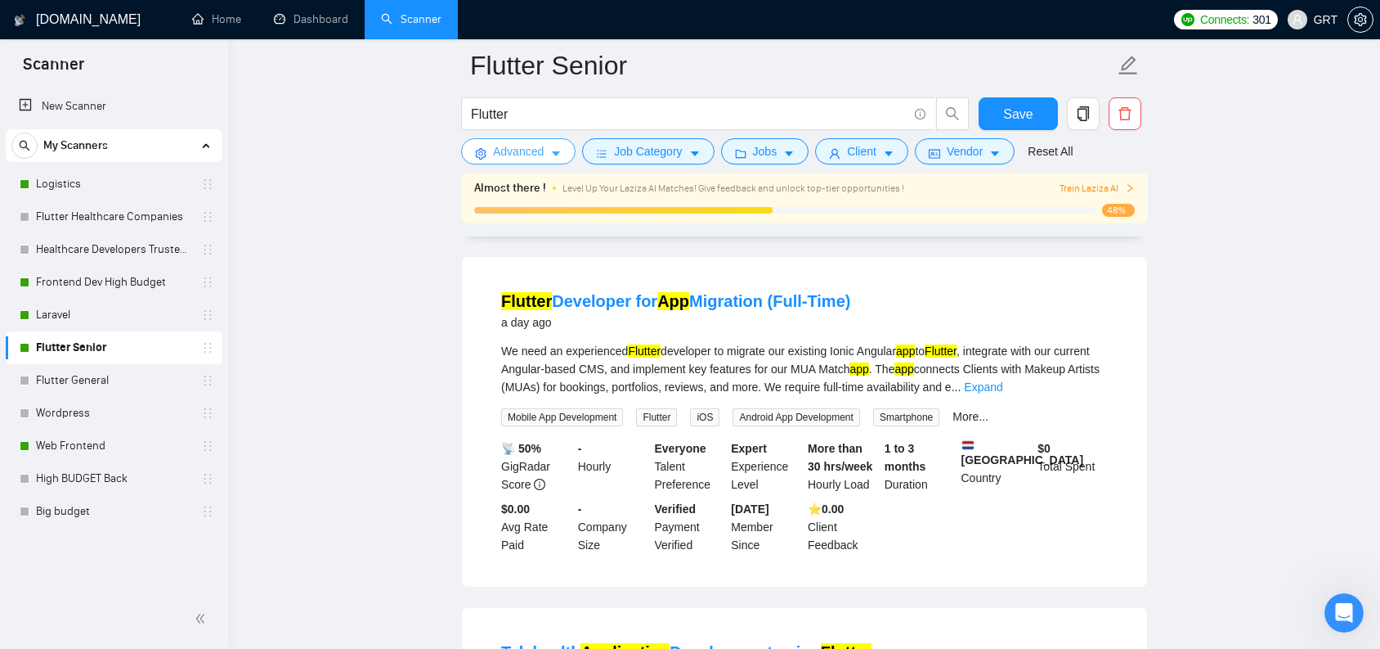
click at [565, 150] on button "Advanced" at bounding box center [518, 151] width 114 height 26
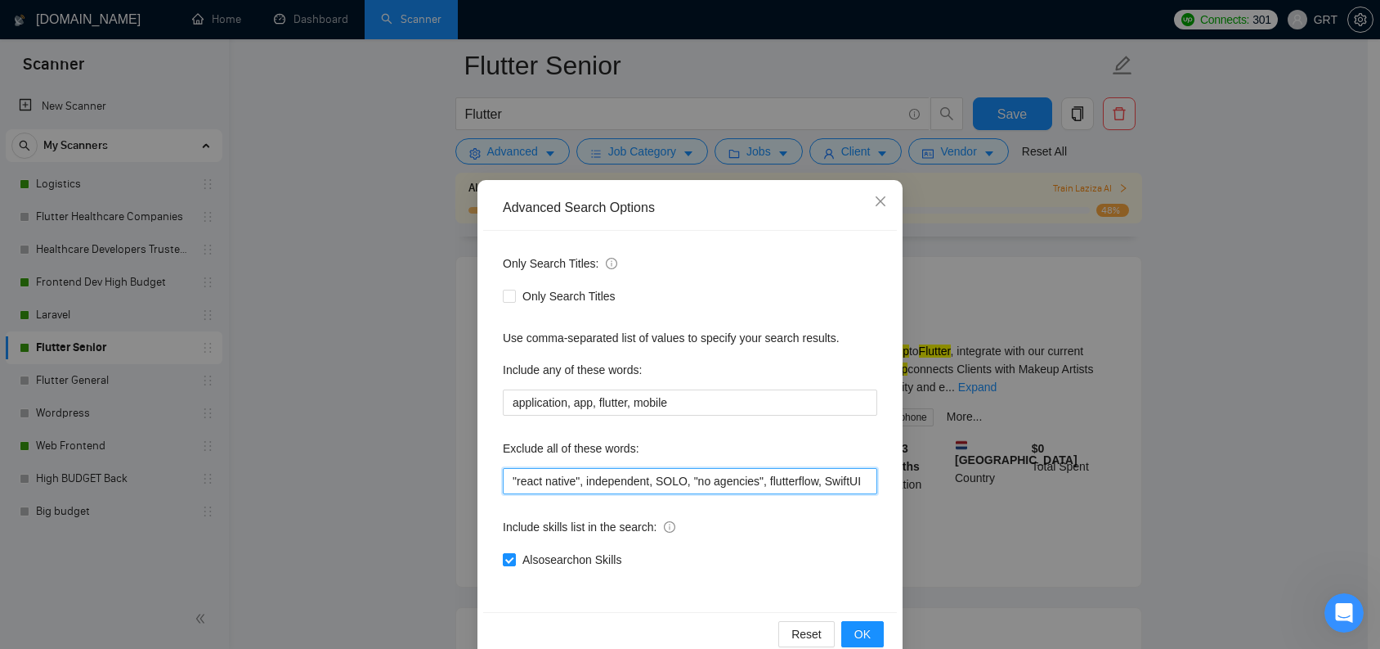
drag, startPoint x: 593, startPoint y: 484, endPoint x: 853, endPoint y: 481, distance: 260.1
click at [853, 481] on input ""react native", independent, SOLO, "no agencies", flutterflow, SwiftUI" at bounding box center [690, 481] width 375 height 26
click at [842, 482] on input ""react native", independent, SOLO, "no agencies", flutterflow, SwiftUI" at bounding box center [690, 481] width 375 height 26
drag, startPoint x: 765, startPoint y: 483, endPoint x: 454, endPoint y: 482, distance: 311.6
click at [454, 482] on div "Advanced Search Options Only Search Titles: Only Search Titles Use comma-separa…" at bounding box center [690, 324] width 1380 height 649
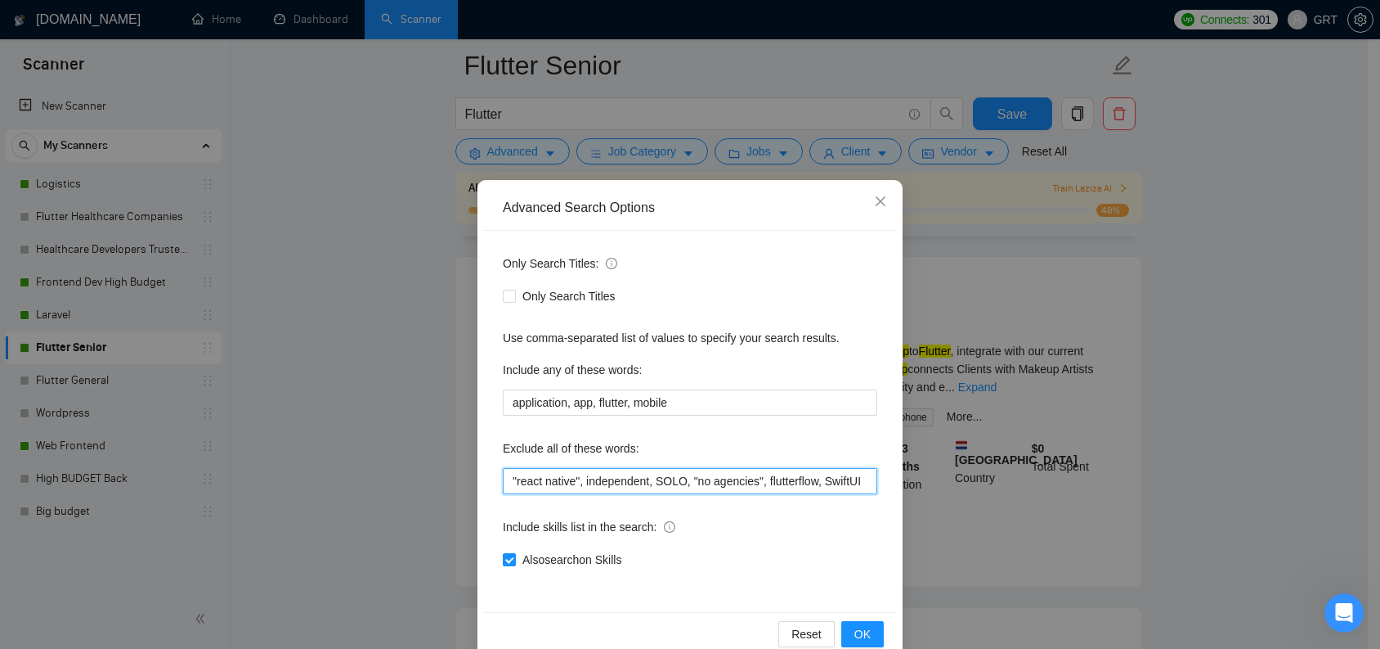
click at [559, 482] on input ""react native", independent, SOLO, "no agencies", flutterflow, SwiftUI" at bounding box center [690, 481] width 375 height 26
click at [881, 207] on icon "close" at bounding box center [880, 201] width 13 height 13
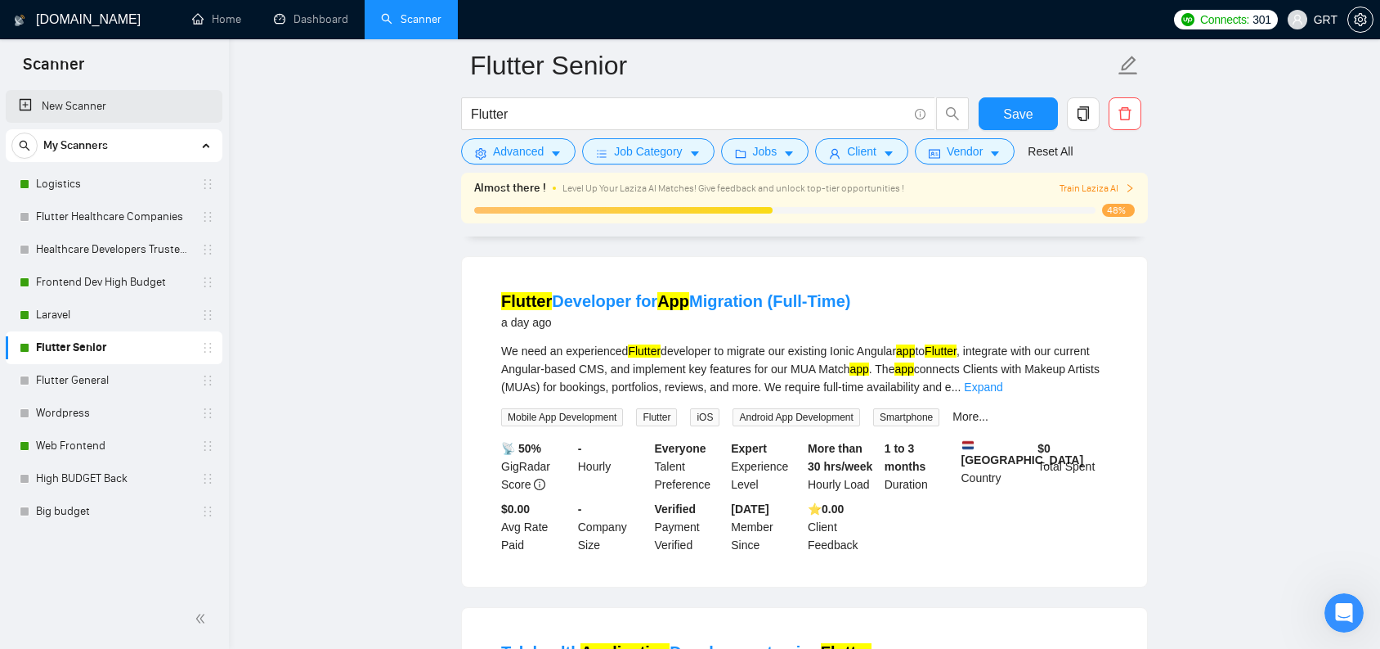
click at [114, 107] on link "New Scanner" at bounding box center [114, 106] width 191 height 33
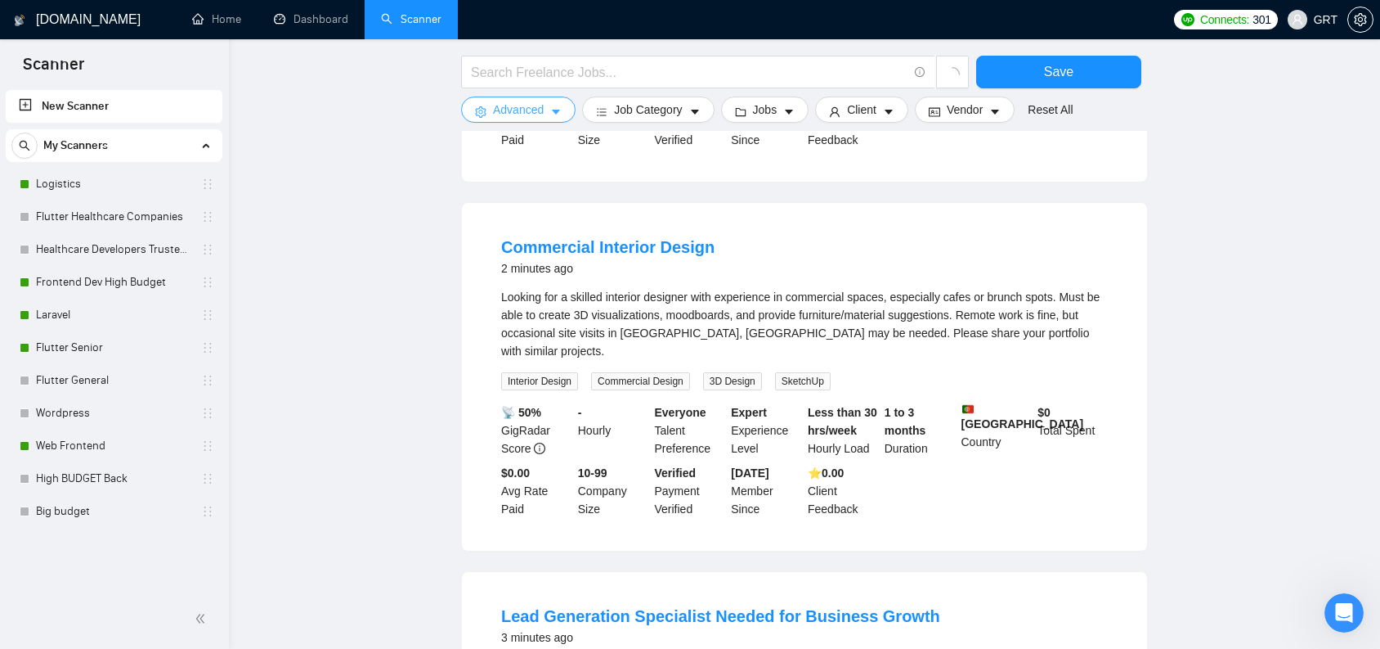
click at [564, 112] on button "Advanced" at bounding box center [518, 110] width 114 height 26
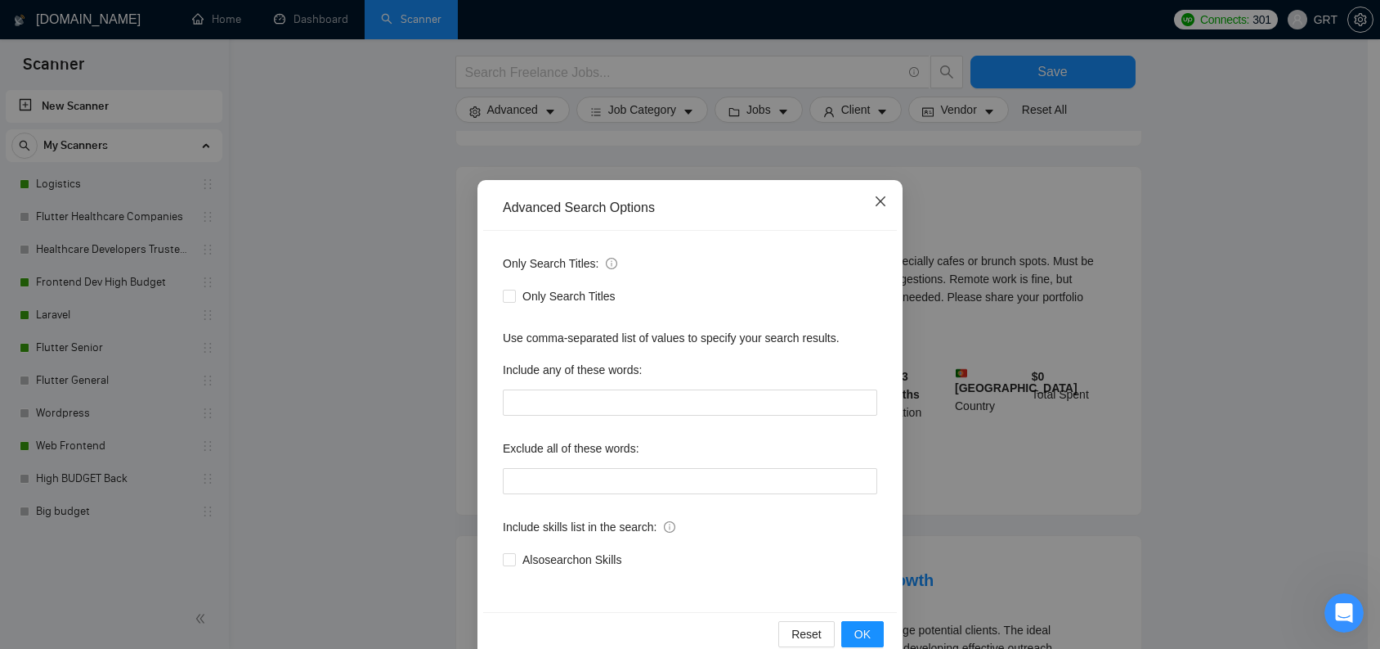
click at [878, 201] on icon "close" at bounding box center [880, 201] width 13 height 13
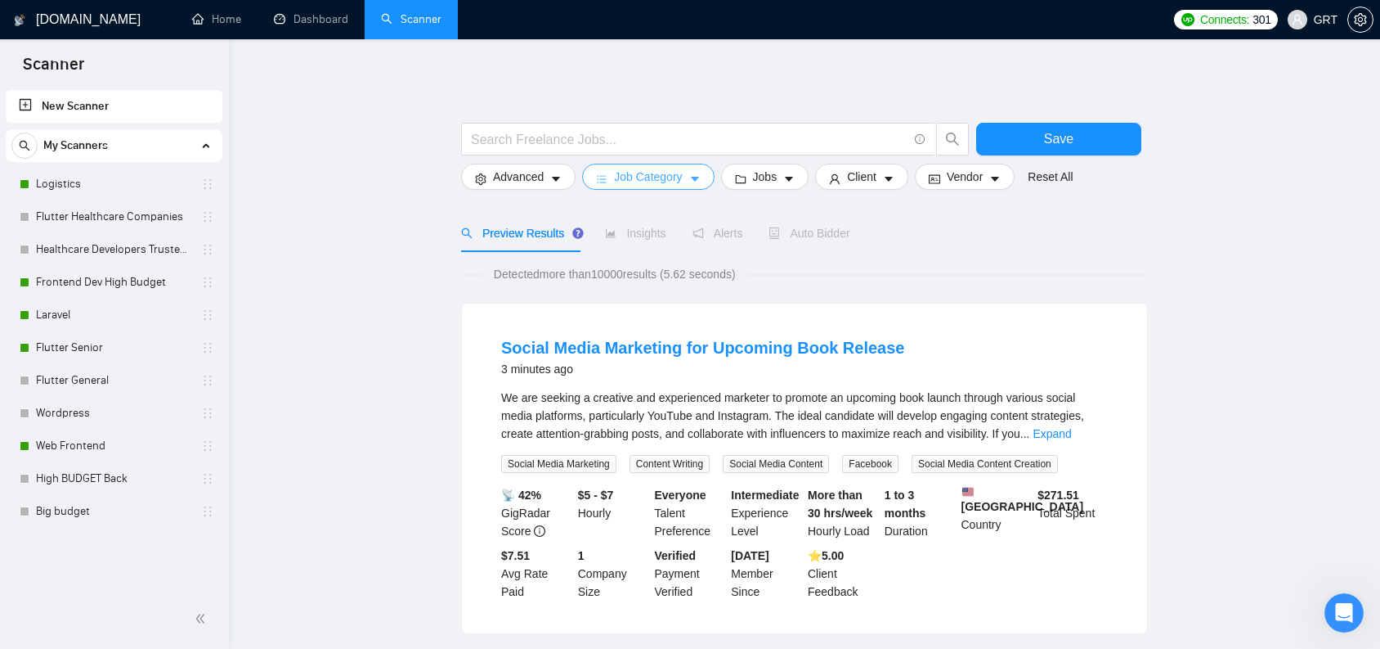
click at [694, 177] on icon "caret-down" at bounding box center [694, 178] width 11 height 11
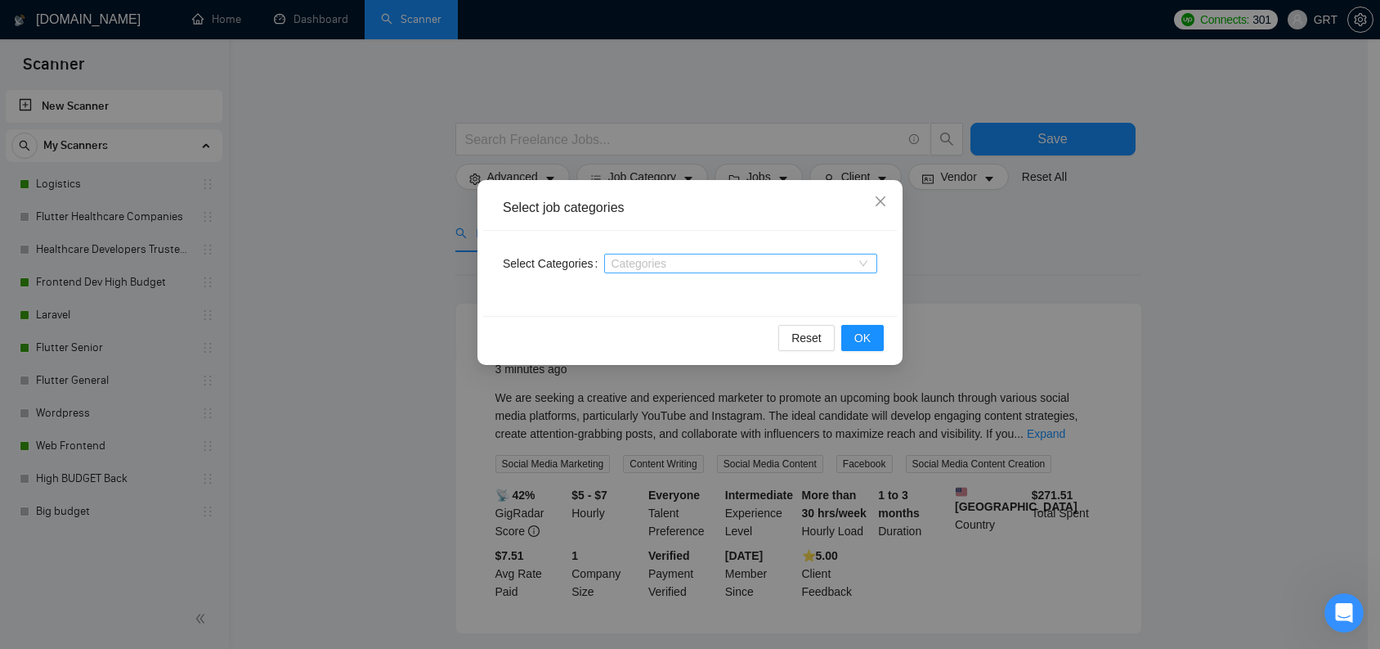
click at [653, 255] on div "Categories" at bounding box center [740, 264] width 273 height 20
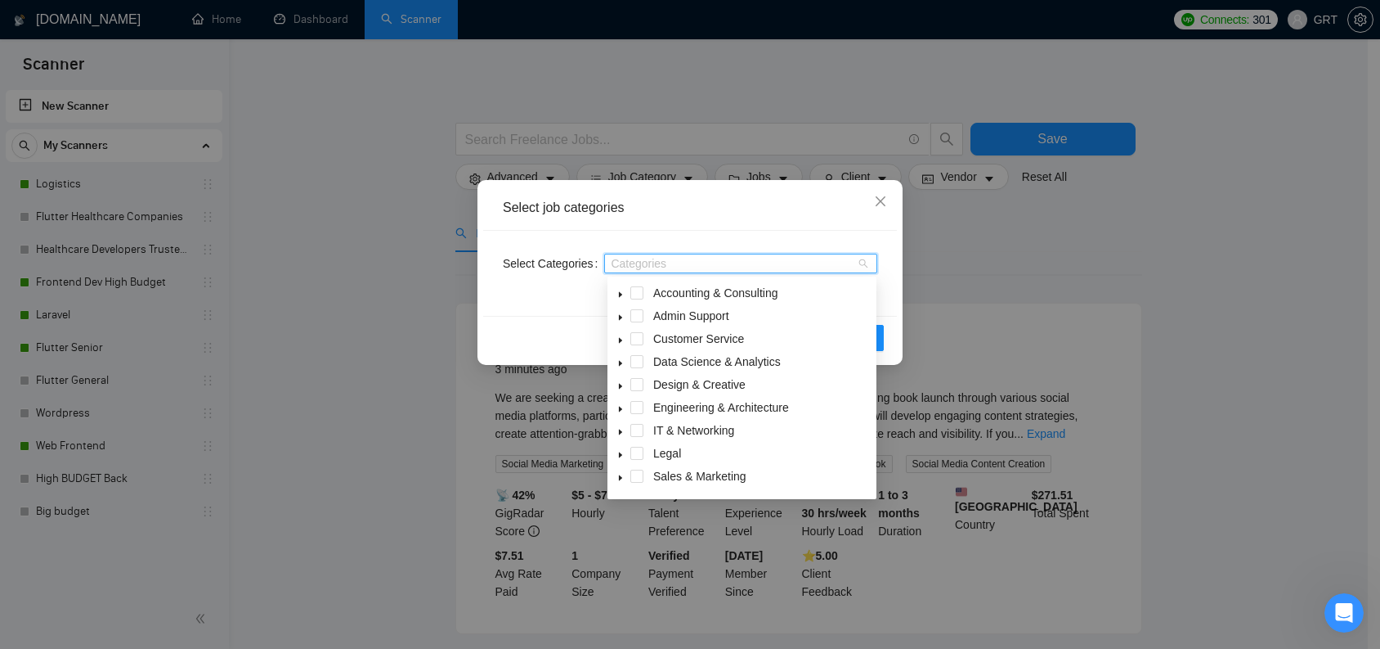
click at [624, 424] on span at bounding box center [621, 430] width 20 height 20
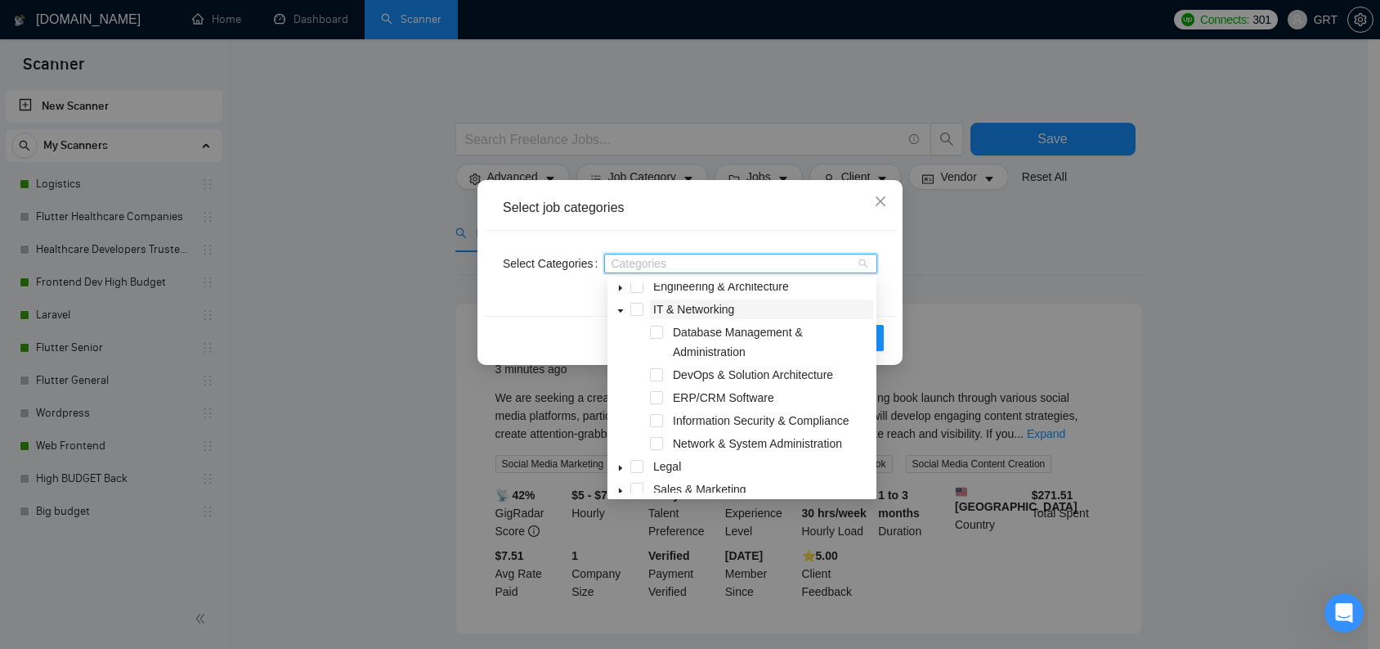
scroll to position [136, 0]
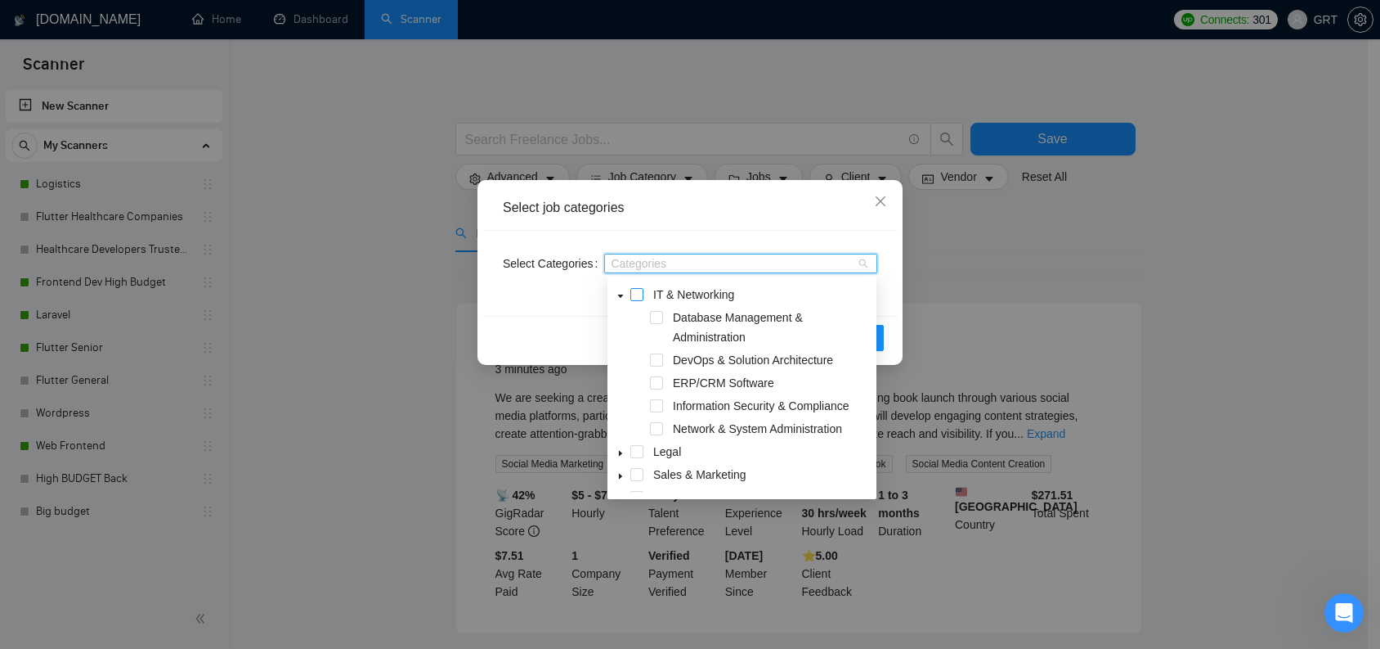
click at [635, 296] on span at bounding box center [637, 294] width 13 height 13
click at [636, 297] on span at bounding box center [637, 294] width 13 height 13
click at [623, 298] on icon "caret-down" at bounding box center [621, 296] width 8 height 8
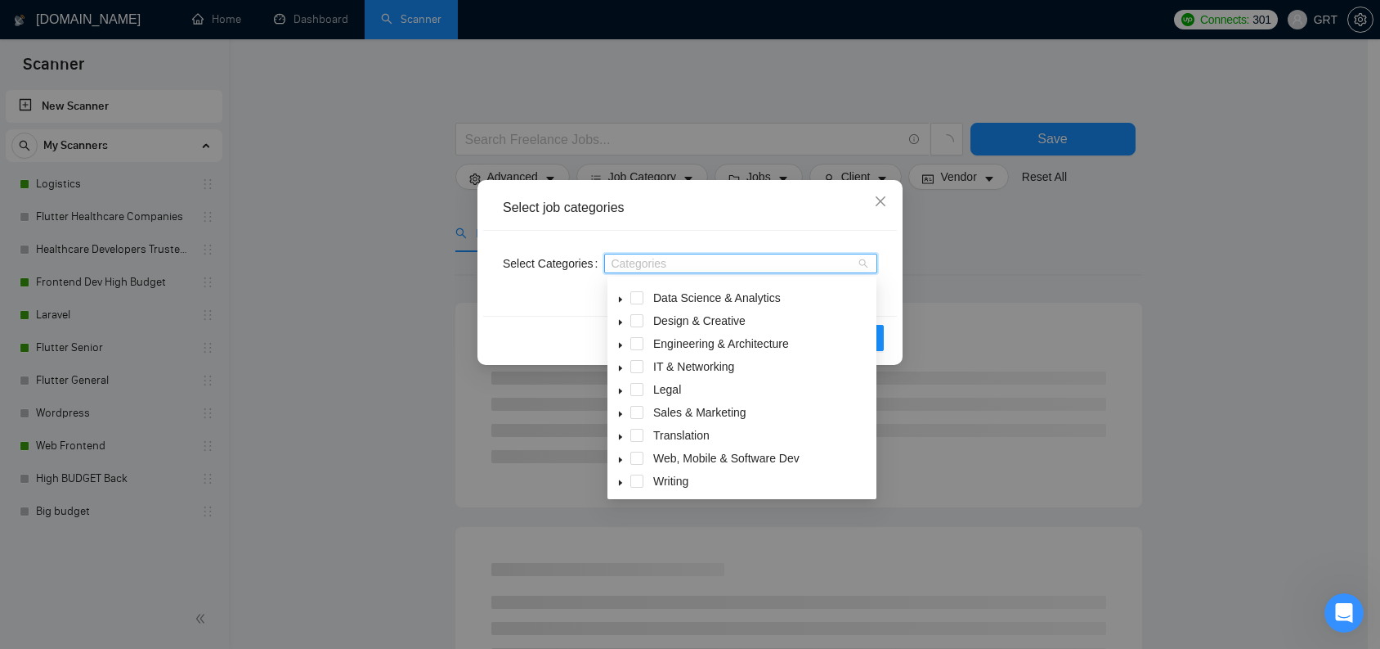
click at [624, 343] on icon "caret-down" at bounding box center [621, 345] width 8 height 8
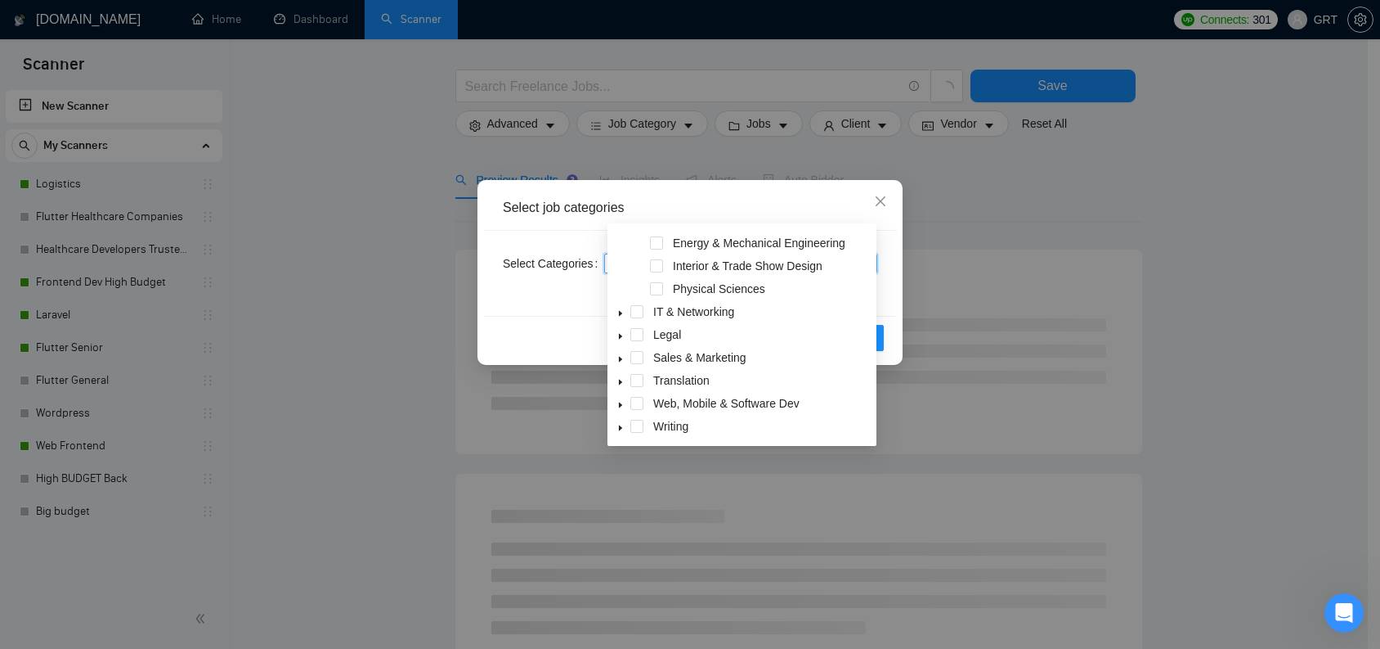
click at [626, 402] on span at bounding box center [621, 403] width 20 height 20
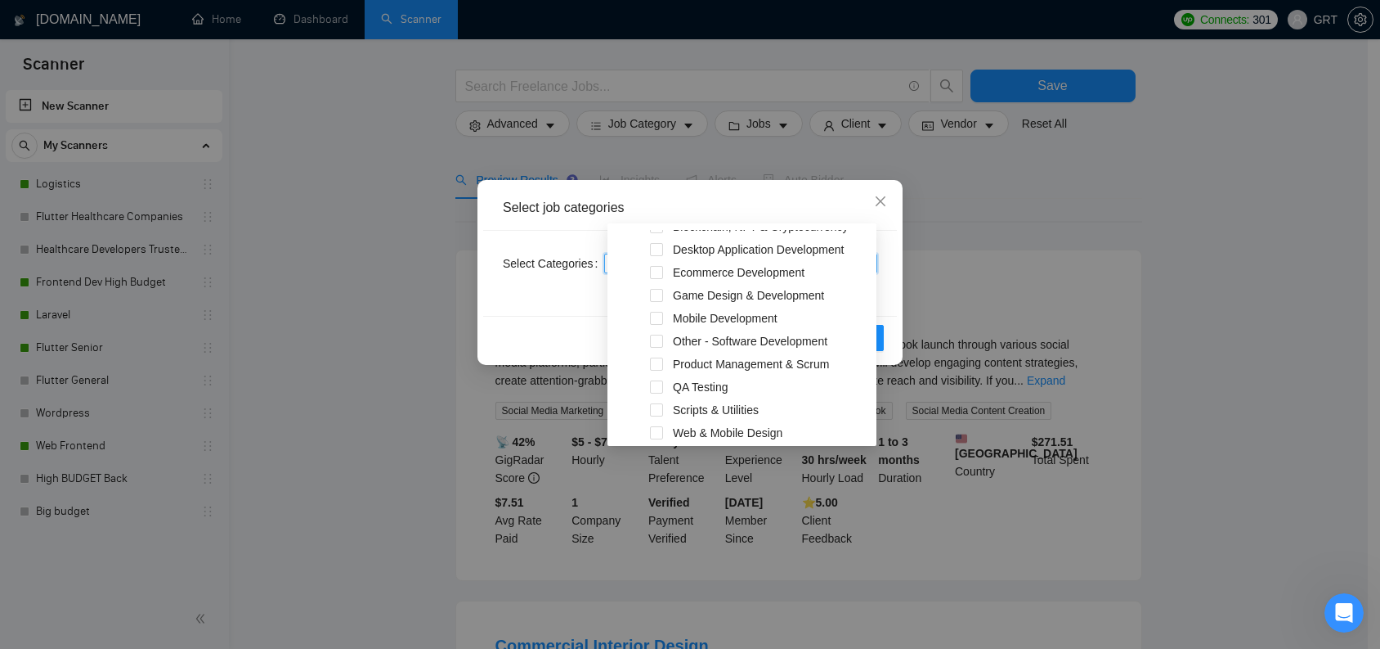
scroll to position [478, 0]
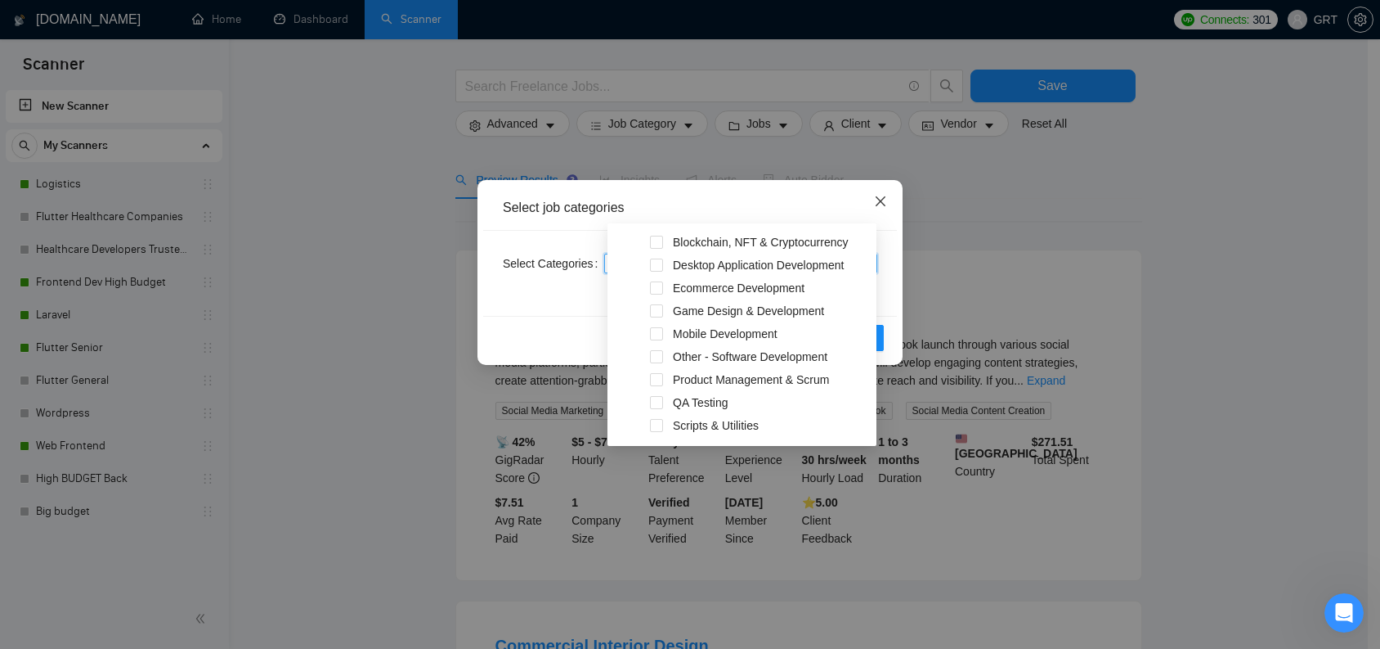
click at [883, 196] on icon "close" at bounding box center [880, 201] width 13 height 13
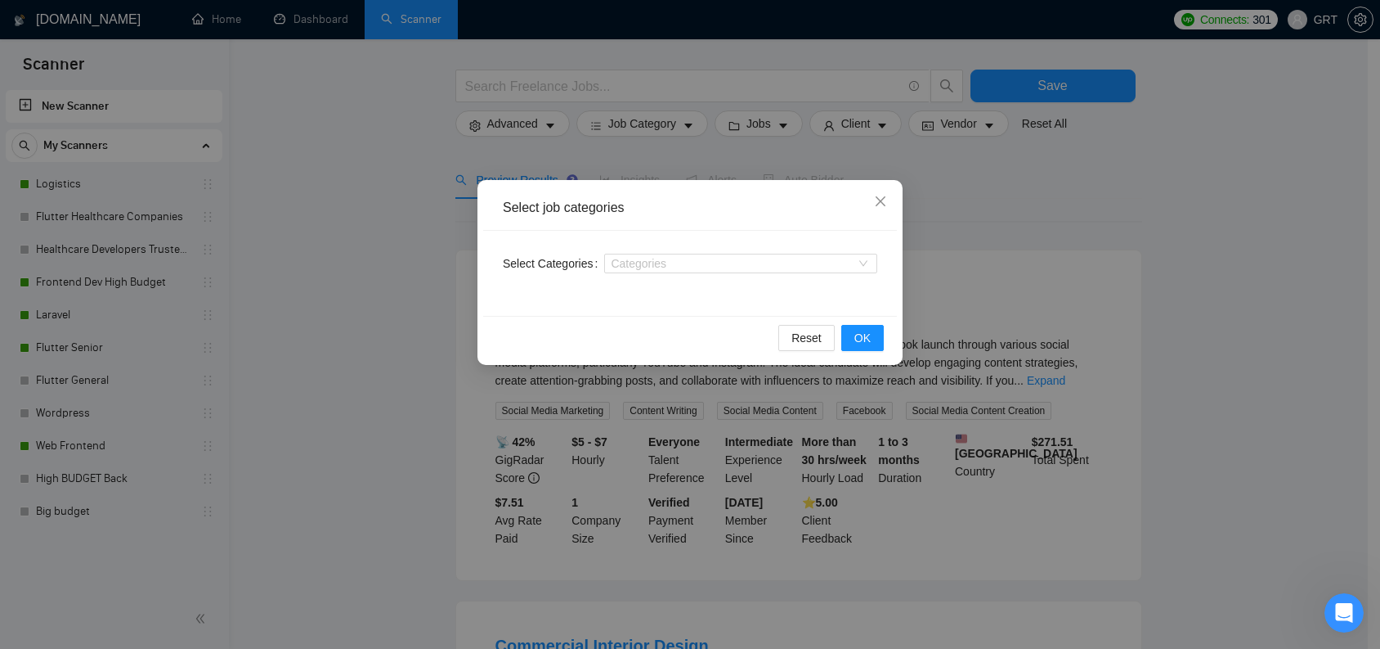
click at [883, 200] on body "Scanner New Scanner My Scanners Logistics Flutter Healthcare Companies Healthca…" at bounding box center [684, 271] width 1368 height 649
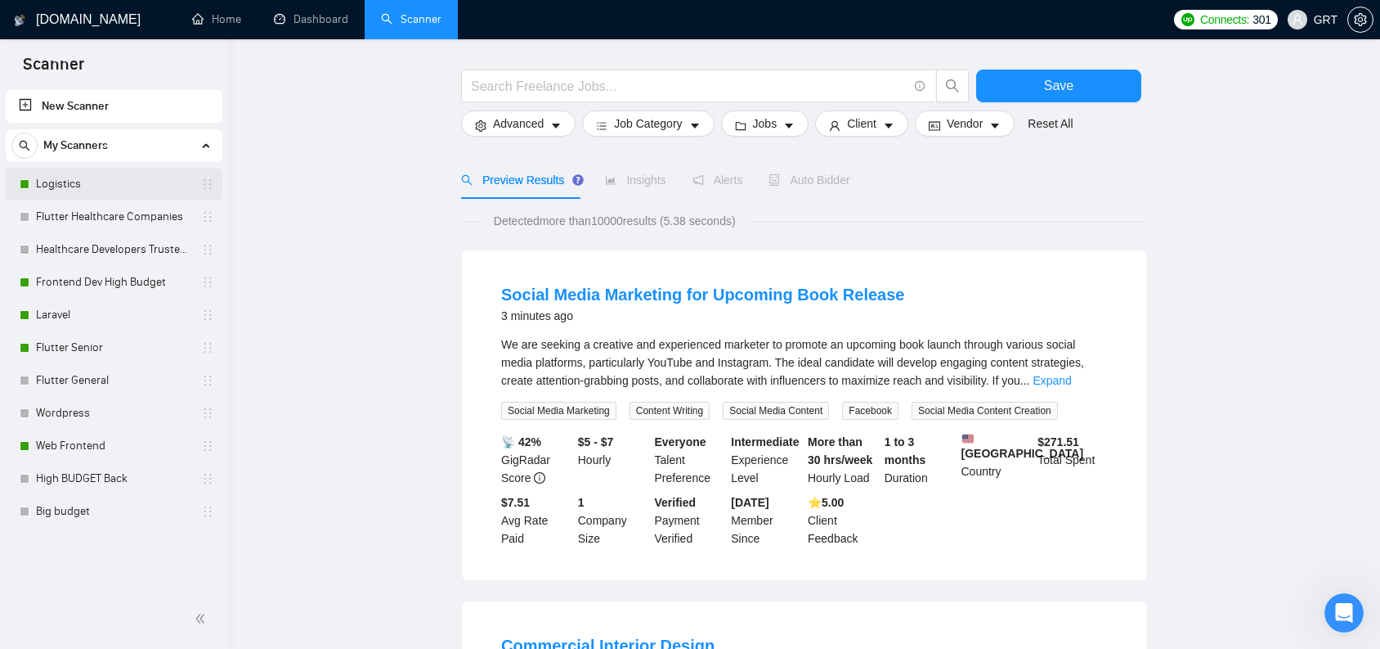
click at [44, 173] on link "Logistics" at bounding box center [113, 184] width 155 height 33
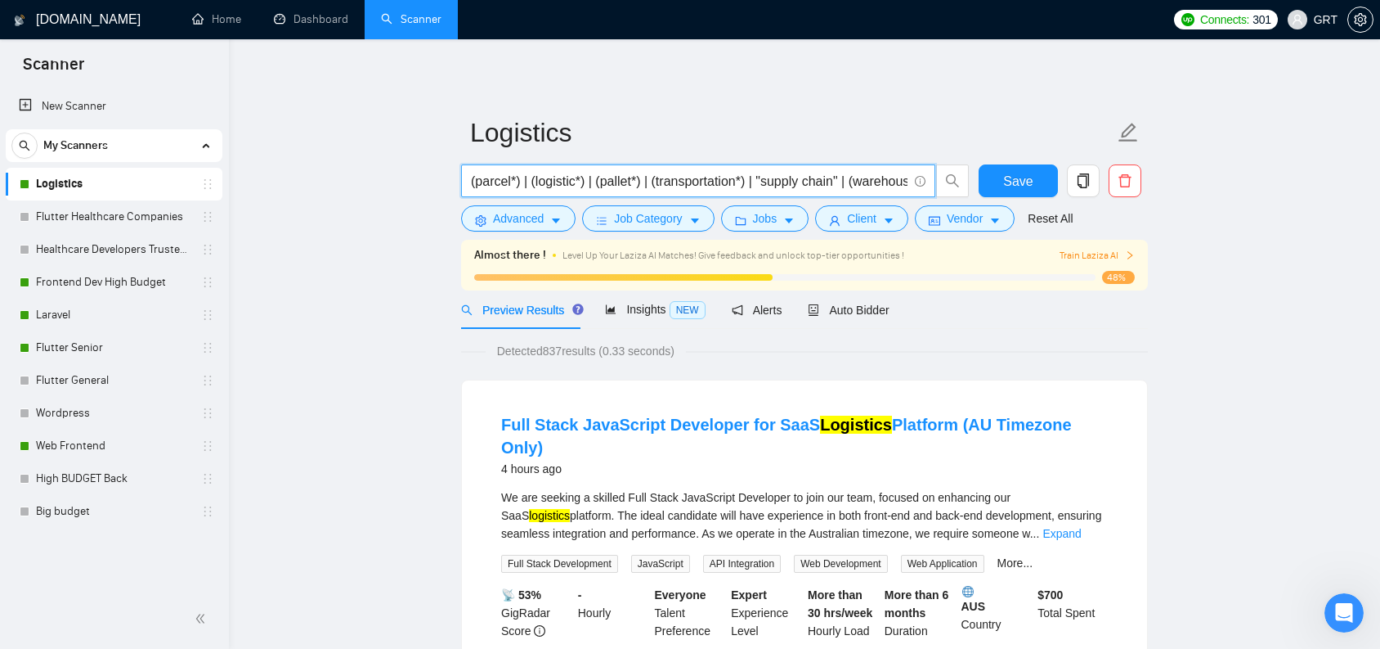
drag, startPoint x: 878, startPoint y: 186, endPoint x: 774, endPoint y: 189, distance: 104.7
click at [922, 186] on span "(parcel*) | (logistic*) | (pallet*) | (transportation*) | "supply chain" | (war…" at bounding box center [698, 180] width 474 height 33
click at [700, 191] on input "(parcel*) | (logistic*) | (pallet*) | (transportation*) | "supply chain" | (war…" at bounding box center [689, 181] width 437 height 20
drag, startPoint x: 634, startPoint y: 184, endPoint x: 909, endPoint y: 191, distance: 275.7
click at [909, 191] on span "(parcel*) | (logistic*) | (pallet*) | (transportation*) | "supply chain" | (war…" at bounding box center [698, 180] width 474 height 33
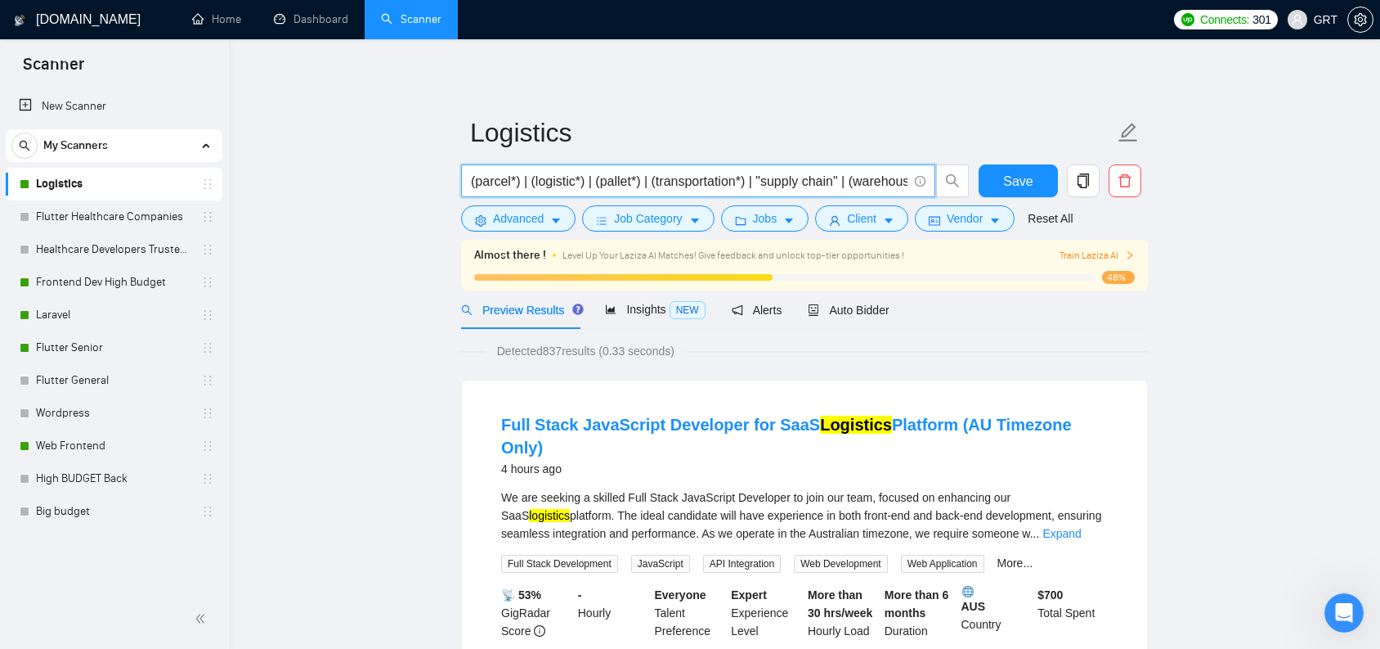
click at [724, 187] on input "(parcel*) | (logistic*) | (pallet*) | (transportation*) | "supply chain" | (war…" at bounding box center [689, 181] width 437 height 20
drag, startPoint x: 707, startPoint y: 185, endPoint x: 931, endPoint y: 191, distance: 225.0
click at [931, 191] on span "(parcel*) | (logistic*) | (pallet*) | (transportation*) | "supply chain" | (war…" at bounding box center [698, 180] width 474 height 33
click at [800, 190] on input "(parcel*) | (logistic*) | (pallet*) | (transportation*) | "supply chain" | (war…" at bounding box center [689, 181] width 437 height 20
drag, startPoint x: 787, startPoint y: 186, endPoint x: 975, endPoint y: 185, distance: 188.1
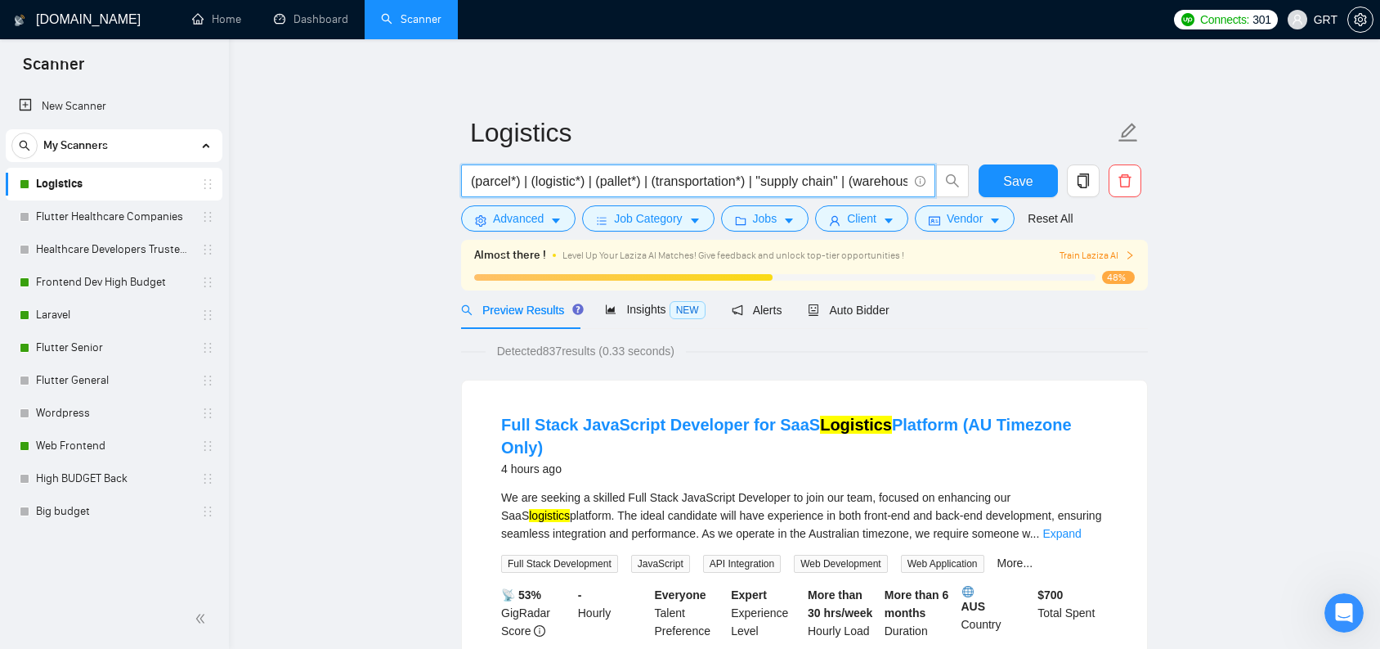
click at [975, 185] on div "(parcel*) | (logistic*) | (pallet*) | (transportation*) | "supply chain" | (war…" at bounding box center [801, 184] width 687 height 41
click at [848, 184] on input "(parcel*) | (logistic*) | (pallet*) | (transportation*) | "supply chain" | (war…" at bounding box center [689, 181] width 437 height 20
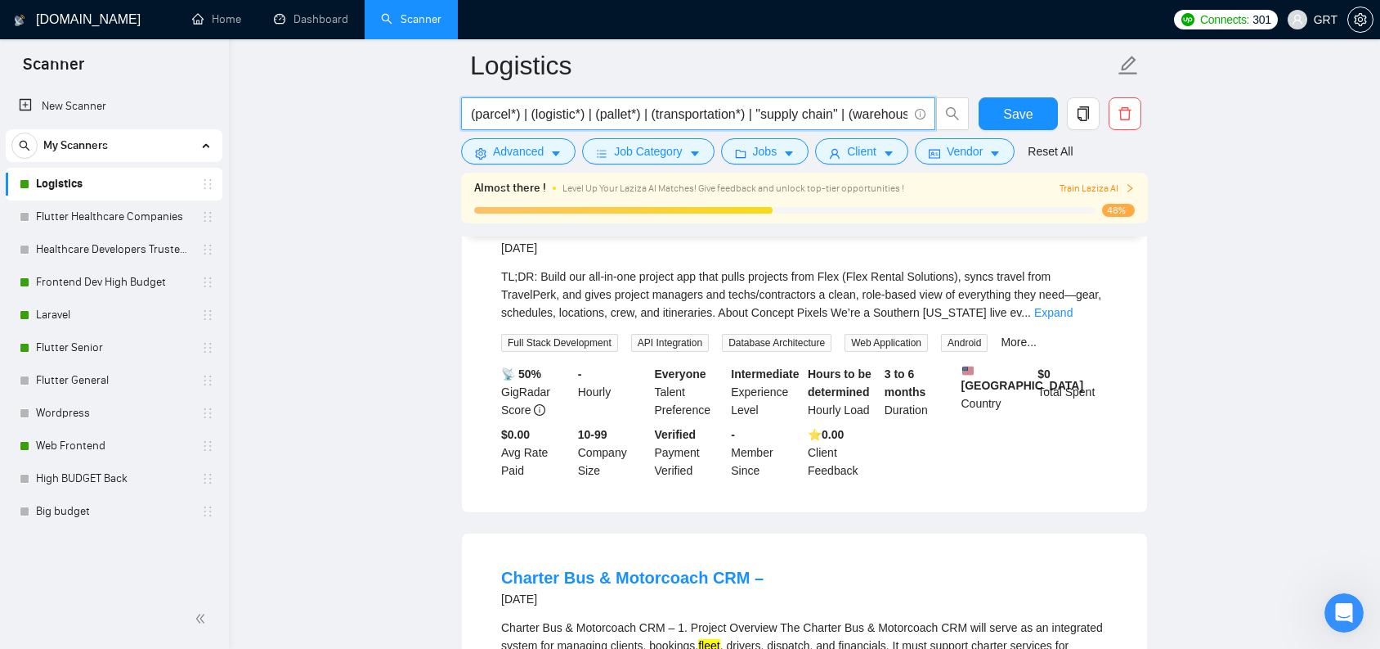
scroll to position [934, 0]
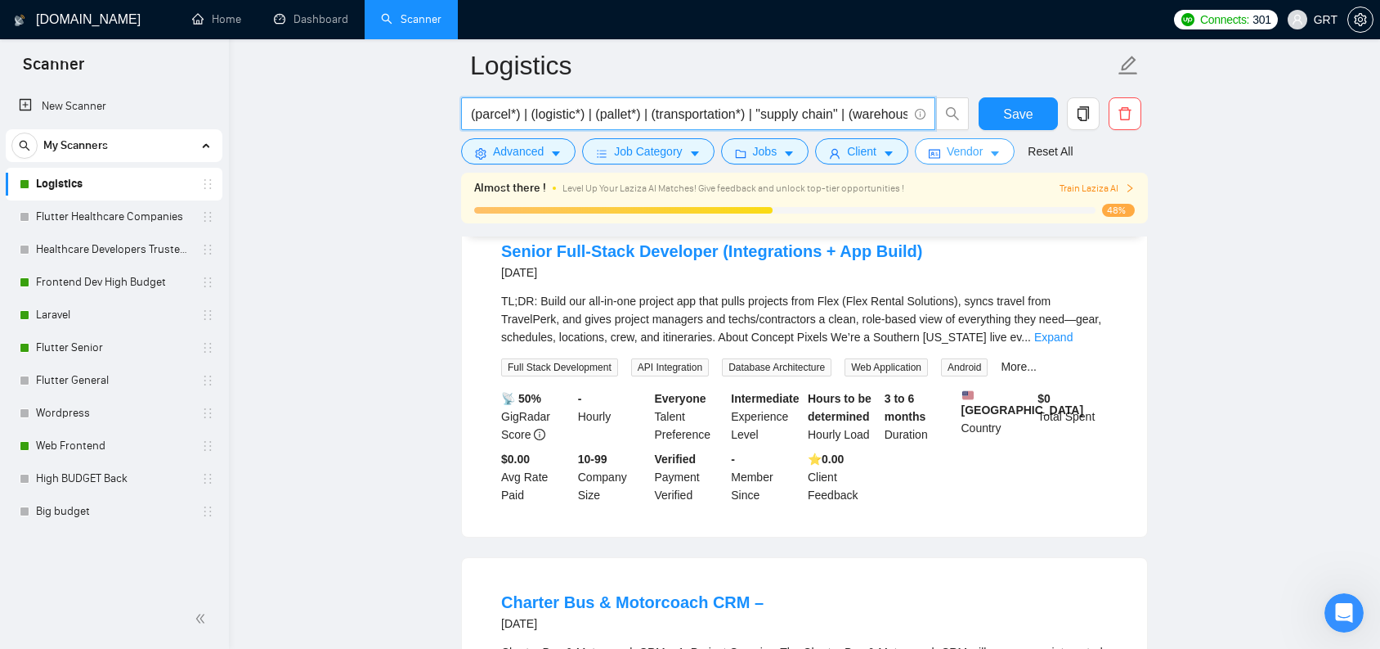
click at [999, 155] on icon "caret-down" at bounding box center [995, 154] width 8 height 5
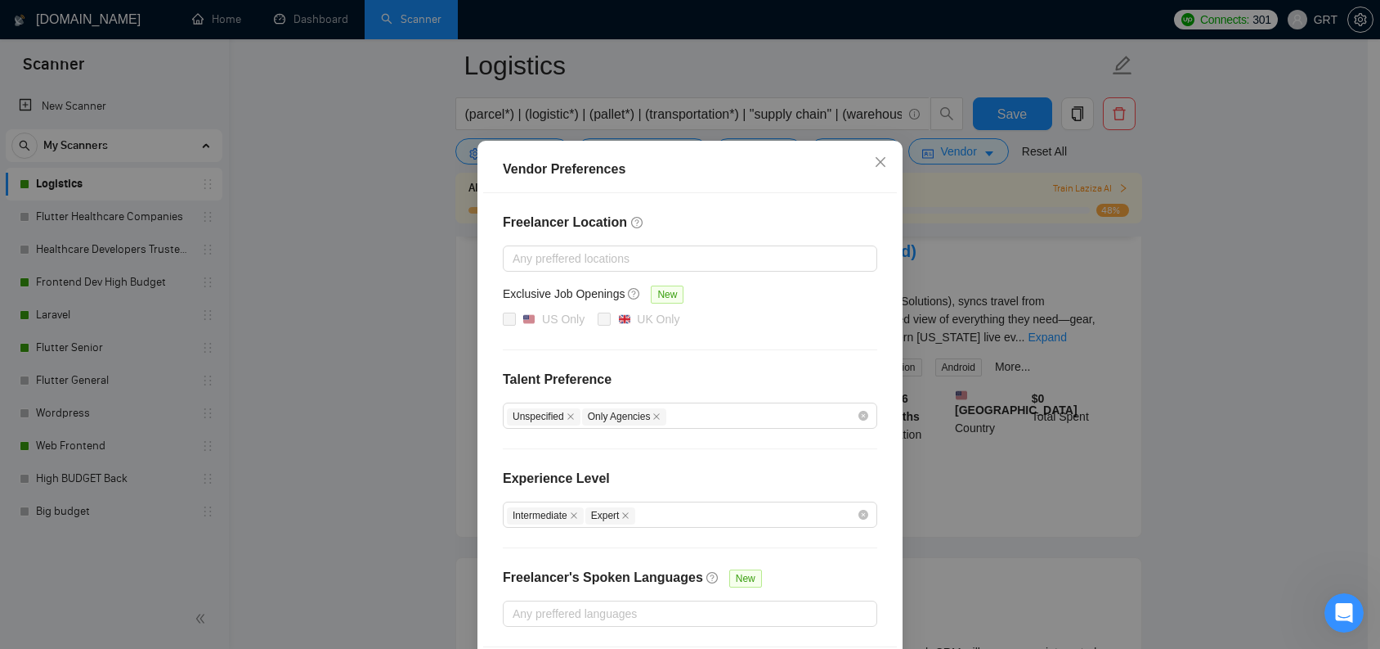
scroll to position [109, 0]
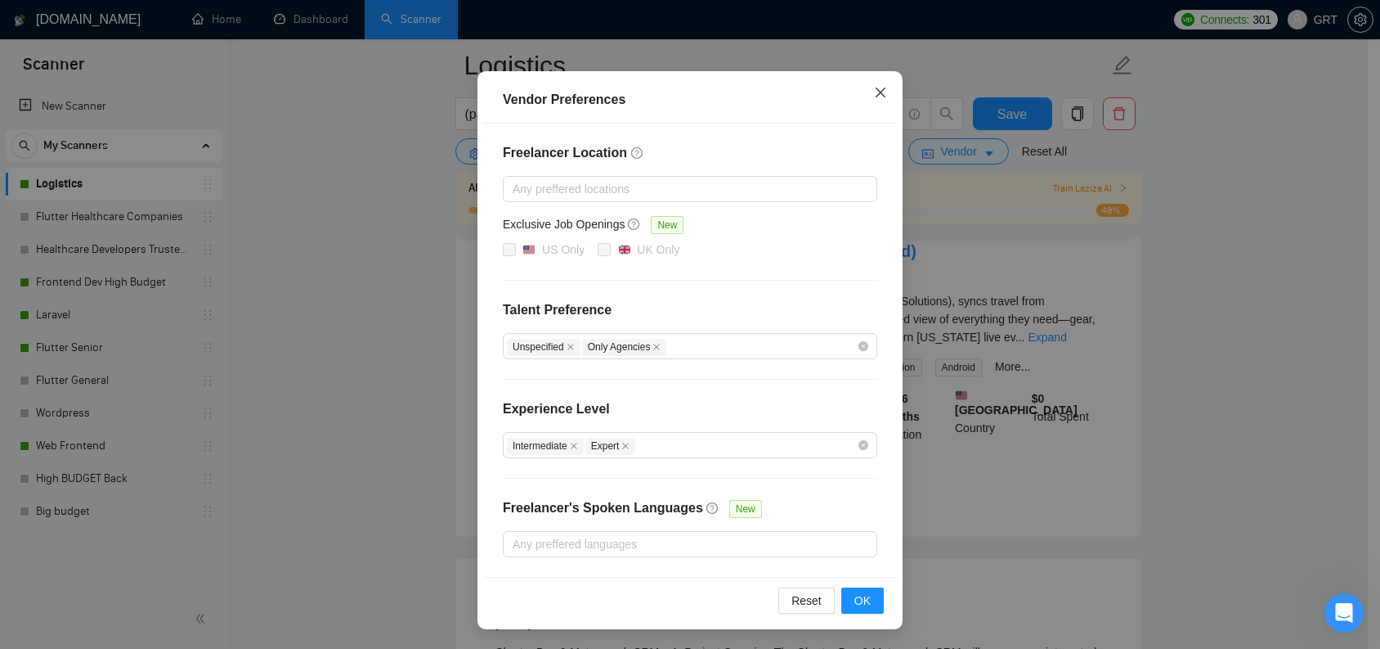
click at [871, 101] on span "Close" at bounding box center [881, 93] width 44 height 44
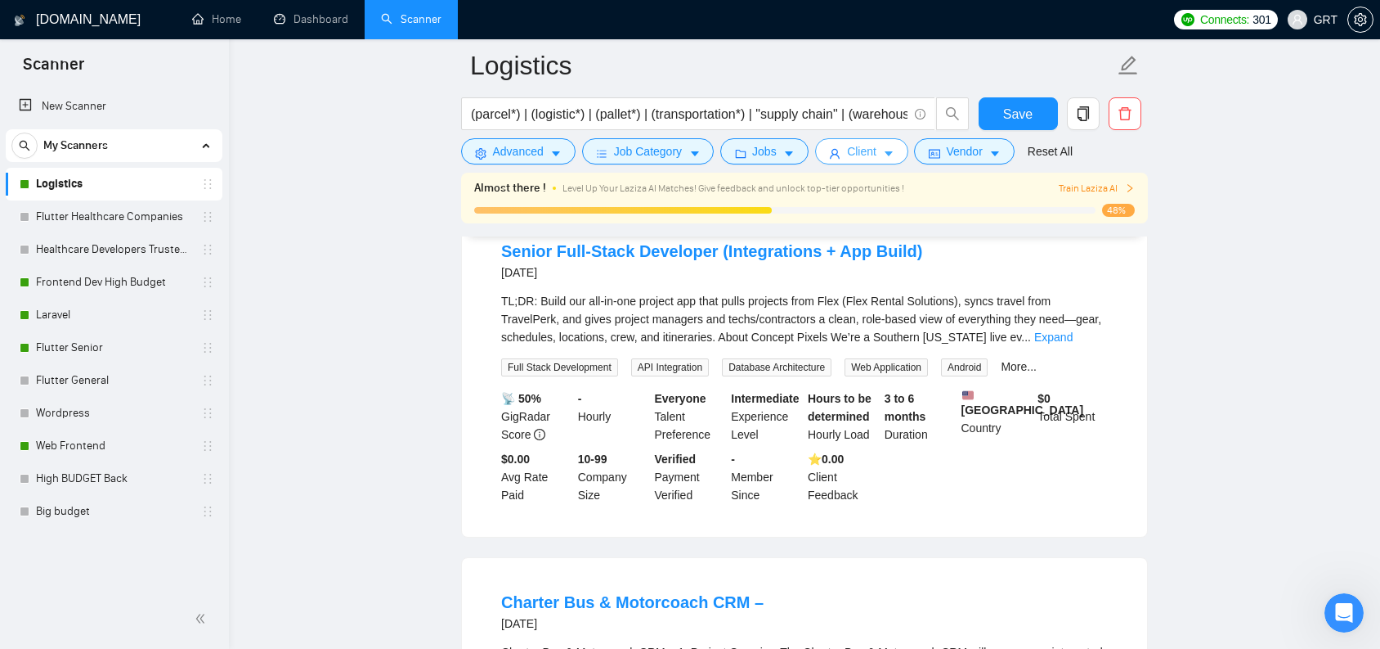
scroll to position [0, 0]
click at [909, 151] on button "Client" at bounding box center [861, 151] width 93 height 26
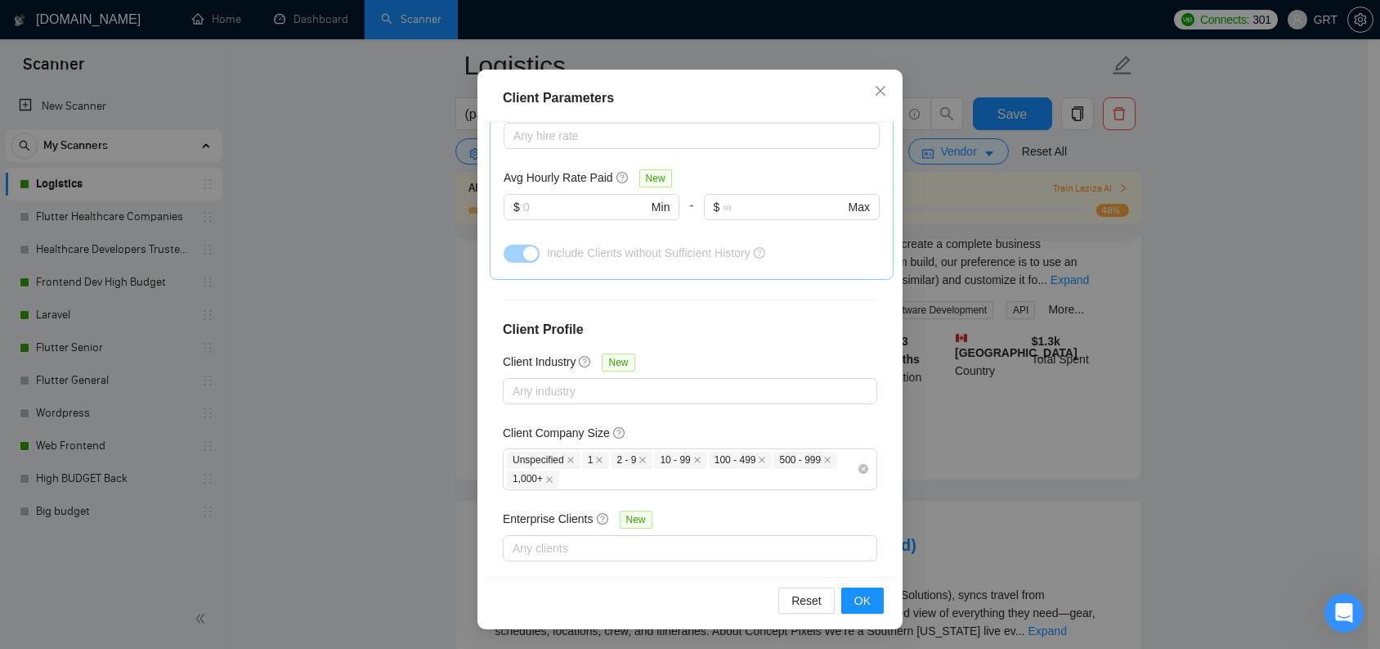
scroll to position [799, 0]
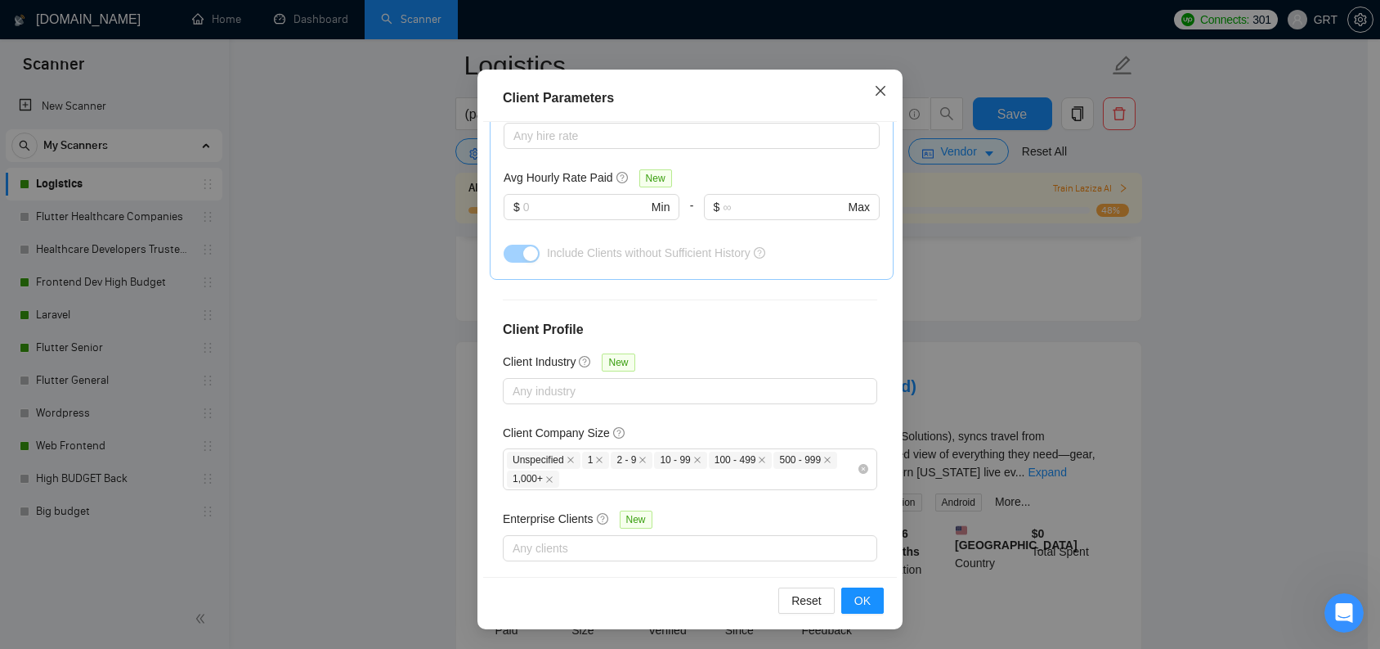
click at [882, 85] on span "Close" at bounding box center [881, 92] width 44 height 44
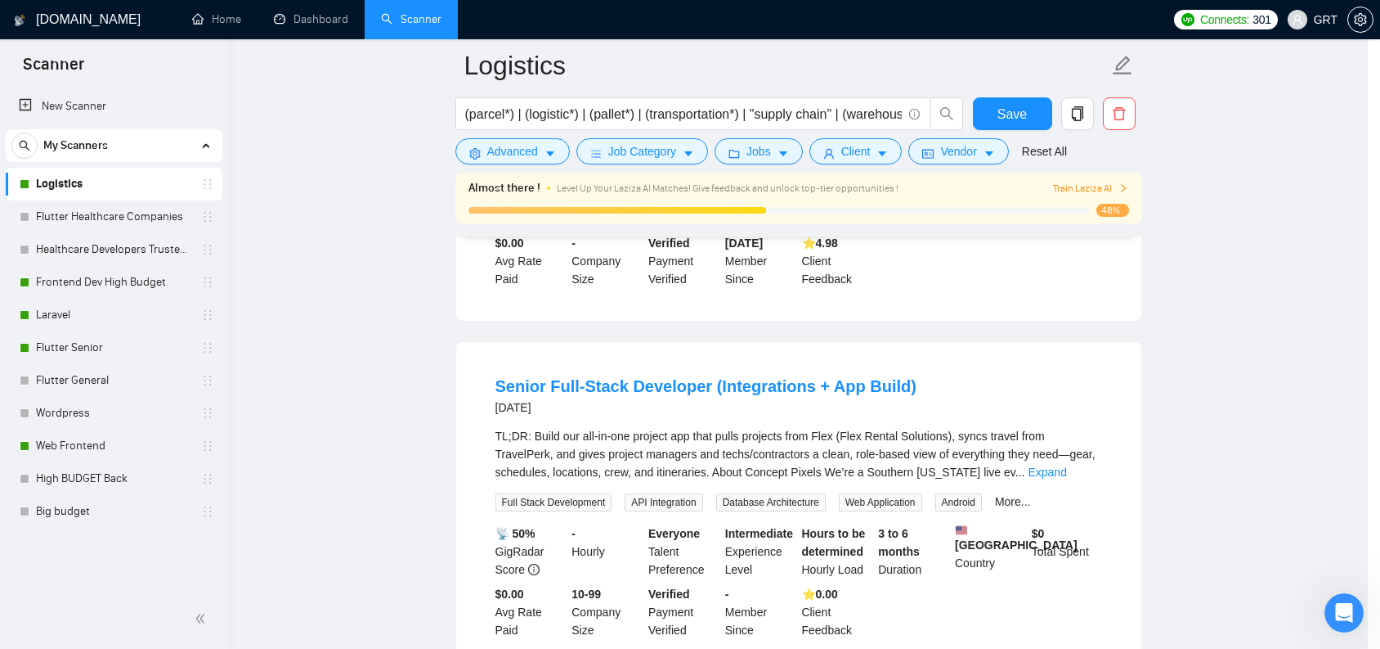
scroll to position [0, 0]
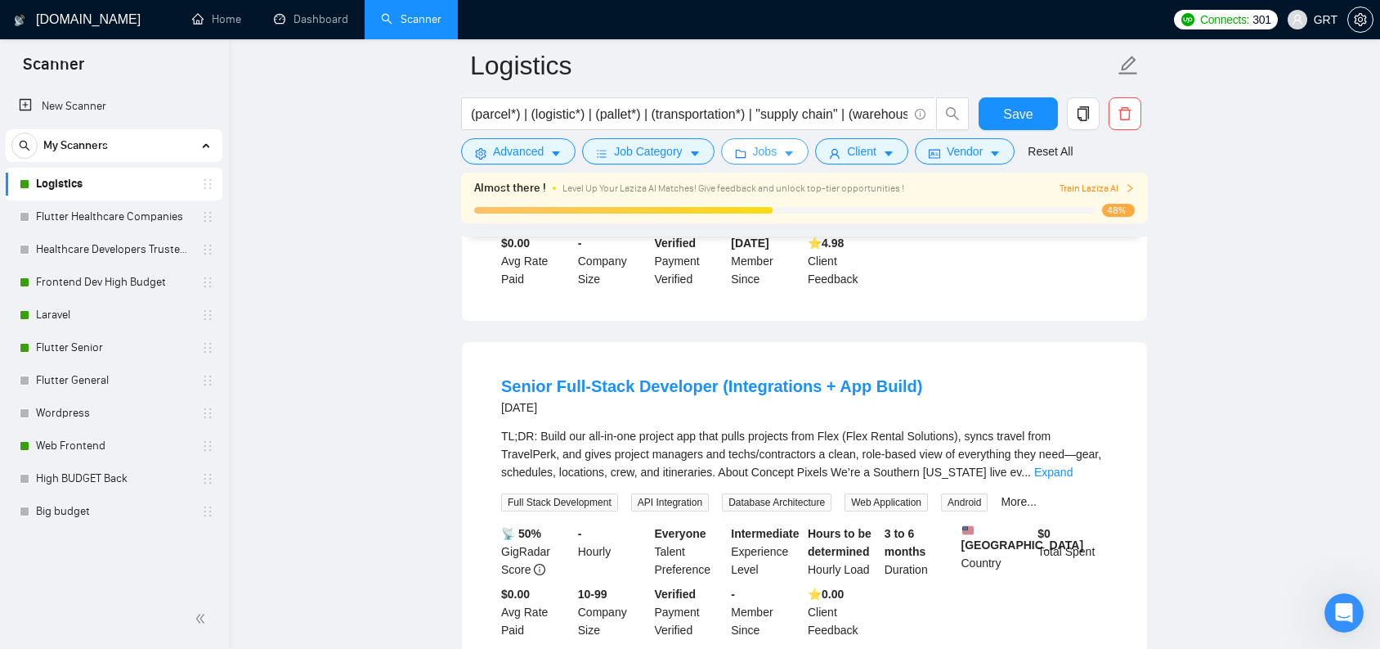
click at [803, 153] on button "Jobs" at bounding box center [765, 151] width 88 height 26
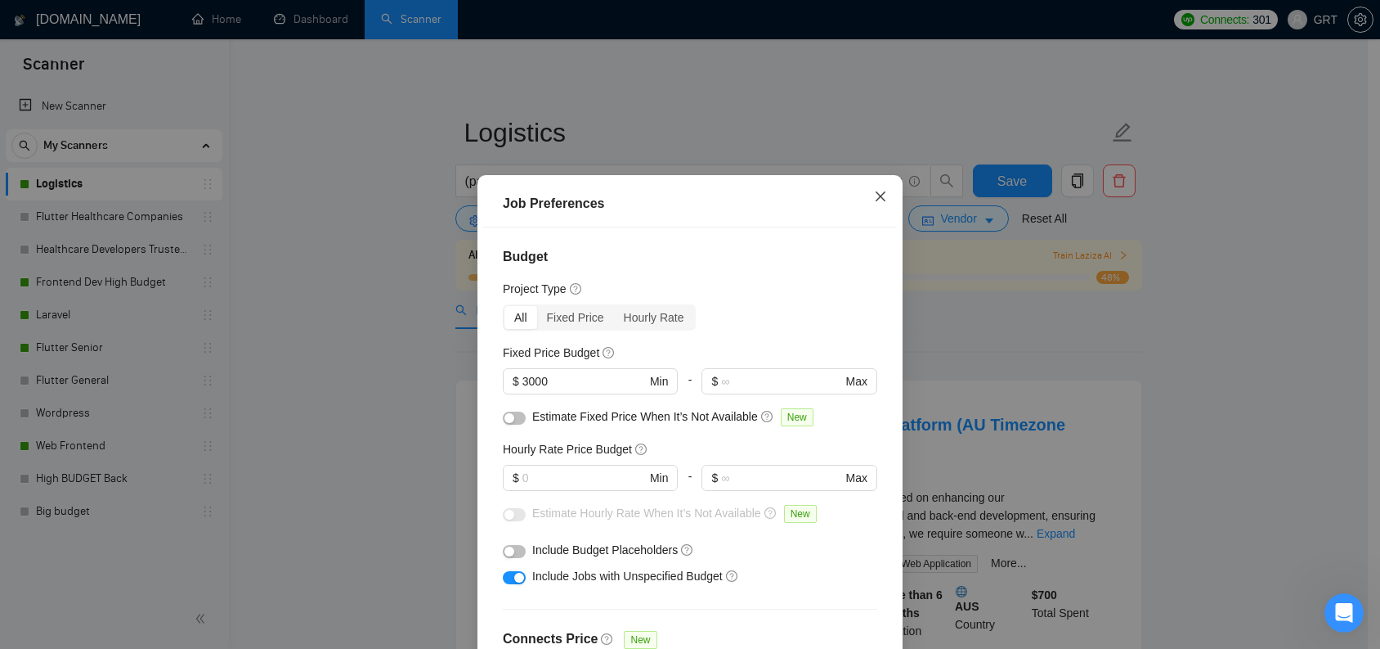
click at [876, 201] on icon "close" at bounding box center [881, 196] width 10 height 10
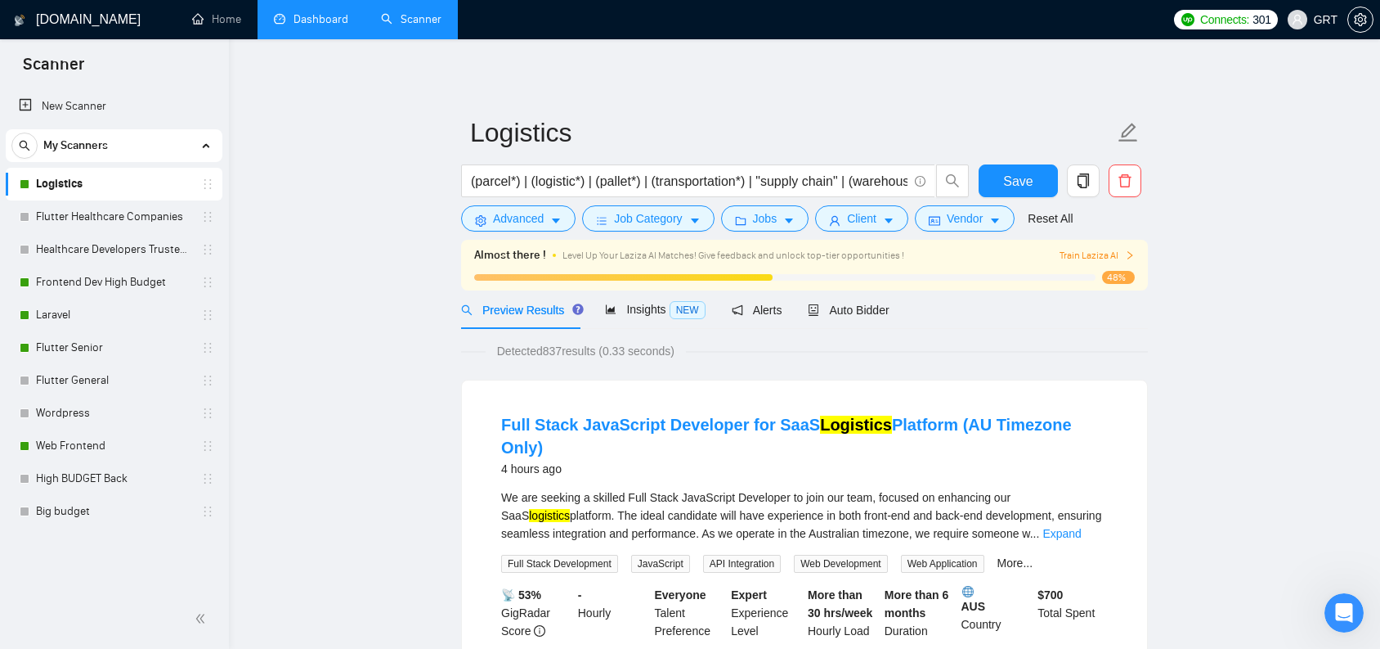
click at [313, 16] on link "Dashboard" at bounding box center [311, 19] width 74 height 14
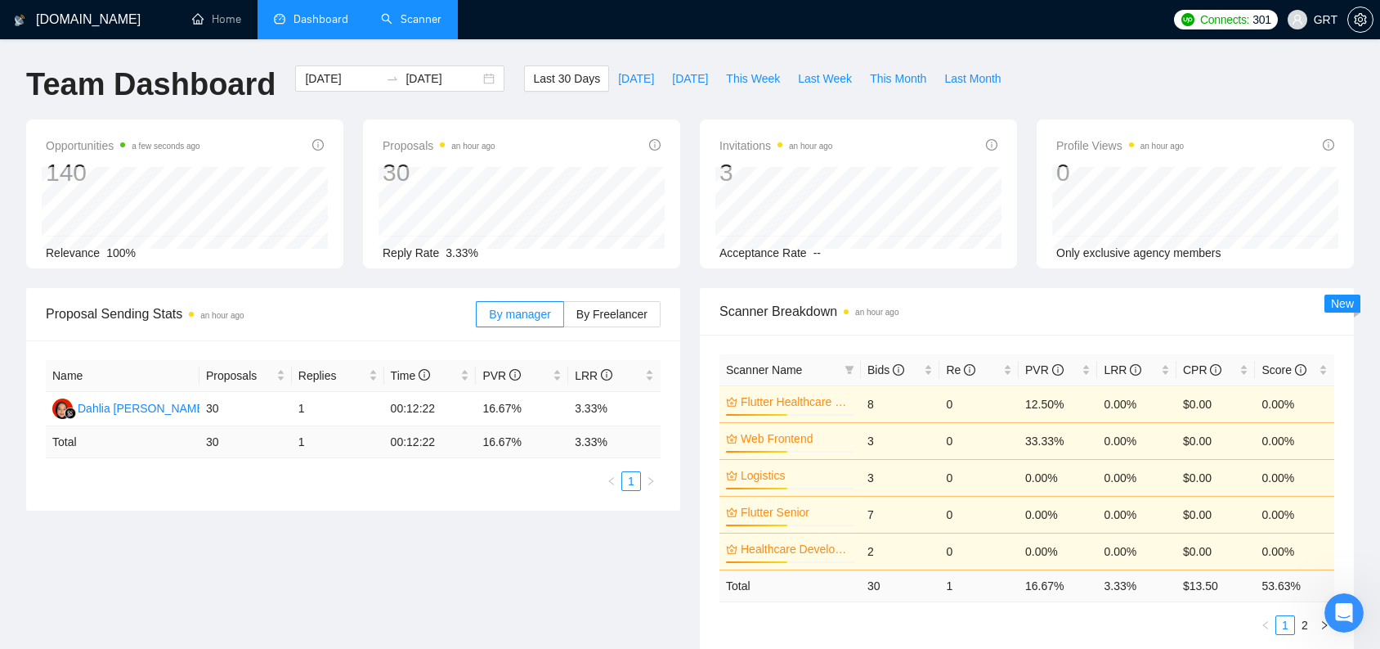
click at [440, 26] on link "Scanner" at bounding box center [411, 19] width 61 height 14
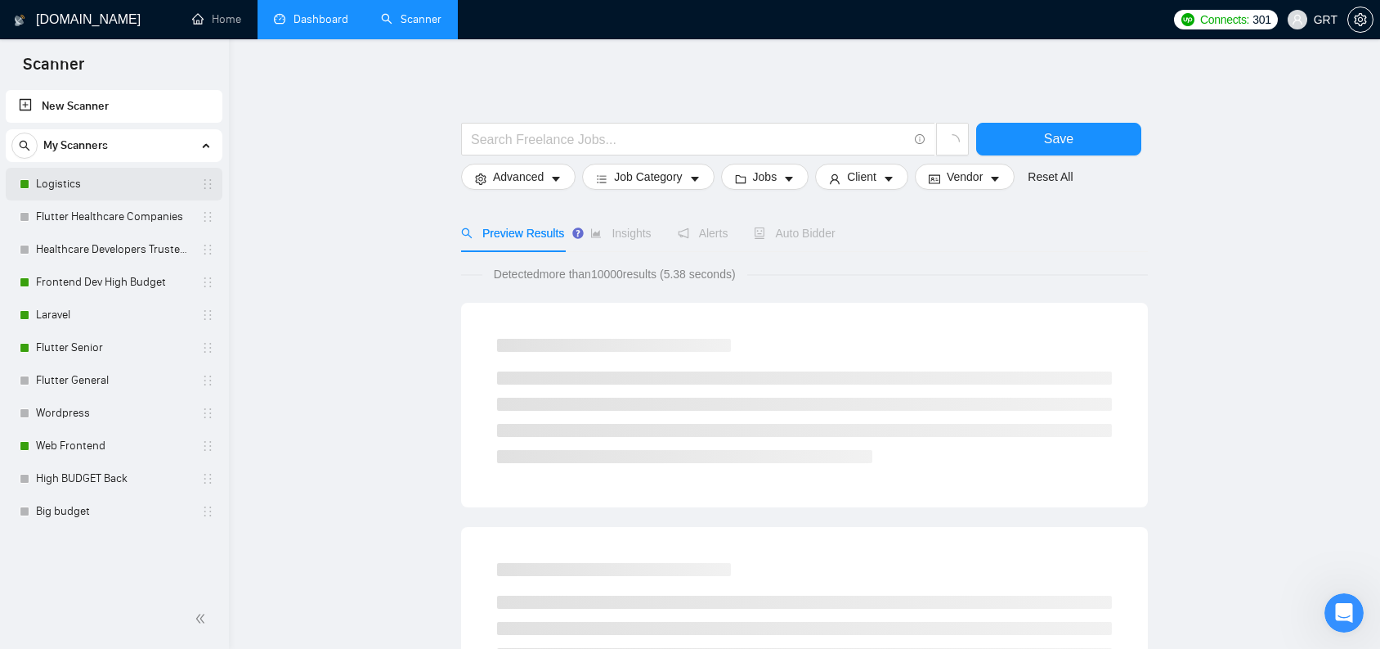
click at [154, 185] on link "Logistics" at bounding box center [113, 184] width 155 height 33
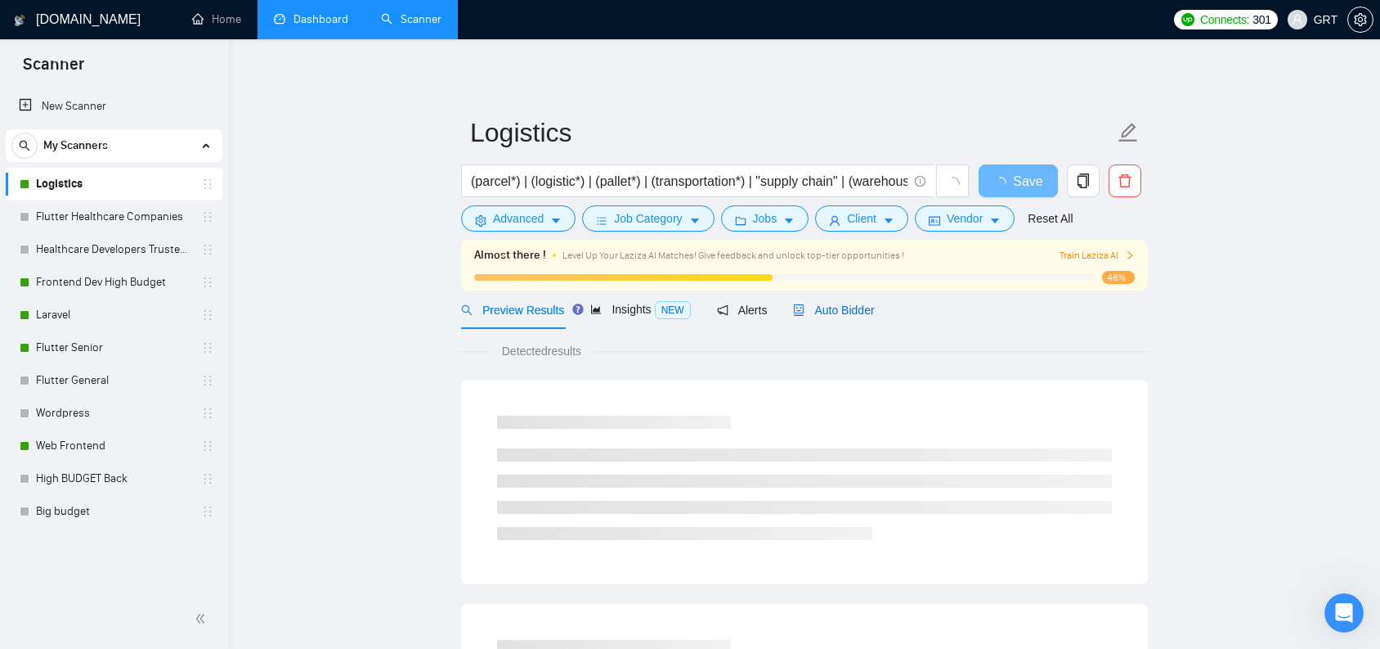
click at [872, 305] on span "Auto Bidder" at bounding box center [833, 309] width 81 height 13
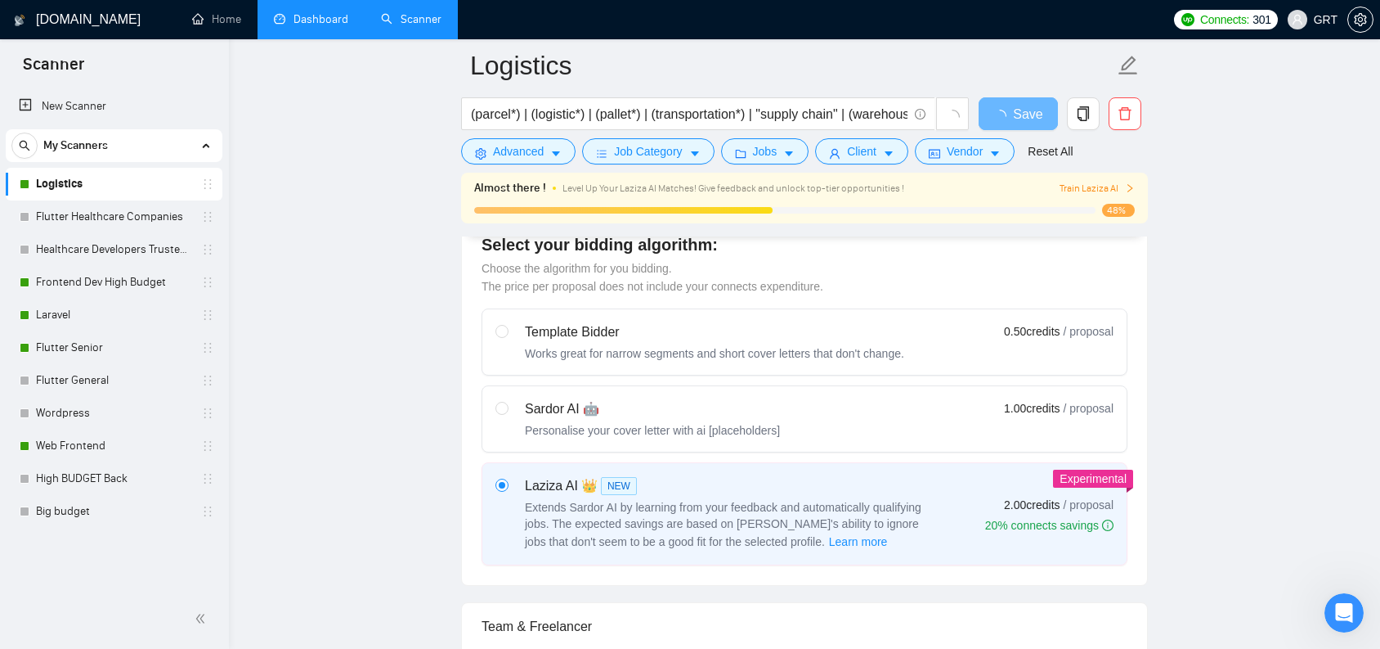
scroll to position [487, 0]
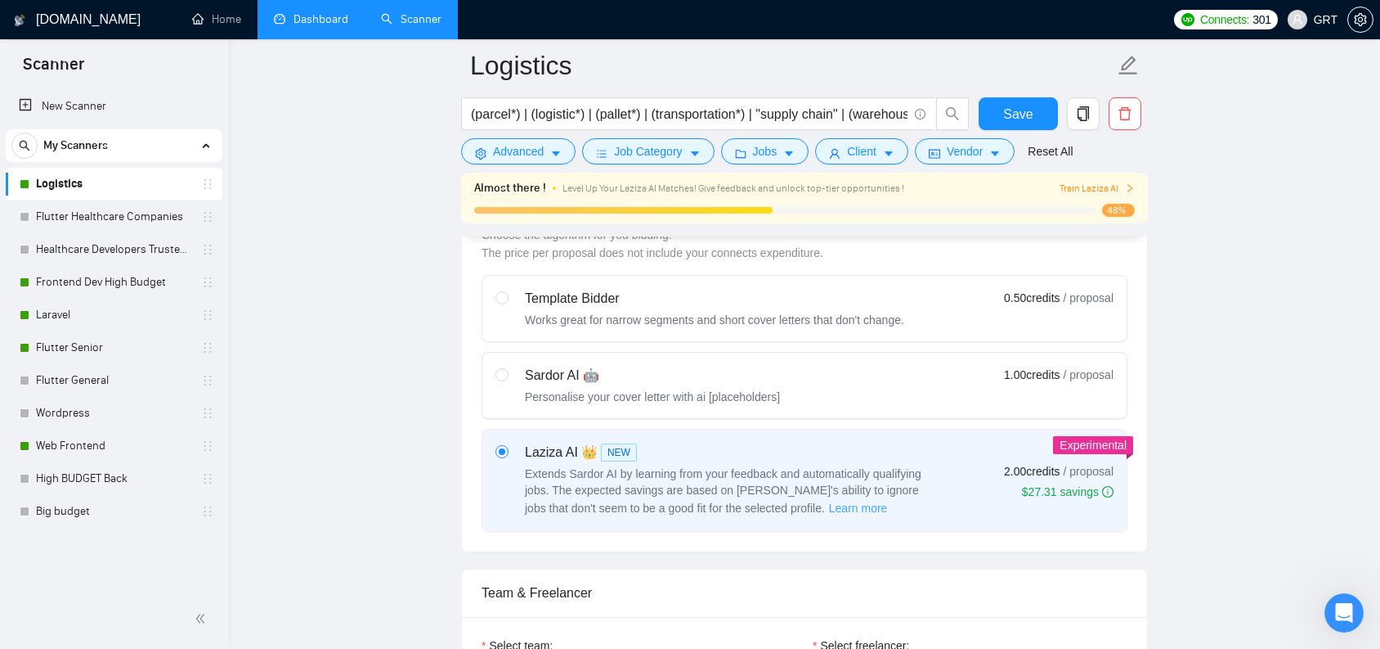
click at [829, 511] on span "Learn more" at bounding box center [858, 508] width 59 height 18
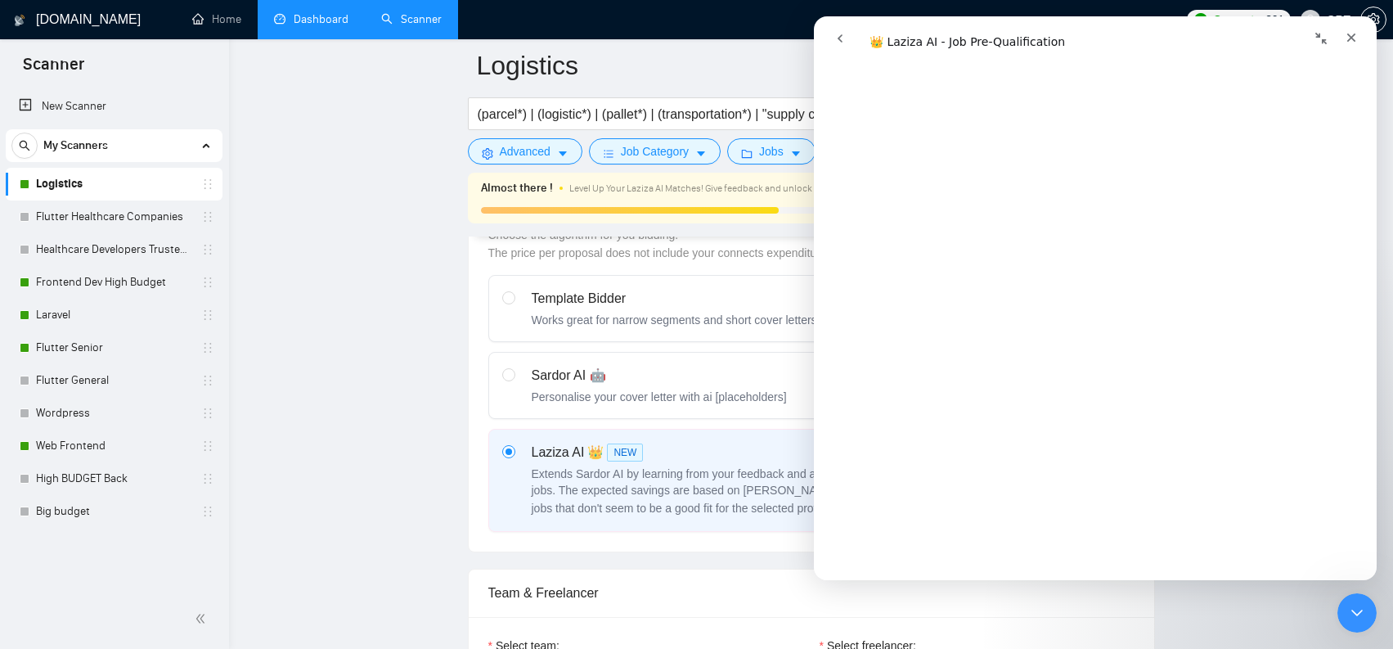
scroll to position [1363, 0]
click at [1354, 45] on div "Close" at bounding box center [1350, 37] width 29 height 29
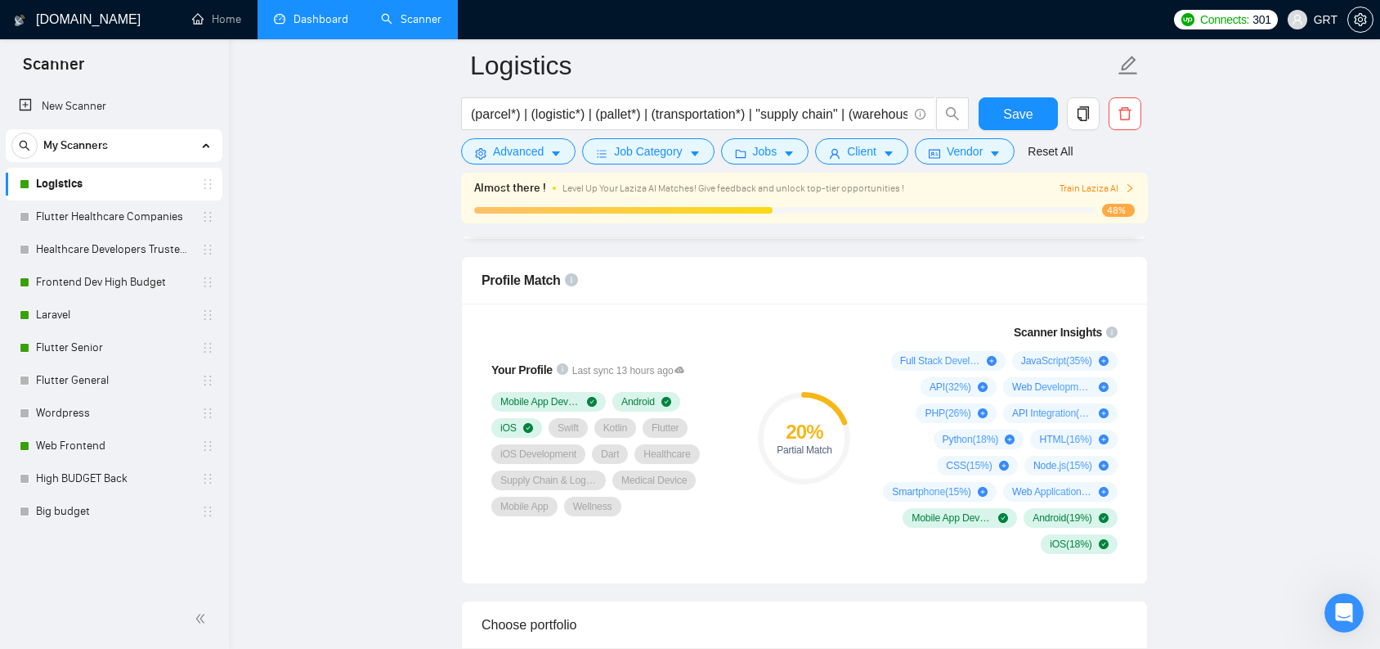
scroll to position [945, 0]
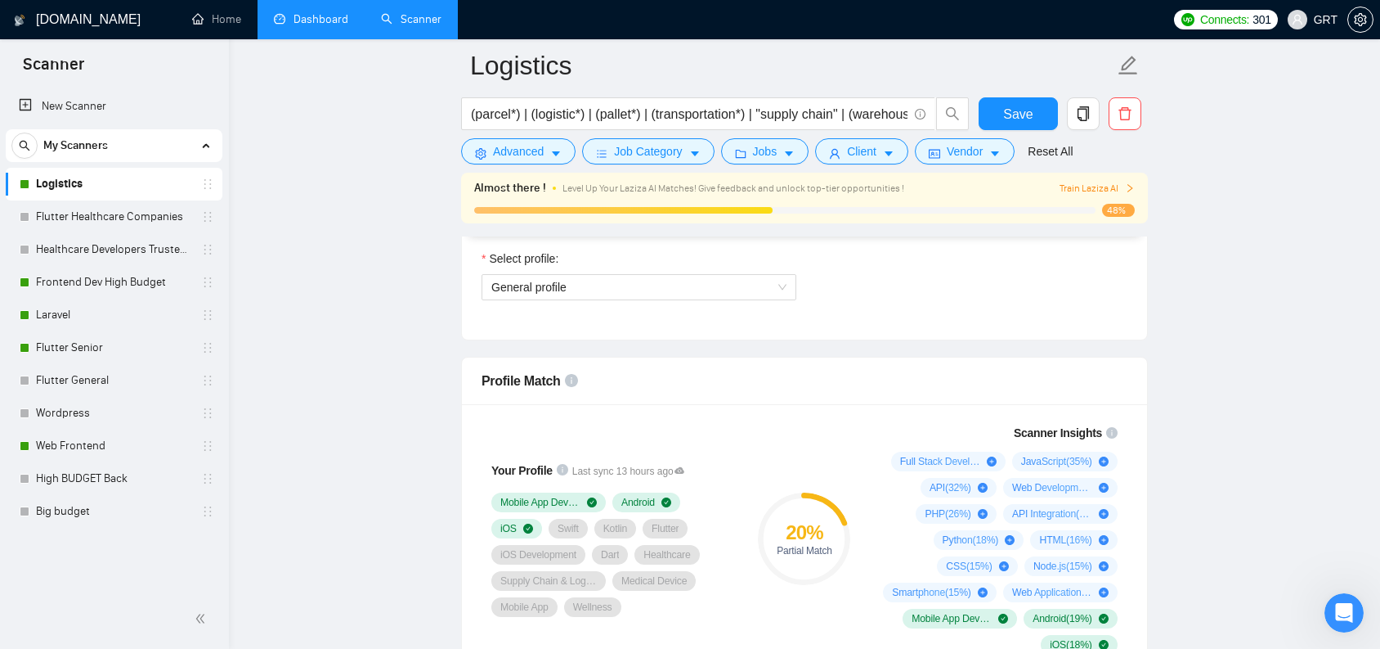
click at [640, 303] on div "Select profile: General profile" at bounding box center [639, 284] width 331 height 70
click at [637, 291] on span "General profile" at bounding box center [638, 287] width 295 height 25
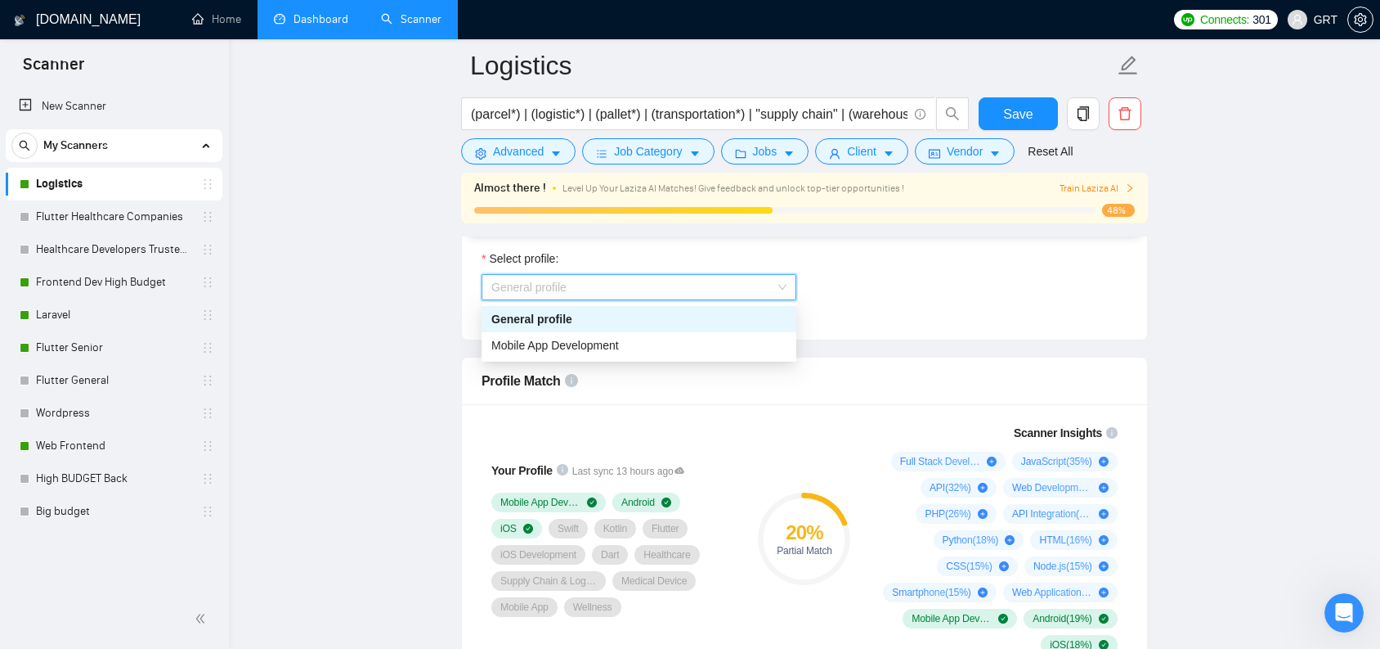
click at [722, 283] on span "General profile" at bounding box center [638, 287] width 295 height 25
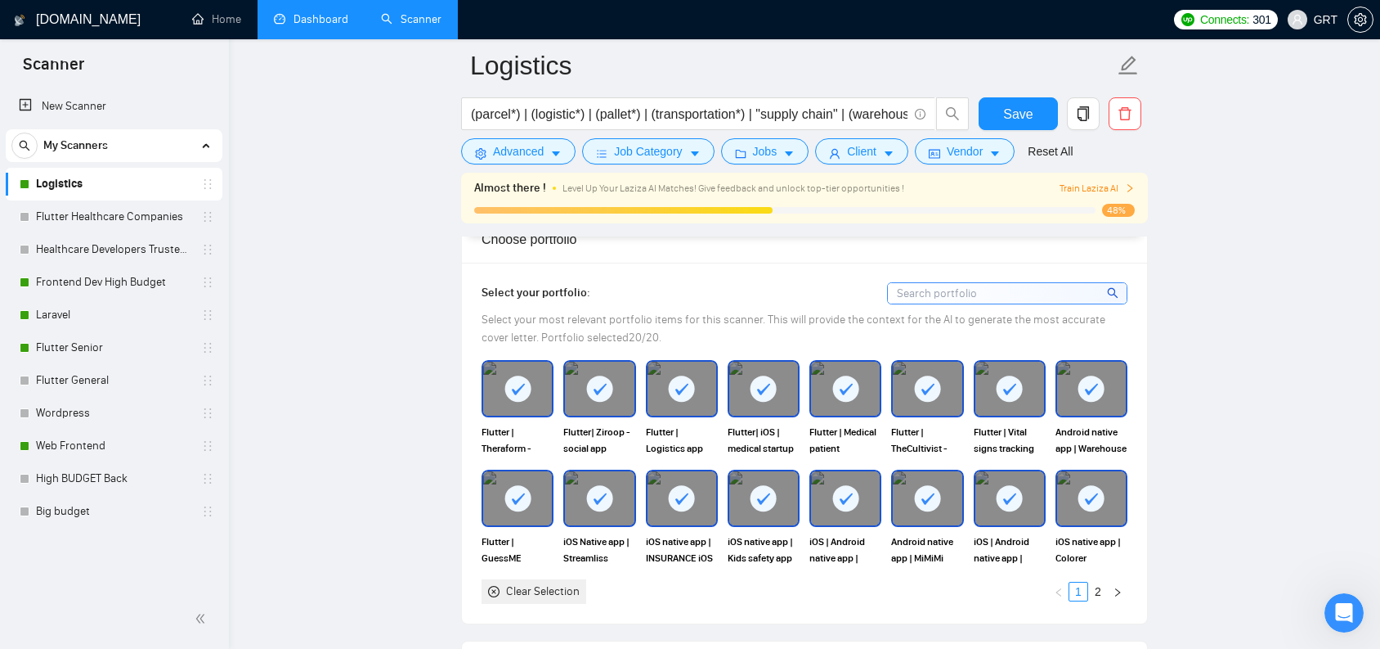
scroll to position [1565, 0]
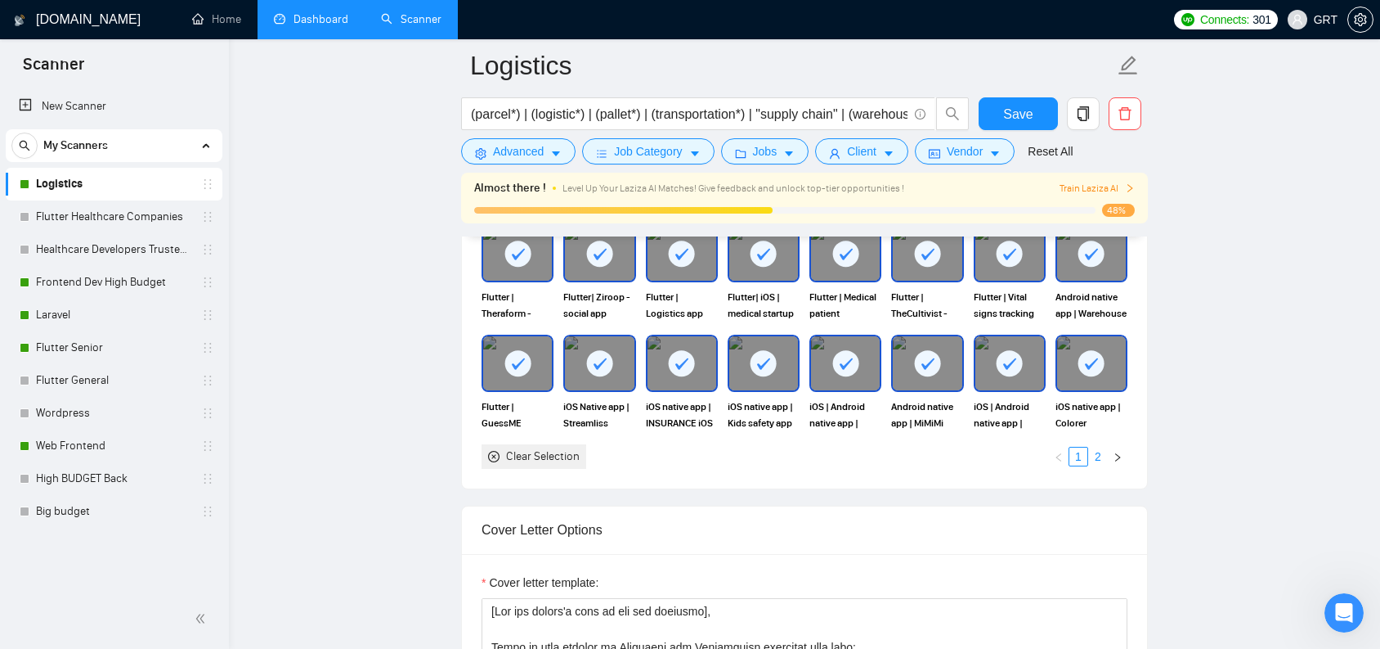
click at [1097, 455] on link "2" at bounding box center [1098, 456] width 18 height 18
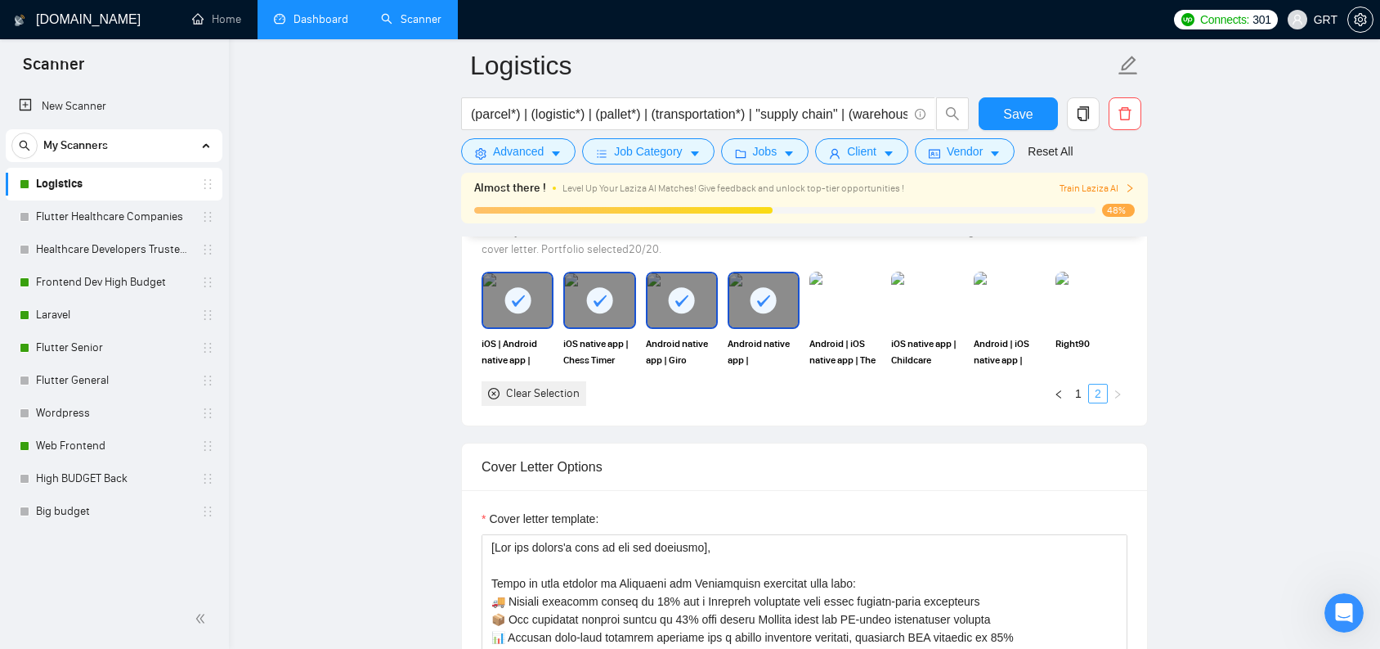
scroll to position [0, 0]
click at [1081, 393] on link "1" at bounding box center [1079, 393] width 18 height 18
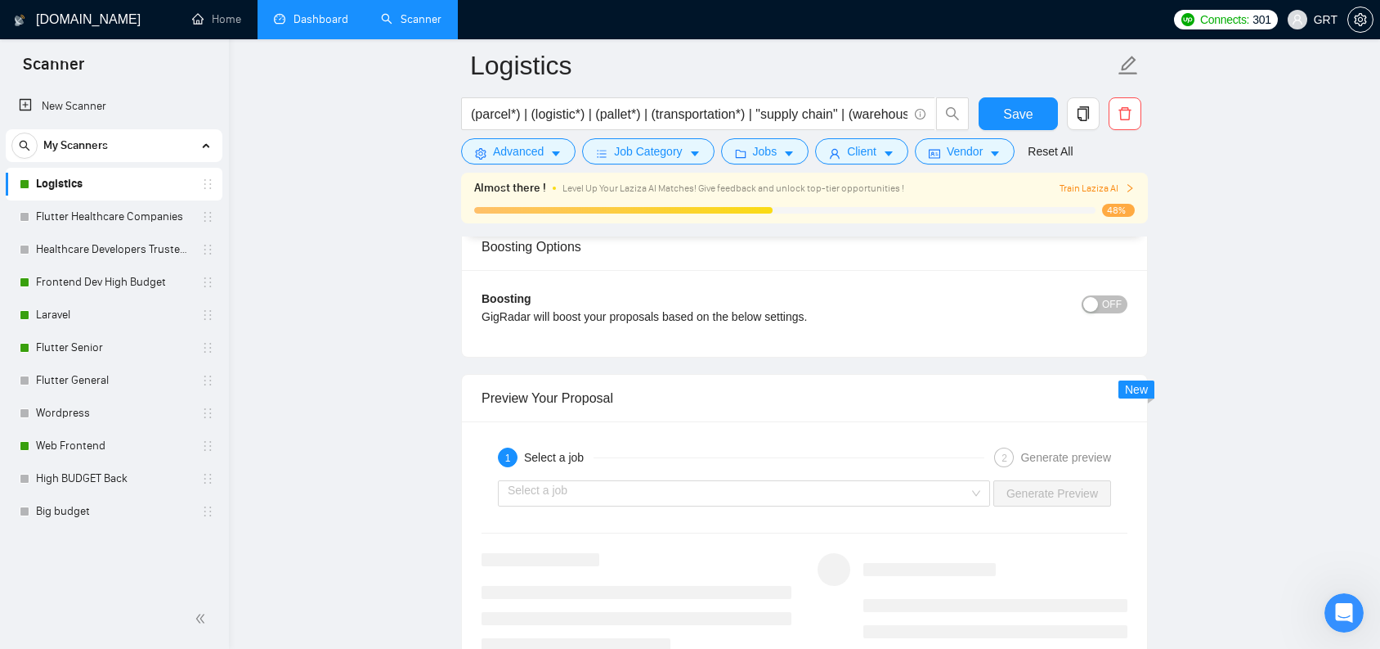
scroll to position [3122, 0]
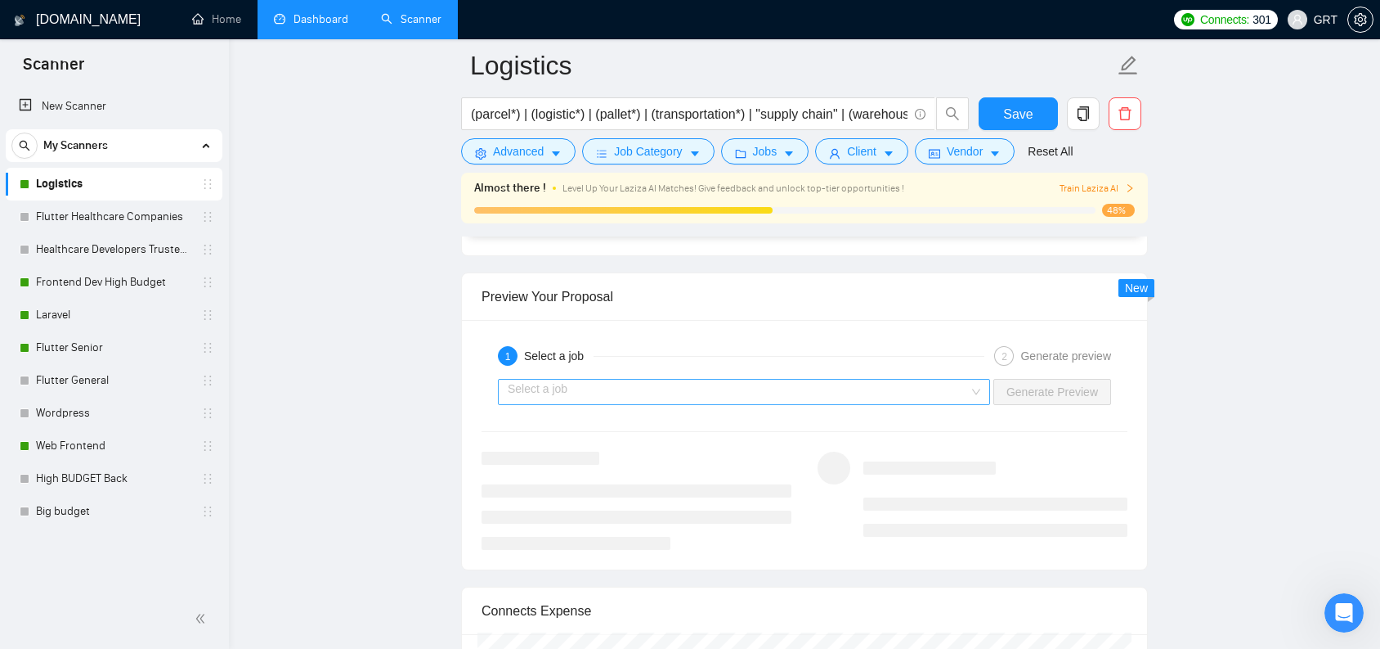
click at [714, 395] on input "search" at bounding box center [738, 391] width 461 height 25
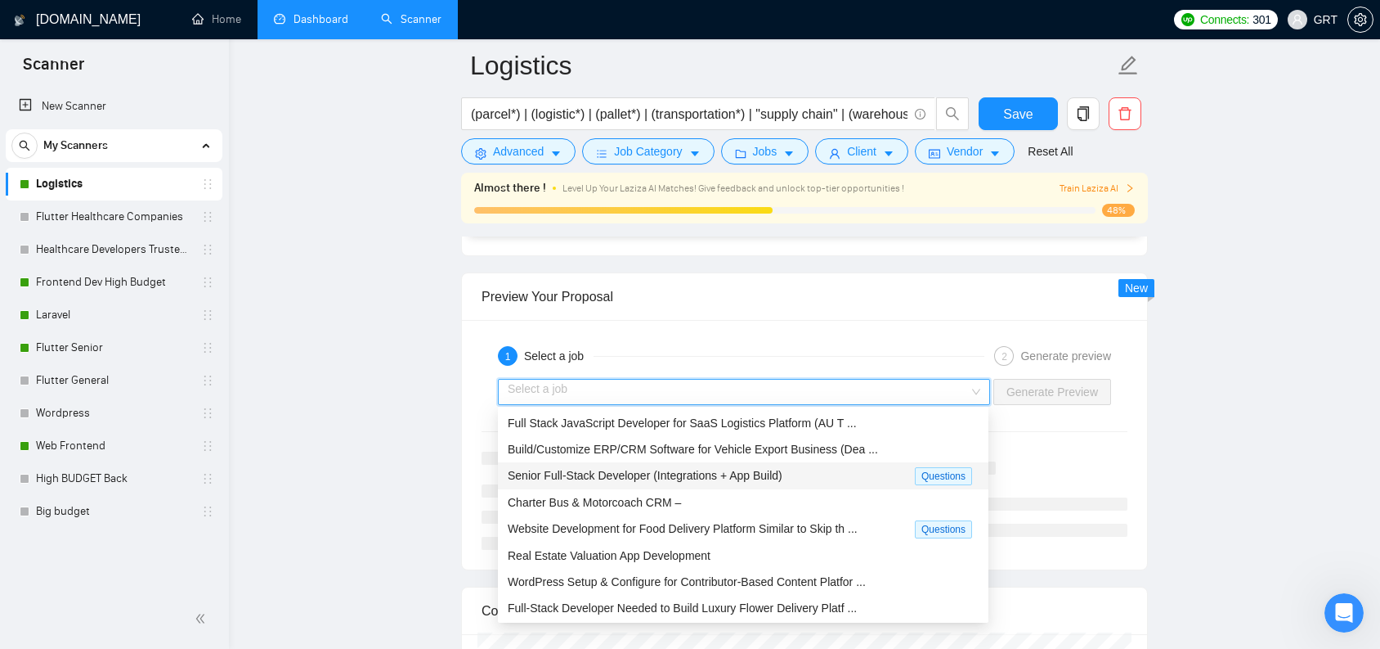
click at [607, 475] on span "Senior Full-Stack Developer (Integrations + App Build)" at bounding box center [645, 475] width 275 height 13
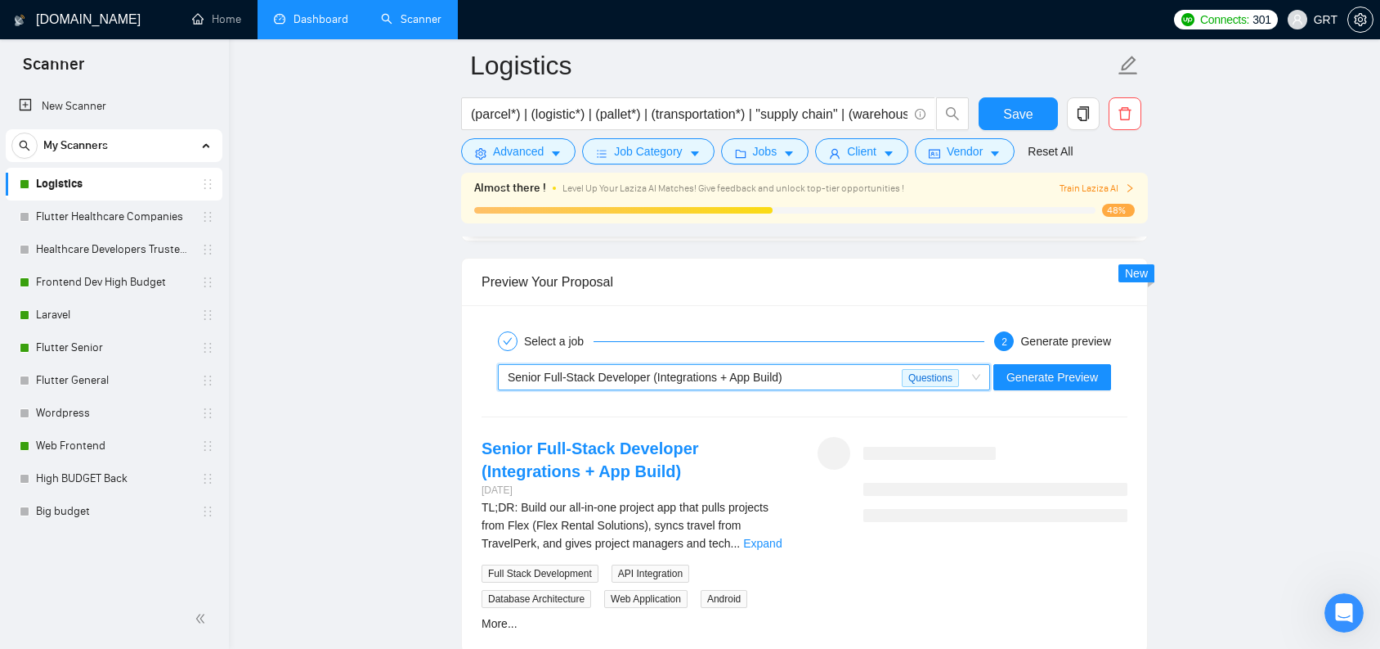
scroll to position [3160, 0]
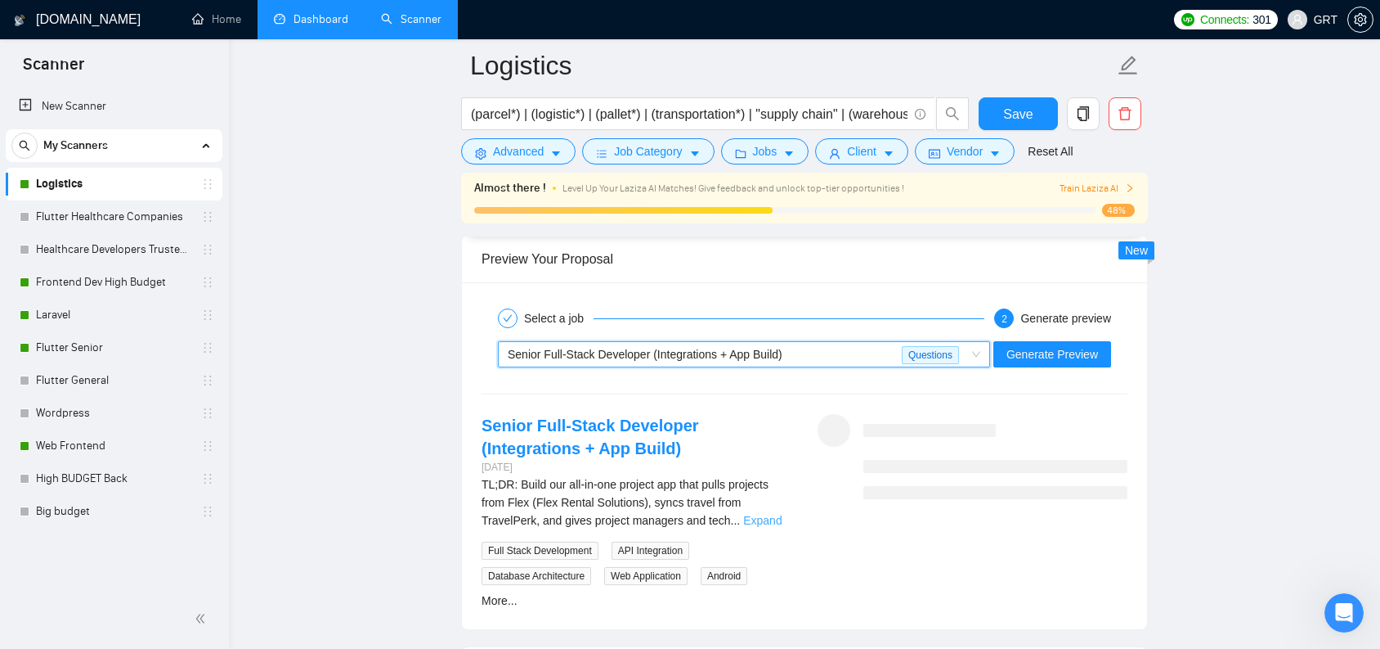
click at [753, 522] on link "Expand" at bounding box center [762, 520] width 38 height 13
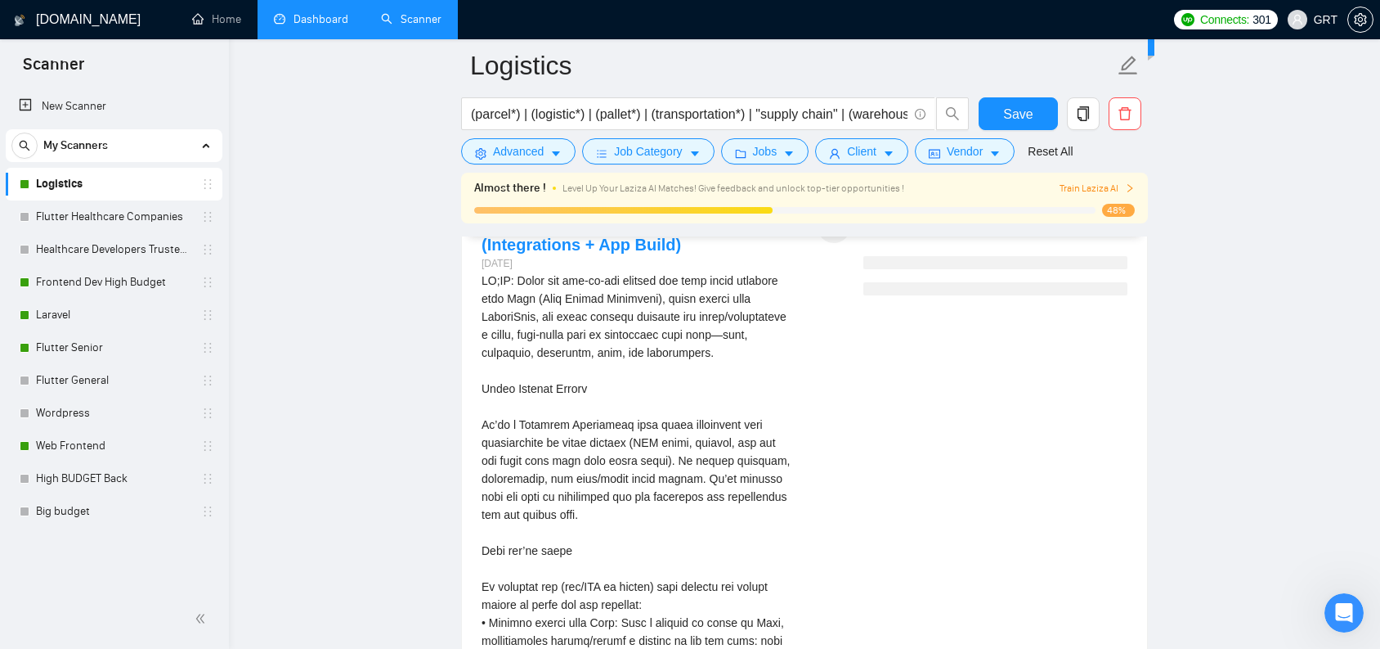
scroll to position [3343, 0]
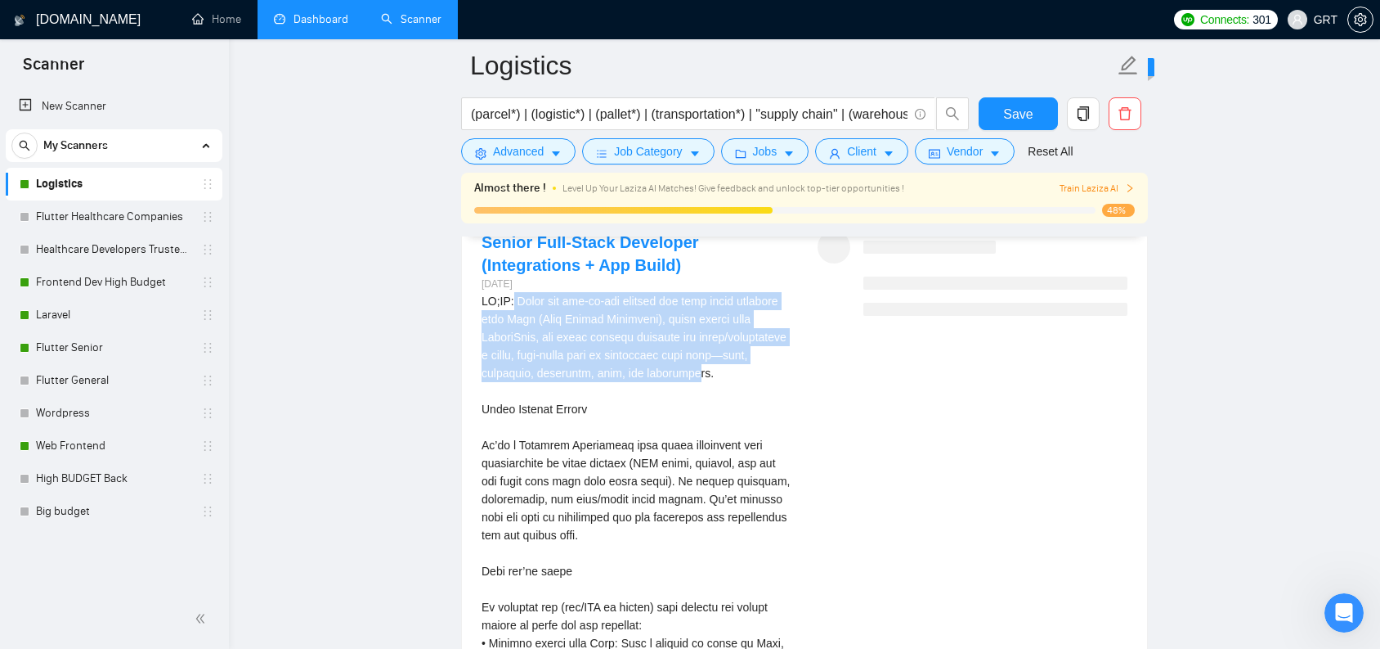
drag, startPoint x: 517, startPoint y: 300, endPoint x: 524, endPoint y: 382, distance: 82.1
drag, startPoint x: 493, startPoint y: 336, endPoint x: 520, endPoint y: 389, distance: 59.6
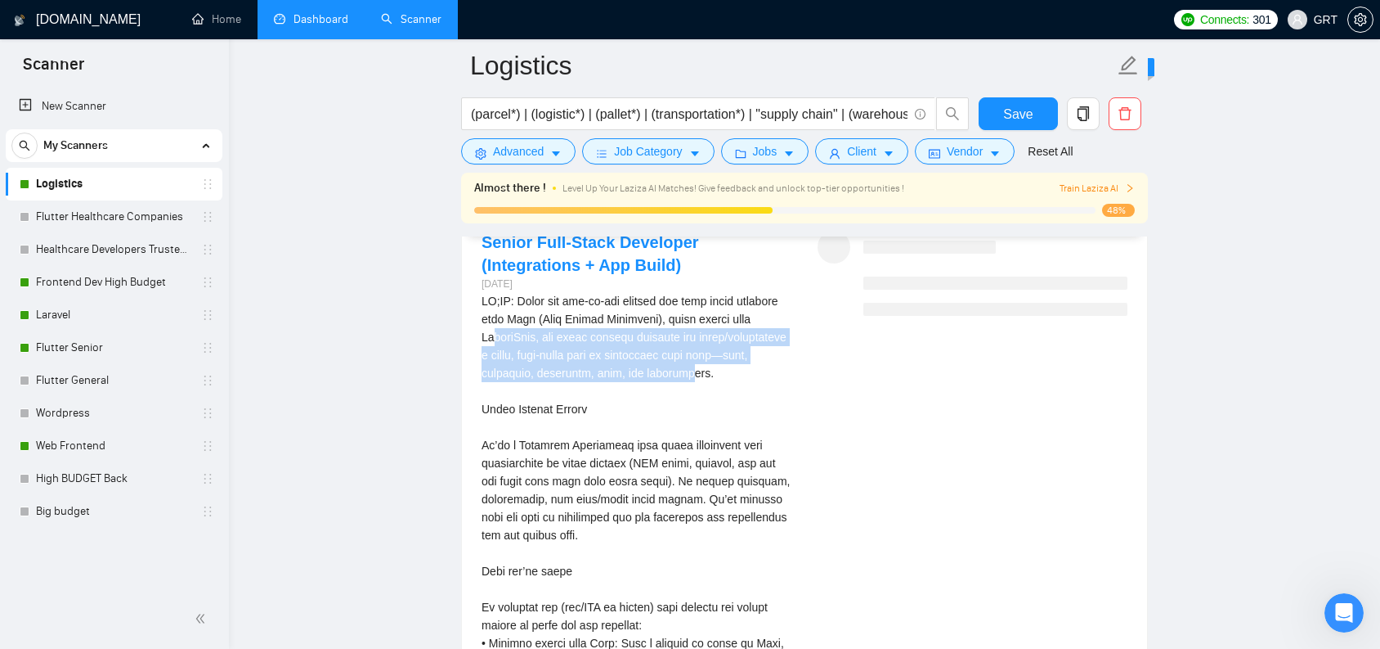
drag, startPoint x: 492, startPoint y: 344, endPoint x: 716, endPoint y: 377, distance: 225.6
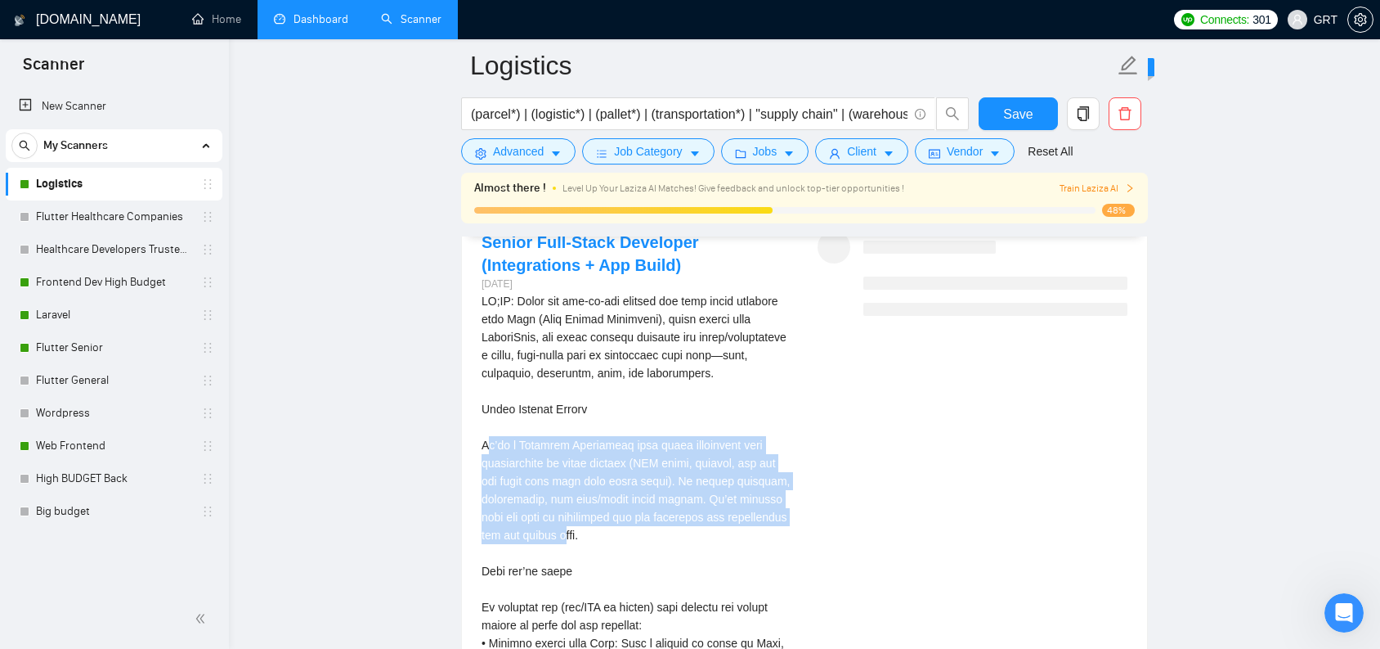
drag, startPoint x: 491, startPoint y: 461, endPoint x: 668, endPoint y: 541, distance: 194.4
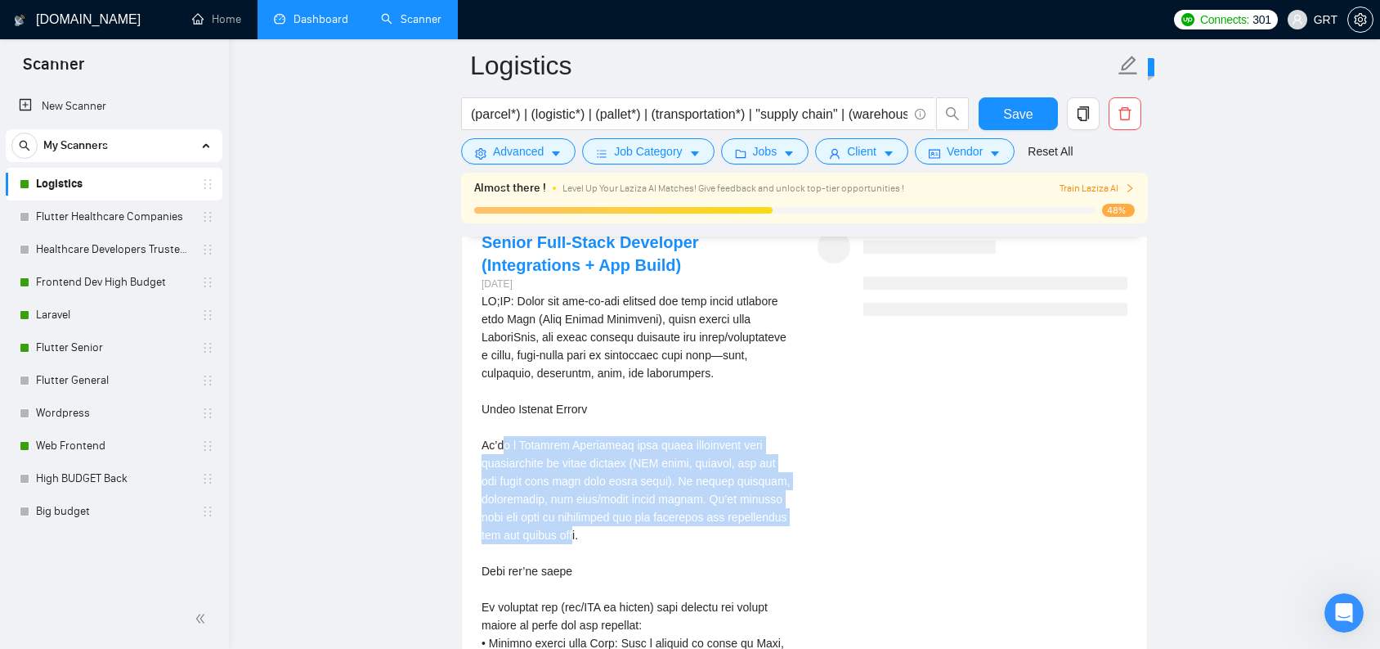
drag, startPoint x: 505, startPoint y: 452, endPoint x: 680, endPoint y: 543, distance: 197.9
drag, startPoint x: 494, startPoint y: 464, endPoint x: 671, endPoint y: 550, distance: 197.1
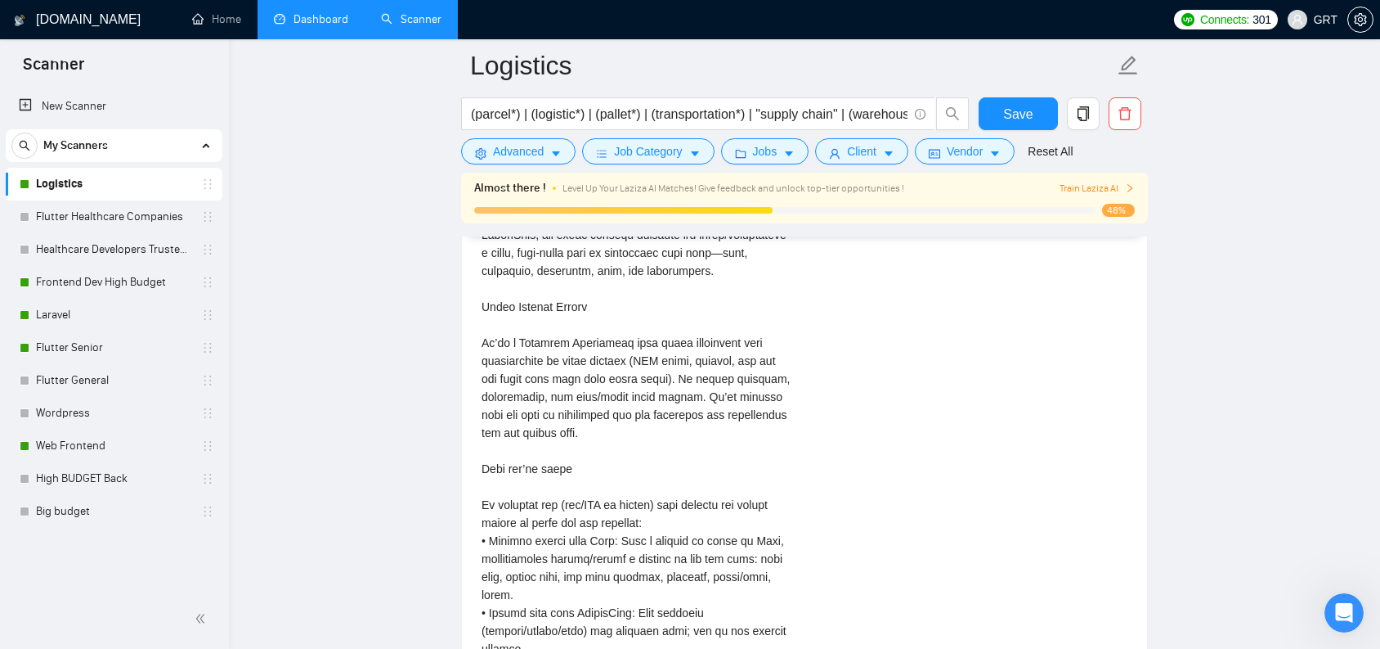
scroll to position [3486, 0]
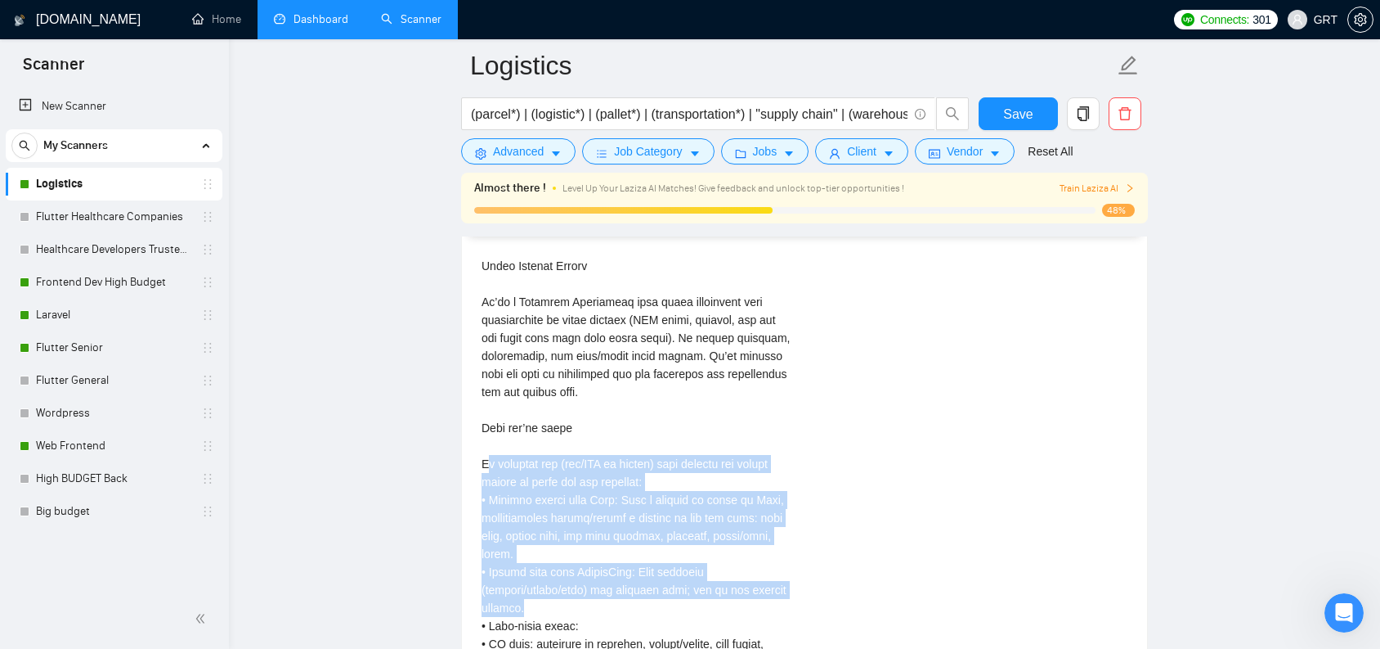
drag, startPoint x: 495, startPoint y: 487, endPoint x: 645, endPoint y: 615, distance: 197.8
drag, startPoint x: 485, startPoint y: 478, endPoint x: 563, endPoint y: 609, distance: 152.9
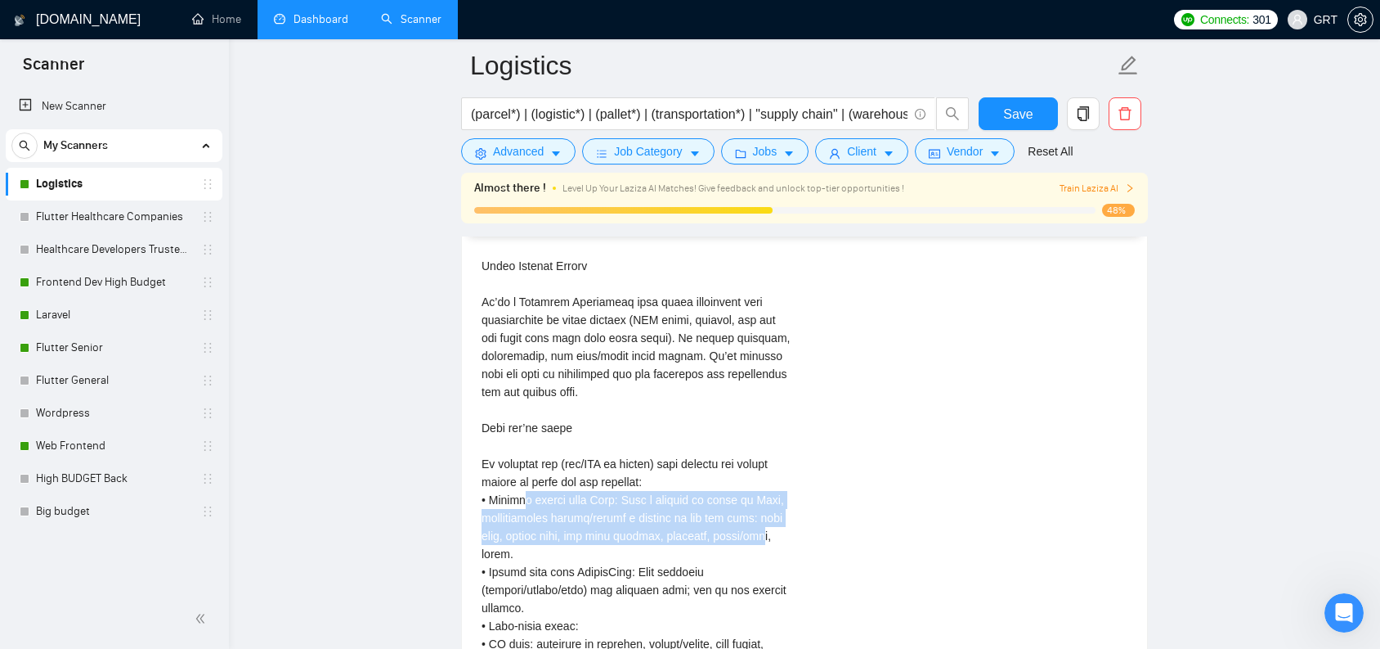
drag, startPoint x: 522, startPoint y: 512, endPoint x: 749, endPoint y: 548, distance: 230.2
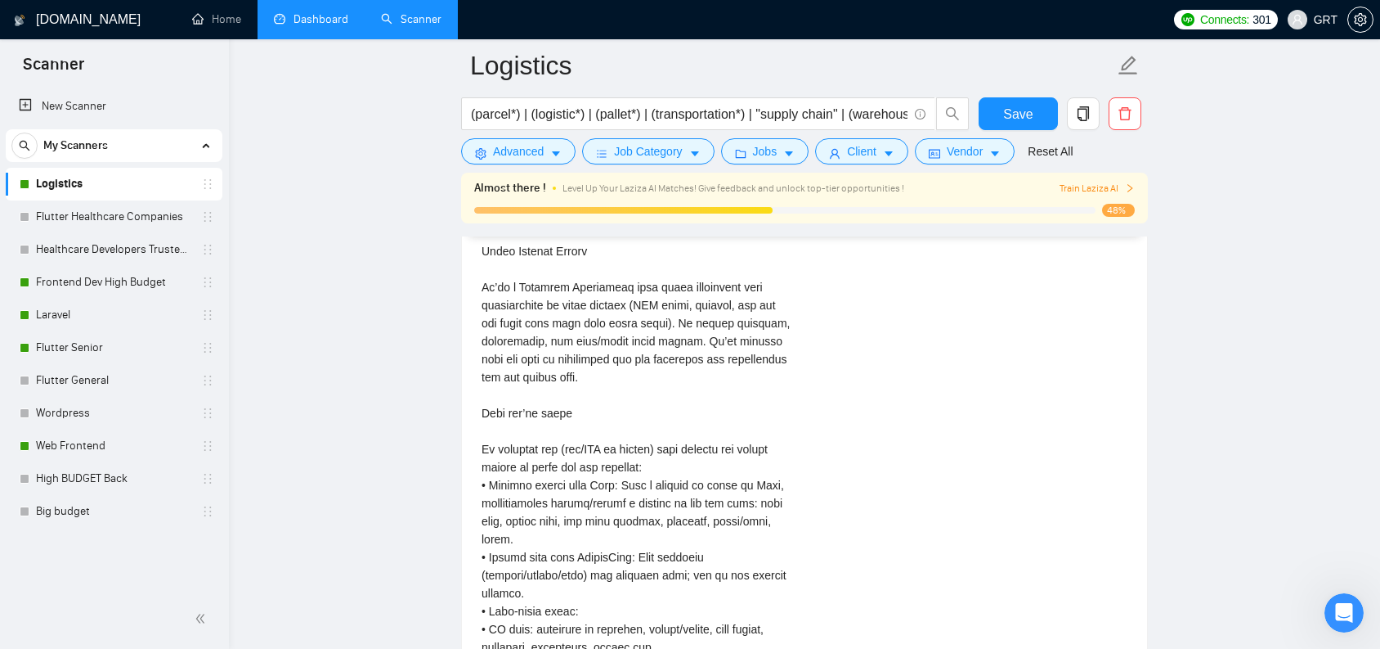
scroll to position [3529, 0]
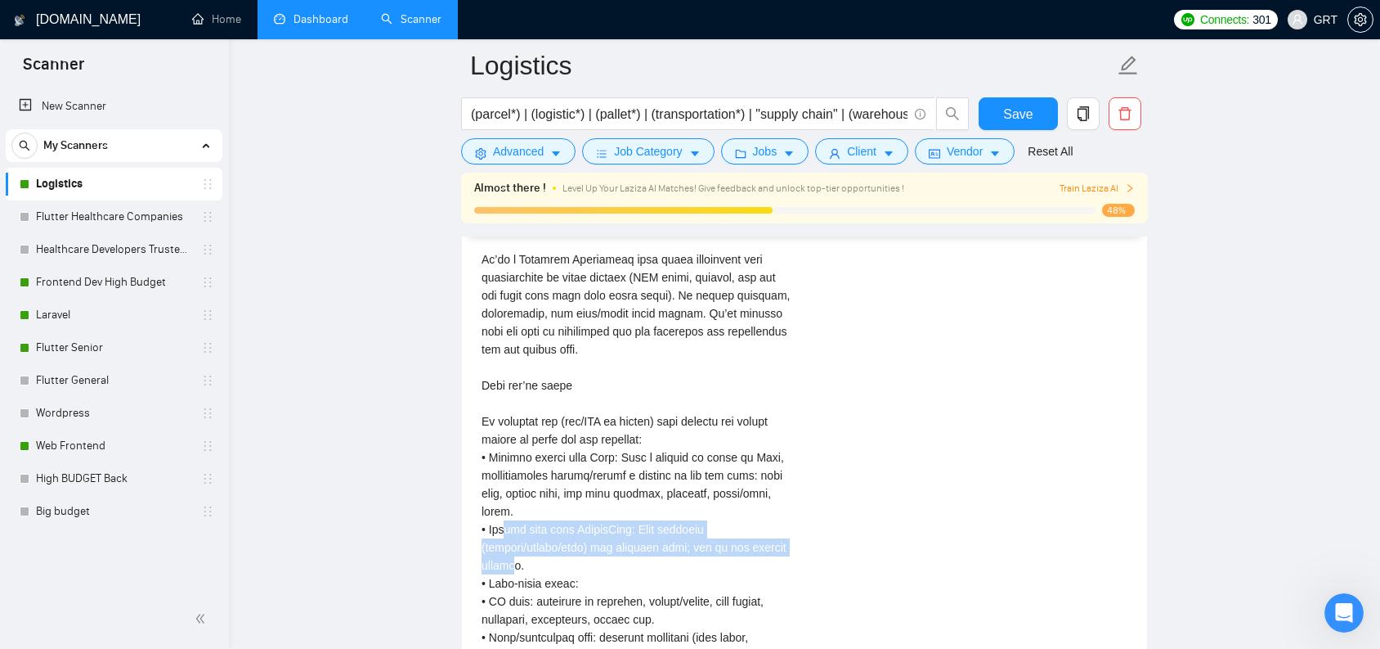
drag, startPoint x: 504, startPoint y: 549, endPoint x: 515, endPoint y: 576, distance: 29.3
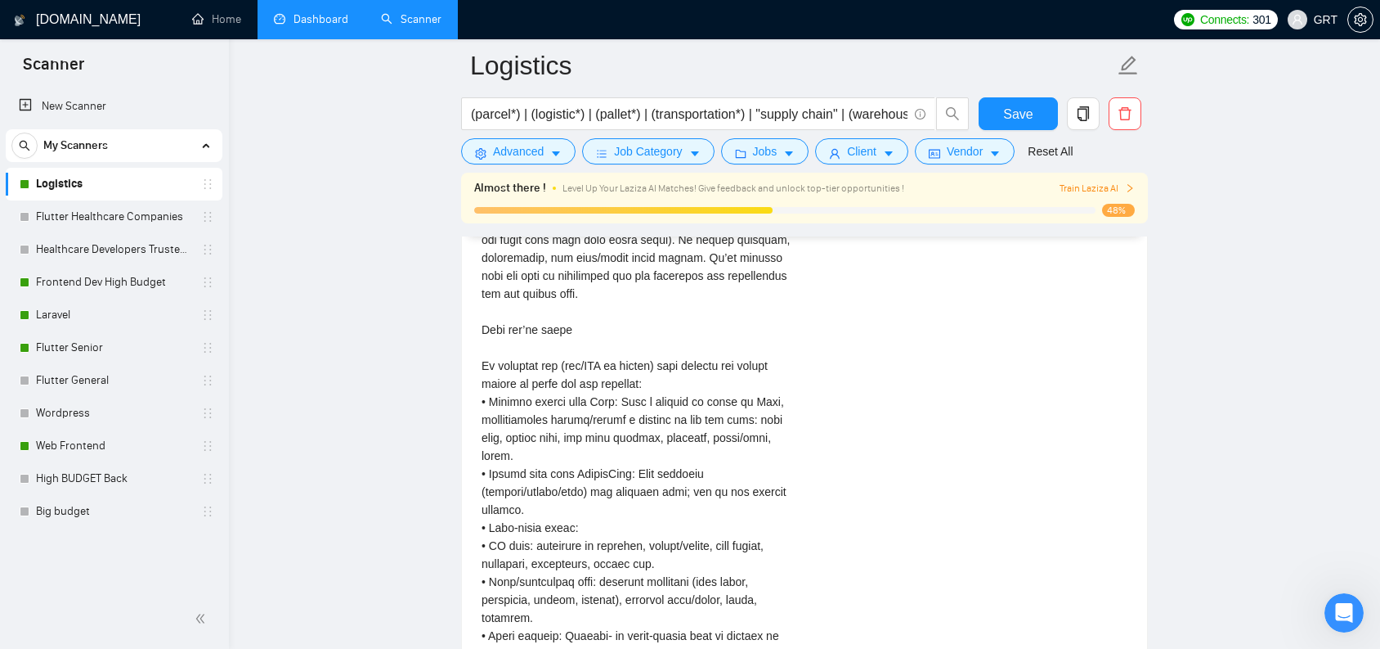
scroll to position [3616, 0]
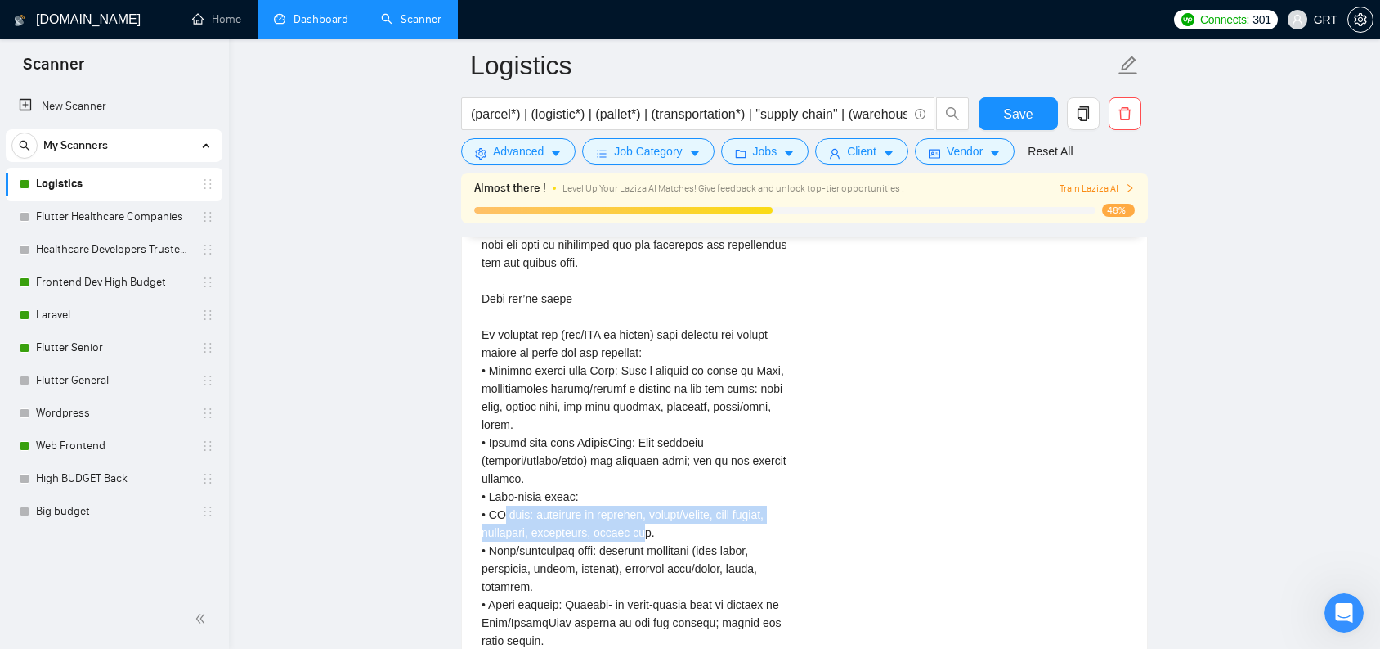
drag, startPoint x: 505, startPoint y: 525, endPoint x: 648, endPoint y: 548, distance: 144.1
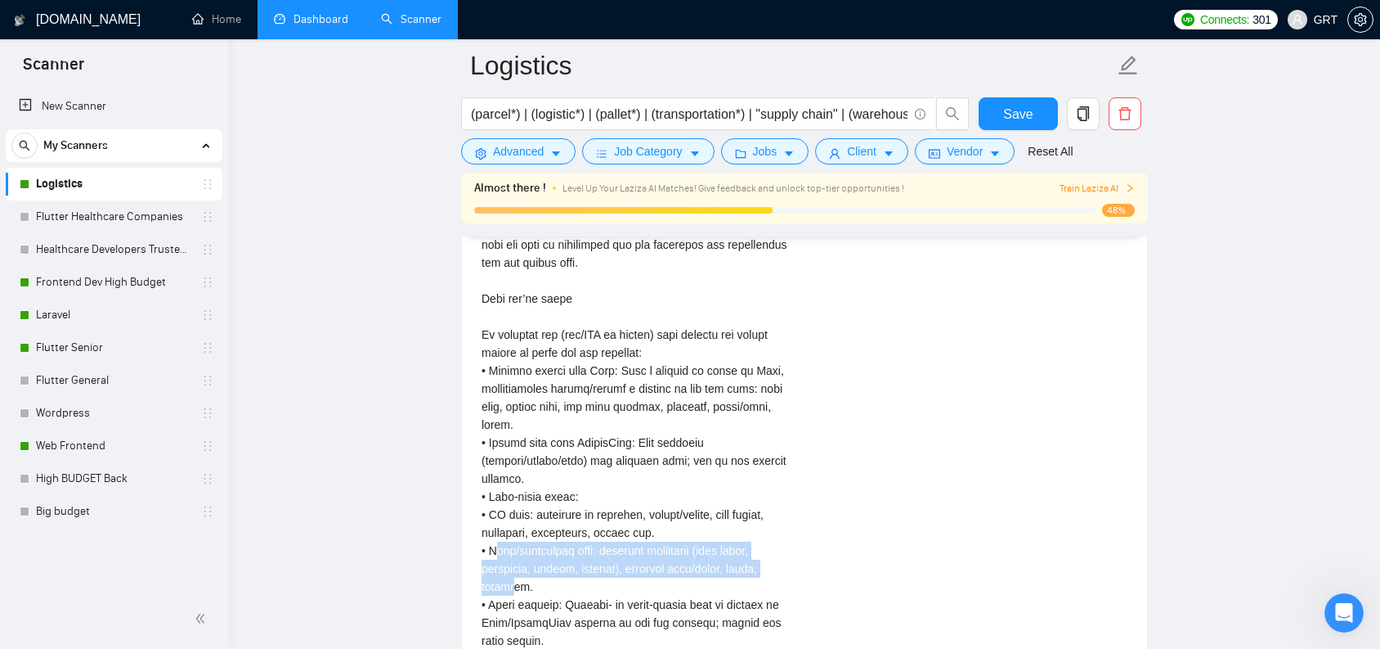
drag, startPoint x: 496, startPoint y: 570, endPoint x: 518, endPoint y: 599, distance: 36.8
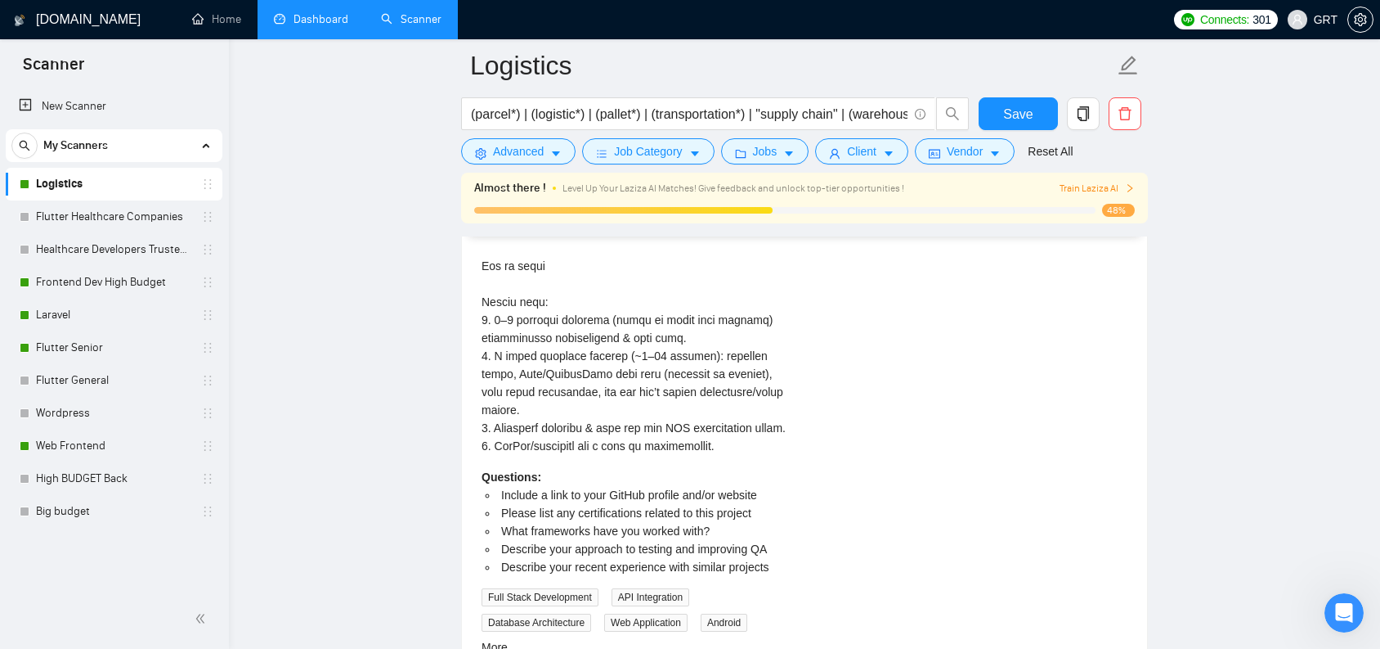
scroll to position [5740, 0]
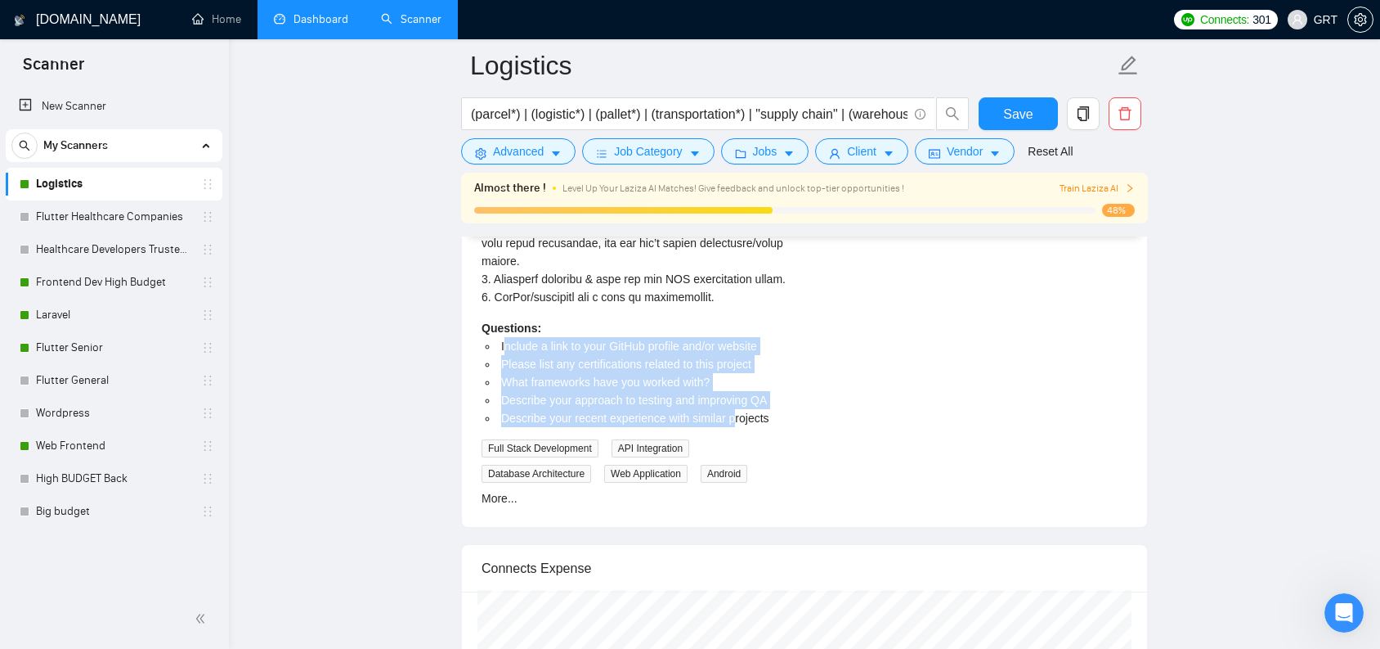
drag, startPoint x: 505, startPoint y: 398, endPoint x: 746, endPoint y: 470, distance: 251.8
click at [746, 427] on ul "Include a link to your GitHub profile and/or website Please list any certificat…" at bounding box center [637, 382] width 310 height 90
click at [610, 370] on span "Please list any certifications related to this project" at bounding box center [626, 363] width 250 height 13
drag, startPoint x: 505, startPoint y: 404, endPoint x: 733, endPoint y: 467, distance: 236.7
click at [733, 427] on ul "Include a link to your GitHub profile and/or website Please list any certificat…" at bounding box center [637, 382] width 310 height 90
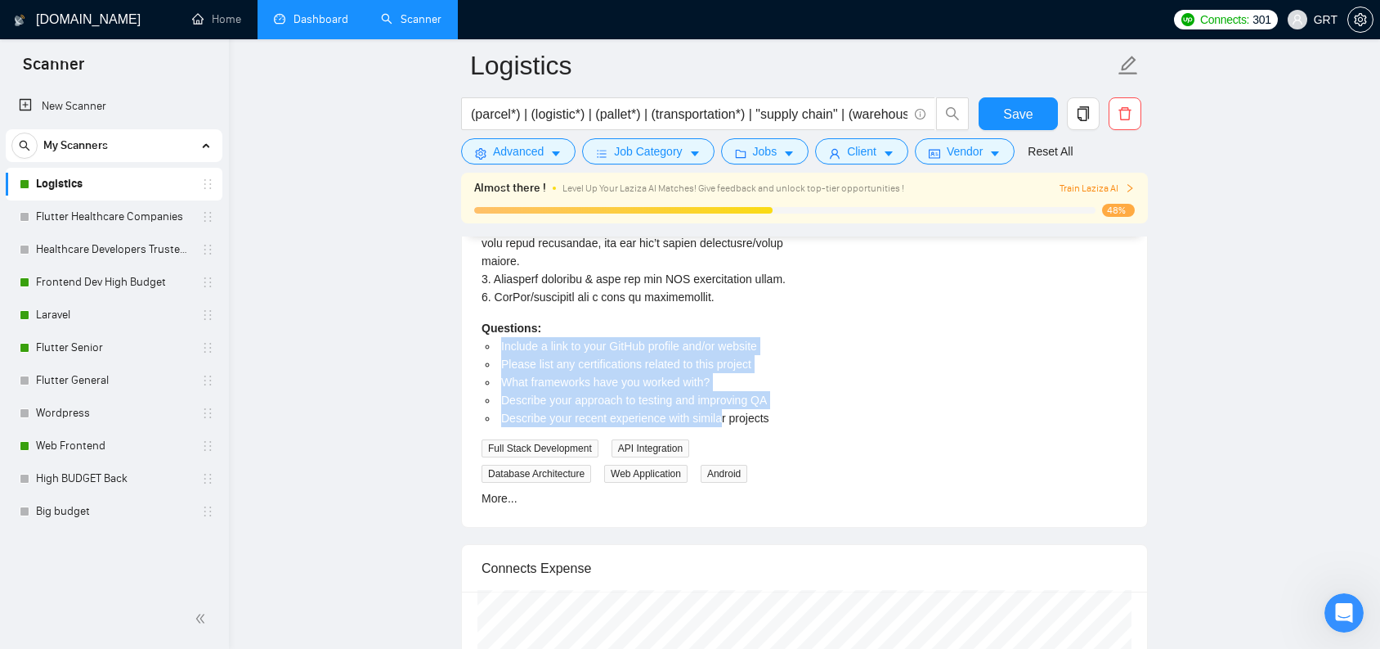
click at [712, 406] on span "Describe your approach to testing and improving QA" at bounding box center [634, 399] width 266 height 13
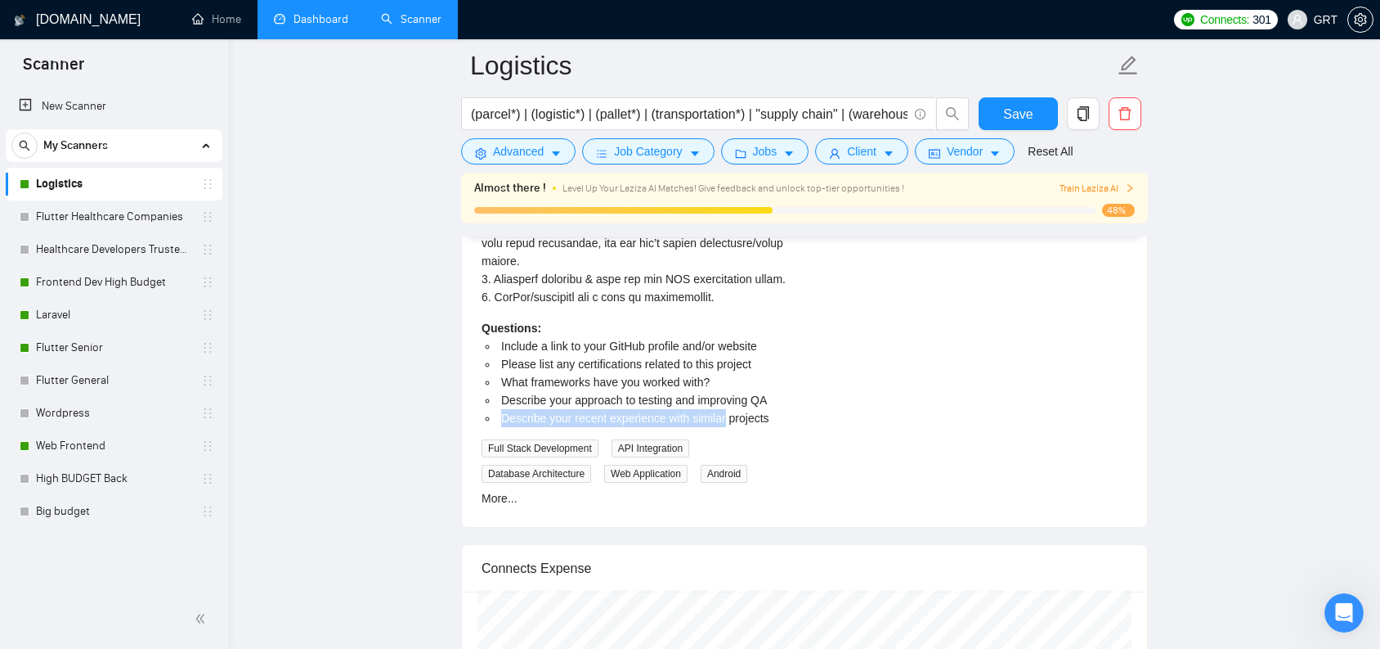
drag, startPoint x: 526, startPoint y: 462, endPoint x: 736, endPoint y: 467, distance: 210.2
click at [736, 427] on li "Describe your recent experience with similar projects" at bounding box center [645, 418] width 294 height 18
click at [736, 424] on span "Describe your recent experience with similar projects" at bounding box center [635, 417] width 268 height 13
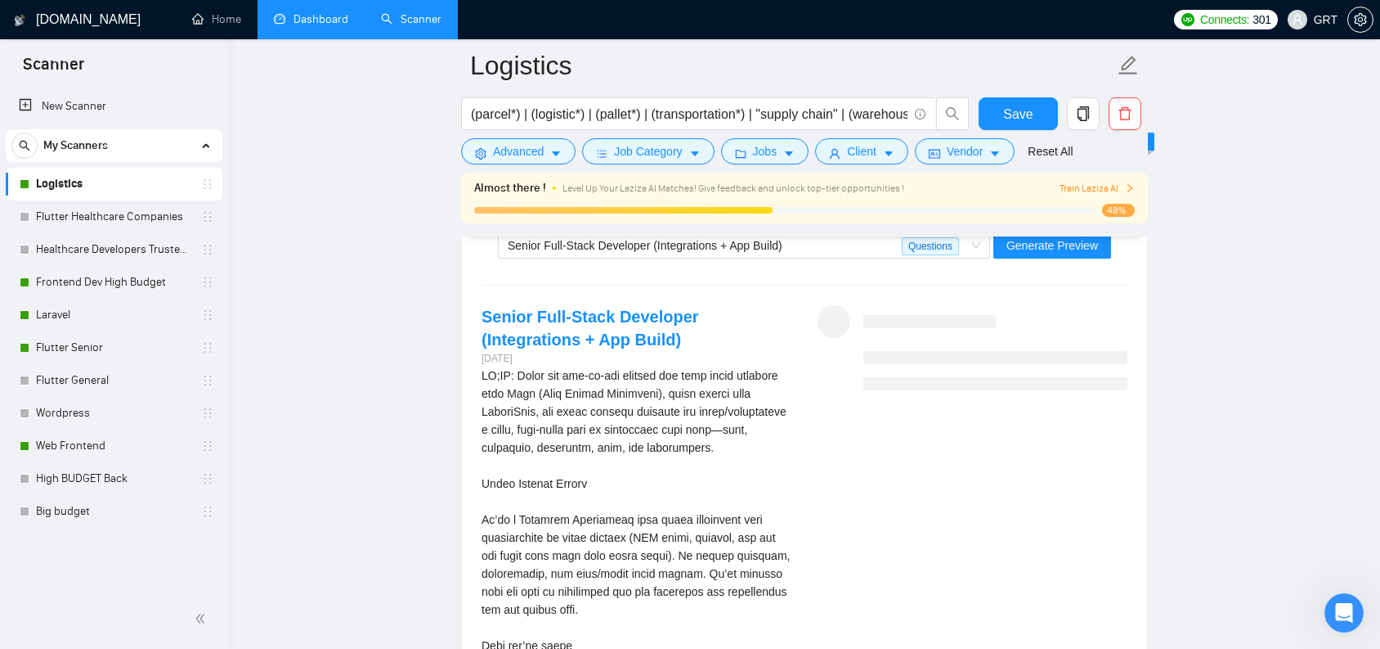
scroll to position [3140, 0]
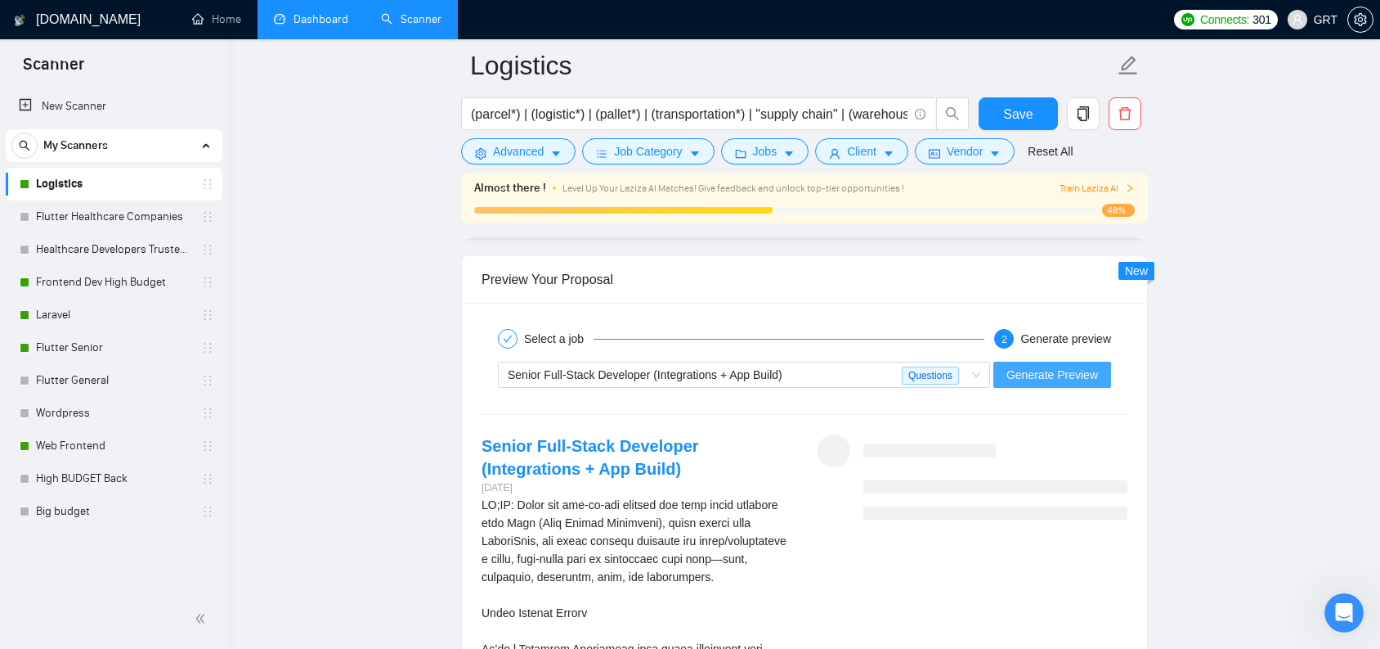
click at [1039, 379] on span "Generate Preview" at bounding box center [1053, 375] width 92 height 18
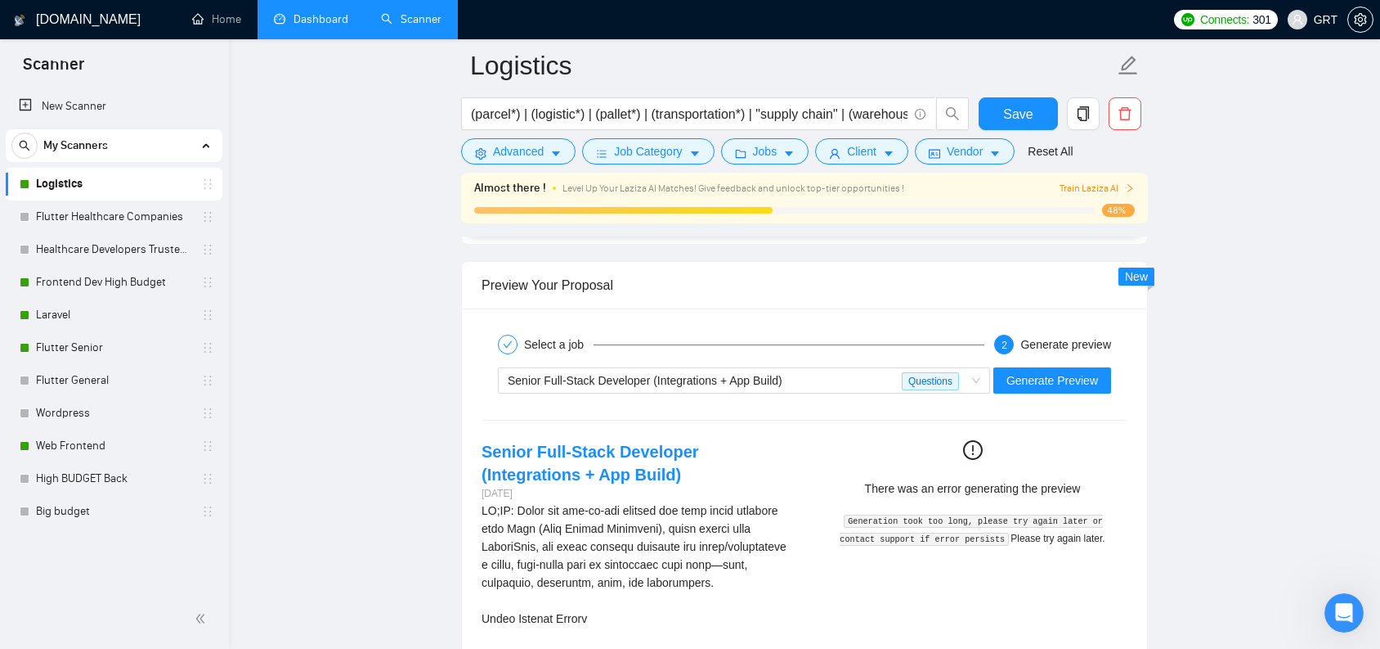
scroll to position [3137, 0]
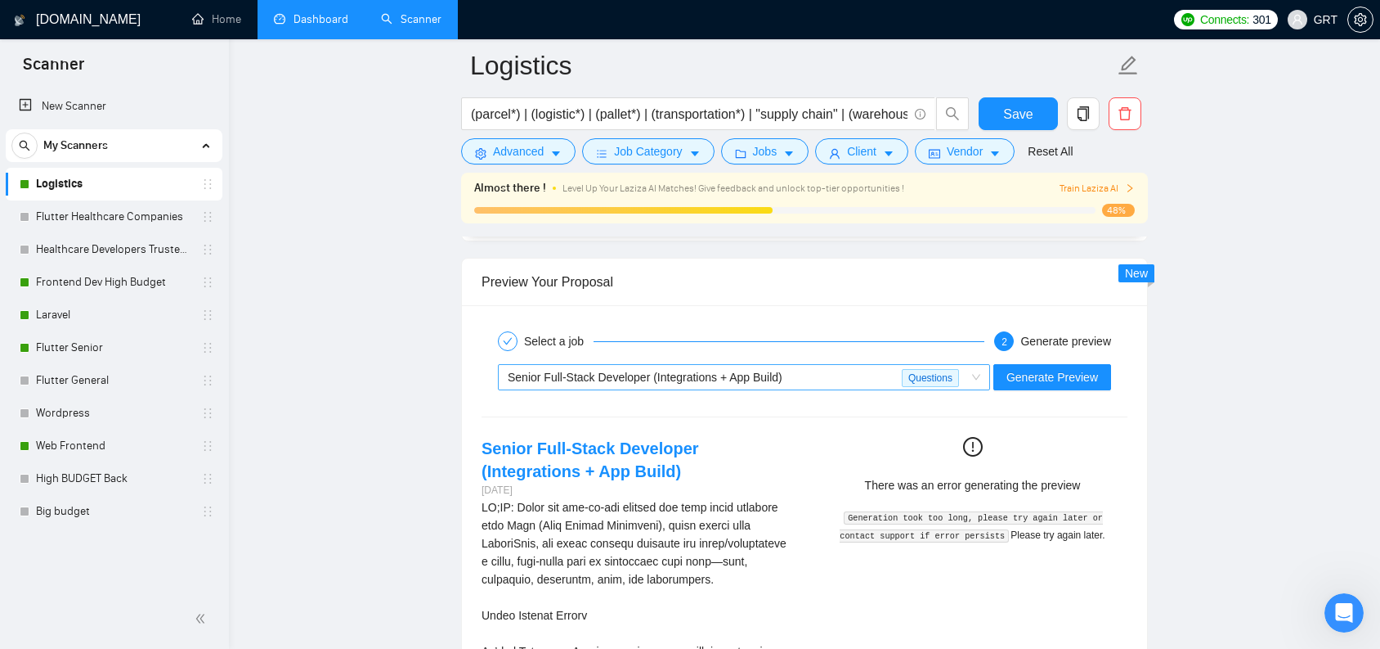
click at [777, 377] on span "Senior Full-Stack Developer (Integrations + App Build)" at bounding box center [645, 376] width 275 height 13
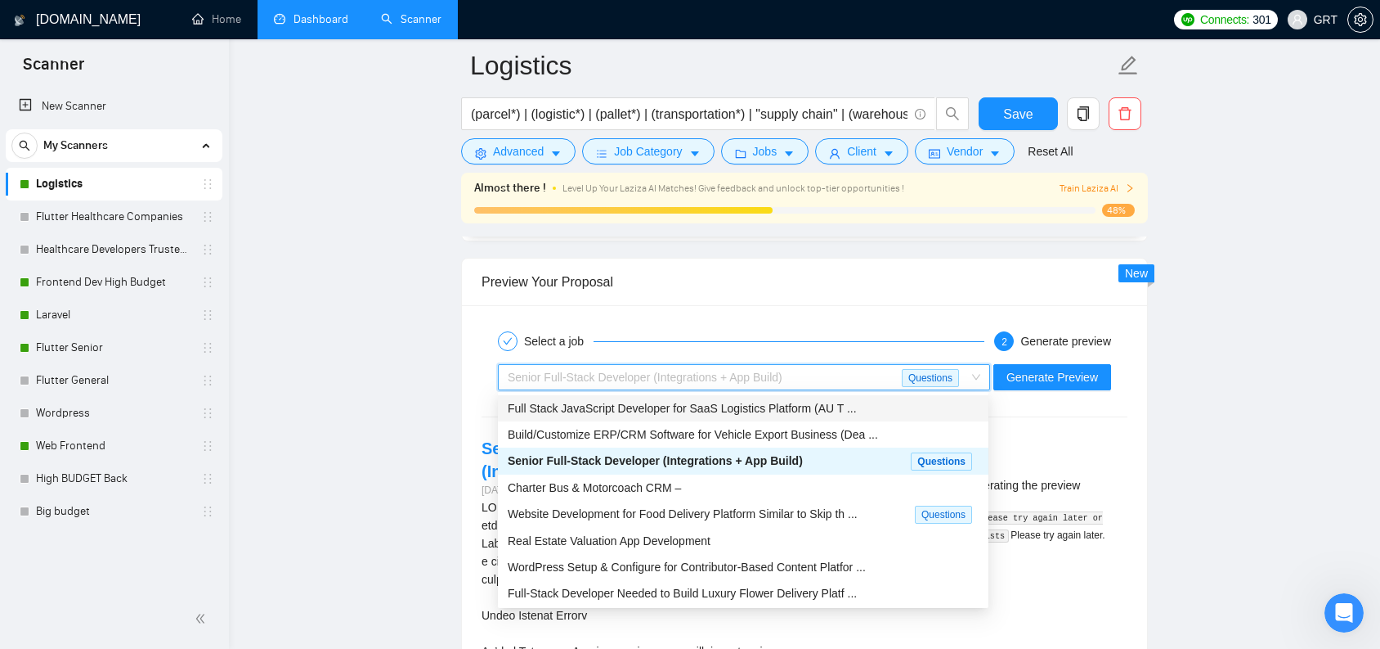
scroll to position [3134, 0]
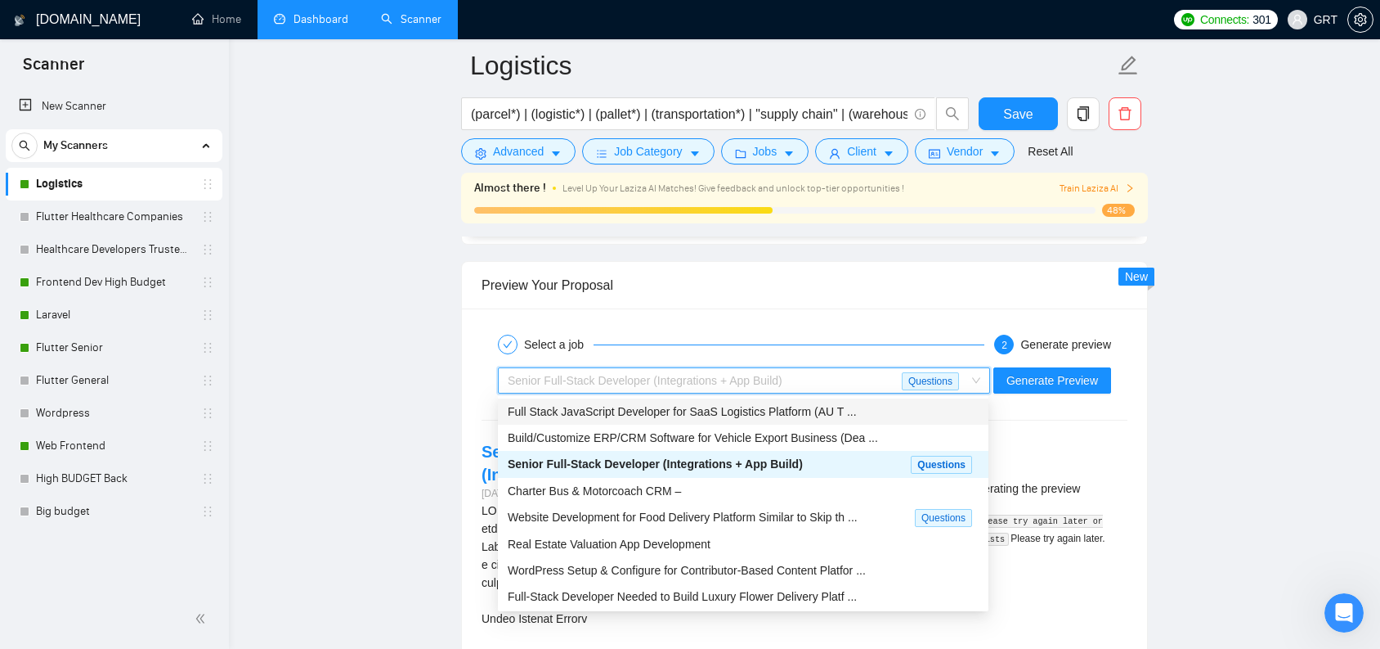
click at [734, 409] on span "Full Stack JavaScript Developer for SaaS Logistics Platform (AU T ..." at bounding box center [682, 411] width 349 height 13
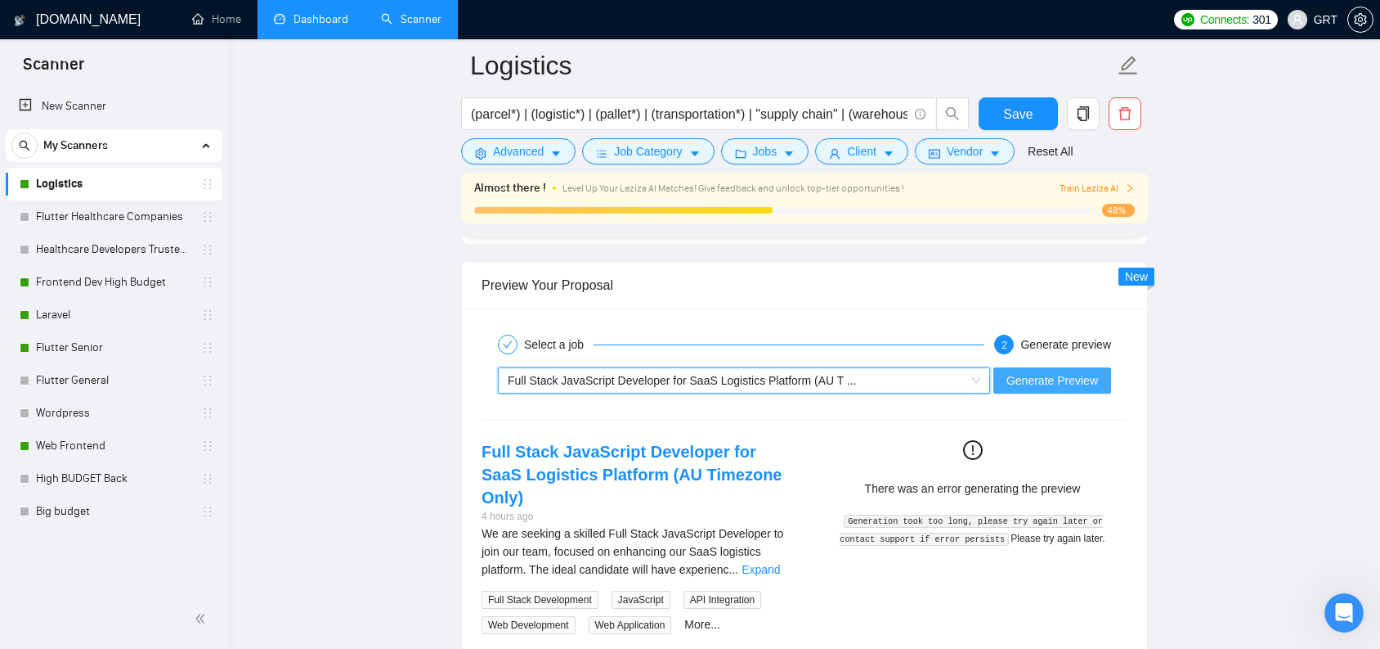
click at [1051, 376] on span "Generate Preview" at bounding box center [1053, 380] width 92 height 18
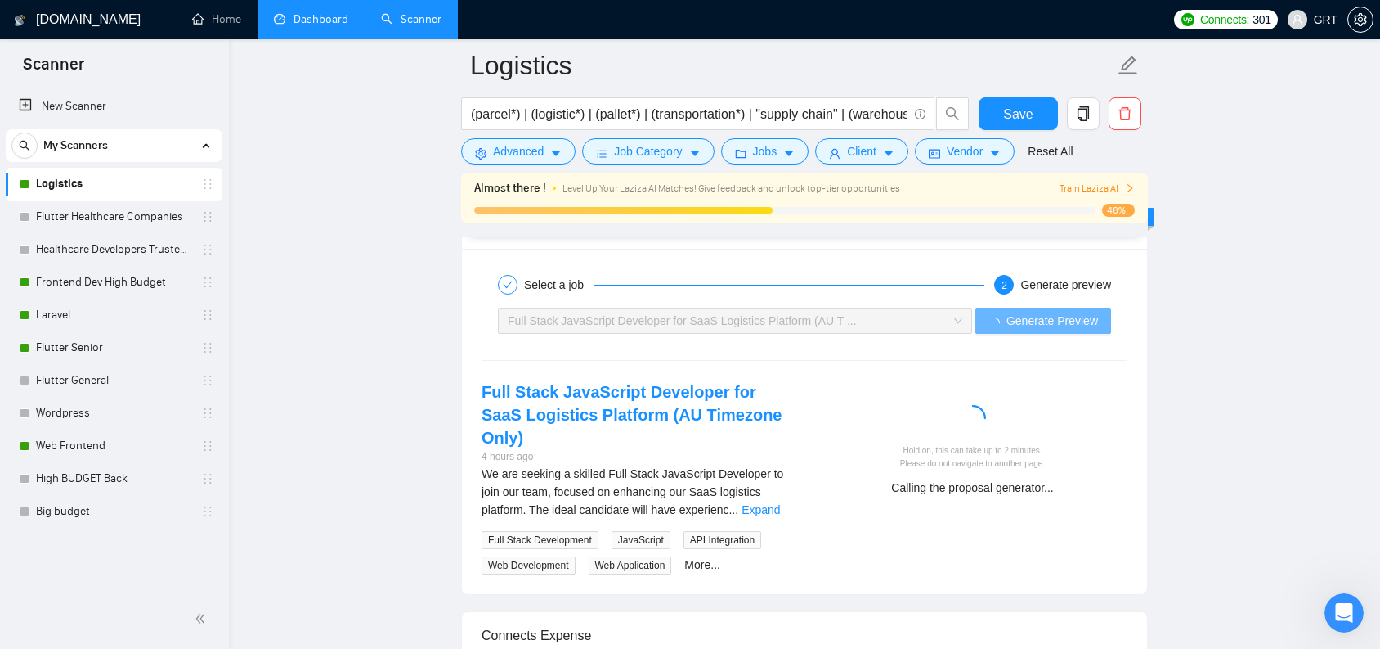
scroll to position [3223, 0]
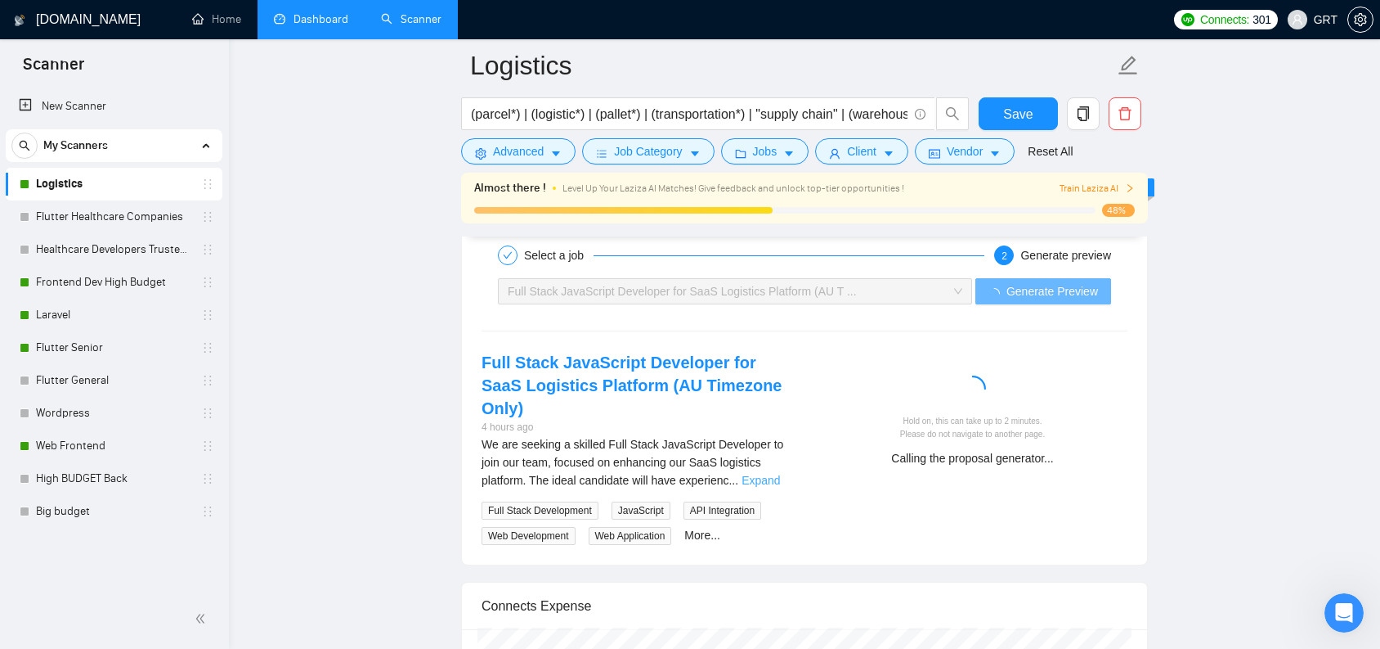
click at [765, 474] on link "Expand" at bounding box center [761, 480] width 38 height 13
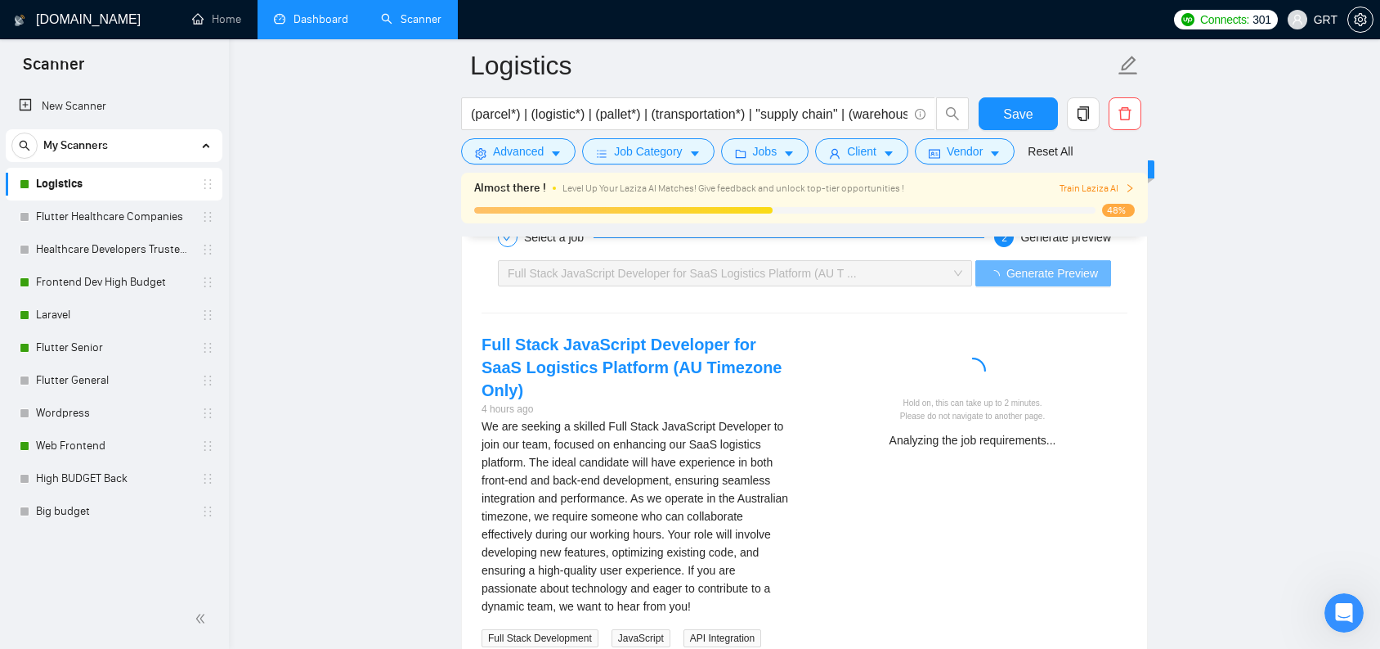
scroll to position [3244, 0]
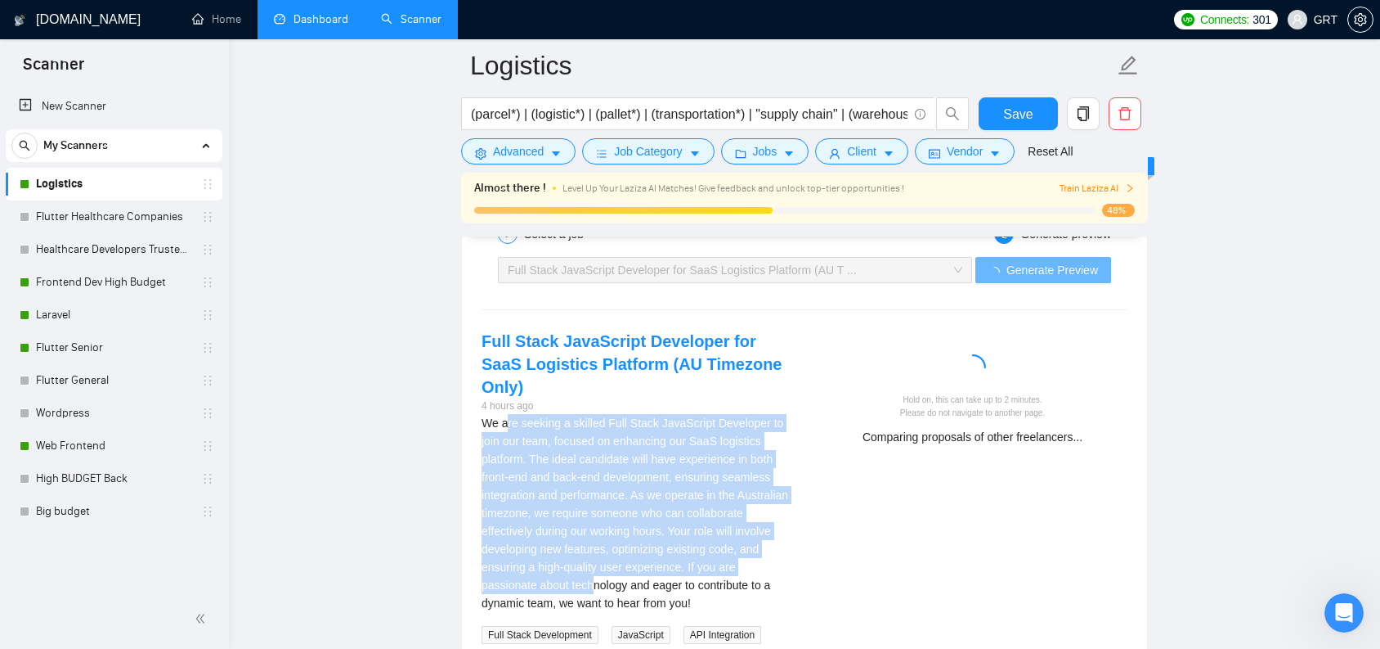
drag, startPoint x: 509, startPoint y: 405, endPoint x: 620, endPoint y: 557, distance: 188.0
click at [620, 557] on div "We are seeking a skilled Full Stack JavaScript Developer to join our team, focu…" at bounding box center [637, 513] width 310 height 198
click at [621, 505] on div "We are seeking a skilled Full Stack JavaScript Developer to join our team, focu…" at bounding box center [637, 513] width 310 height 198
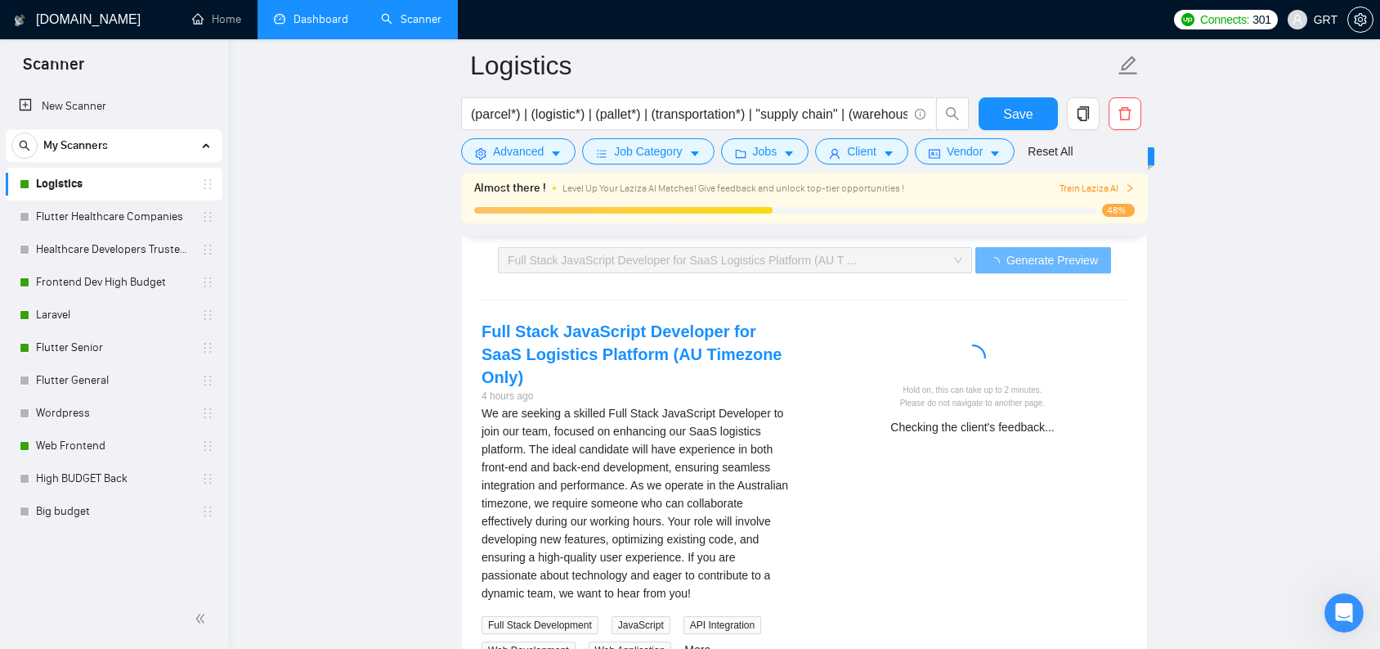
scroll to position [3257, 0]
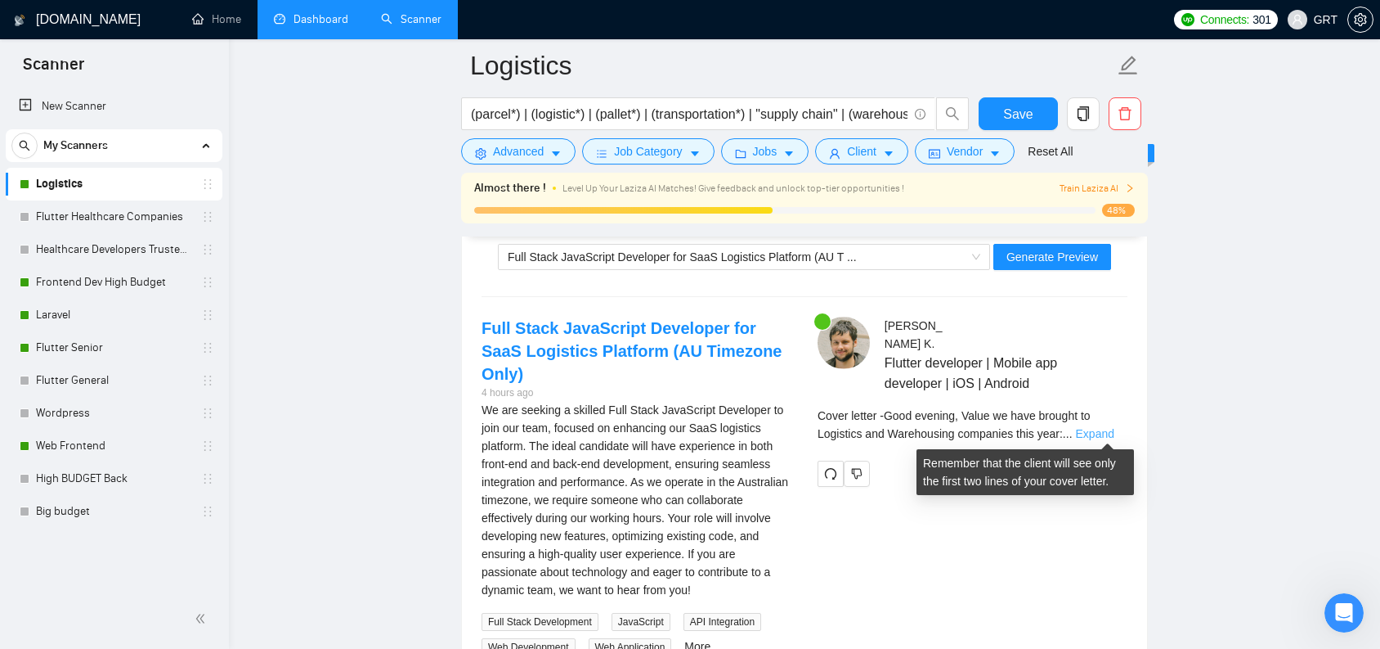
click at [1106, 433] on link "Expand" at bounding box center [1095, 433] width 38 height 13
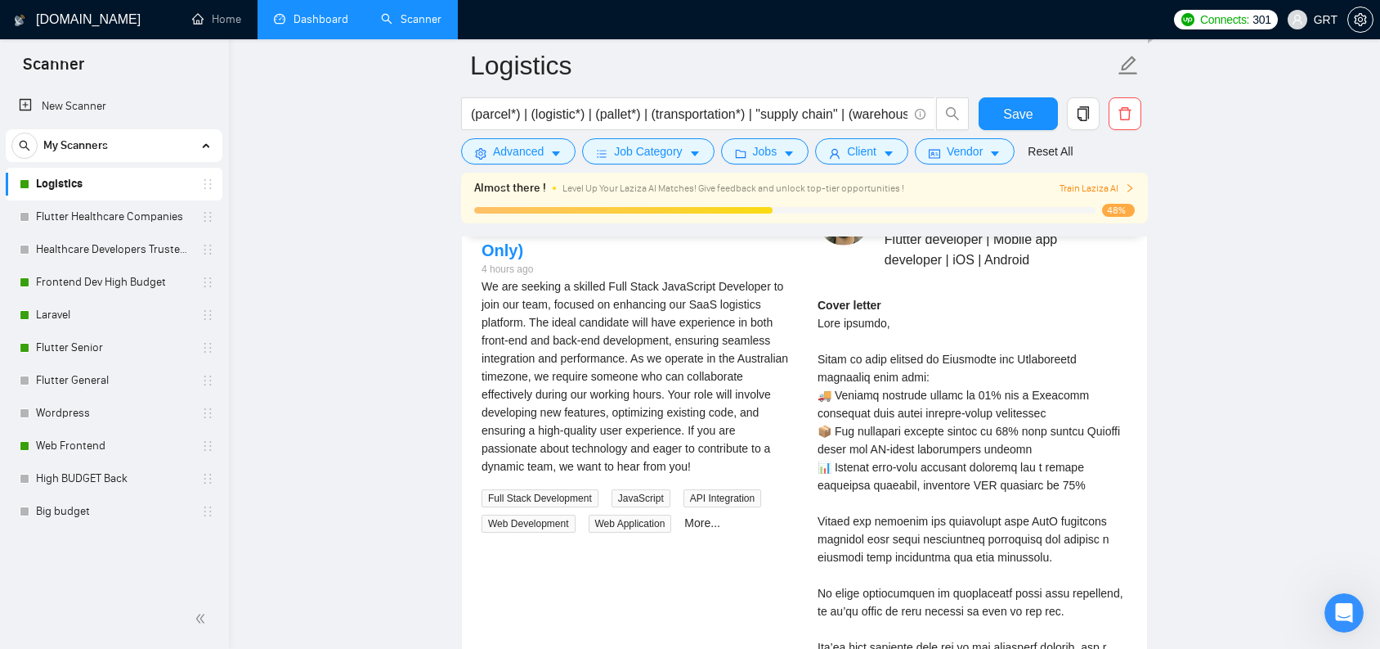
scroll to position [3286, 0]
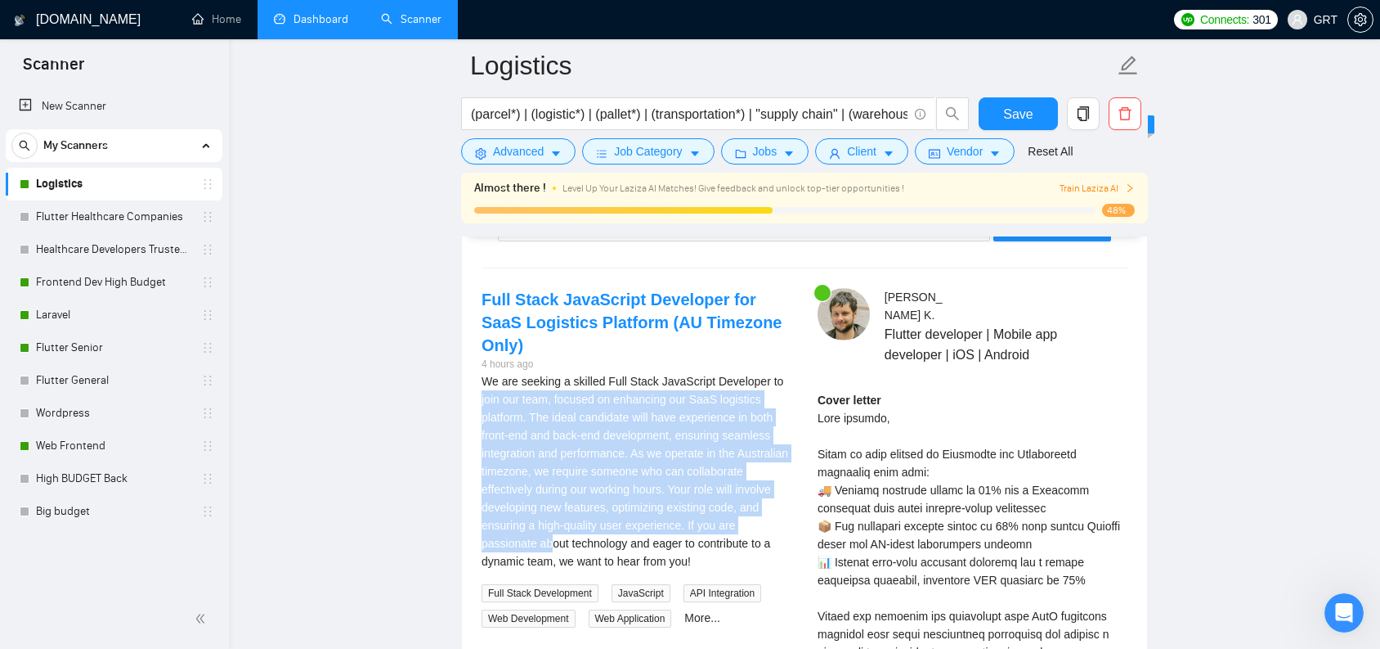
drag, startPoint x: 492, startPoint y: 366, endPoint x: 577, endPoint y: 524, distance: 179.6
click at [577, 524] on div "We are seeking a skilled Full Stack JavaScript Developer to join our team, focu…" at bounding box center [637, 471] width 310 height 198
click at [586, 504] on div "We are seeking a skilled Full Stack JavaScript Developer to join our team, focu…" at bounding box center [637, 471] width 310 height 198
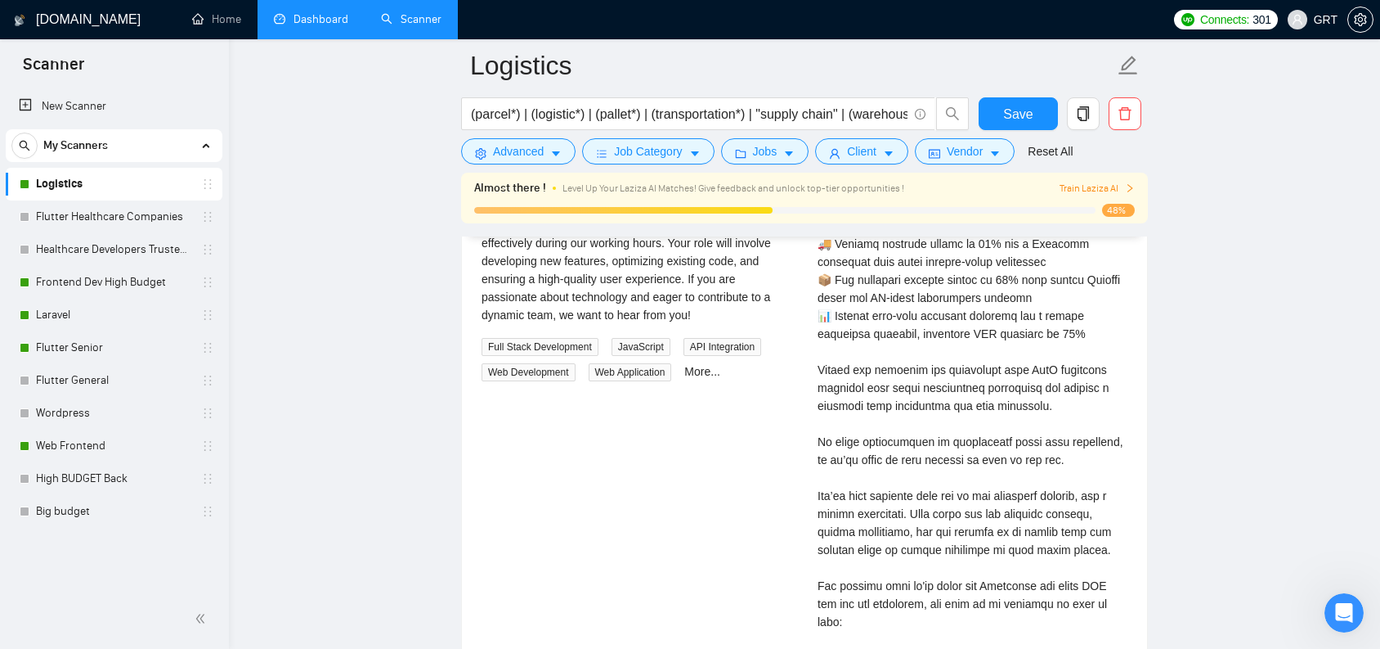
scroll to position [3535, 0]
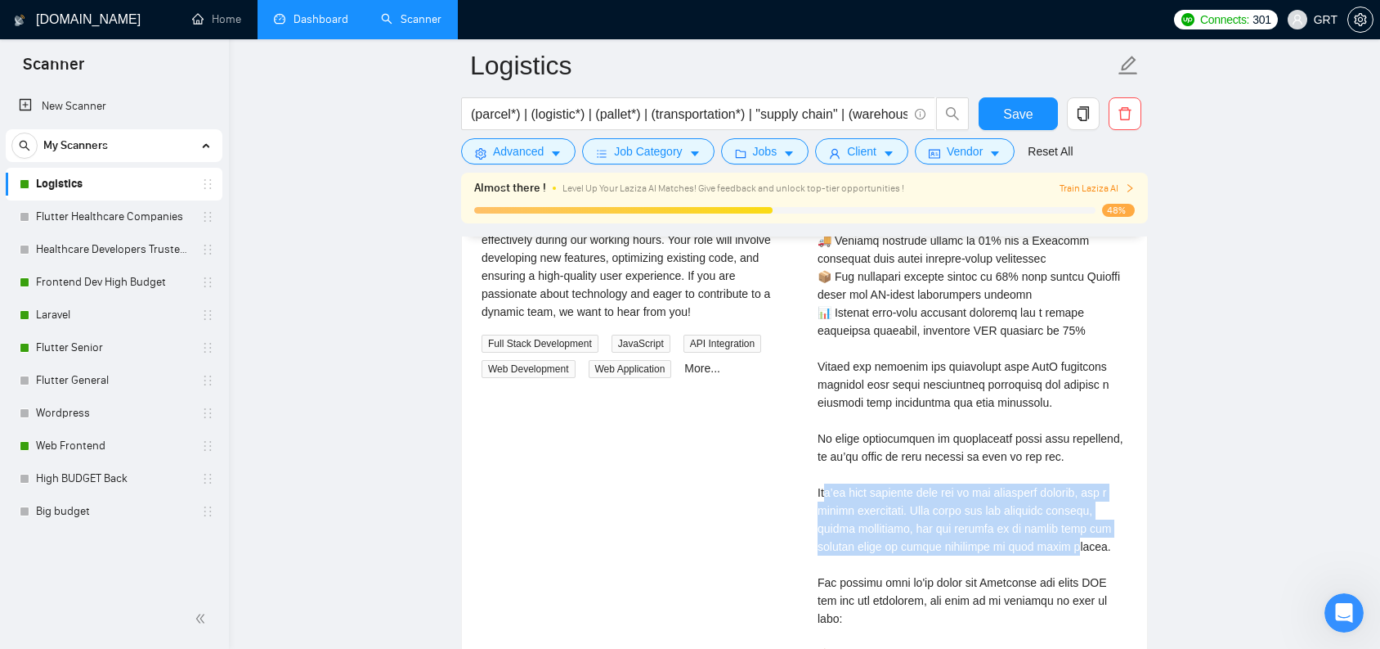
drag, startPoint x: 829, startPoint y: 493, endPoint x: 1075, endPoint y: 550, distance: 251.7
click at [1075, 550] on div "Cover letter" at bounding box center [973, 645] width 310 height 1008
click at [1069, 545] on div "Cover letter" at bounding box center [973, 645] width 310 height 1008
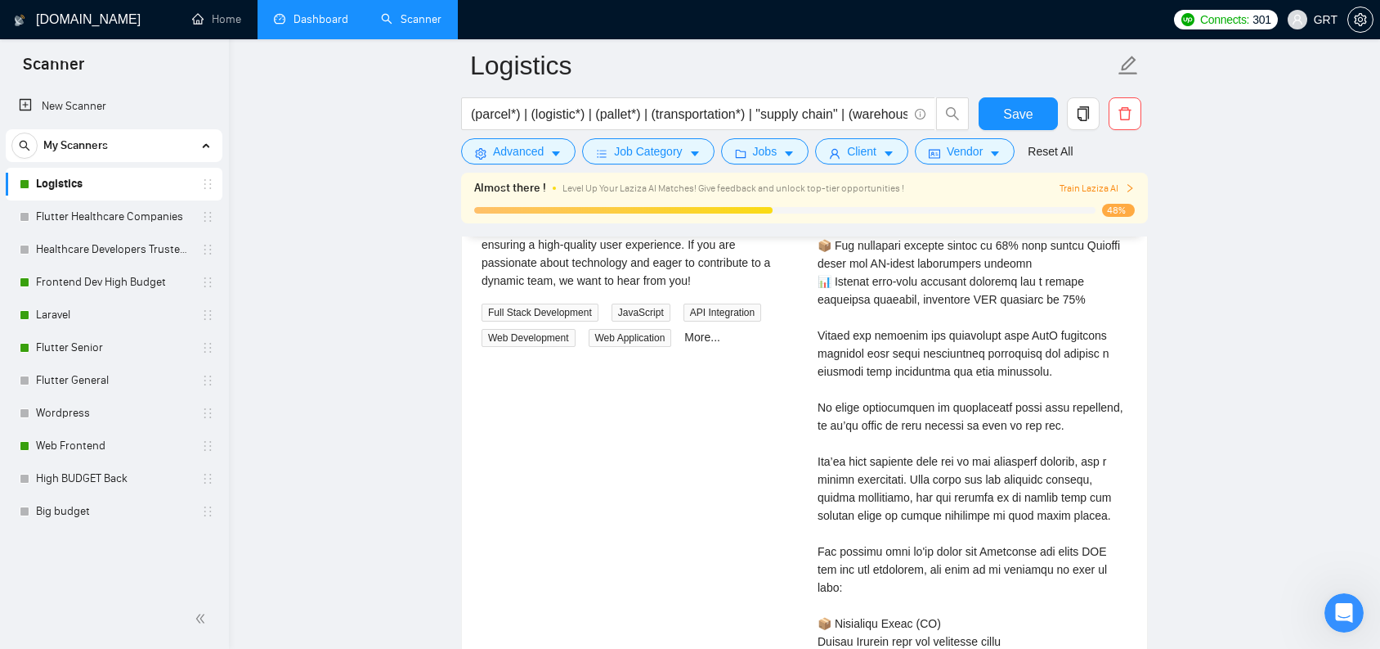
scroll to position [3629, 0]
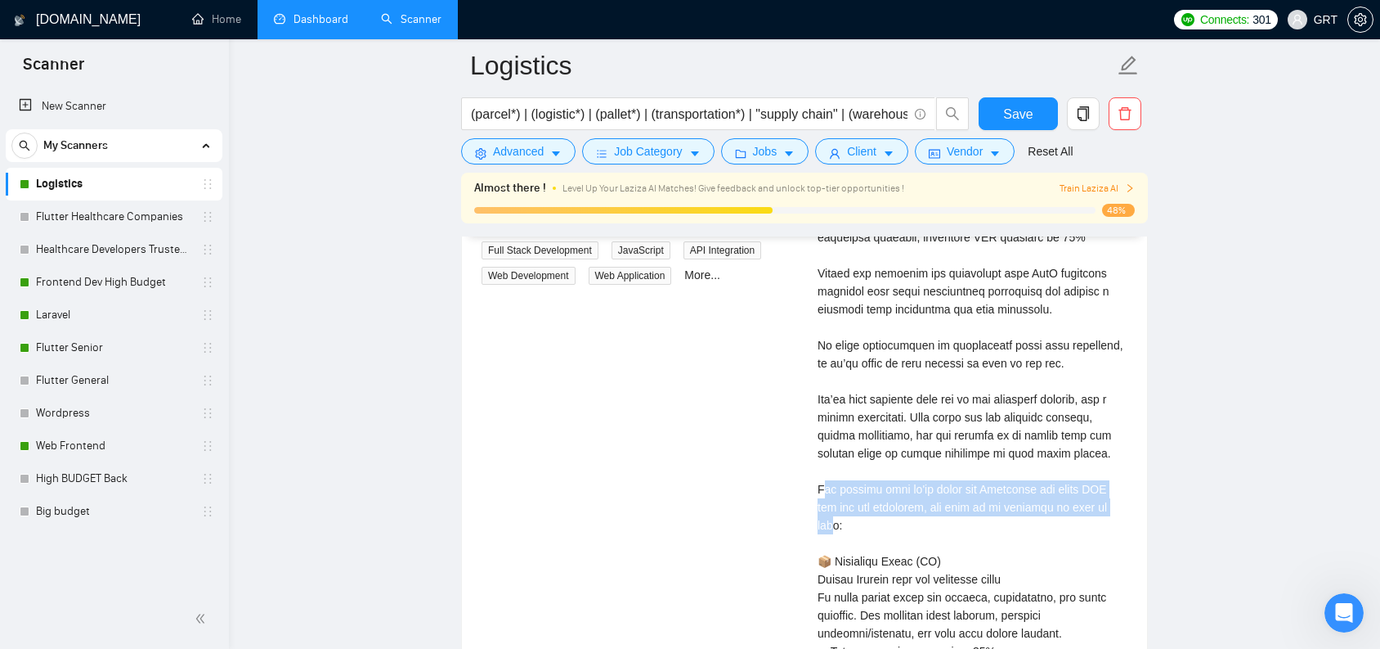
drag, startPoint x: 828, startPoint y: 489, endPoint x: 839, endPoint y: 522, distance: 34.7
click at [839, 522] on div "Cover letter" at bounding box center [973, 552] width 310 height 1008
click at [846, 510] on div "Cover letter" at bounding box center [973, 552] width 310 height 1008
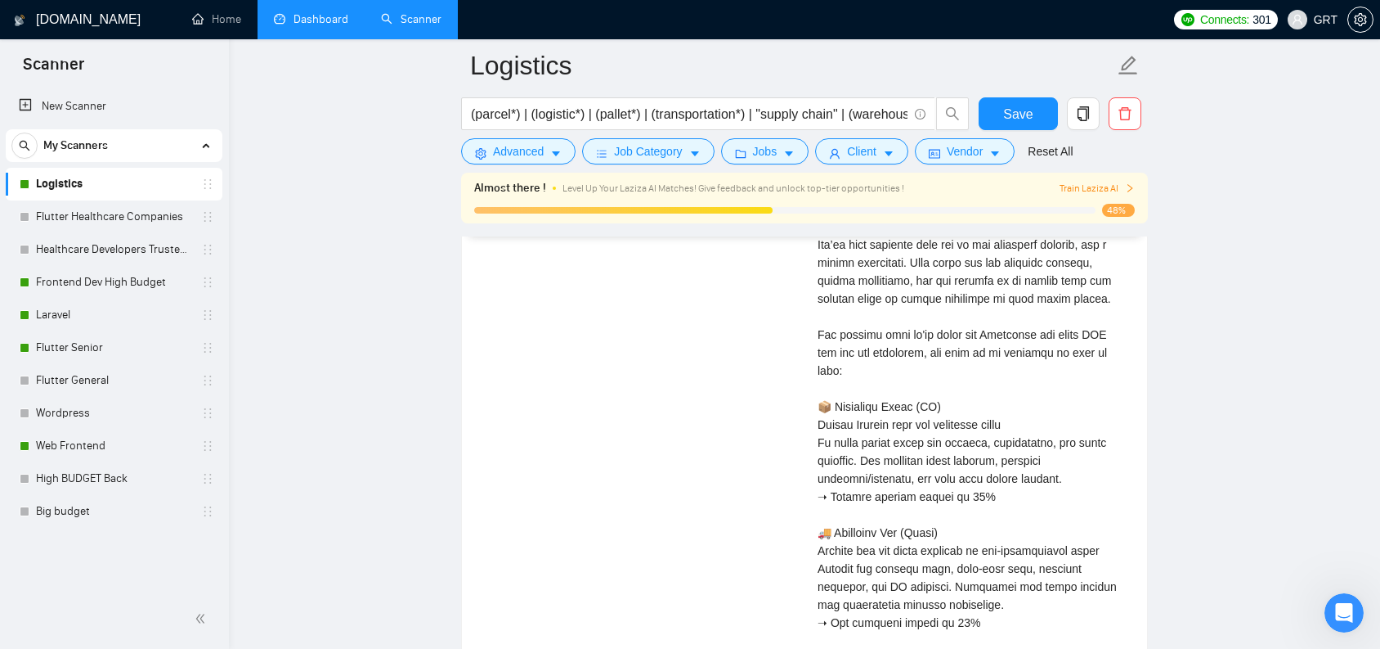
scroll to position [3859, 0]
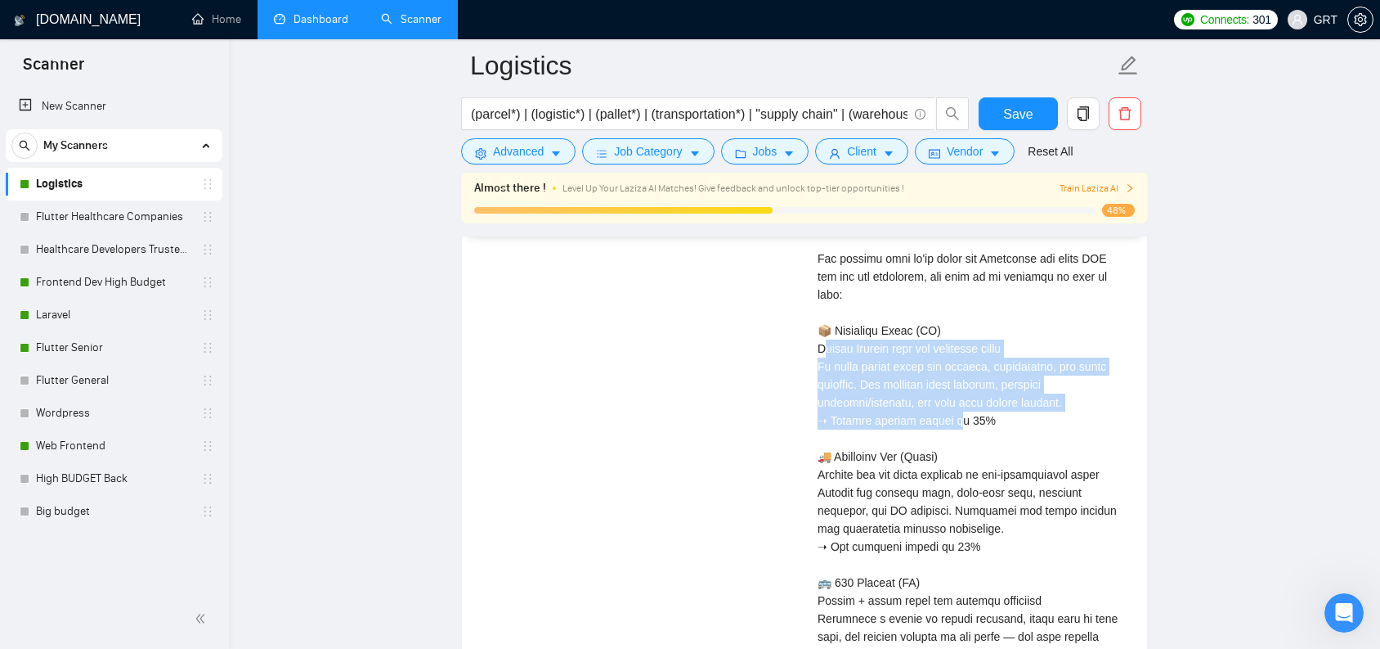
drag, startPoint x: 828, startPoint y: 352, endPoint x: 961, endPoint y: 424, distance: 150.8
click at [961, 424] on div "Cover letter" at bounding box center [973, 322] width 310 height 1008
click at [958, 384] on div "Cover letter" at bounding box center [973, 322] width 310 height 1008
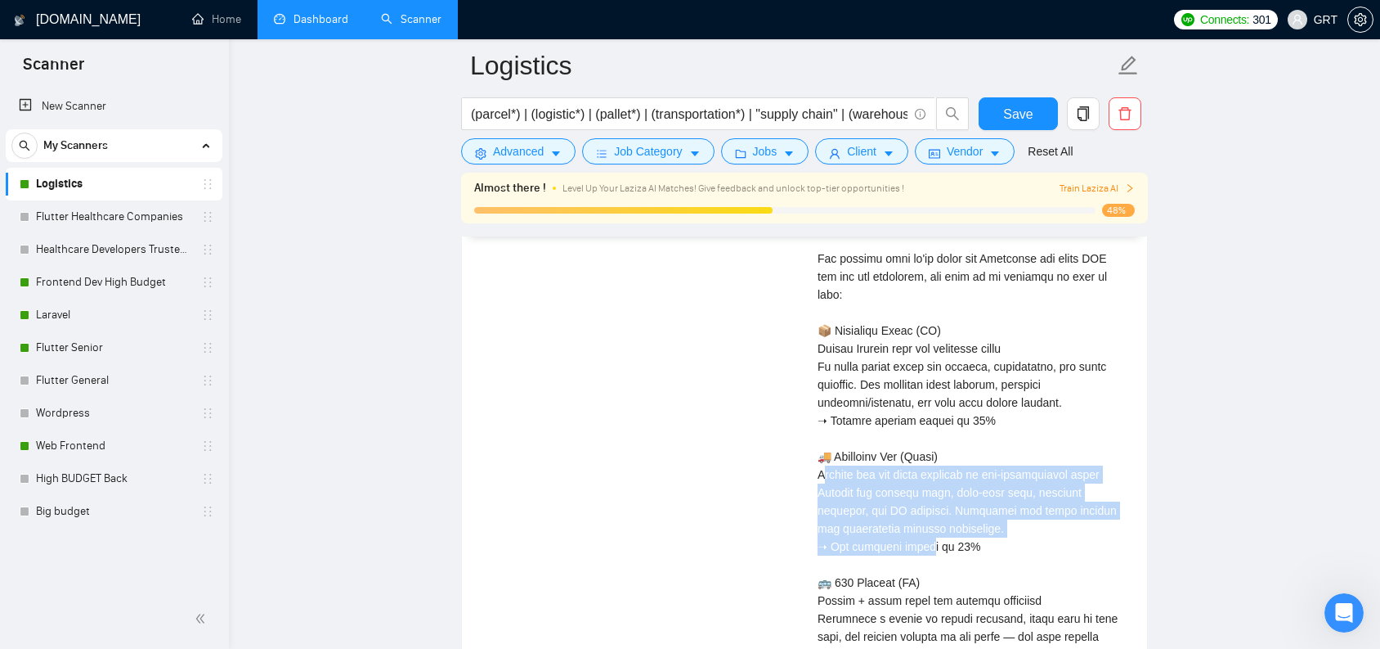
drag, startPoint x: 824, startPoint y: 475, endPoint x: 924, endPoint y: 544, distance: 121.1
click at [924, 544] on div "Cover letter" at bounding box center [973, 322] width 310 height 1008
click at [930, 523] on div "Cover letter" at bounding box center [973, 322] width 310 height 1008
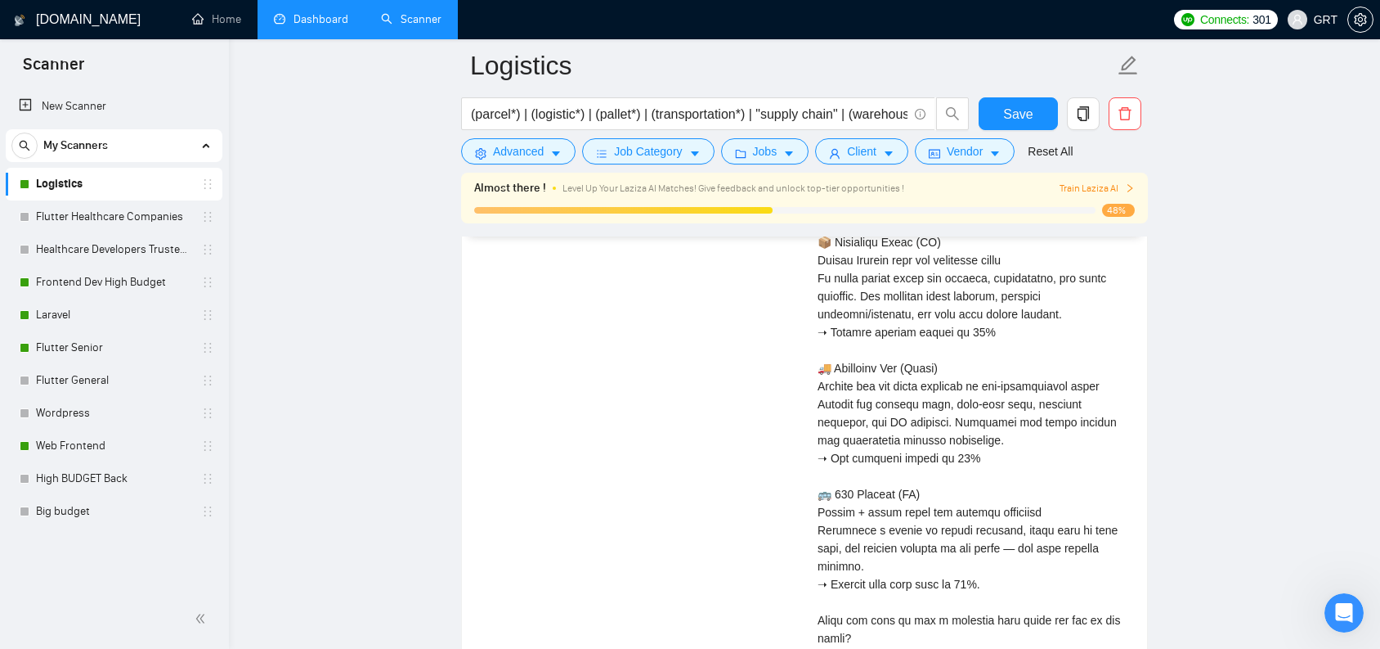
scroll to position [3989, 0]
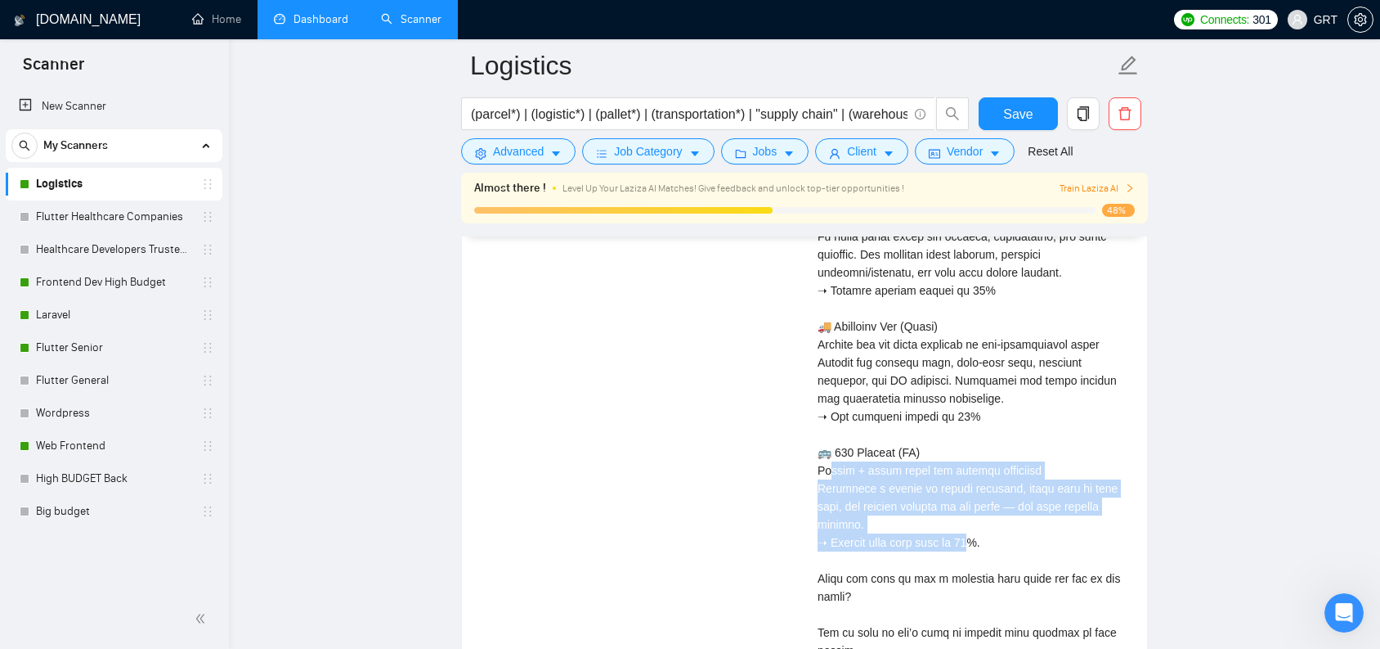
drag, startPoint x: 831, startPoint y: 475, endPoint x: 984, endPoint y: 545, distance: 168.3
click at [984, 545] on div "Cover letter" at bounding box center [973, 192] width 310 height 1008
click at [960, 502] on div "Cover letter" at bounding box center [973, 192] width 310 height 1008
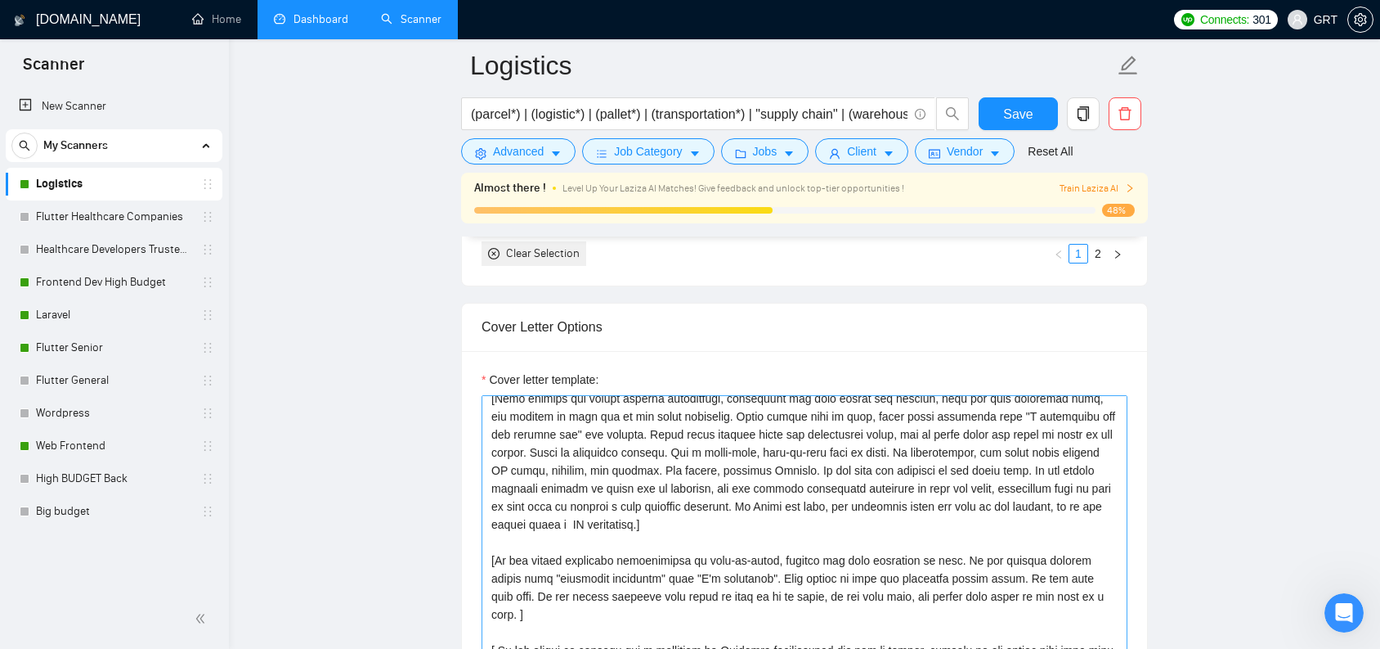
scroll to position [139, 0]
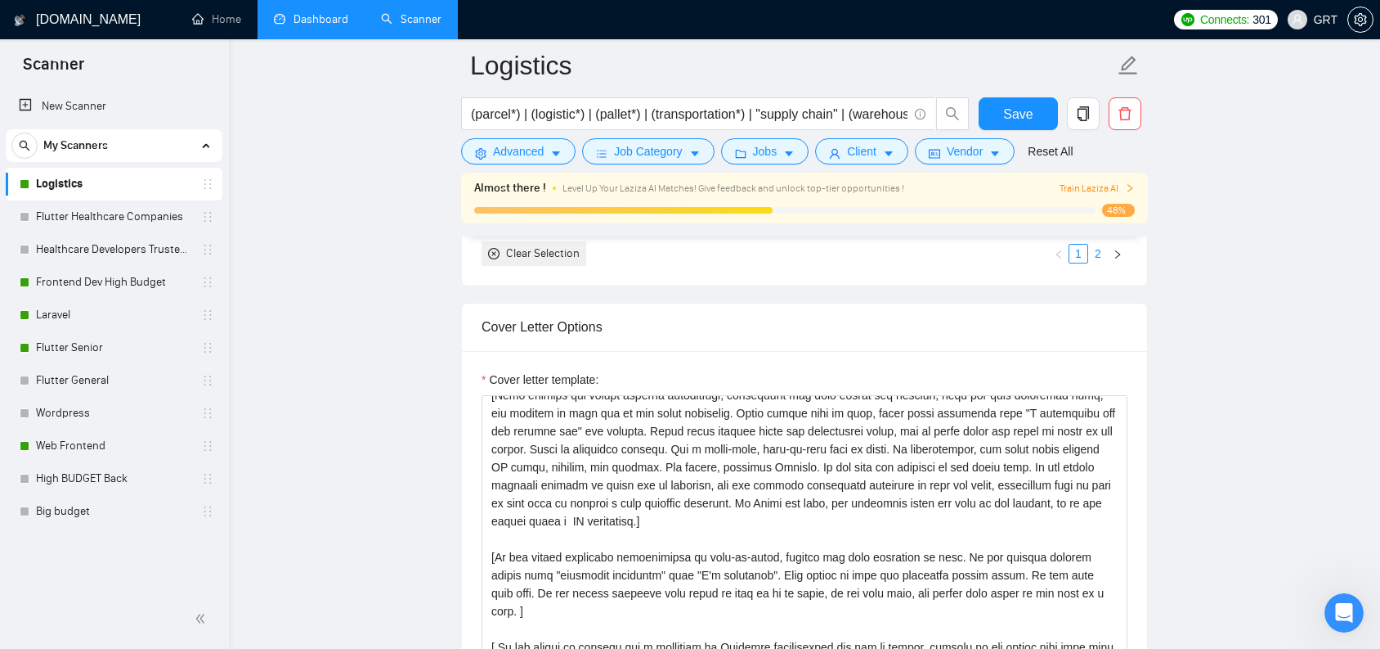
click at [1103, 261] on link "2" at bounding box center [1098, 254] width 18 height 18
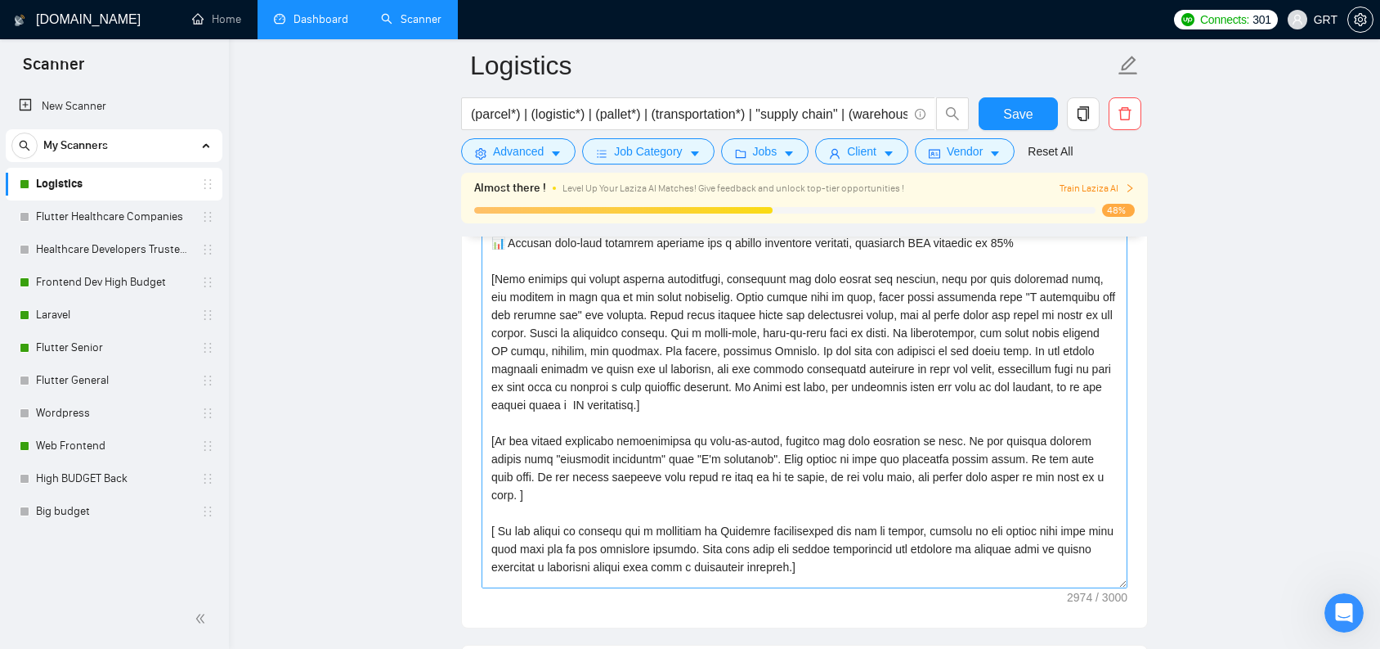
scroll to position [24, 0]
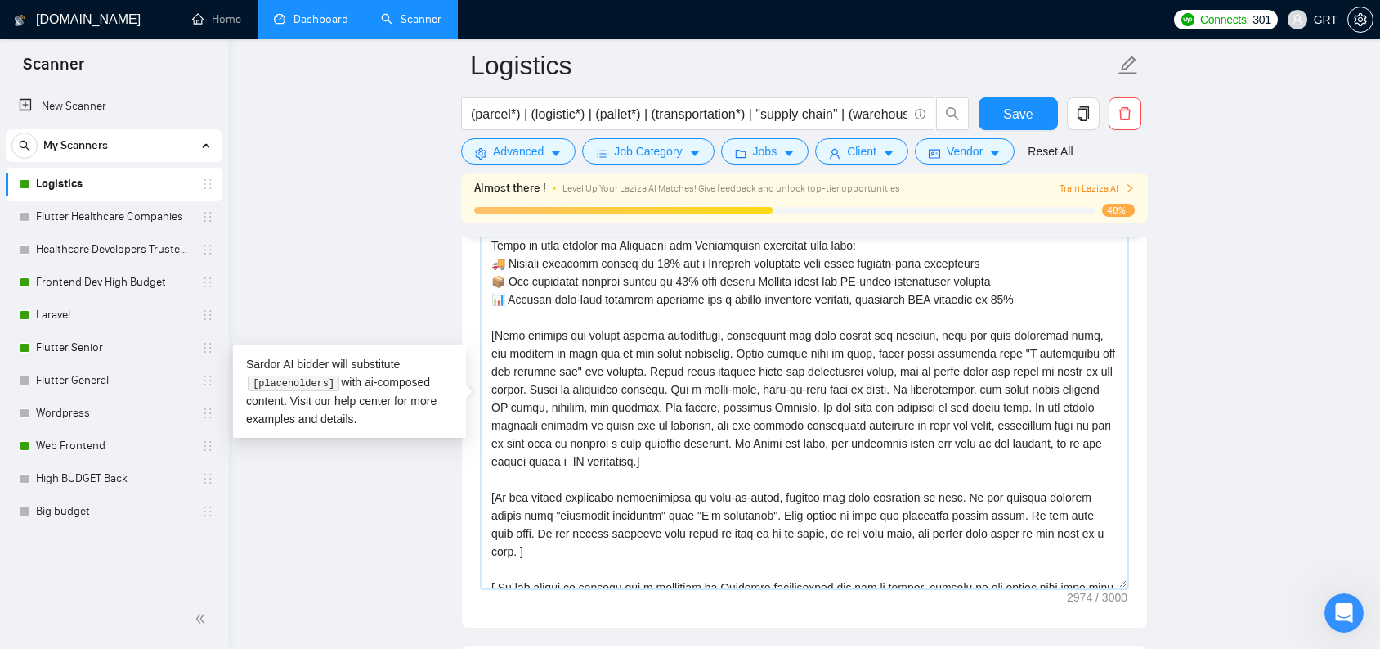
drag, startPoint x: 509, startPoint y: 333, endPoint x: 801, endPoint y: 454, distance: 316.0
click at [801, 454] on textarea "Cover letter template:" at bounding box center [805, 404] width 646 height 368
click at [797, 455] on textarea "Cover letter template:" at bounding box center [805, 404] width 646 height 368
drag, startPoint x: 676, startPoint y: 374, endPoint x: 851, endPoint y: 451, distance: 191.1
click at [851, 451] on textarea "Cover letter template:" at bounding box center [805, 404] width 646 height 368
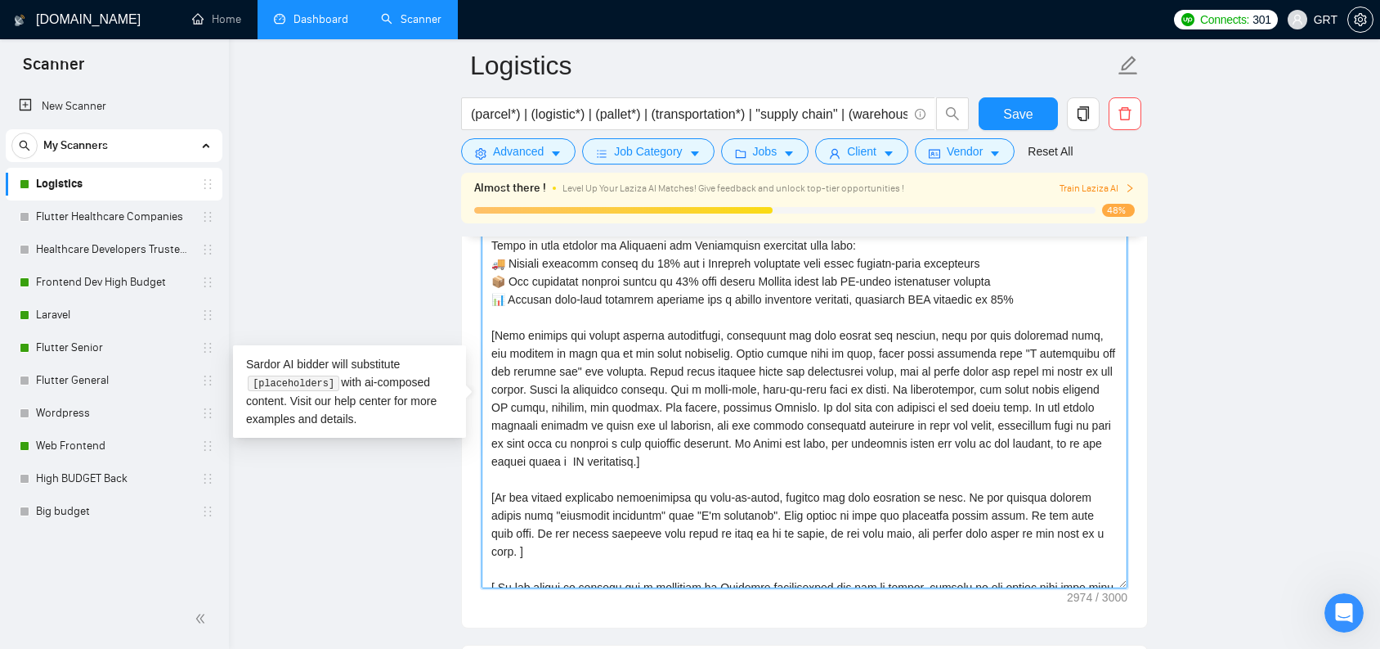
click at [851, 451] on textarea "Cover letter template:" at bounding box center [805, 404] width 646 height 368
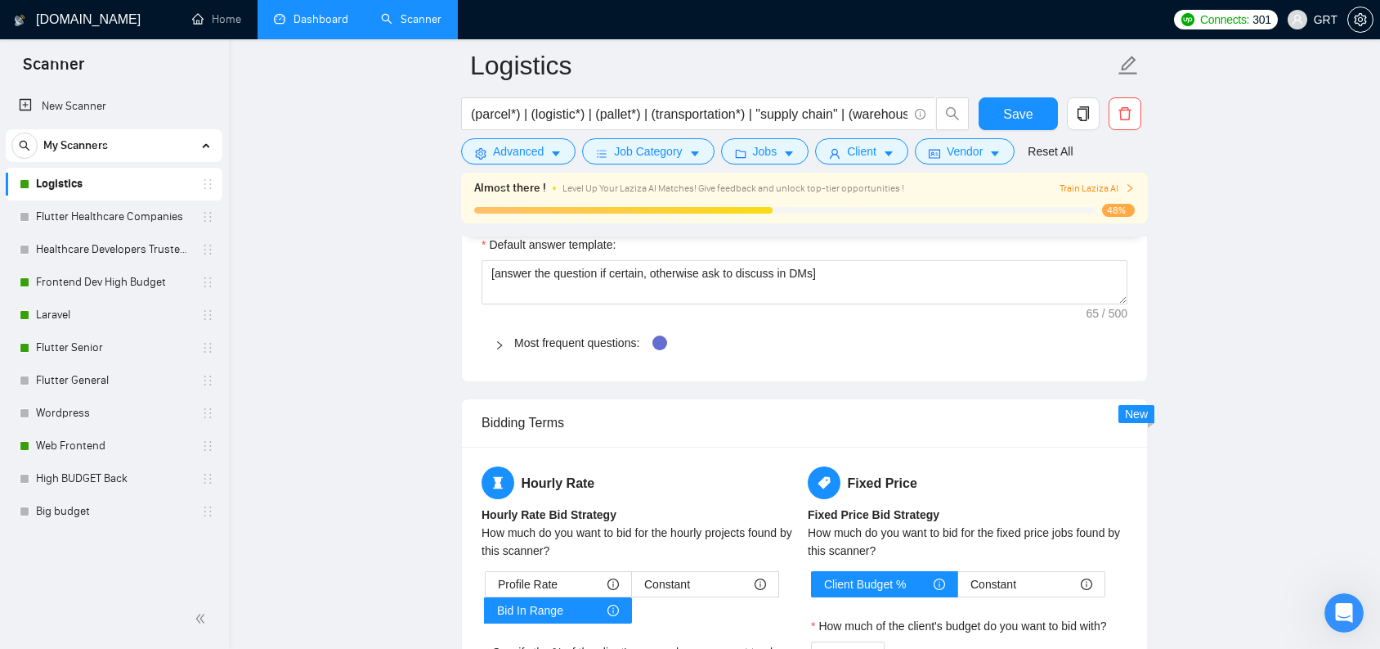
scroll to position [2305, 0]
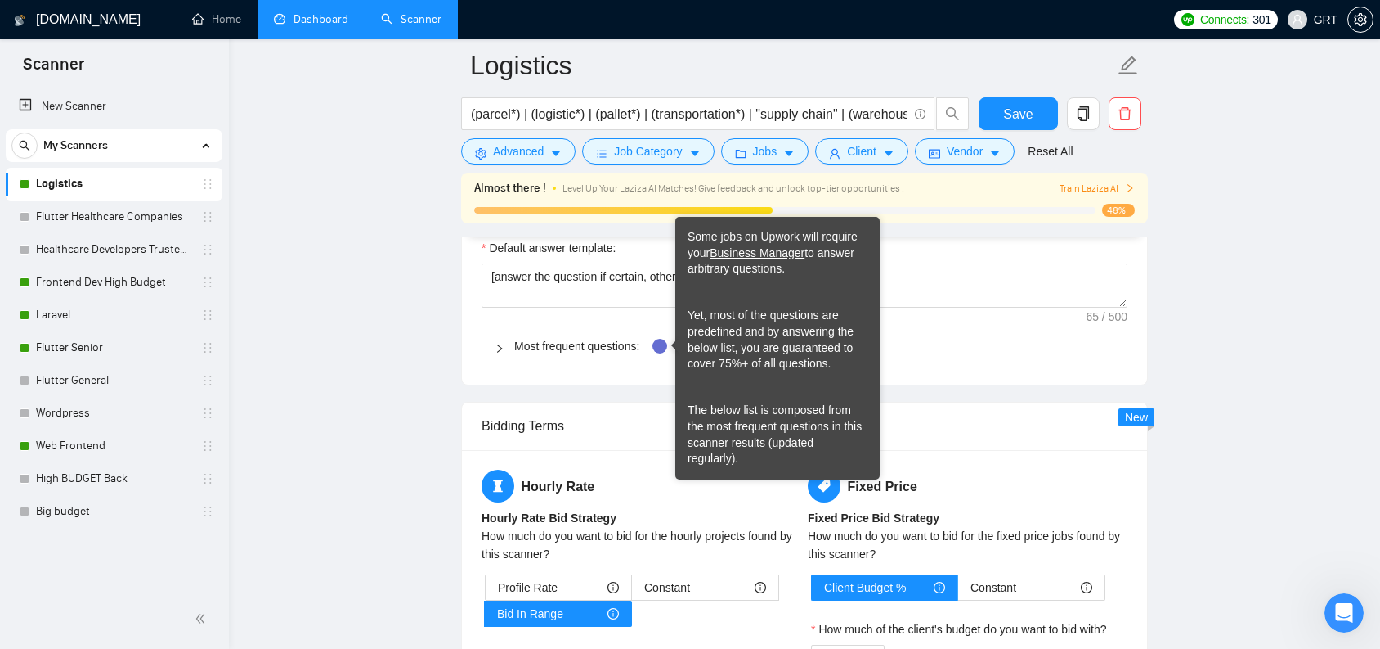
click at [500, 349] on icon "right" at bounding box center [499, 348] width 5 height 8
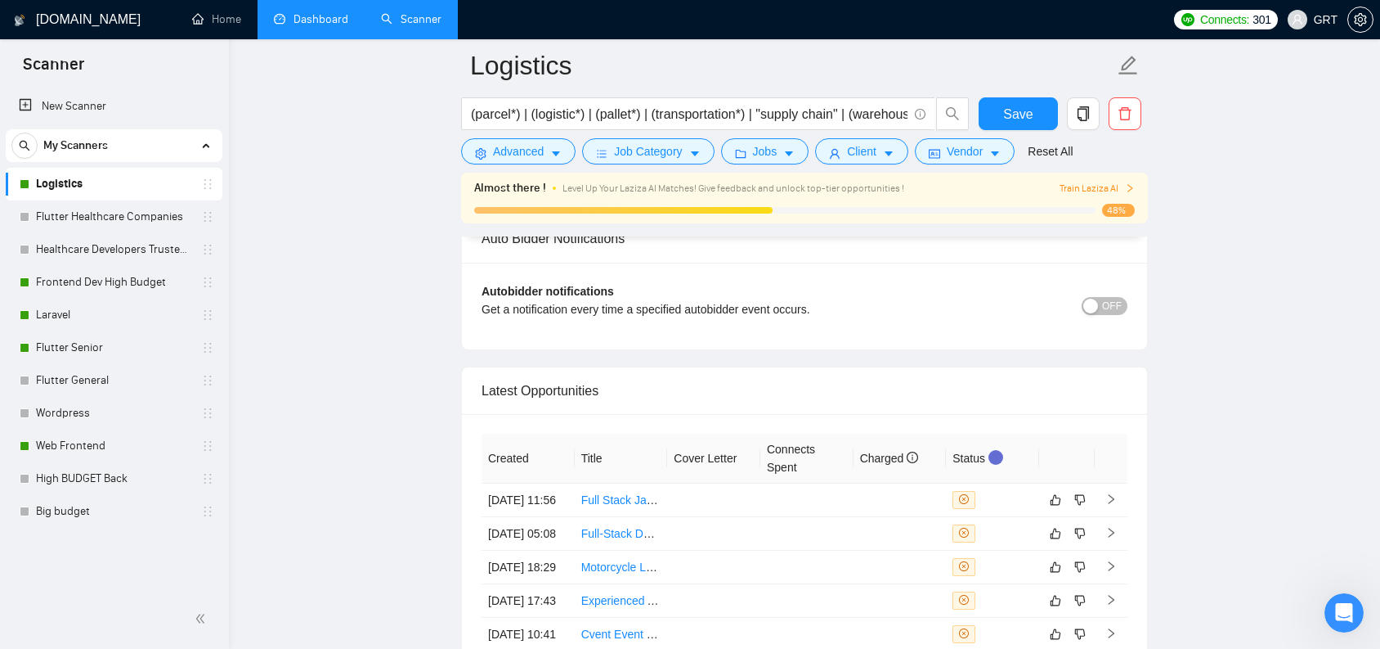
scroll to position [5429, 0]
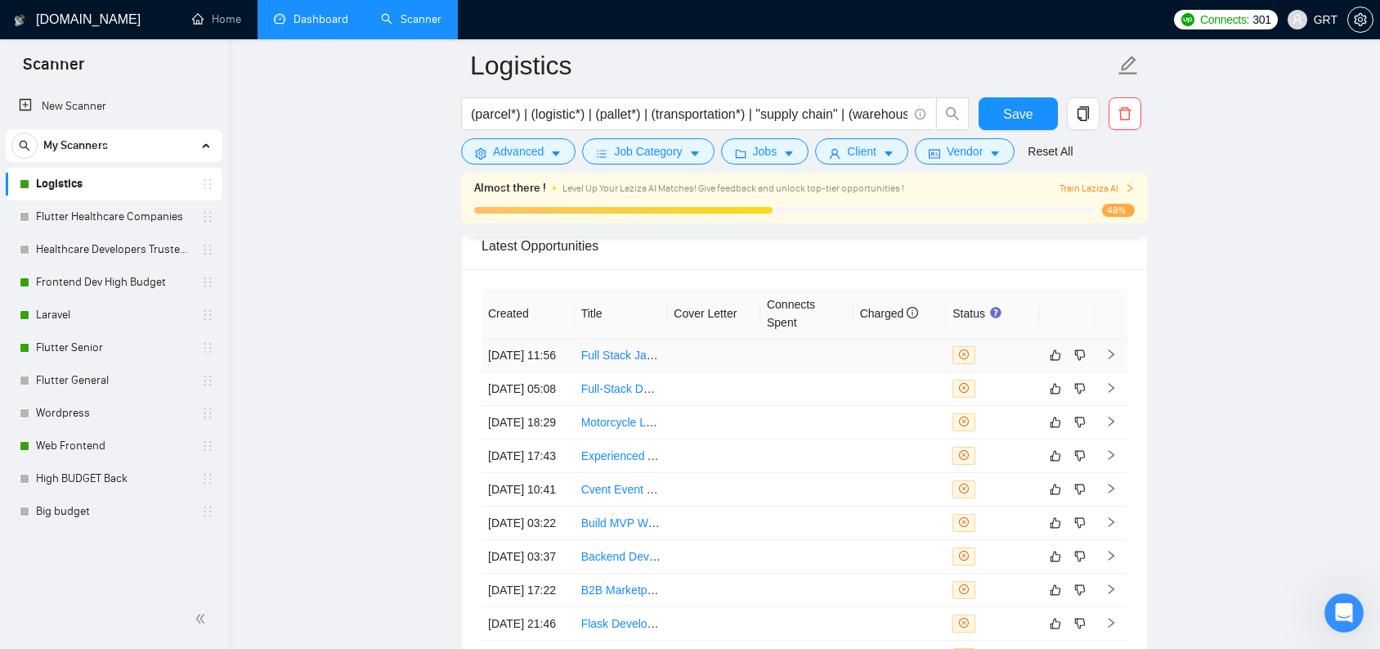
click at [610, 361] on link "Full Stack JavaScript Developer for SaaS Logistics Platform (AU Timezone Only)" at bounding box center [786, 354] width 410 height 13
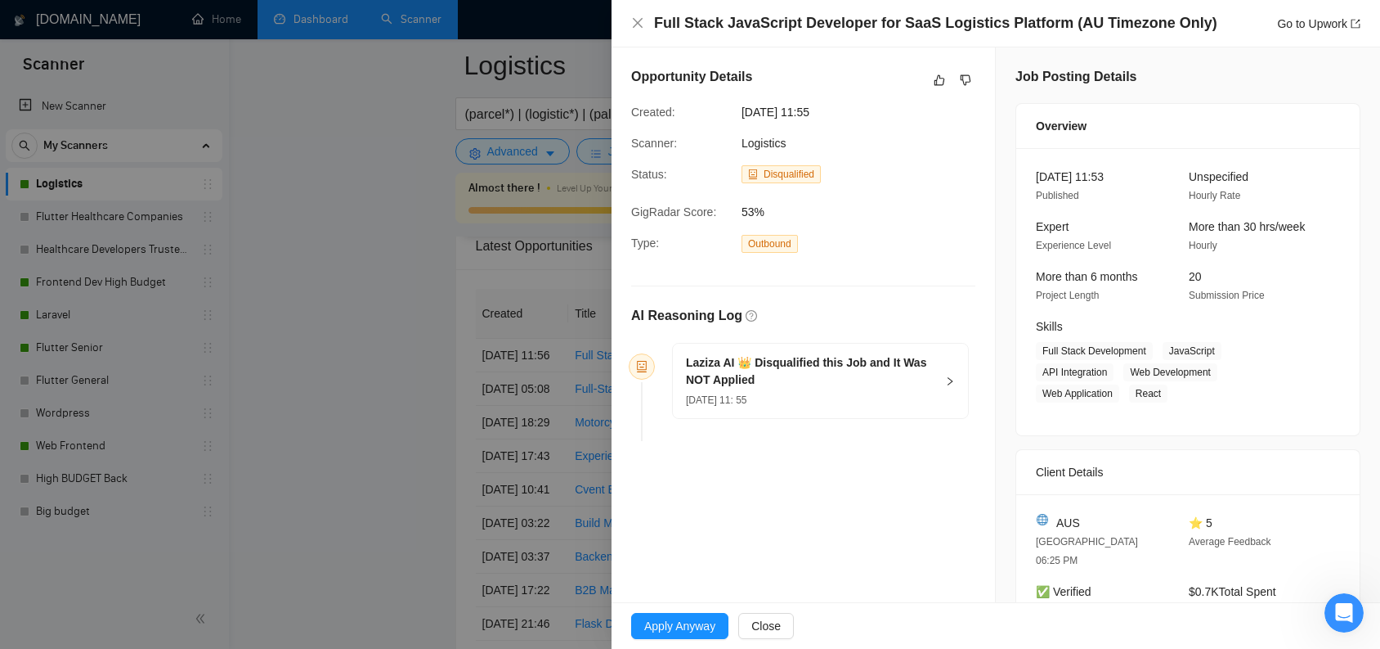
click at [953, 379] on div "Laziza AI 👑 Disqualified this Job and It Was NOT Applied 08 Sep, 2025 11: 55" at bounding box center [820, 380] width 295 height 74
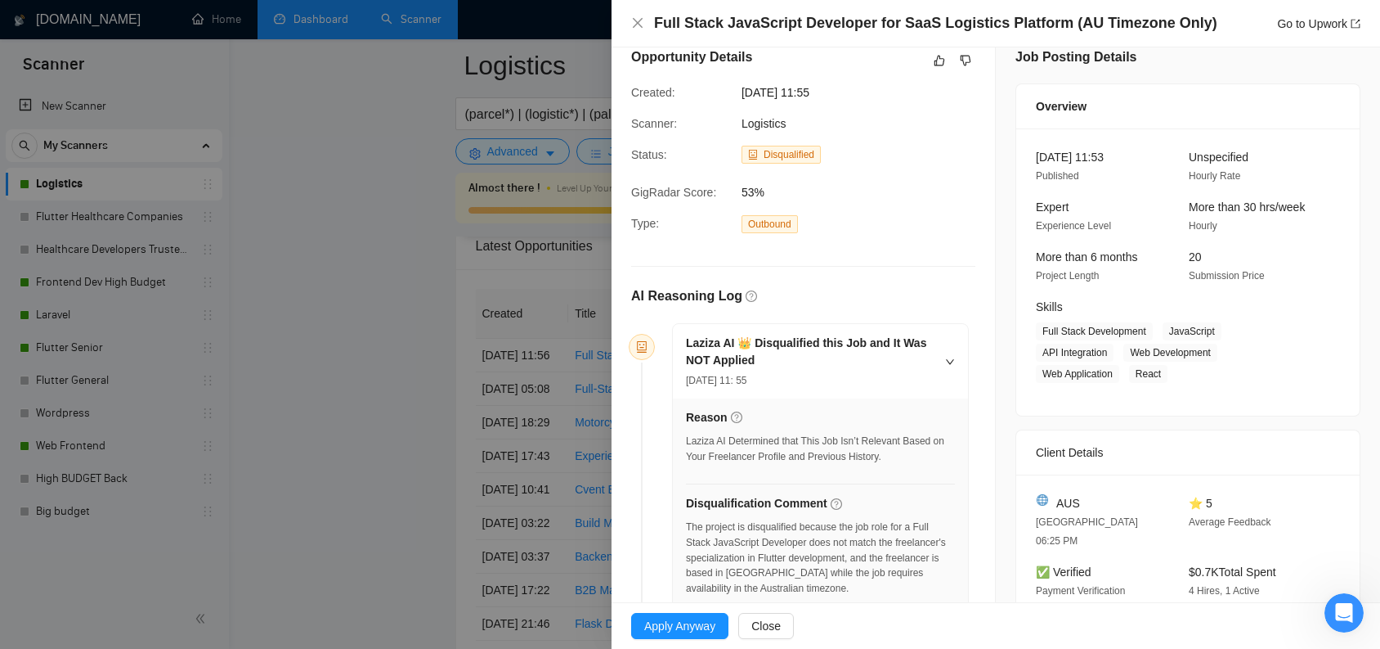
scroll to position [34, 0]
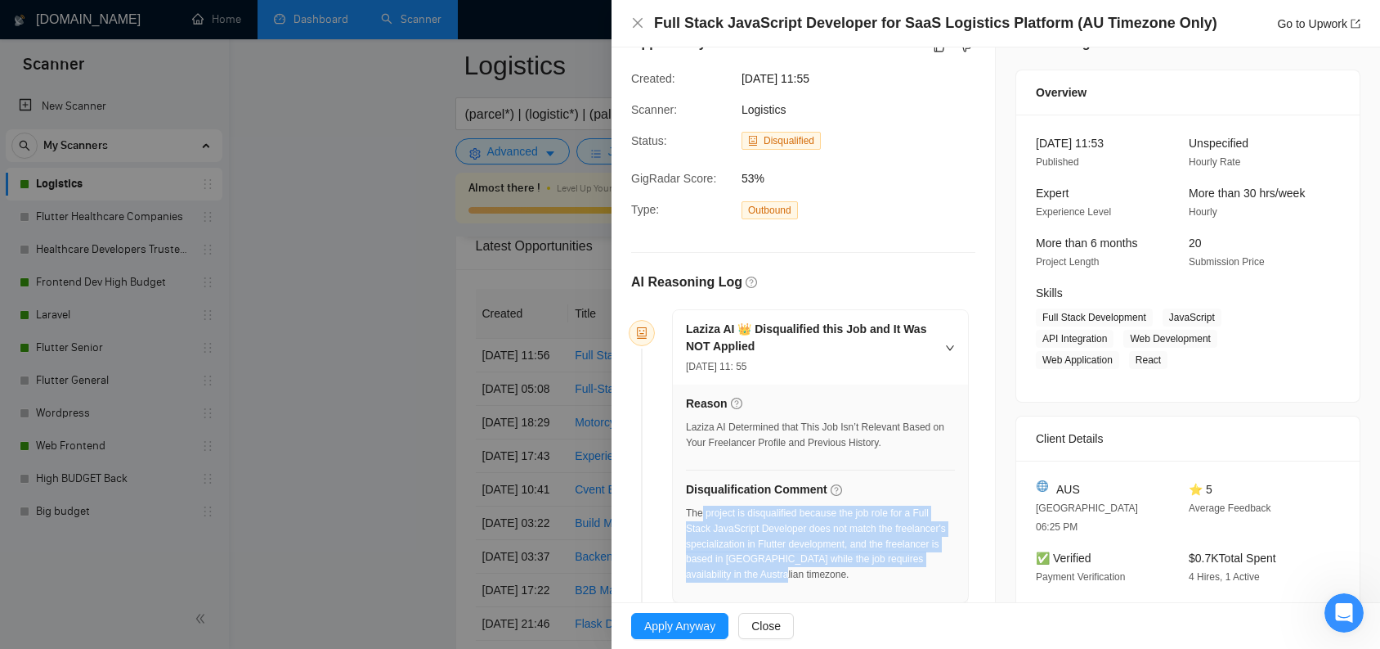
drag, startPoint x: 704, startPoint y: 506, endPoint x: 842, endPoint y: 561, distance: 147.9
click at [842, 561] on div "The project is disqualified because the job role for a Full Stack JavaScript De…" at bounding box center [820, 543] width 269 height 77
click at [848, 543] on div "The project is disqualified because the job role for a Full Stack JavaScript De…" at bounding box center [820, 543] width 269 height 77
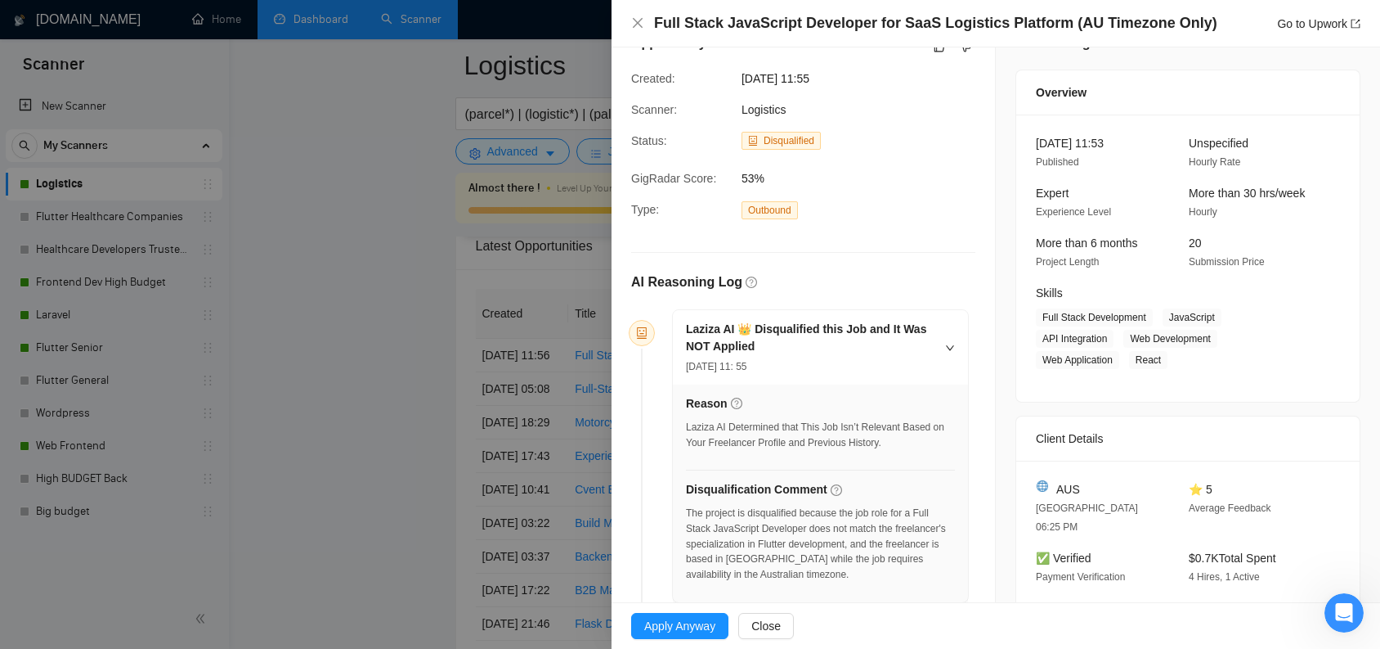
click at [341, 326] on div at bounding box center [690, 324] width 1380 height 649
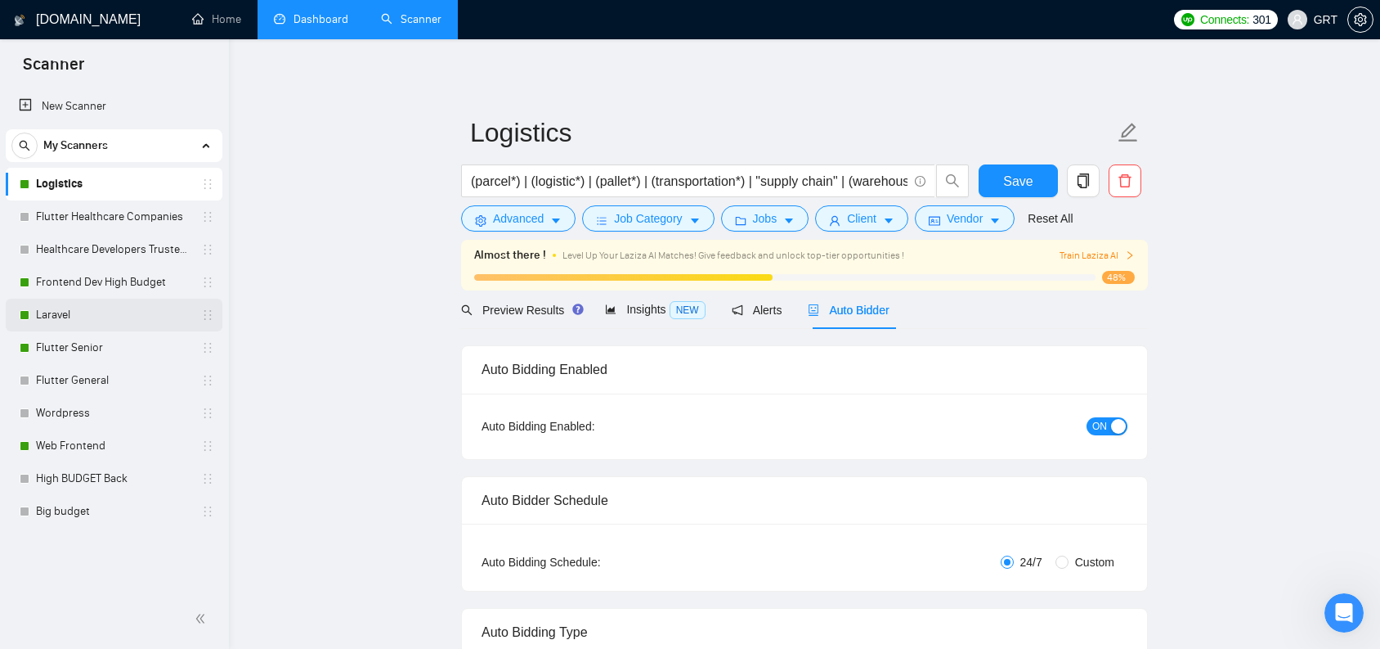
click at [116, 319] on link "Laravel" at bounding box center [113, 314] width 155 height 33
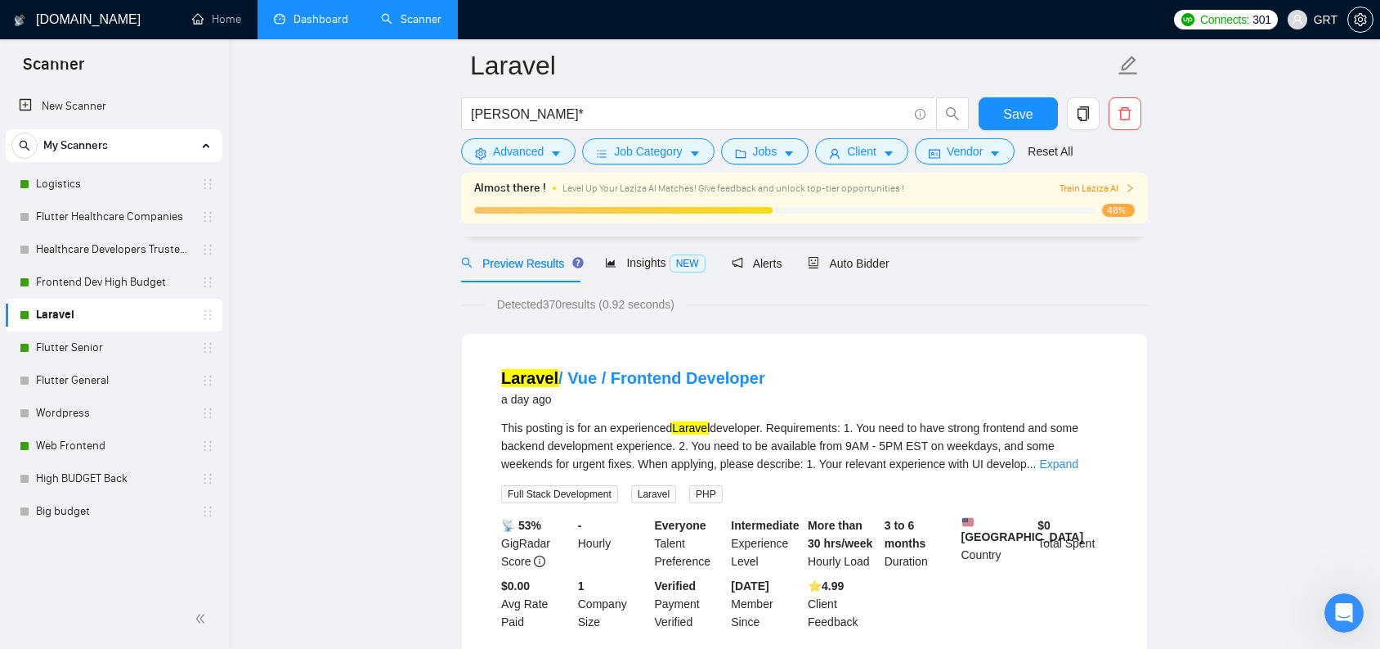
scroll to position [173, 0]
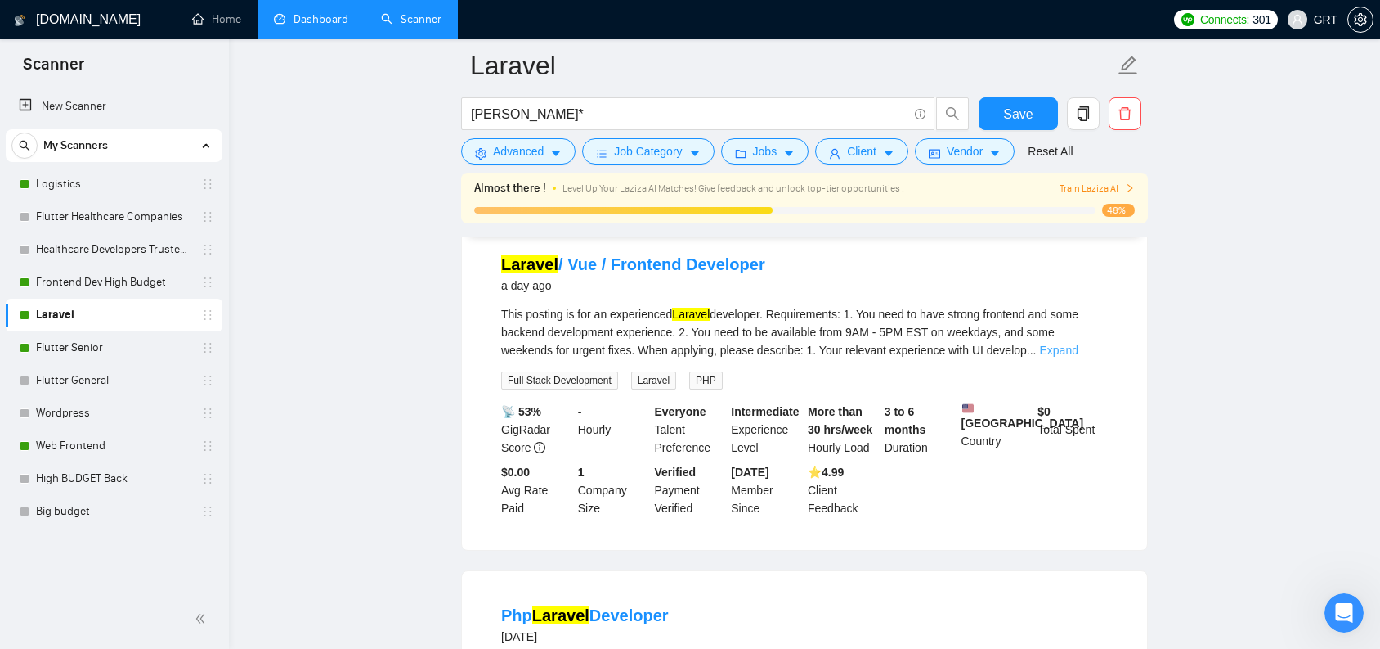
click at [1070, 350] on link "Expand" at bounding box center [1059, 349] width 38 height 13
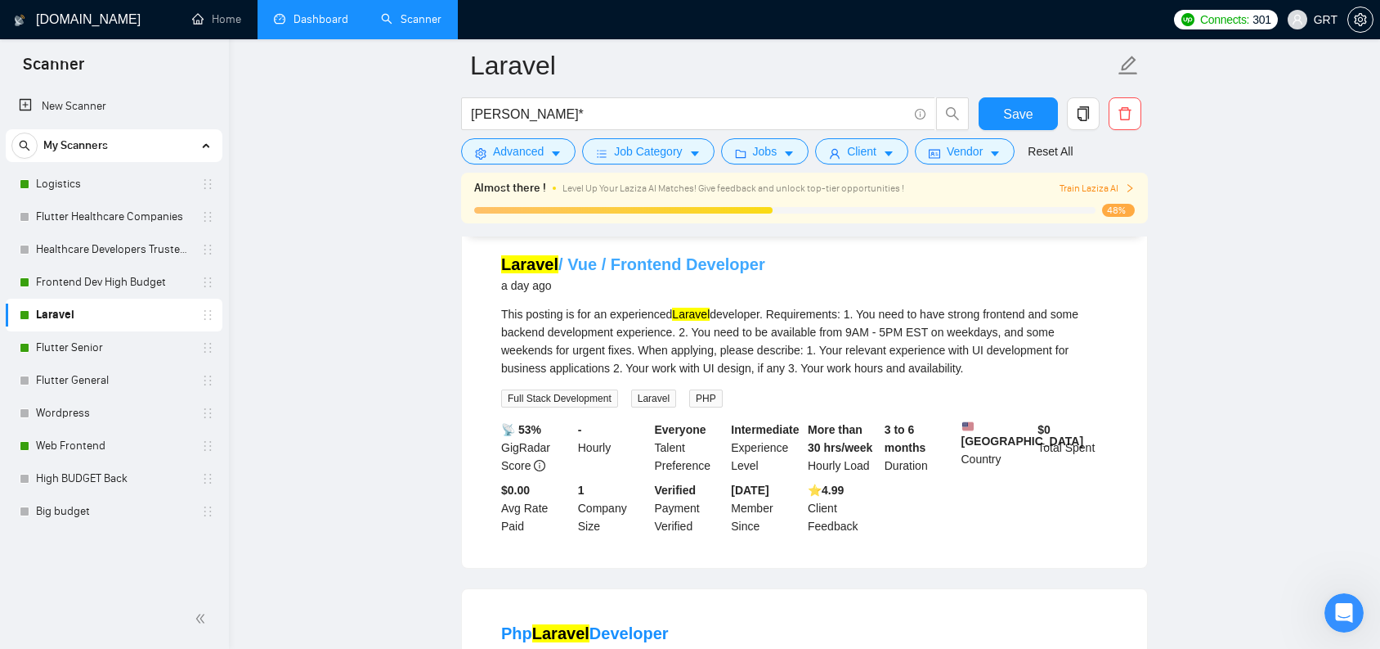
click at [687, 263] on link "Laravel / Vue / Frontend Developer" at bounding box center [633, 264] width 264 height 18
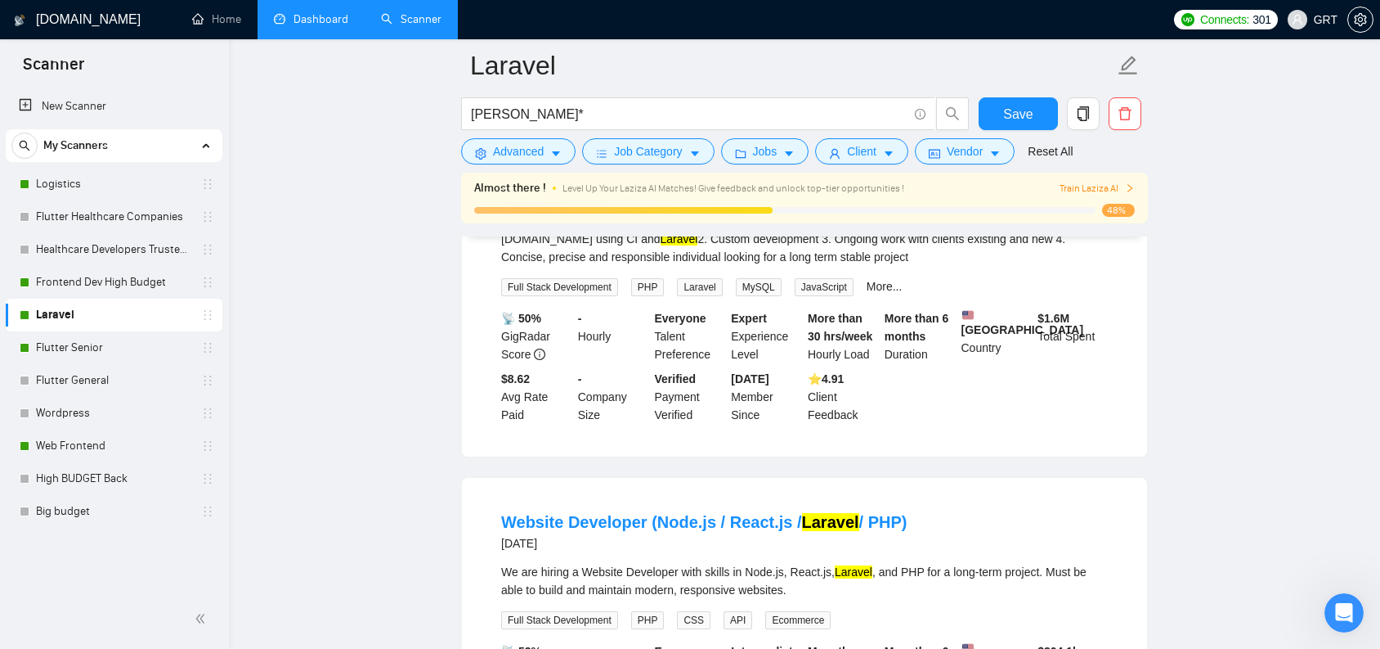
scroll to position [1193, 0]
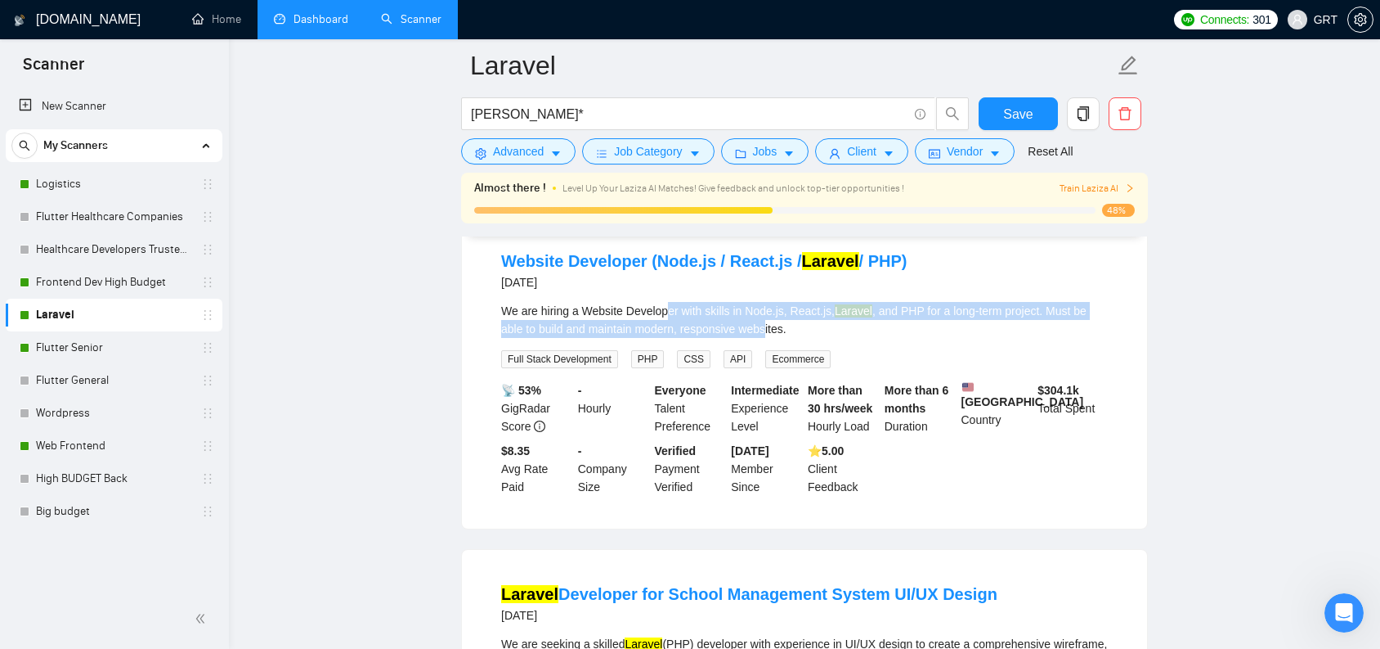
drag, startPoint x: 744, startPoint y: 334, endPoint x: 792, endPoint y: 346, distance: 49.0
click at [792, 338] on div "We are hiring a Website Developer with skills in Node.js, React.js, Laravel , a…" at bounding box center [804, 320] width 607 height 36
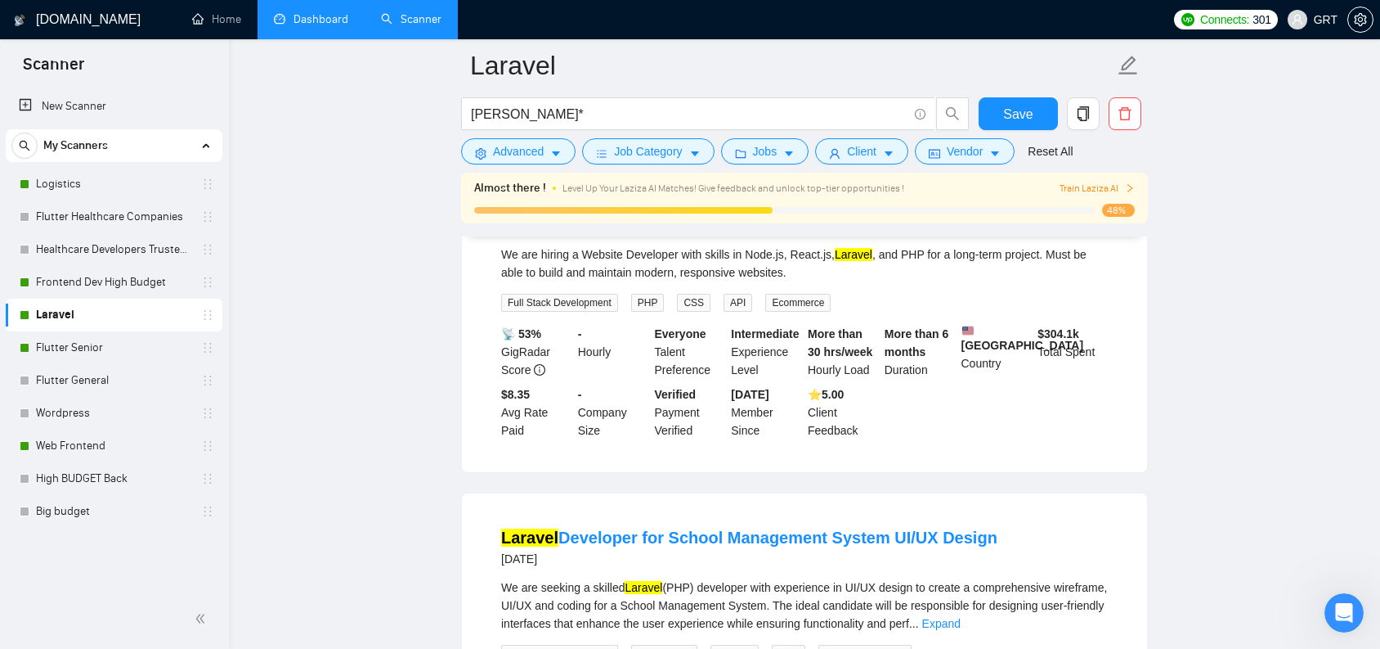
scroll to position [1436, 0]
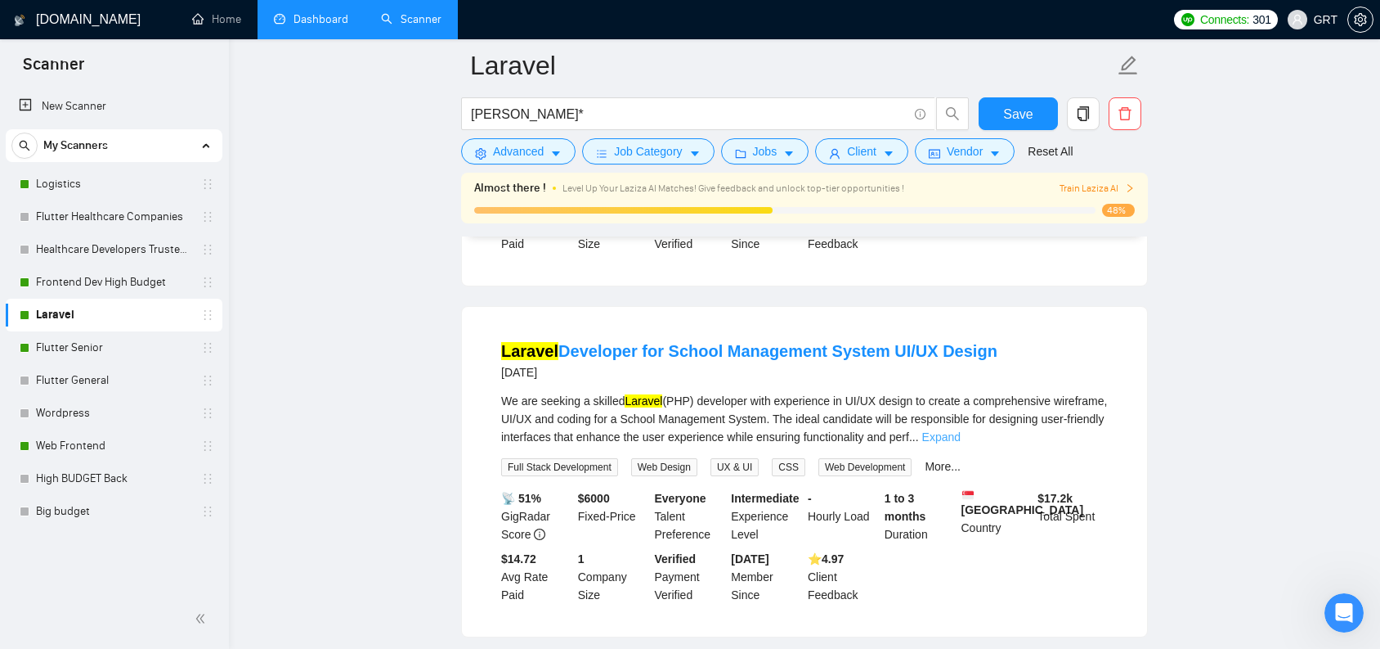
click at [961, 443] on link "Expand" at bounding box center [941, 436] width 38 height 13
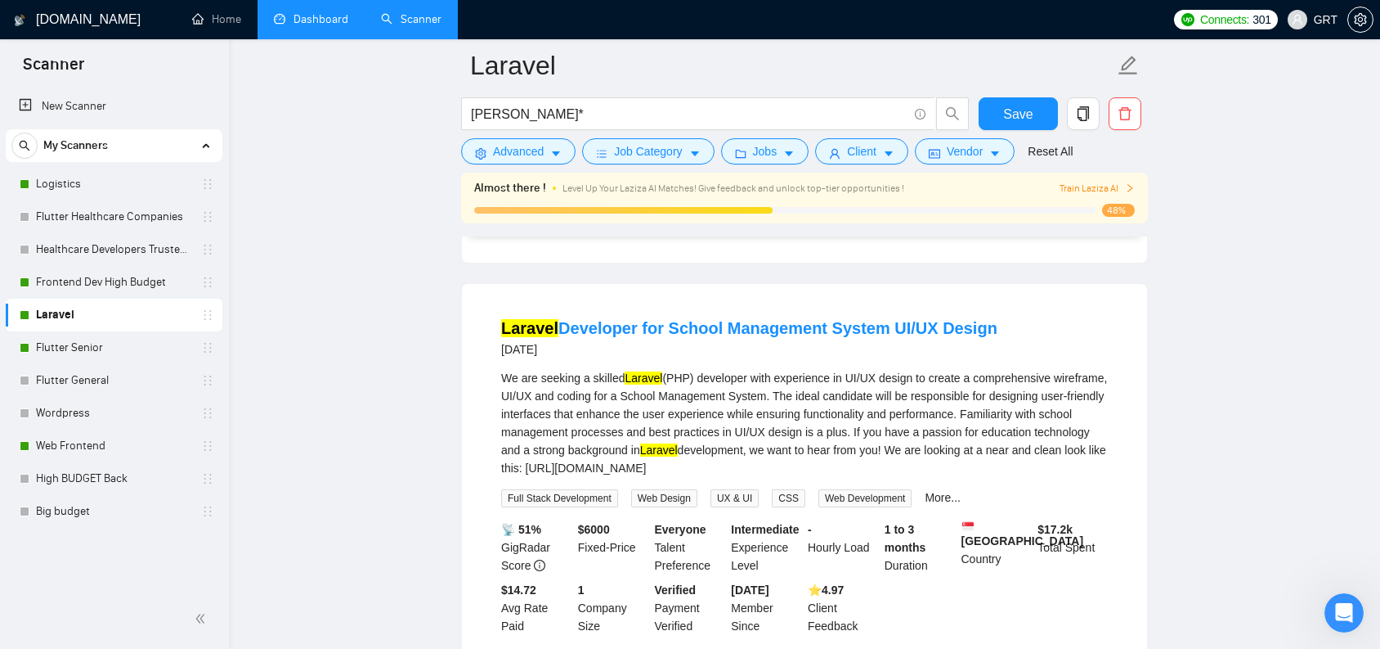
scroll to position [1576, 0]
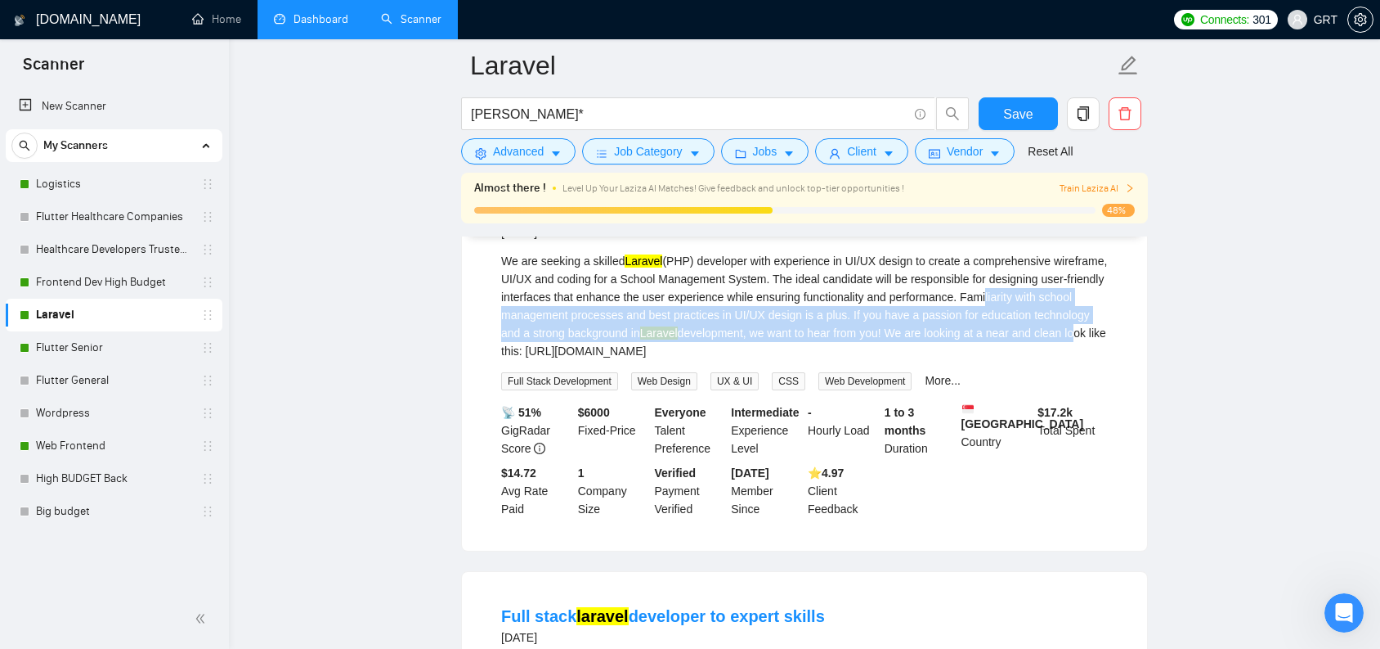
drag, startPoint x: 523, startPoint y: 348, endPoint x: 649, endPoint y: 383, distance: 130.8
click at [649, 360] on div "We are seeking a skilled Laravel (PHP) developer with experience in UI/UX desig…" at bounding box center [804, 306] width 607 height 108
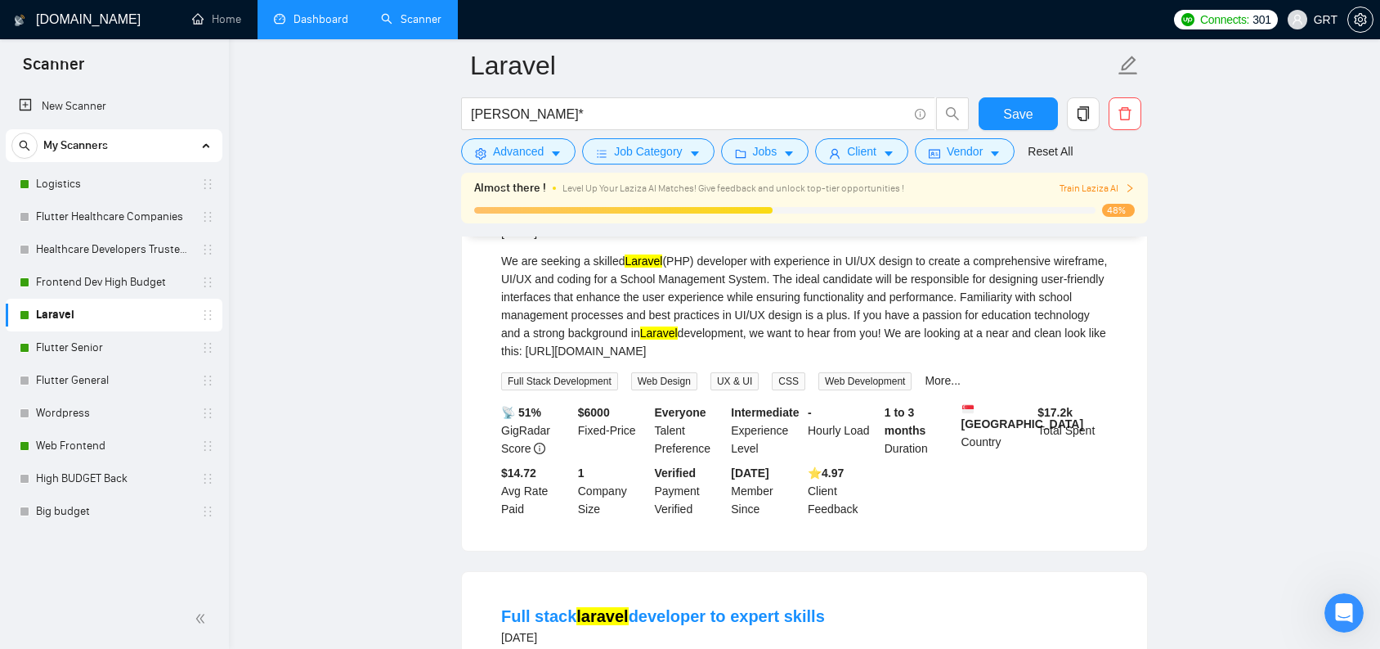
drag, startPoint x: 716, startPoint y: 385, endPoint x: 790, endPoint y: 402, distance: 75.4
click at [790, 360] on div "We are seeking a skilled Laravel (PHP) developer with experience in UI/UX desig…" at bounding box center [804, 306] width 607 height 108
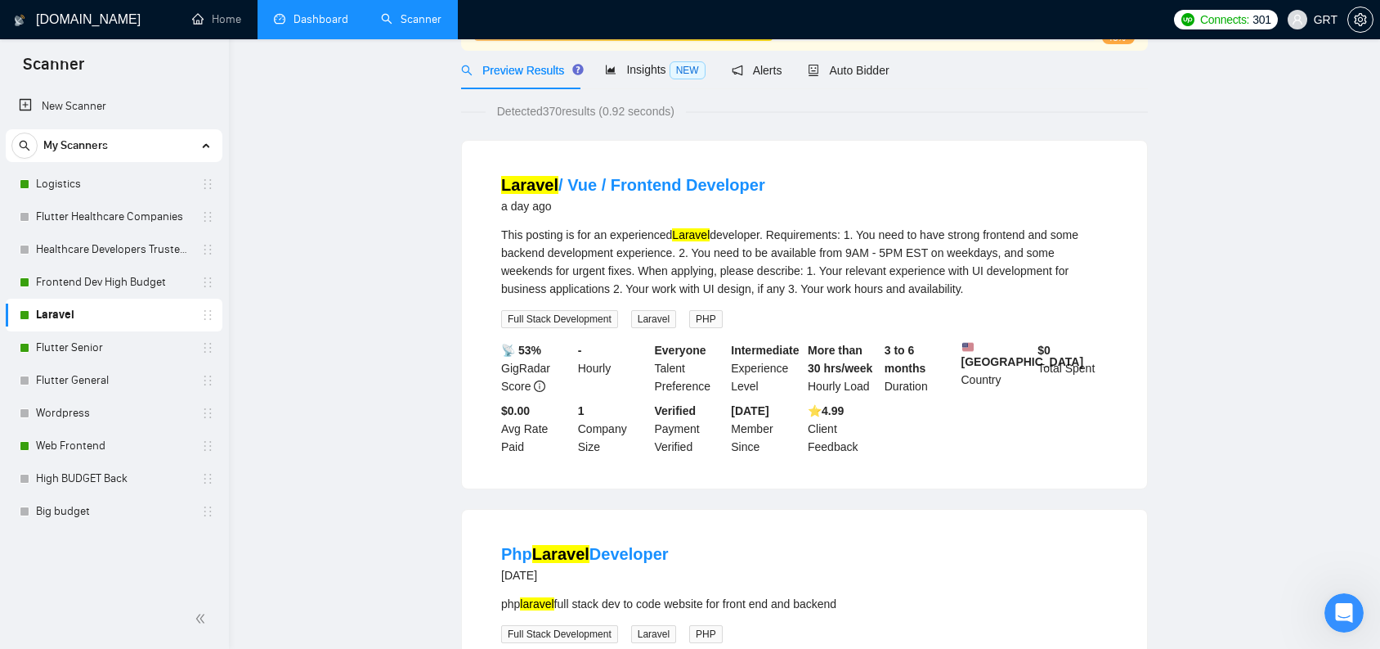
scroll to position [0, 0]
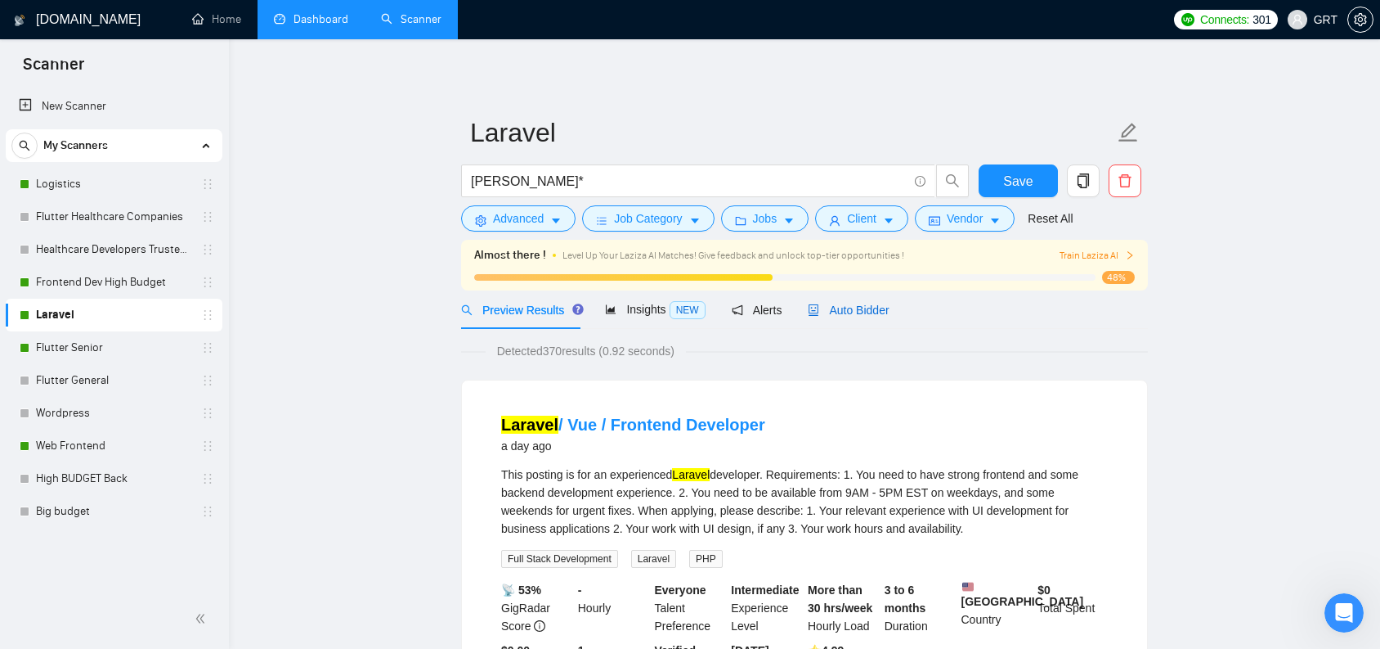
click at [887, 311] on span "Auto Bidder" at bounding box center [848, 309] width 81 height 13
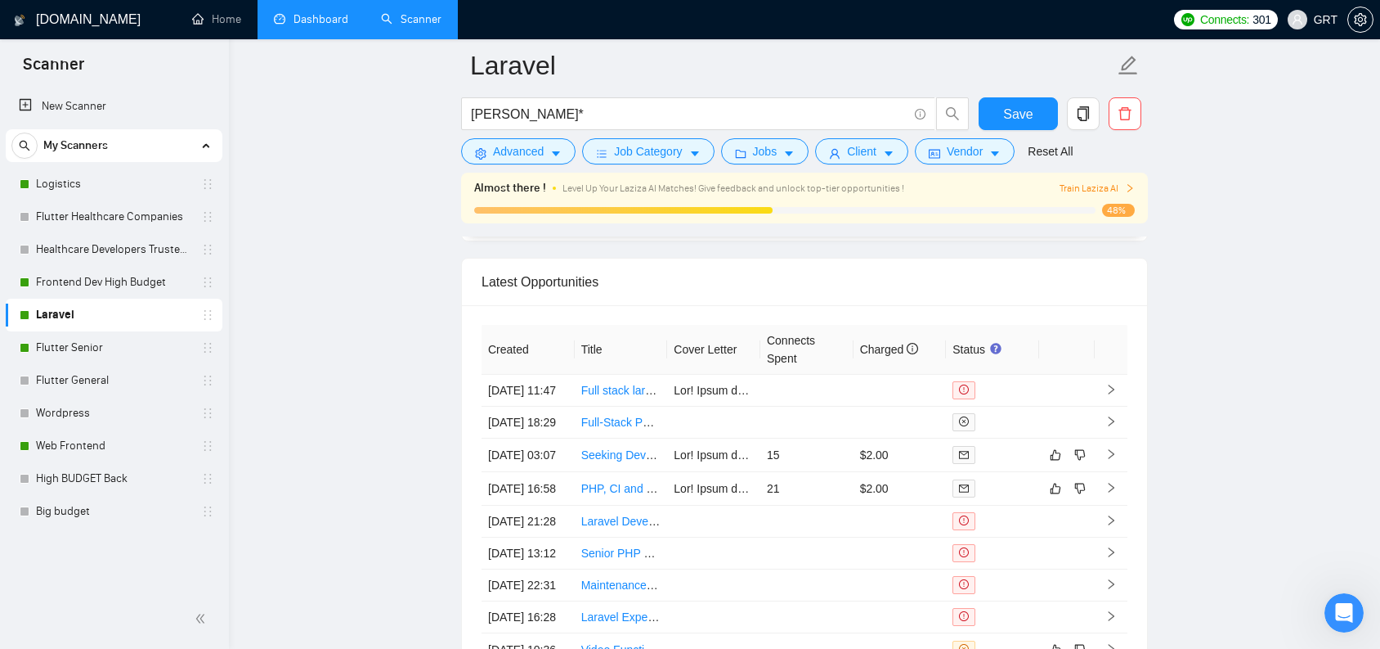
scroll to position [4037, 0]
click at [619, 393] on link "Full stack laravel developer to expert skills" at bounding box center [688, 386] width 214 height 13
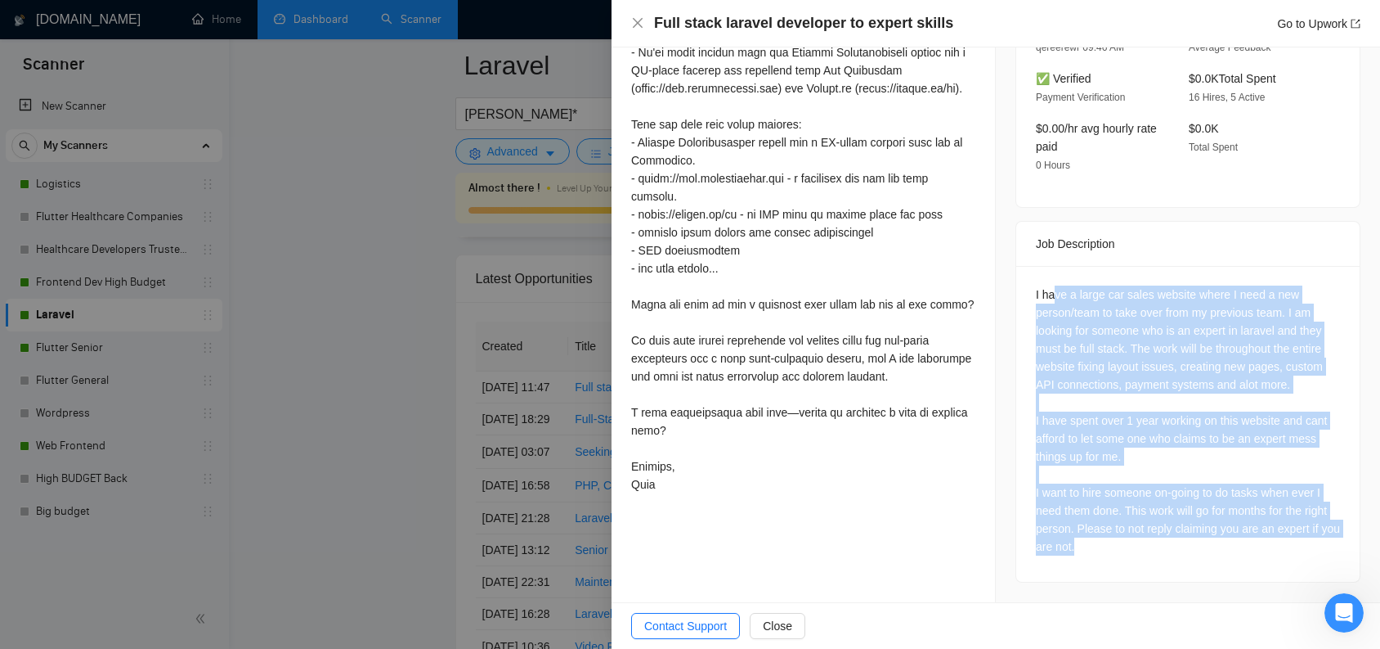
scroll to position [630, 0]
drag, startPoint x: 1046, startPoint y: 294, endPoint x: 1071, endPoint y: 630, distance: 336.2
click at [1071, 630] on div "Full stack laravel developer to expert skills Go to Upwork Insufficient connect…" at bounding box center [996, 324] width 769 height 649
click at [1127, 393] on div "I have a large car sales website where I need a new person/team to take over fr…" at bounding box center [1188, 420] width 304 height 270
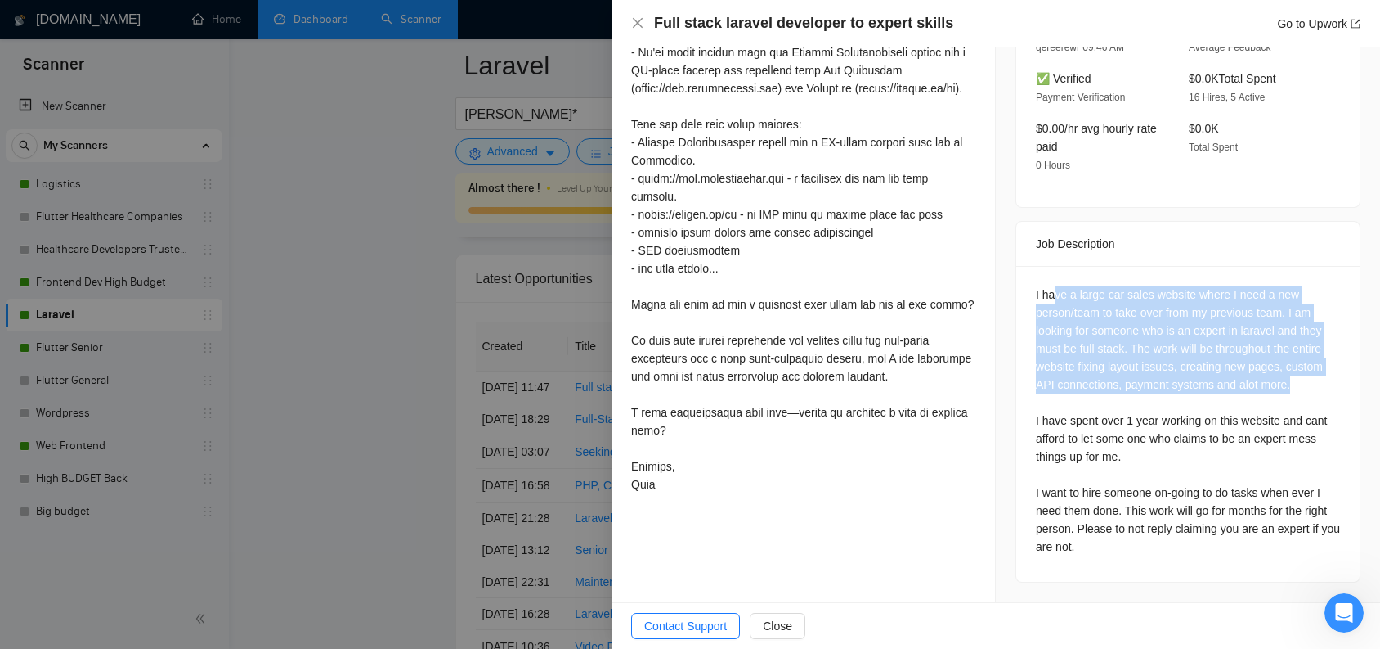
drag, startPoint x: 1049, startPoint y: 278, endPoint x: 1070, endPoint y: 377, distance: 101.0
click at [1070, 377] on div "I have a large car sales website where I need a new person/team to take over fr…" at bounding box center [1188, 420] width 304 height 270
click at [1075, 361] on div "I have a large car sales website where I need a new person/team to take over fr…" at bounding box center [1188, 420] width 304 height 270
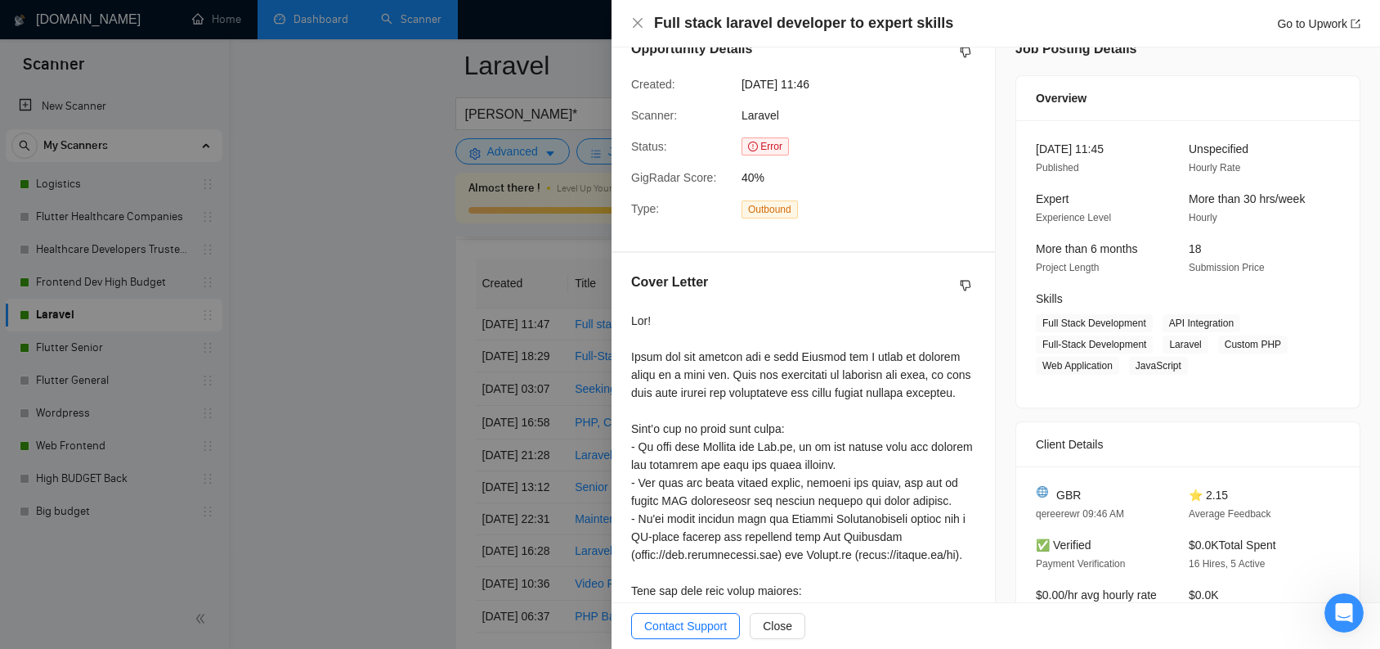
scroll to position [263, 0]
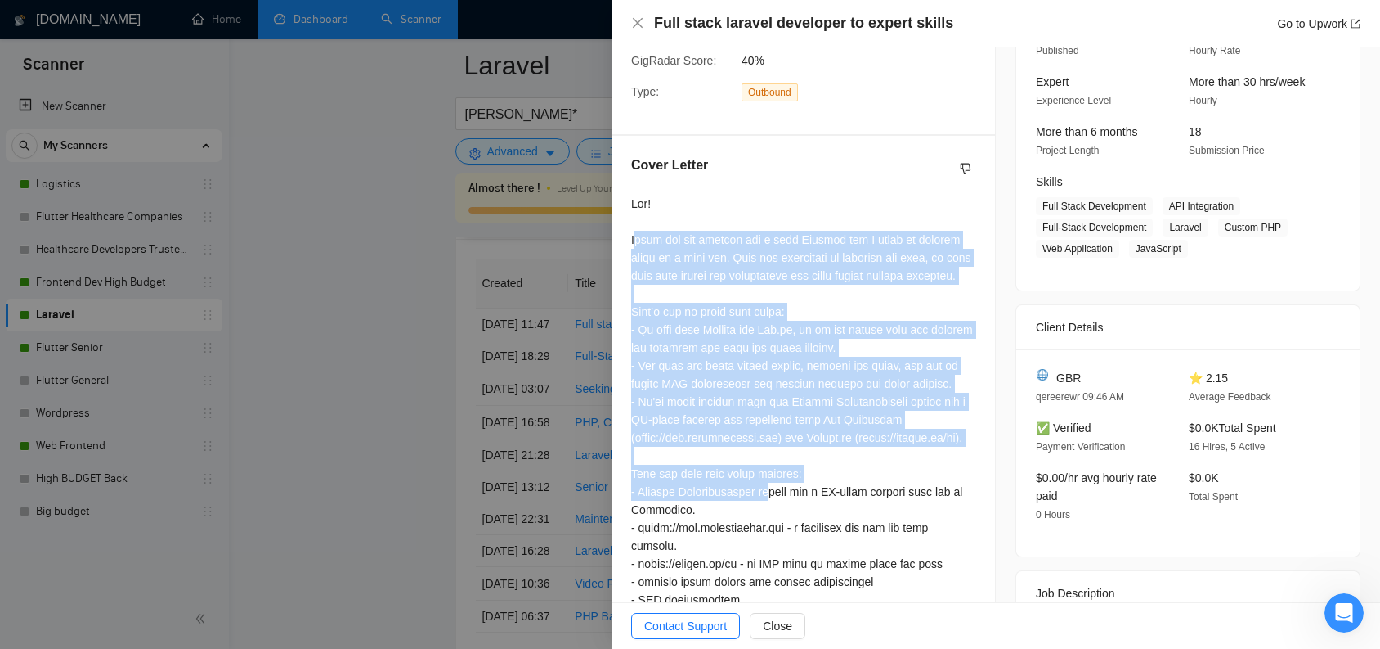
drag, startPoint x: 639, startPoint y: 244, endPoint x: 770, endPoint y: 519, distance: 305.4
click at [770, 519] on div at bounding box center [803, 519] width 344 height 648
click at [803, 342] on div at bounding box center [803, 519] width 344 height 648
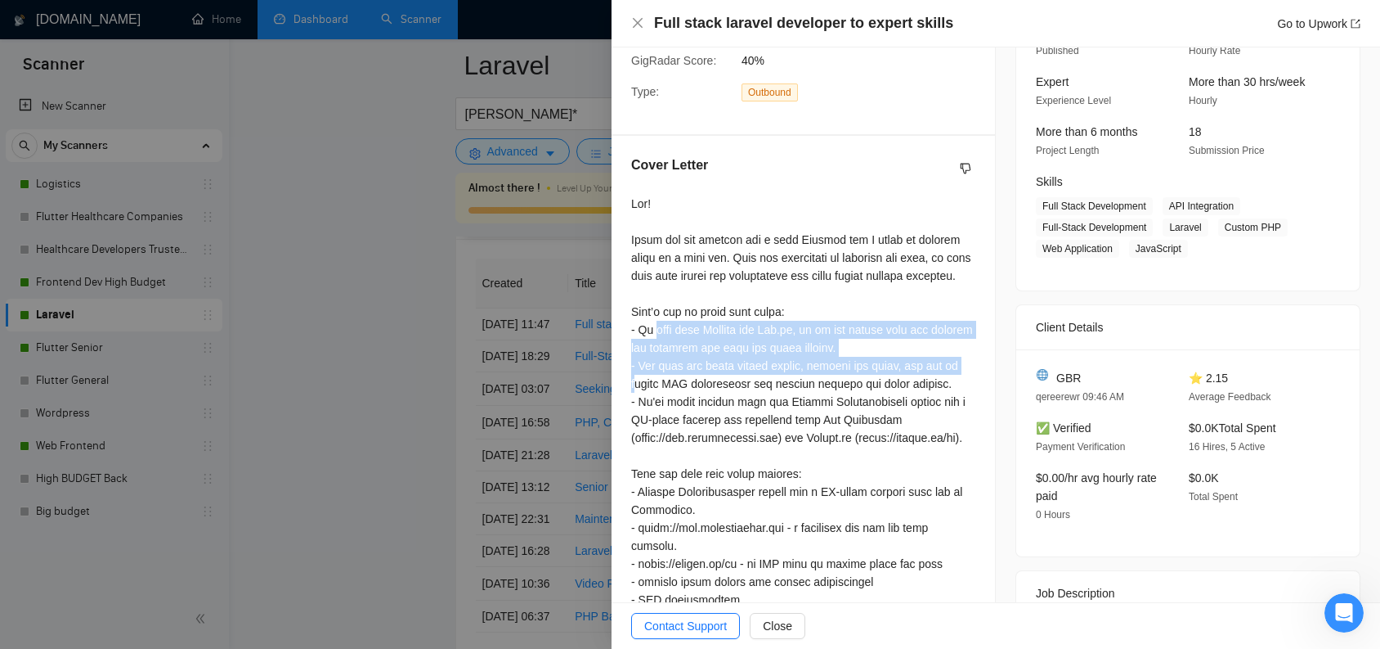
drag, startPoint x: 661, startPoint y: 364, endPoint x: 655, endPoint y: 405, distance: 41.3
click at [655, 405] on div at bounding box center [803, 519] width 344 height 648
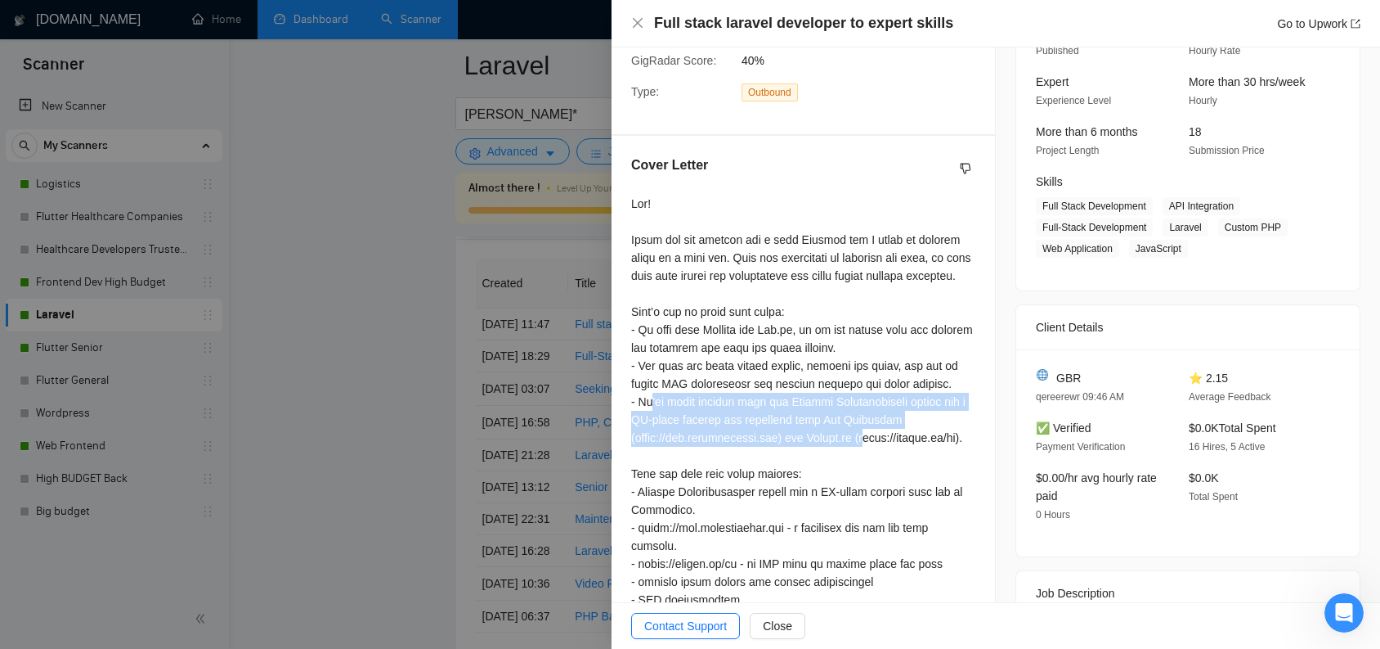
drag, startPoint x: 654, startPoint y: 434, endPoint x: 873, endPoint y: 468, distance: 220.9
click at [873, 468] on div at bounding box center [803, 519] width 344 height 648
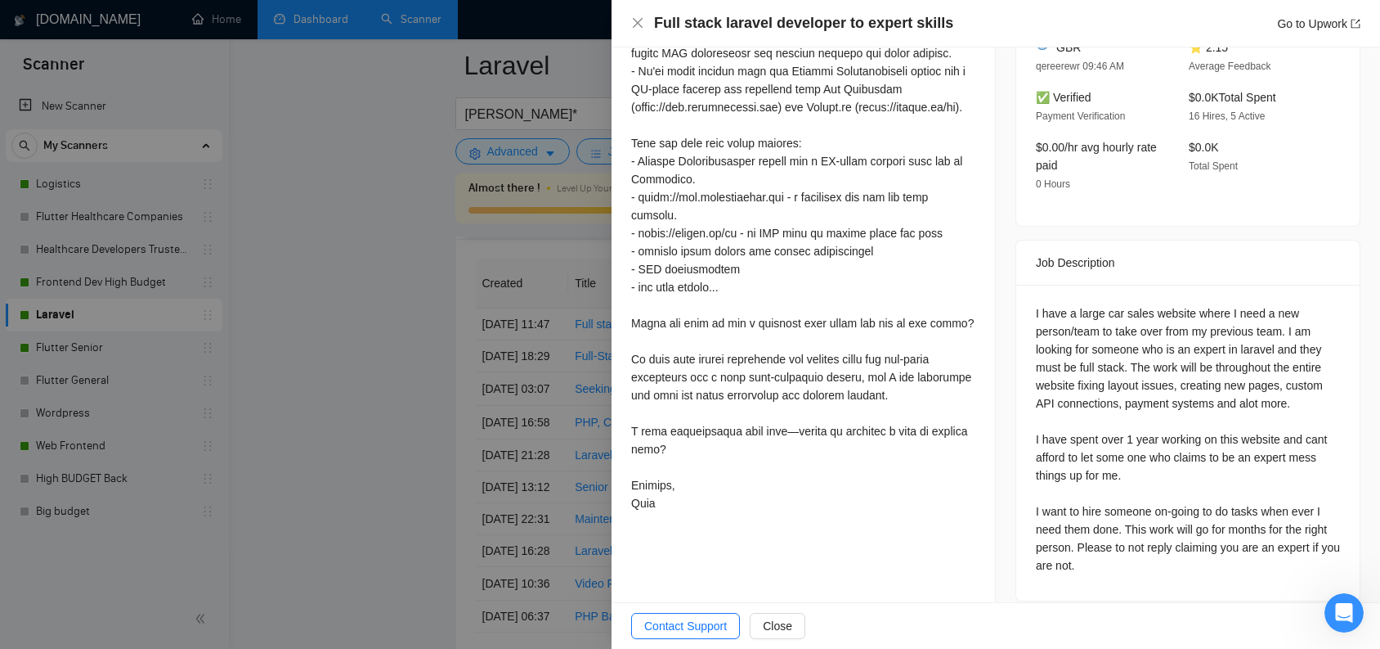
scroll to position [630, 0]
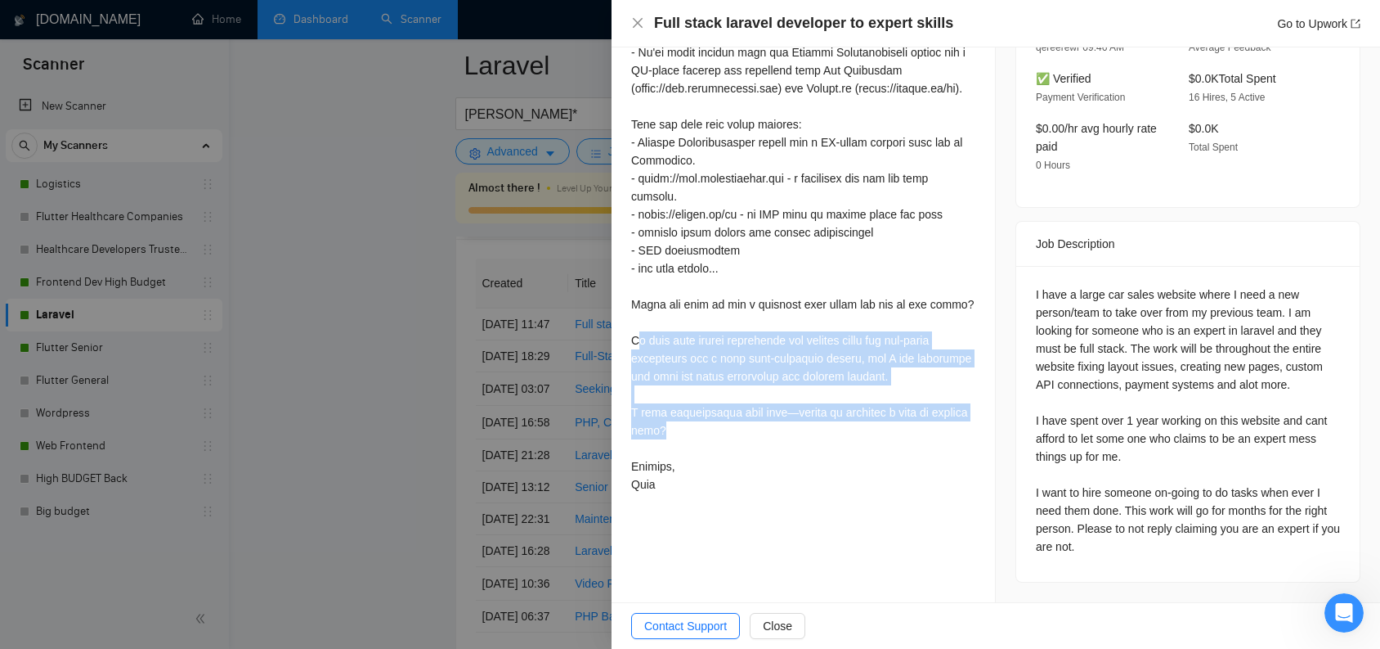
drag, startPoint x: 644, startPoint y: 374, endPoint x: 796, endPoint y: 456, distance: 172.0
click at [796, 456] on div at bounding box center [803, 169] width 344 height 648
click at [811, 385] on div at bounding box center [803, 169] width 344 height 648
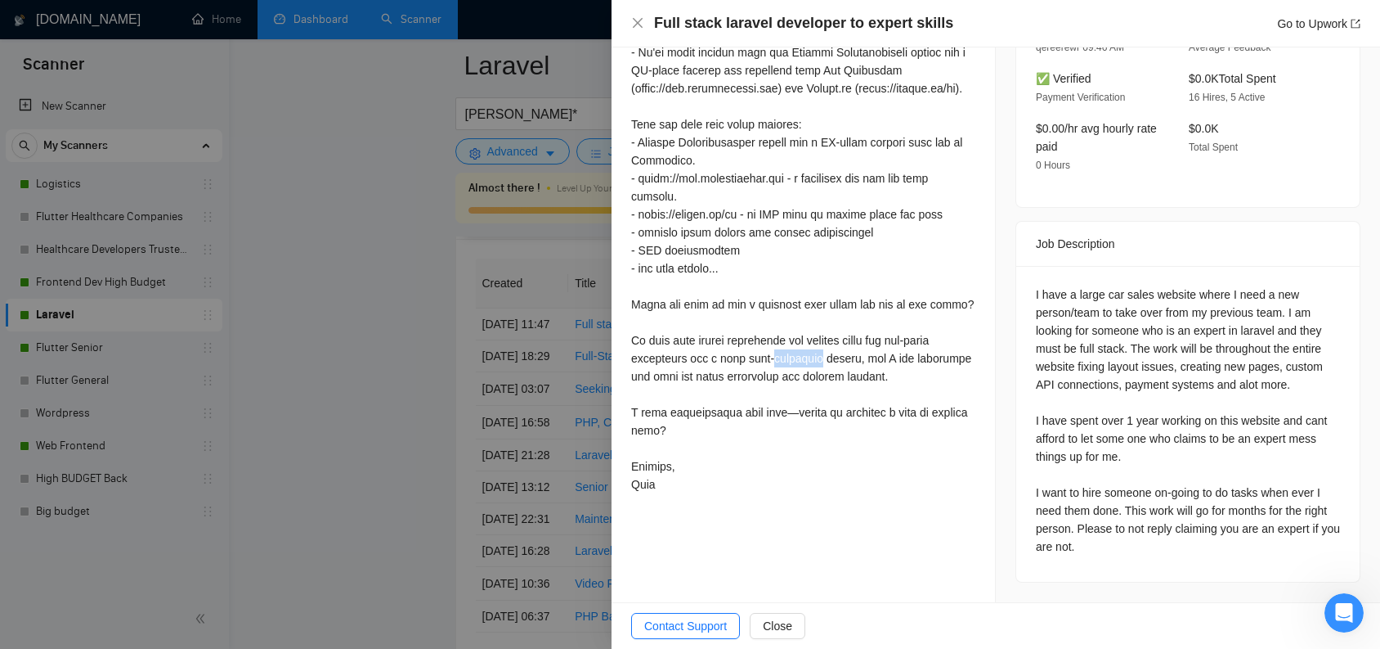
click at [811, 385] on div at bounding box center [803, 169] width 344 height 648
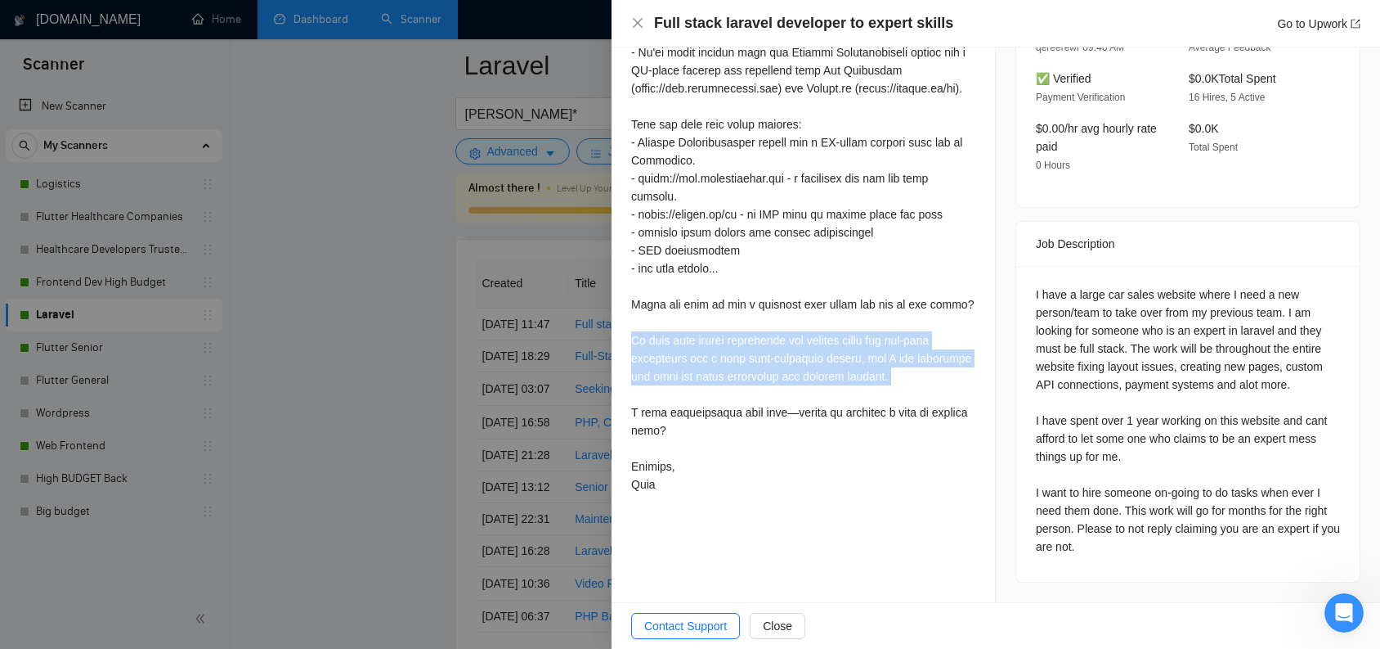
click at [811, 385] on div at bounding box center [803, 169] width 344 height 648
click at [812, 376] on div at bounding box center [803, 169] width 344 height 648
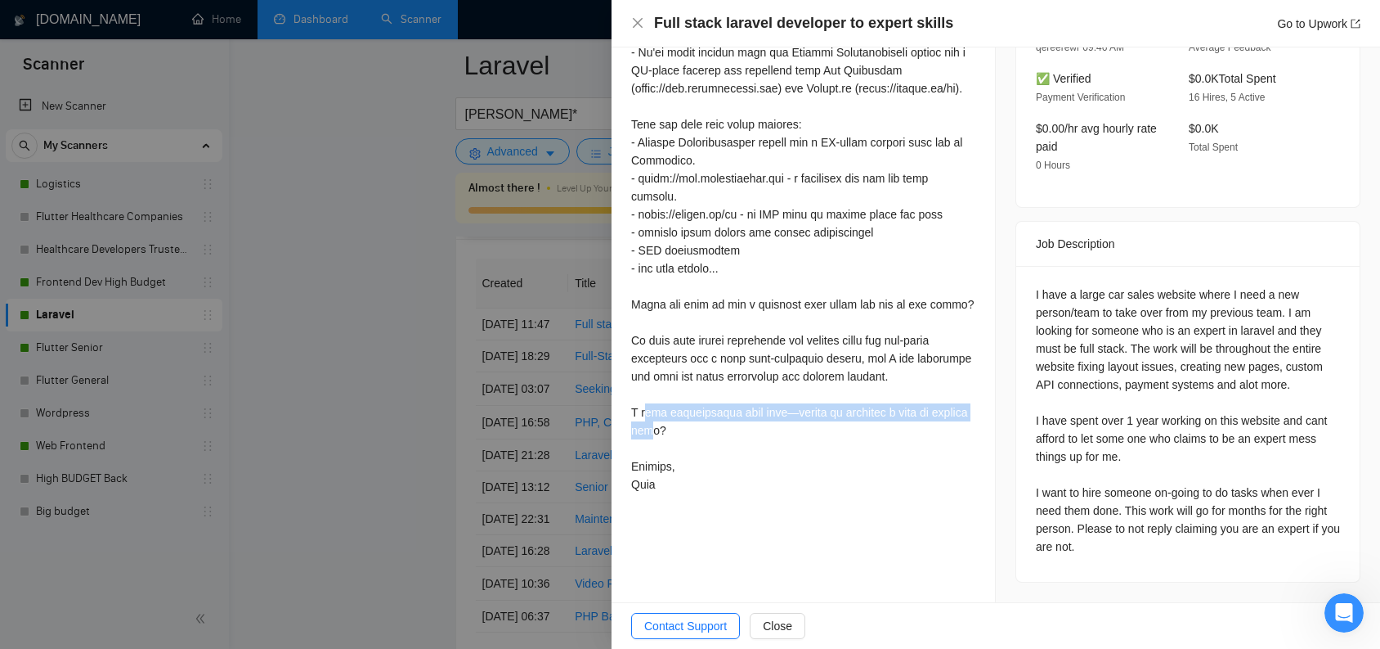
drag, startPoint x: 646, startPoint y: 443, endPoint x: 688, endPoint y: 469, distance: 49.2
click at [688, 469] on div at bounding box center [803, 169] width 344 height 648
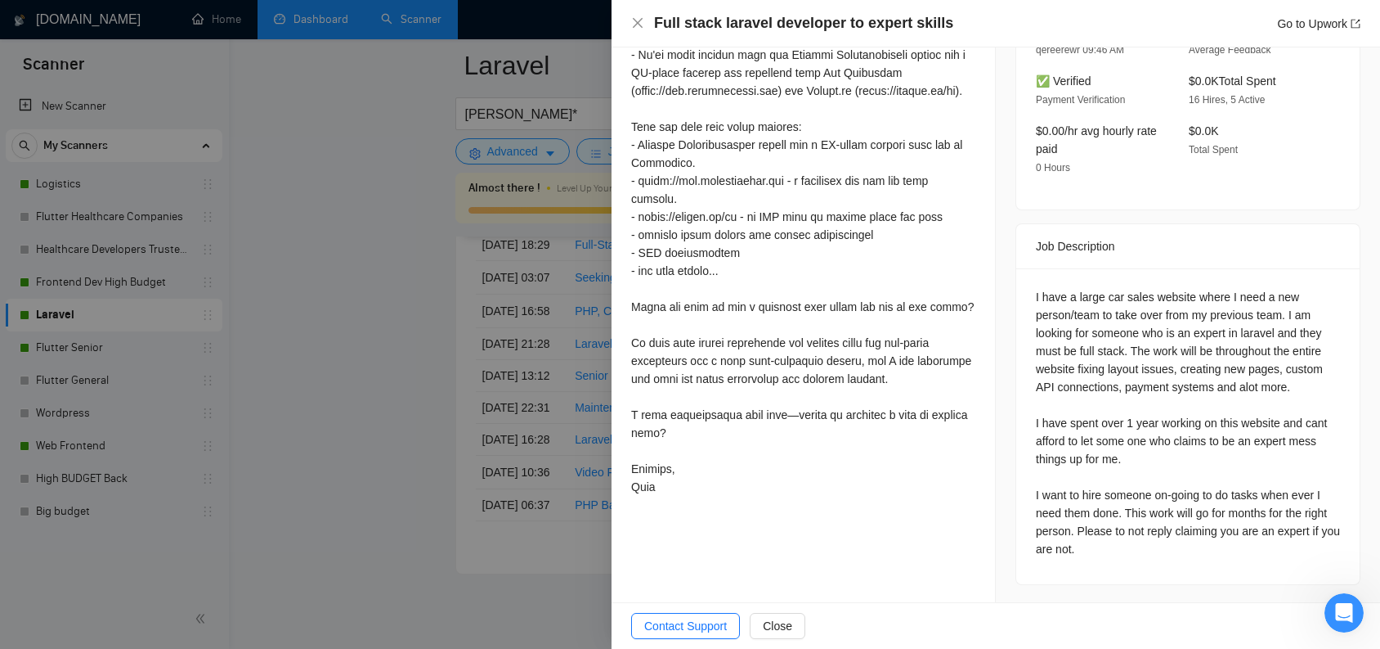
scroll to position [470, 0]
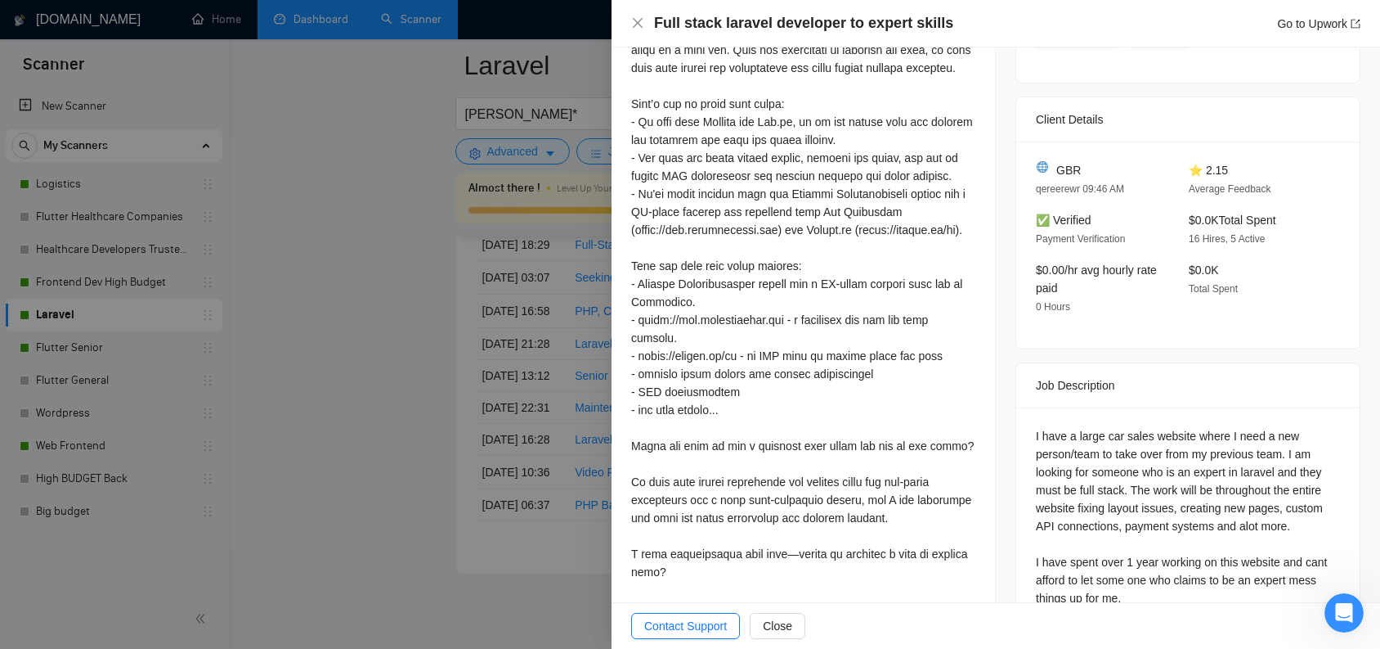
click at [433, 323] on div at bounding box center [690, 324] width 1380 height 649
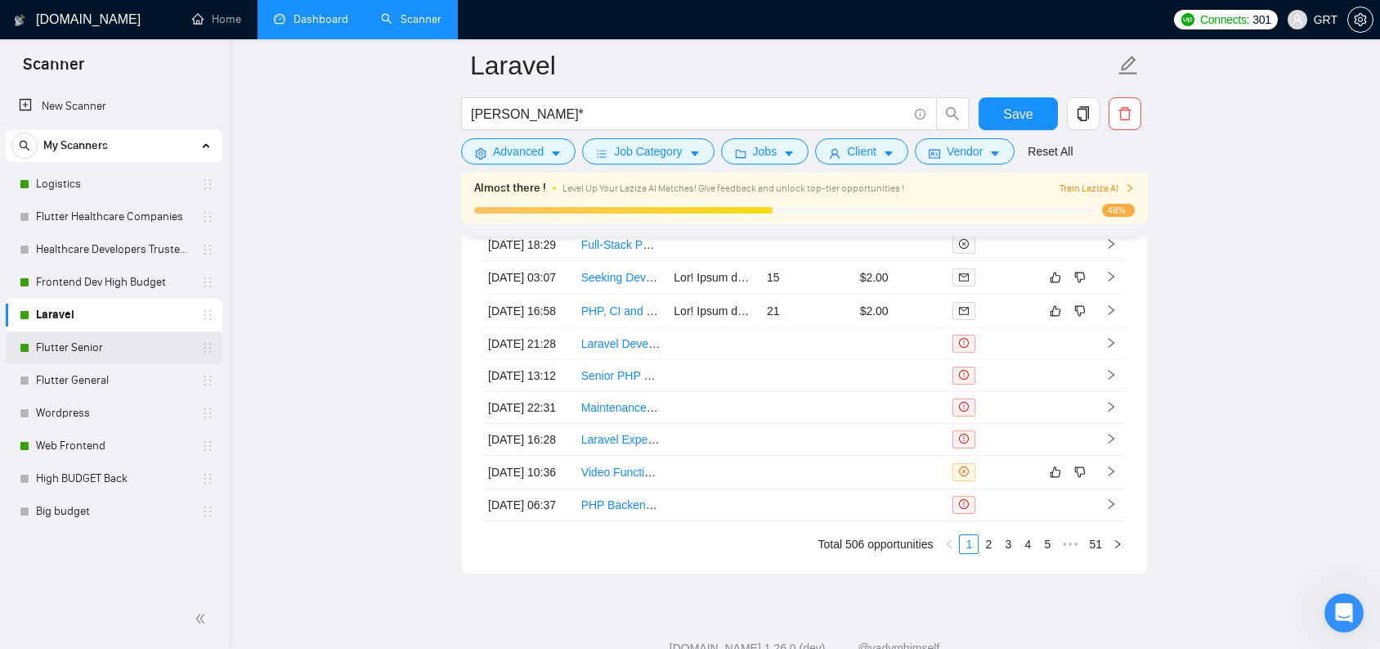
click at [72, 341] on link "Flutter Senior" at bounding box center [113, 347] width 155 height 33
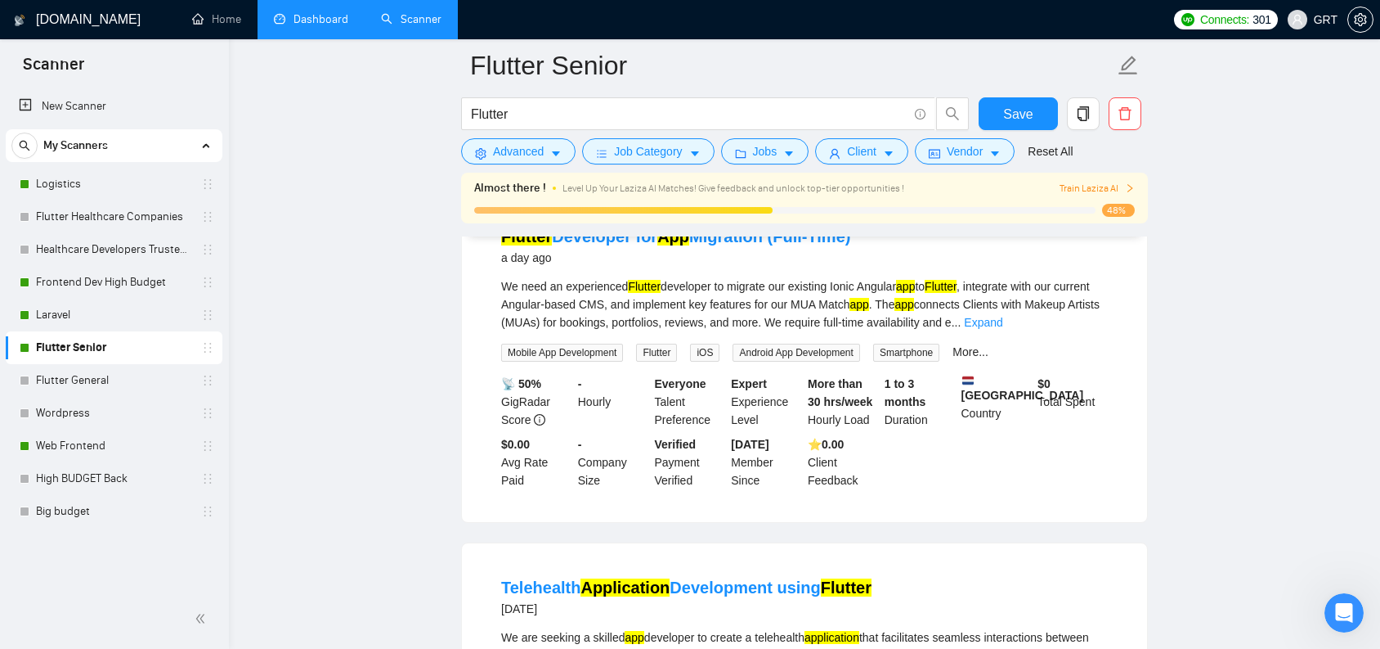
scroll to position [520, 0]
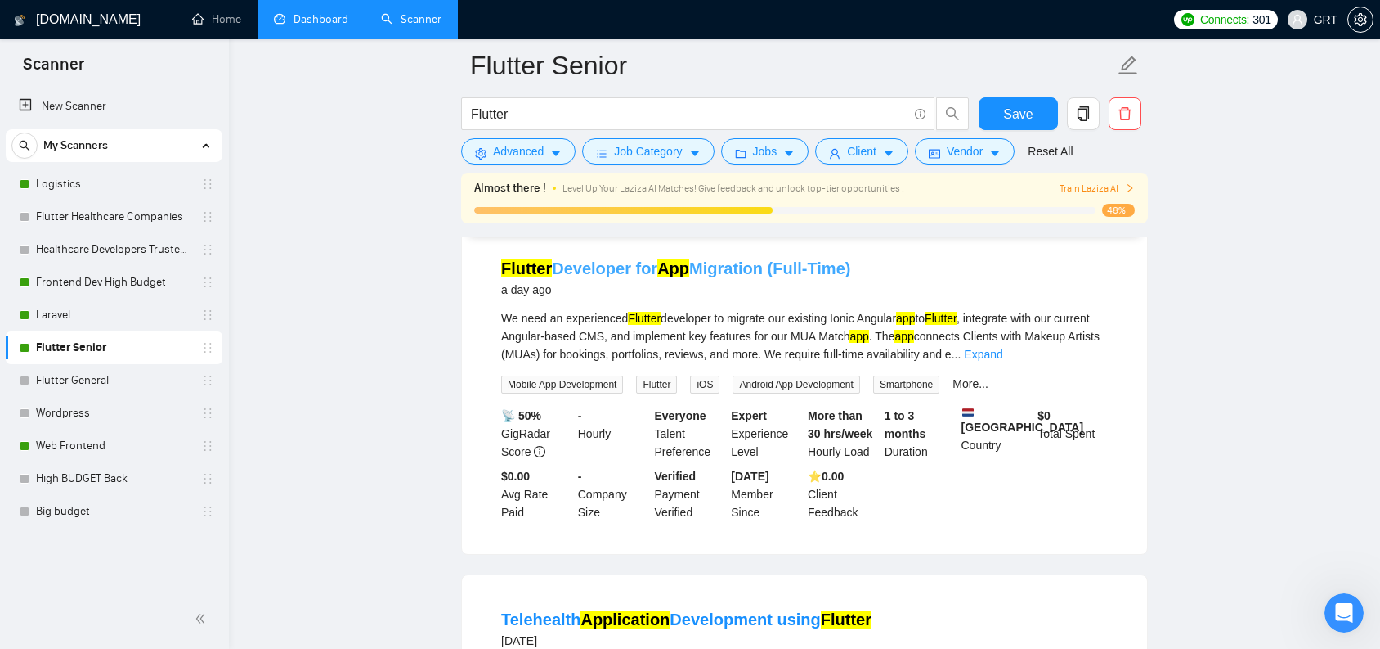
click at [742, 277] on link "Flutter Developer for App Migration (Full-Time)" at bounding box center [675, 268] width 349 height 18
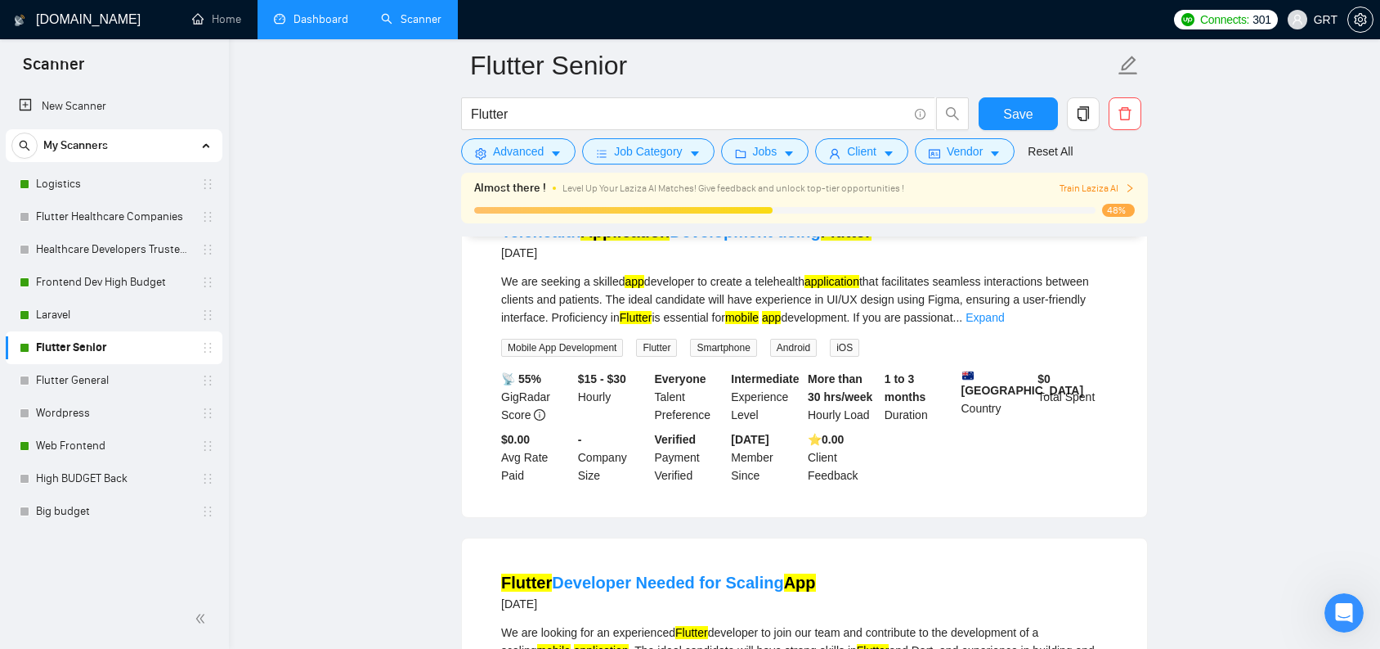
scroll to position [768, 0]
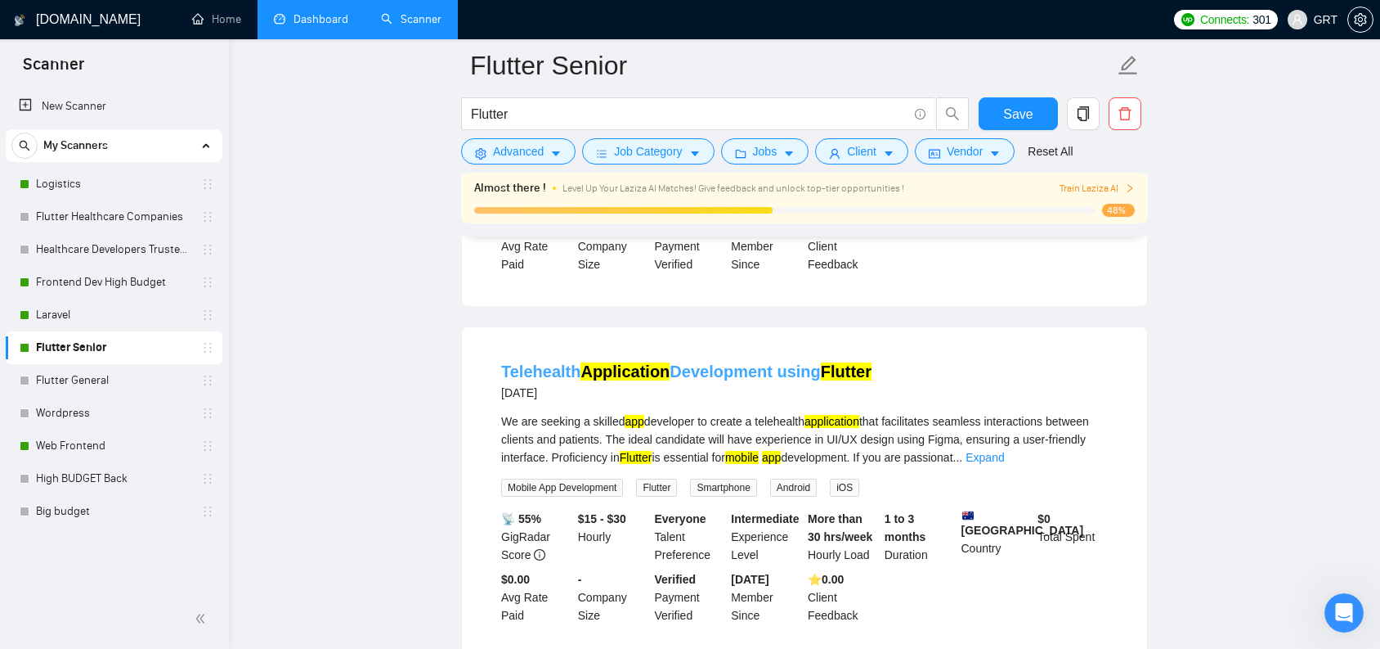
click at [743, 380] on link "Telehealth Application Development using Flutter" at bounding box center [686, 371] width 370 height 18
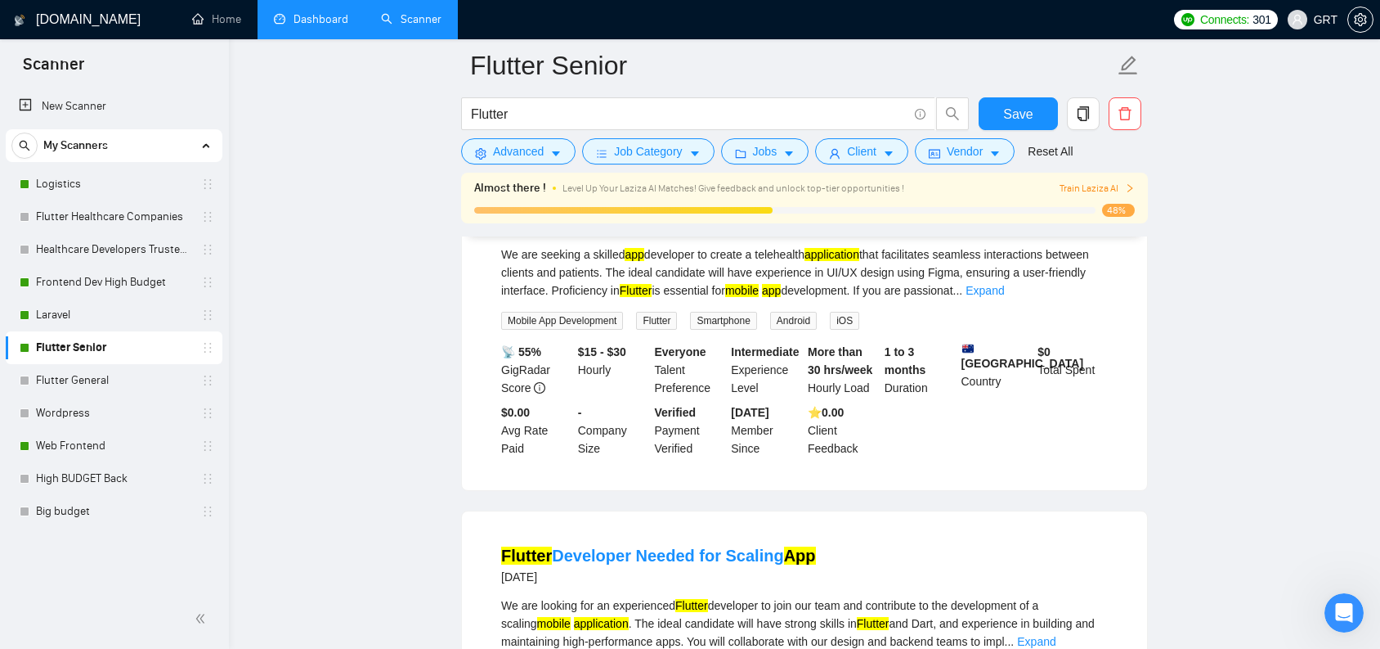
scroll to position [931, 0]
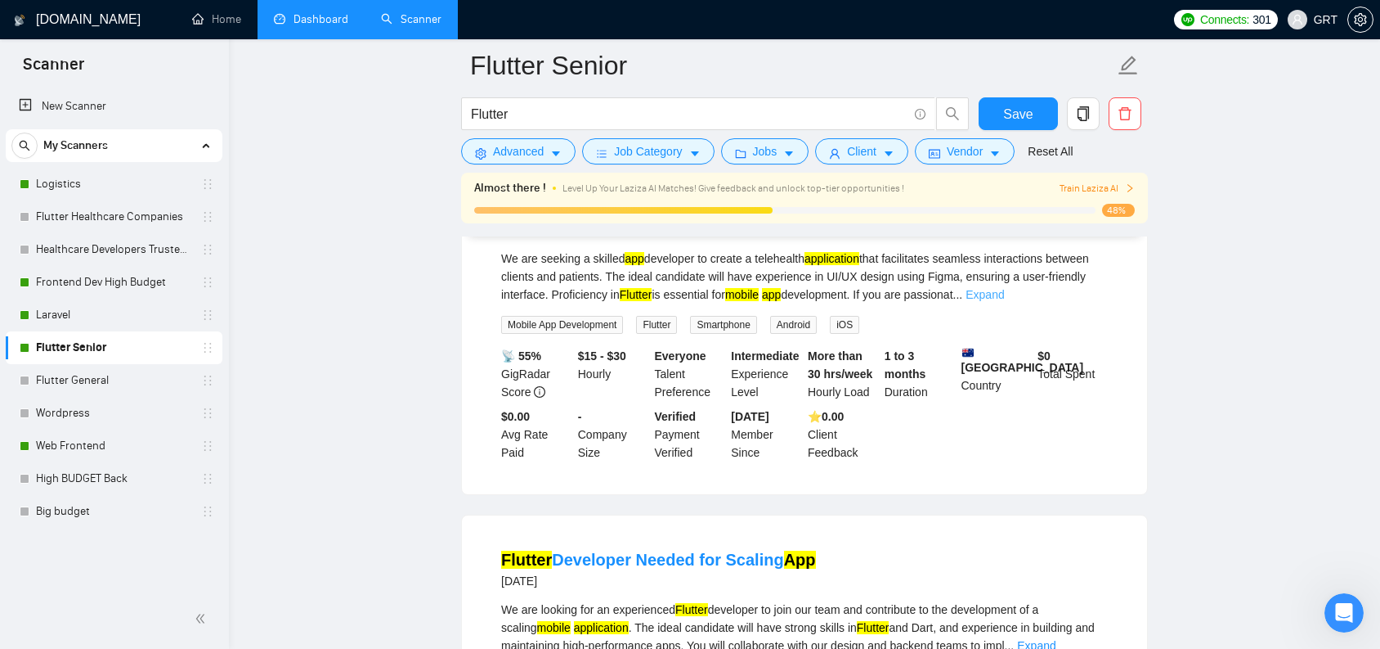
click at [1004, 301] on link "Expand" at bounding box center [985, 294] width 38 height 13
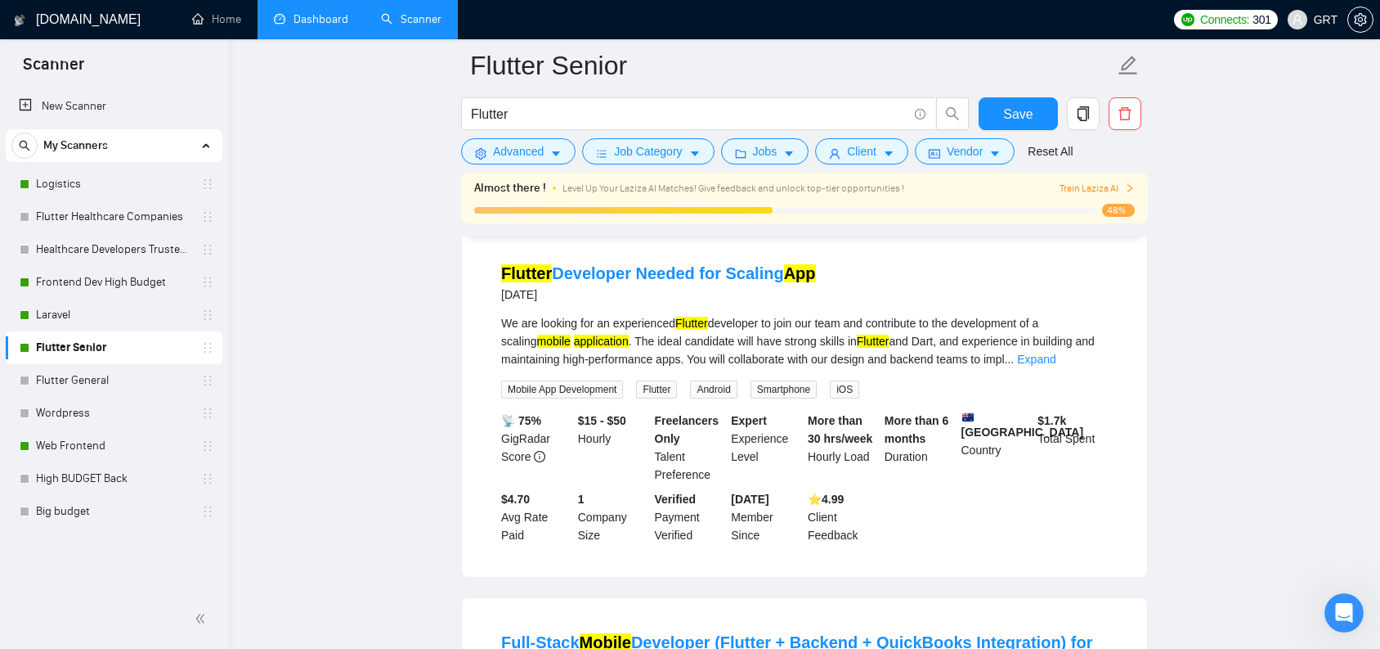
scroll to position [1546, 0]
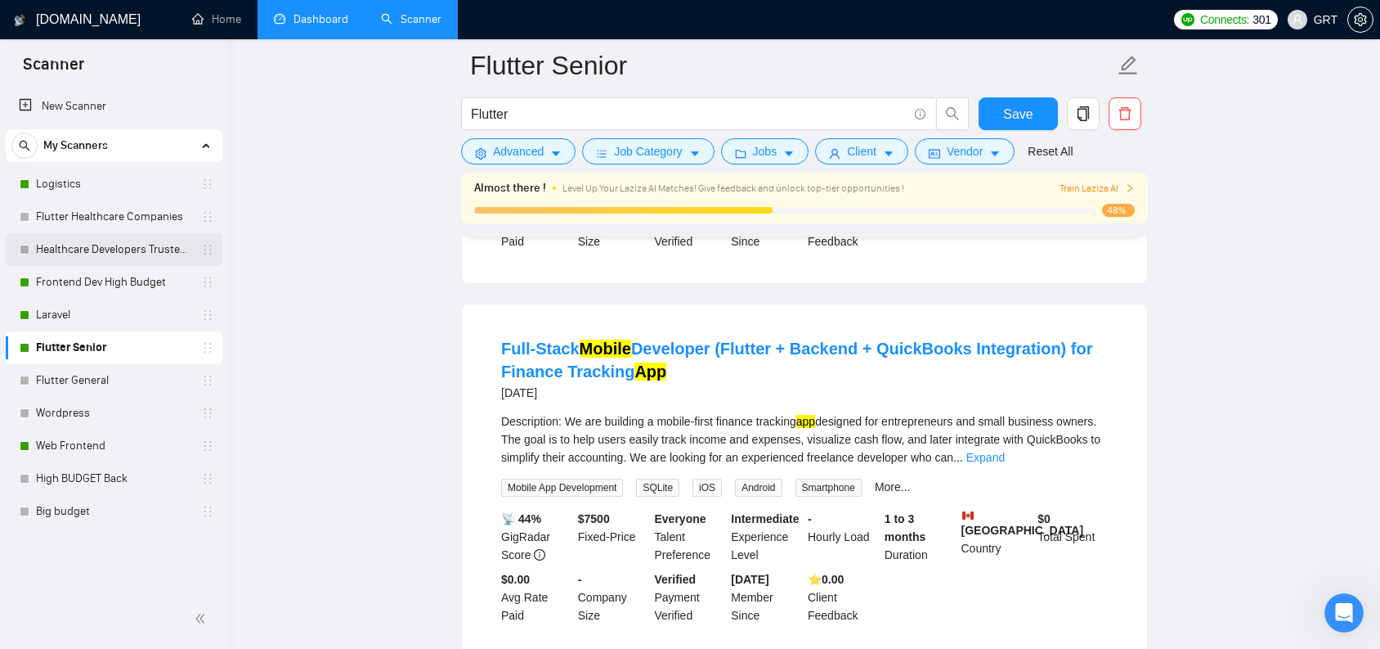
click at [97, 253] on link "Healthcare Developers Trusted Clients" at bounding box center [113, 249] width 155 height 33
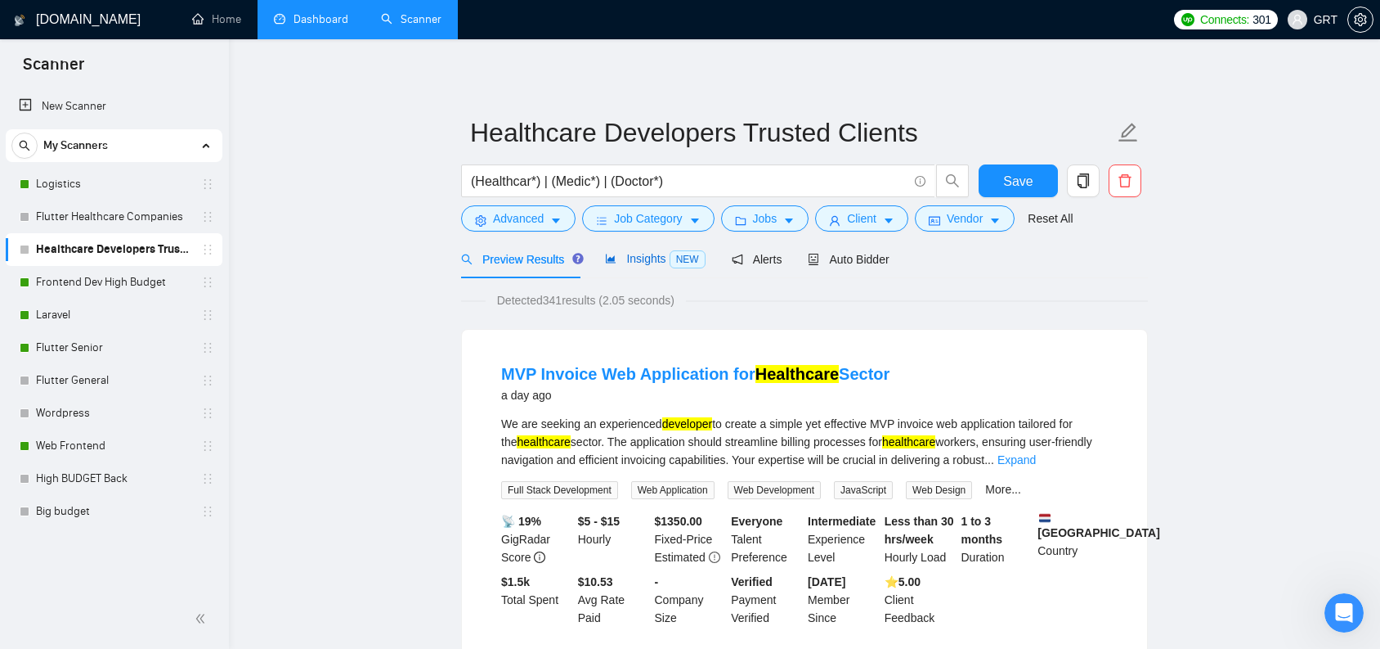
click at [670, 258] on span "Insights NEW" at bounding box center [655, 258] width 100 height 13
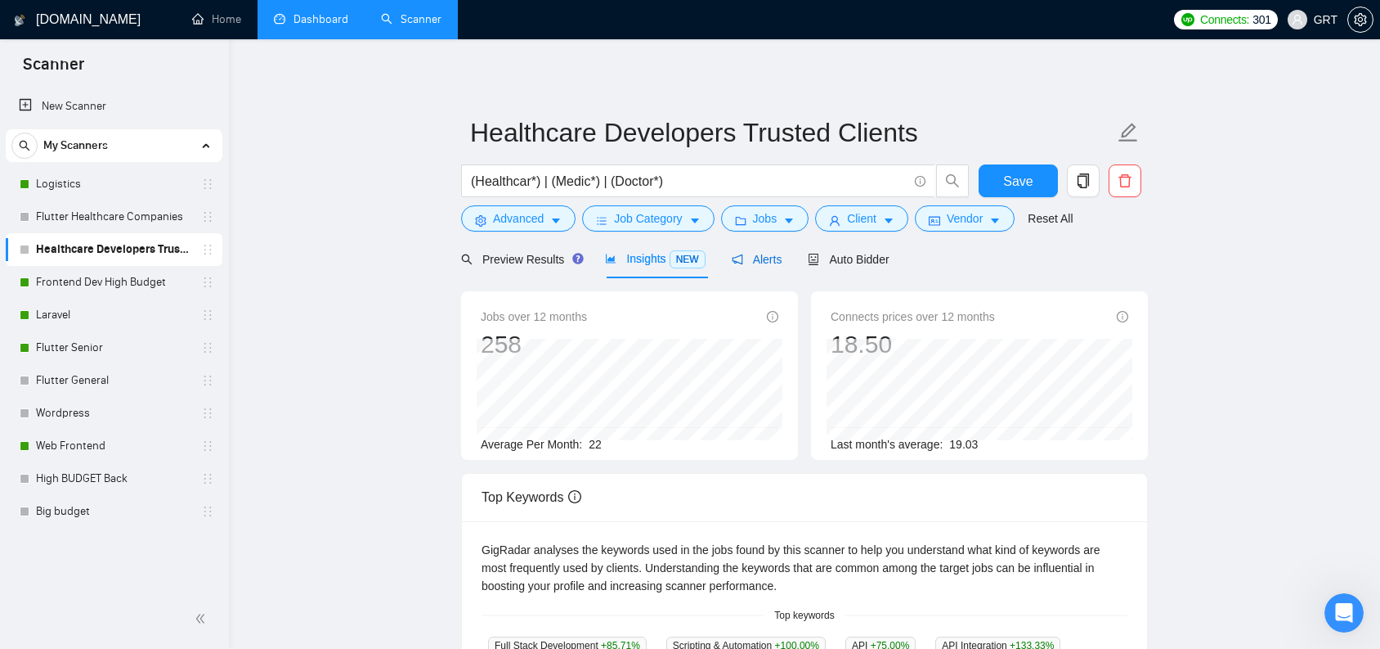
click at [770, 261] on span "Alerts" at bounding box center [757, 259] width 51 height 13
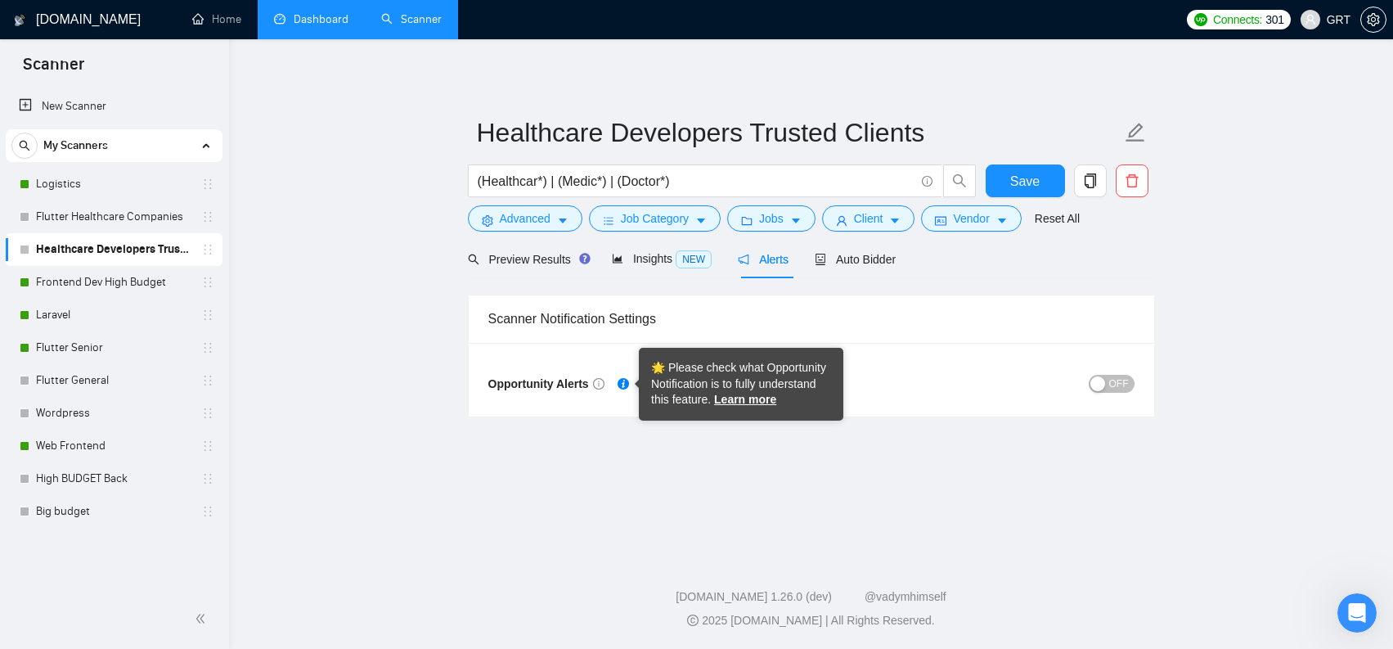
click at [627, 380] on icon "Tooltip anchor" at bounding box center [622, 383] width 11 height 11
click at [733, 398] on link "Learn more" at bounding box center [745, 399] width 62 height 13
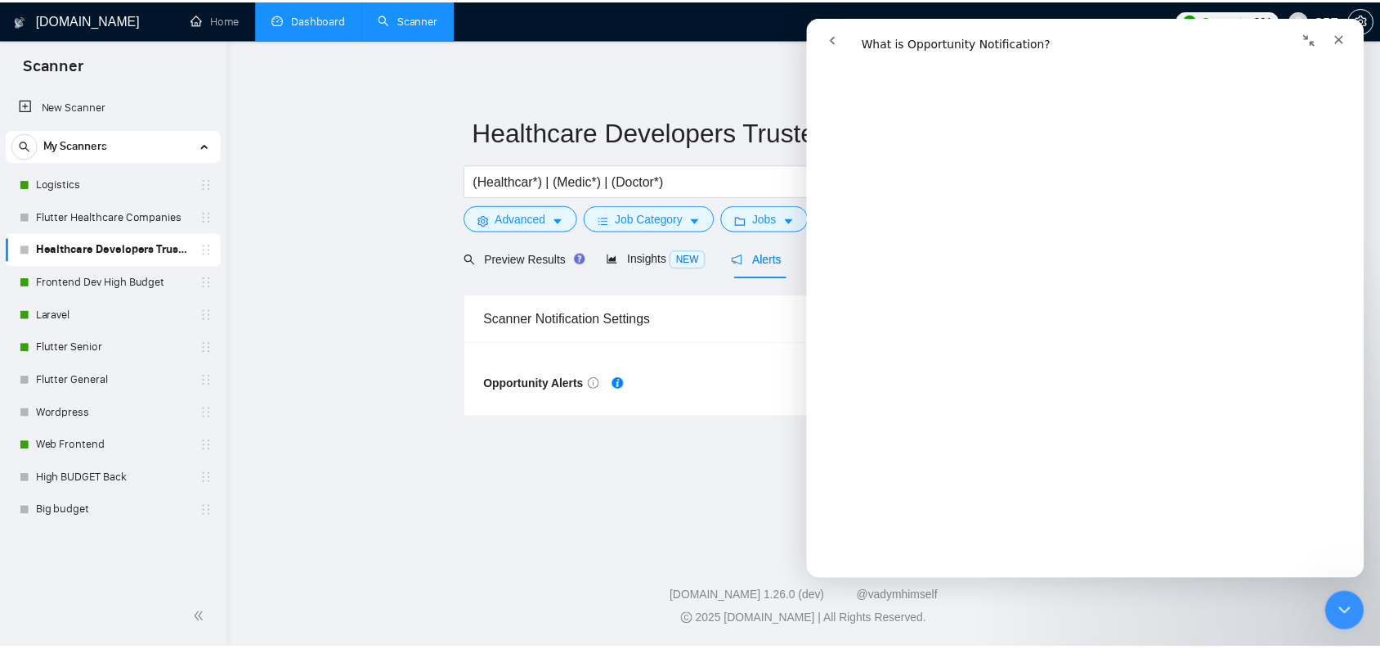
scroll to position [1431, 0]
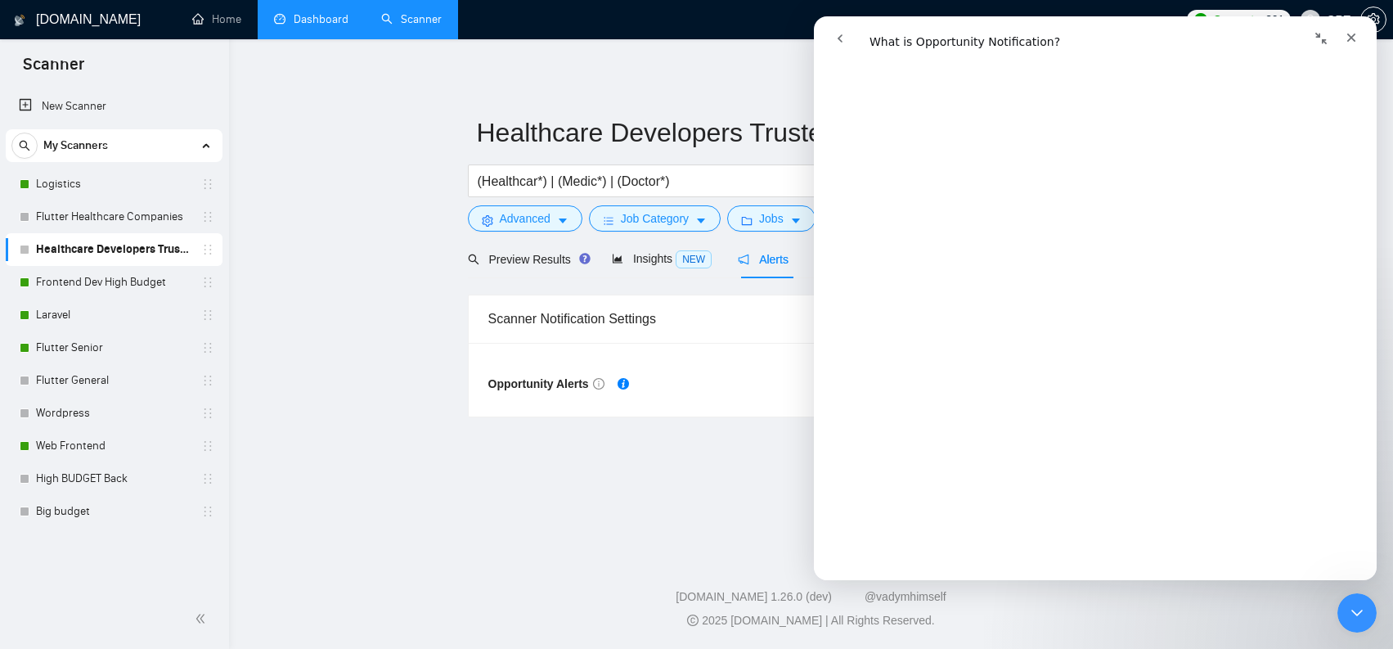
click at [698, 475] on main "Healthcare Developers Trusted Clients (Healthcar*) | (Medic*) | (Doctor*) Save …" at bounding box center [810, 293] width 1111 height 457
click at [1353, 43] on icon "Close" at bounding box center [1350, 37] width 13 height 13
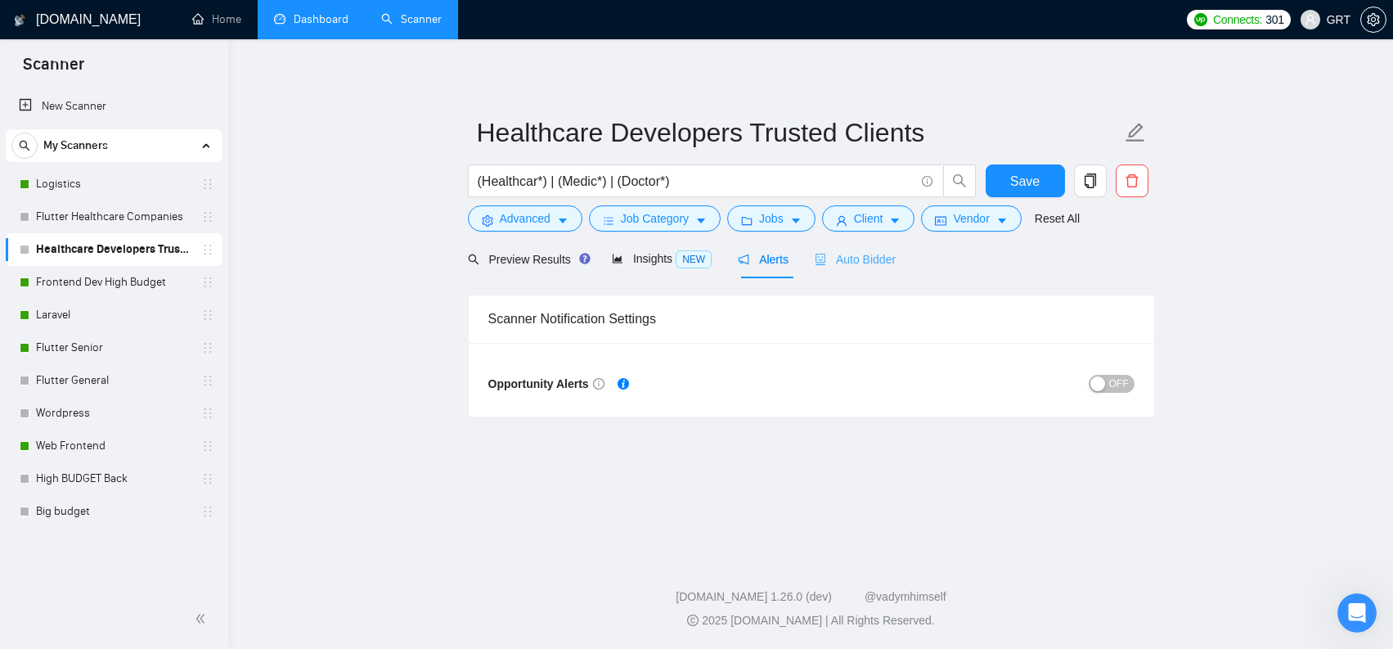
click at [883, 260] on span "Auto Bidder" at bounding box center [855, 259] width 81 height 13
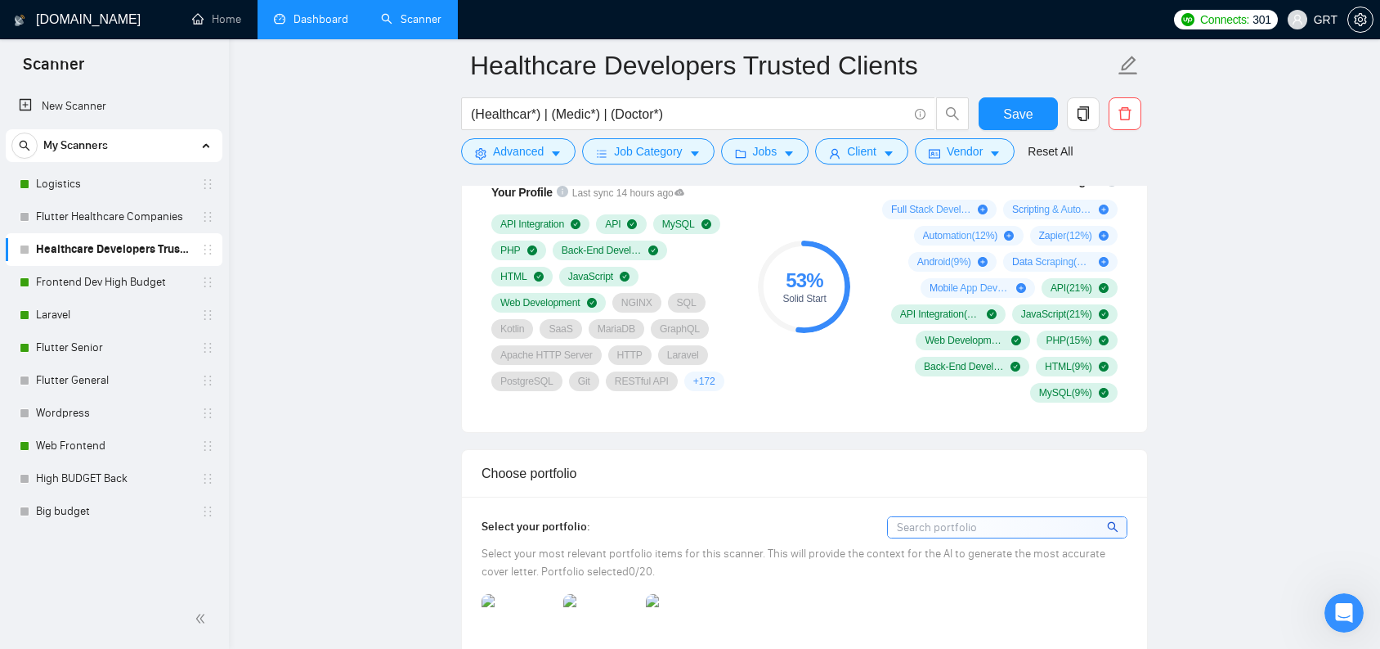
scroll to position [1125, 0]
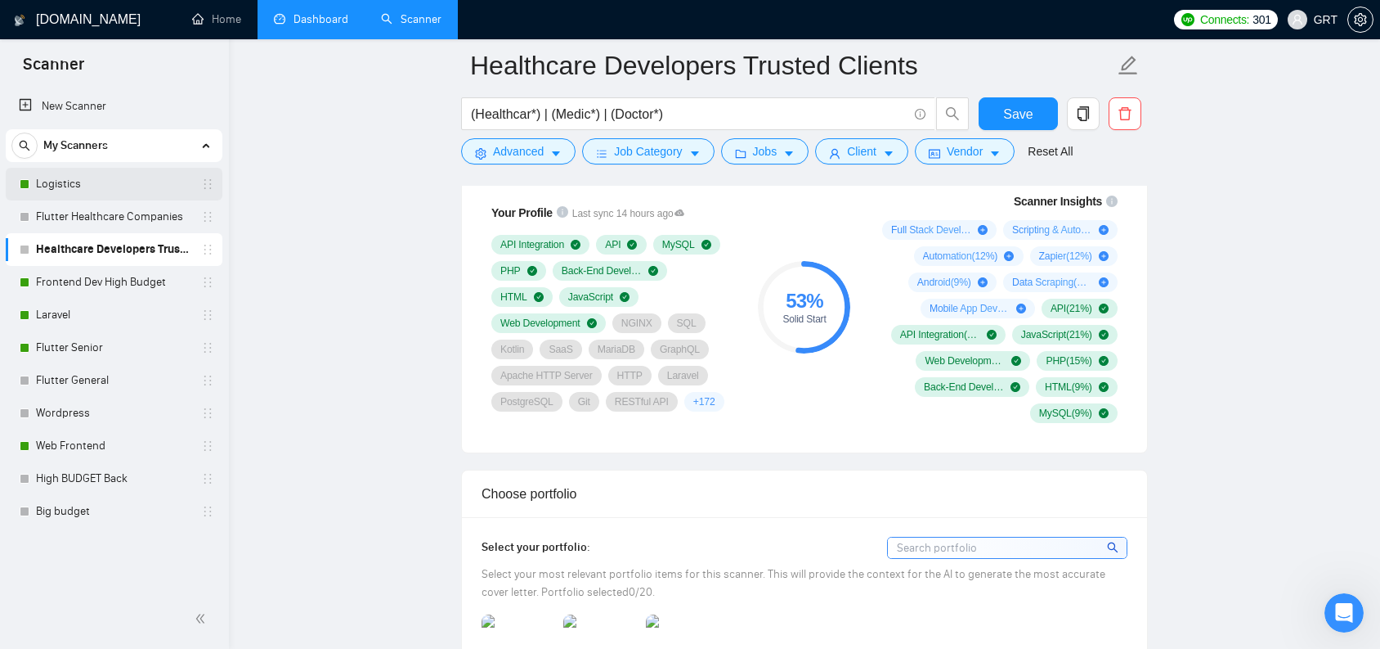
click at [110, 185] on link "Logistics" at bounding box center [113, 184] width 155 height 33
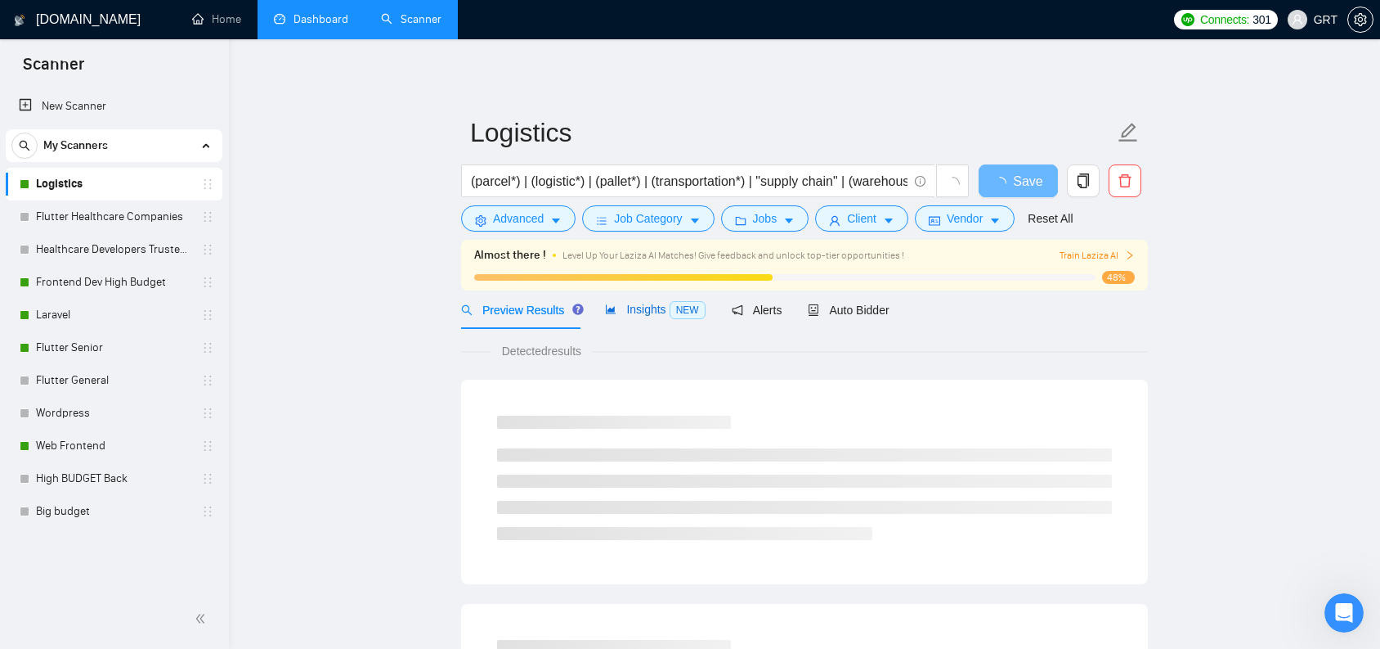
click at [664, 306] on span "Insights NEW" at bounding box center [655, 309] width 100 height 13
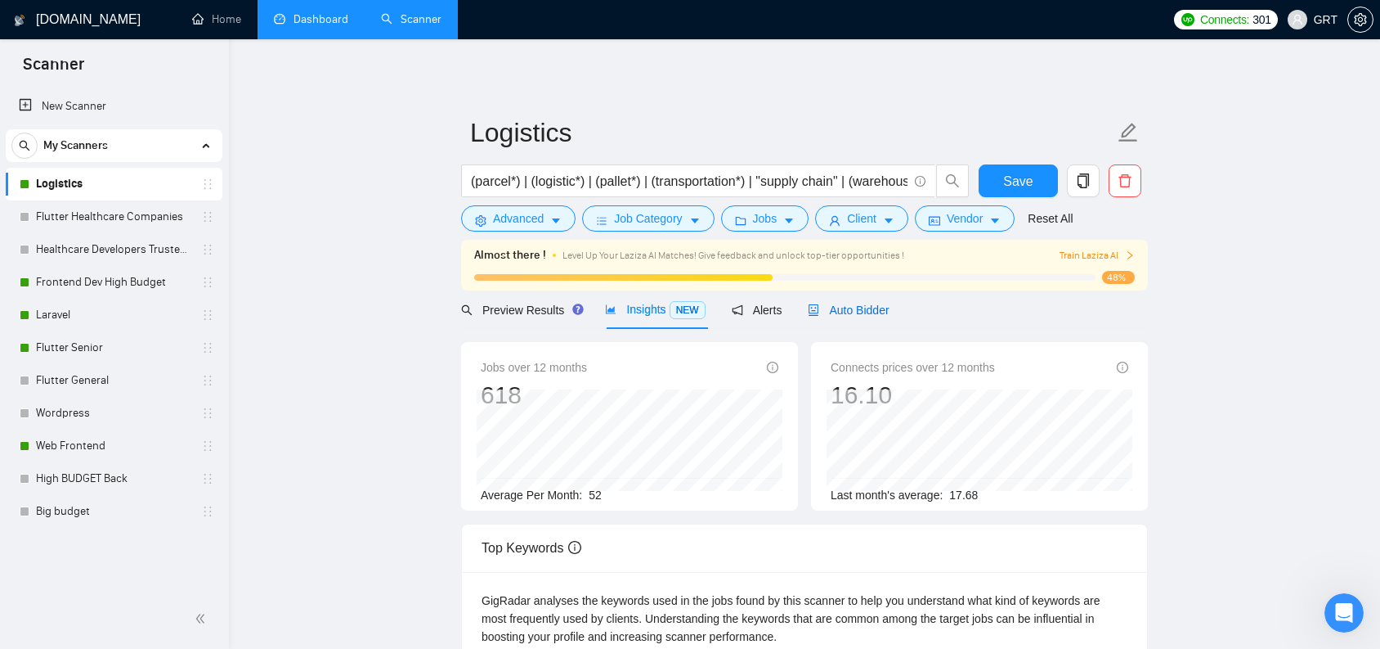
click at [874, 310] on span "Auto Bidder" at bounding box center [848, 309] width 81 height 13
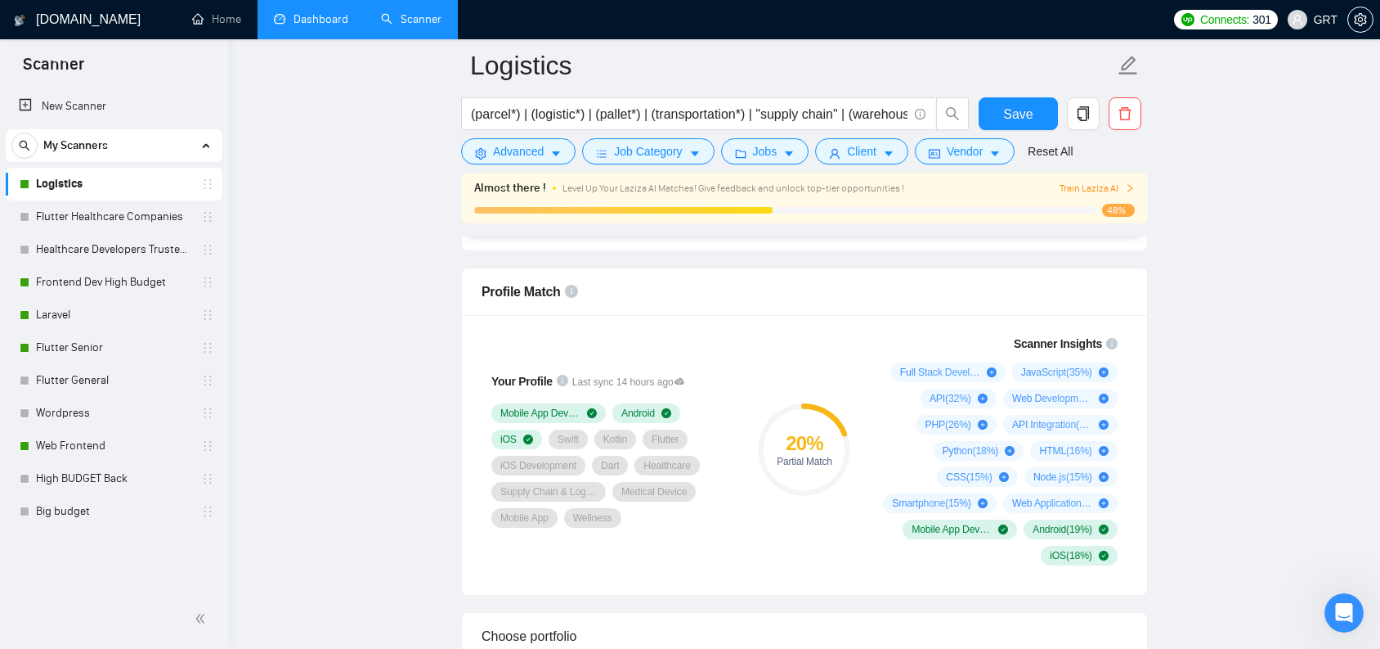
scroll to position [1059, 0]
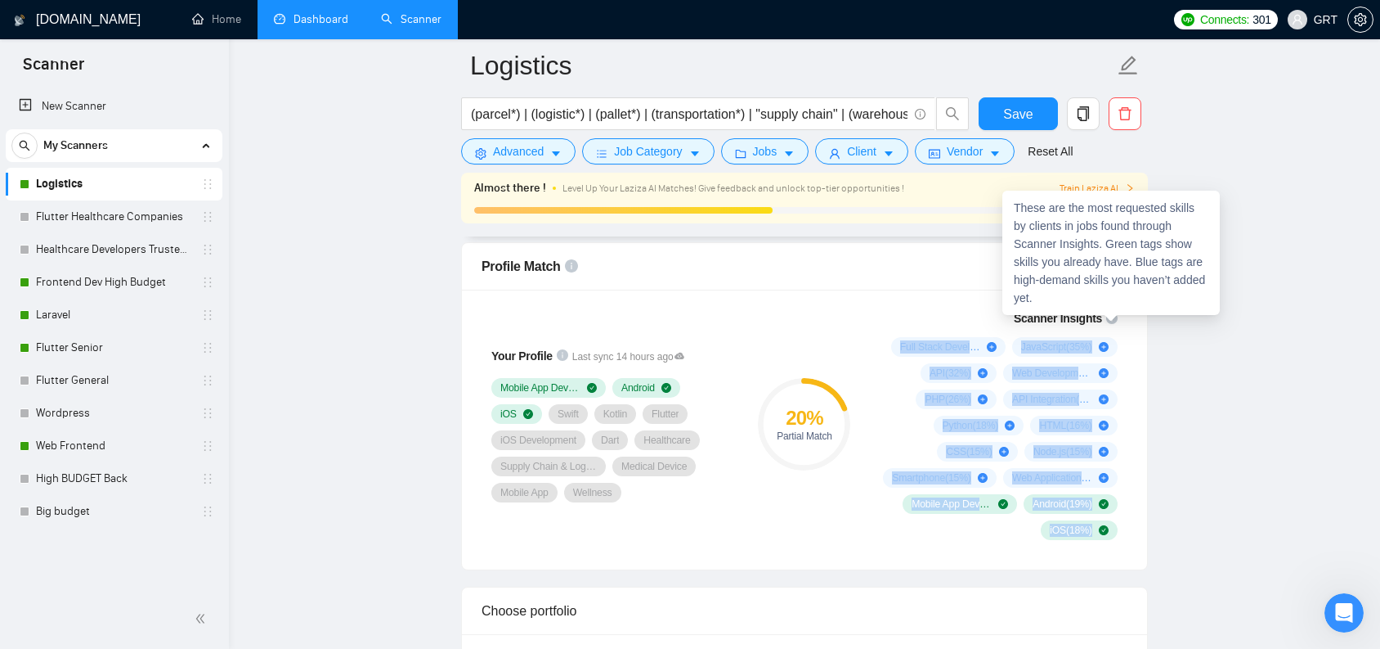
drag, startPoint x: 1115, startPoint y: 316, endPoint x: 1173, endPoint y: 330, distance: 58.7
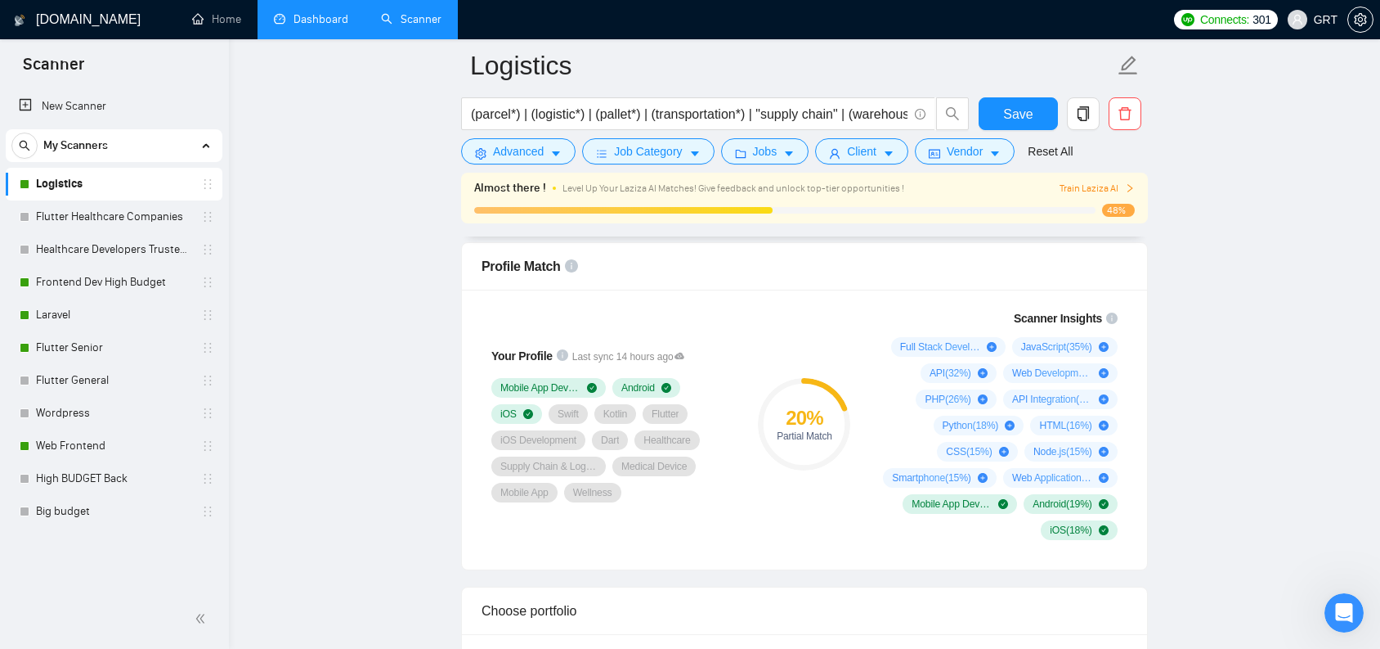
click at [304, 19] on link "Dashboard" at bounding box center [311, 19] width 74 height 14
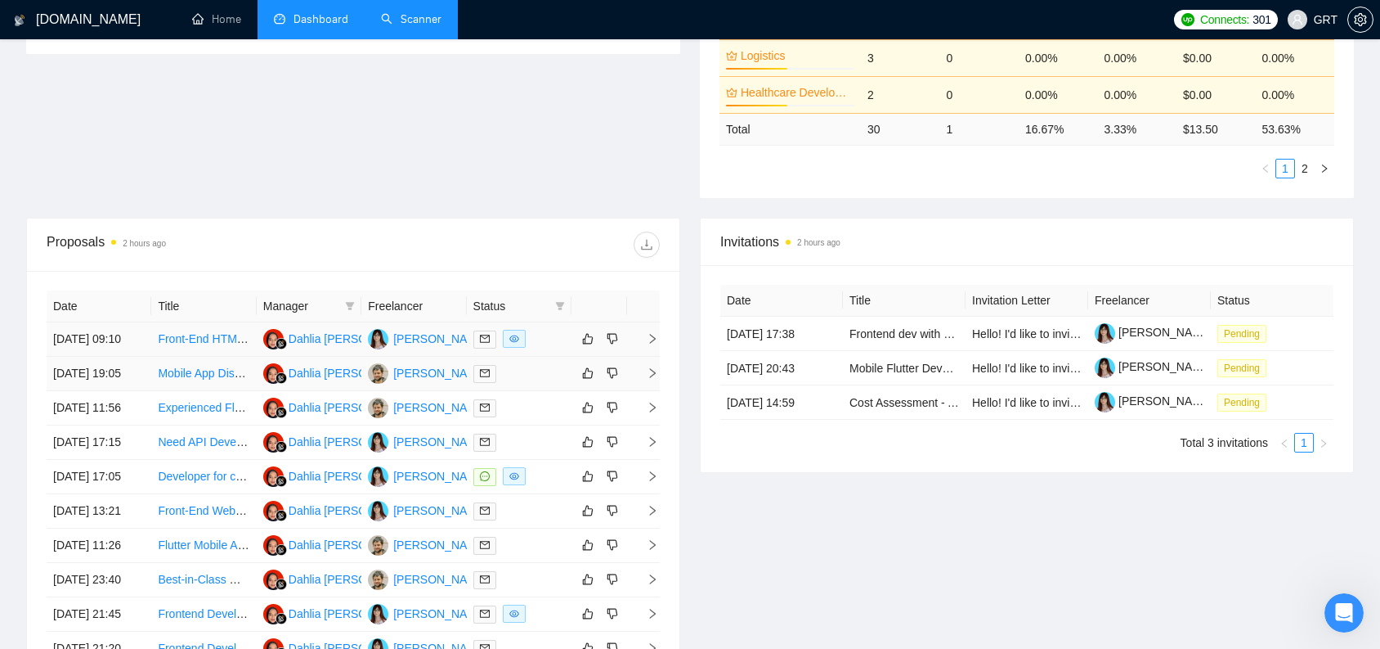
scroll to position [460, 0]
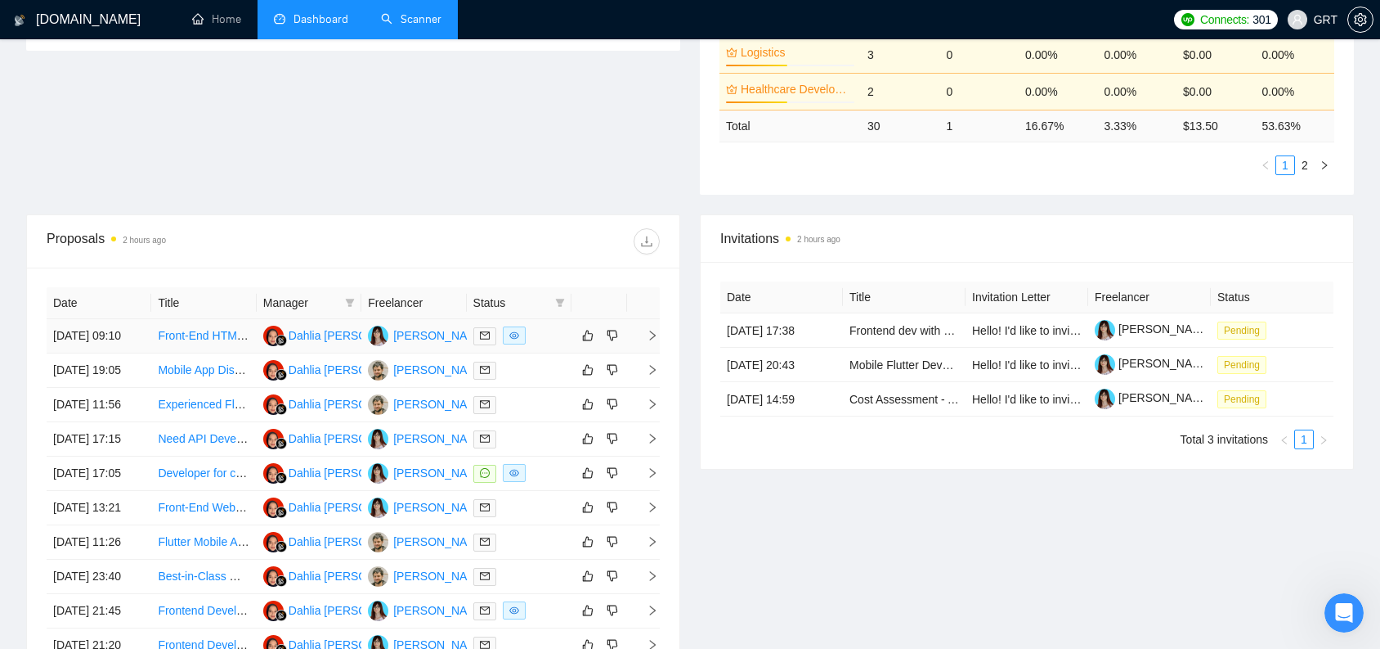
click at [186, 342] on link "Front-End HTML Designer & Developer to Finish Travel Retreat Website" at bounding box center [341, 335] width 366 height 13
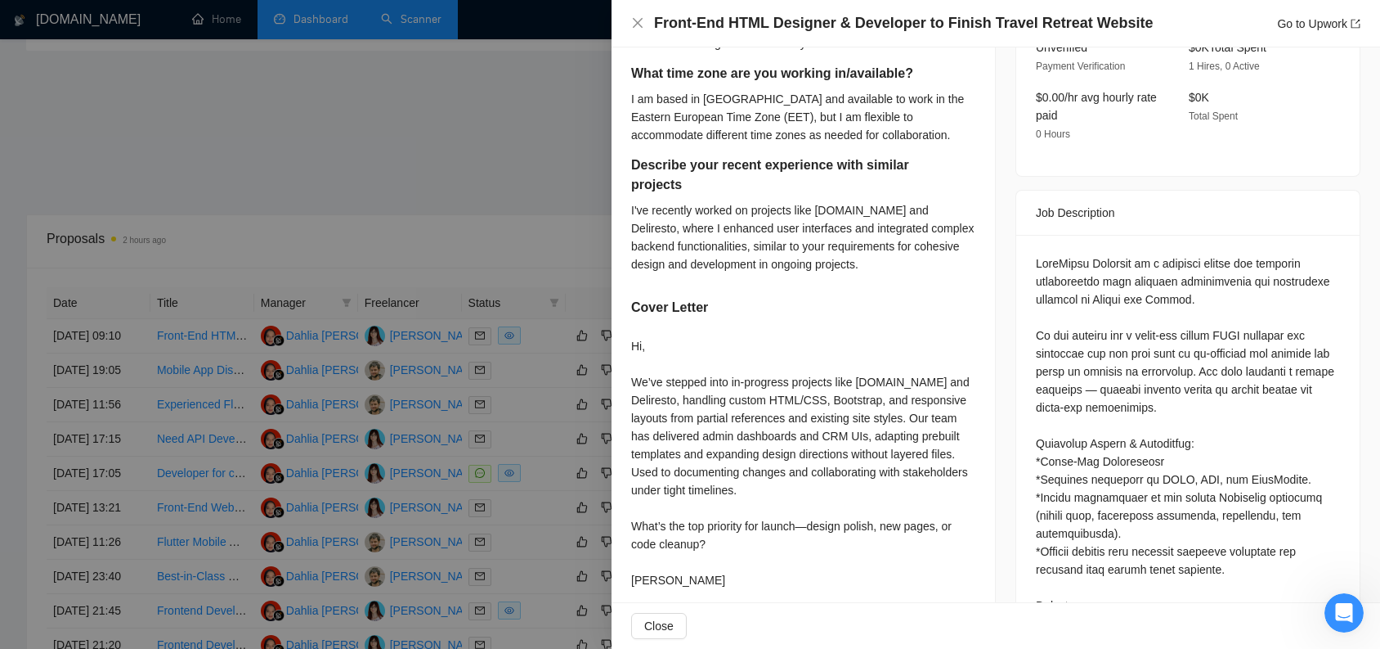
scroll to position [608, 0]
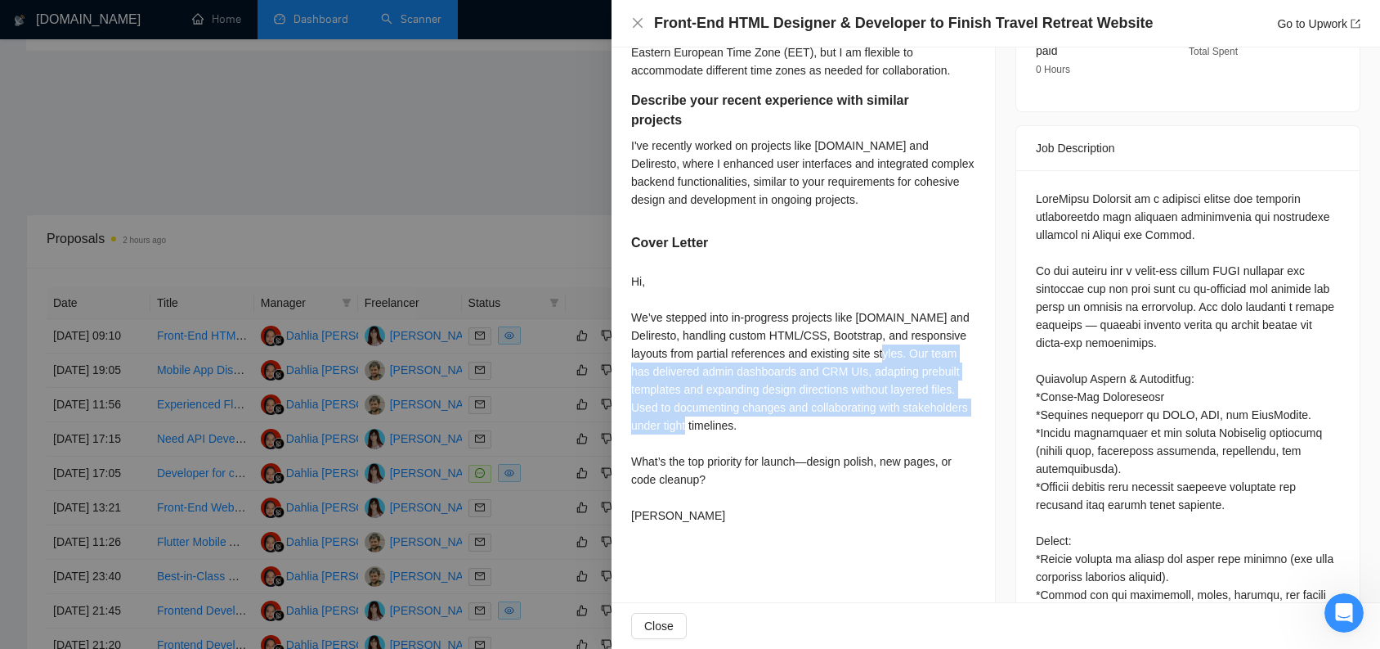
drag, startPoint x: 660, startPoint y: 370, endPoint x: 878, endPoint y: 414, distance: 222.8
click at [878, 414] on div "Hi, We’ve stepped into in-progress projects like Follow.it and Deliresto, handl…" at bounding box center [803, 398] width 344 height 252
click at [875, 403] on div "Hi, We’ve stepped into in-progress projects like Follow.it and Deliresto, handl…" at bounding box center [803, 398] width 344 height 252
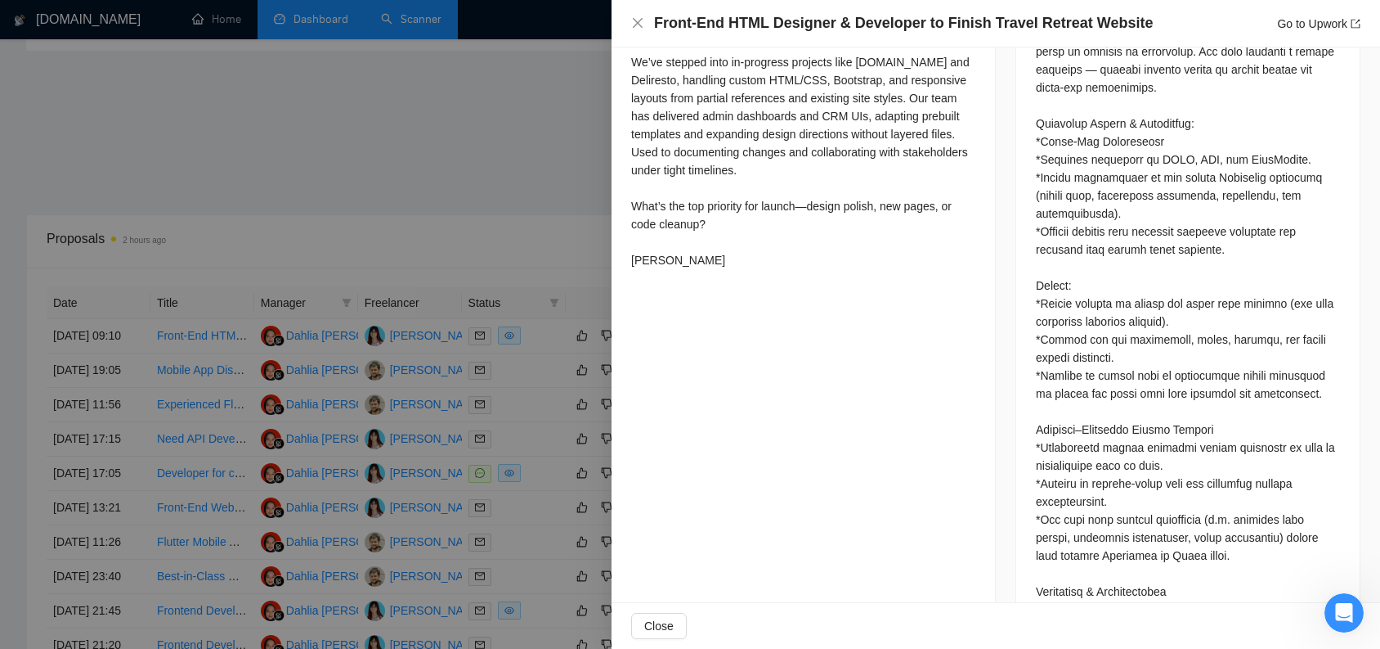
scroll to position [925, 0]
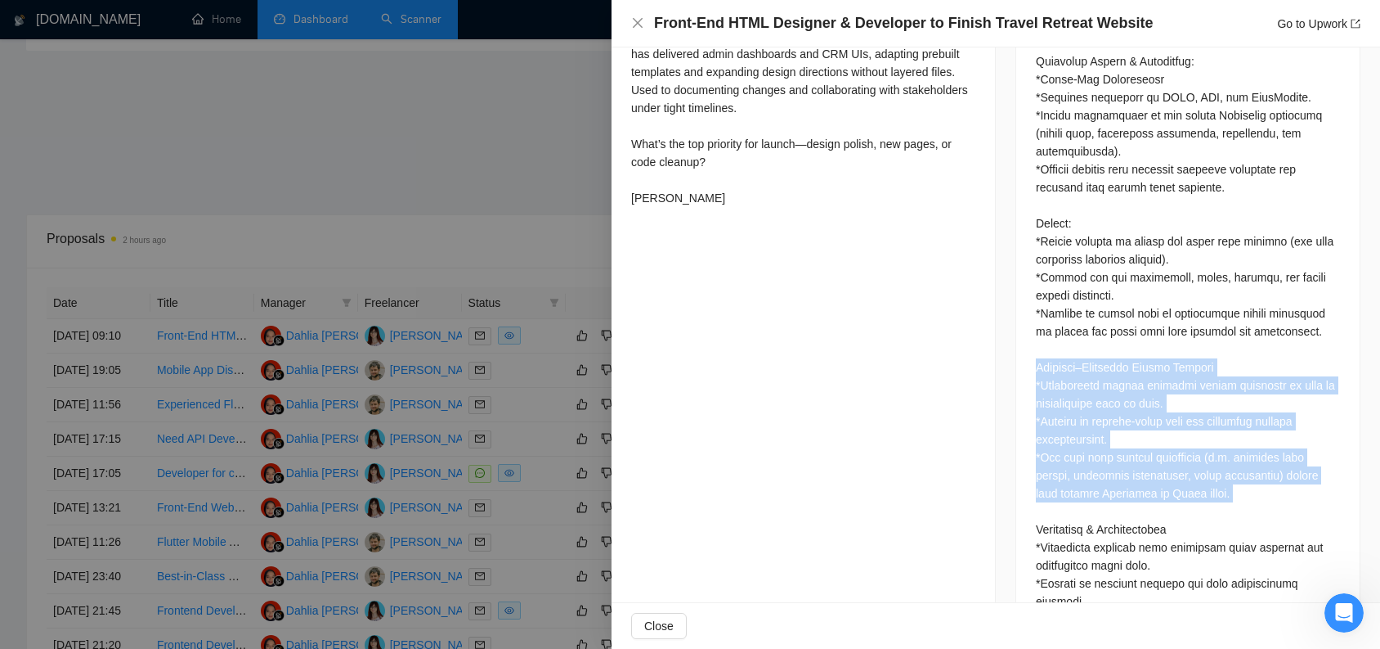
drag, startPoint x: 1028, startPoint y: 343, endPoint x: 1128, endPoint y: 483, distance: 171.8
click at [1128, 483] on div "Questions: Do you have experience integrating Paperform forms into a website? W…" at bounding box center [1188, 418] width 343 height 1130
click at [1129, 473] on div "Questions: Do you have experience integrating Paperform forms into a website? W…" at bounding box center [1188, 411] width 304 height 1079
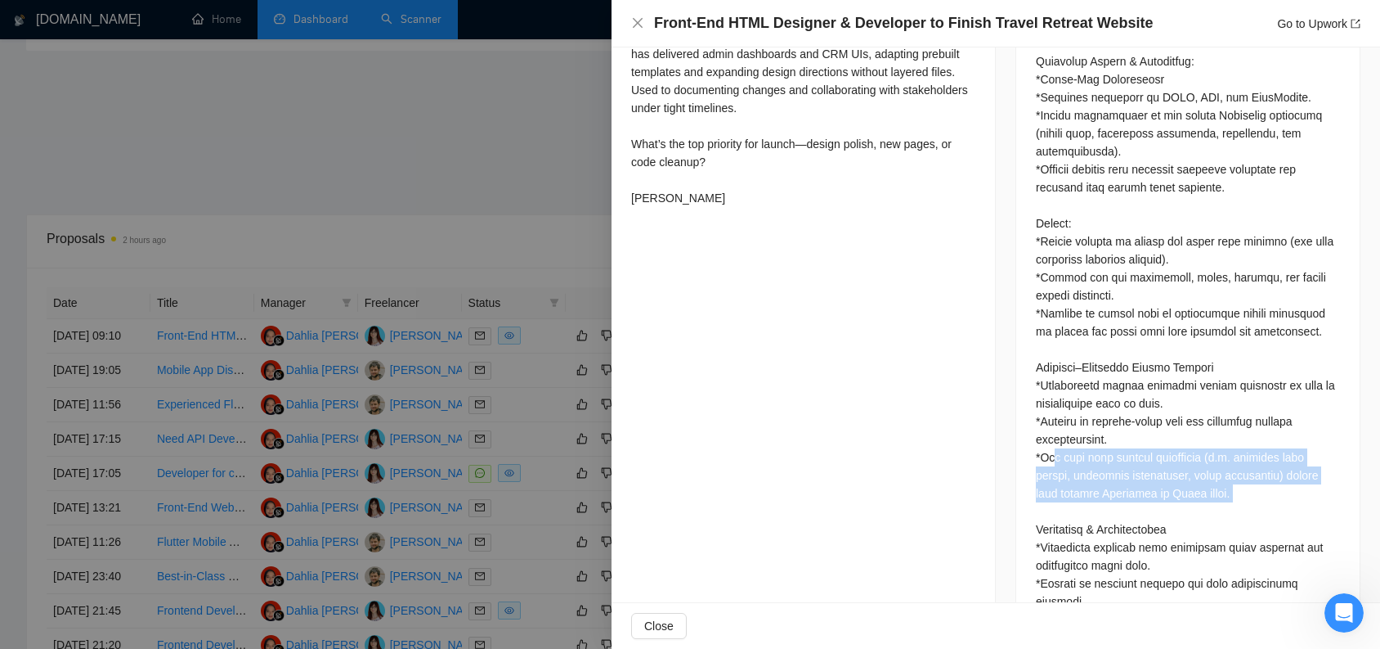
drag, startPoint x: 1052, startPoint y: 444, endPoint x: 1266, endPoint y: 483, distance: 217.7
click at [1266, 483] on div "Questions: Do you have experience integrating Paperform forms into a website? W…" at bounding box center [1188, 411] width 304 height 1079
click at [1241, 478] on div "Questions: Do you have experience integrating Paperform forms into a website? W…" at bounding box center [1188, 411] width 304 height 1079
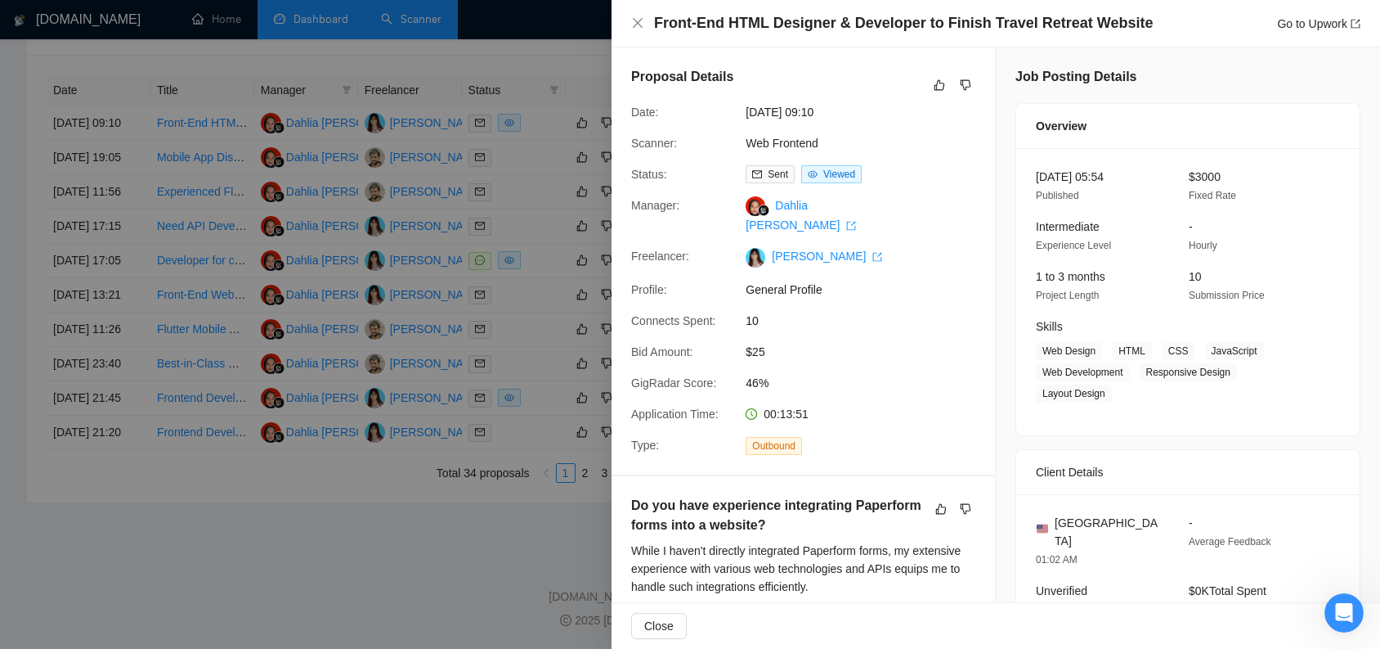
scroll to position [0, 0]
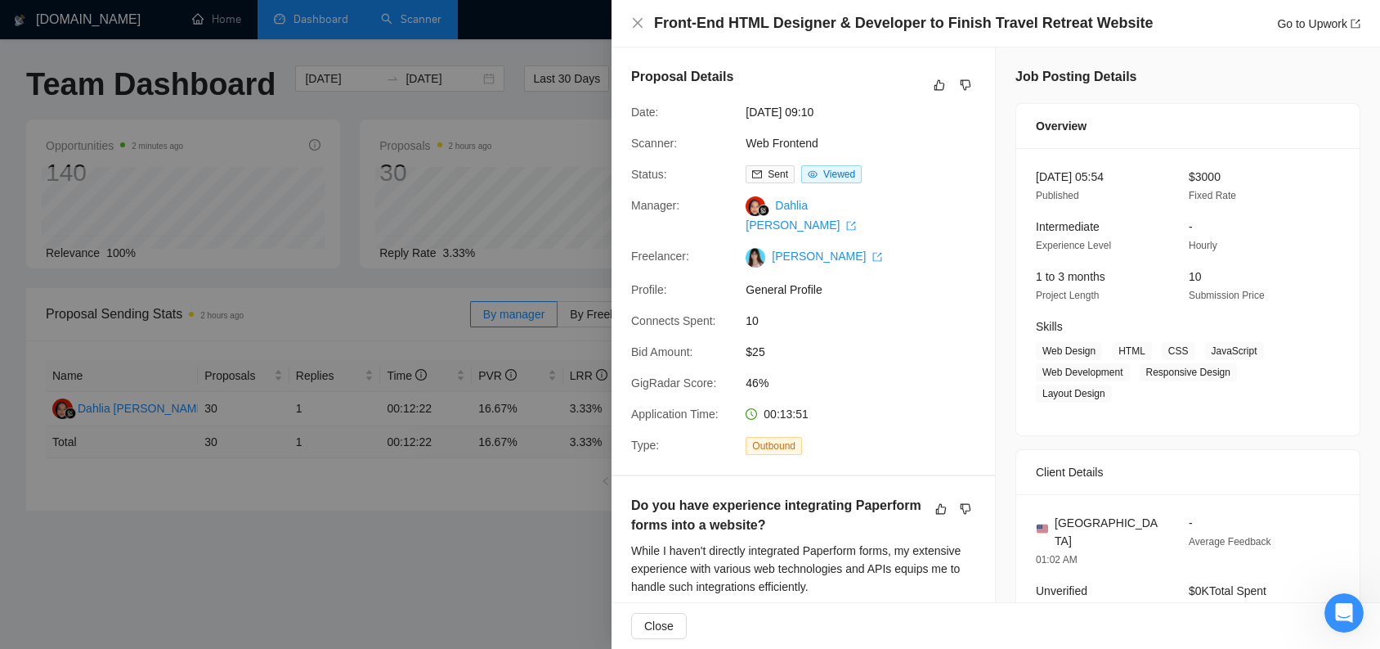
click at [636, 31] on div "Front-End HTML Designer & Developer to Finish Travel Retreat Website Go to Upwo…" at bounding box center [995, 23] width 729 height 20
click at [639, 27] on icon "close" at bounding box center [637, 22] width 13 height 13
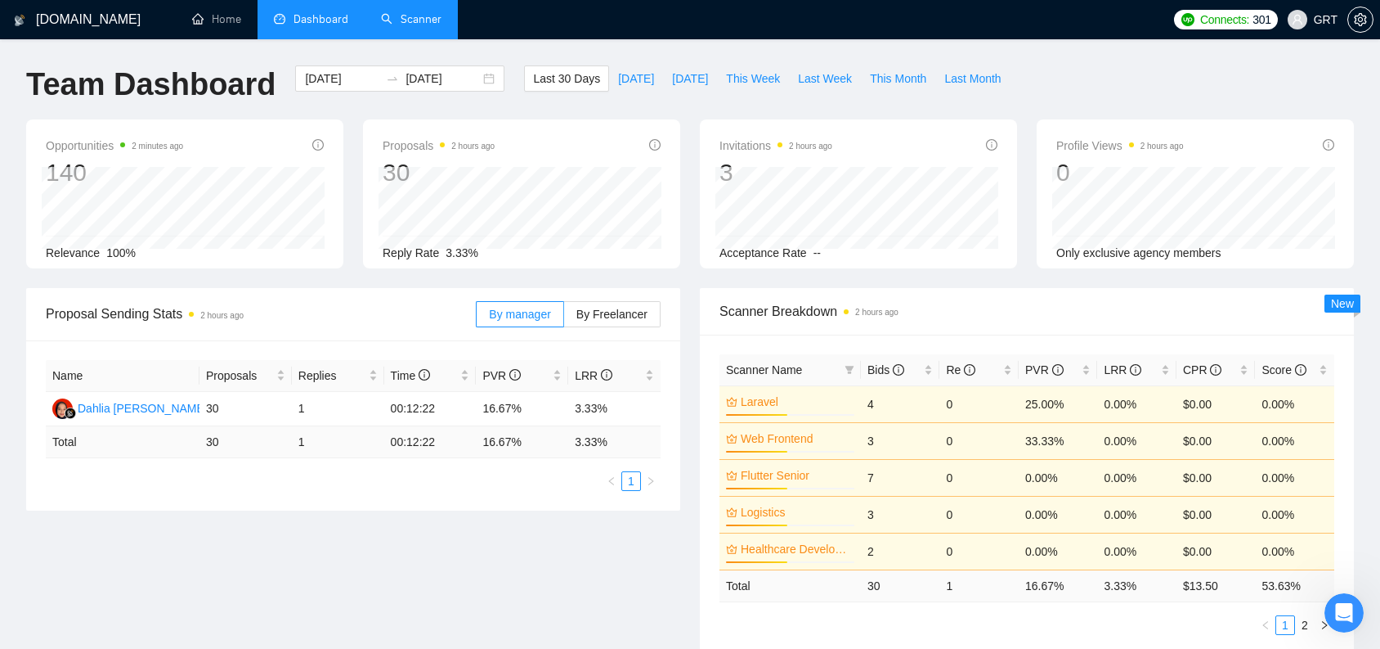
click at [593, 602] on div "Proposal Sending Stats 2 hours ago By manager By Freelancer Name Proposals Repl…" at bounding box center [690, 481] width 1348 height 386
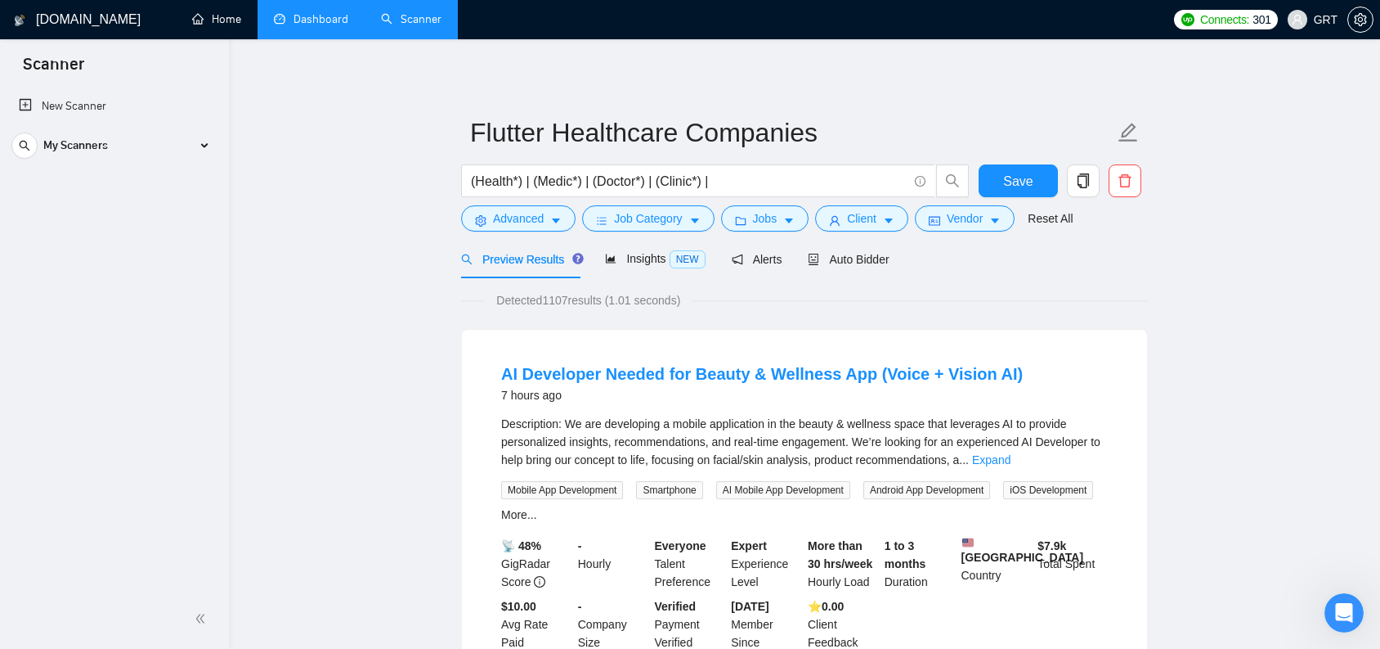
click at [312, 23] on link "Dashboard" at bounding box center [311, 19] width 74 height 14
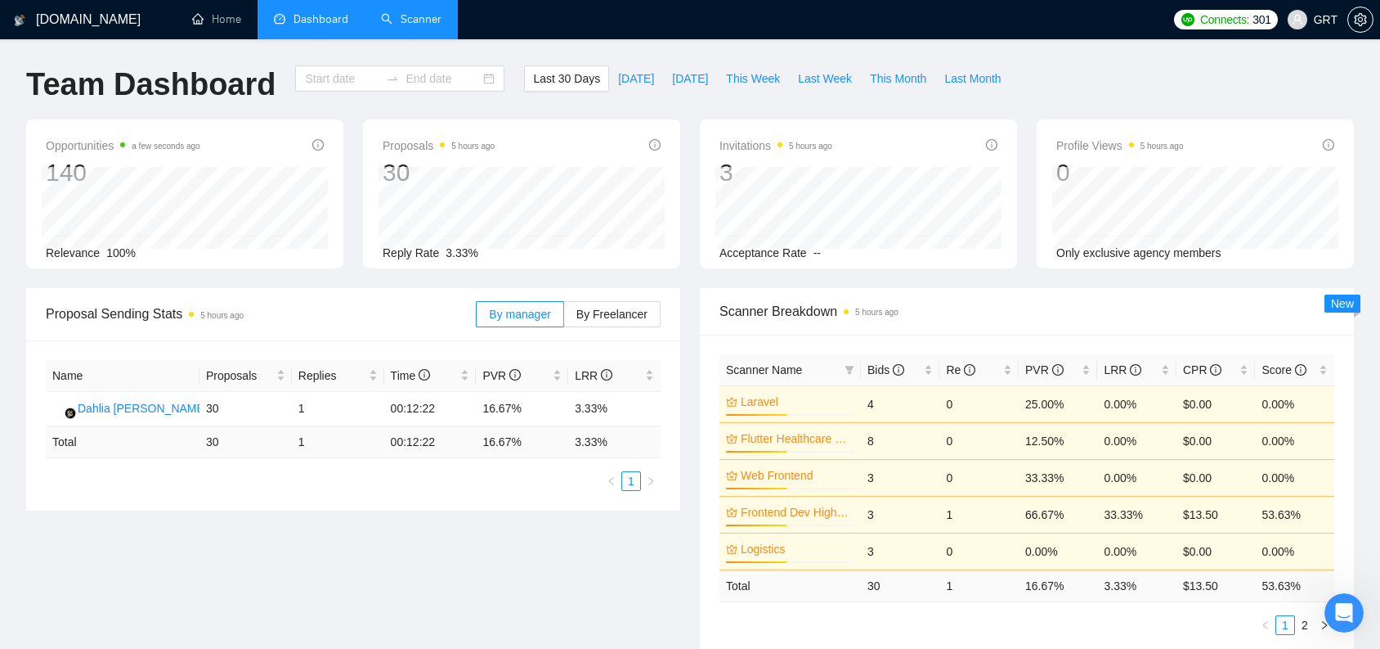
type input "[DATE]"
click at [737, 73] on span "This Week" at bounding box center [753, 79] width 54 height 18
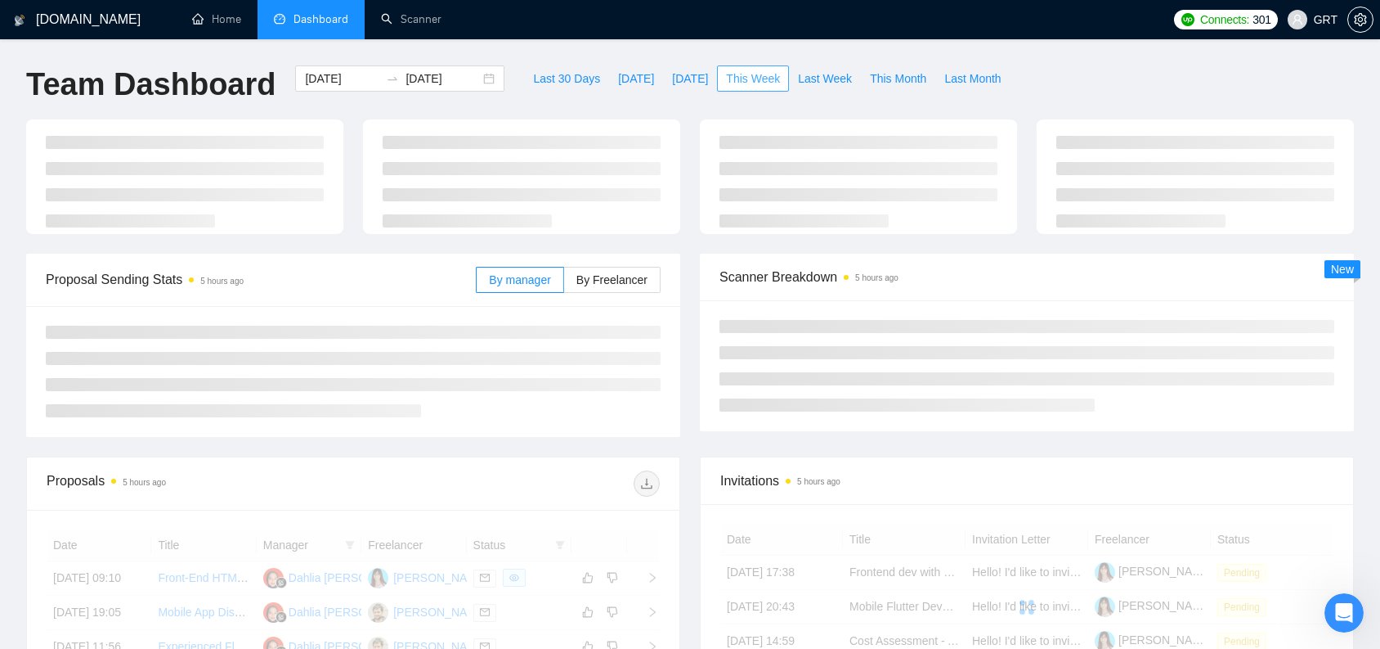
type input "[DATE]"
type input "2025-09-14"
click at [795, 76] on button "Last Week" at bounding box center [825, 78] width 72 height 26
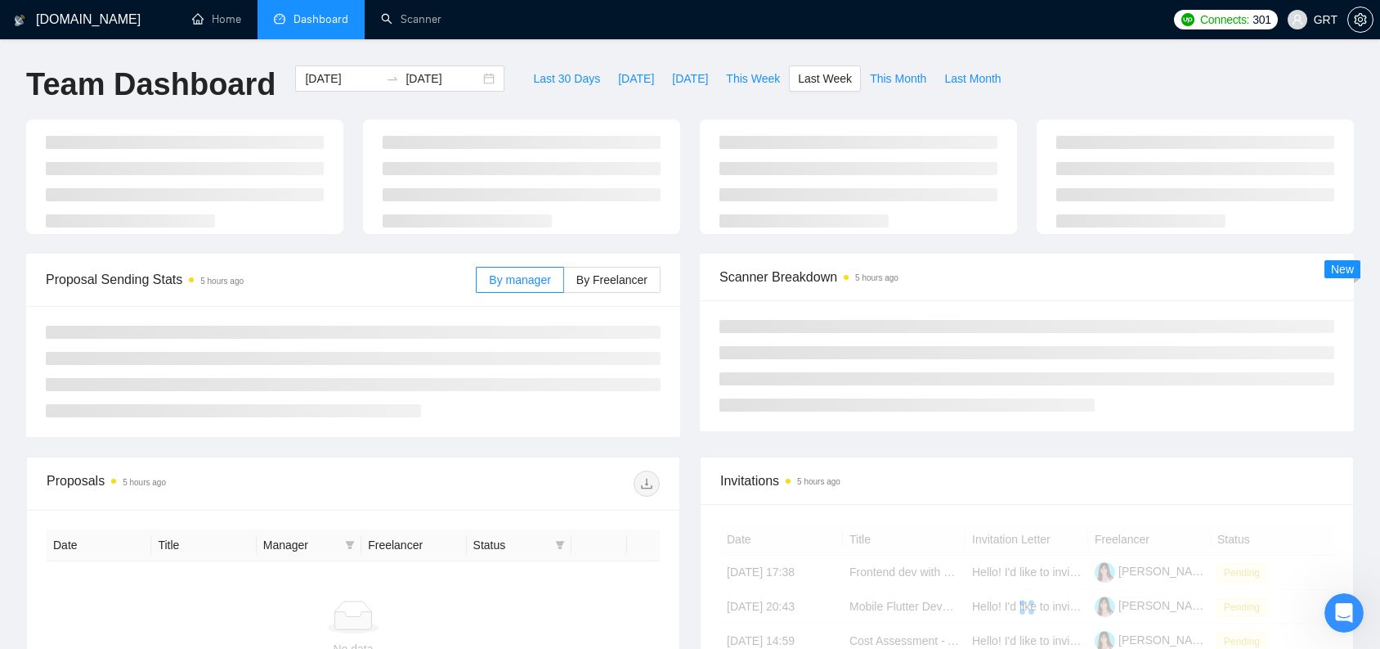
type input "[DATE]"
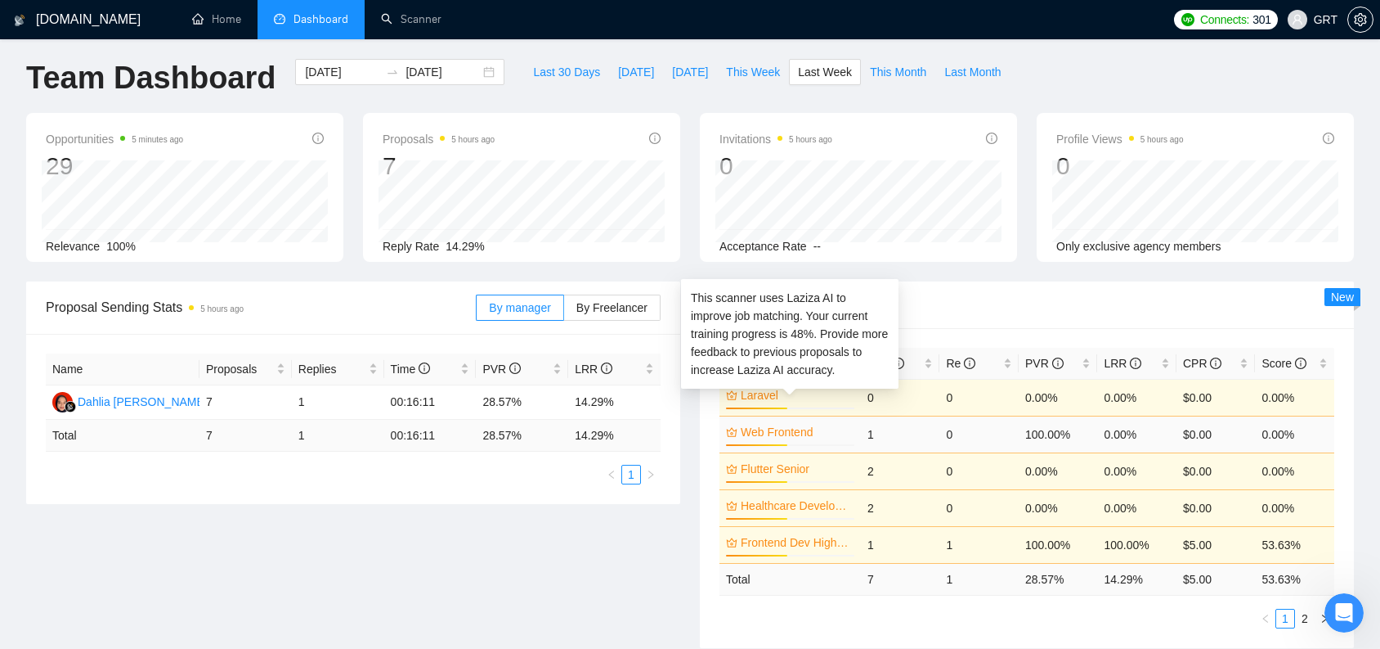
scroll to position [10, 0]
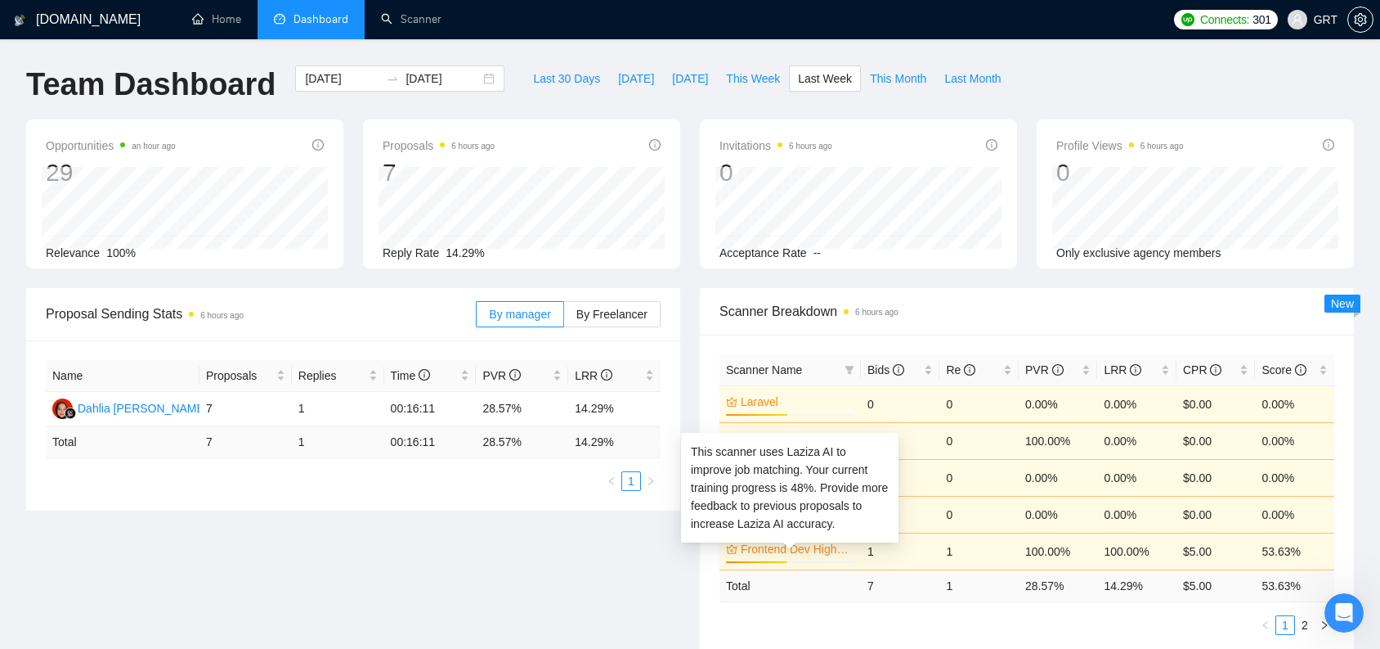
click at [754, 549] on link "Frontend Dev High Budget" at bounding box center [796, 549] width 110 height 18
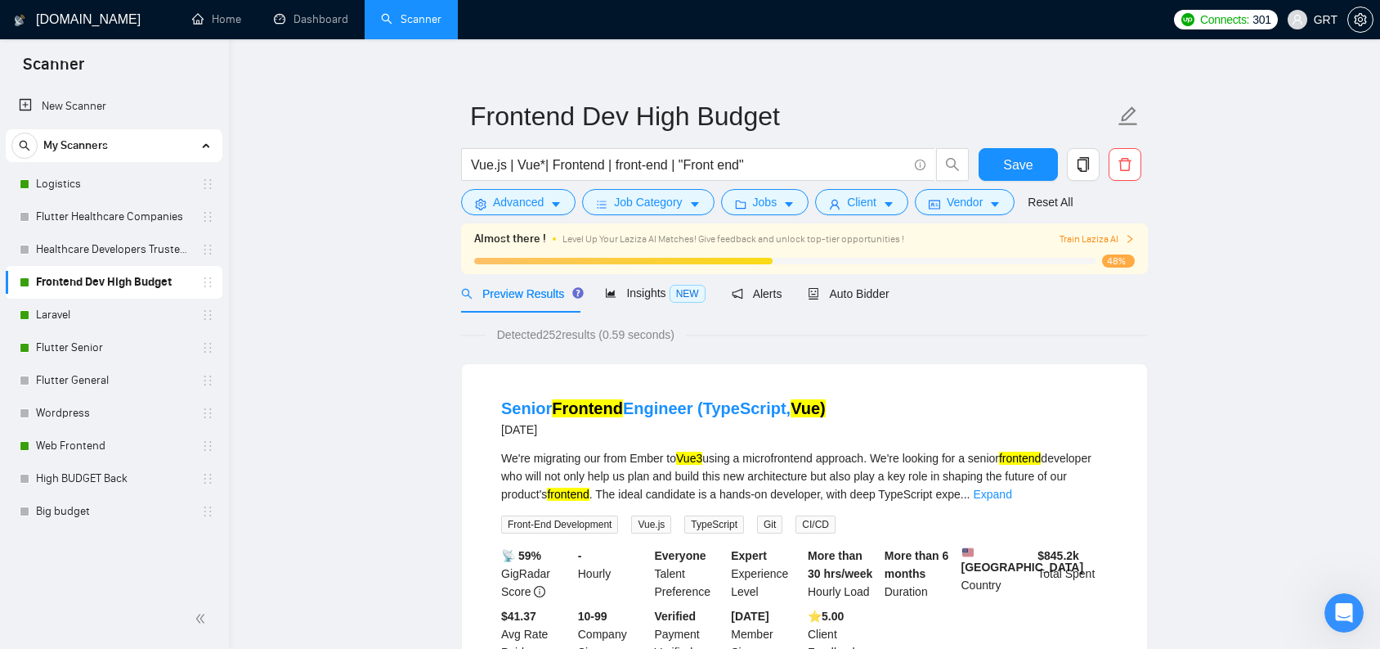
scroll to position [127, 0]
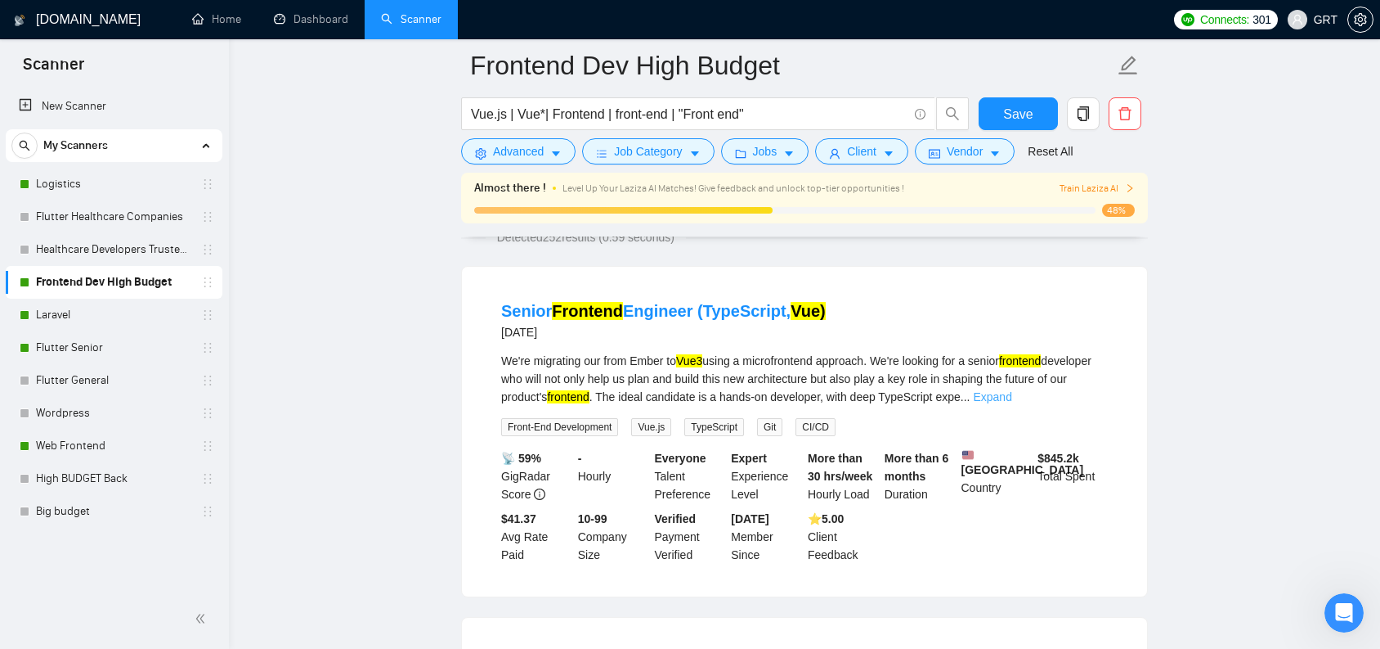
click at [1012, 393] on link "Expand" at bounding box center [992, 396] width 38 height 13
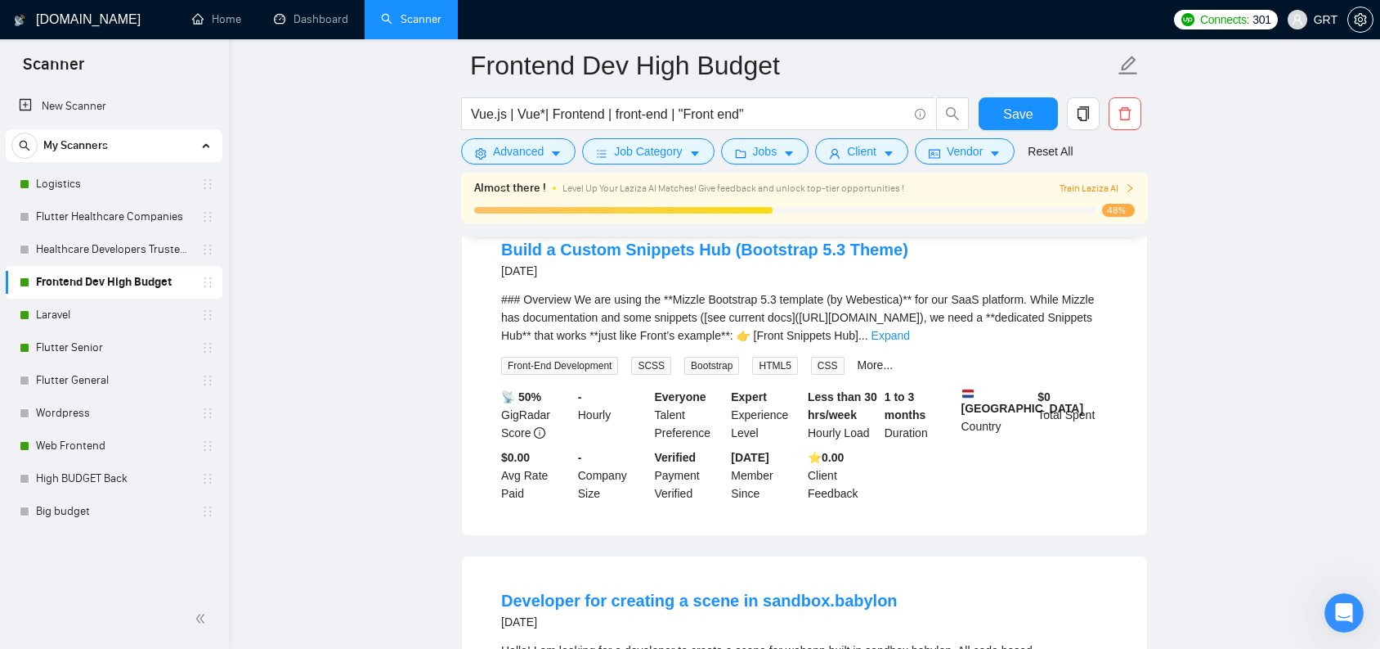
scroll to position [577, 0]
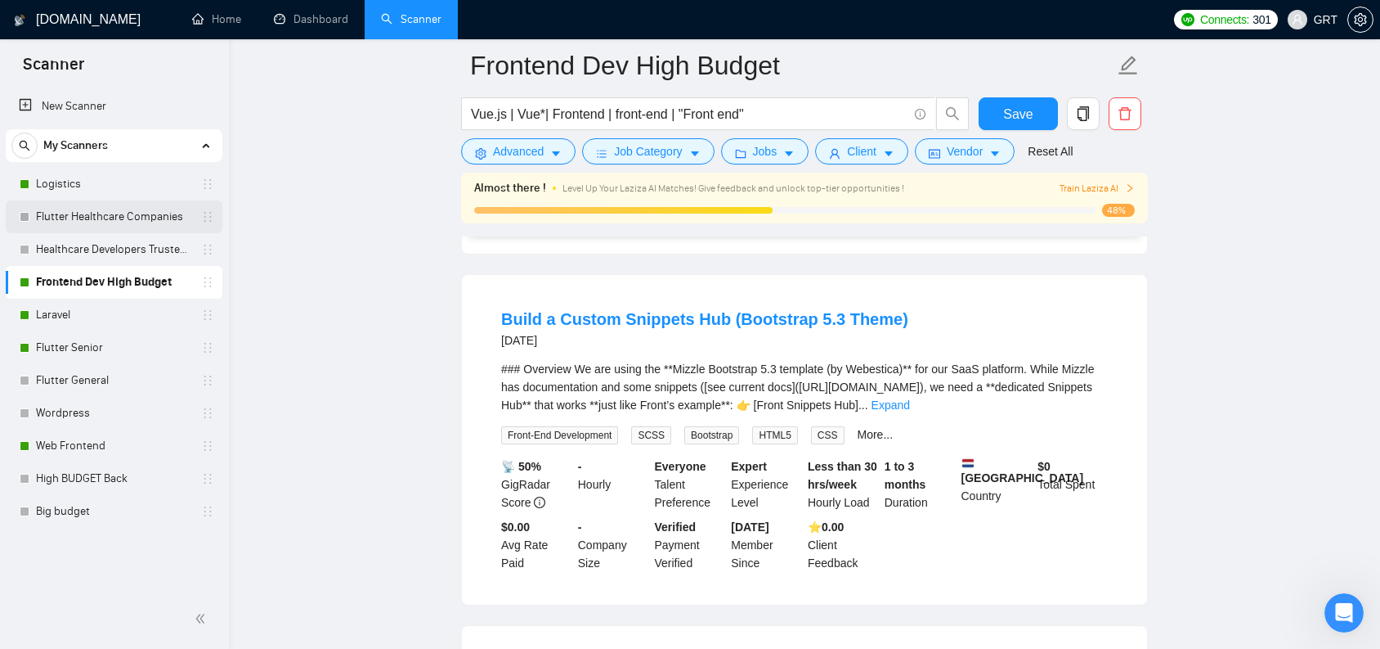
click at [88, 222] on link "Flutter Healthcare Companies" at bounding box center [113, 216] width 155 height 33
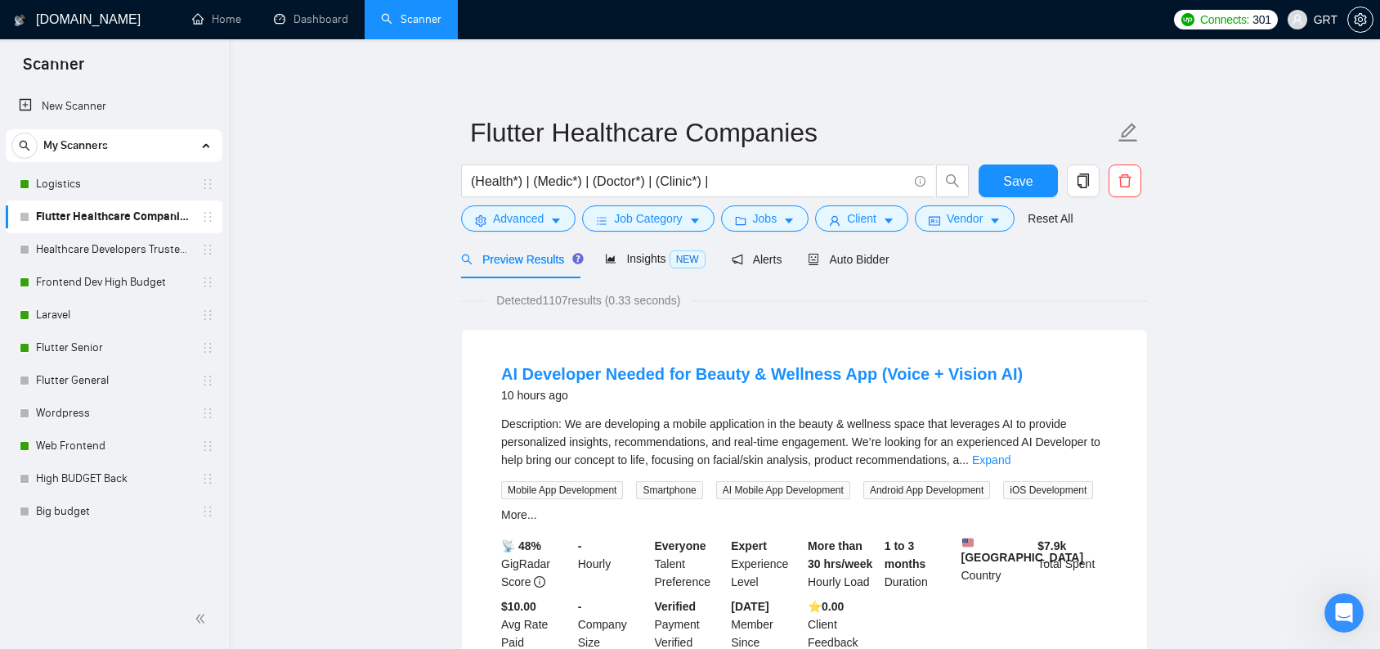
click at [210, 144] on div "My Scanners" at bounding box center [113, 145] width 205 height 33
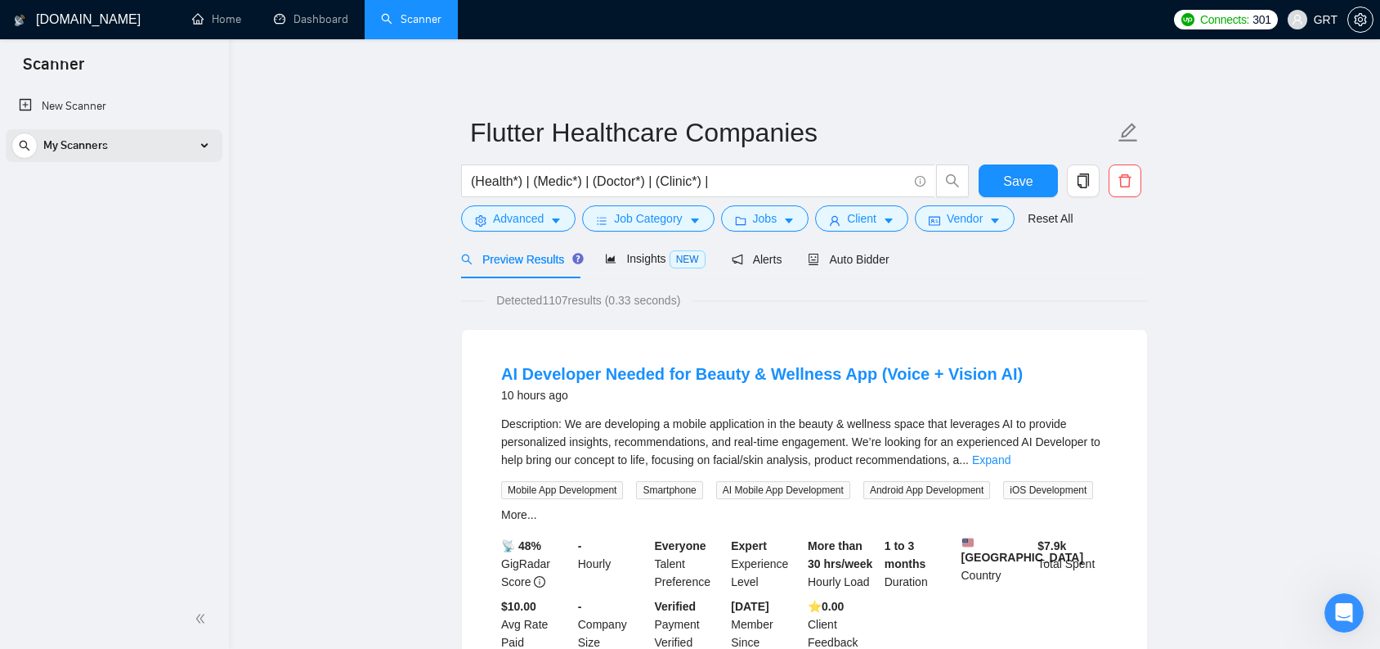
click at [204, 146] on div "My Scanners" at bounding box center [113, 145] width 205 height 33
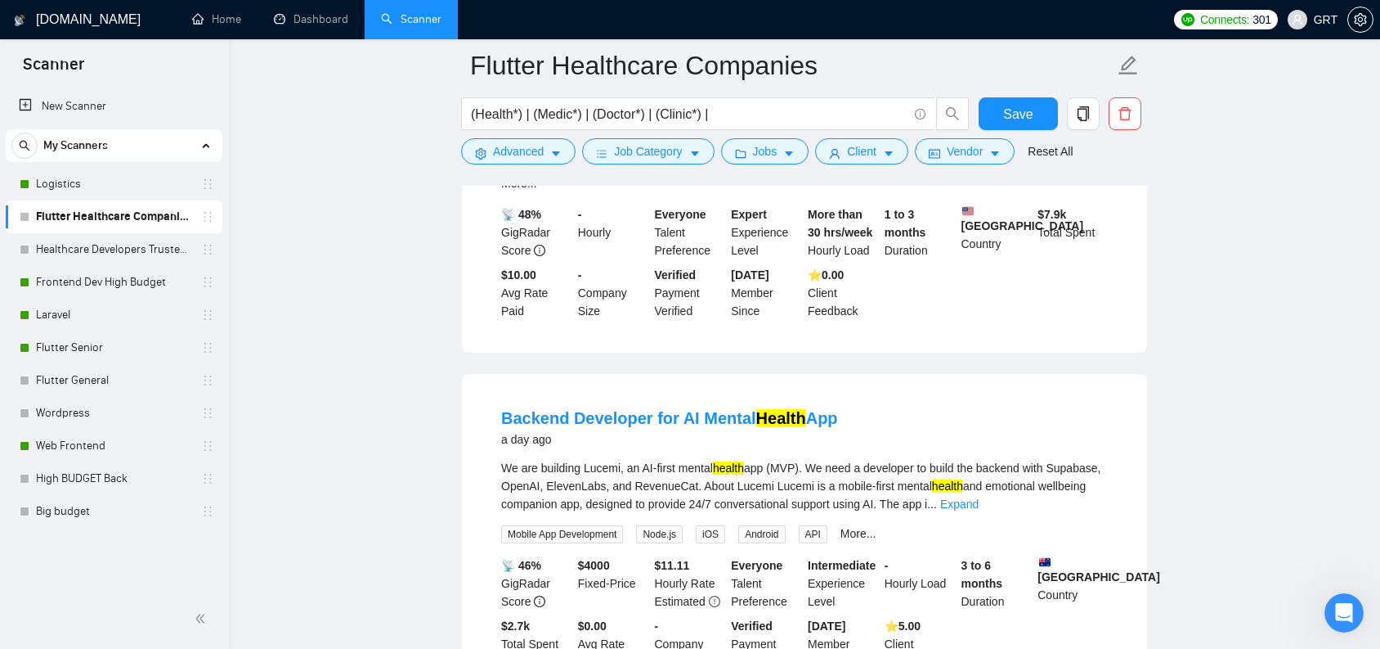
scroll to position [479, 0]
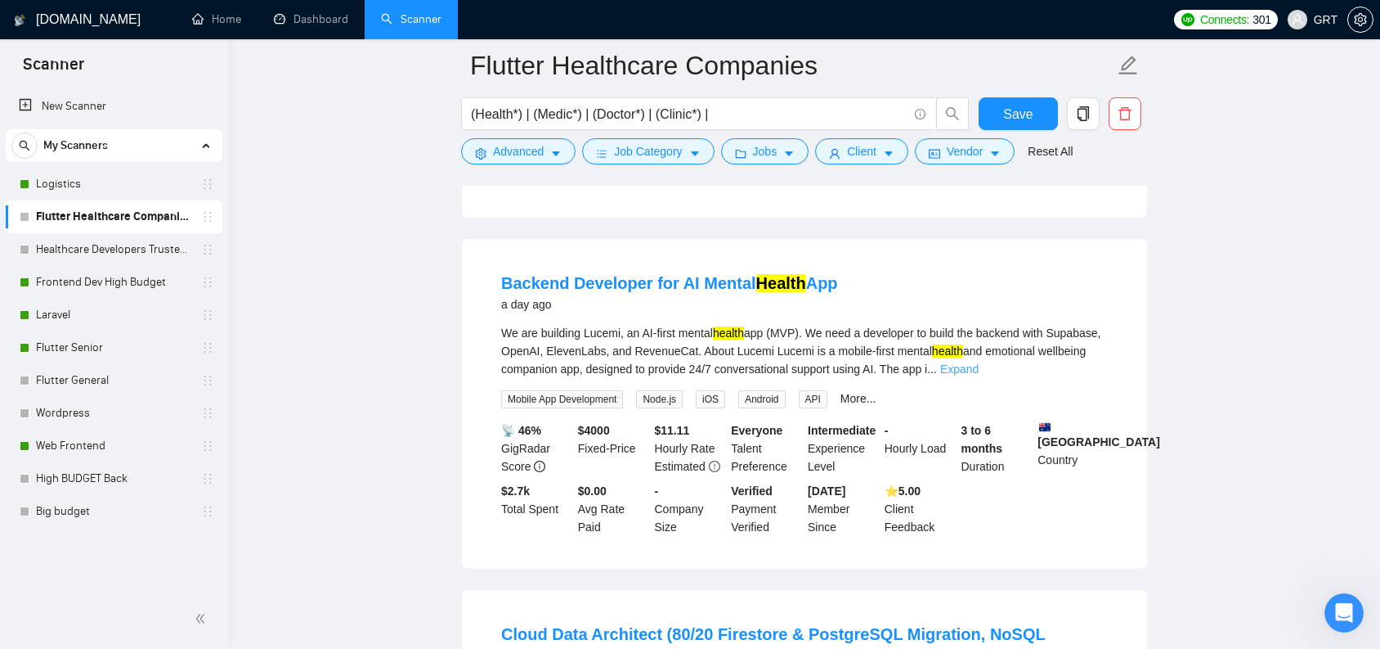
click at [979, 375] on link "Expand" at bounding box center [959, 368] width 38 height 13
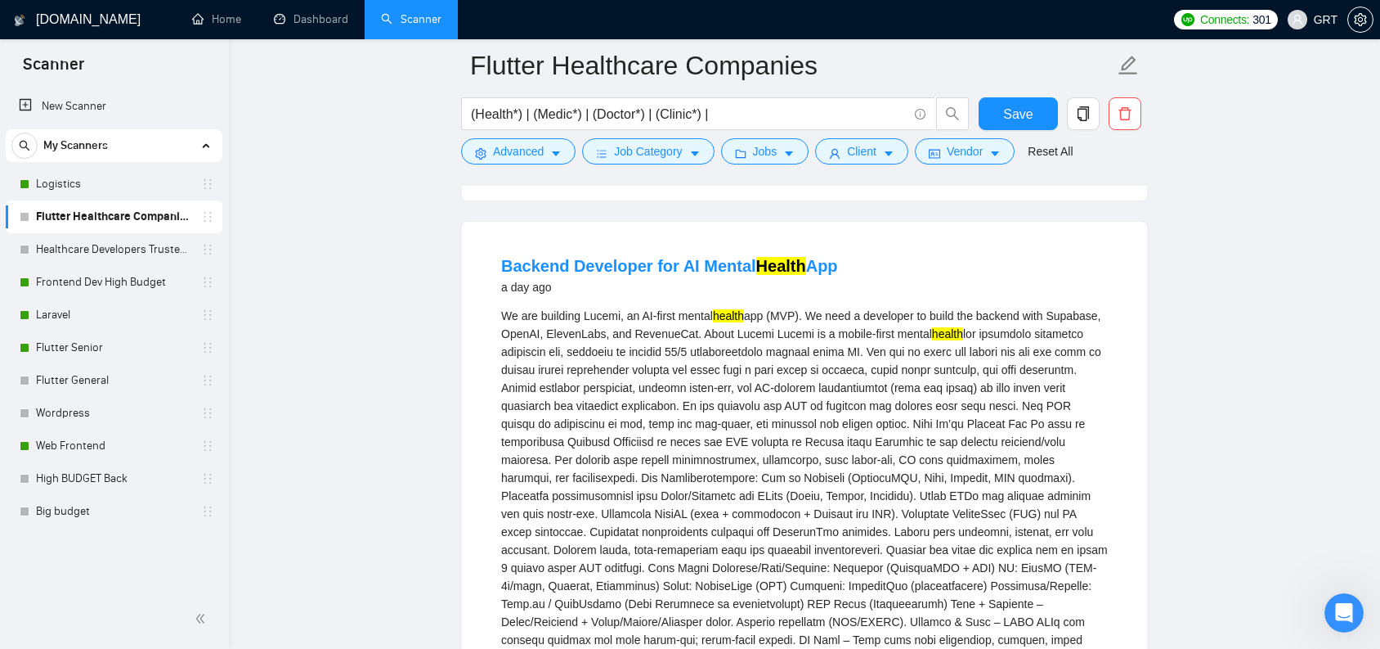
scroll to position [515, 0]
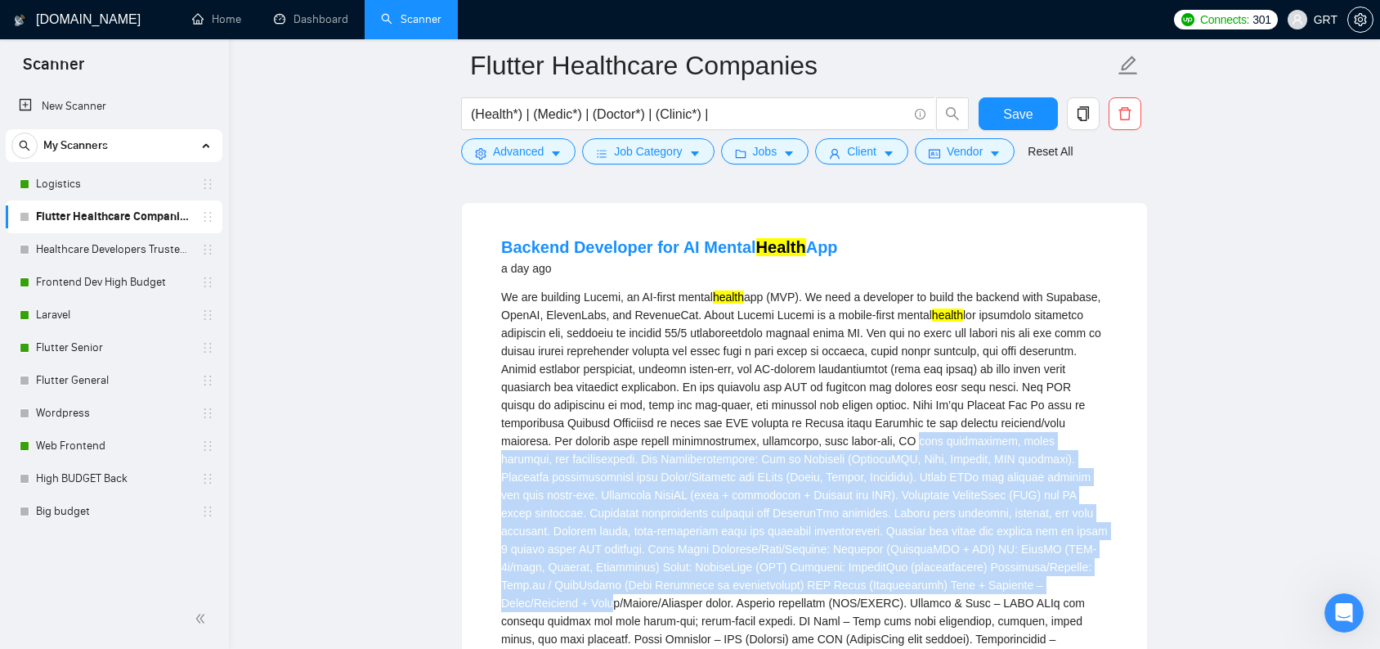
drag, startPoint x: 532, startPoint y: 475, endPoint x: 819, endPoint y: 612, distance: 317.1
click at [819, 612] on div "We are building Lucemi, an AI-first mental health app (MVP). We need a develope…" at bounding box center [804, 549] width 607 height 522
click at [806, 545] on div "We are building Lucemi, an AI-first mental health app (MVP). We need a develope…" at bounding box center [804, 549] width 607 height 522
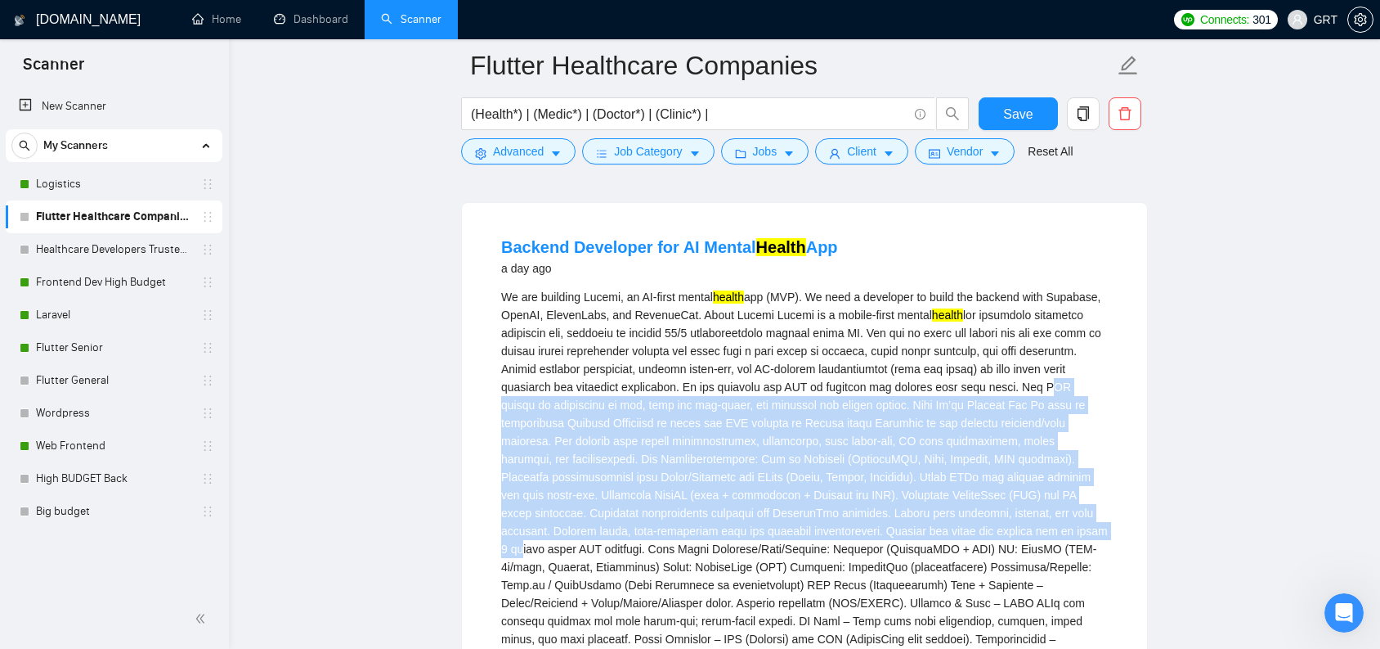
drag, startPoint x: 702, startPoint y: 496, endPoint x: 742, endPoint y: 551, distance: 67.4
click at [742, 551] on div "We are building Lucemi, an AI-first mental health app (MVP). We need a develope…" at bounding box center [804, 549] width 607 height 522
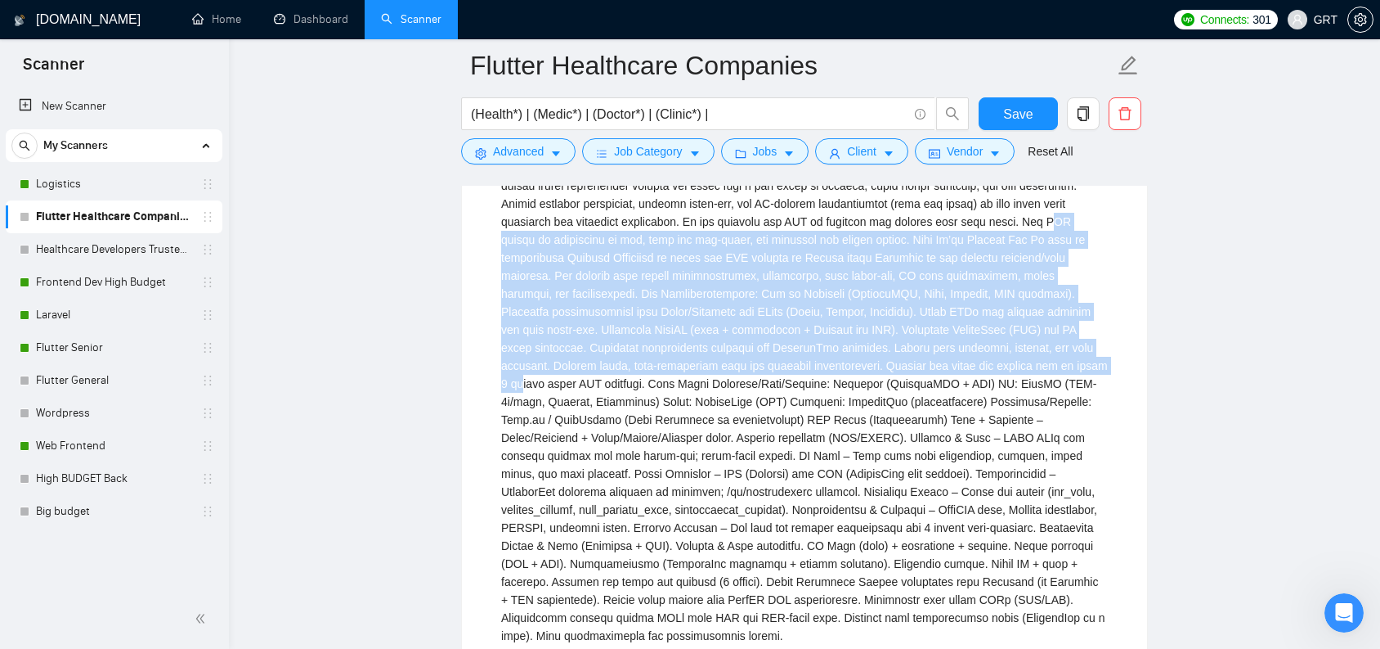
scroll to position [776, 0]
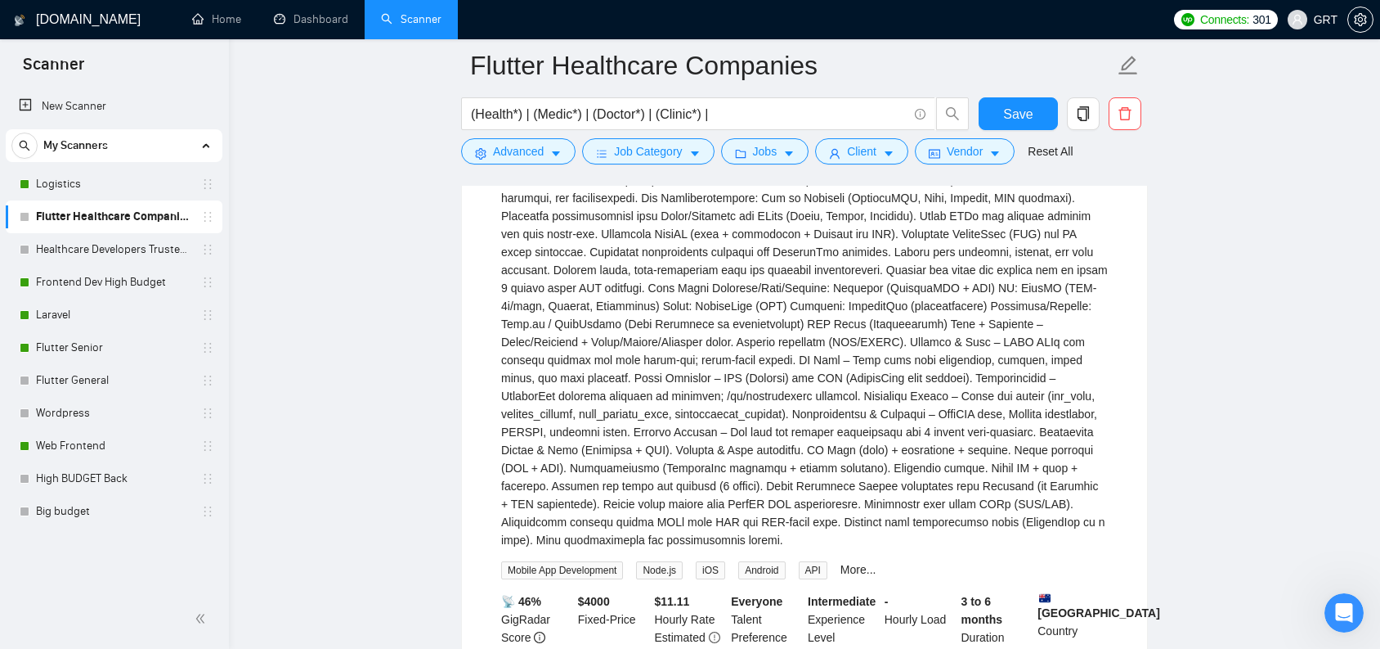
click at [732, 307] on div "We are building Lucemi, an AI-first mental health app (MVP). We need a develope…" at bounding box center [804, 288] width 607 height 522
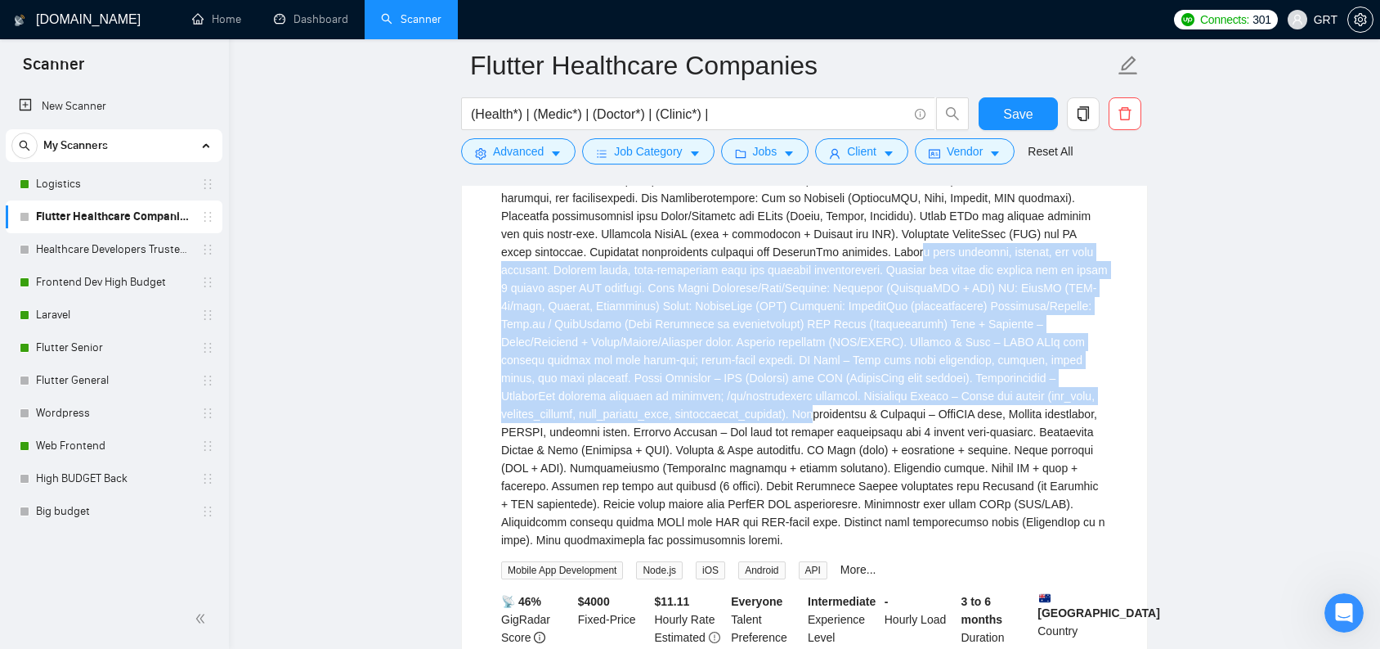
drag, startPoint x: 527, startPoint y: 276, endPoint x: 645, endPoint y: 450, distance: 210.0
click at [645, 450] on div "We are building Lucemi, an AI-first mental health app (MVP). We need a develope…" at bounding box center [804, 288] width 607 height 522
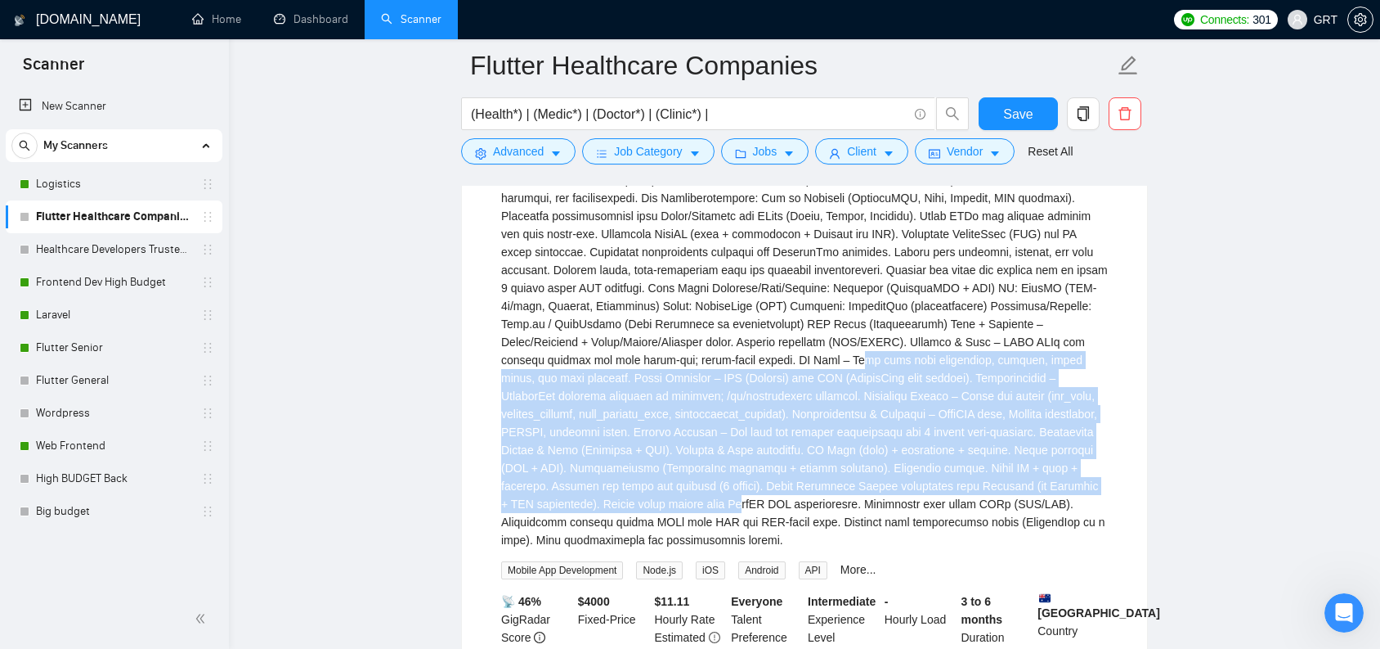
drag, startPoint x: 509, startPoint y: 385, endPoint x: 716, endPoint y: 539, distance: 258.4
click at [716, 539] on div "We are building Lucemi, an AI-first mental health app (MVP). We need a develope…" at bounding box center [804, 288] width 607 height 522
click at [680, 404] on div "We are building Lucemi, an AI-first mental health app (MVP). We need a develope…" at bounding box center [804, 288] width 607 height 522
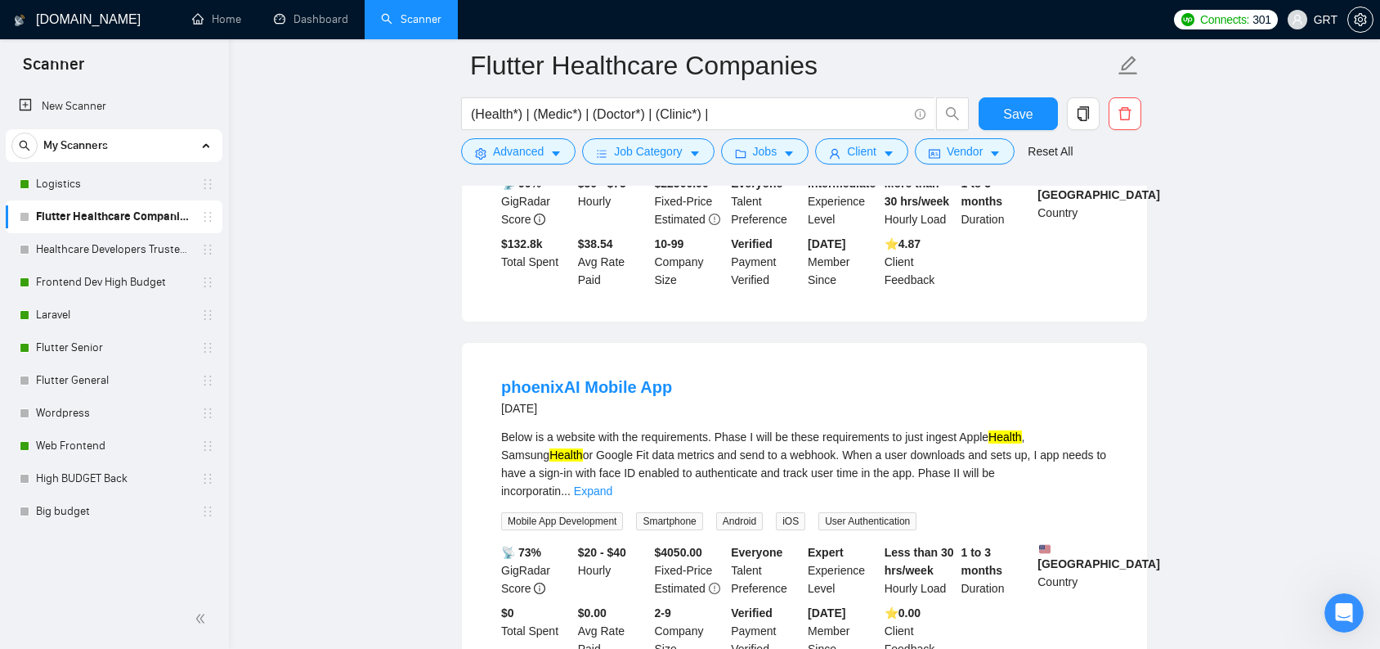
scroll to position [1706, 0]
